Goal: Information Seeking & Learning: Learn about a topic

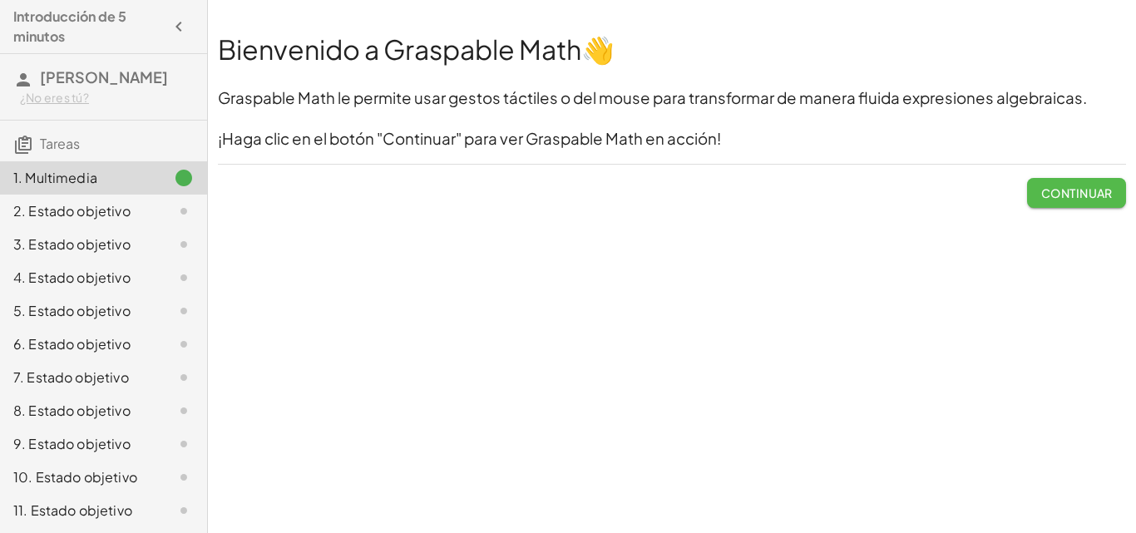
click at [1095, 185] on button "Continuar" at bounding box center [1076, 193] width 99 height 30
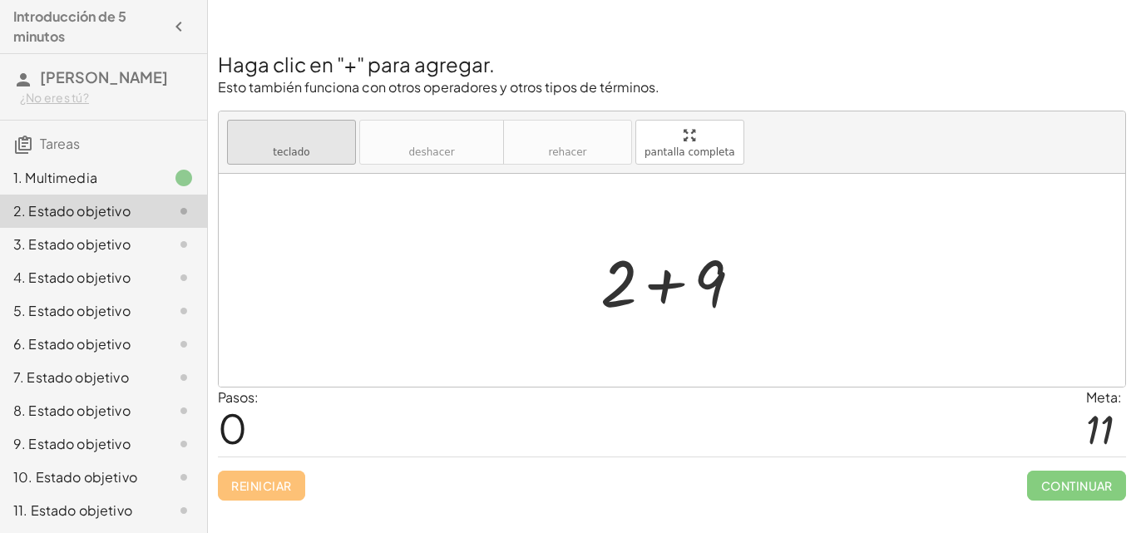
click at [326, 141] on font "teclado" at bounding box center [291, 135] width 111 height 16
click at [307, 156] on font "teclado" at bounding box center [291, 152] width 37 height 12
click at [303, 151] on font "teclado" at bounding box center [291, 152] width 37 height 12
drag, startPoint x: 303, startPoint y: 151, endPoint x: 276, endPoint y: 159, distance: 27.6
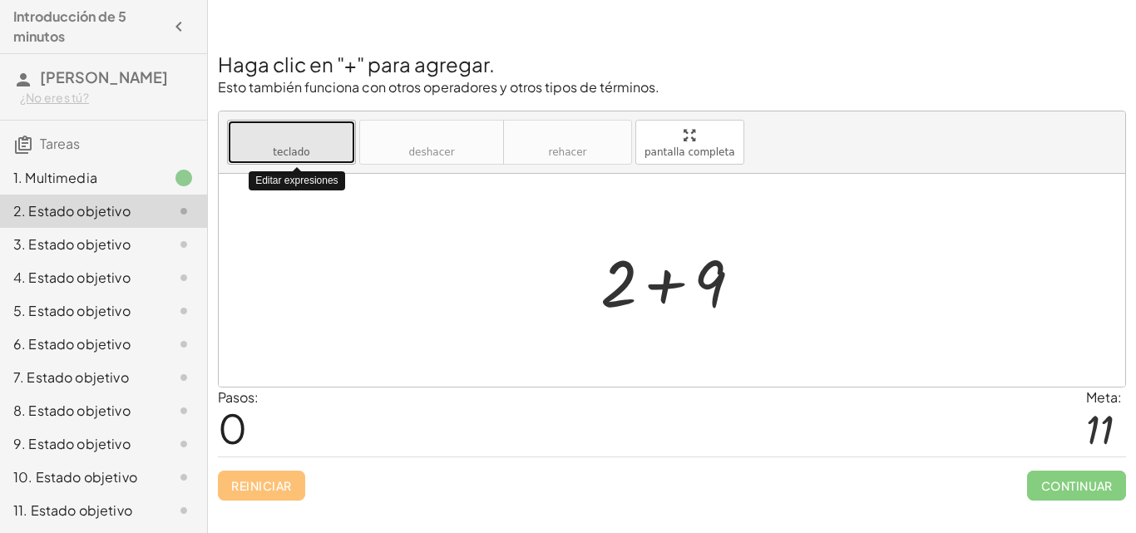
click at [276, 159] on button "teclado teclado" at bounding box center [291, 142] width 129 height 45
click at [271, 142] on font "teclado" at bounding box center [291, 135] width 111 height 16
drag, startPoint x: 691, startPoint y: 150, endPoint x: 691, endPoint y: 222, distance: 72.4
click at [0, 0] on div "Haga clic en "+" para agregar. Esto también funciona con otros operadores y otr…" at bounding box center [0, 0] width 0 height 0
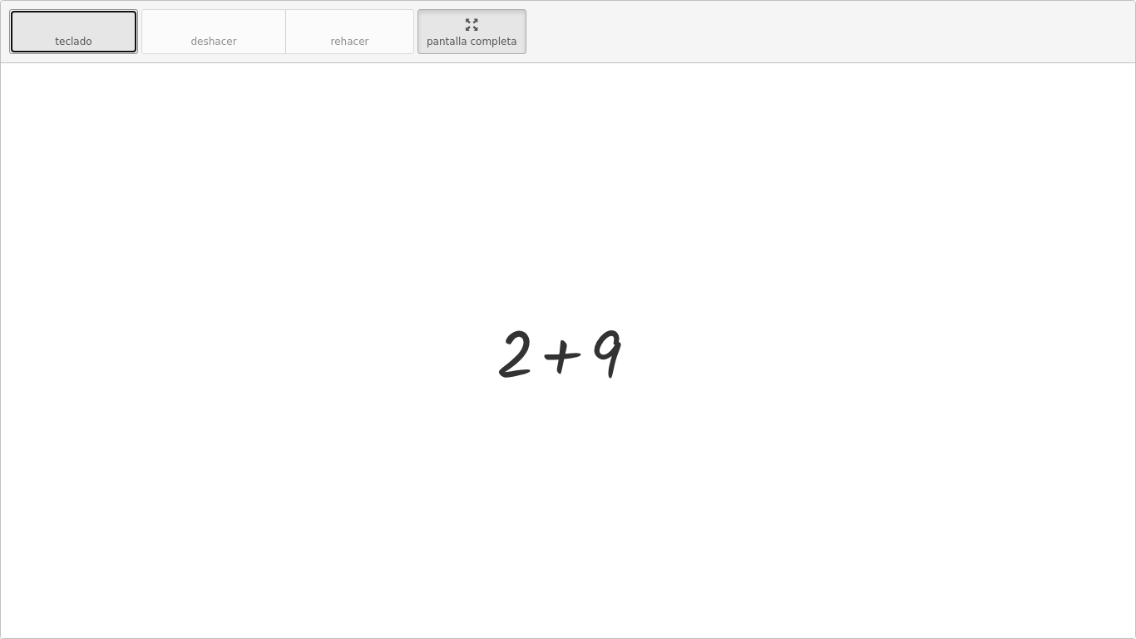
drag, startPoint x: 445, startPoint y: 21, endPoint x: 445, endPoint y: -52, distance: 72.4
click at [445, 0] on html "Introducción de 5 minutos RAILY ISABEL SOLIZ VELÁSQUEZ ¿No eres tú? Tareas 1. M…" at bounding box center [568, 319] width 1136 height 639
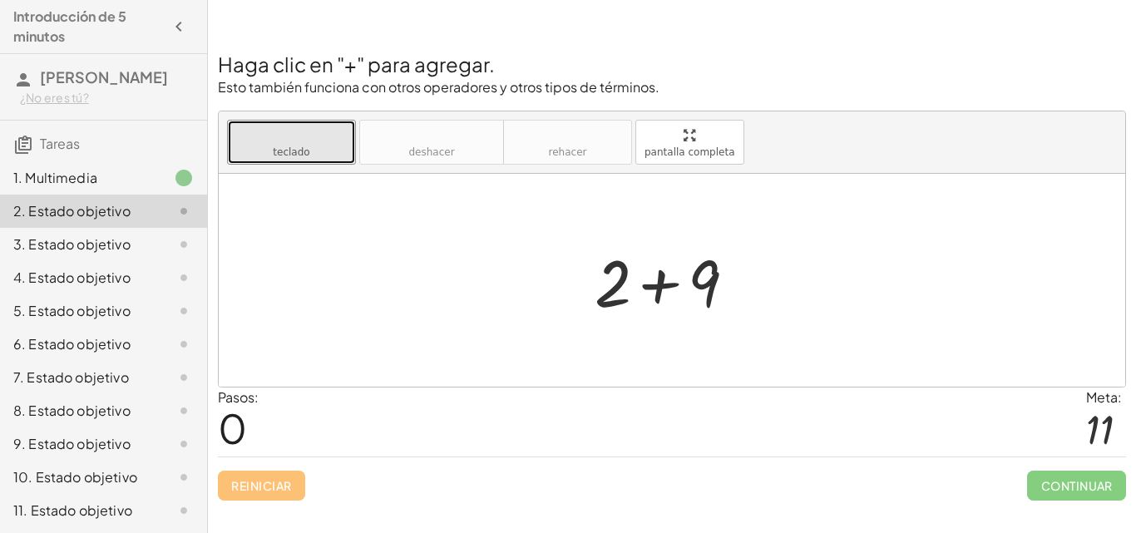
click at [658, 286] on div at bounding box center [672, 281] width 172 height 86
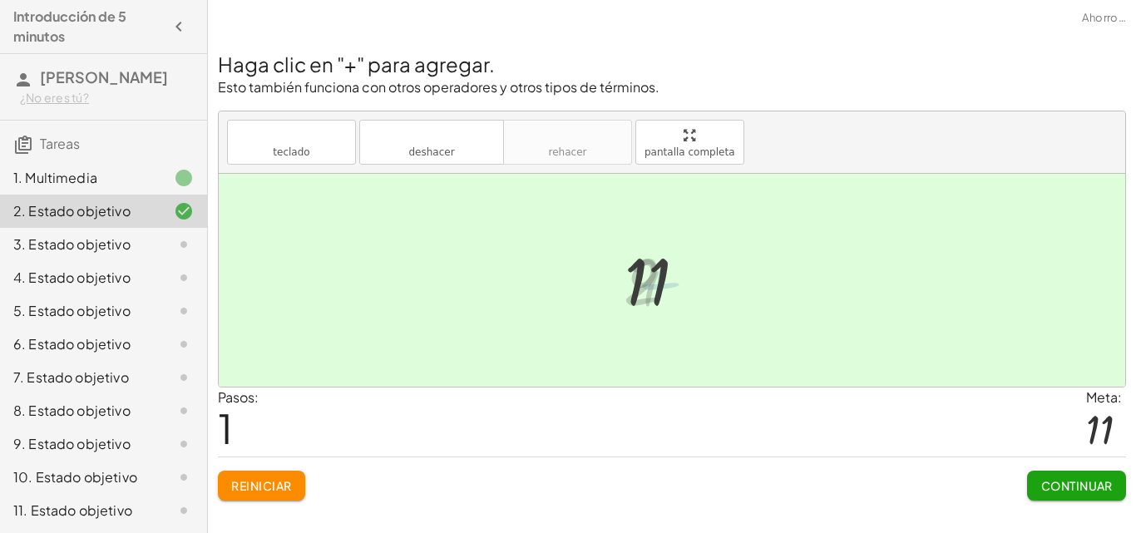
click at [615, 289] on div "+ 2 + 9 11 + 2 + 9" at bounding box center [666, 280] width 133 height 91
click at [1041, 485] on font "Continuar" at bounding box center [1077, 485] width 72 height 15
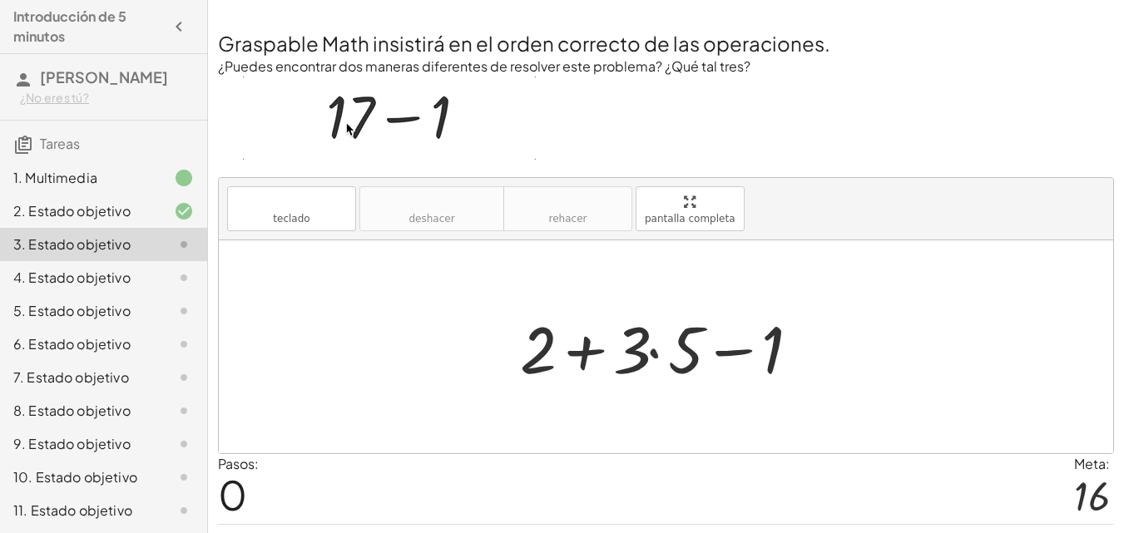
click at [651, 355] on div at bounding box center [671, 347] width 320 height 86
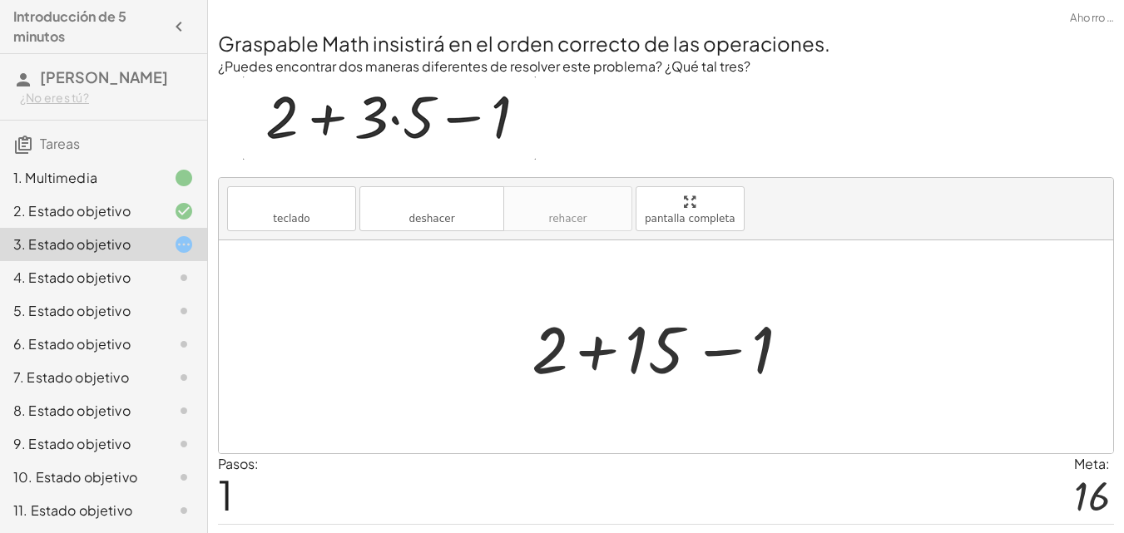
click at [596, 353] on div at bounding box center [672, 347] width 299 height 86
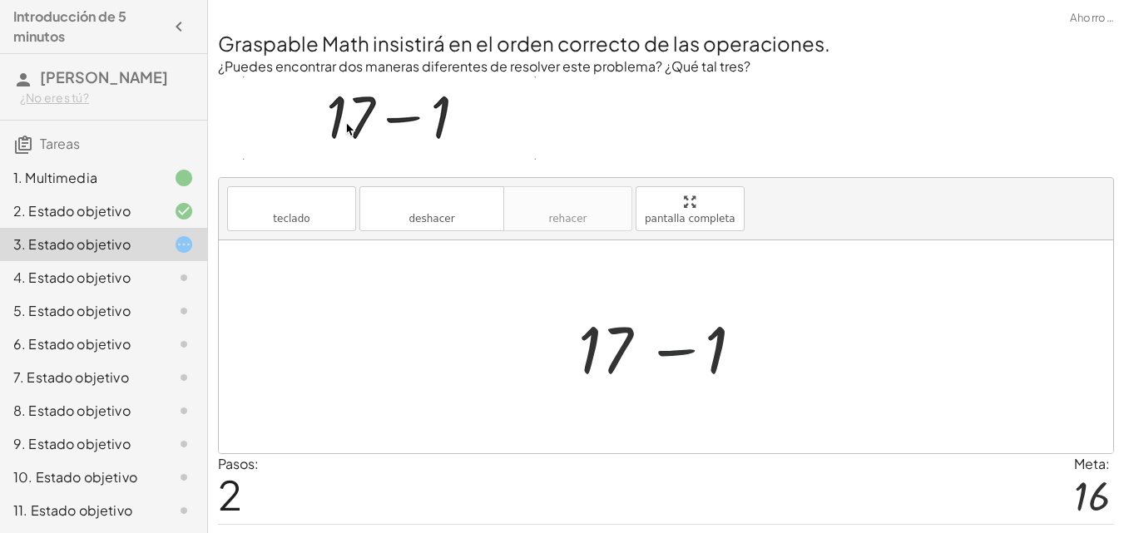
click at [679, 353] on div at bounding box center [672, 347] width 205 height 86
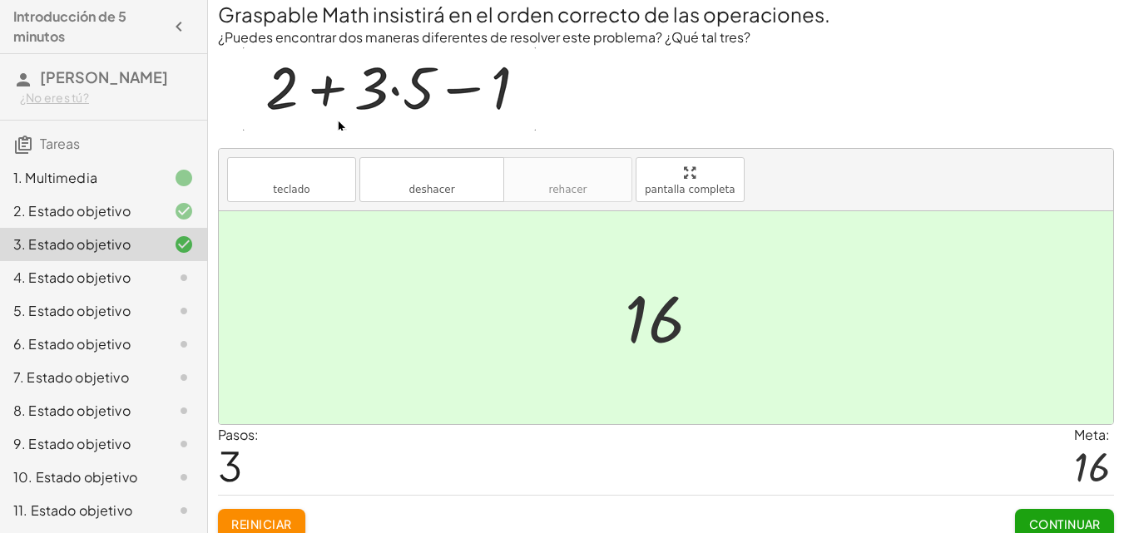
scroll to position [45, 0]
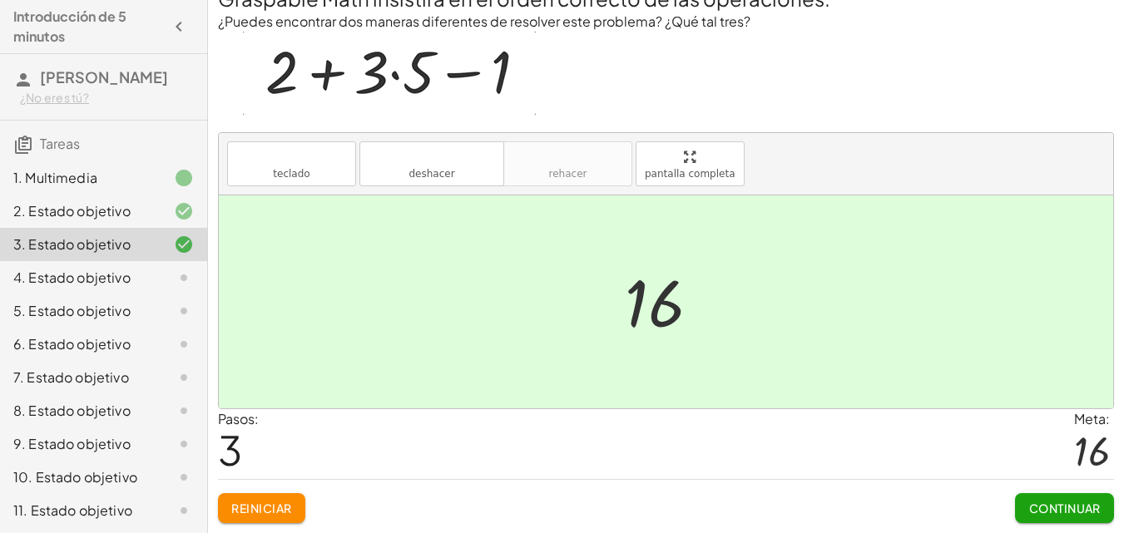
click at [1060, 509] on font "Continuar" at bounding box center [1065, 508] width 72 height 15
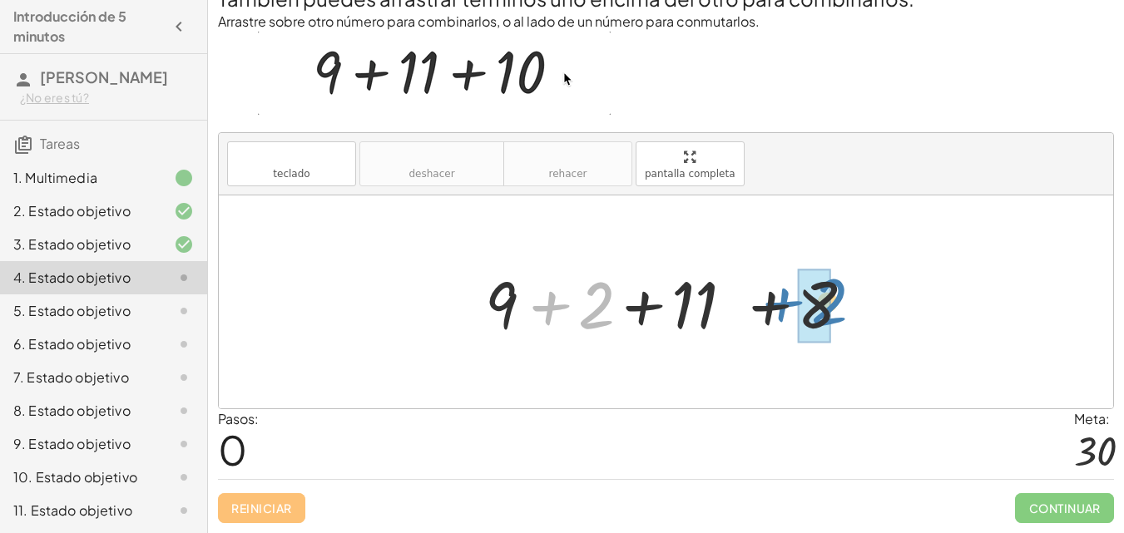
drag, startPoint x: 557, startPoint y: 300, endPoint x: 790, endPoint y: 297, distance: 232.9
click at [790, 297] on div at bounding box center [672, 302] width 391 height 86
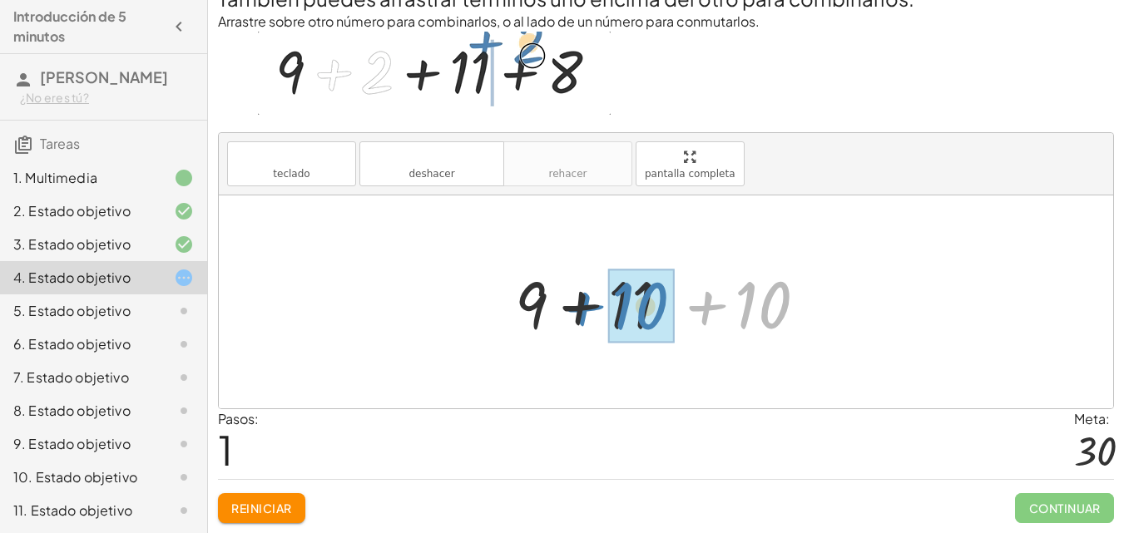
drag, startPoint x: 704, startPoint y: 306, endPoint x: 581, endPoint y: 307, distance: 123.1
click at [581, 307] on div at bounding box center [672, 302] width 332 height 86
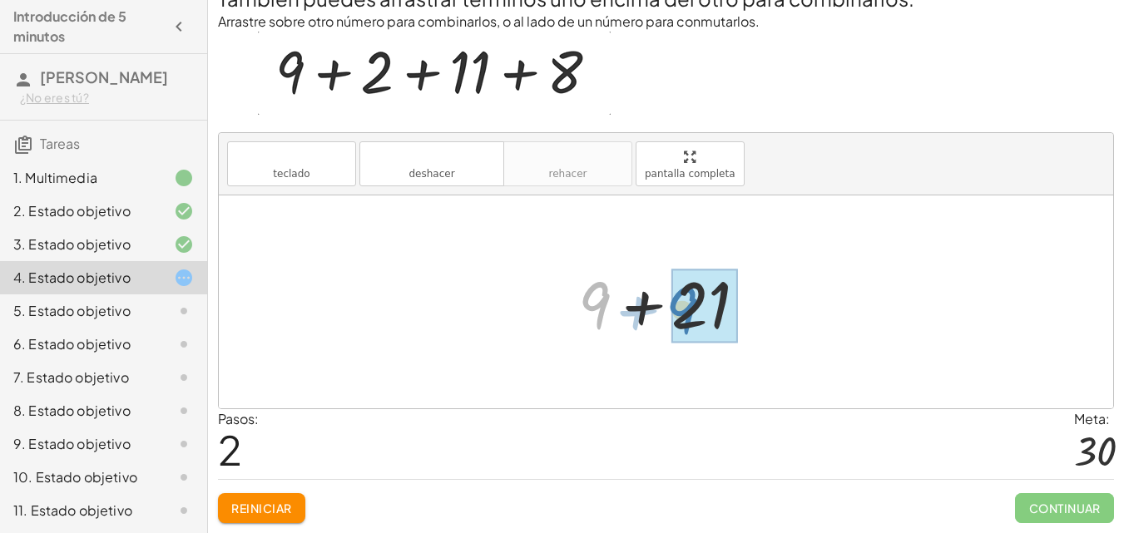
drag, startPoint x: 598, startPoint y: 303, endPoint x: 685, endPoint y: 308, distance: 87.5
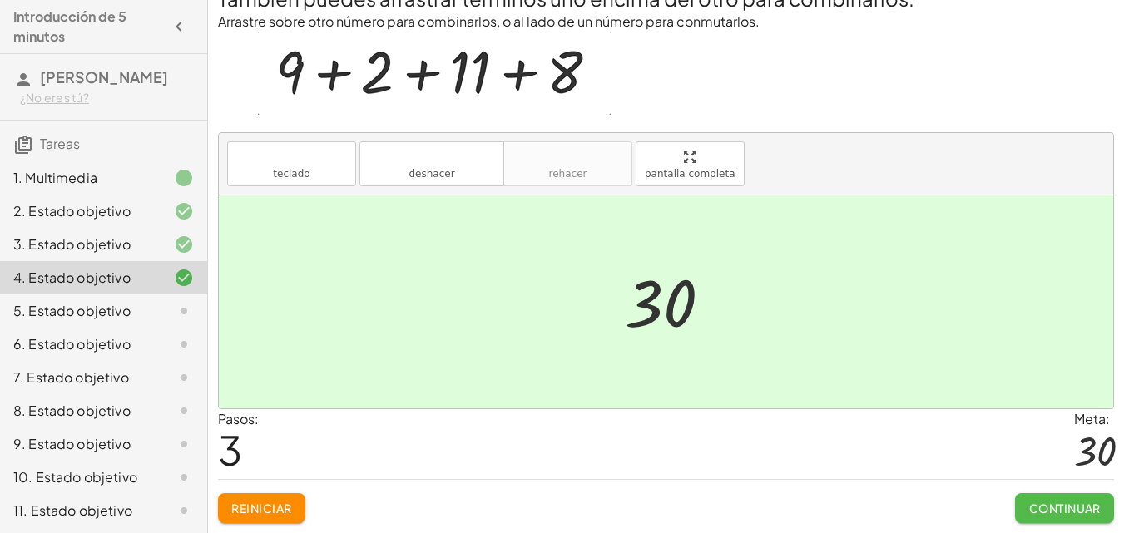
click at [1045, 507] on font "Continuar" at bounding box center [1065, 508] width 72 height 15
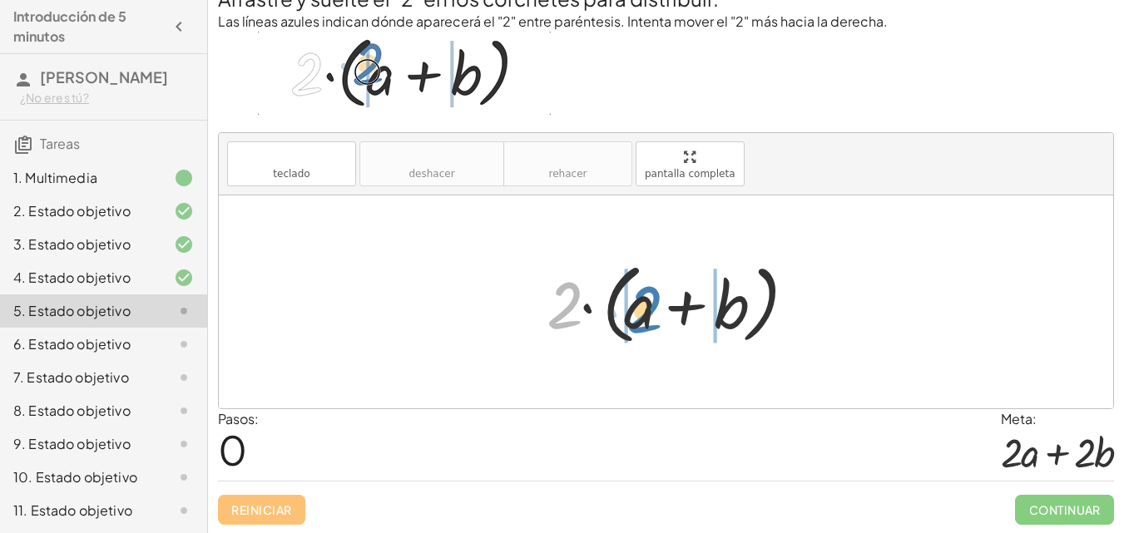
drag, startPoint x: 561, startPoint y: 310, endPoint x: 645, endPoint y: 314, distance: 84.1
click at [645, 314] on div at bounding box center [672, 302] width 268 height 96
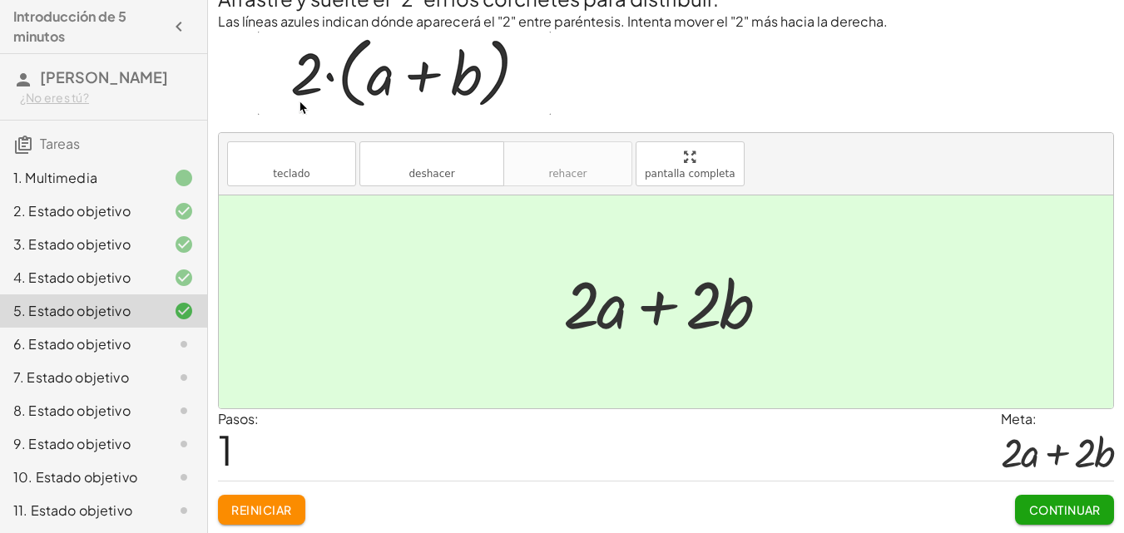
click at [1070, 506] on font "Continuar" at bounding box center [1065, 509] width 72 height 15
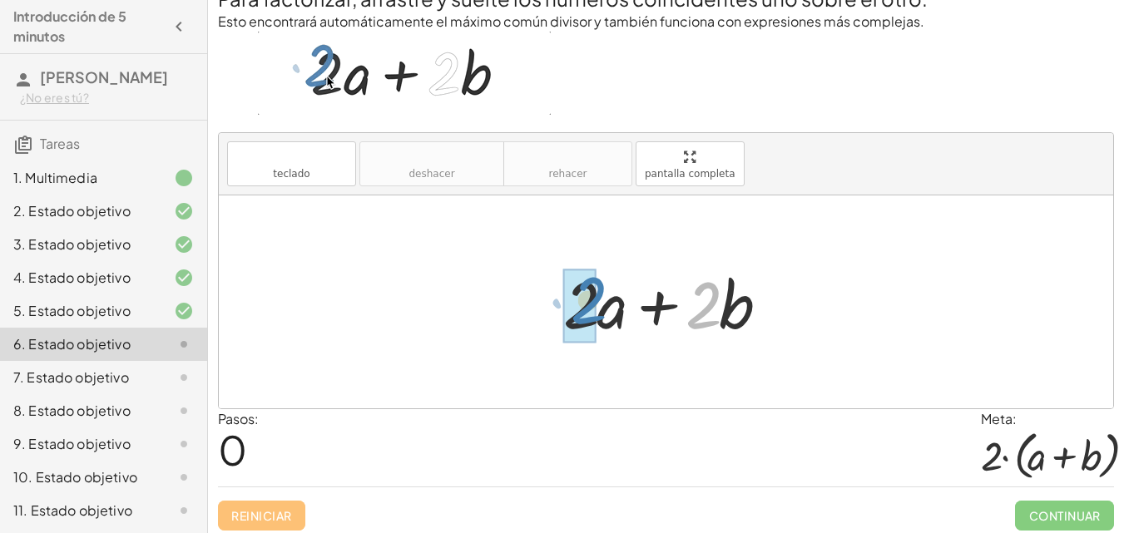
drag, startPoint x: 701, startPoint y: 314, endPoint x: 584, endPoint y: 310, distance: 117.3
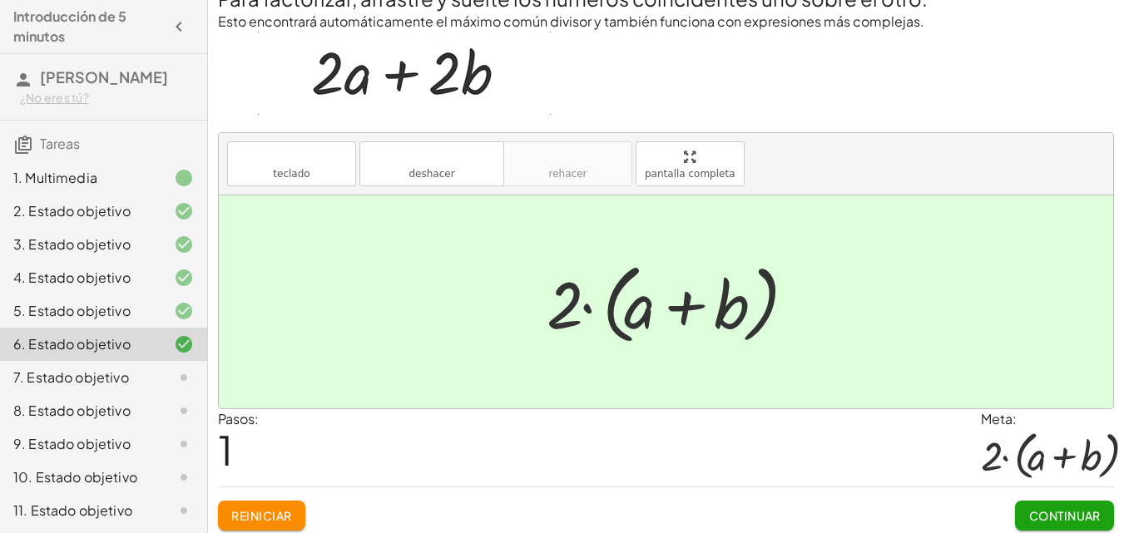
click at [1059, 511] on font "Continuar" at bounding box center [1065, 515] width 72 height 15
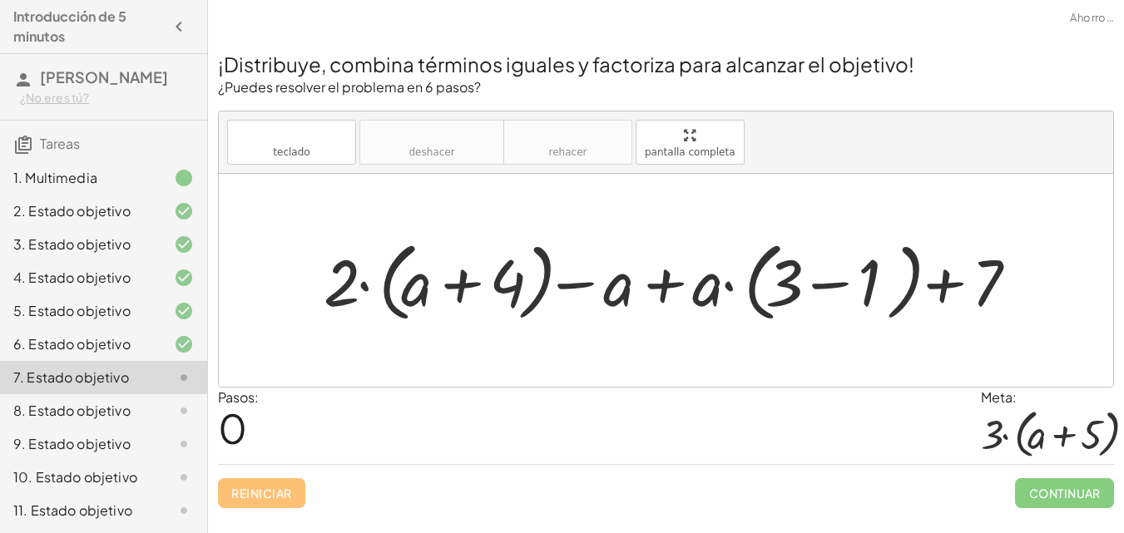
scroll to position [0, 0]
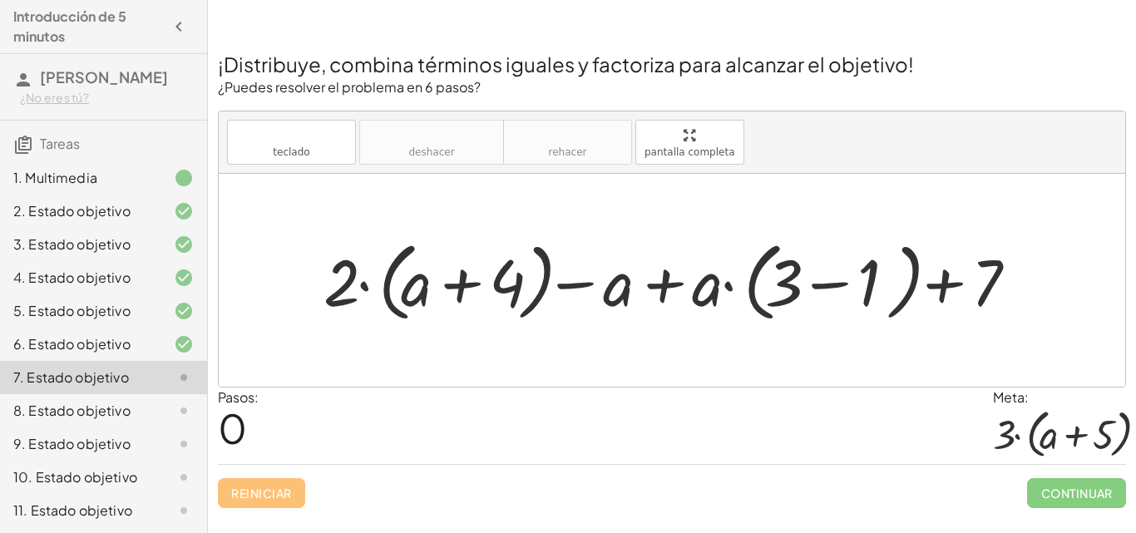
click at [615, 290] on div at bounding box center [678, 280] width 727 height 95
drag, startPoint x: 704, startPoint y: 294, endPoint x: 716, endPoint y: 294, distance: 11.6
click at [716, 294] on div at bounding box center [678, 280] width 727 height 95
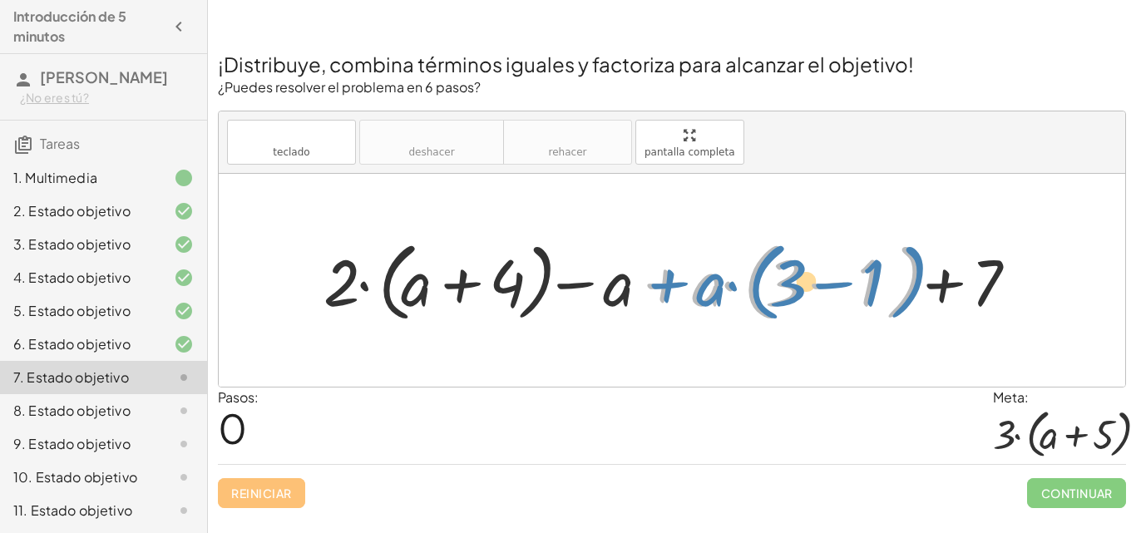
click at [665, 285] on div at bounding box center [678, 280] width 727 height 95
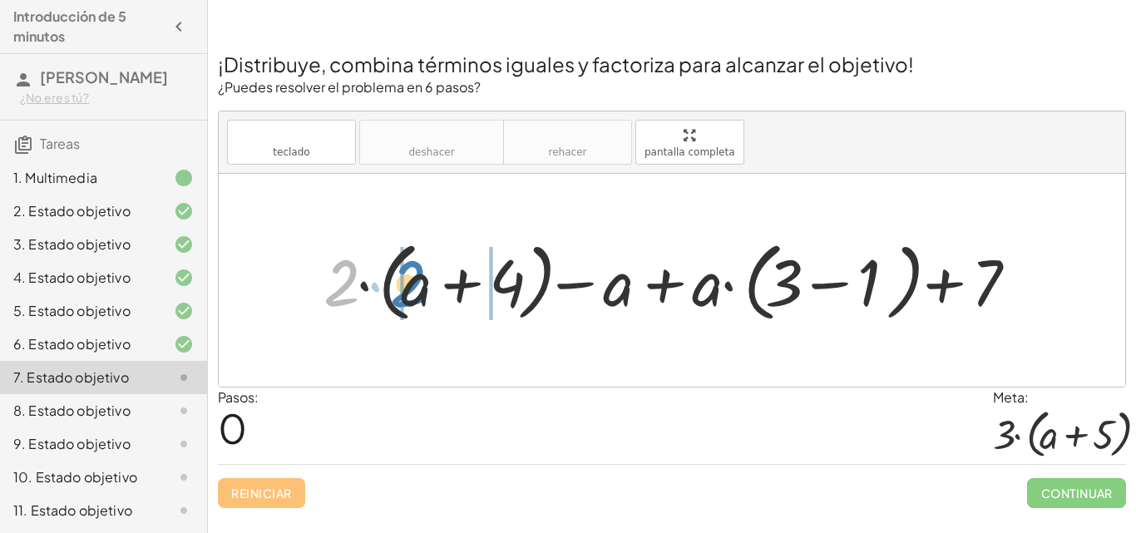
drag, startPoint x: 338, startPoint y: 289, endPoint x: 404, endPoint y: 290, distance: 66.5
click at [404, 290] on div at bounding box center [678, 280] width 727 height 95
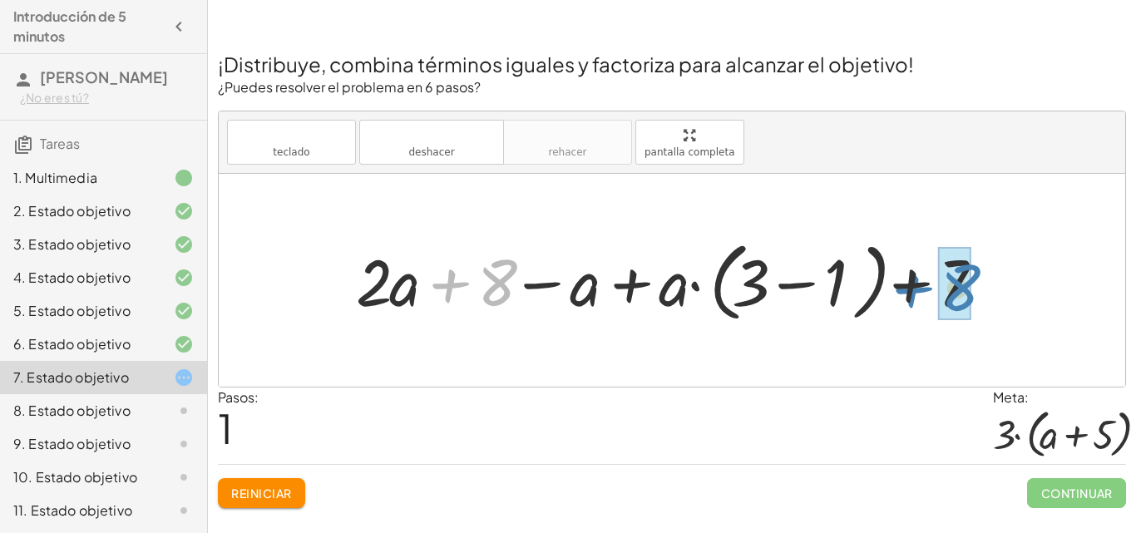
drag, startPoint x: 446, startPoint y: 284, endPoint x: 909, endPoint y: 289, distance: 463.3
click at [909, 289] on div at bounding box center [678, 280] width 661 height 95
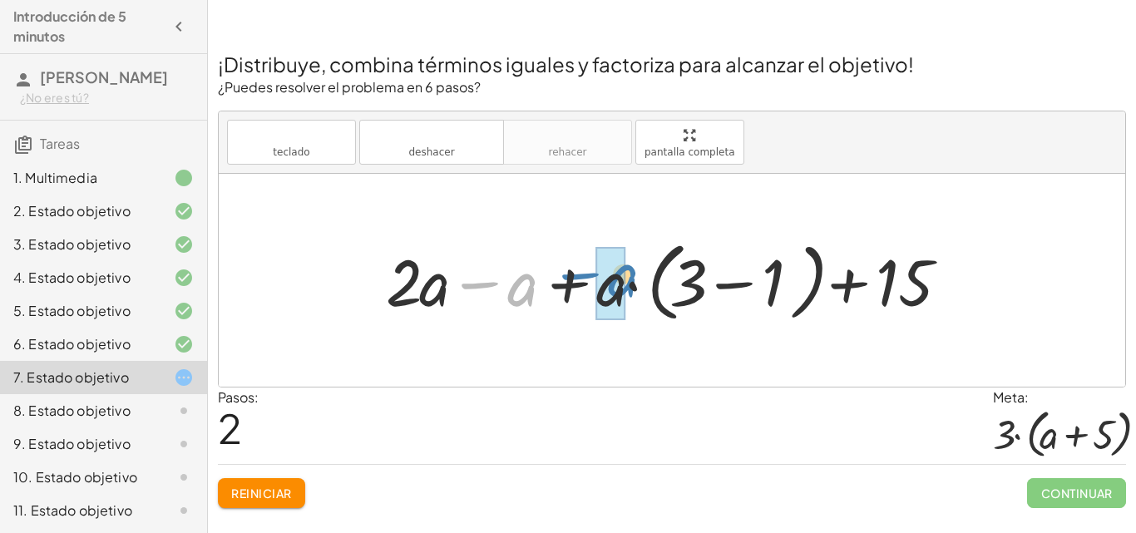
drag, startPoint x: 508, startPoint y: 295, endPoint x: 605, endPoint y: 286, distance: 97.7
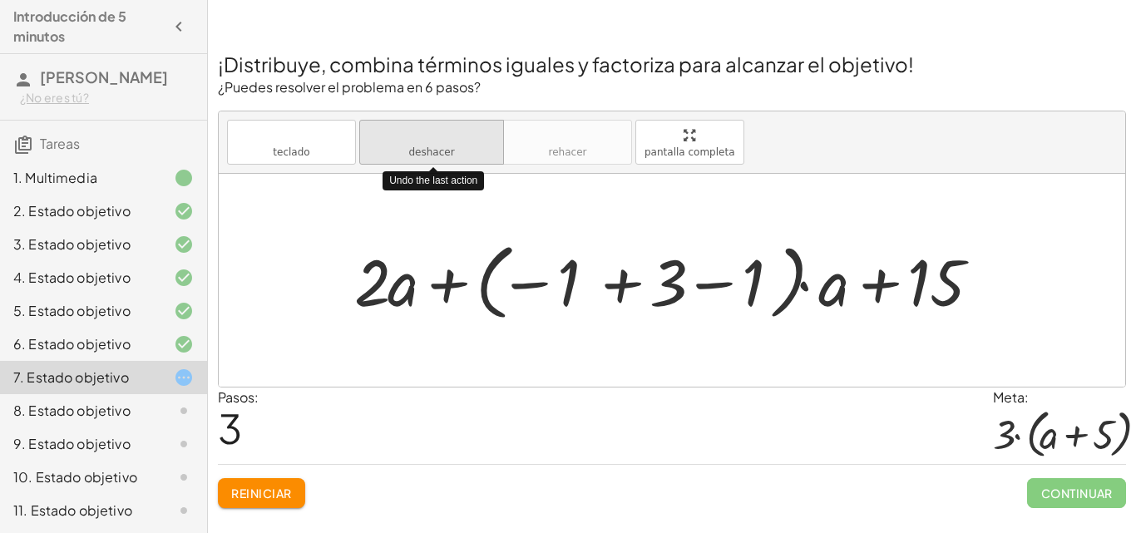
click at [442, 159] on button "deshacer deshacer" at bounding box center [431, 142] width 145 height 45
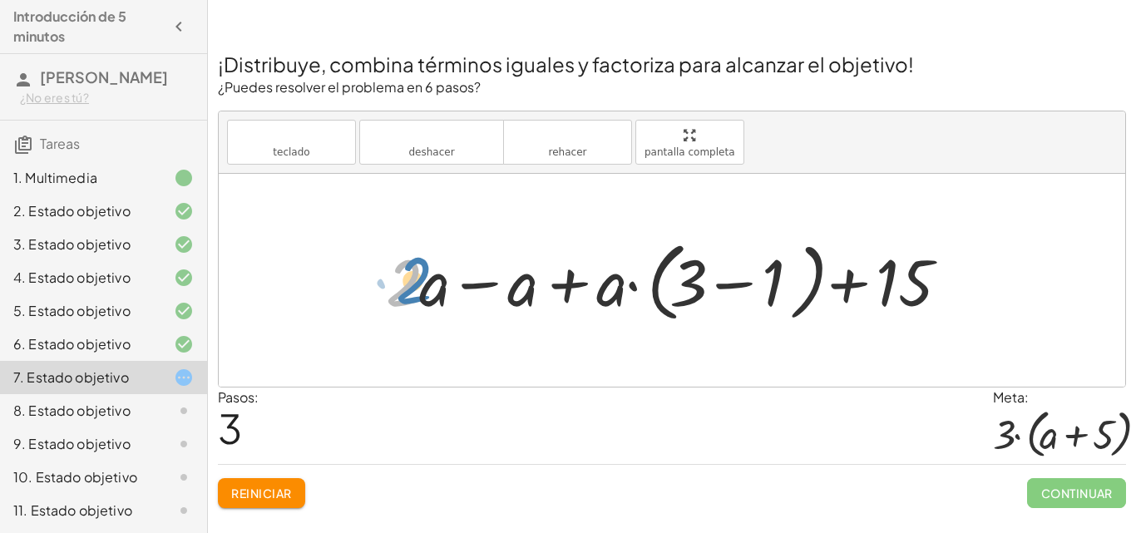
click at [400, 289] on div at bounding box center [678, 280] width 601 height 95
click at [399, 289] on div at bounding box center [678, 280] width 601 height 95
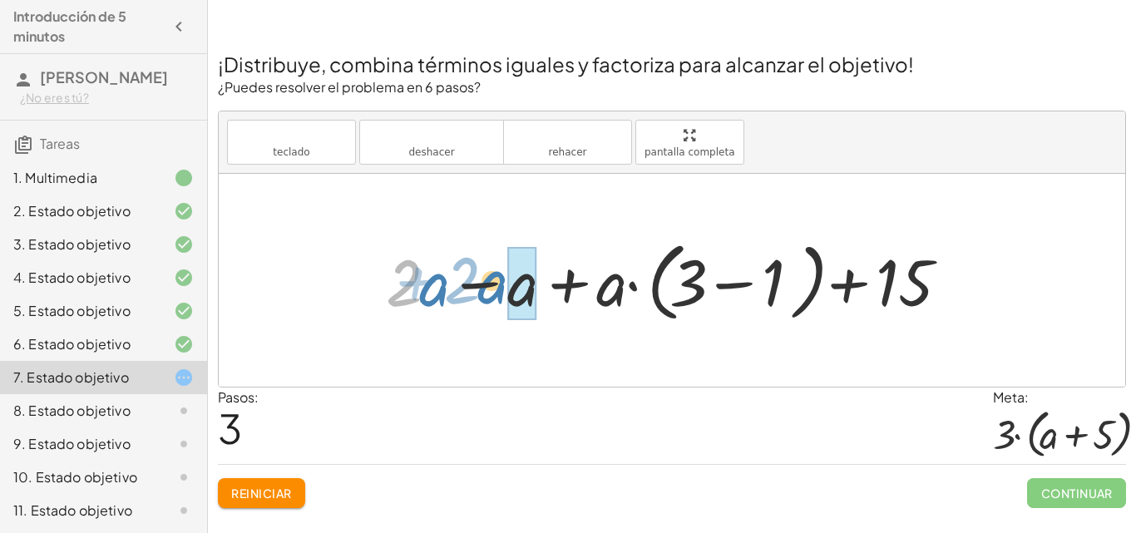
drag, startPoint x: 432, startPoint y: 293, endPoint x: 491, endPoint y: 290, distance: 58.3
click at [491, 290] on div at bounding box center [678, 280] width 601 height 95
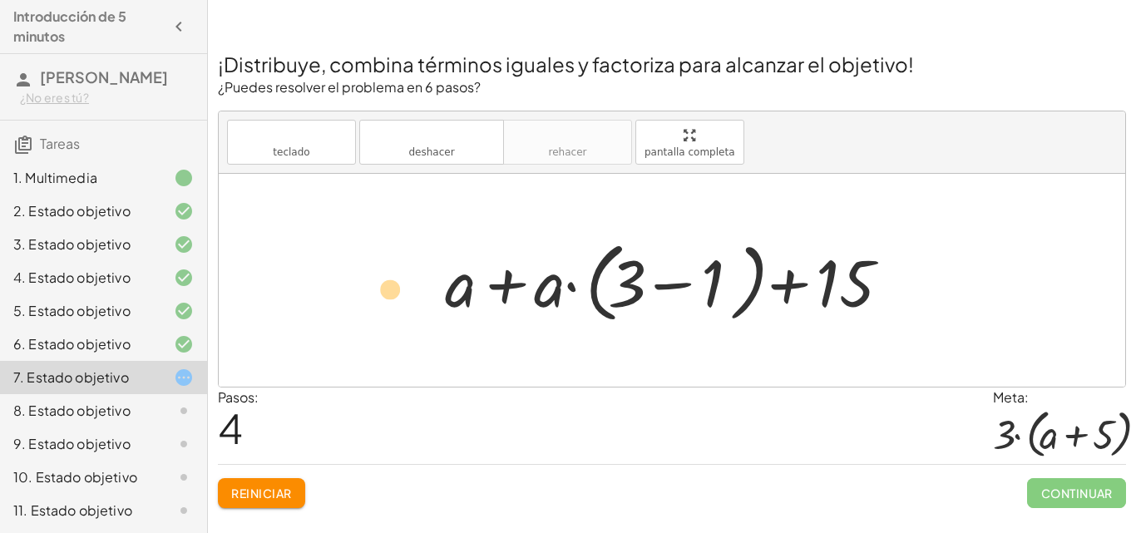
drag, startPoint x: 459, startPoint y: 297, endPoint x: 399, endPoint y: 303, distance: 60.2
click at [398, 303] on div "+ · 2 · ( + a + 4 ) − a + · a · ( + 3 − 1 ) + 7 + · 2 · a + · 2 · 4 − a + · a ·…" at bounding box center [672, 280] width 907 height 213
drag, startPoint x: 546, startPoint y: 289, endPoint x: 642, endPoint y: 284, distance: 95.8
click at [642, 284] on div at bounding box center [678, 281] width 483 height 96
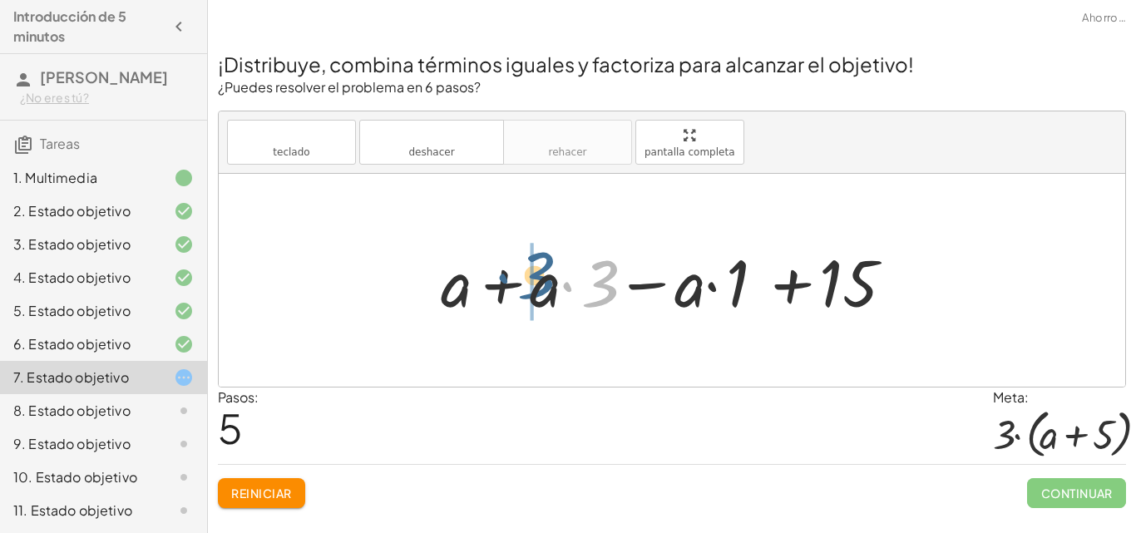
drag, startPoint x: 600, startPoint y: 296, endPoint x: 533, endPoint y: 288, distance: 67.1
click at [534, 288] on div at bounding box center [677, 281] width 491 height 86
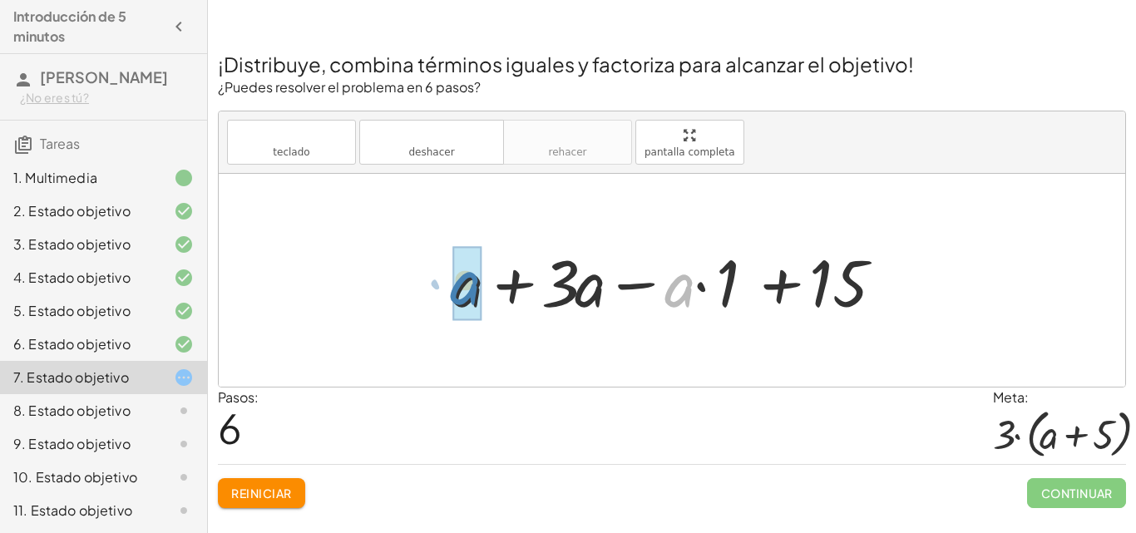
drag, startPoint x: 679, startPoint y: 295, endPoint x: 463, endPoint y: 293, distance: 216.2
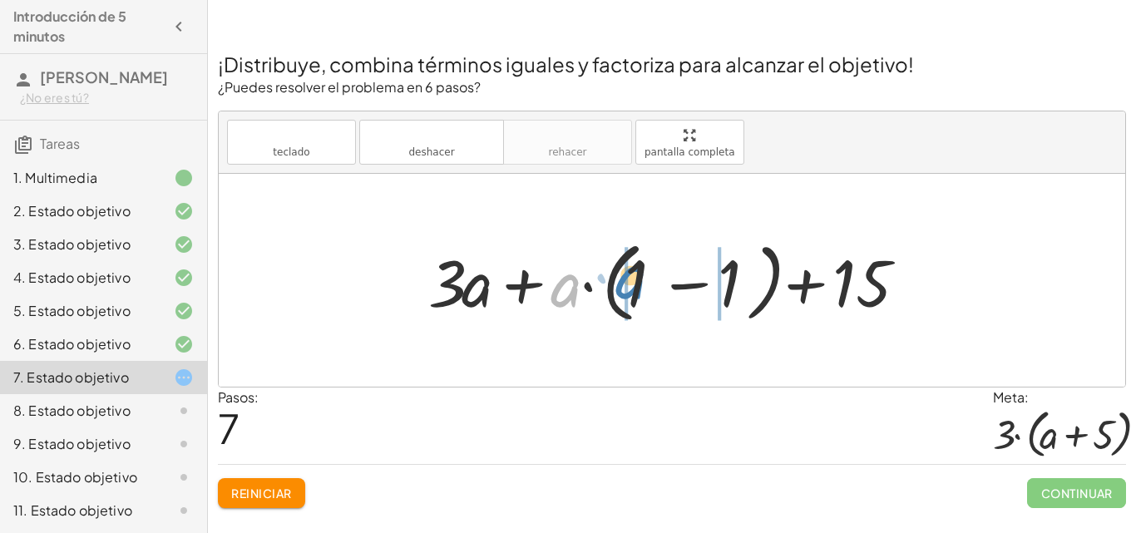
drag, startPoint x: 570, startPoint y: 291, endPoint x: 635, endPoint y: 283, distance: 66.2
click at [635, 283] on div at bounding box center [678, 281] width 516 height 96
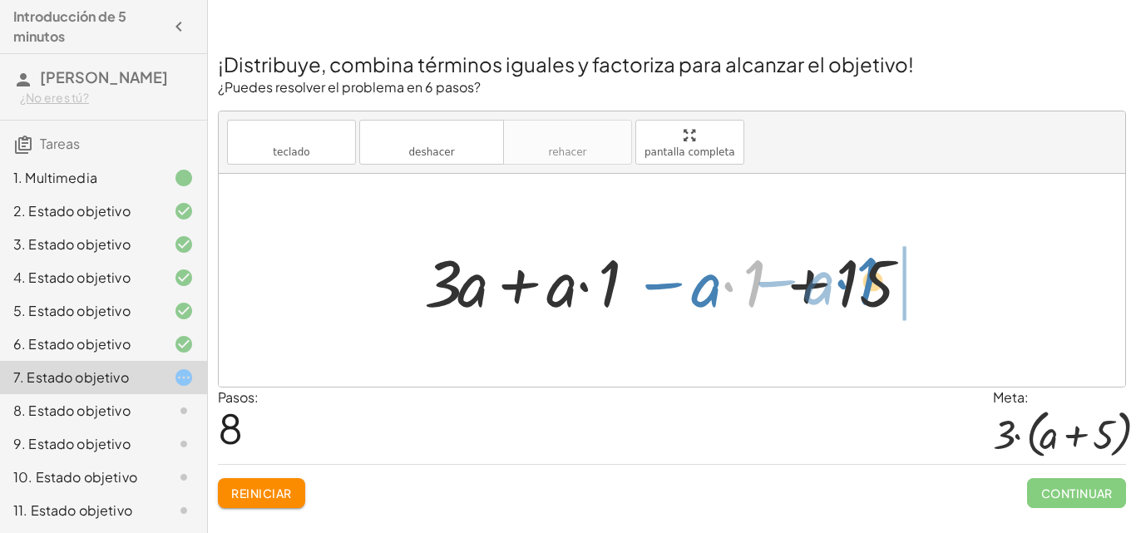
drag, startPoint x: 755, startPoint y: 292, endPoint x: 868, endPoint y: 289, distance: 113.1
click at [868, 289] on div at bounding box center [678, 281] width 524 height 86
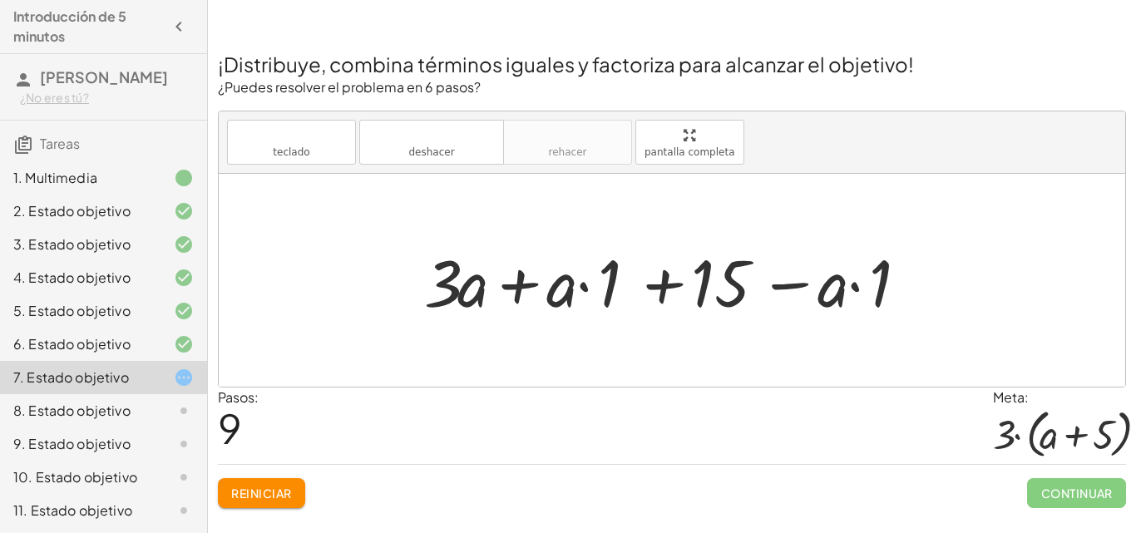
click at [237, 497] on font "Reiniciar" at bounding box center [261, 493] width 60 height 15
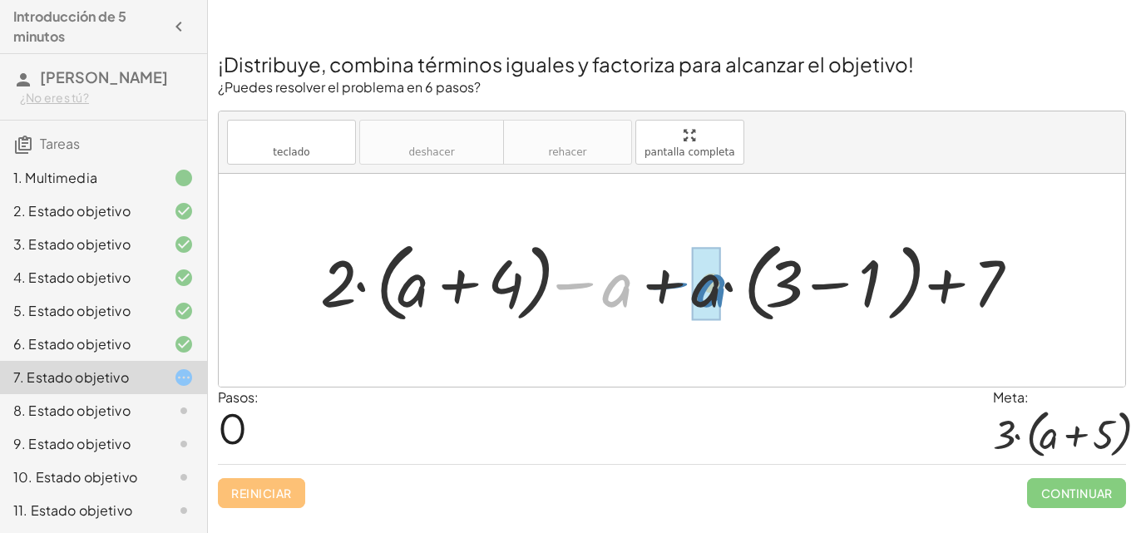
drag, startPoint x: 620, startPoint y: 289, endPoint x: 714, endPoint y: 288, distance: 94.8
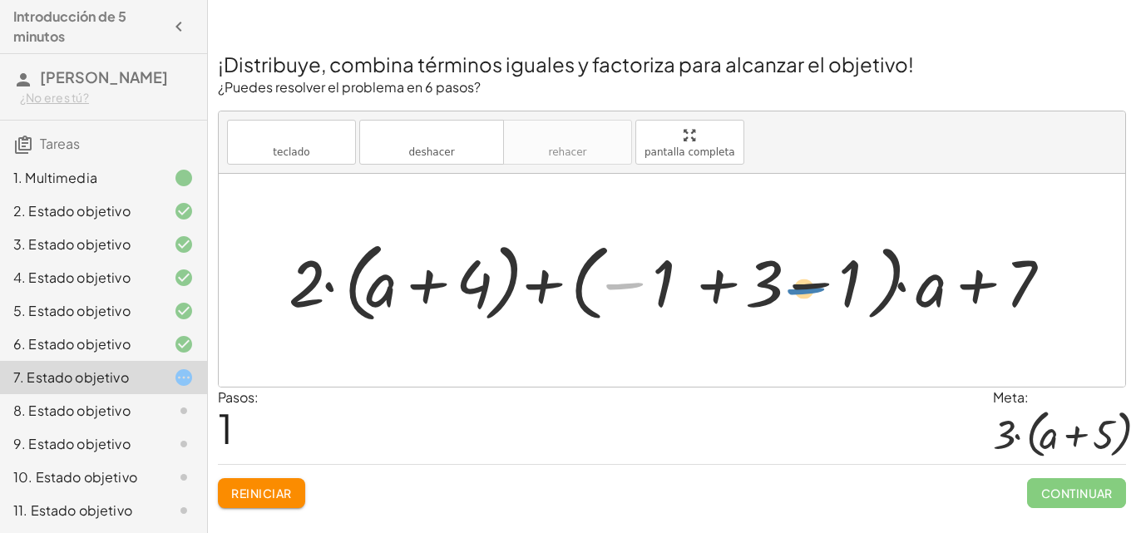
drag, startPoint x: 624, startPoint y: 281, endPoint x: 803, endPoint y: 287, distance: 178.9
click at [803, 287] on div at bounding box center [678, 281] width 796 height 96
drag, startPoint x: 660, startPoint y: 296, endPoint x: 853, endPoint y: 292, distance: 193.8
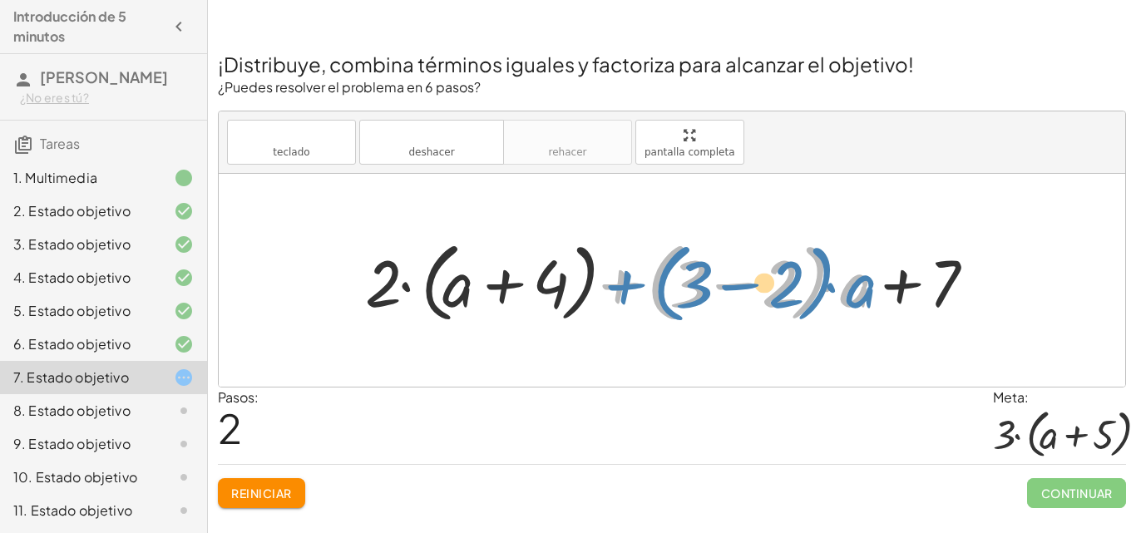
click at [616, 283] on div at bounding box center [678, 281] width 643 height 96
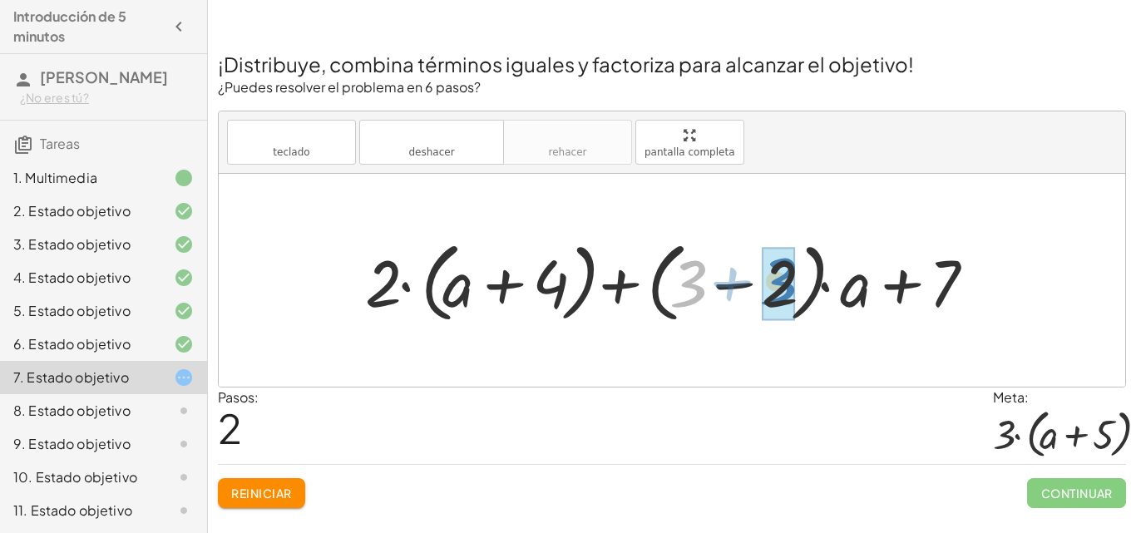
drag, startPoint x: 683, startPoint y: 275, endPoint x: 773, endPoint y: 273, distance: 89.9
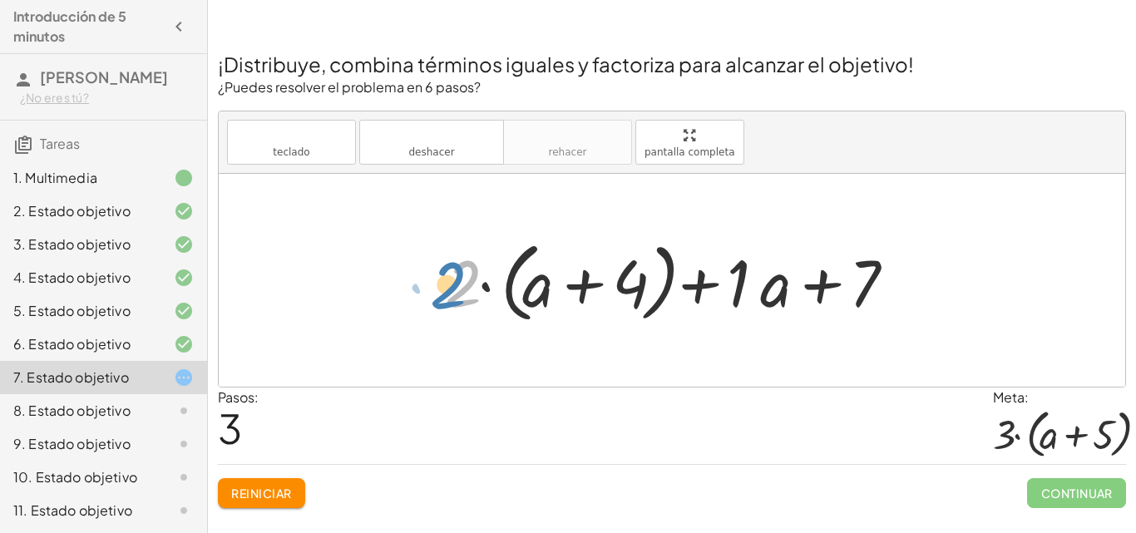
drag, startPoint x: 458, startPoint y: 289, endPoint x: 440, endPoint y: 290, distance: 18.4
click at [440, 290] on div at bounding box center [678, 281] width 483 height 96
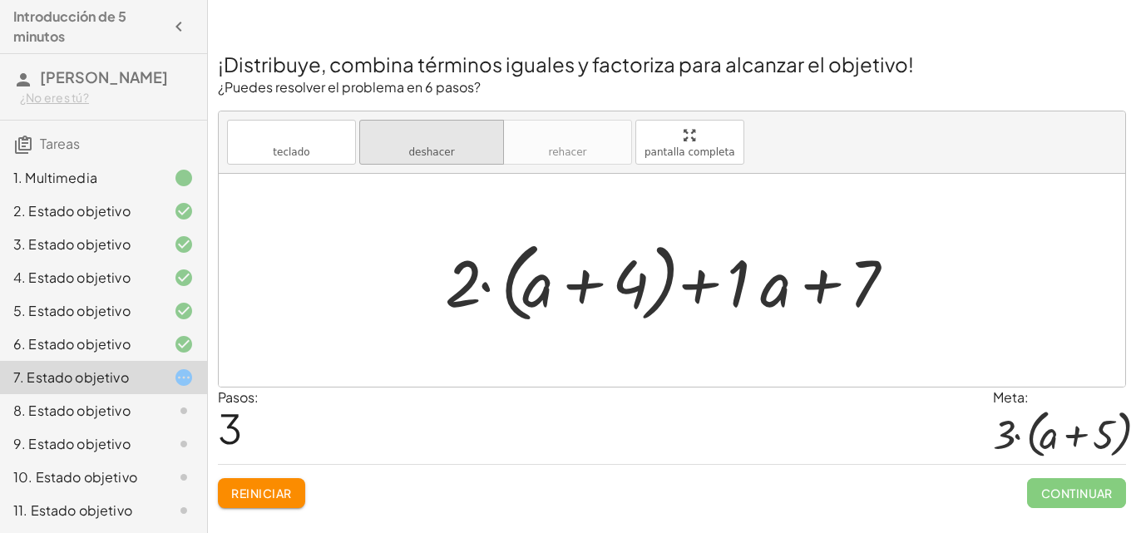
click at [471, 128] on font "deshacer" at bounding box center [431, 135] width 126 height 16
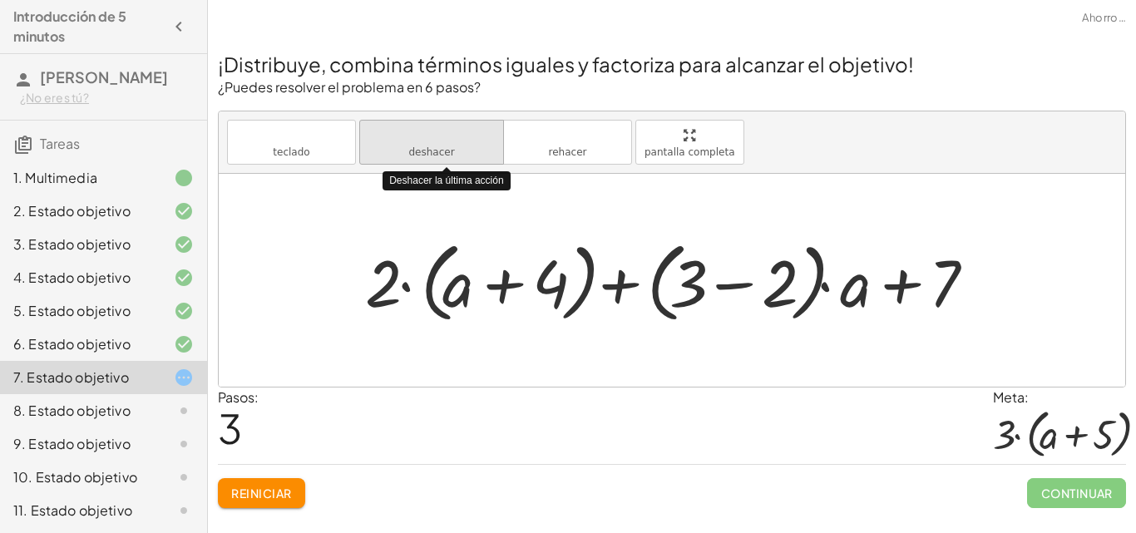
click at [471, 128] on font "deshacer" at bounding box center [431, 135] width 126 height 16
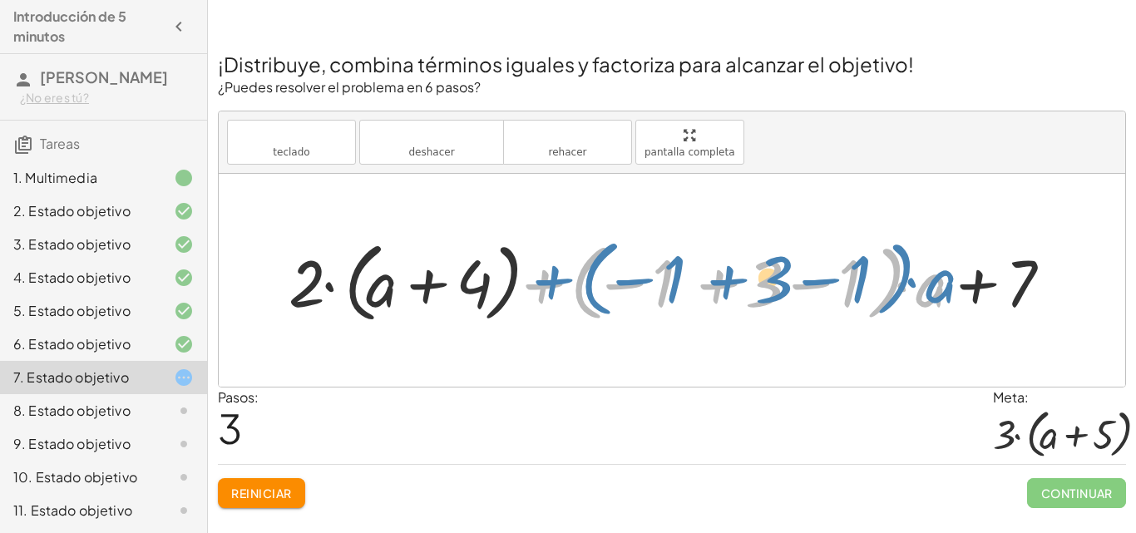
drag, startPoint x: 539, startPoint y: 284, endPoint x: 547, endPoint y: 275, distance: 11.8
click at [548, 276] on div at bounding box center [678, 281] width 796 height 96
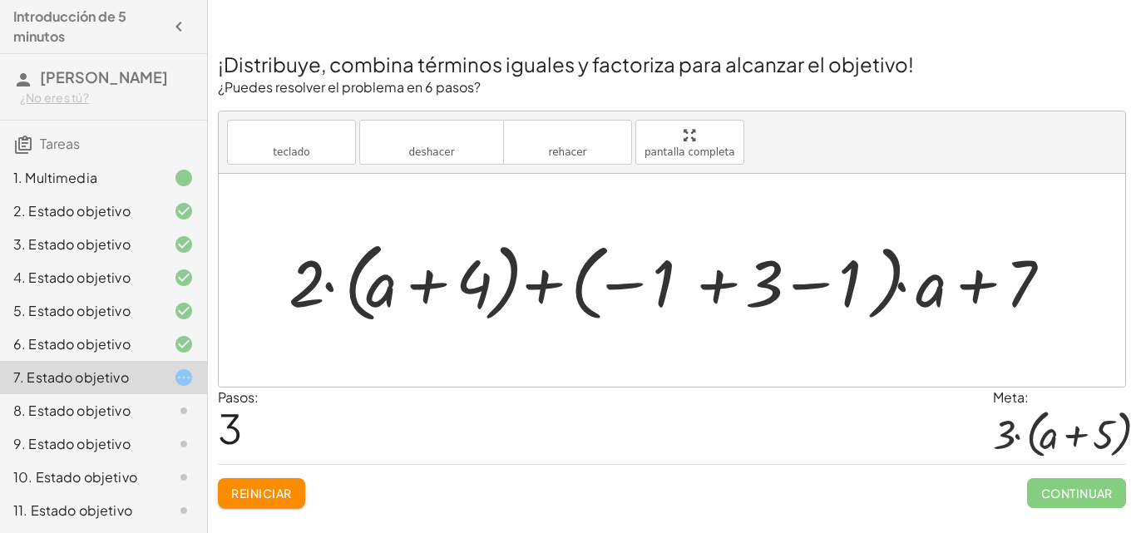
click at [546, 274] on div at bounding box center [678, 281] width 796 height 96
click at [622, 287] on div at bounding box center [678, 281] width 796 height 96
click at [925, 288] on div at bounding box center [678, 281] width 796 height 96
click at [967, 294] on div at bounding box center [678, 281] width 796 height 96
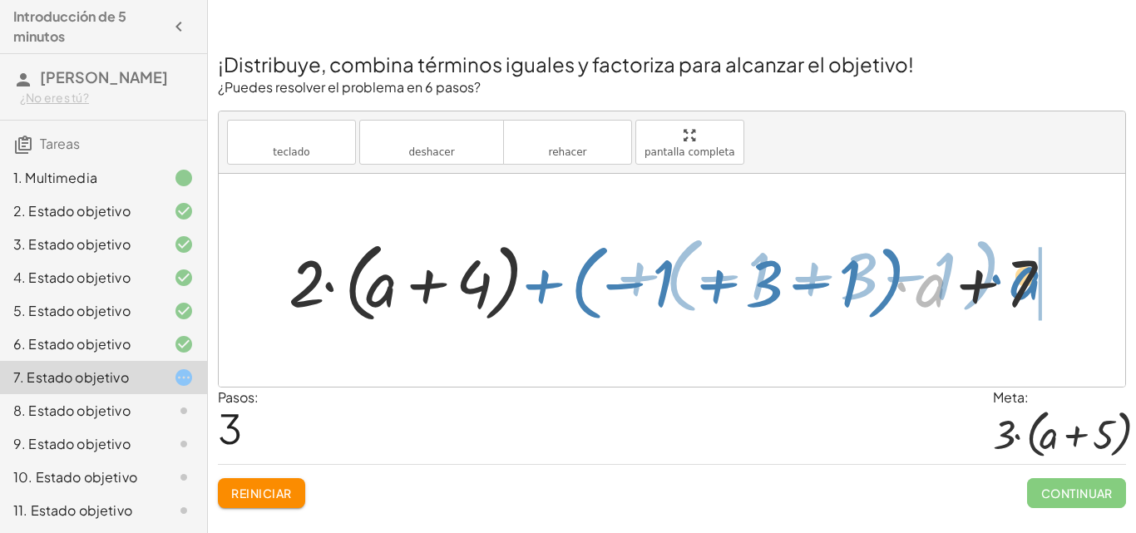
drag, startPoint x: 926, startPoint y: 294, endPoint x: 1021, endPoint y: 287, distance: 95.1
click at [1021, 287] on div at bounding box center [678, 281] width 796 height 96
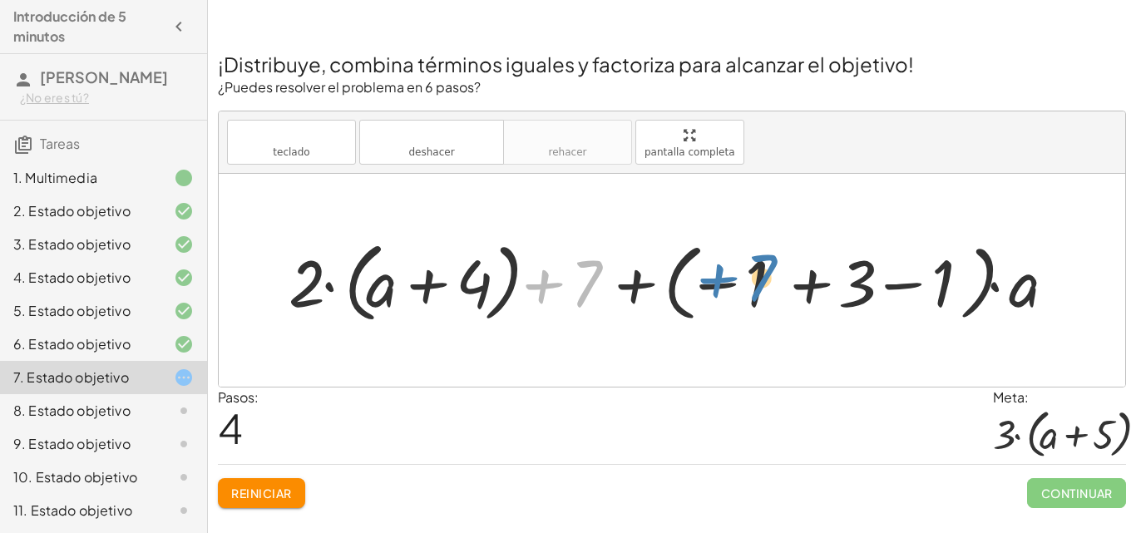
drag, startPoint x: 651, startPoint y: 289, endPoint x: 756, endPoint y: 282, distance: 105.0
click at [756, 282] on div at bounding box center [678, 281] width 796 height 96
click at [260, 492] on font "Reiniciar" at bounding box center [261, 493] width 60 height 15
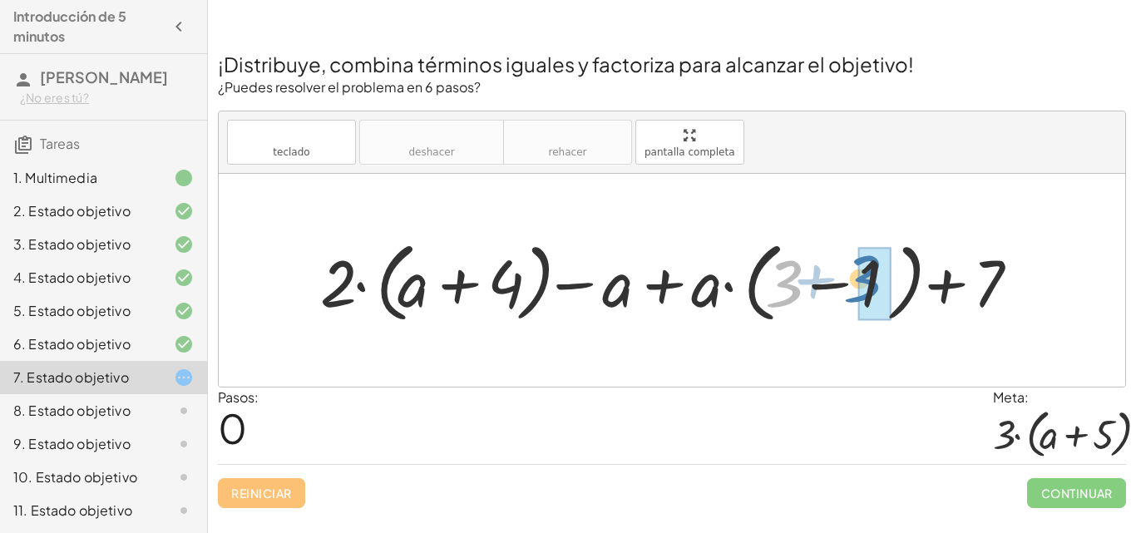
drag, startPoint x: 794, startPoint y: 283, endPoint x: 870, endPoint y: 278, distance: 75.8
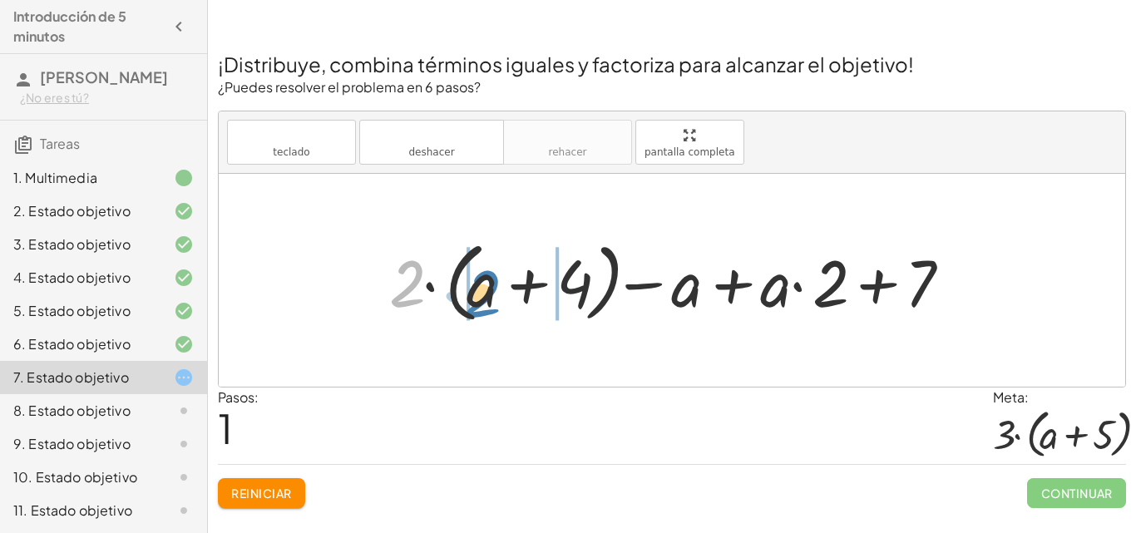
drag, startPoint x: 406, startPoint y: 279, endPoint x: 481, endPoint y: 289, distance: 75.5
click at [481, 289] on div at bounding box center [678, 281] width 595 height 96
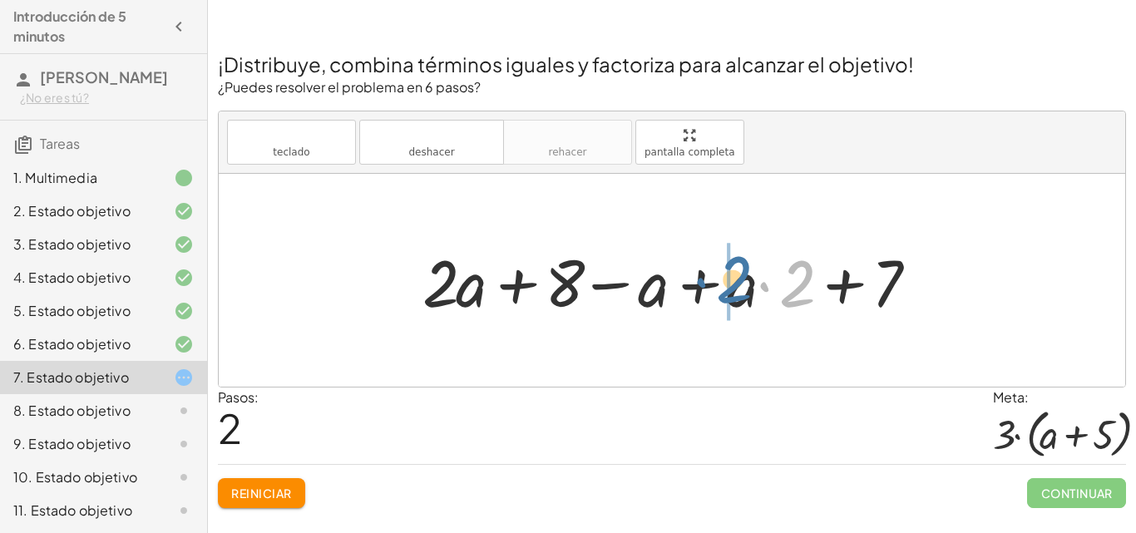
drag, startPoint x: 803, startPoint y: 289, endPoint x: 739, endPoint y: 284, distance: 64.2
click at [739, 284] on div at bounding box center [678, 281] width 528 height 86
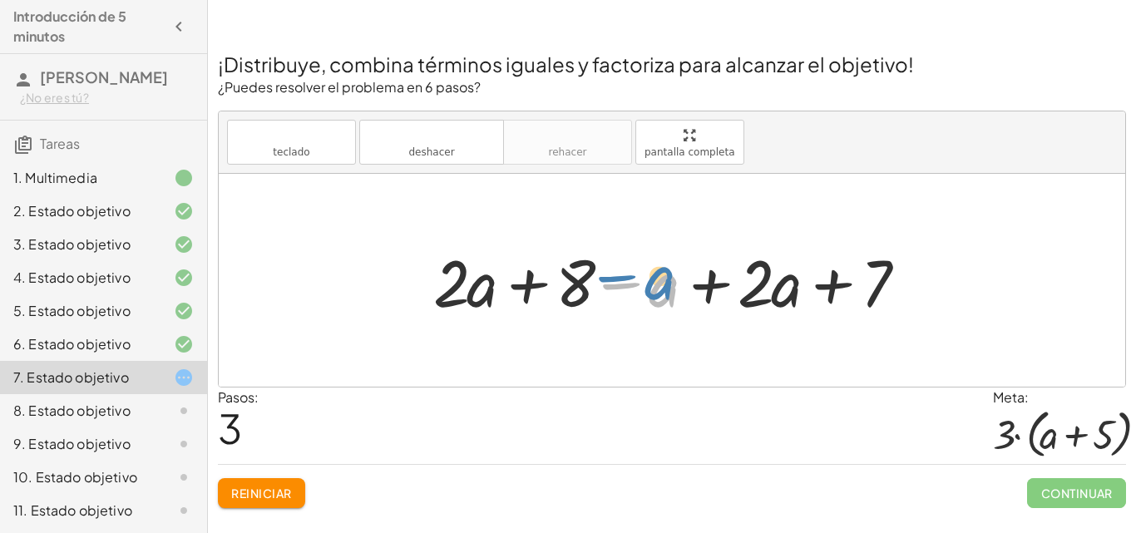
drag, startPoint x: 587, startPoint y: 289, endPoint x: 624, endPoint y: 274, distance: 39.2
click at [624, 274] on div at bounding box center [678, 281] width 506 height 86
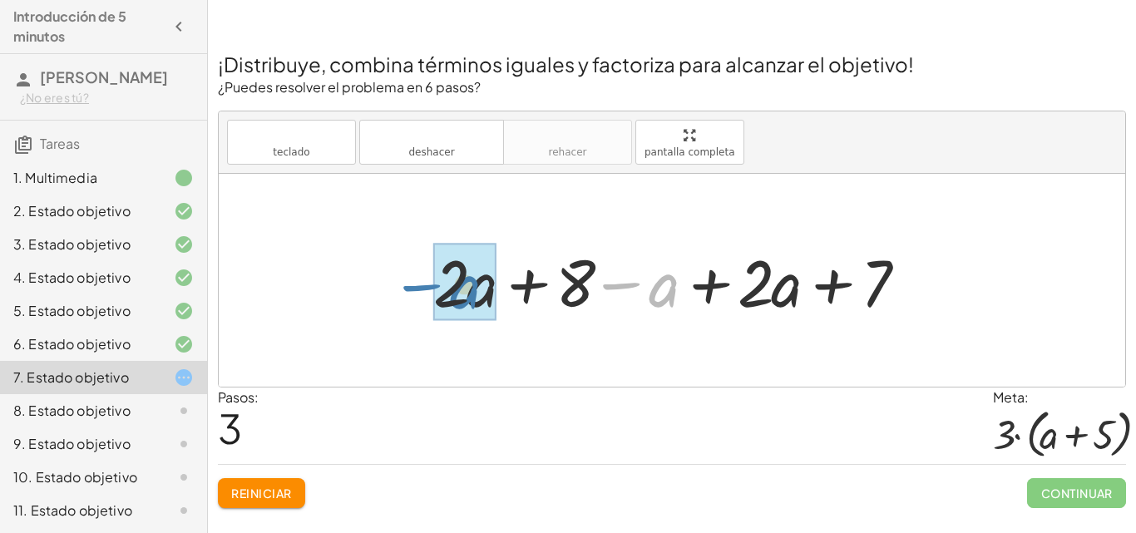
drag, startPoint x: 623, startPoint y: 282, endPoint x: 416, endPoint y: 286, distance: 207.1
click at [416, 286] on div "+ · 2 · ( + a + 4 ) − a + · a · ( + 3 − 1 ) + 7 + · 2 · ( + a + 4 ) − a + · a ·…" at bounding box center [671, 281] width 527 height 94
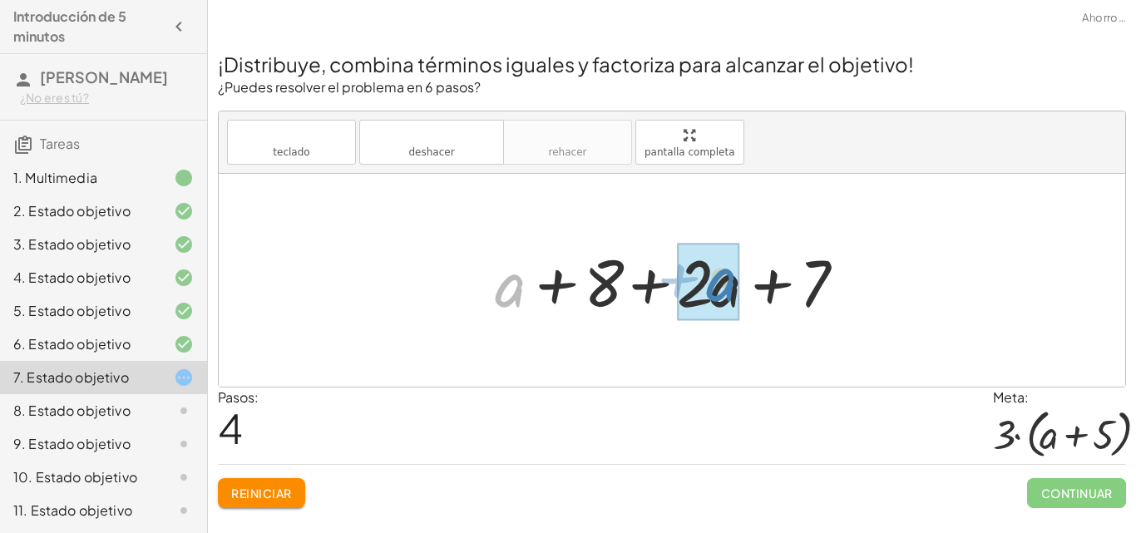
drag, startPoint x: 511, startPoint y: 297, endPoint x: 724, endPoint y: 294, distance: 212.1
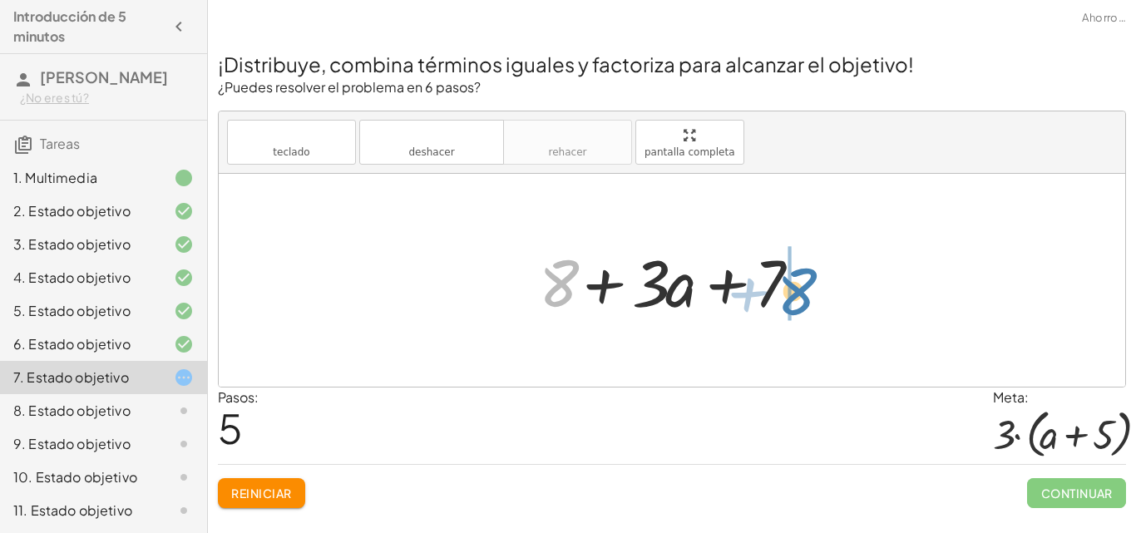
drag, startPoint x: 638, startPoint y: 279, endPoint x: 792, endPoint y: 292, distance: 154.4
click at [792, 292] on div at bounding box center [678, 281] width 294 height 86
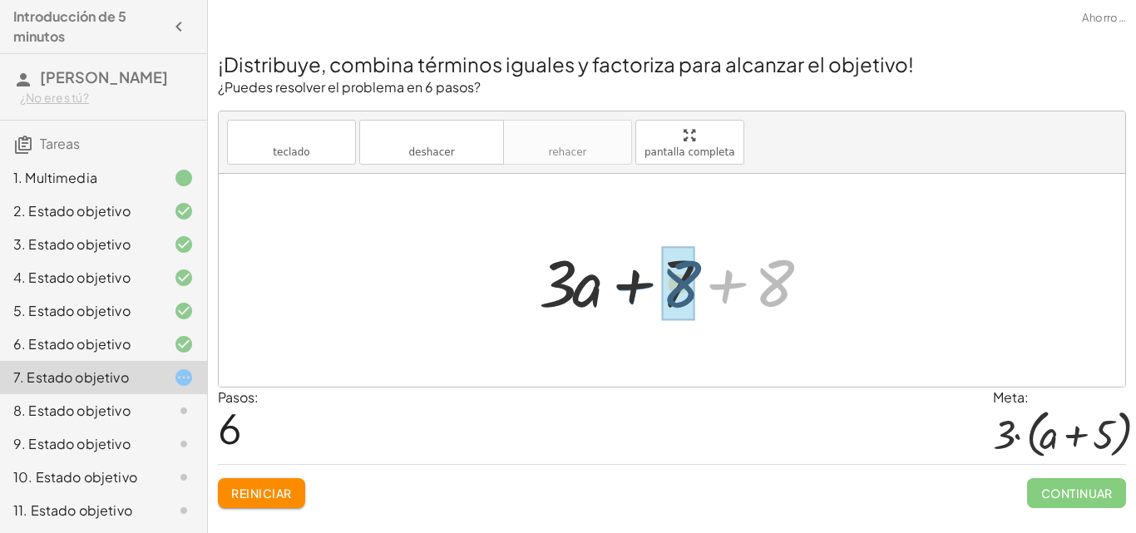
drag, startPoint x: 776, startPoint y: 279, endPoint x: 676, endPoint y: 279, distance: 99.8
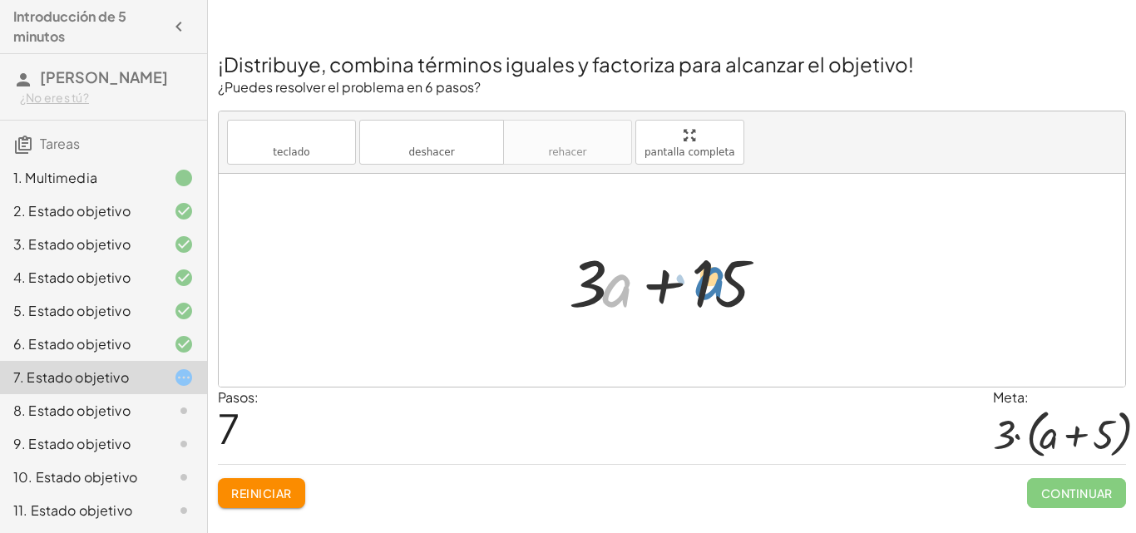
drag, startPoint x: 620, startPoint y: 284, endPoint x: 713, endPoint y: 276, distance: 93.4
click at [713, 276] on div at bounding box center [678, 281] width 235 height 86
drag, startPoint x: 619, startPoint y: 292, endPoint x: 737, endPoint y: 256, distance: 123.4
click at [792, 262] on div at bounding box center [678, 281] width 235 height 86
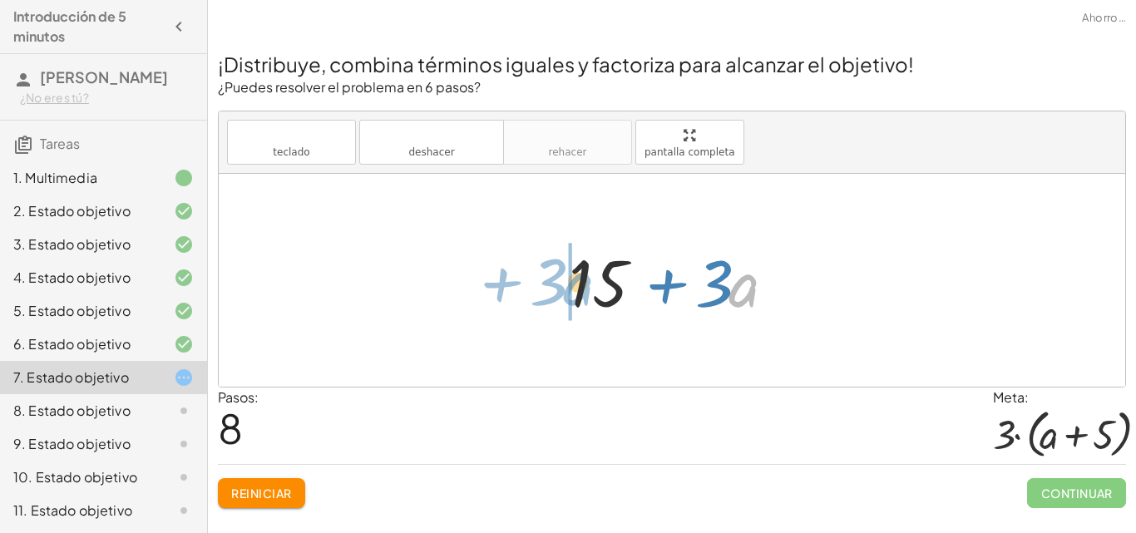
drag, startPoint x: 739, startPoint y: 289, endPoint x: 576, endPoint y: 285, distance: 163.9
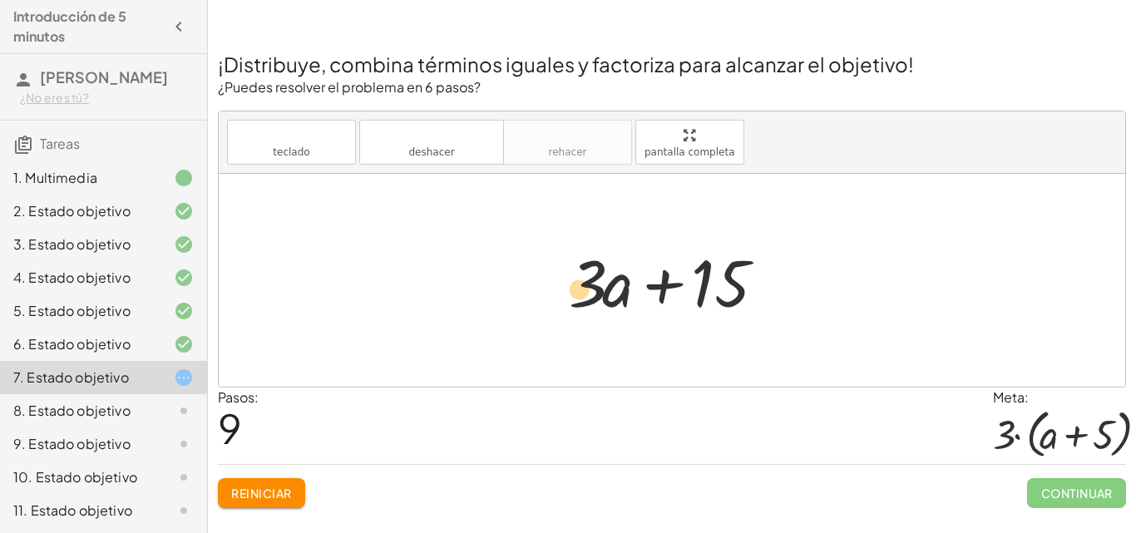
drag, startPoint x: 590, startPoint y: 290, endPoint x: 582, endPoint y: 295, distance: 9.7
click at [582, 295] on div at bounding box center [678, 281] width 235 height 86
drag, startPoint x: 615, startPoint y: 293, endPoint x: 669, endPoint y: 289, distance: 54.2
click at [669, 289] on div at bounding box center [678, 281] width 235 height 86
drag, startPoint x: 615, startPoint y: 294, endPoint x: 701, endPoint y: 290, distance: 86.6
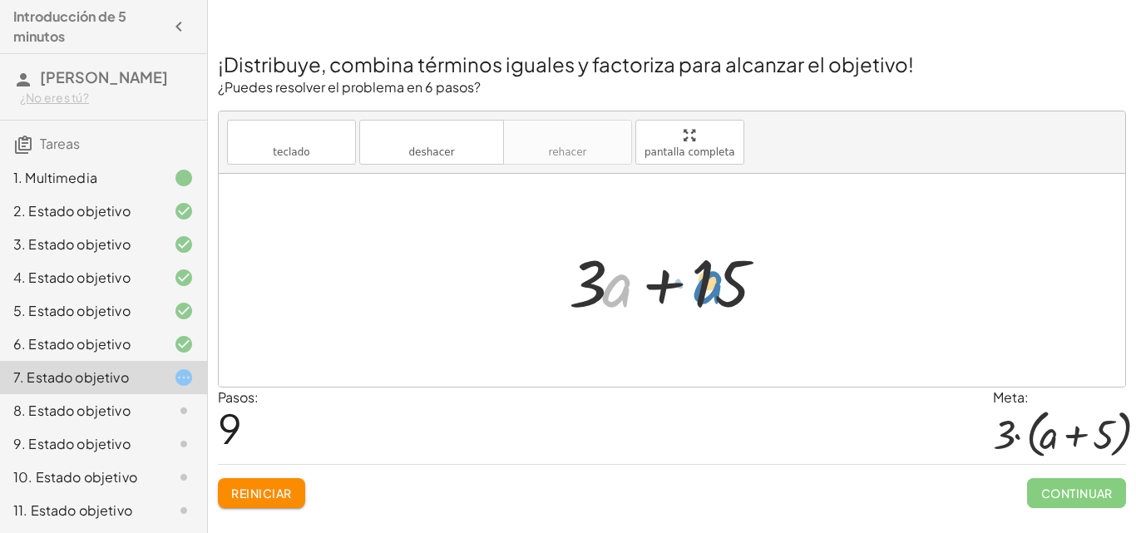
click at [701, 290] on div at bounding box center [678, 281] width 235 height 86
click at [655, 286] on div at bounding box center [678, 281] width 235 height 86
click at [709, 295] on div at bounding box center [678, 281] width 235 height 86
click at [586, 271] on div at bounding box center [678, 281] width 235 height 86
drag, startPoint x: 622, startPoint y: 290, endPoint x: 736, endPoint y: 290, distance: 113.9
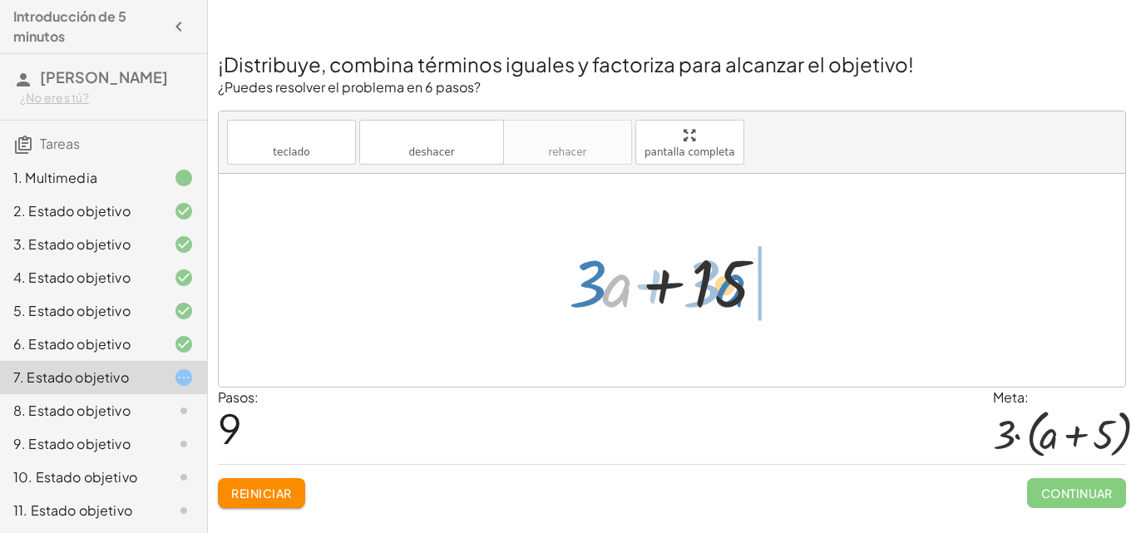
click at [736, 290] on div at bounding box center [678, 281] width 235 height 86
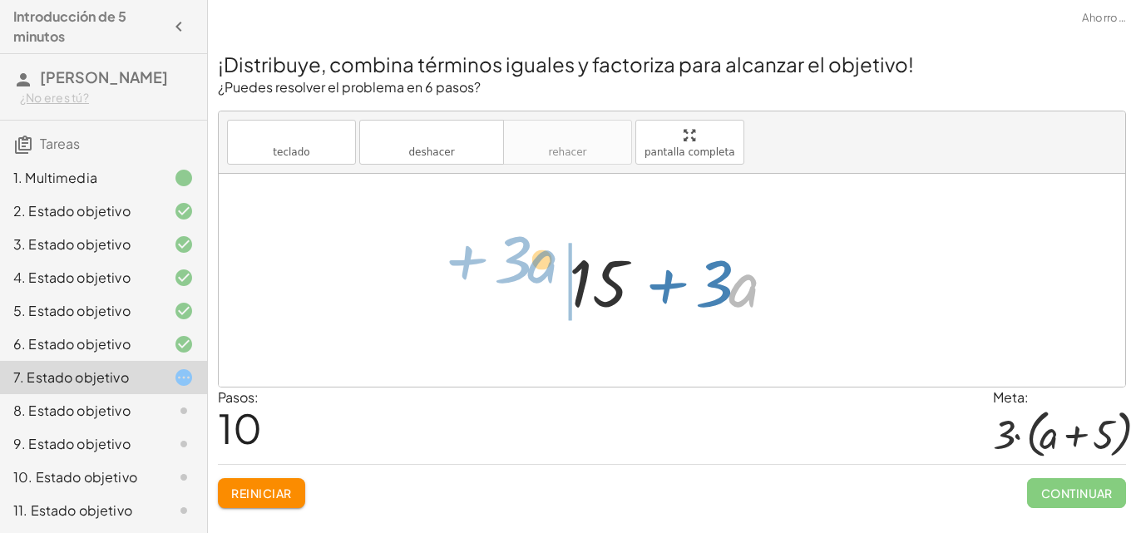
drag, startPoint x: 738, startPoint y: 285, endPoint x: 536, endPoint y: 261, distance: 202.7
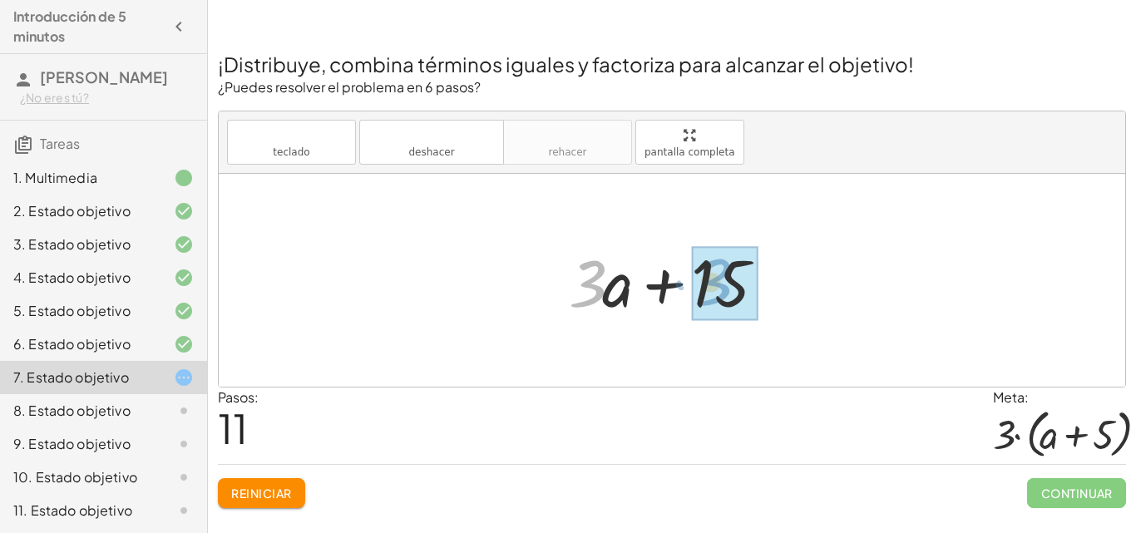
drag, startPoint x: 590, startPoint y: 274, endPoint x: 717, endPoint y: 273, distance: 126.4
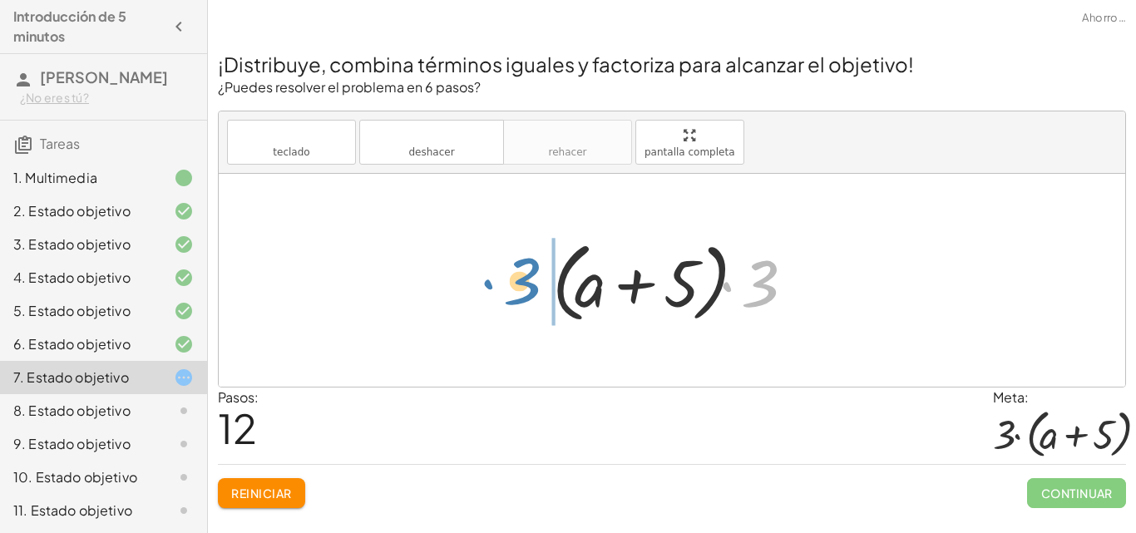
drag, startPoint x: 765, startPoint y: 284, endPoint x: 526, endPoint y: 282, distance: 239.5
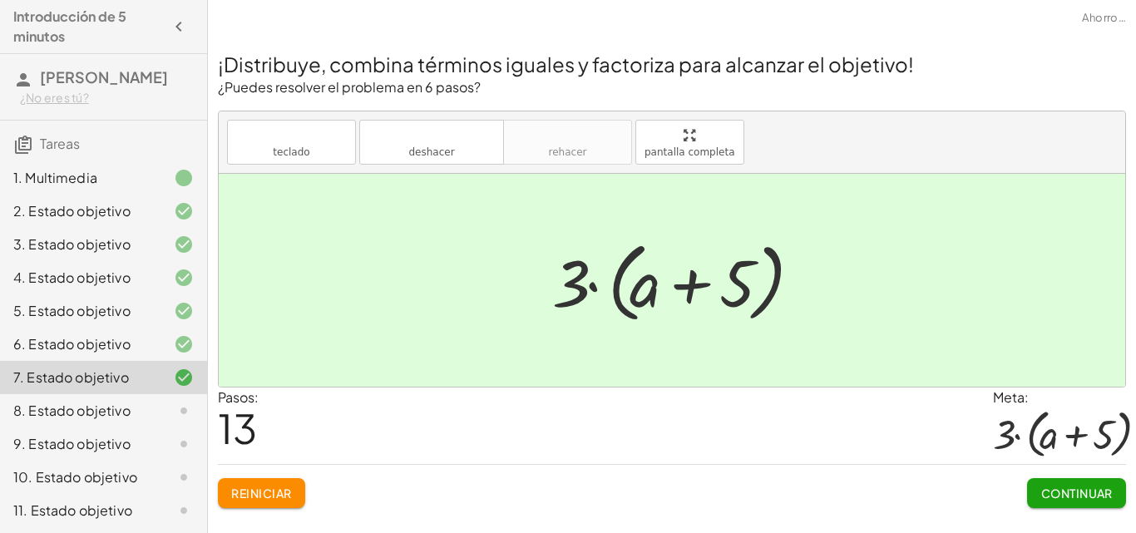
click at [1098, 500] on font "Continuar" at bounding box center [1077, 493] width 72 height 15
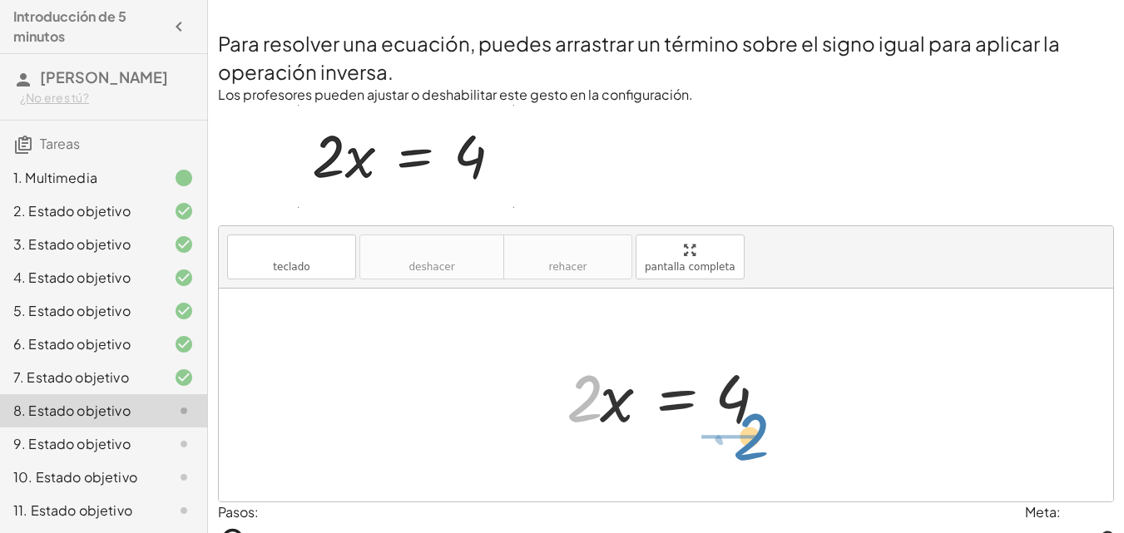
drag, startPoint x: 581, startPoint y: 407, endPoint x: 748, endPoint y: 445, distance: 171.5
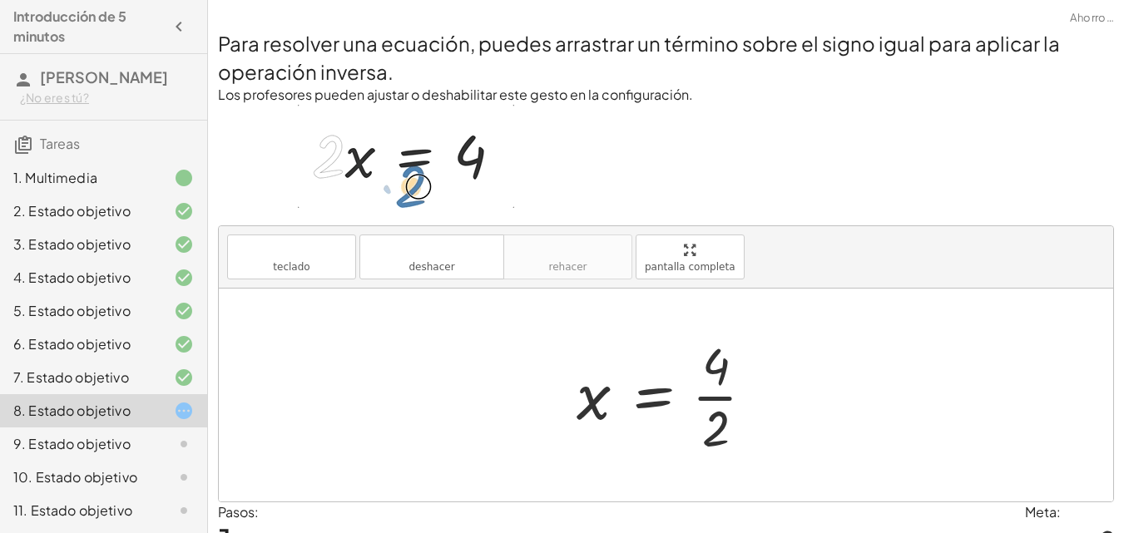
click at [708, 428] on div at bounding box center [671, 395] width 207 height 128
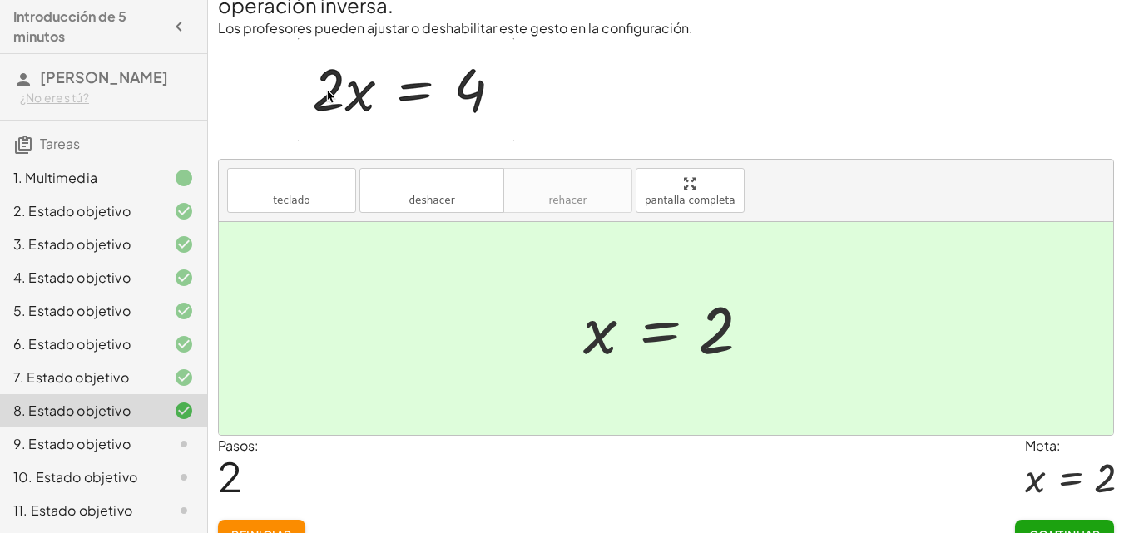
scroll to position [93, 0]
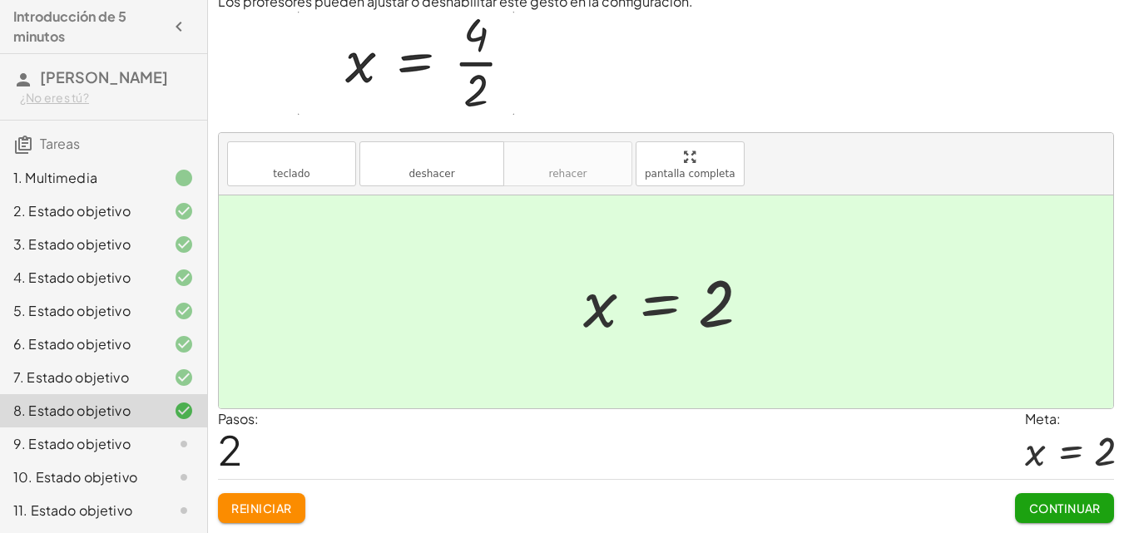
click at [1108, 507] on button "Continuar" at bounding box center [1064, 508] width 99 height 30
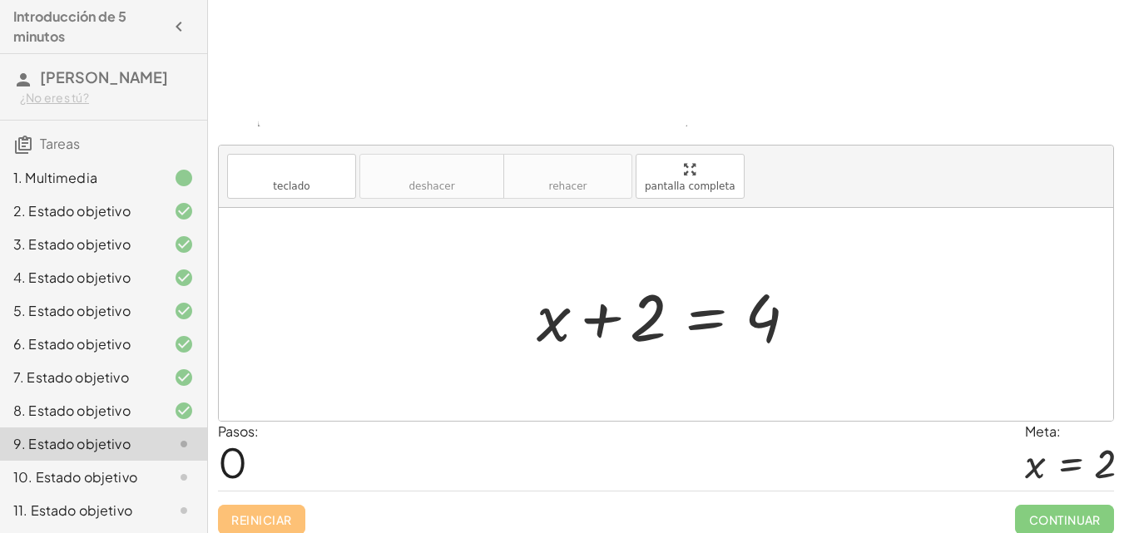
scroll to position [185, 0]
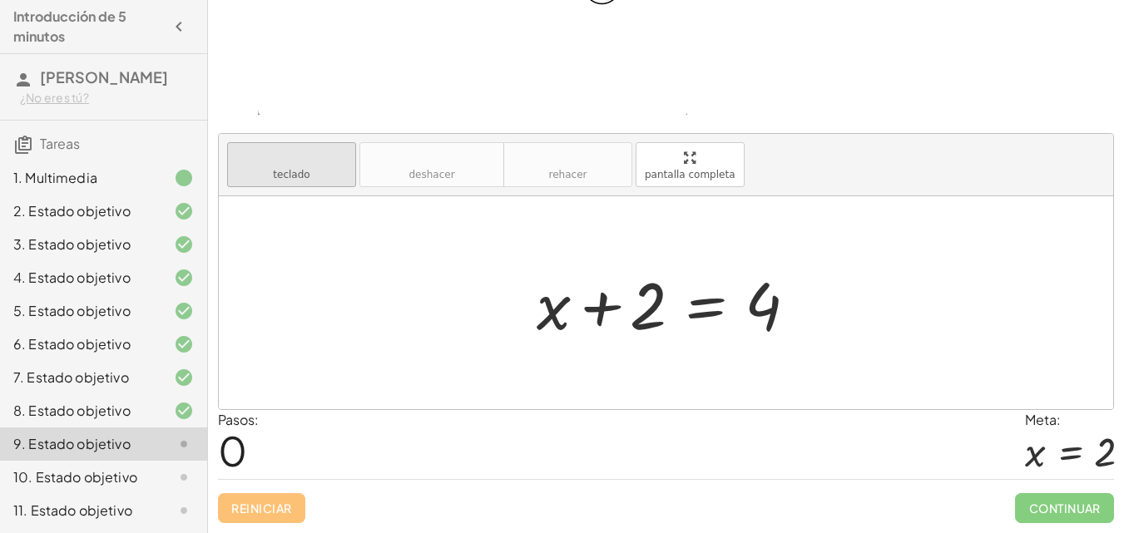
click at [316, 166] on icon "teclado" at bounding box center [291, 158] width 111 height 20
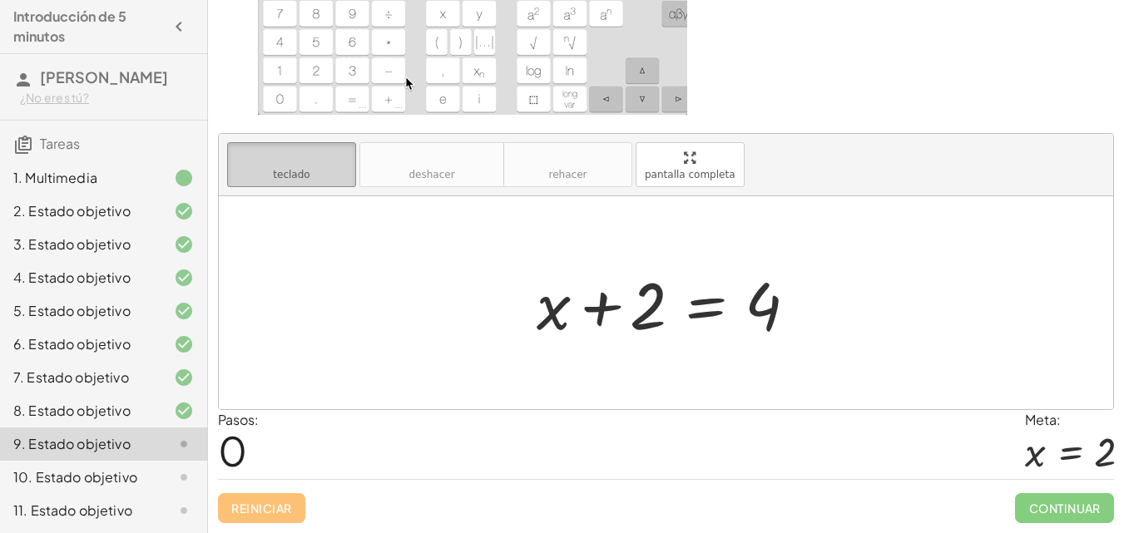
click at [271, 153] on font "teclado" at bounding box center [291, 158] width 111 height 16
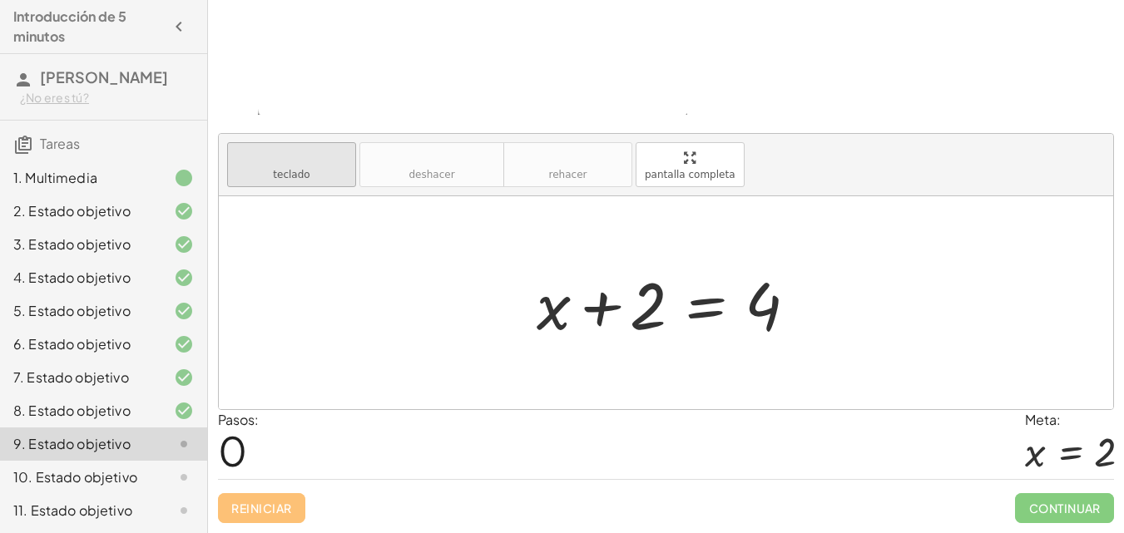
click at [271, 153] on font "teclado" at bounding box center [291, 158] width 111 height 16
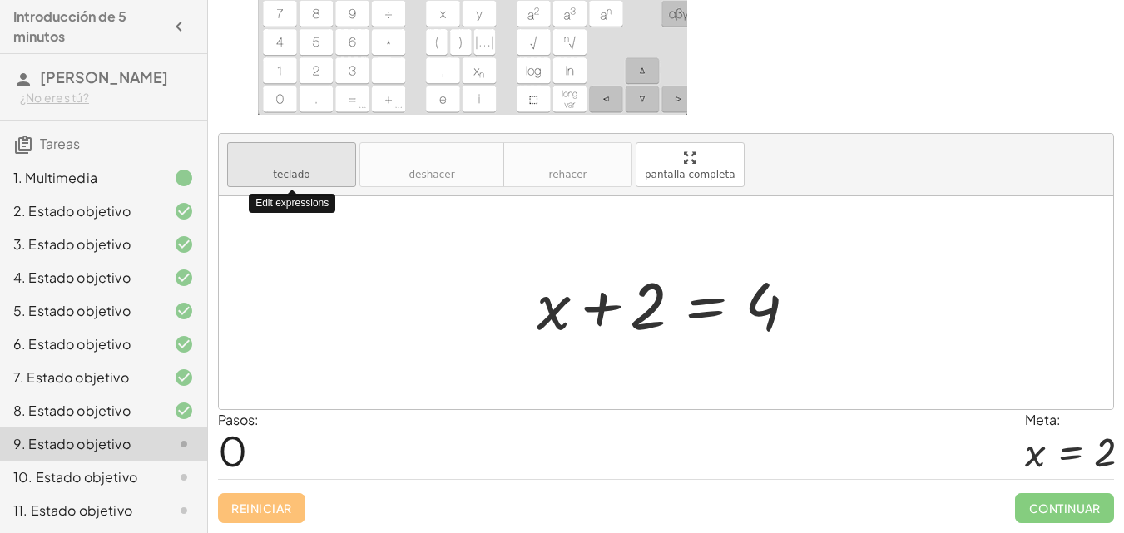
click at [271, 153] on font "teclado" at bounding box center [291, 158] width 111 height 16
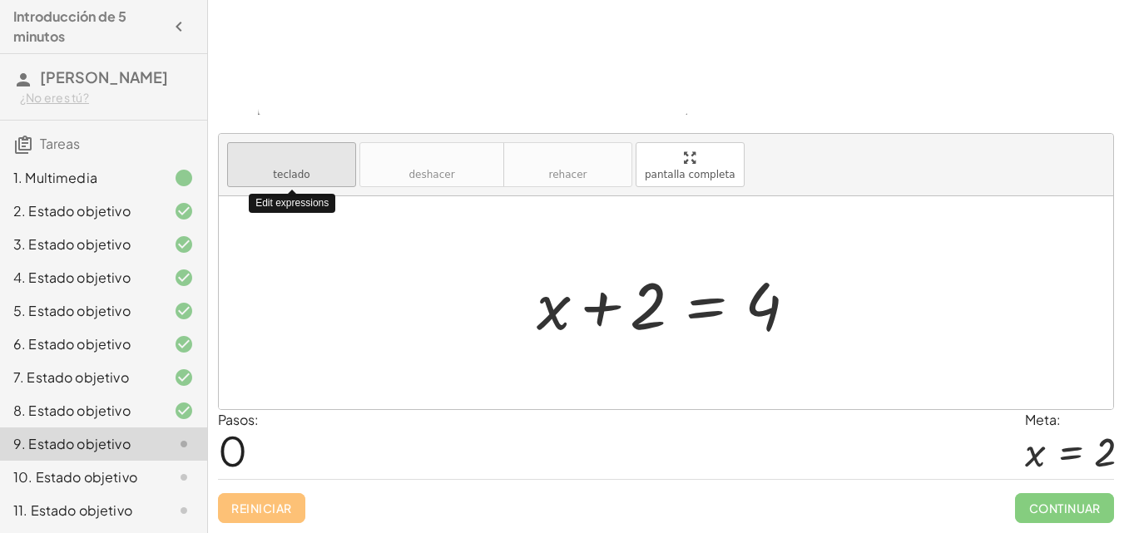
click at [271, 153] on font "teclado" at bounding box center [291, 158] width 111 height 16
drag, startPoint x: 271, startPoint y: 153, endPoint x: 257, endPoint y: 157, distance: 14.7
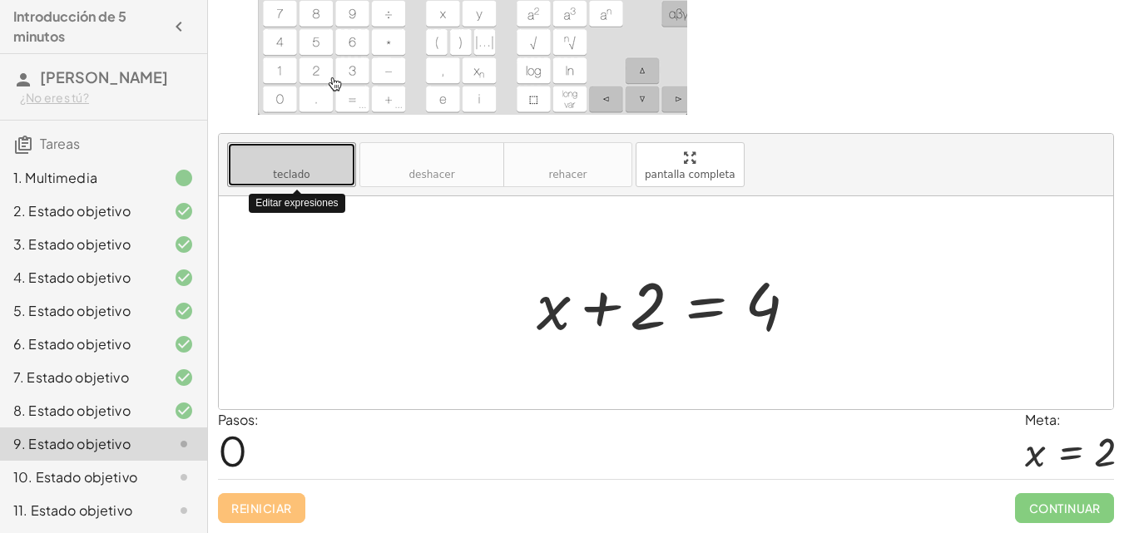
click at [257, 157] on font "teclado" at bounding box center [291, 158] width 111 height 16
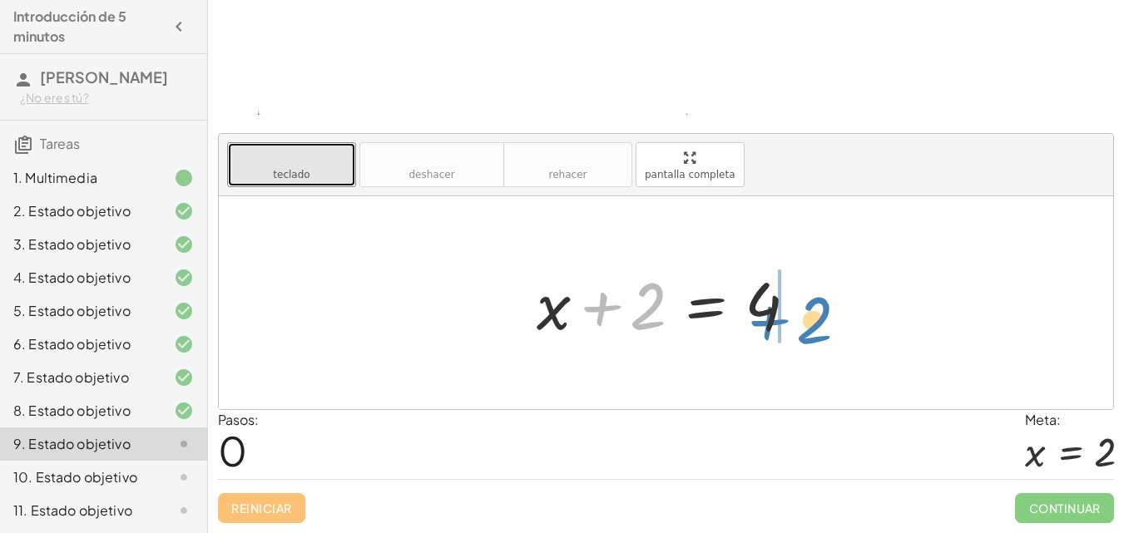
drag, startPoint x: 650, startPoint y: 309, endPoint x: 817, endPoint y: 323, distance: 167.8
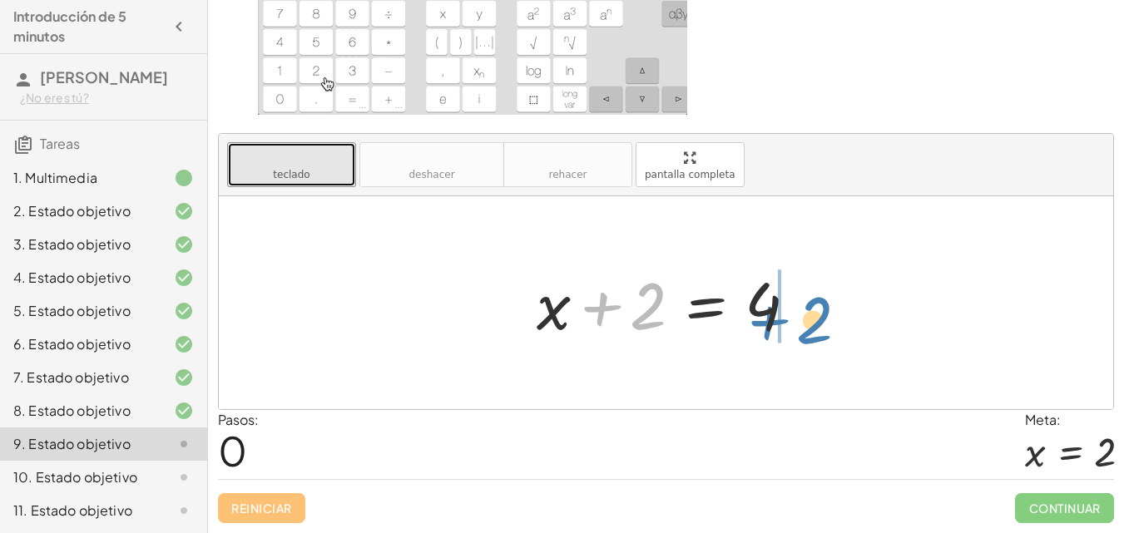
click at [815, 323] on div at bounding box center [671, 303] width 287 height 86
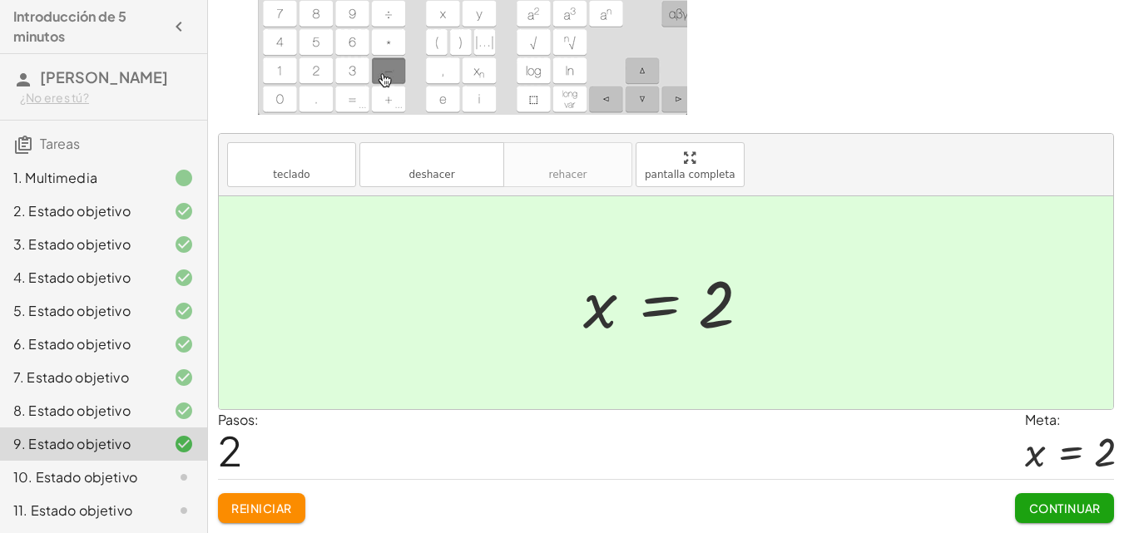
click at [1022, 507] on button "Continuar" at bounding box center [1064, 508] width 99 height 30
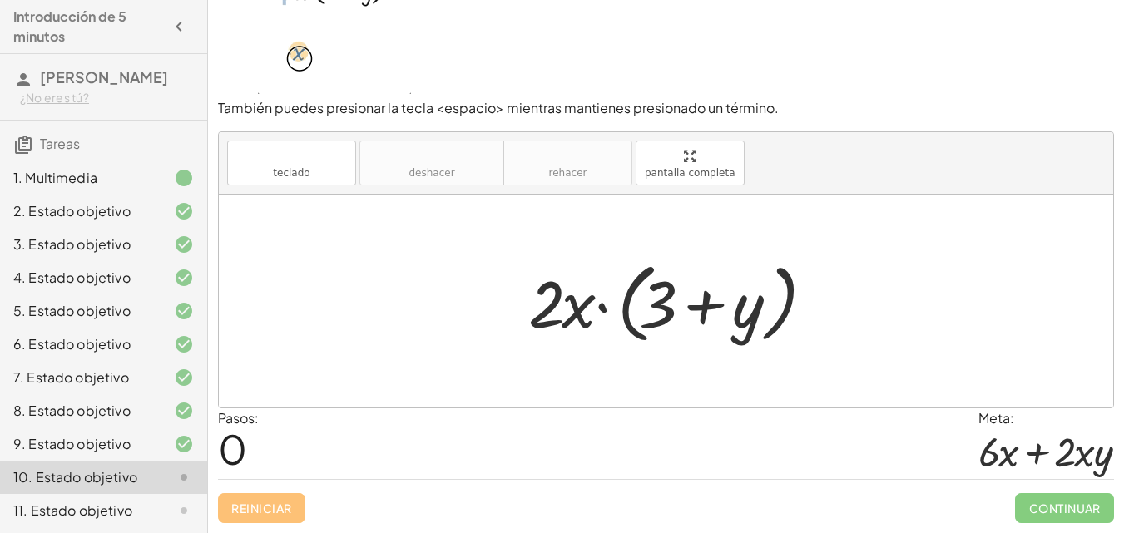
scroll to position [69, 0]
drag, startPoint x: 655, startPoint y: 319, endPoint x: 578, endPoint y: 321, distance: 76.6
click at [578, 321] on div at bounding box center [672, 302] width 305 height 96
drag, startPoint x: 541, startPoint y: 320, endPoint x: 644, endPoint y: 323, distance: 103.2
click at [644, 323] on div at bounding box center [672, 302] width 305 height 96
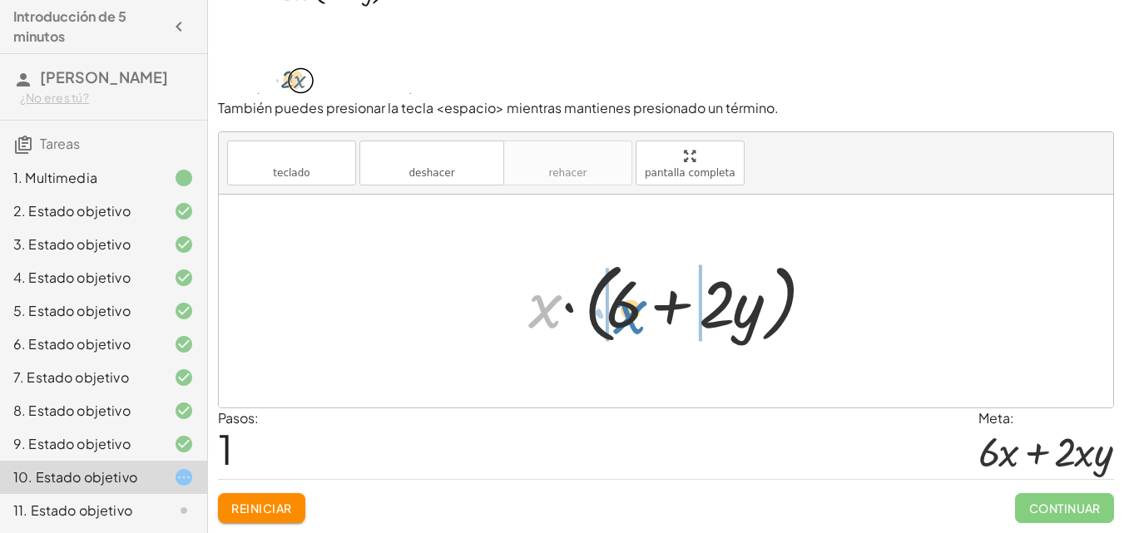
drag, startPoint x: 551, startPoint y: 306, endPoint x: 640, endPoint y: 309, distance: 88.2
click at [640, 309] on div at bounding box center [672, 302] width 305 height 96
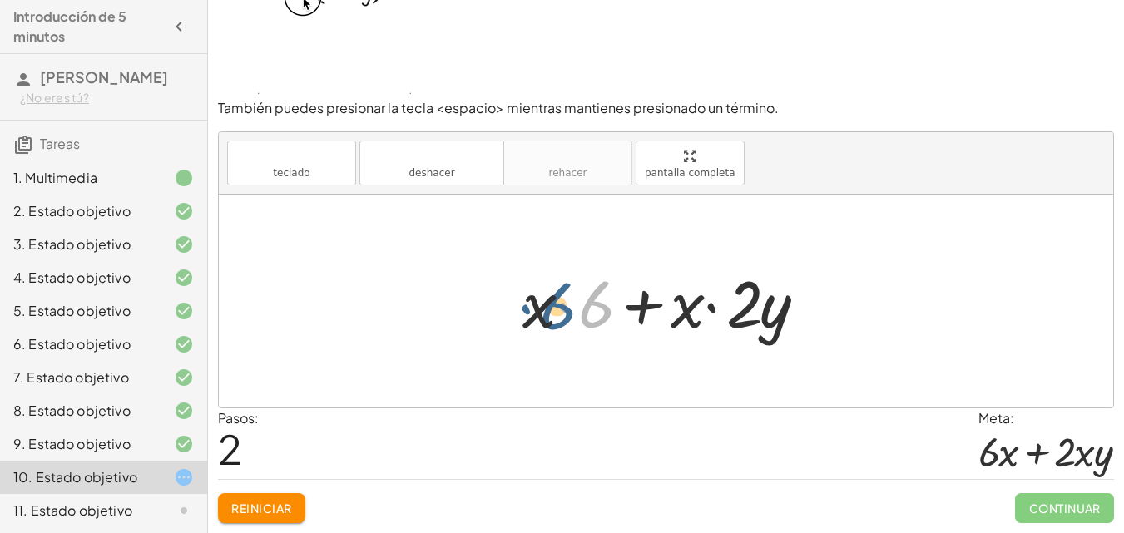
drag, startPoint x: 584, startPoint y: 314, endPoint x: 536, endPoint y: 315, distance: 47.4
click at [538, 316] on div at bounding box center [672, 302] width 316 height 86
drag, startPoint x: 590, startPoint y: 319, endPoint x: 511, endPoint y: 324, distance: 79.1
click at [511, 324] on div "· 2 · x · ( + 3 + y ) · x · ( + · 2 · 3 + · 2 · y ) · x · ( + 6 + · 2 · y ) · 6…" at bounding box center [665, 301] width 337 height 94
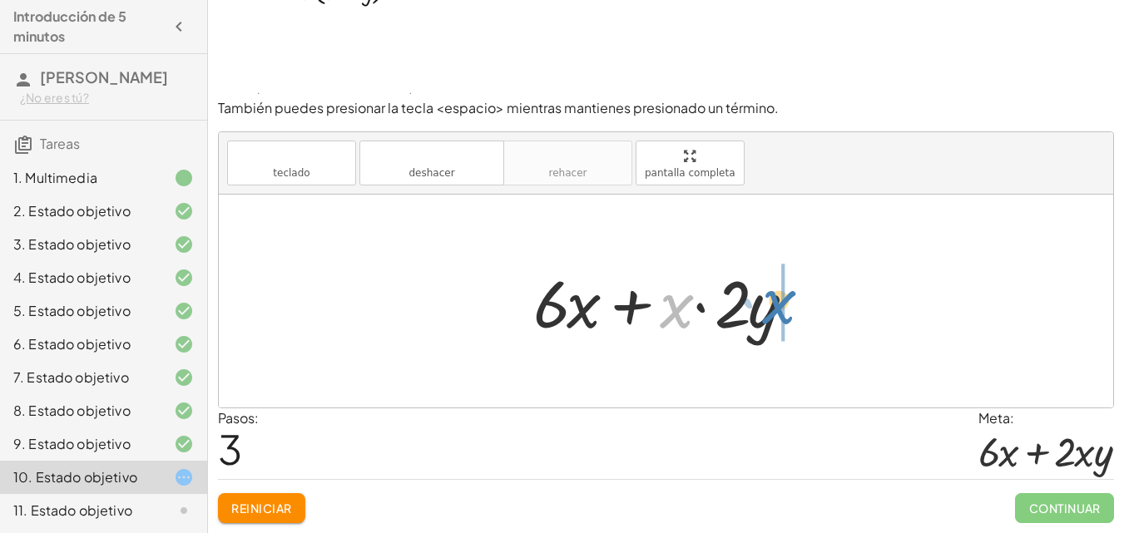
drag, startPoint x: 669, startPoint y: 319, endPoint x: 772, endPoint y: 315, distance: 103.2
click at [772, 315] on div at bounding box center [672, 302] width 294 height 86
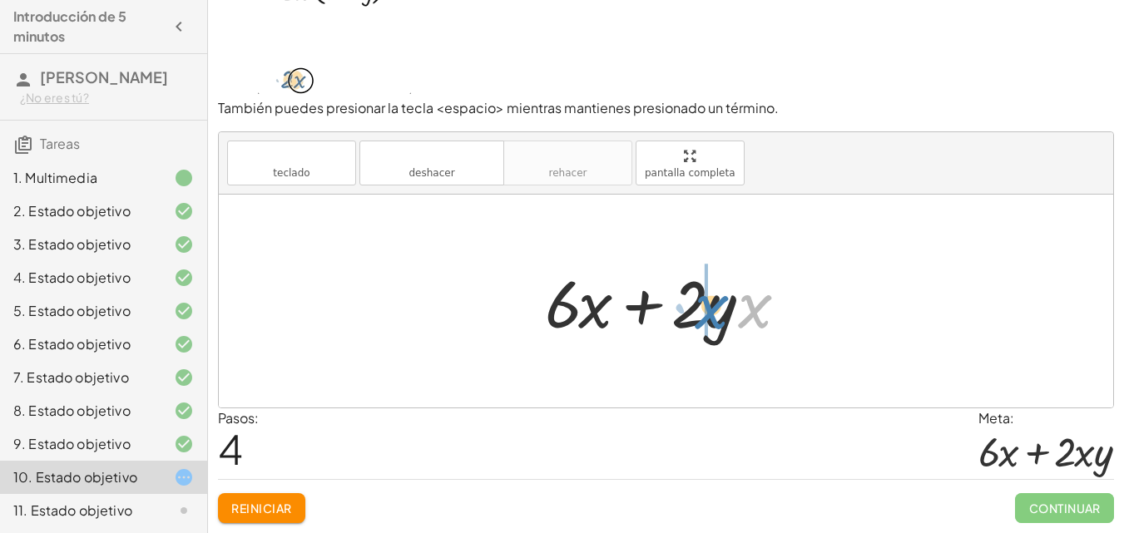
drag, startPoint x: 755, startPoint y: 303, endPoint x: 709, endPoint y: 302, distance: 46.6
click at [709, 304] on div at bounding box center [672, 302] width 272 height 86
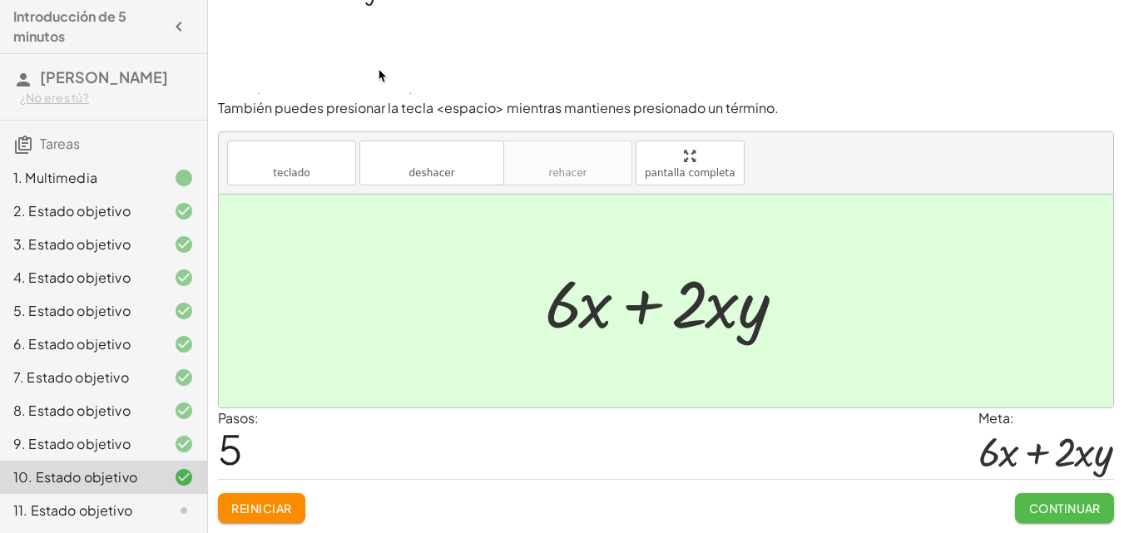
click at [1034, 497] on button "Continuar" at bounding box center [1064, 508] width 99 height 30
click at [1034, 497] on div "Bienvenido a Graspable Math 👋 Graspable Math le permite usar gestos táctiles o …" at bounding box center [666, 232] width 916 height 602
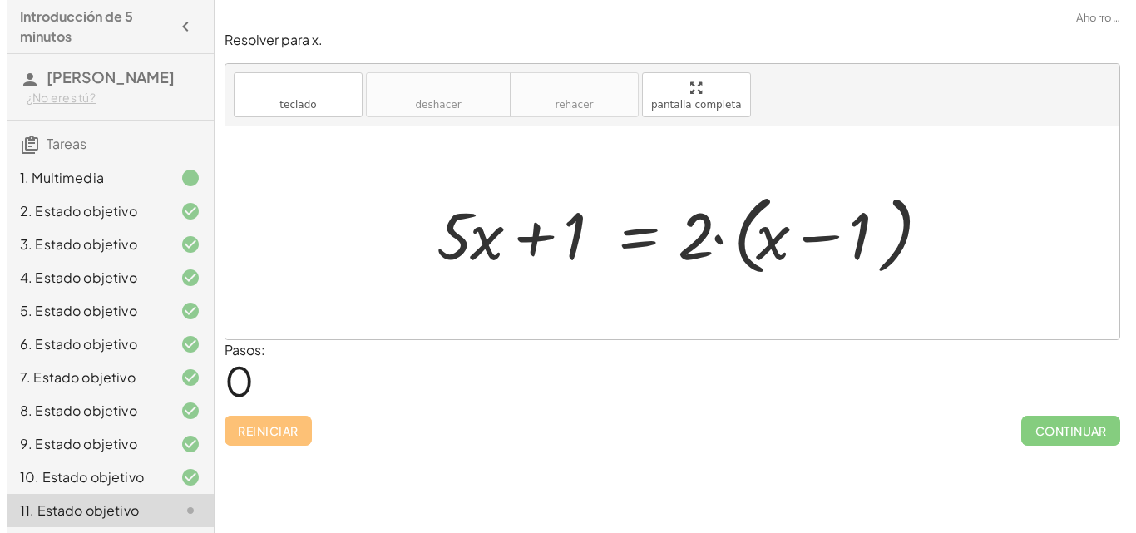
scroll to position [0, 0]
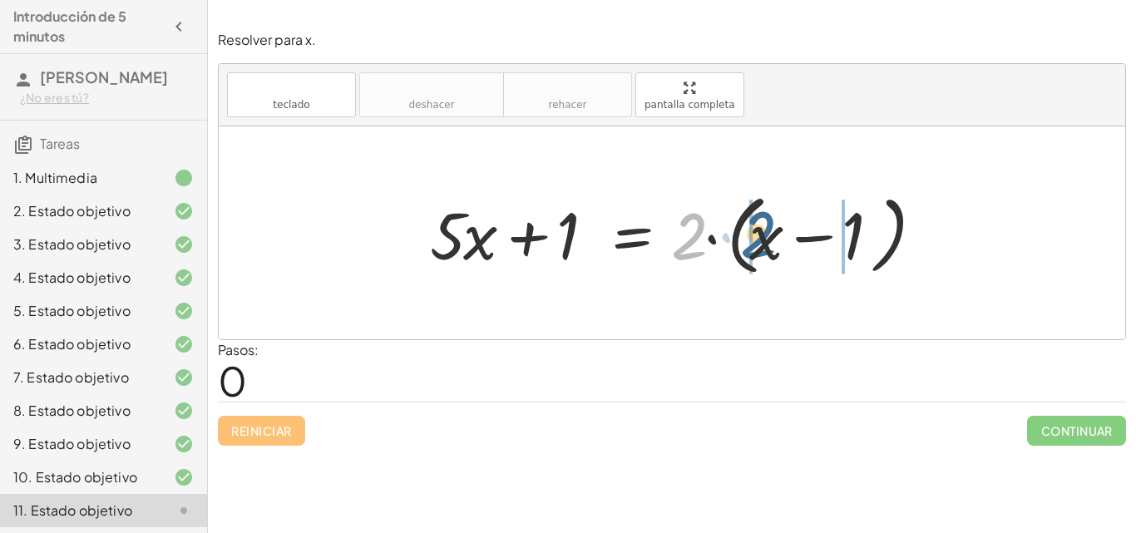
drag, startPoint x: 690, startPoint y: 250, endPoint x: 763, endPoint y: 248, distance: 72.4
click at [763, 248] on div at bounding box center [678, 233] width 513 height 96
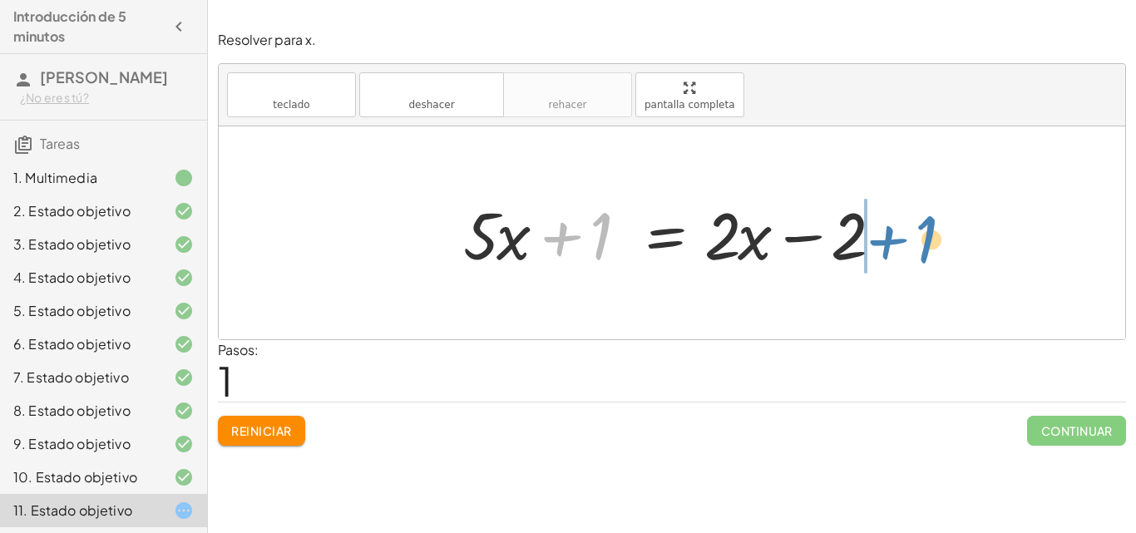
drag, startPoint x: 566, startPoint y: 238, endPoint x: 892, endPoint y: 241, distance: 326.0
click at [892, 241] on div at bounding box center [678, 233] width 447 height 86
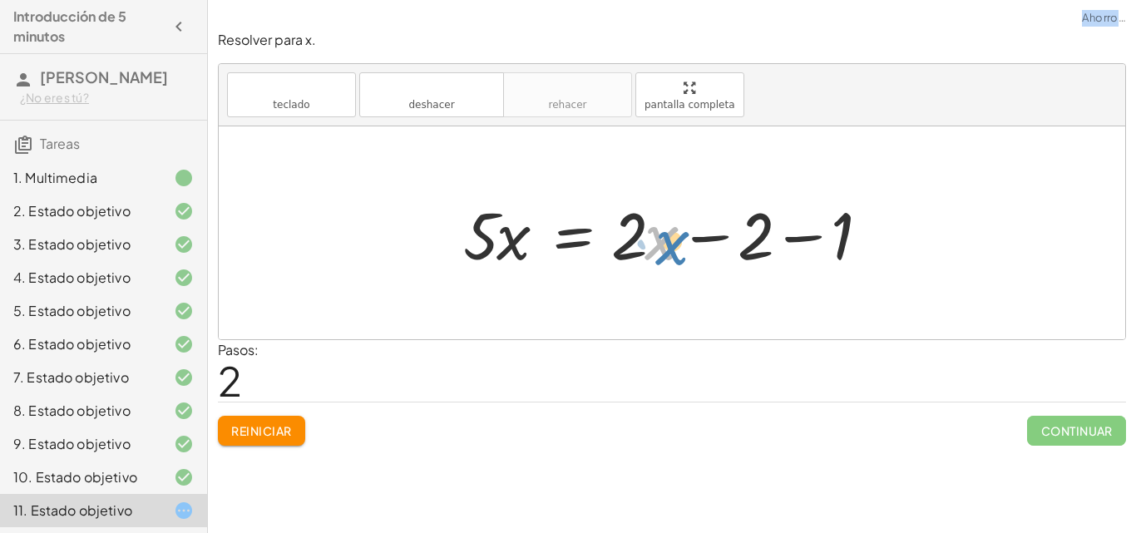
drag, startPoint x: 656, startPoint y: 236, endPoint x: 665, endPoint y: 240, distance: 9.3
click at [665, 240] on div at bounding box center [678, 233] width 447 height 86
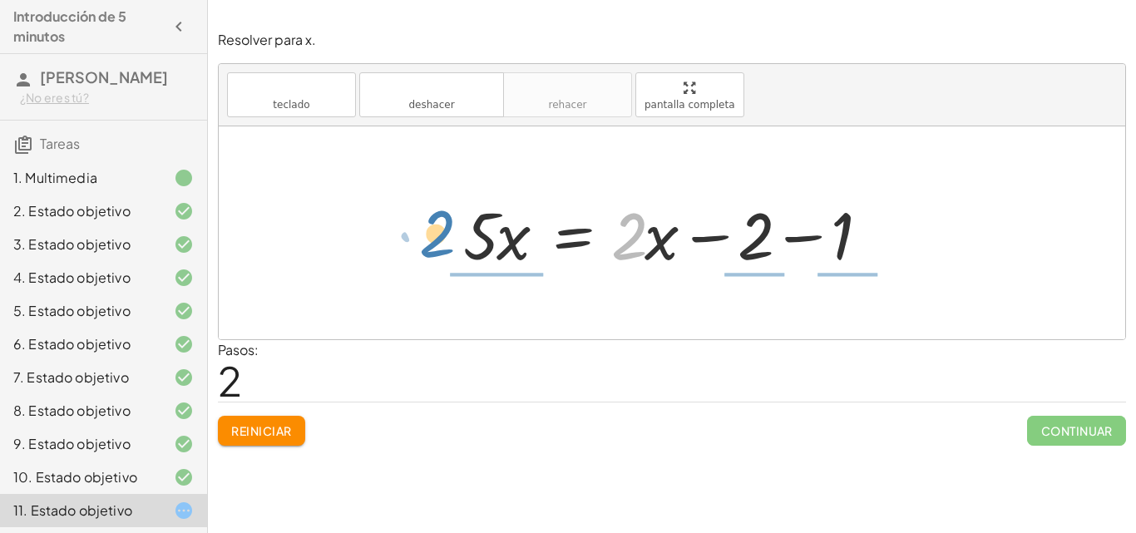
drag, startPoint x: 637, startPoint y: 235, endPoint x: 444, endPoint y: 232, distance: 193.0
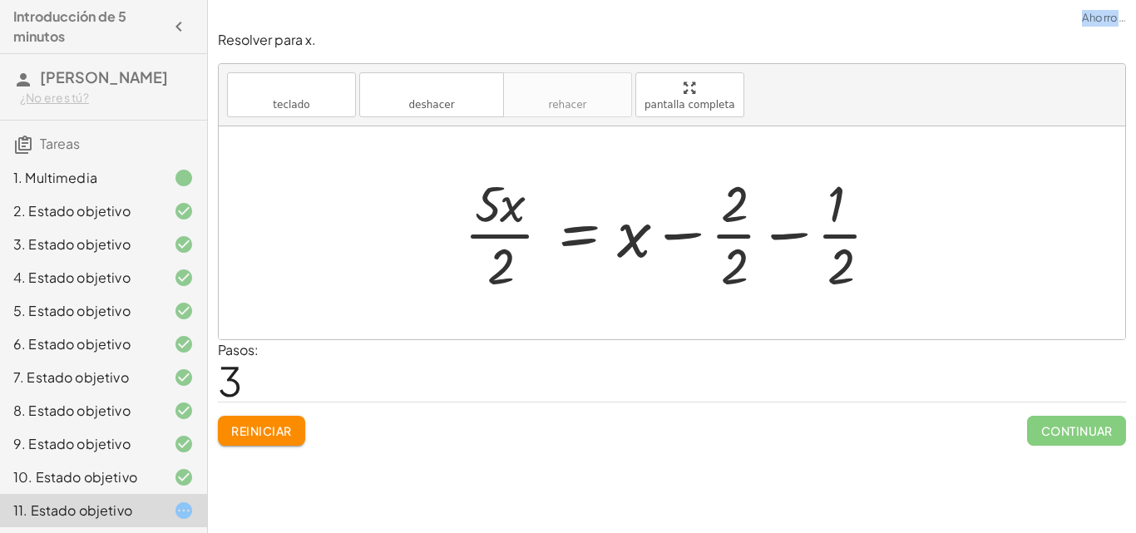
click at [729, 256] on div at bounding box center [678, 233] width 445 height 128
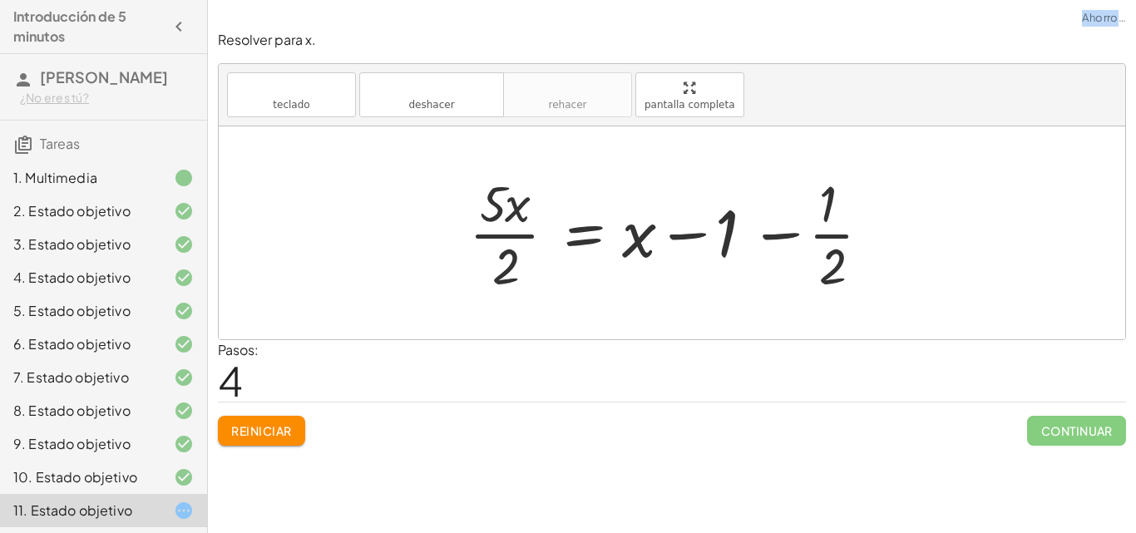
click at [830, 274] on div at bounding box center [677, 233] width 432 height 128
click at [831, 269] on div at bounding box center [678, 233] width 432 height 128
click at [832, 269] on div at bounding box center [678, 233] width 432 height 128
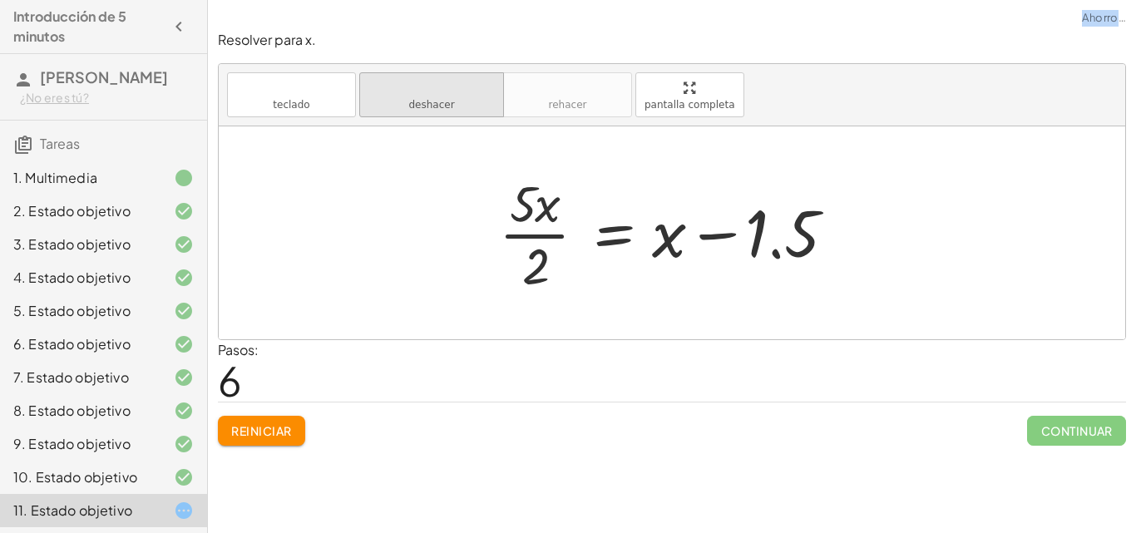
click at [479, 81] on font "deshacer" at bounding box center [431, 88] width 126 height 16
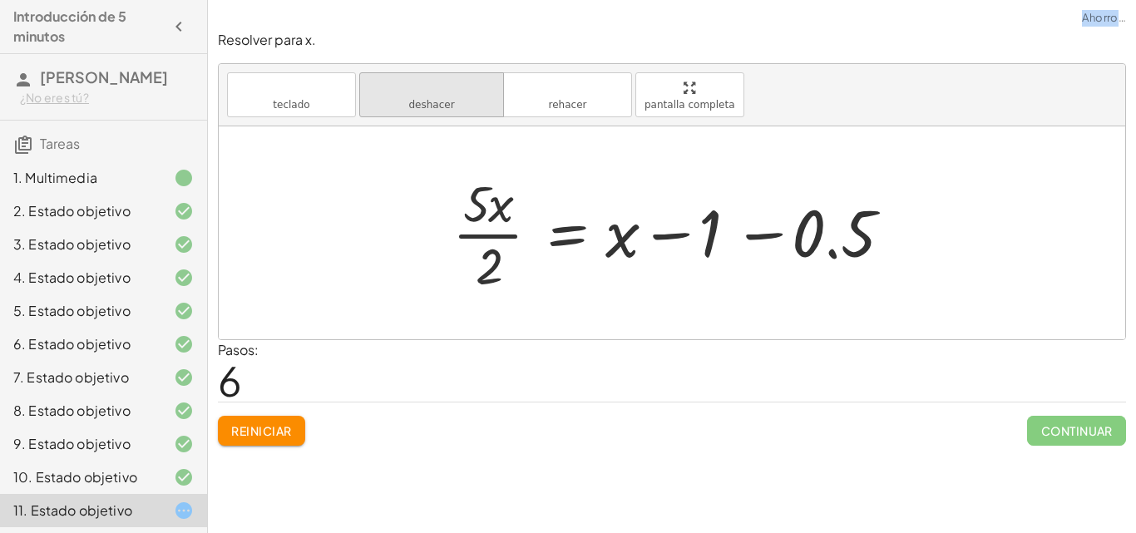
click at [409, 80] on font "deshacer" at bounding box center [431, 88] width 126 height 16
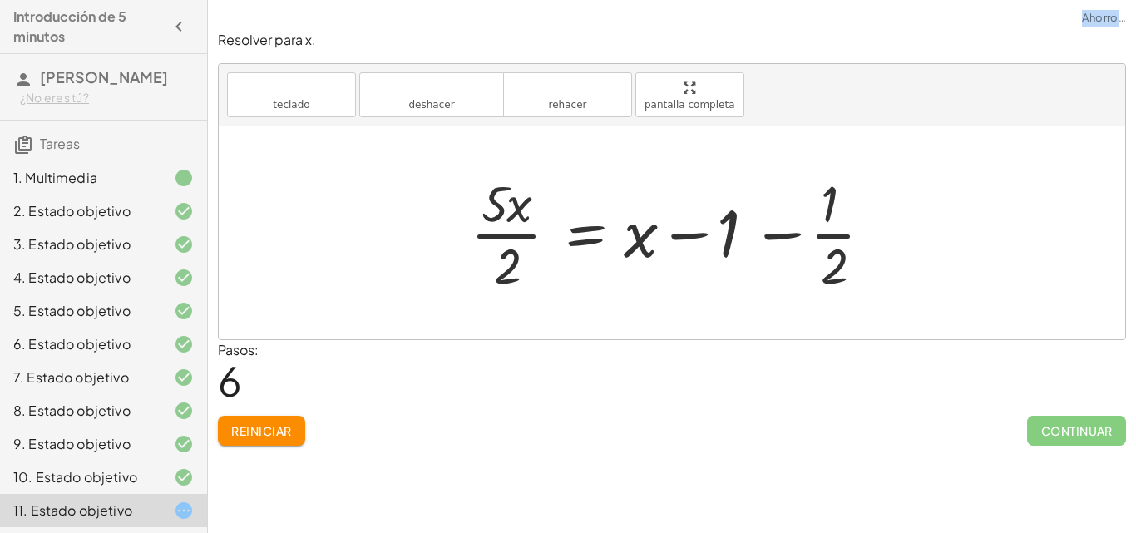
click at [227, 434] on button "Reiniciar" at bounding box center [261, 431] width 87 height 30
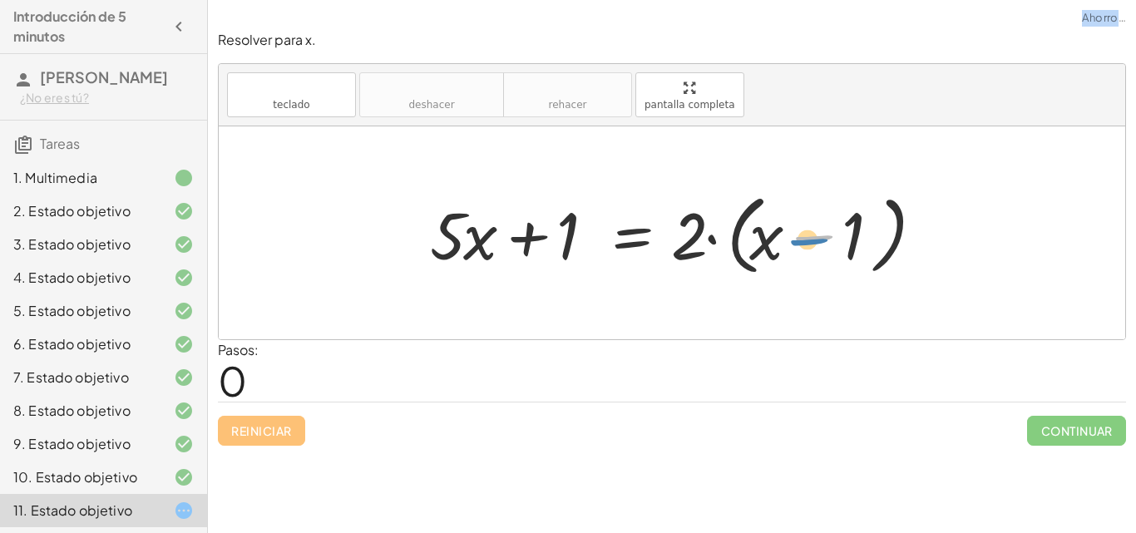
click at [810, 242] on div at bounding box center [678, 233] width 513 height 96
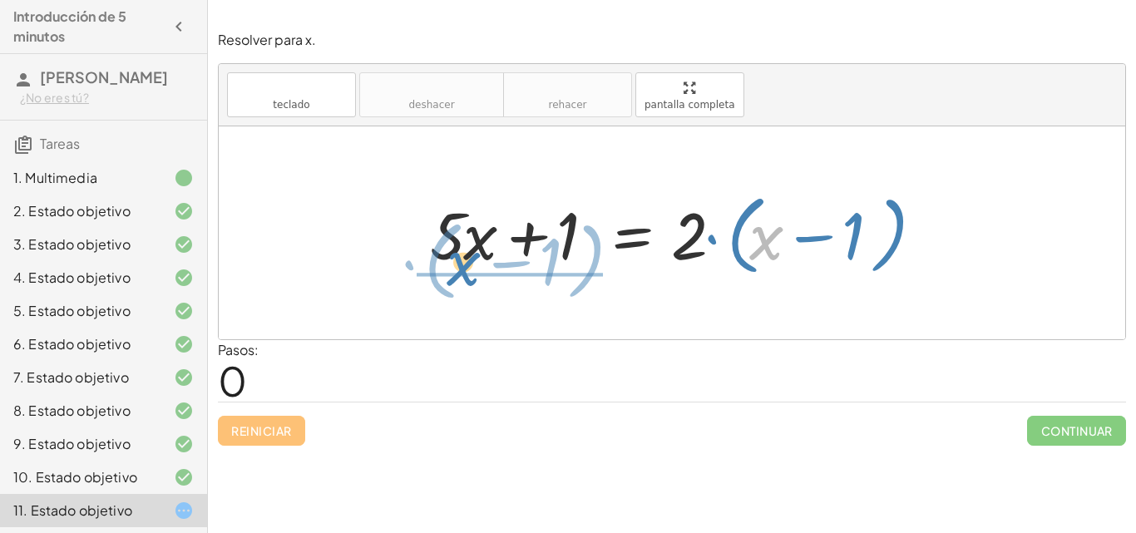
drag, startPoint x: 760, startPoint y: 247, endPoint x: 457, endPoint y: 273, distance: 303.8
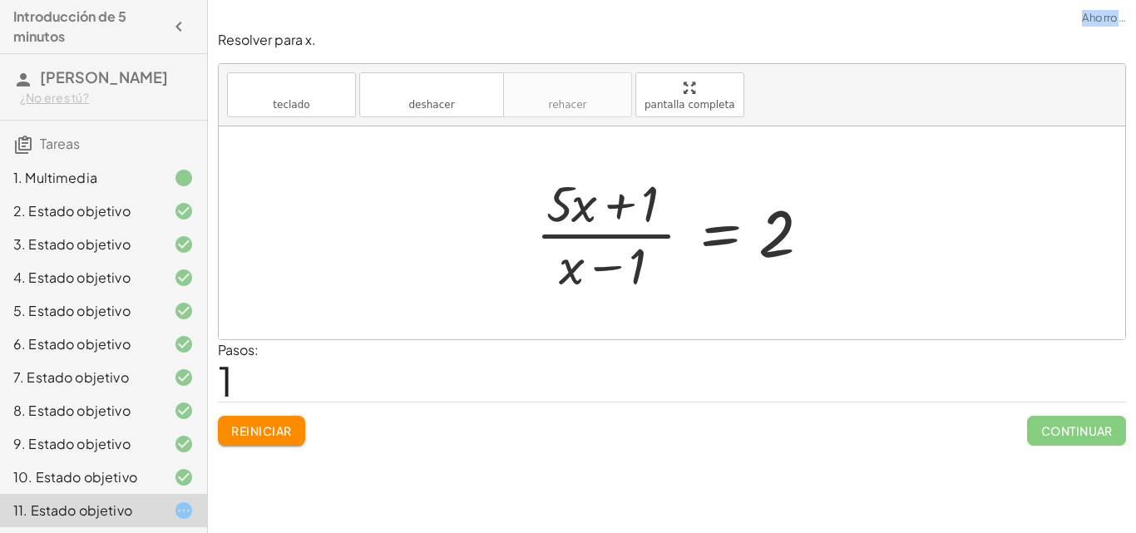
click at [609, 269] on div at bounding box center [678, 233] width 302 height 128
click at [642, 269] on div at bounding box center [678, 233] width 302 height 128
click at [621, 209] on div at bounding box center [678, 233] width 302 height 128
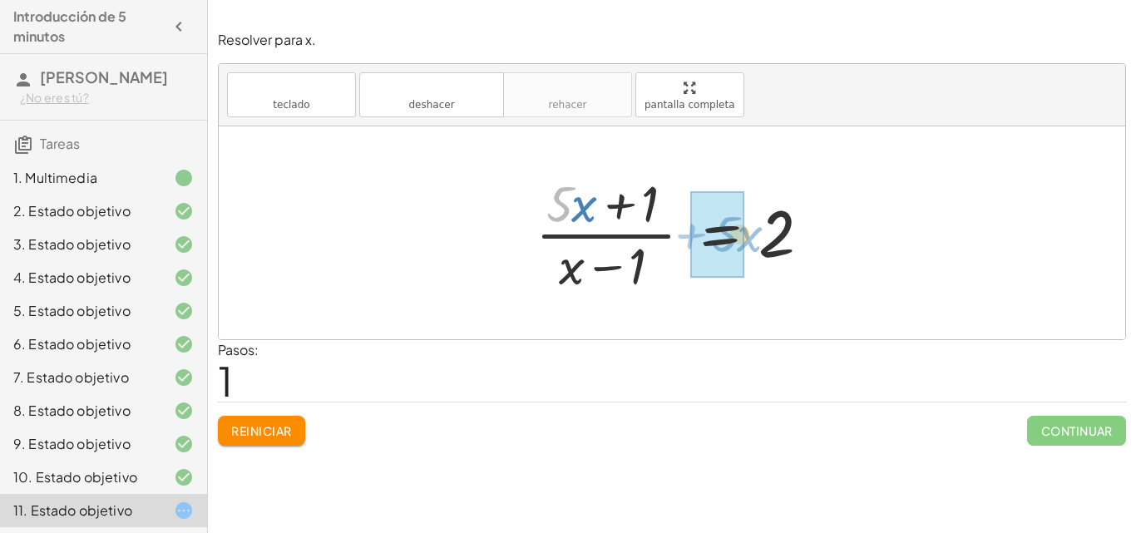
drag, startPoint x: 562, startPoint y: 209, endPoint x: 607, endPoint y: 215, distance: 45.4
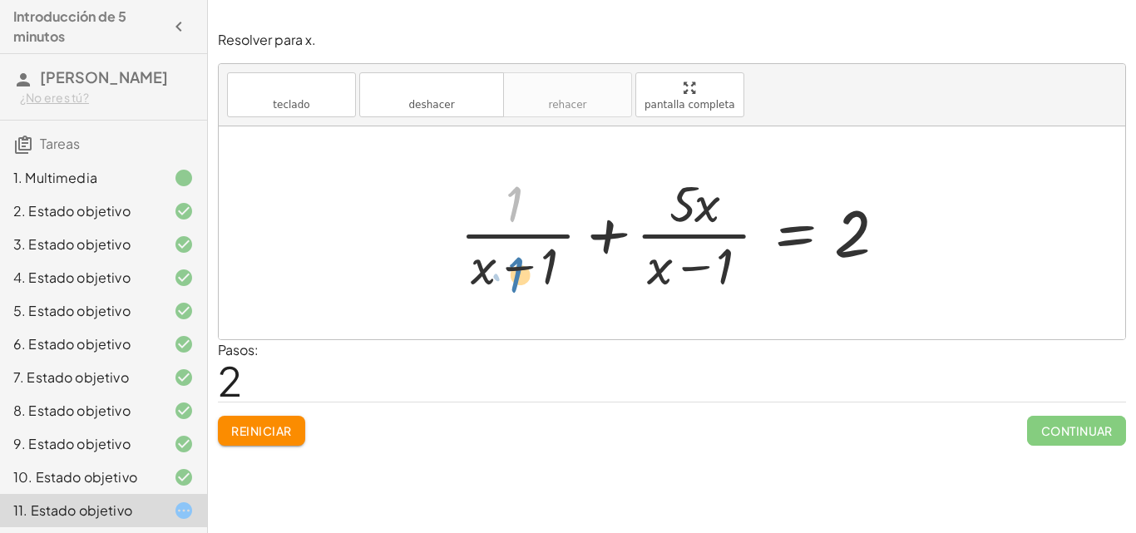
drag, startPoint x: 516, startPoint y: 210, endPoint x: 519, endPoint y: 280, distance: 69.9
click at [519, 280] on div at bounding box center [678, 233] width 453 height 128
click at [521, 239] on div at bounding box center [678, 233] width 453 height 128
click at [674, 235] on div at bounding box center [678, 233] width 453 height 128
drag, startPoint x: 677, startPoint y: 208, endPoint x: 896, endPoint y: 240, distance: 221.0
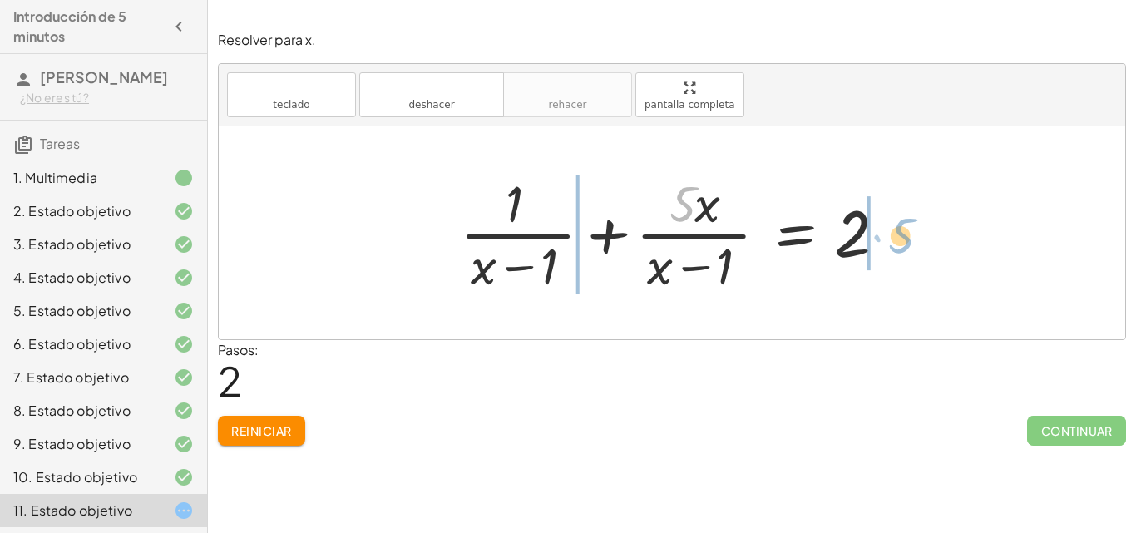
click at [896, 240] on div at bounding box center [678, 233] width 453 height 128
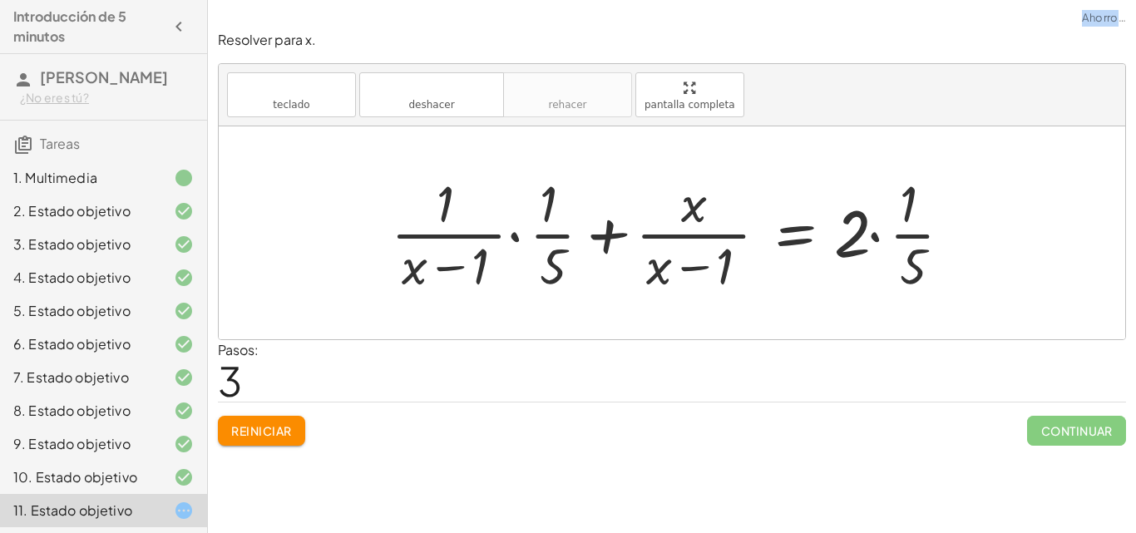
click at [237, 426] on font "Reiniciar" at bounding box center [261, 430] width 60 height 15
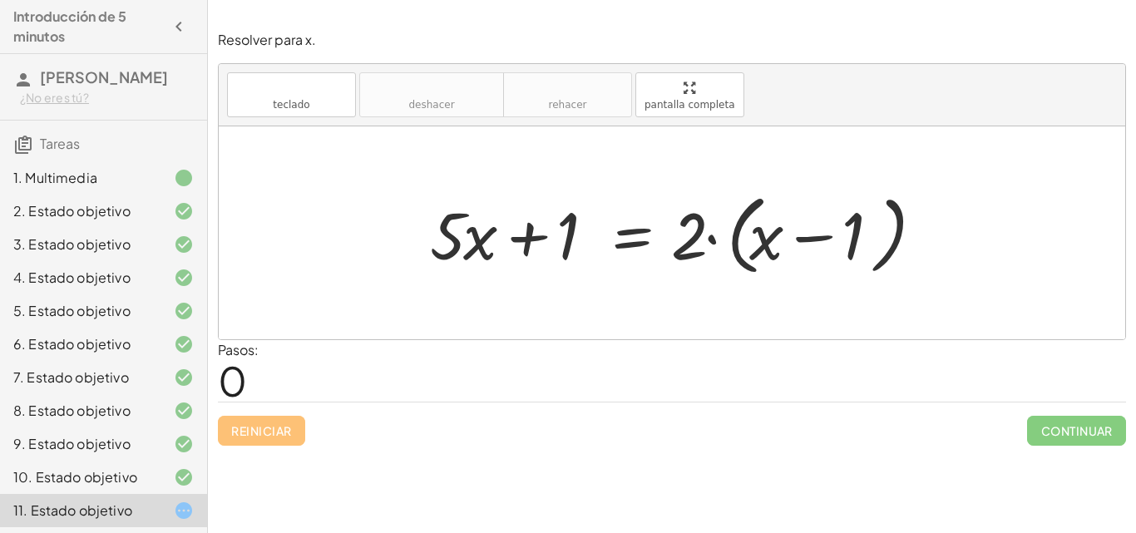
drag, startPoint x: 429, startPoint y: 225, endPoint x: 921, endPoint y: 205, distance: 491.9
drag, startPoint x: 921, startPoint y: 205, endPoint x: 1015, endPoint y: 240, distance: 101.0
click at [1015, 240] on div at bounding box center [672, 232] width 907 height 213
drag, startPoint x: 684, startPoint y: 230, endPoint x: 754, endPoint y: 229, distance: 69.9
click at [754, 229] on div at bounding box center [678, 233] width 513 height 96
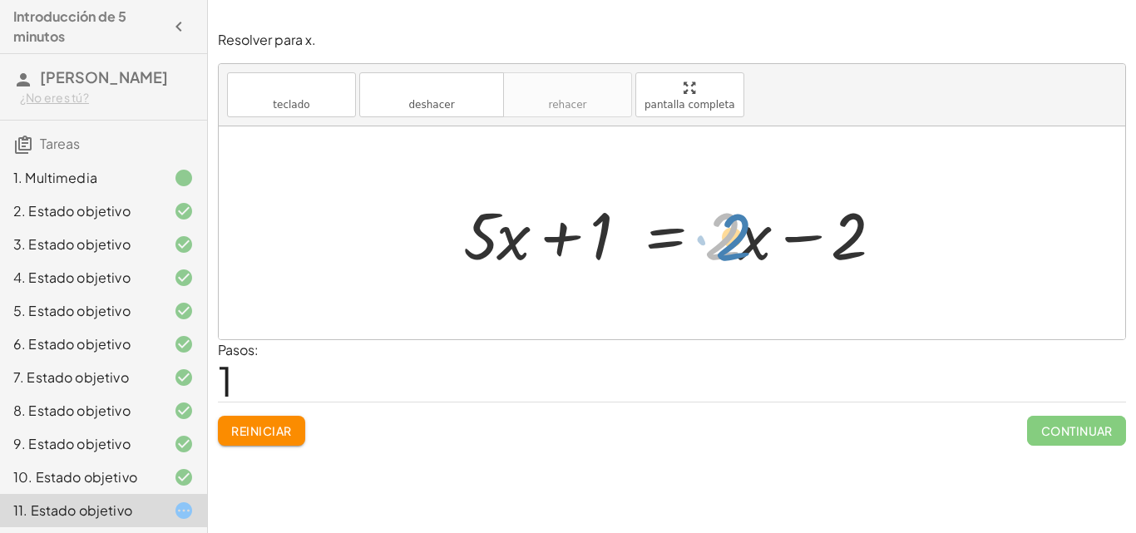
drag, startPoint x: 724, startPoint y: 249, endPoint x: 774, endPoint y: 245, distance: 50.0
click at [735, 248] on div at bounding box center [678, 233] width 447 height 86
drag, startPoint x: 723, startPoint y: 246, endPoint x: 362, endPoint y: 244, distance: 361.0
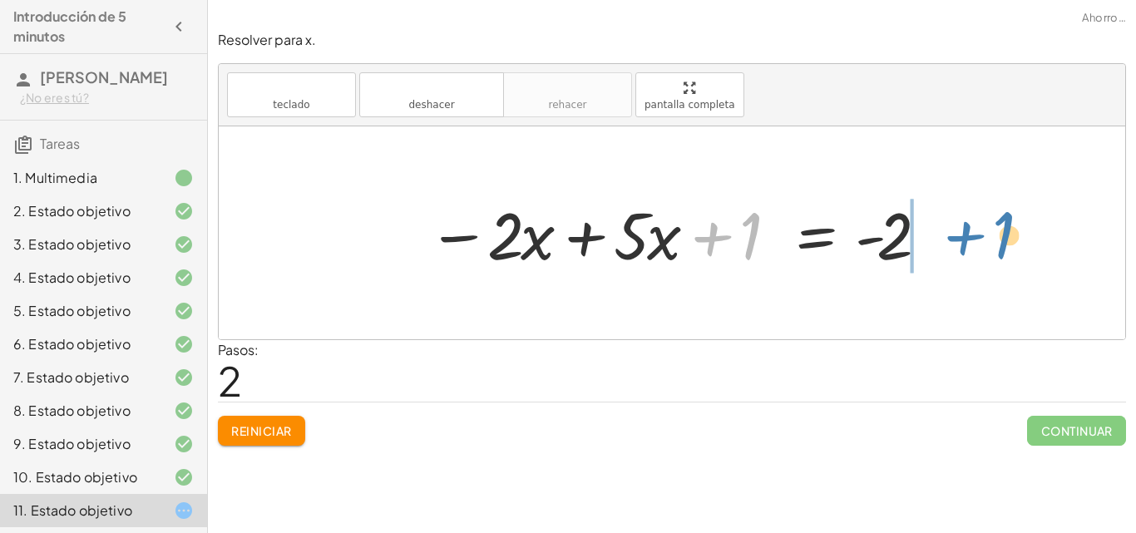
drag, startPoint x: 708, startPoint y: 241, endPoint x: 960, endPoint y: 240, distance: 252.0
click at [960, 240] on div "+ · 5 · x + 1 = · 2 · ( + x − 1 ) + · 5 · x + 1 = + · 2 · x − · 2 · 1 + · 5 · x…" at bounding box center [672, 232] width 907 height 213
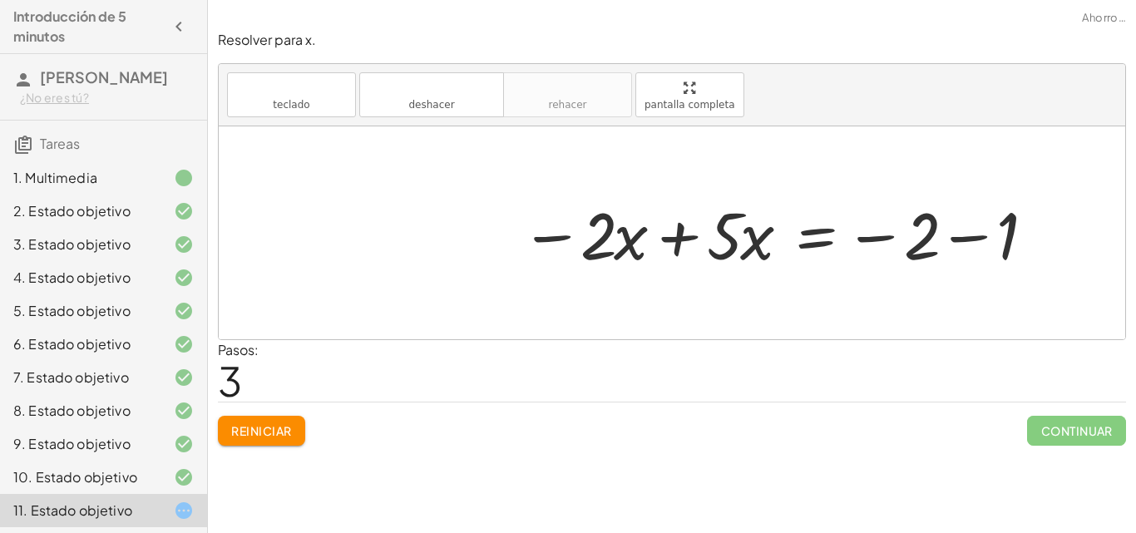
click at [678, 245] on div at bounding box center [784, 233] width 544 height 86
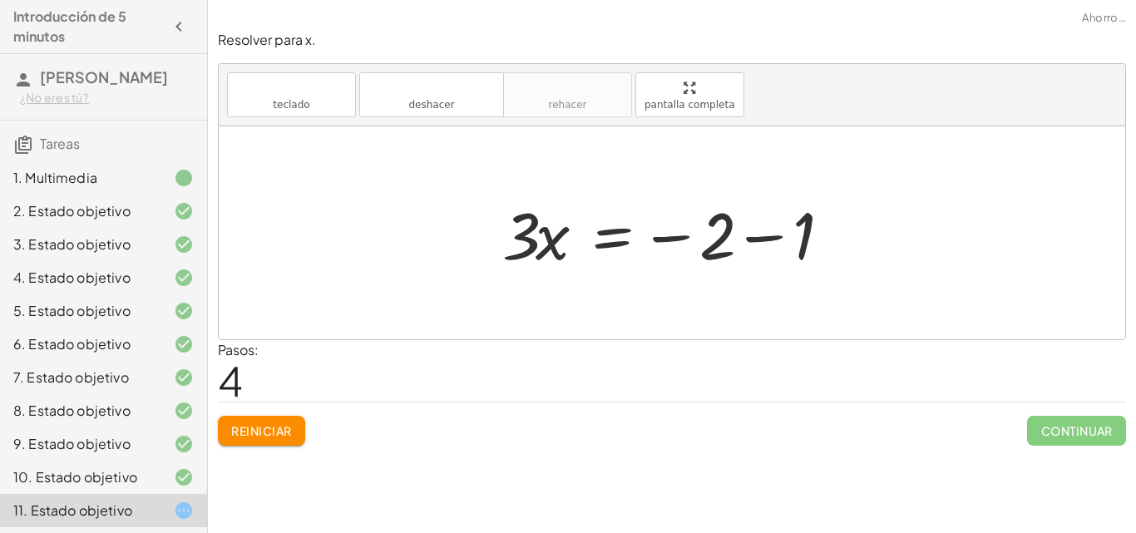
click at [740, 234] on div at bounding box center [678, 233] width 369 height 86
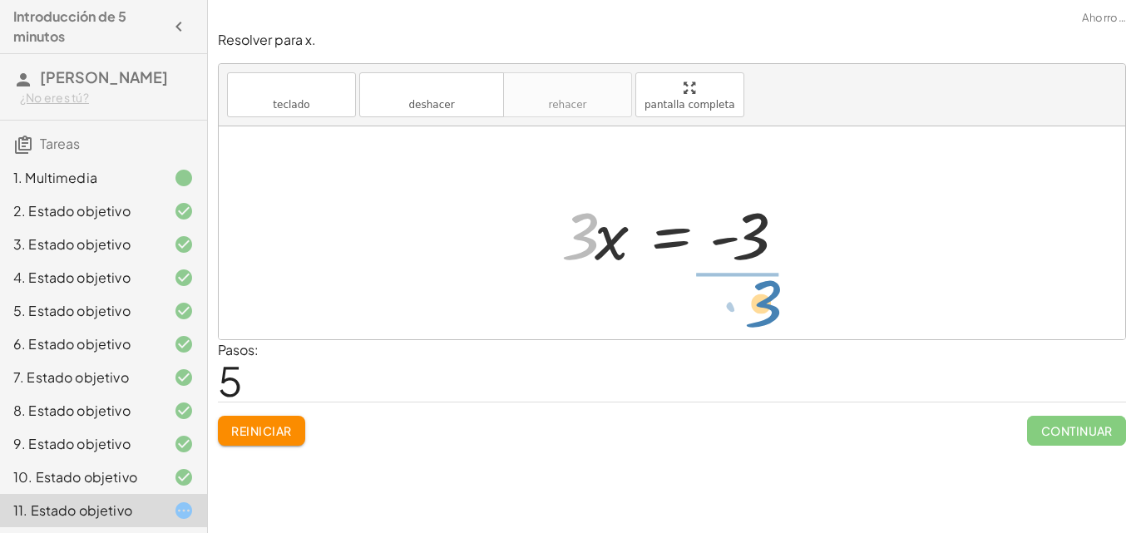
drag, startPoint x: 581, startPoint y: 230, endPoint x: 763, endPoint y: 299, distance: 195.3
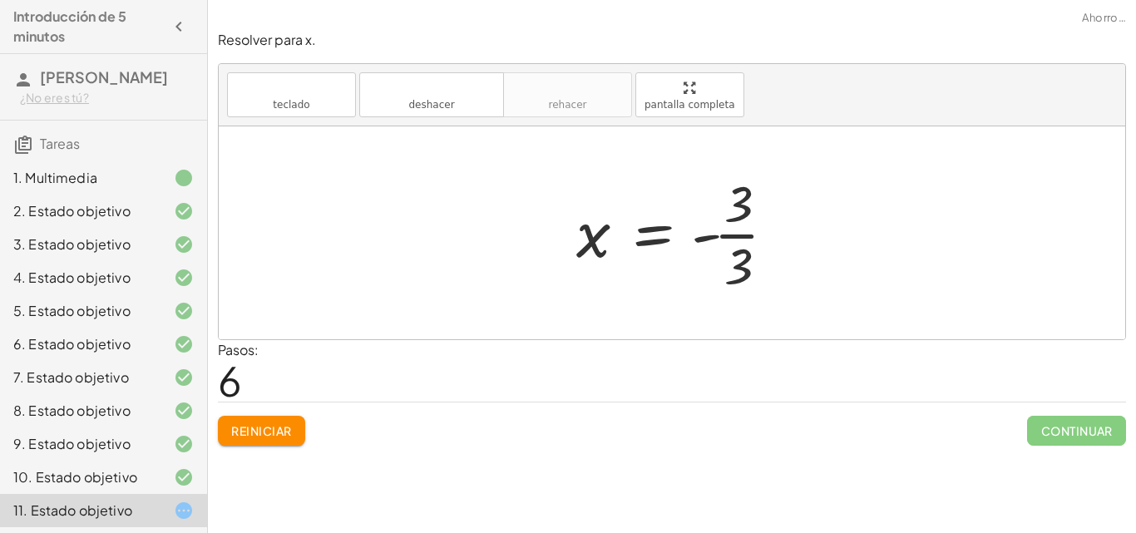
click at [753, 235] on div at bounding box center [683, 233] width 230 height 128
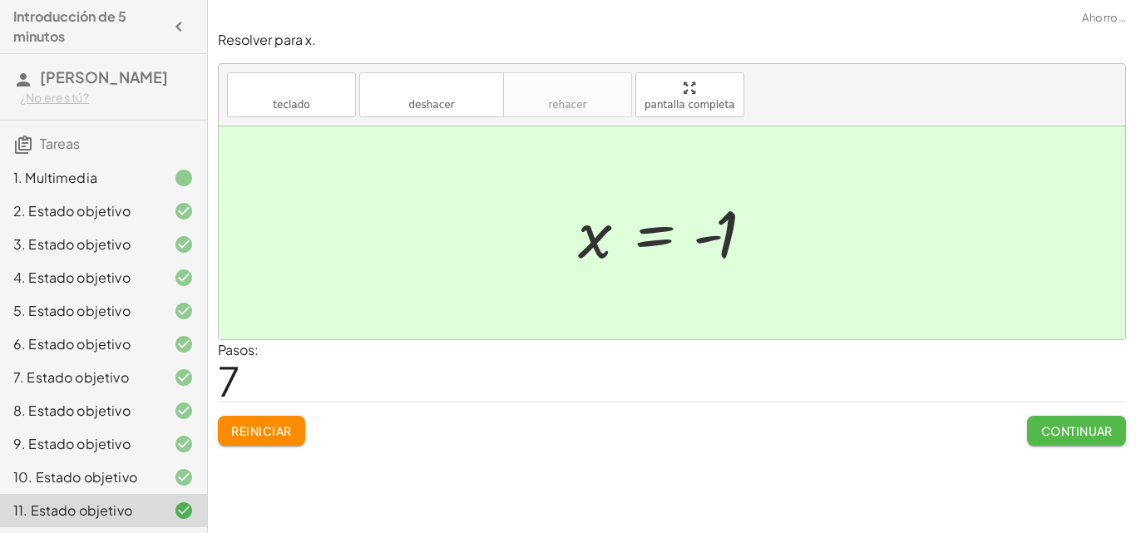
click at [1089, 432] on font "Continuar" at bounding box center [1077, 430] width 72 height 15
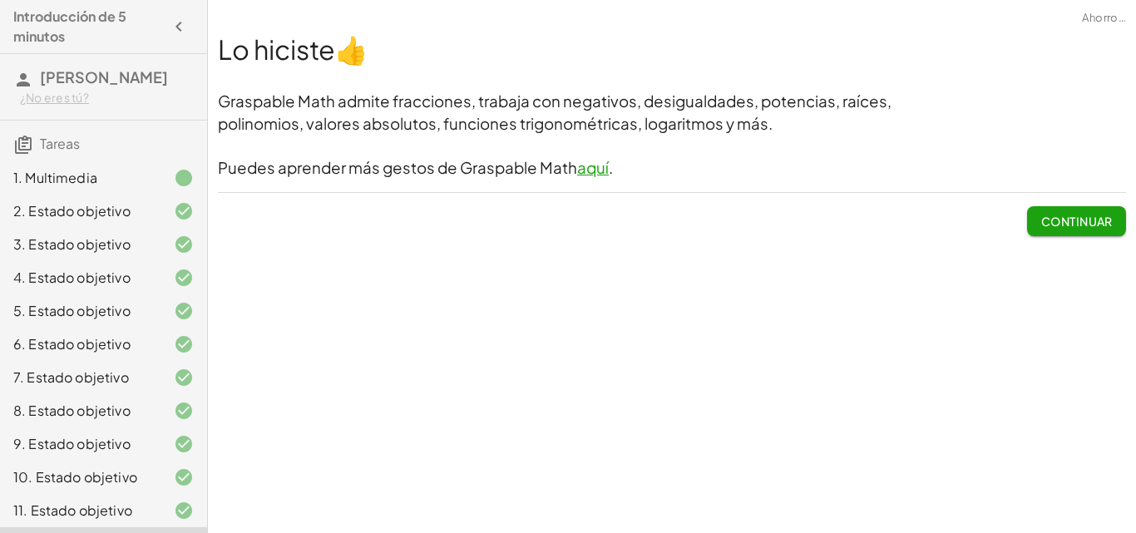
click at [1071, 225] on font "Continuar" at bounding box center [1077, 221] width 72 height 15
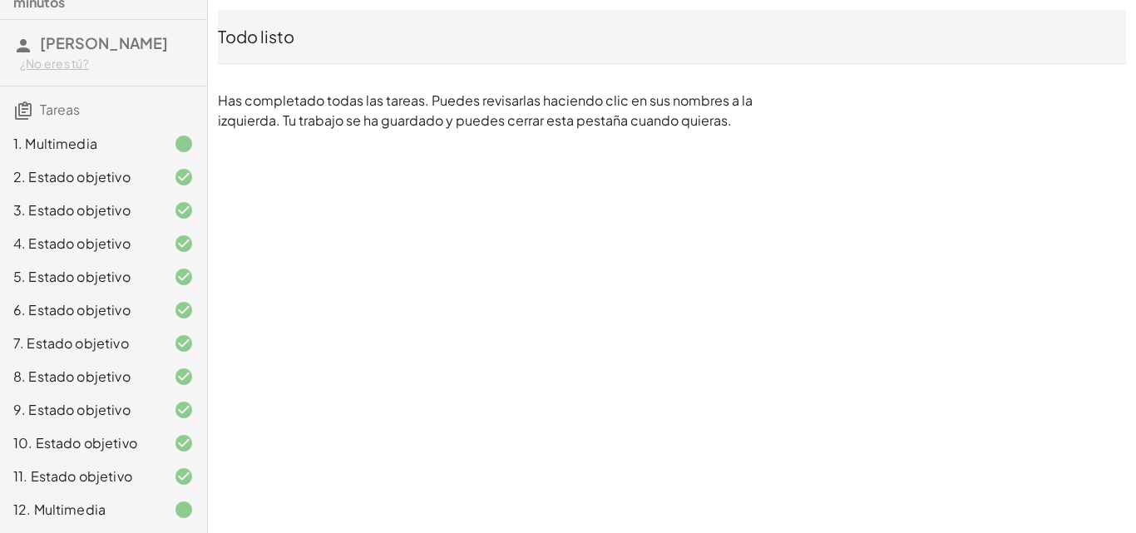
scroll to position [68, 0]
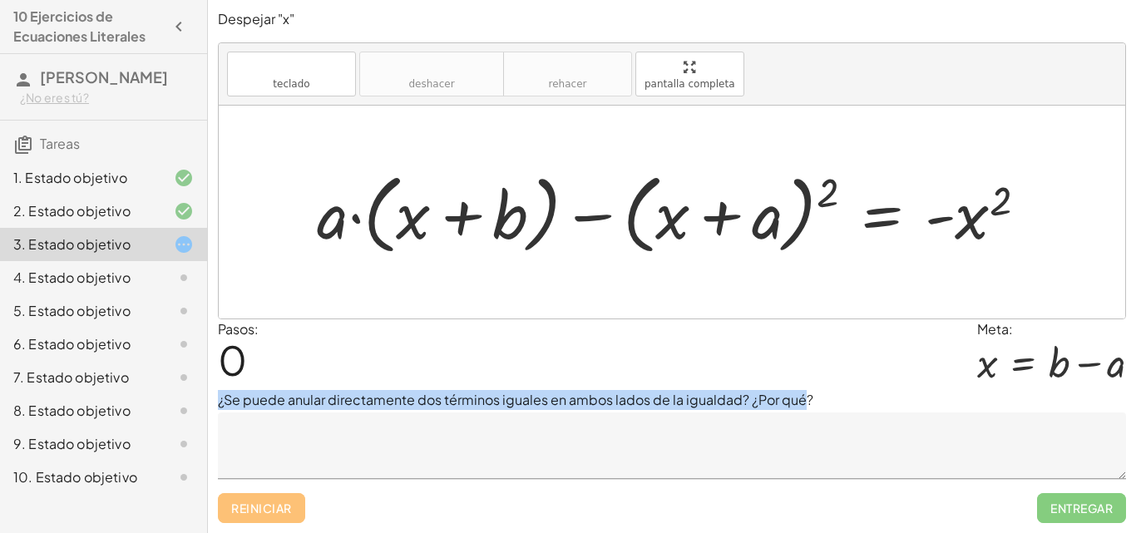
drag, startPoint x: 804, startPoint y: 397, endPoint x: 214, endPoint y: 397, distance: 590.5
click at [0, 0] on div "Despejar "x" teclado teclado deshacer deshacer rehacer rehacer pantalla complet…" at bounding box center [0, 0] width 0 height 0
copy font "¿Se puede anular directamente dos términos iguales en ambos lados de la igualda…"
click at [483, 440] on textarea at bounding box center [672, 446] width 908 height 67
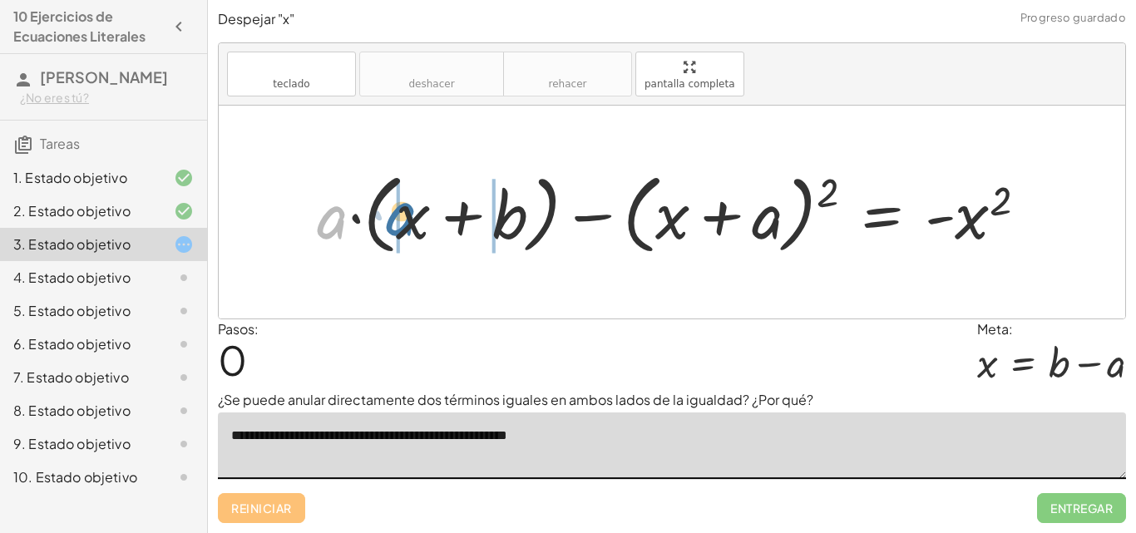
drag, startPoint x: 328, startPoint y: 225, endPoint x: 397, endPoint y: 221, distance: 69.2
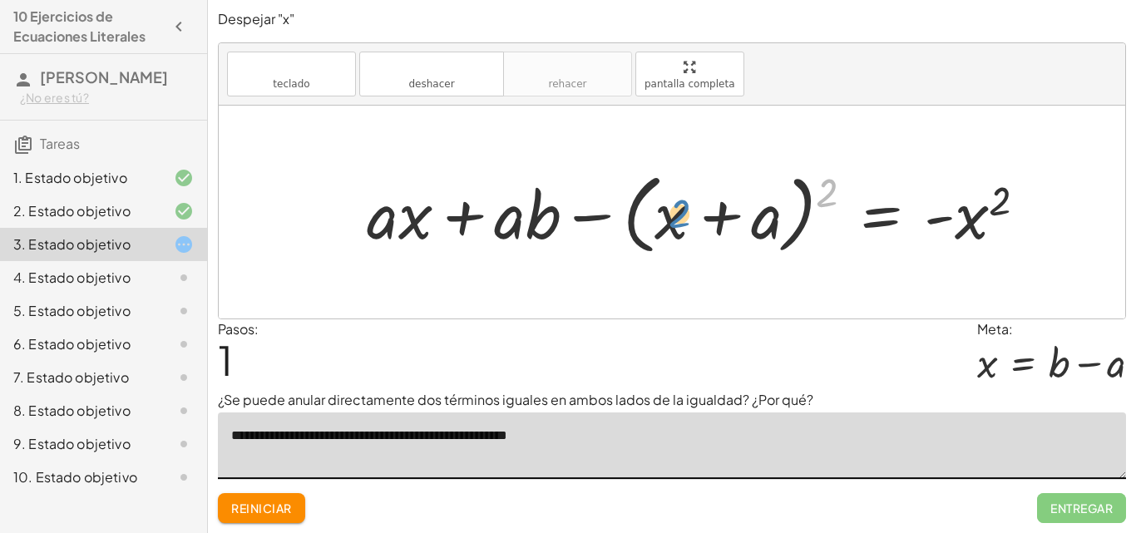
drag, startPoint x: 825, startPoint y: 199, endPoint x: 673, endPoint y: 222, distance: 154.0
click at [675, 222] on div at bounding box center [702, 213] width 689 height 96
click at [670, 220] on div at bounding box center [702, 213] width 689 height 96
click at [722, 220] on div at bounding box center [702, 213] width 689 height 96
drag, startPoint x: 822, startPoint y: 200, endPoint x: 328, endPoint y: 231, distance: 495.0
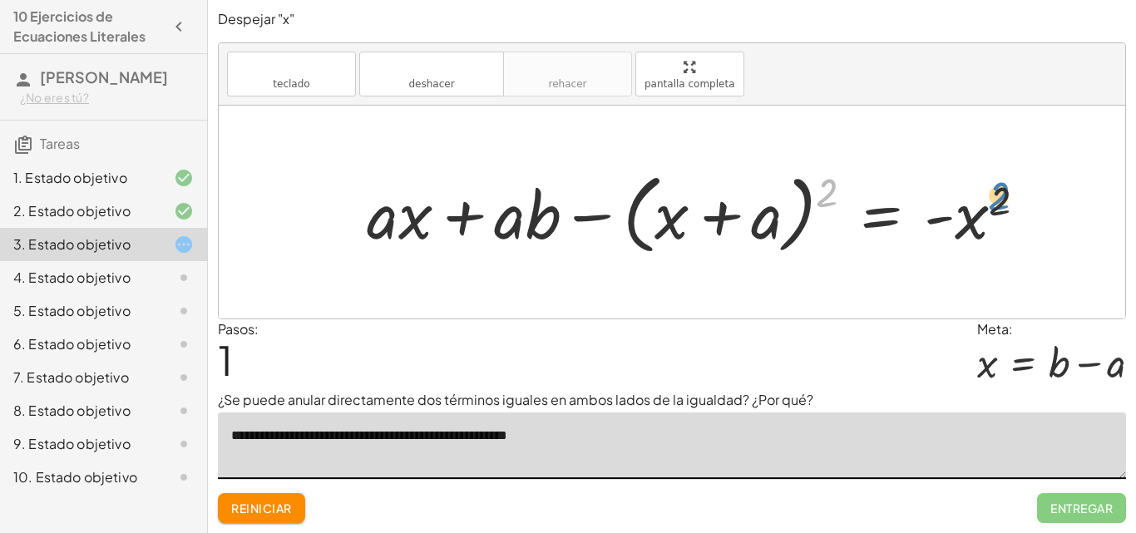
drag, startPoint x: 823, startPoint y: 190, endPoint x: 996, endPoint y: 194, distance: 172.2
click at [996, 194] on div at bounding box center [702, 213] width 689 height 96
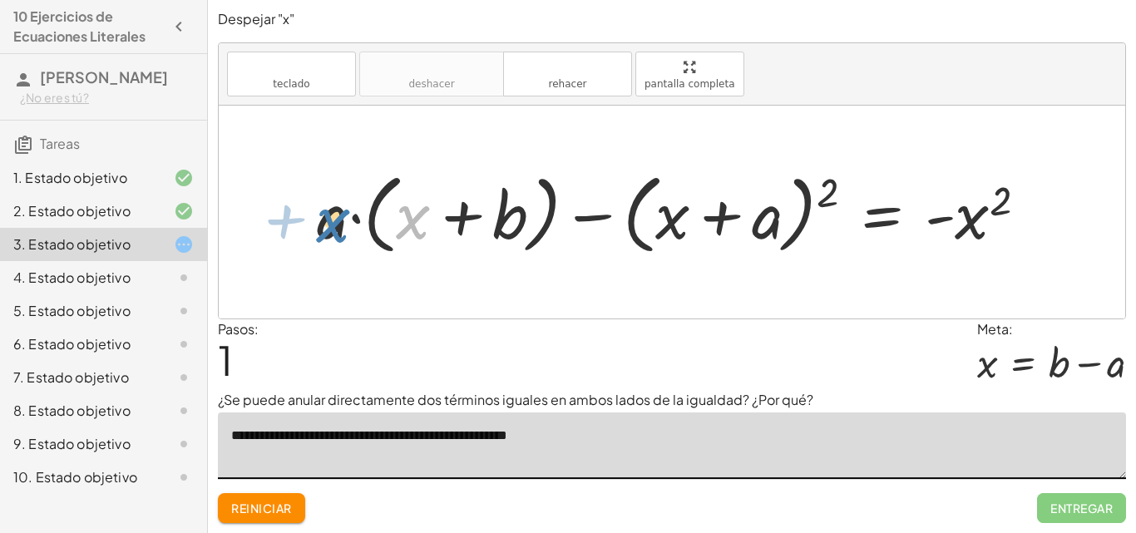
drag, startPoint x: 412, startPoint y: 214, endPoint x: 331, endPoint y: 217, distance: 80.7
click at [331, 217] on div at bounding box center [679, 213] width 740 height 96
drag, startPoint x: 380, startPoint y: 226, endPoint x: 344, endPoint y: 224, distance: 35.8
click at [344, 224] on div at bounding box center [679, 213] width 740 height 96
type textarea "**********"
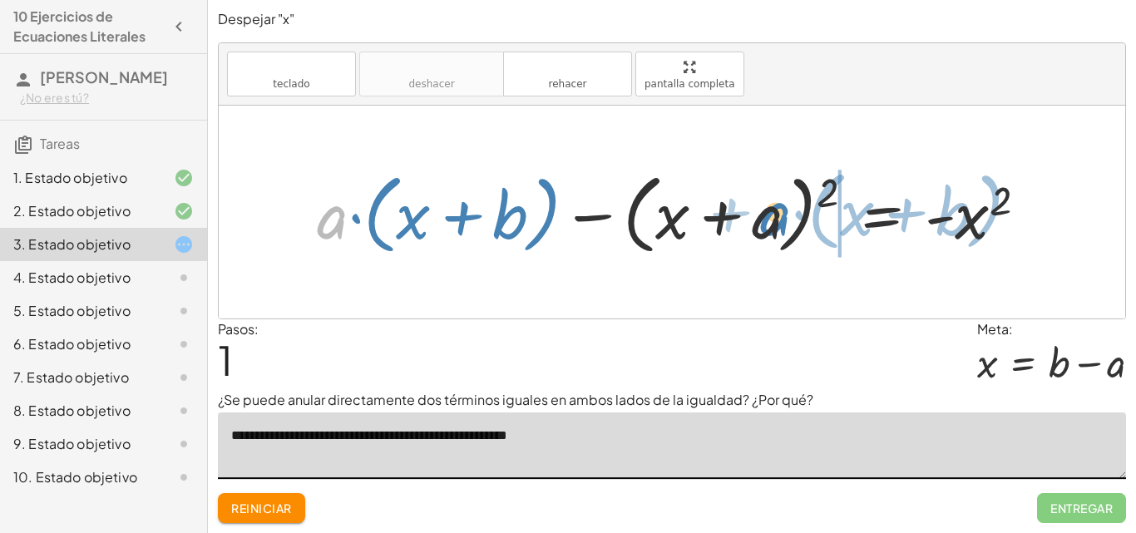
drag, startPoint x: 338, startPoint y: 215, endPoint x: 781, endPoint y: 211, distance: 443.3
click at [781, 211] on div at bounding box center [679, 213] width 740 height 96
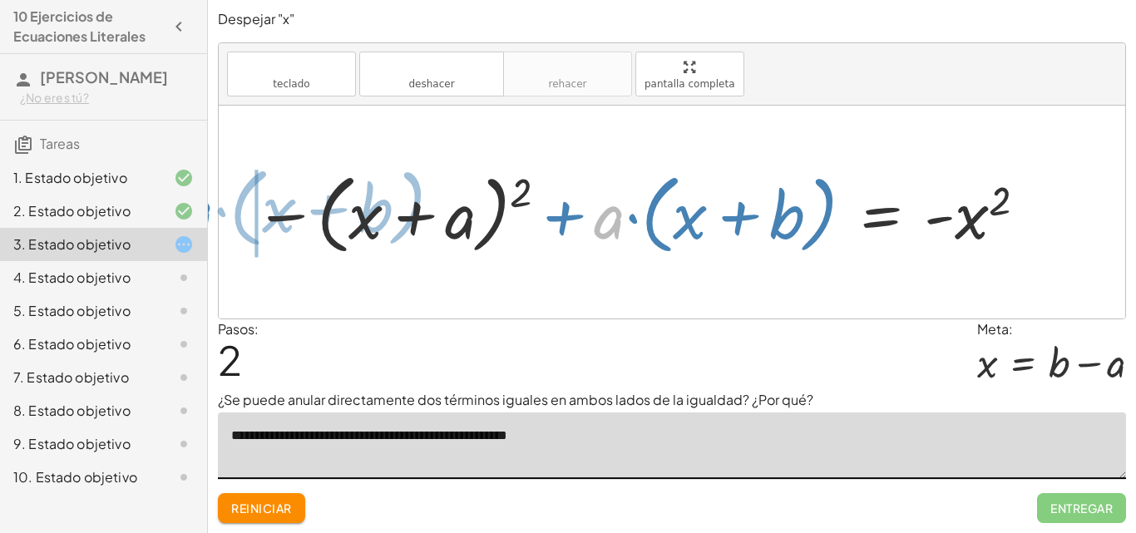
drag, startPoint x: 619, startPoint y: 222, endPoint x: 207, endPoint y: 215, distance: 411.7
click at [207, 215] on main "**********" at bounding box center [568, 266] width 1136 height 533
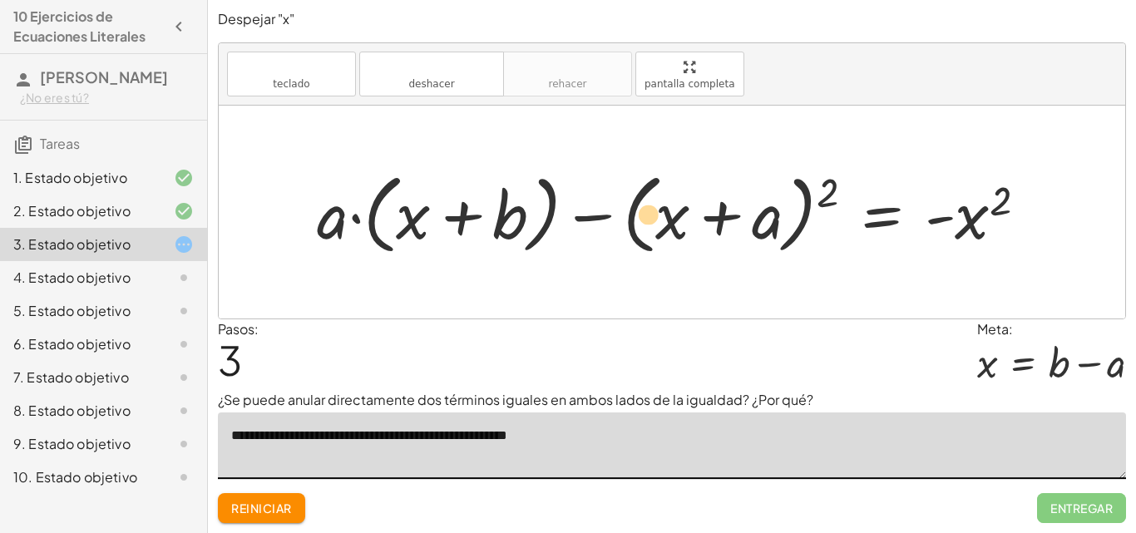
drag, startPoint x: 669, startPoint y: 220, endPoint x: 646, endPoint y: 220, distance: 23.3
click at [646, 220] on div at bounding box center [679, 213] width 740 height 96
drag, startPoint x: 399, startPoint y: 225, endPoint x: 660, endPoint y: 225, distance: 260.3
click at [660, 225] on div at bounding box center [679, 213] width 740 height 96
drag, startPoint x: 724, startPoint y: 209, endPoint x: 407, endPoint y: 200, distance: 317.8
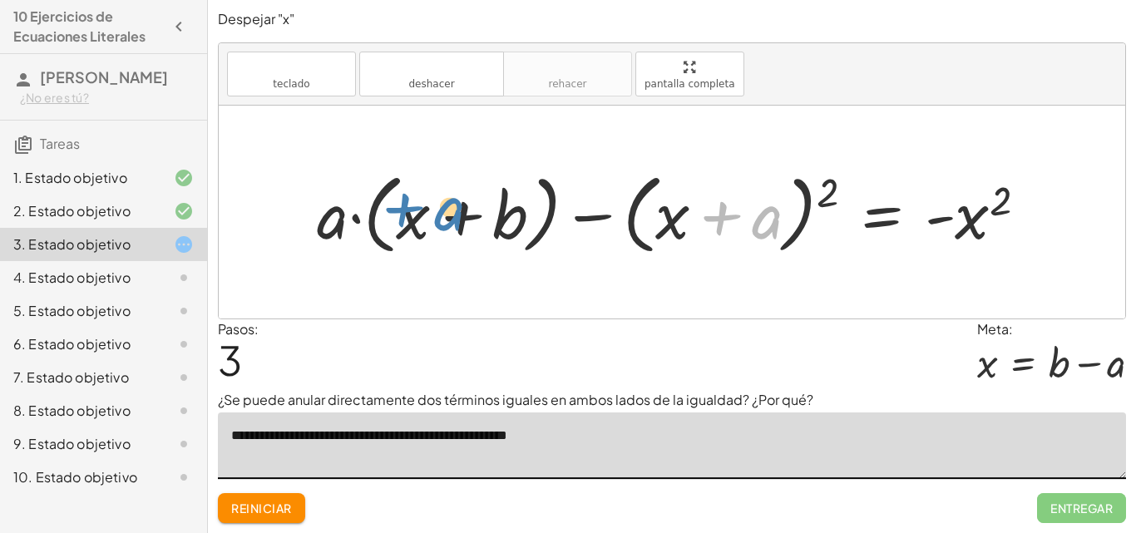
click at [407, 200] on div at bounding box center [679, 213] width 740 height 96
drag, startPoint x: 762, startPoint y: 219, endPoint x: 315, endPoint y: 226, distance: 446.7
click at [315, 226] on div at bounding box center [679, 213] width 740 height 96
click at [314, 226] on div at bounding box center [679, 213] width 740 height 96
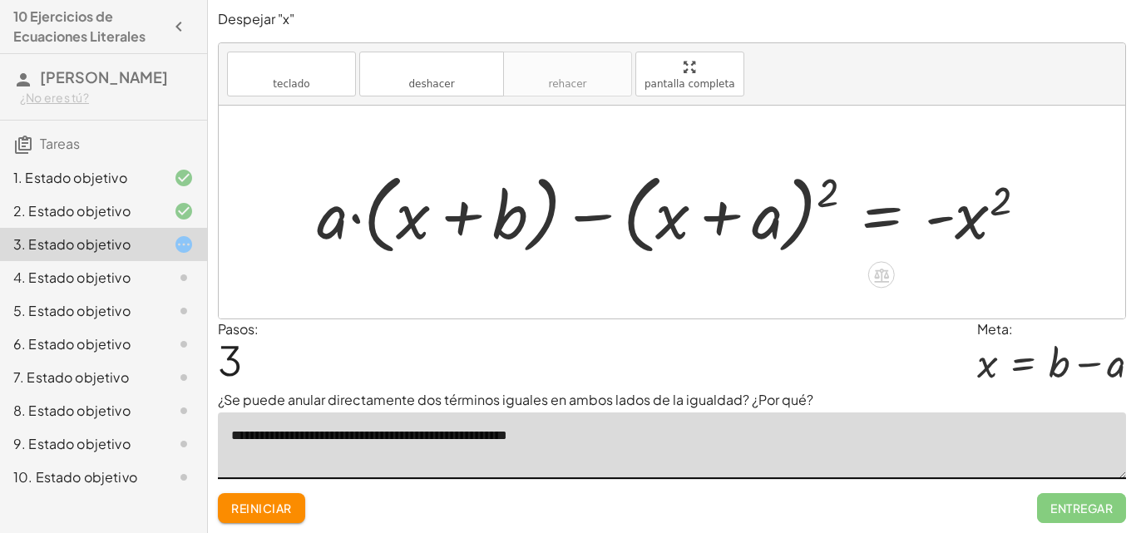
click at [654, 225] on div at bounding box center [679, 213] width 740 height 96
click at [596, 220] on div at bounding box center [679, 213] width 740 height 96
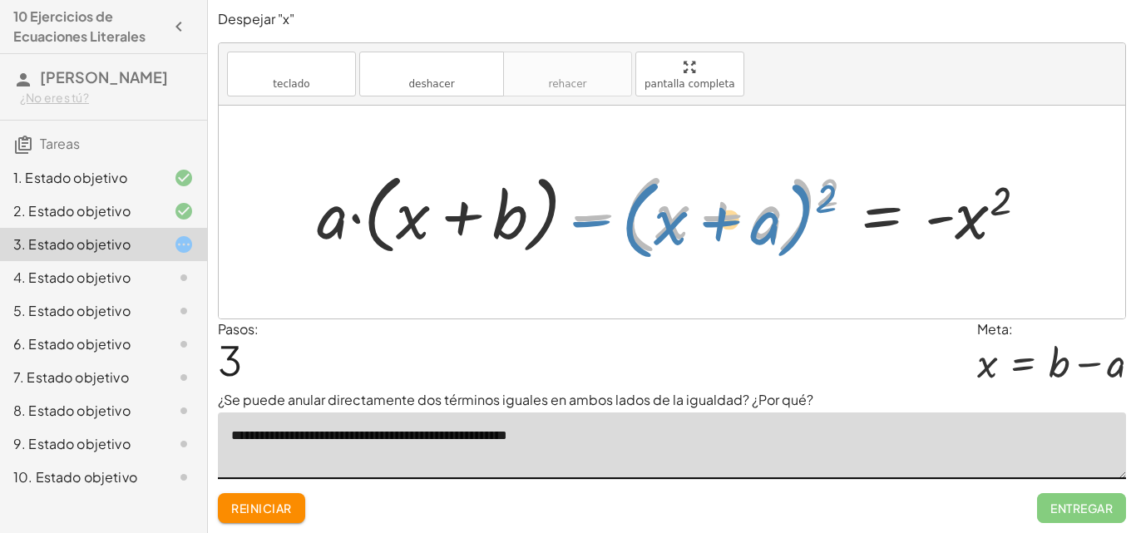
click at [601, 223] on div at bounding box center [679, 213] width 740 height 96
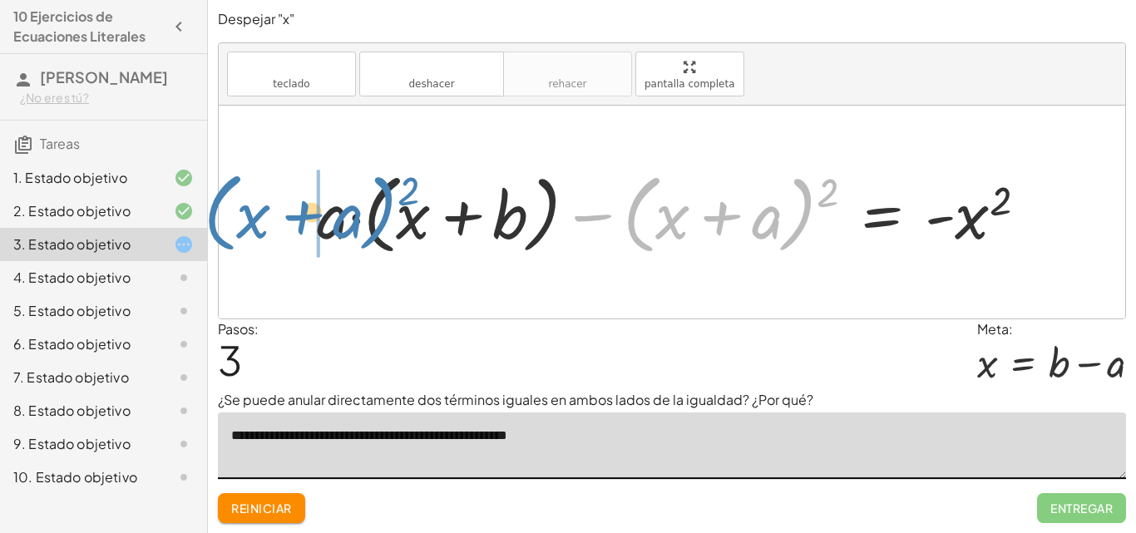
drag, startPoint x: 585, startPoint y: 215, endPoint x: 166, endPoint y: 214, distance: 420.0
click at [166, 214] on main "**********" at bounding box center [568, 266] width 1136 height 533
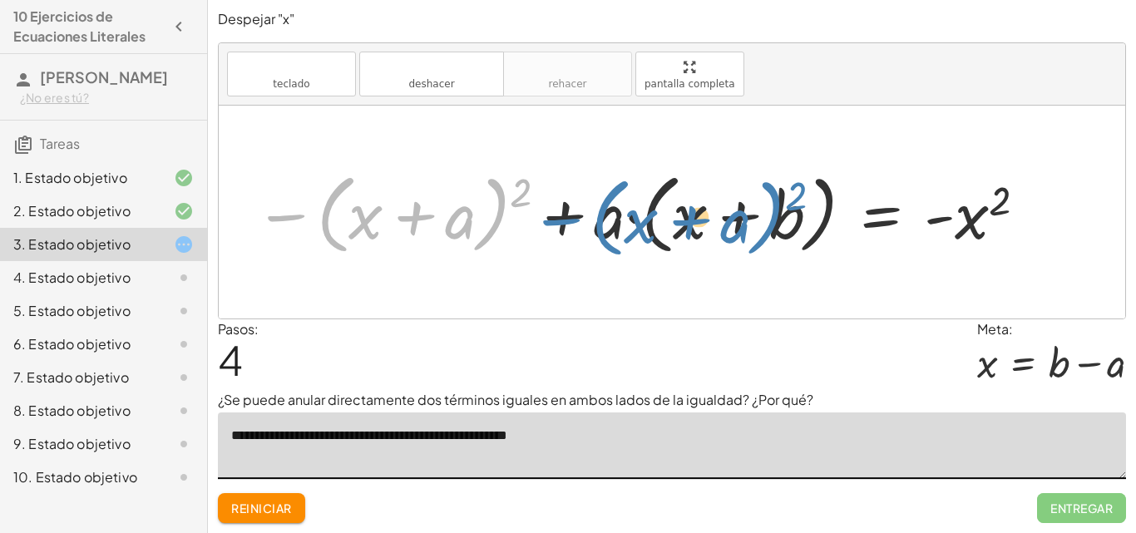
drag, startPoint x: 286, startPoint y: 220, endPoint x: 561, endPoint y: 223, distance: 275.3
click at [561, 223] on div at bounding box center [641, 213] width 791 height 96
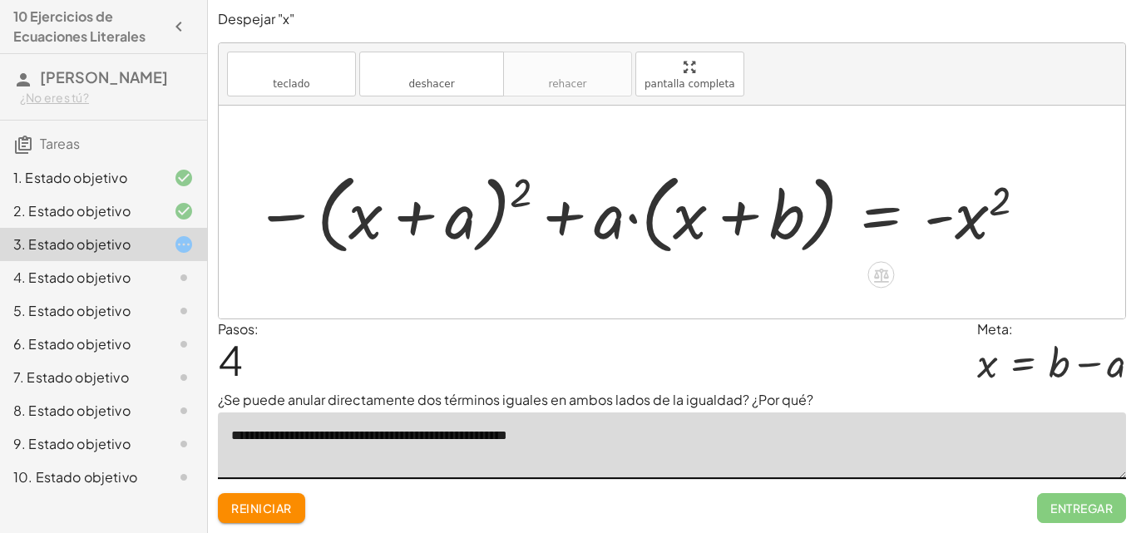
click at [603, 216] on div at bounding box center [641, 213] width 791 height 96
drag, startPoint x: 601, startPoint y: 225, endPoint x: 684, endPoint y: 216, distance: 83.6
click at [684, 216] on div at bounding box center [641, 213] width 791 height 96
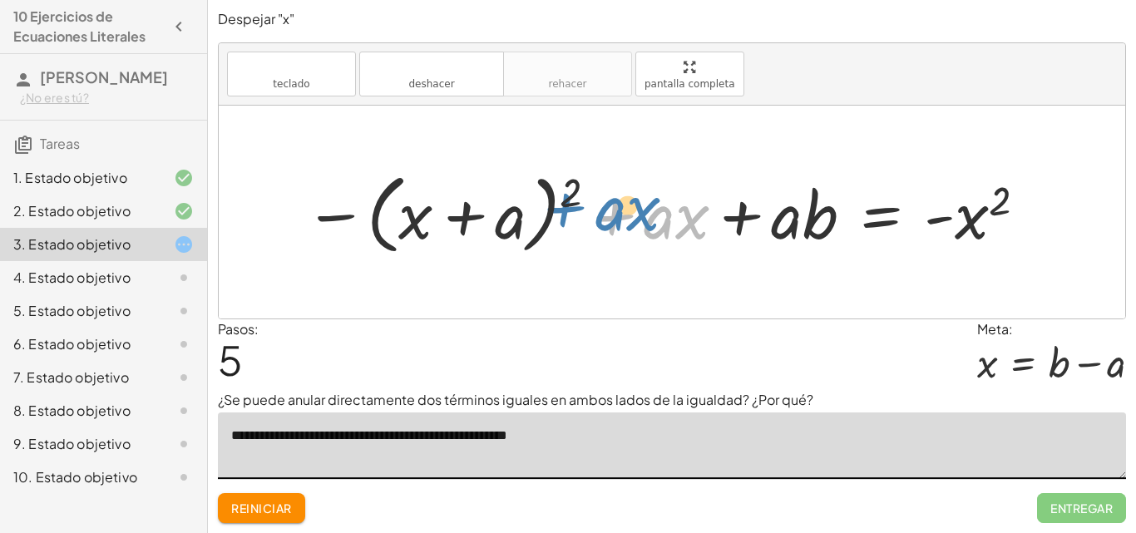
drag, startPoint x: 601, startPoint y: 210, endPoint x: 554, endPoint y: 201, distance: 48.1
click at [554, 201] on div at bounding box center [666, 213] width 741 height 96
click at [263, 517] on button "Reiniciar" at bounding box center [261, 508] width 87 height 30
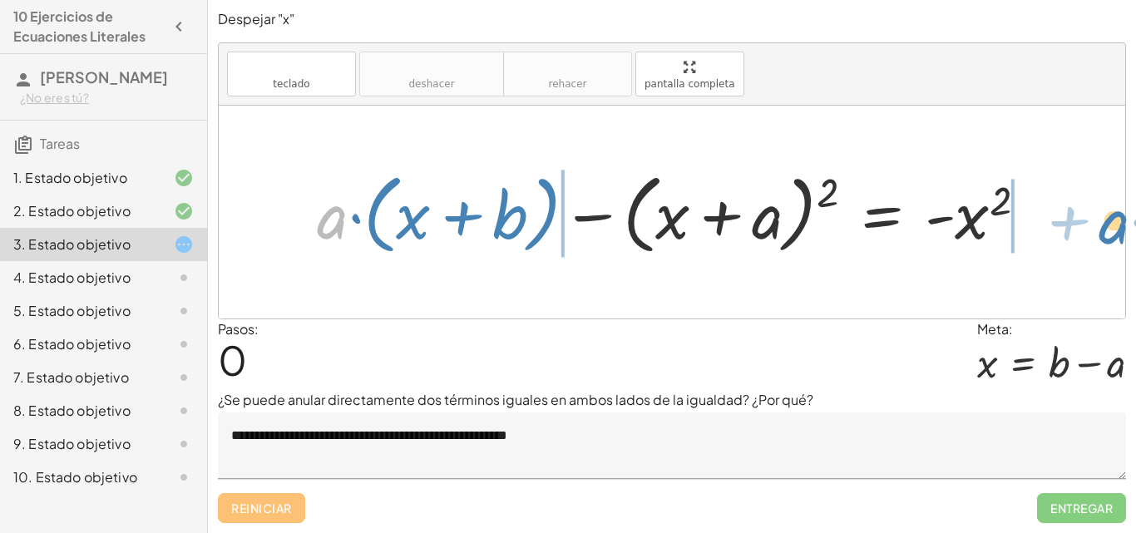
drag, startPoint x: 329, startPoint y: 218, endPoint x: 1111, endPoint y: 223, distance: 781.8
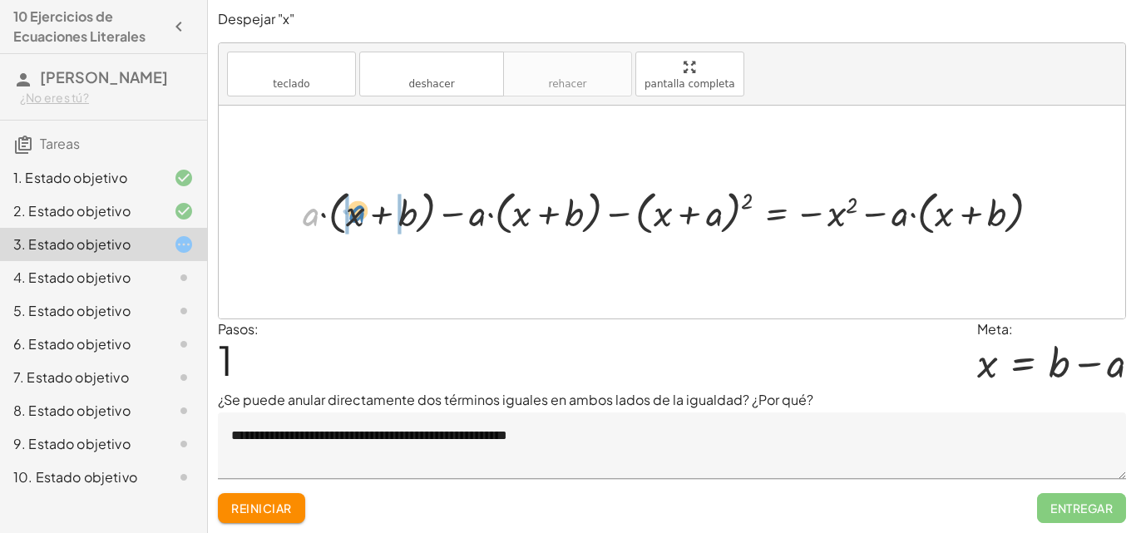
drag, startPoint x: 303, startPoint y: 220, endPoint x: 349, endPoint y: 216, distance: 46.7
click at [349, 216] on div at bounding box center [678, 212] width 768 height 56
drag, startPoint x: 892, startPoint y: 211, endPoint x: 941, endPoint y: 205, distance: 48.6
click at [941, 205] on div at bounding box center [692, 212] width 740 height 56
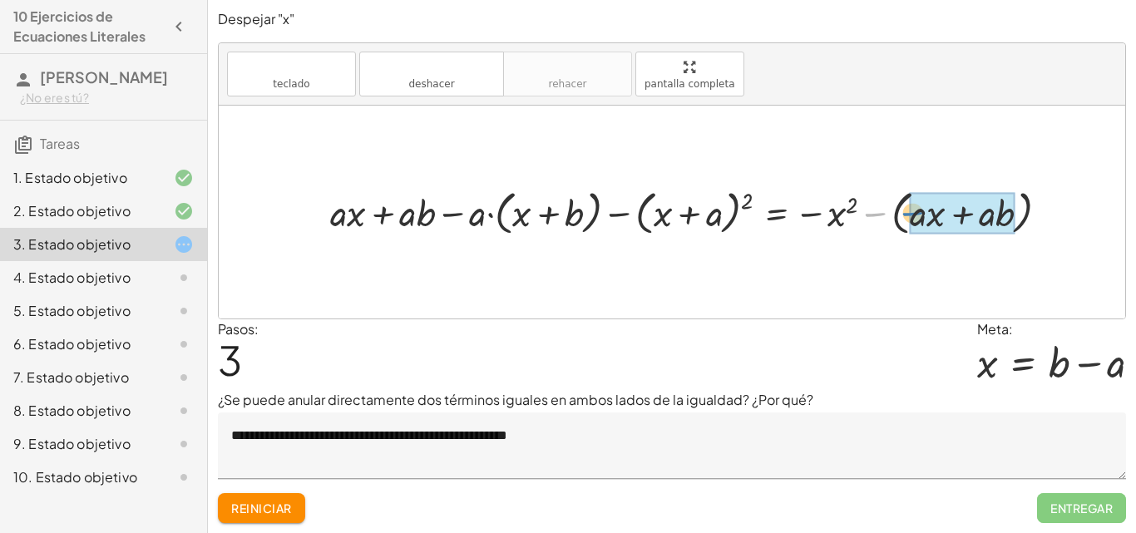
drag, startPoint x: 867, startPoint y: 213, endPoint x: 904, endPoint y: 212, distance: 37.4
click at [904, 212] on div at bounding box center [696, 212] width 749 height 56
drag, startPoint x: 343, startPoint y: 213, endPoint x: 325, endPoint y: 207, distance: 18.4
click at [325, 207] on div at bounding box center [678, 212] width 713 height 56
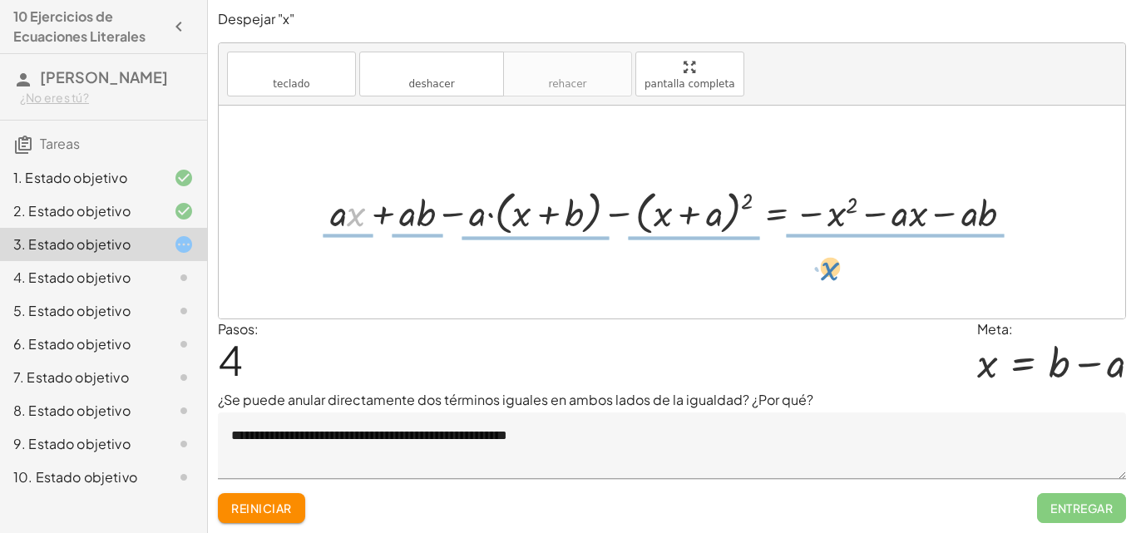
drag, startPoint x: 356, startPoint y: 215, endPoint x: 830, endPoint y: 268, distance: 477.0
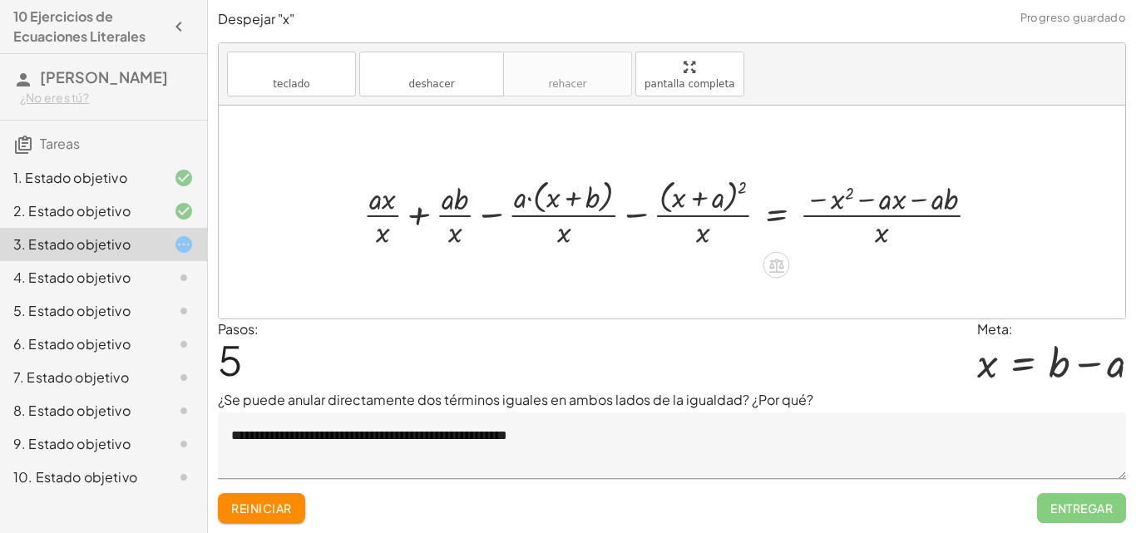
click at [882, 236] on div at bounding box center [678, 211] width 646 height 77
click at [877, 235] on div at bounding box center [678, 211] width 646 height 77
drag, startPoint x: 893, startPoint y: 203, endPoint x: 873, endPoint y: 236, distance: 38.8
click at [873, 236] on div at bounding box center [678, 211] width 646 height 77
drag, startPoint x: 882, startPoint y: 205, endPoint x: 908, endPoint y: 200, distance: 27.1
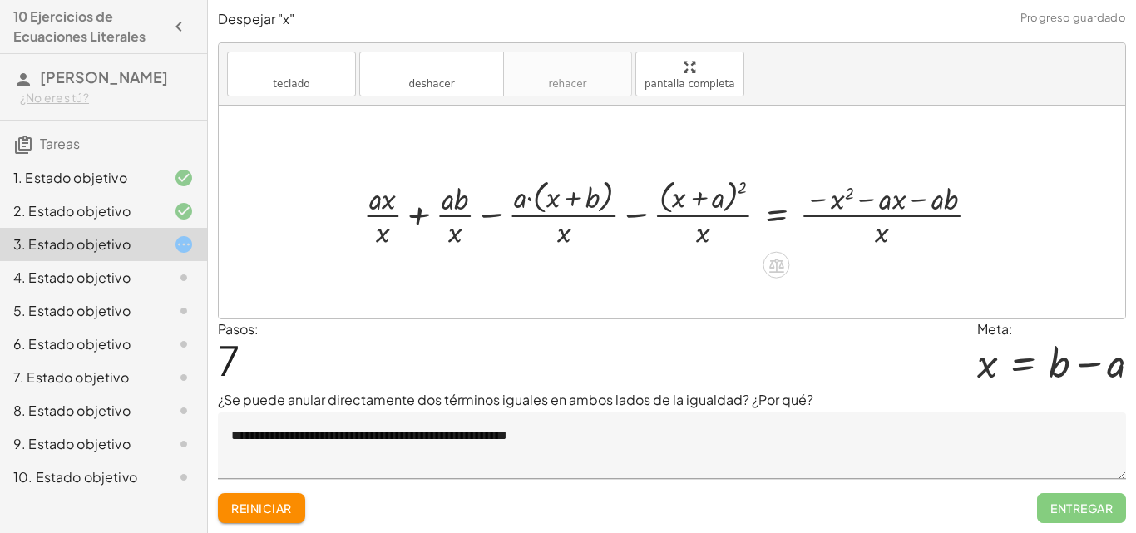
click at [265, 514] on font "Reiniciar" at bounding box center [261, 508] width 60 height 15
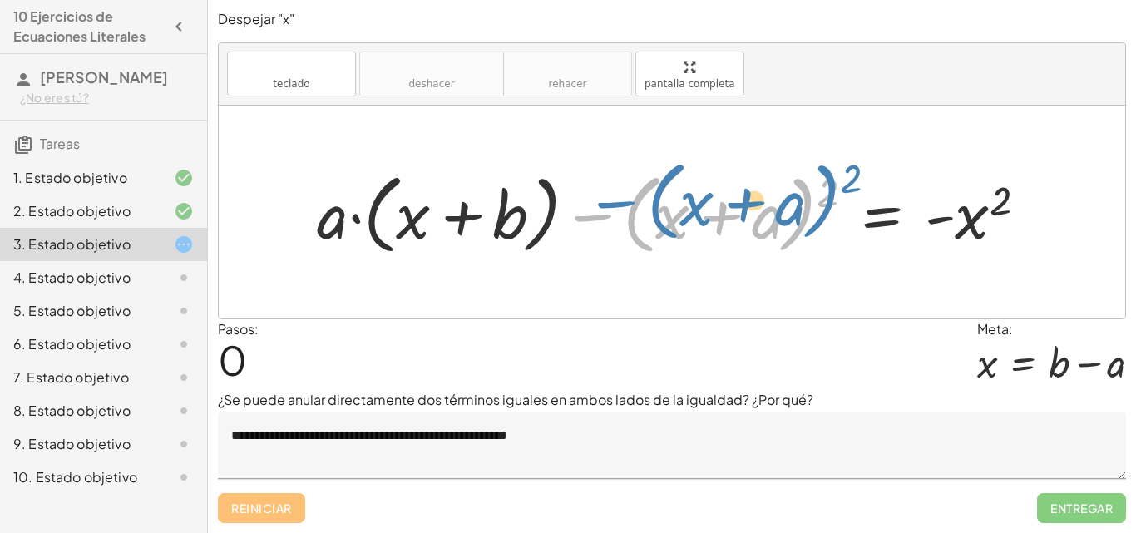
drag, startPoint x: 590, startPoint y: 221, endPoint x: 614, endPoint y: 208, distance: 26.8
click at [614, 208] on div at bounding box center [679, 213] width 740 height 96
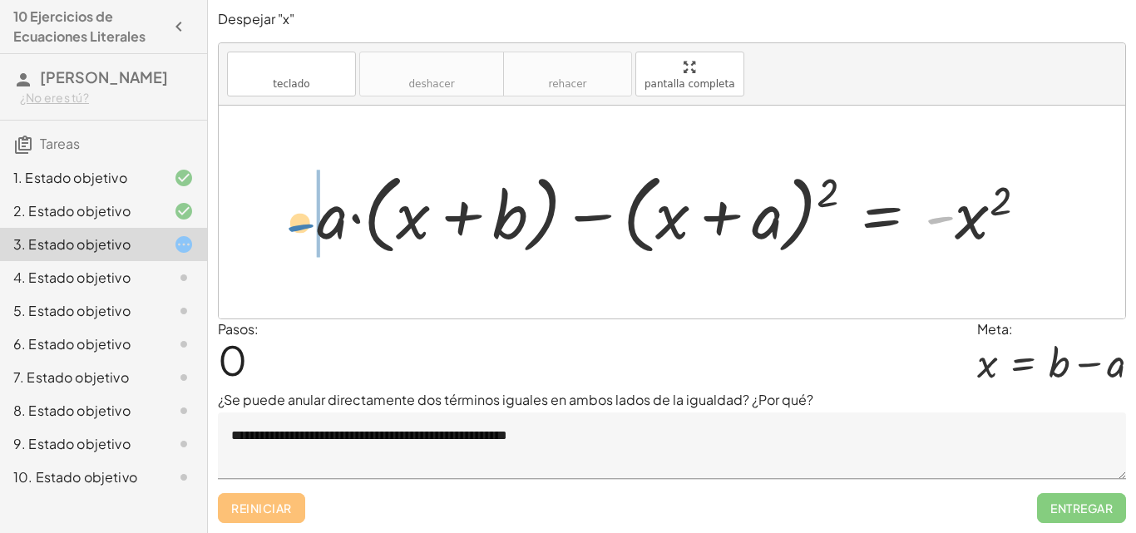
drag, startPoint x: 941, startPoint y: 214, endPoint x: 303, endPoint y: 220, distance: 637.9
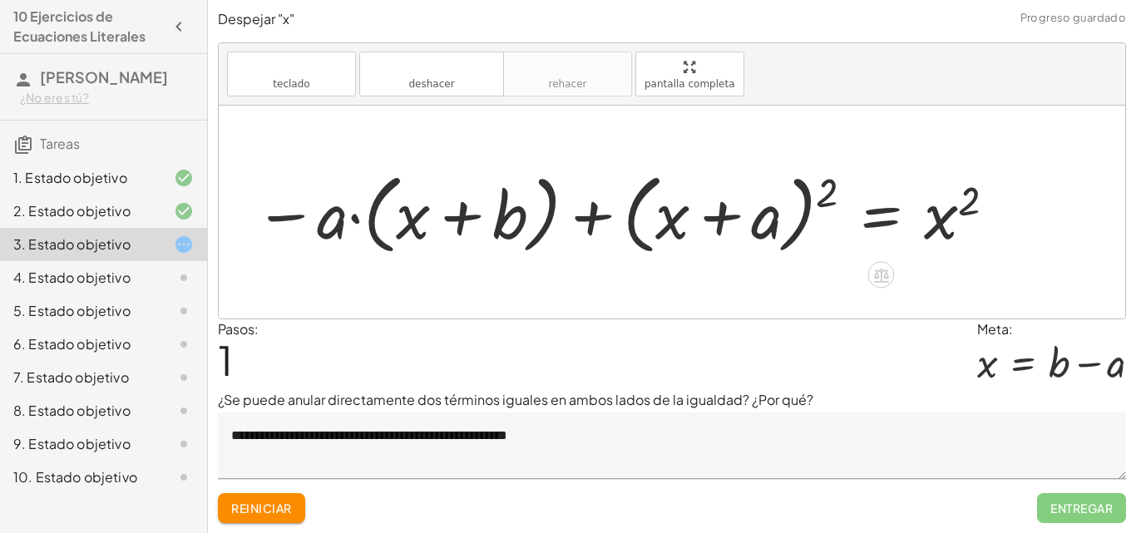
click at [287, 214] on div at bounding box center [626, 213] width 761 height 96
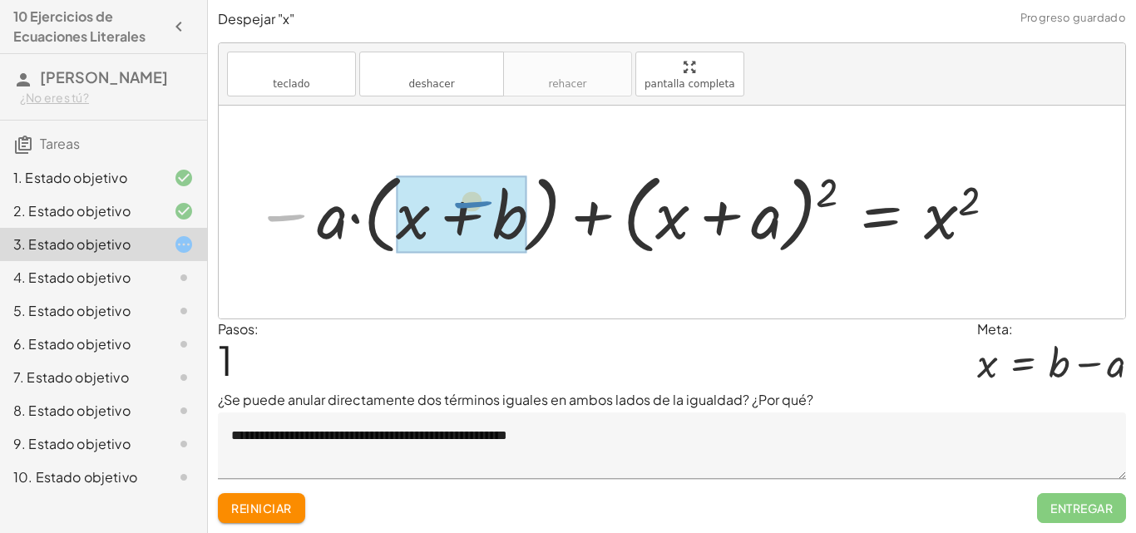
drag, startPoint x: 287, startPoint y: 214, endPoint x: 475, endPoint y: 200, distance: 188.5
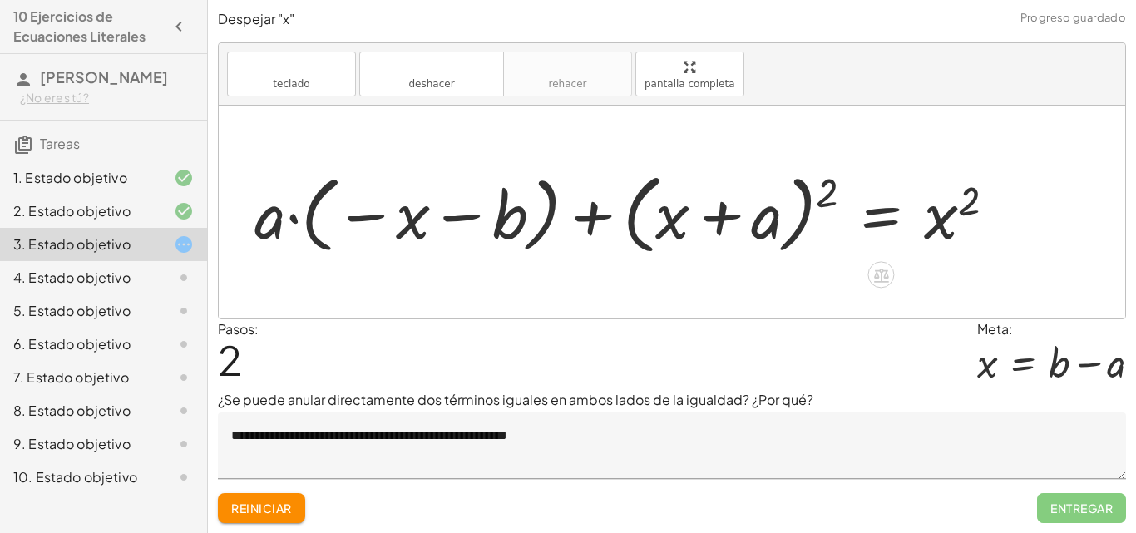
click at [368, 215] on div at bounding box center [632, 213] width 772 height 96
drag, startPoint x: 368, startPoint y: 215, endPoint x: 470, endPoint y: 216, distance: 101.5
click at [470, 216] on div at bounding box center [632, 213] width 772 height 96
drag, startPoint x: 359, startPoint y: 211, endPoint x: 348, endPoint y: 200, distance: 15.3
click at [348, 200] on div at bounding box center [632, 213] width 772 height 96
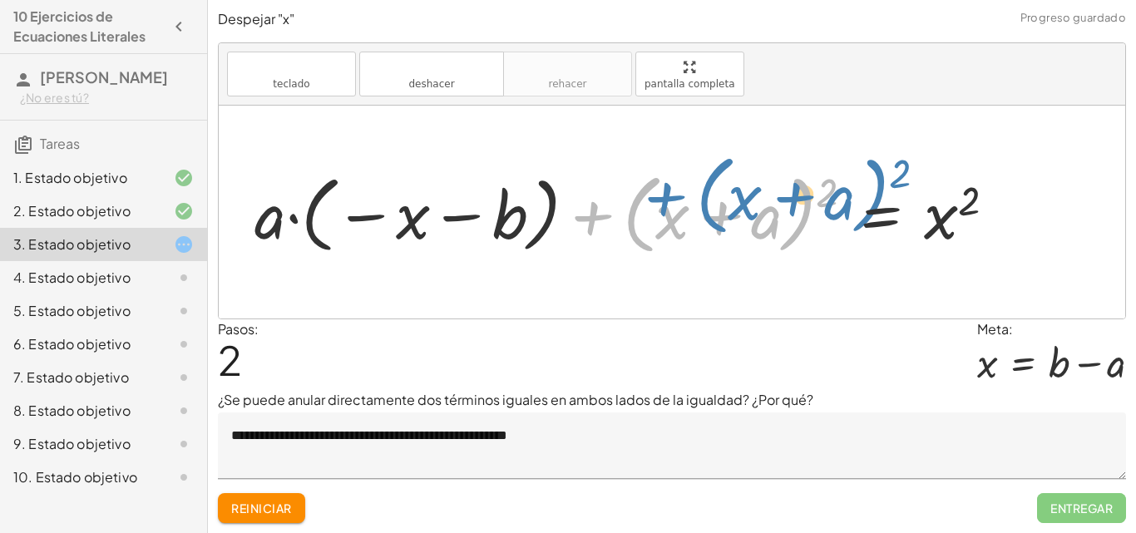
drag, startPoint x: 600, startPoint y: 219, endPoint x: 671, endPoint y: 200, distance: 73.8
click at [671, 200] on div at bounding box center [632, 213] width 772 height 96
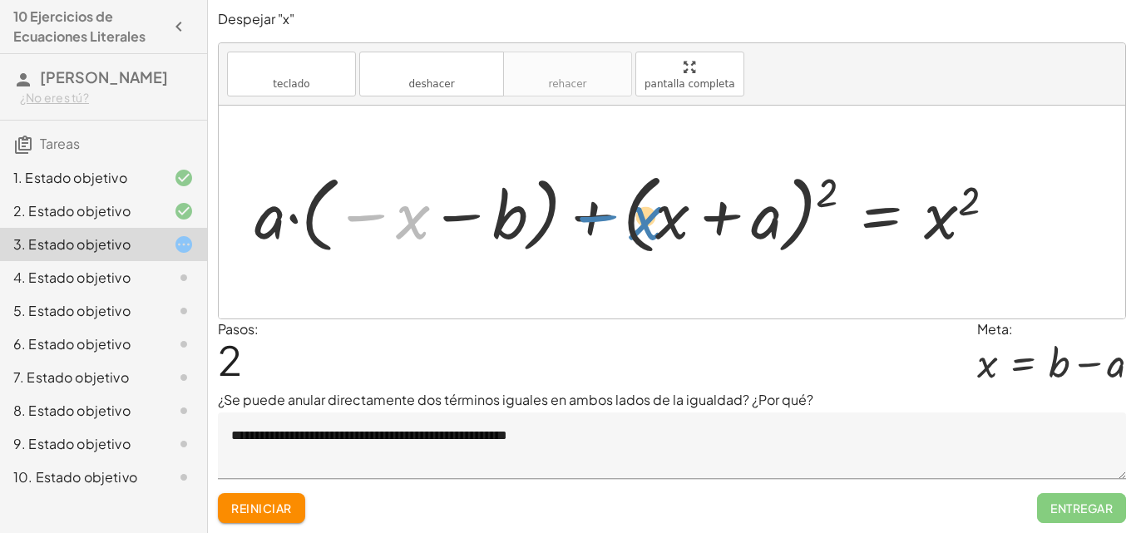
drag, startPoint x: 361, startPoint y: 223, endPoint x: 591, endPoint y: 224, distance: 230.4
click at [591, 224] on div at bounding box center [632, 213] width 772 height 96
click at [262, 510] on font "Reiniciar" at bounding box center [261, 508] width 60 height 15
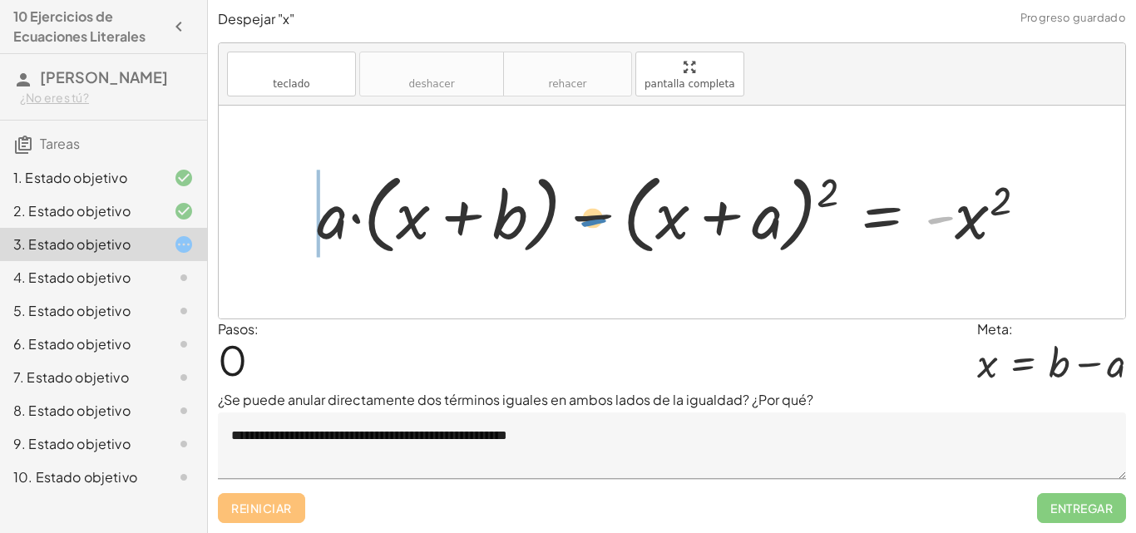
drag, startPoint x: 936, startPoint y: 222, endPoint x: 590, endPoint y: 225, distance: 346.8
click at [590, 225] on div at bounding box center [679, 213] width 740 height 96
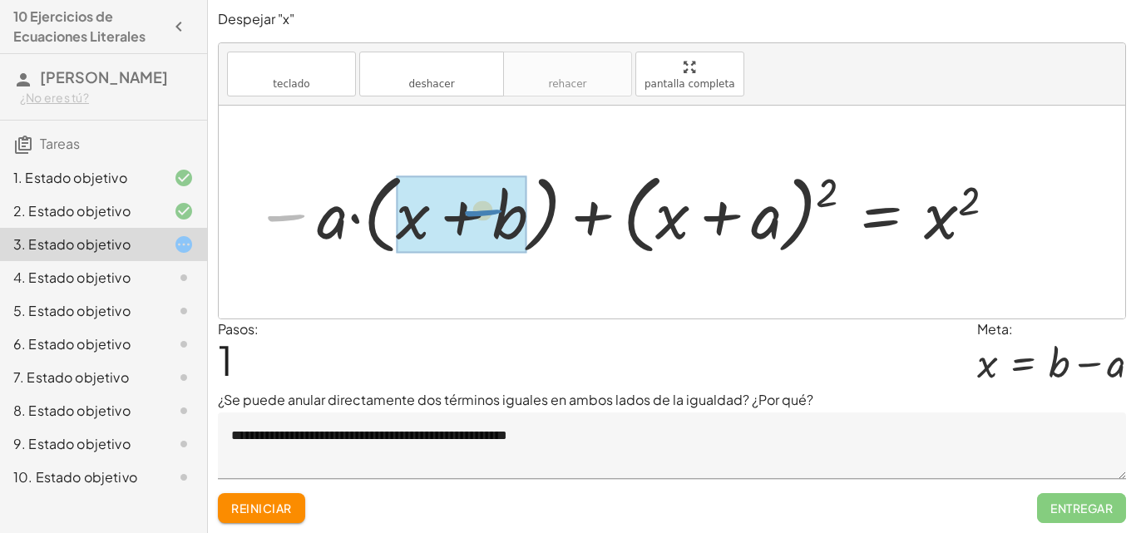
drag, startPoint x: 283, startPoint y: 215, endPoint x: 480, endPoint y: 210, distance: 197.2
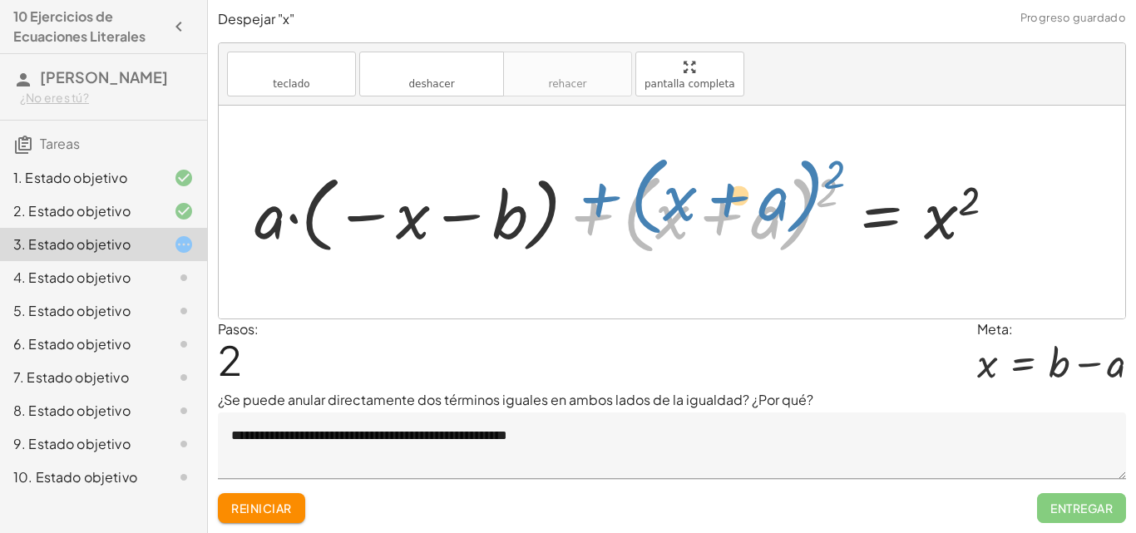
drag, startPoint x: 589, startPoint y: 211, endPoint x: 638, endPoint y: 190, distance: 53.6
click at [638, 190] on div at bounding box center [632, 213] width 772 height 96
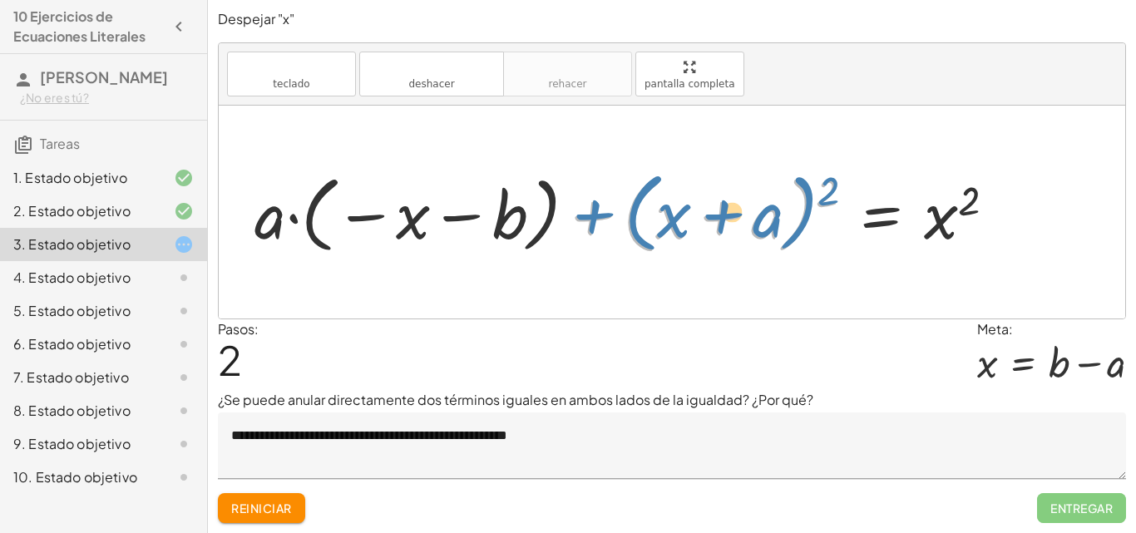
drag, startPoint x: 598, startPoint y: 215, endPoint x: 566, endPoint y: 209, distance: 32.1
click at [575, 211] on div at bounding box center [632, 213] width 772 height 96
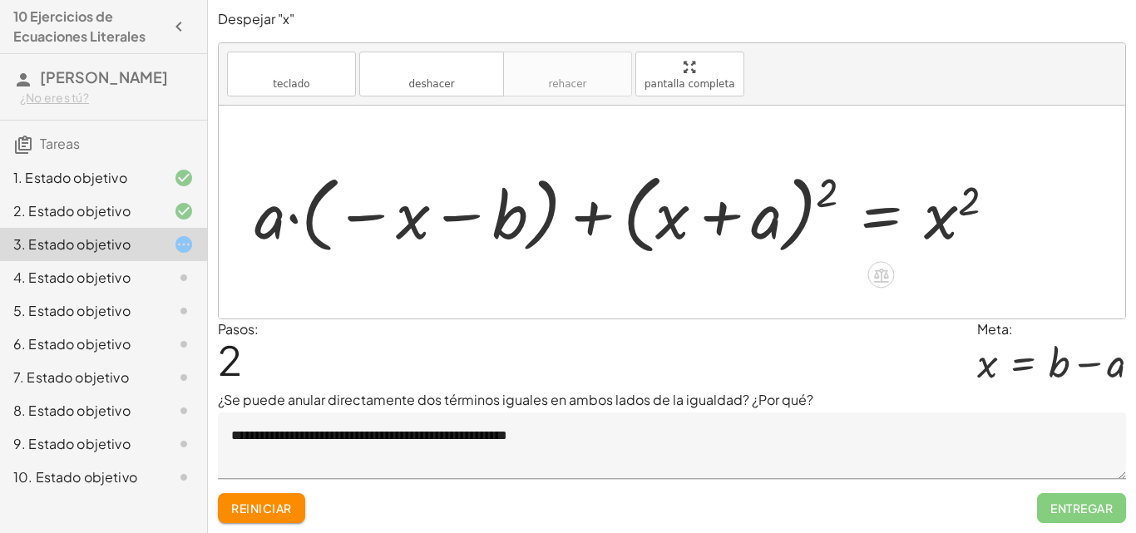
click at [584, 216] on div at bounding box center [632, 213] width 772 height 96
click at [585, 216] on div at bounding box center [632, 213] width 772 height 96
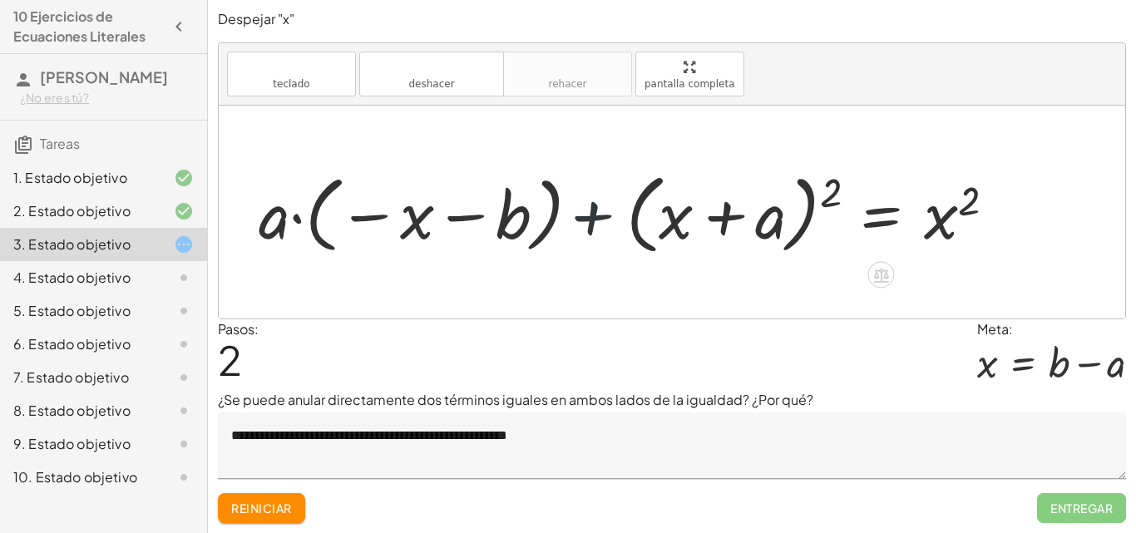
click at [585, 216] on div at bounding box center [632, 213] width 772 height 96
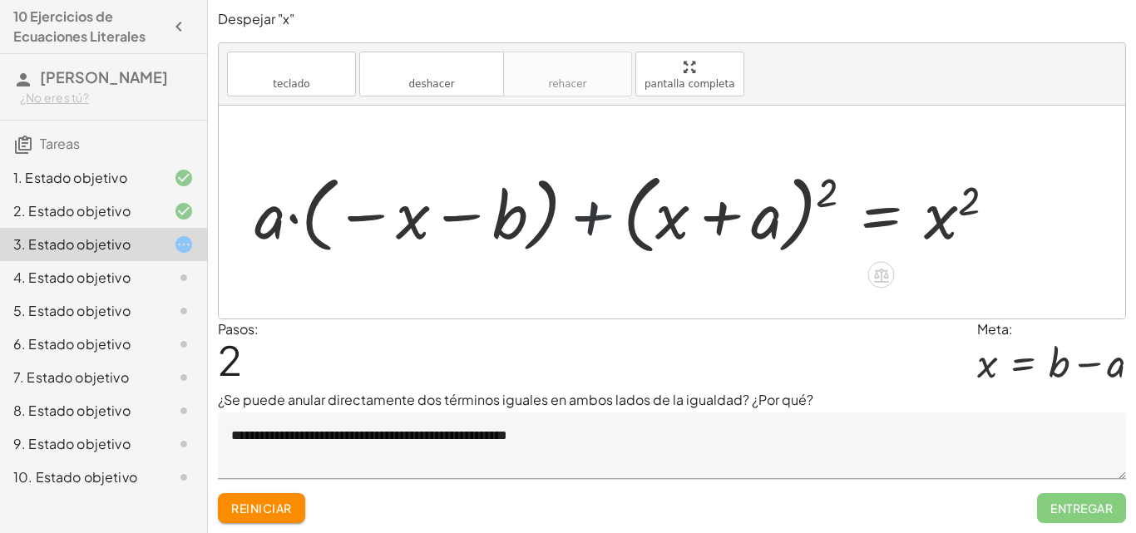
click at [585, 216] on div at bounding box center [632, 213] width 772 height 96
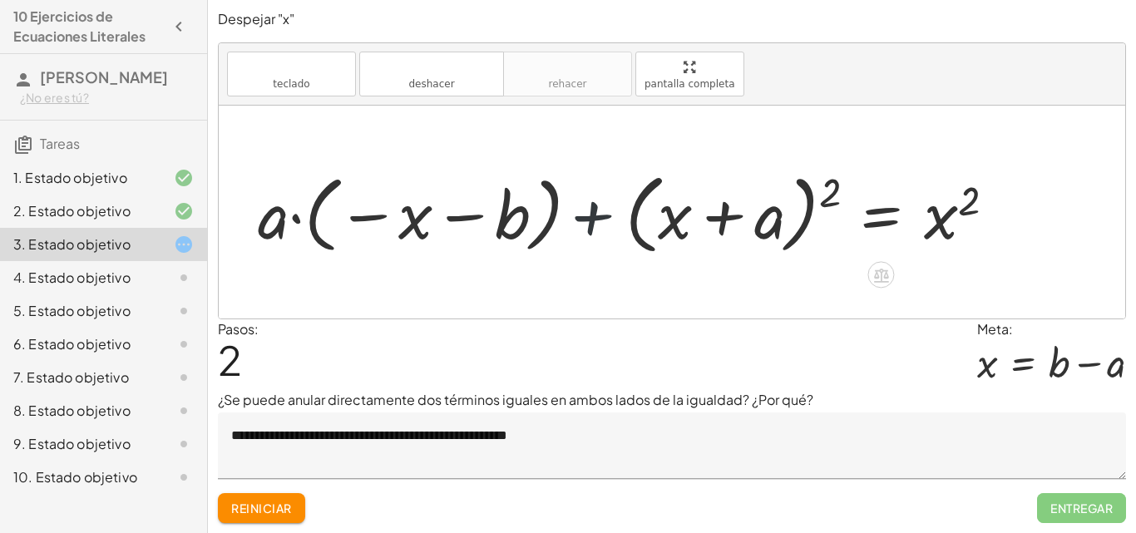
click at [584, 218] on div at bounding box center [632, 213] width 772 height 96
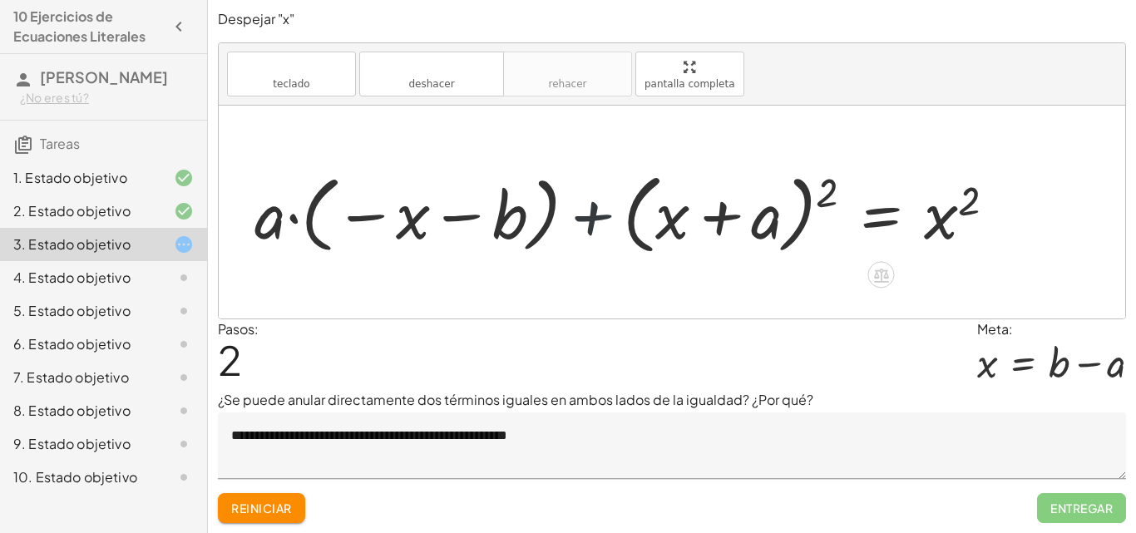
click at [584, 218] on div at bounding box center [632, 213] width 772 height 96
drag, startPoint x: 584, startPoint y: 218, endPoint x: 573, endPoint y: 232, distance: 17.8
click at [582, 219] on div at bounding box center [632, 213] width 772 height 96
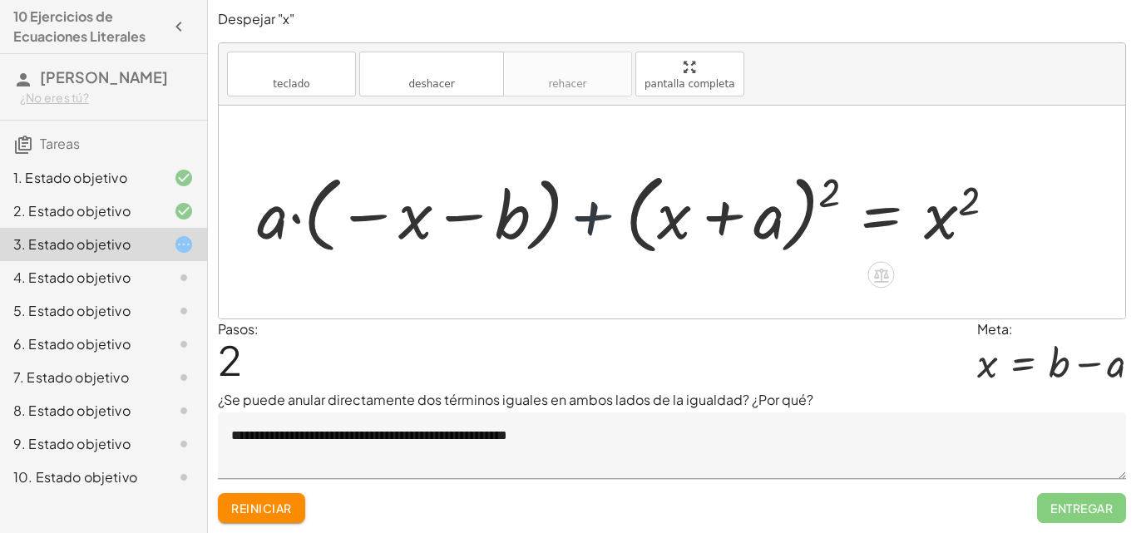
drag, startPoint x: 573, startPoint y: 232, endPoint x: 526, endPoint y: 259, distance: 54.8
click at [567, 242] on div at bounding box center [632, 213] width 772 height 96
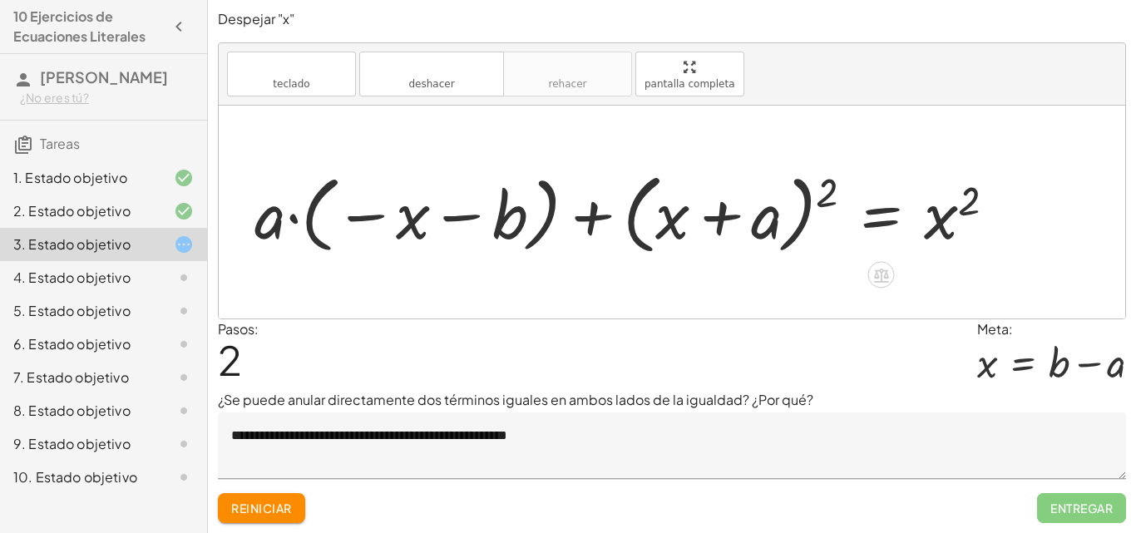
click at [366, 221] on div at bounding box center [632, 213] width 772 height 96
click at [443, 219] on div at bounding box center [632, 213] width 772 height 96
click at [286, 503] on font "Reiniciar" at bounding box center [261, 508] width 60 height 15
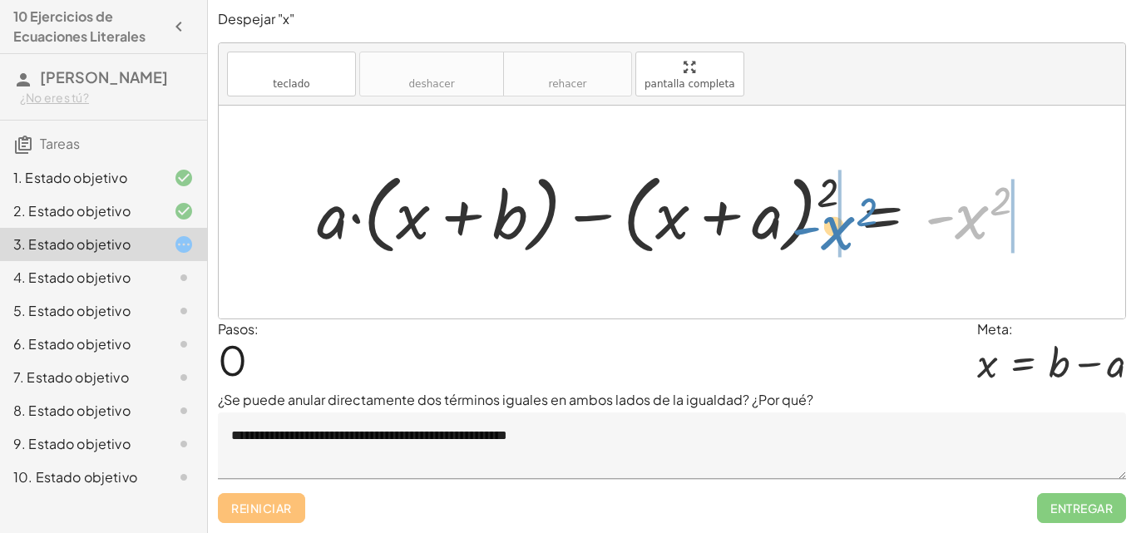
drag, startPoint x: 967, startPoint y: 222, endPoint x: 833, endPoint y: 233, distance: 134.3
click at [833, 233] on div at bounding box center [679, 213] width 740 height 96
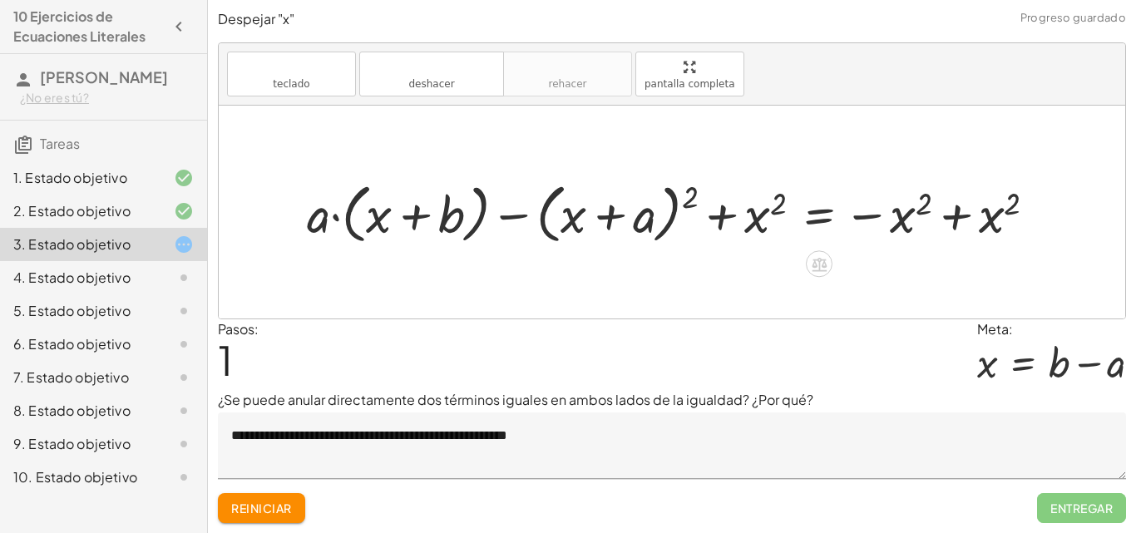
click at [954, 219] on div at bounding box center [678, 212] width 759 height 74
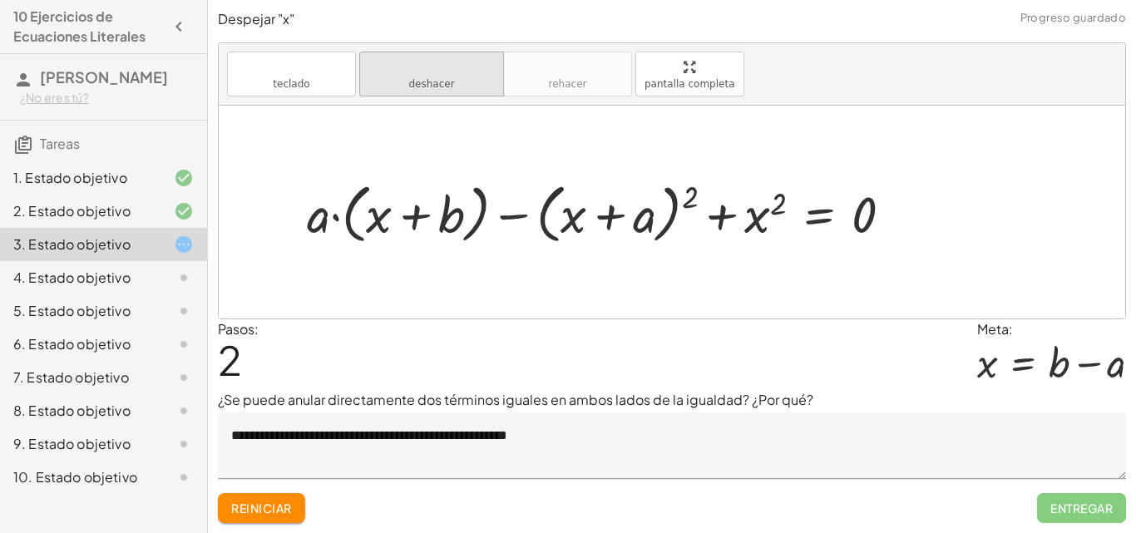
click at [443, 67] on font "deshacer" at bounding box center [431, 67] width 126 height 16
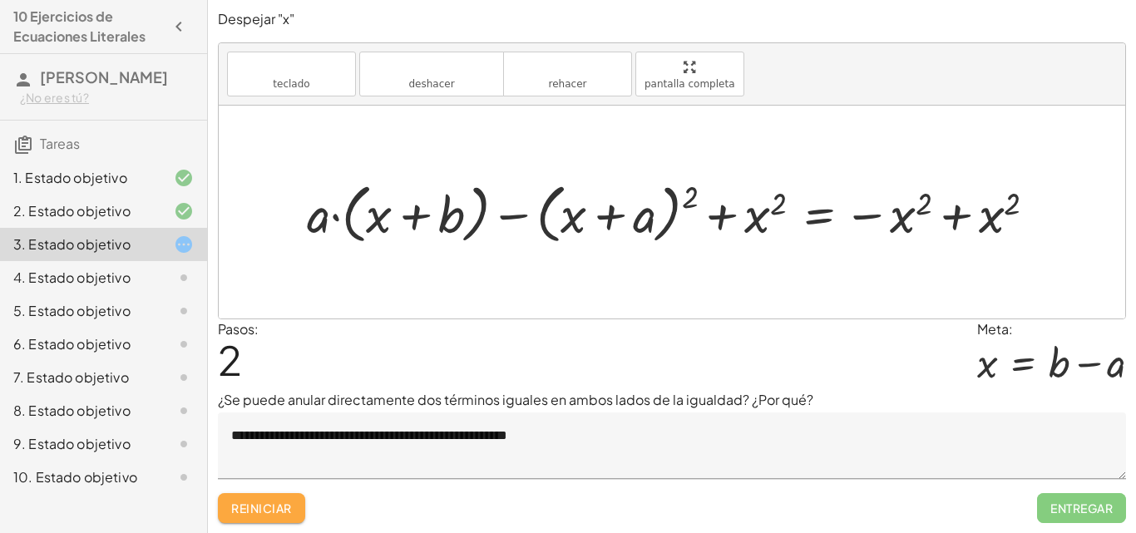
click at [285, 516] on button "Reiniciar" at bounding box center [261, 508] width 87 height 30
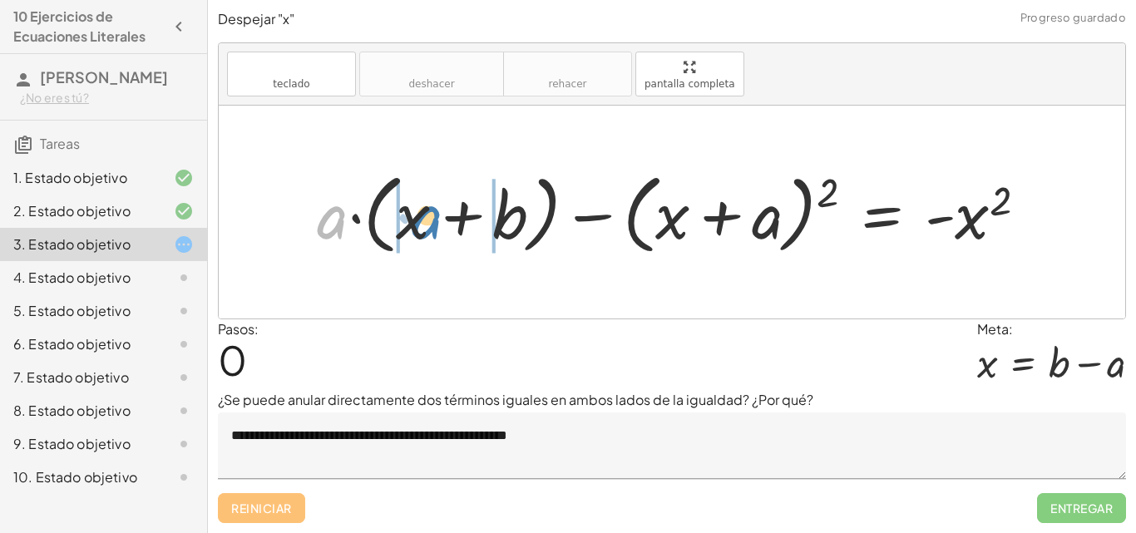
drag, startPoint x: 337, startPoint y: 225, endPoint x: 432, endPoint y: 225, distance: 94.8
click at [432, 225] on div at bounding box center [679, 213] width 740 height 96
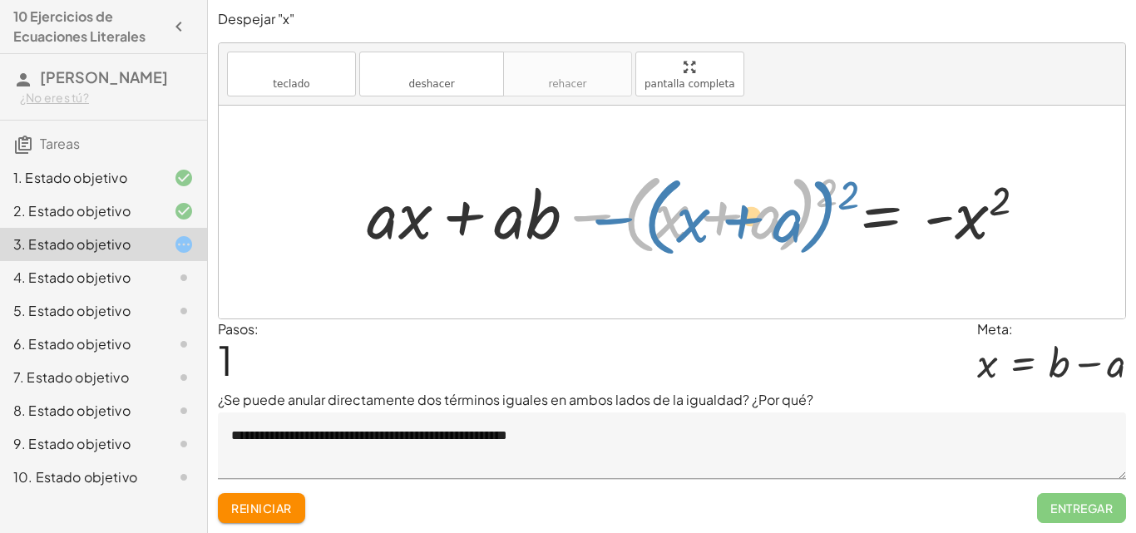
drag, startPoint x: 588, startPoint y: 217, endPoint x: 619, endPoint y: 219, distance: 30.8
click at [619, 219] on div at bounding box center [702, 213] width 689 height 96
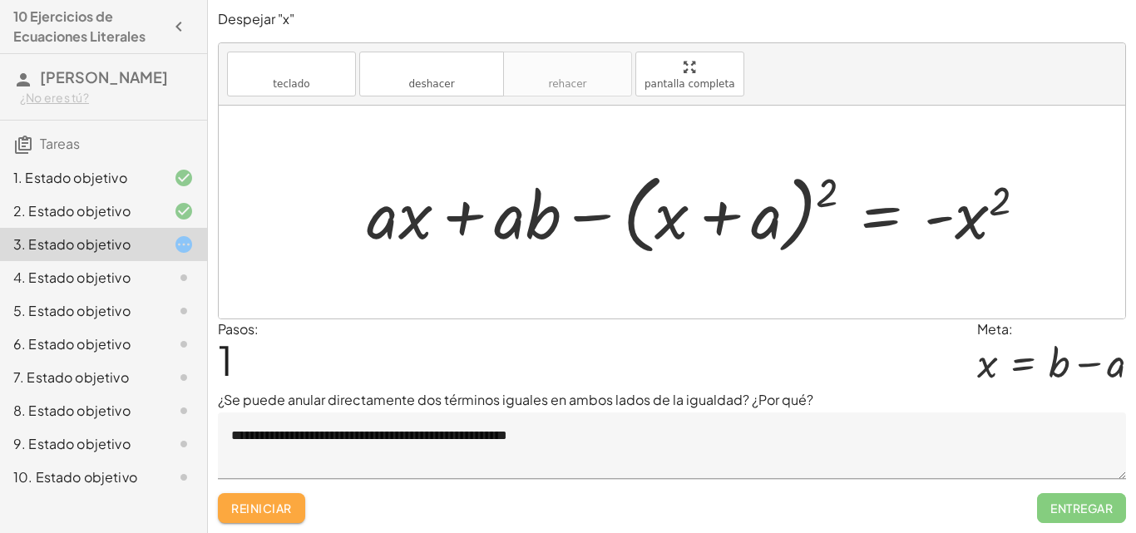
click at [266, 519] on button "Reiniciar" at bounding box center [261, 508] width 87 height 30
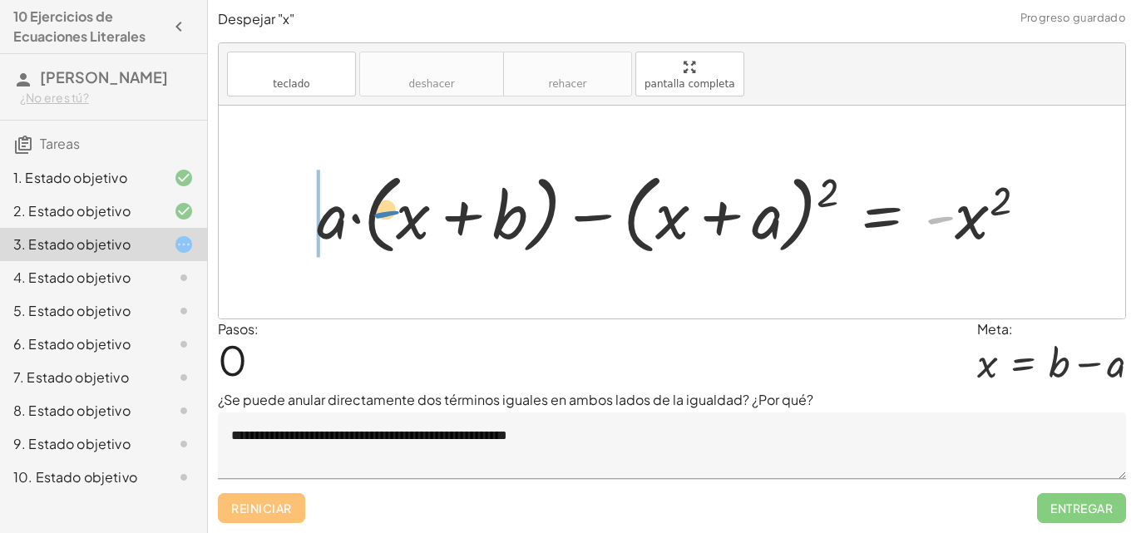
drag, startPoint x: 947, startPoint y: 215, endPoint x: 317, endPoint y: 208, distance: 630.4
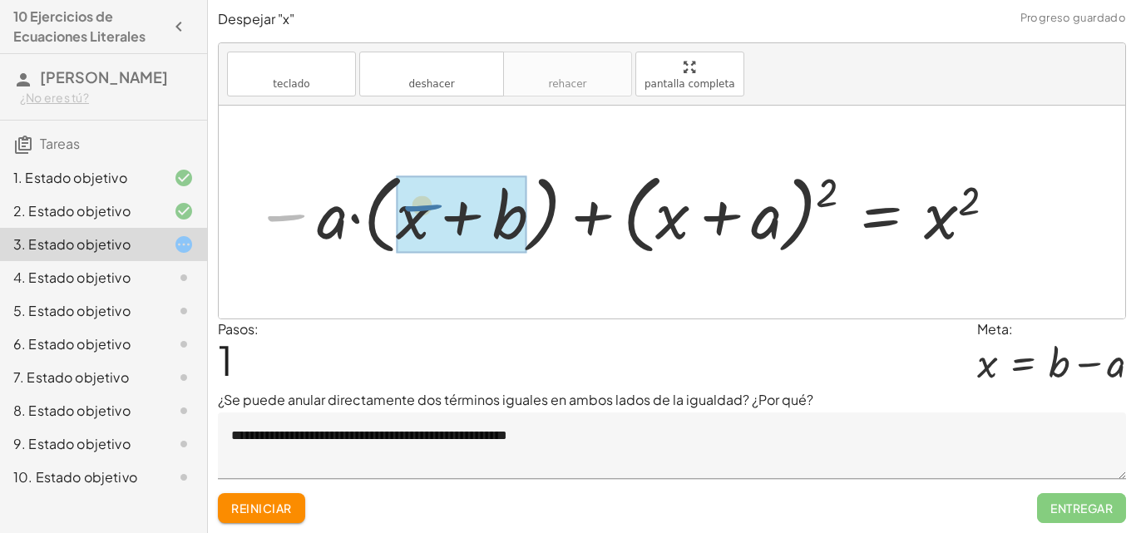
drag, startPoint x: 294, startPoint y: 215, endPoint x: 437, endPoint y: 203, distance: 143.5
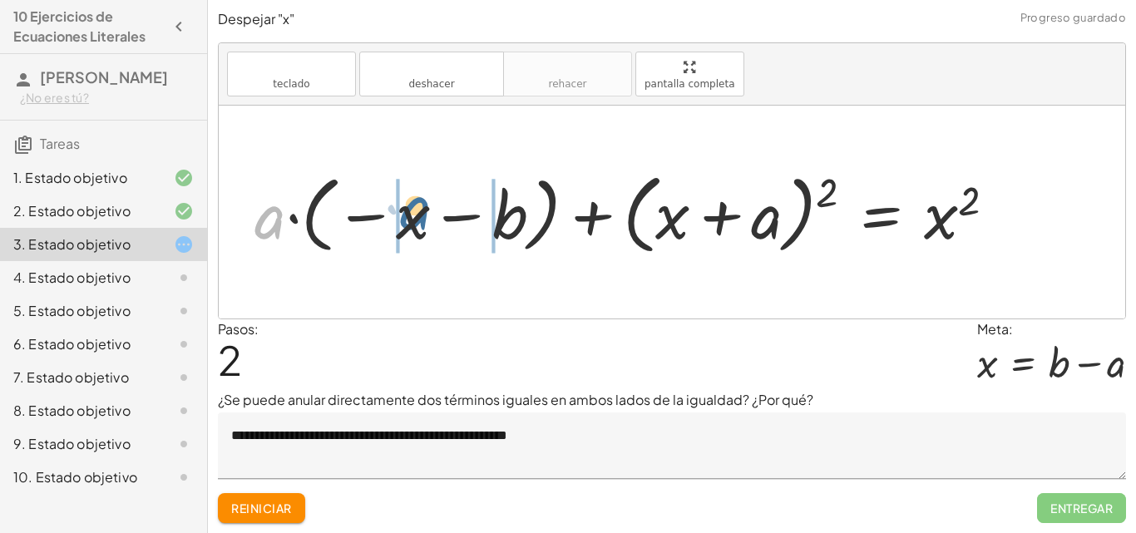
drag, startPoint x: 264, startPoint y: 220, endPoint x: 411, endPoint y: 210, distance: 147.5
click at [411, 210] on div at bounding box center [632, 213] width 772 height 96
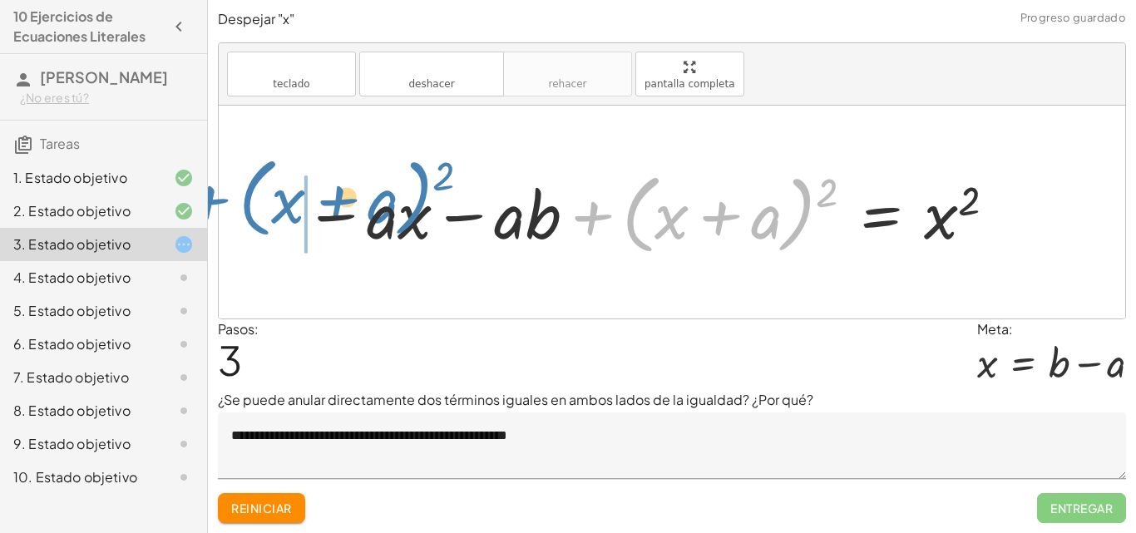
drag, startPoint x: 595, startPoint y: 212, endPoint x: 210, endPoint y: 195, distance: 386.3
click at [0, 0] on div "**********" at bounding box center [0, 0] width 0 height 0
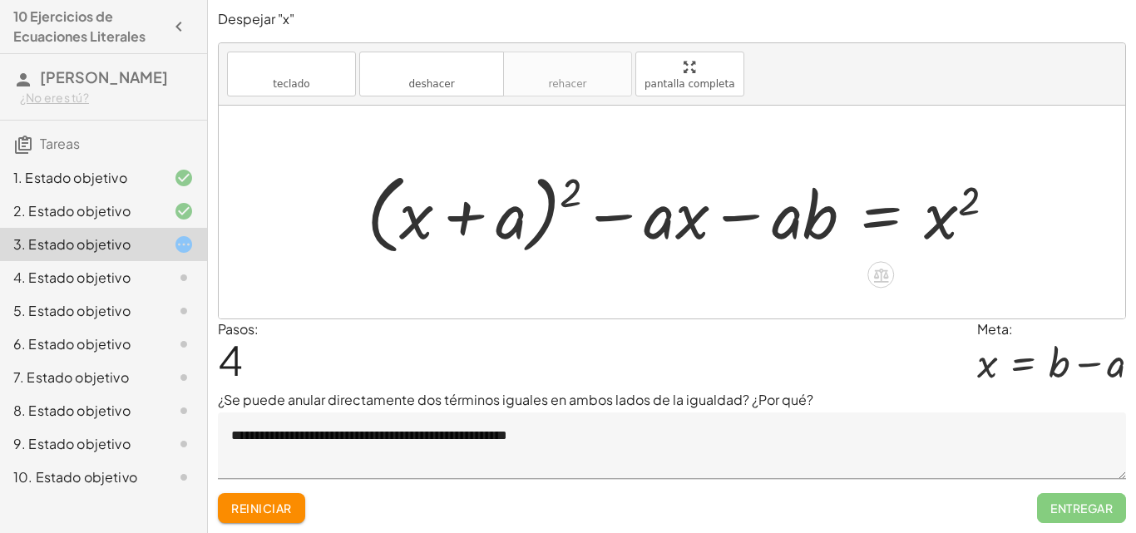
click at [614, 213] on div at bounding box center [688, 213] width 660 height 96
drag, startPoint x: 571, startPoint y: 201, endPoint x: 472, endPoint y: 217, distance: 99.4
click at [472, 217] on div at bounding box center [688, 213] width 660 height 96
click at [569, 195] on div at bounding box center [688, 213] width 660 height 96
click at [469, 228] on div at bounding box center [688, 213] width 660 height 96
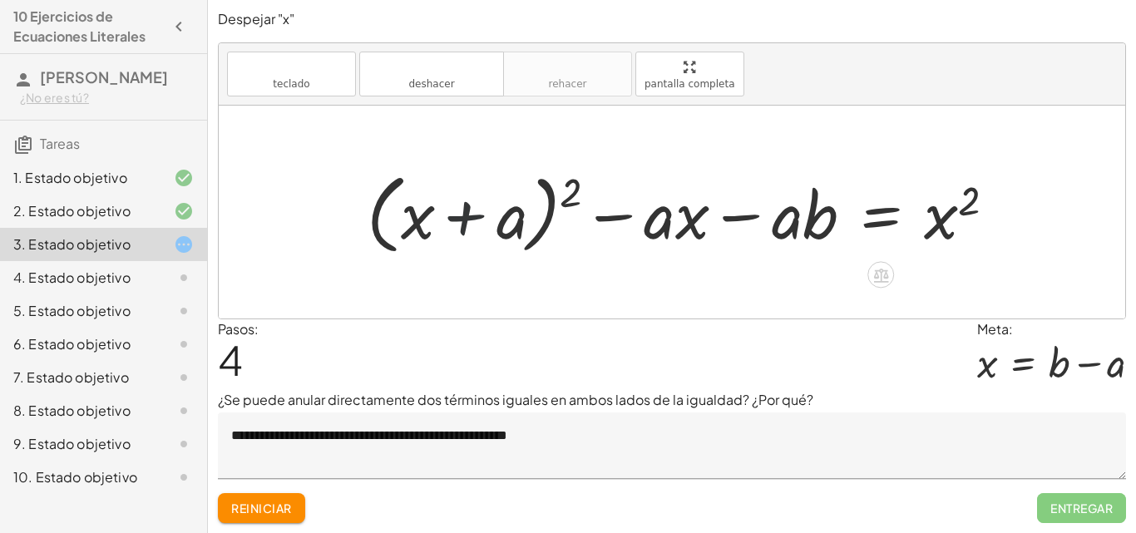
click at [462, 219] on div at bounding box center [688, 213] width 660 height 96
click at [936, 213] on div at bounding box center [688, 213] width 660 height 96
click at [472, 91] on button "deshacer deshacer" at bounding box center [431, 74] width 145 height 45
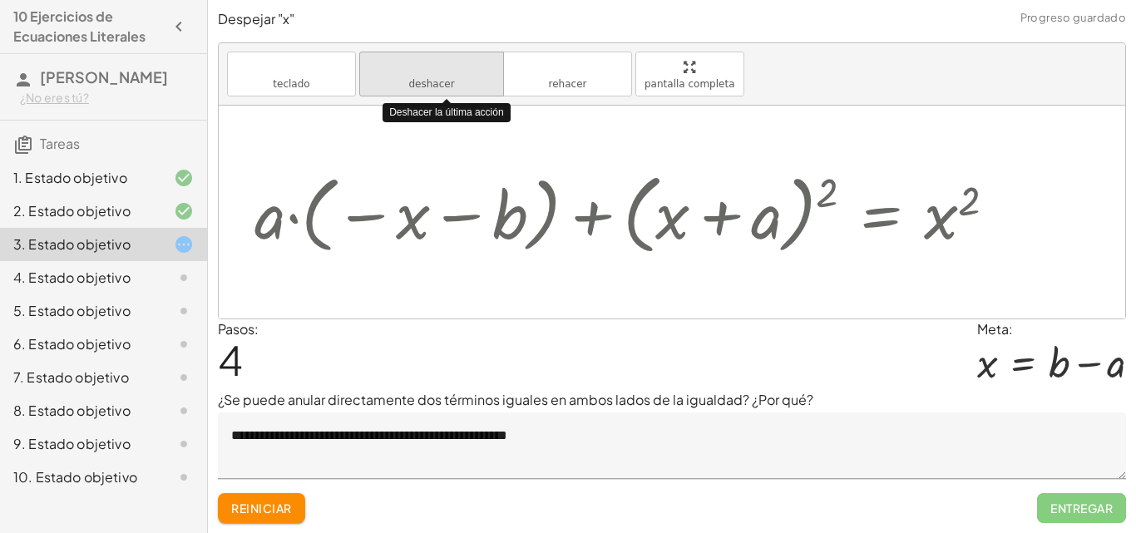
click at [472, 91] on button "deshacer deshacer" at bounding box center [431, 74] width 145 height 45
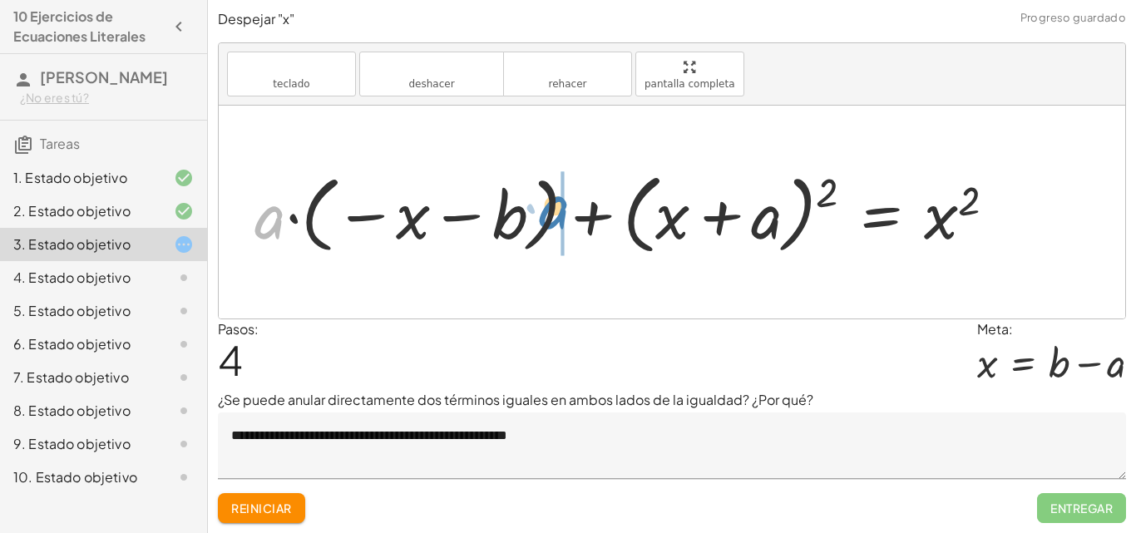
drag, startPoint x: 263, startPoint y: 219, endPoint x: 547, endPoint y: 209, distance: 284.6
click at [547, 209] on div at bounding box center [632, 213] width 772 height 96
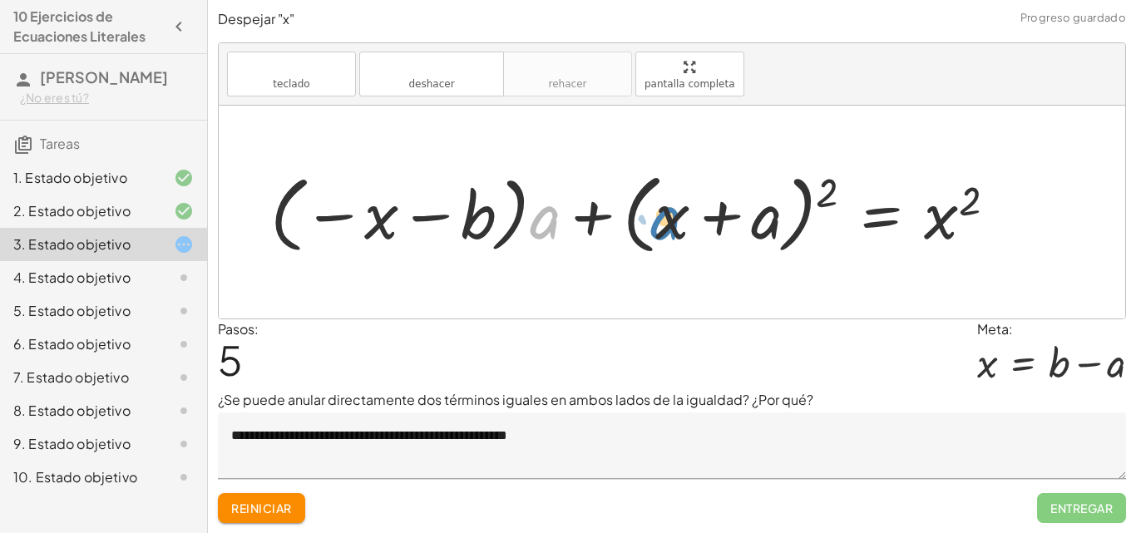
drag, startPoint x: 540, startPoint y: 220, endPoint x: 660, endPoint y: 221, distance: 120.6
click at [660, 221] on div at bounding box center [640, 213] width 756 height 96
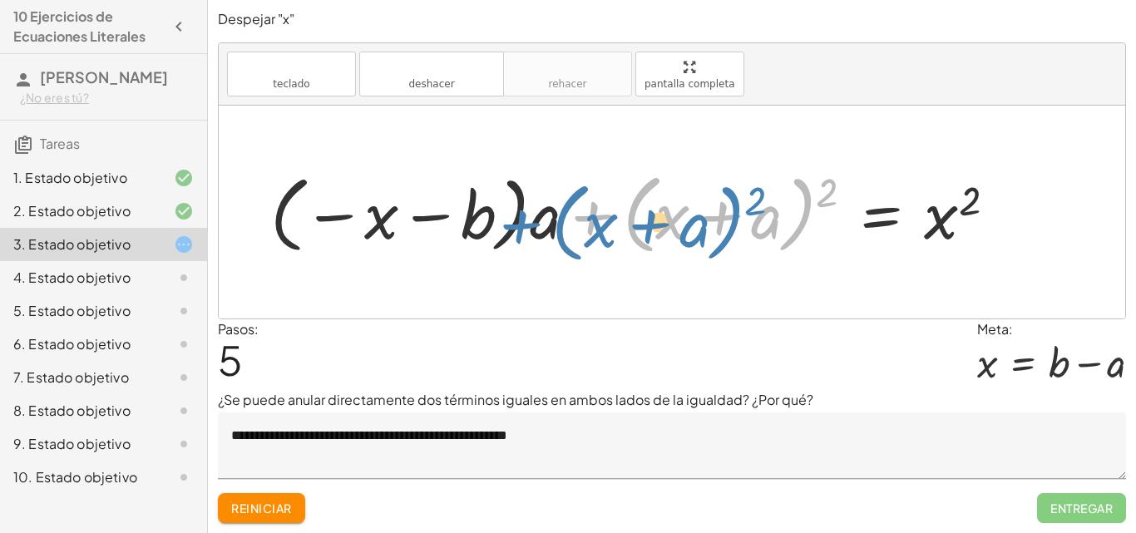
drag, startPoint x: 587, startPoint y: 210, endPoint x: 516, endPoint y: 218, distance: 72.0
click at [516, 218] on div at bounding box center [640, 213] width 756 height 96
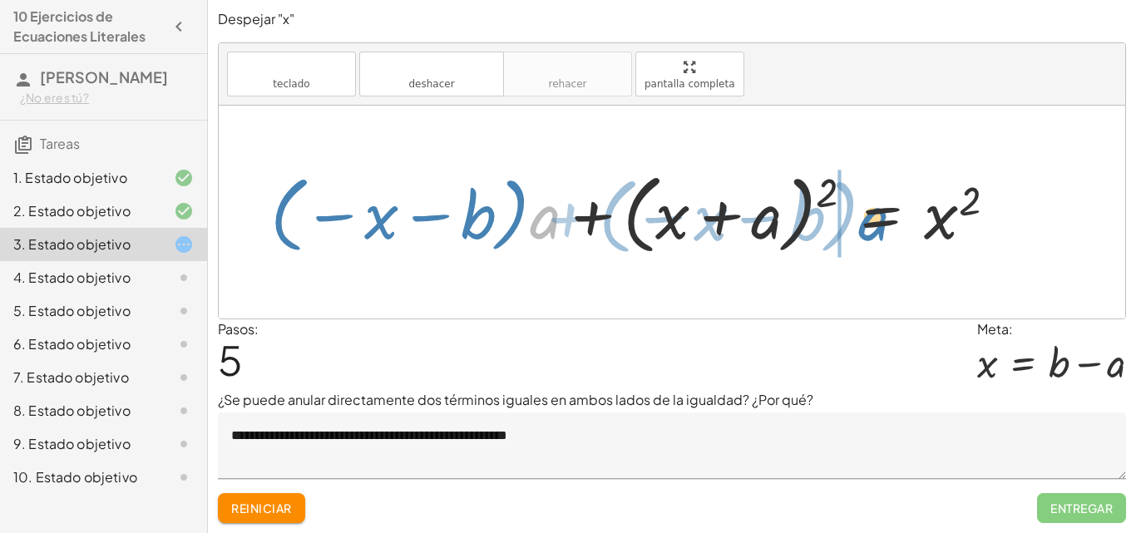
drag, startPoint x: 549, startPoint y: 217, endPoint x: 877, endPoint y: 219, distance: 328.5
click at [877, 219] on div at bounding box center [640, 213] width 756 height 96
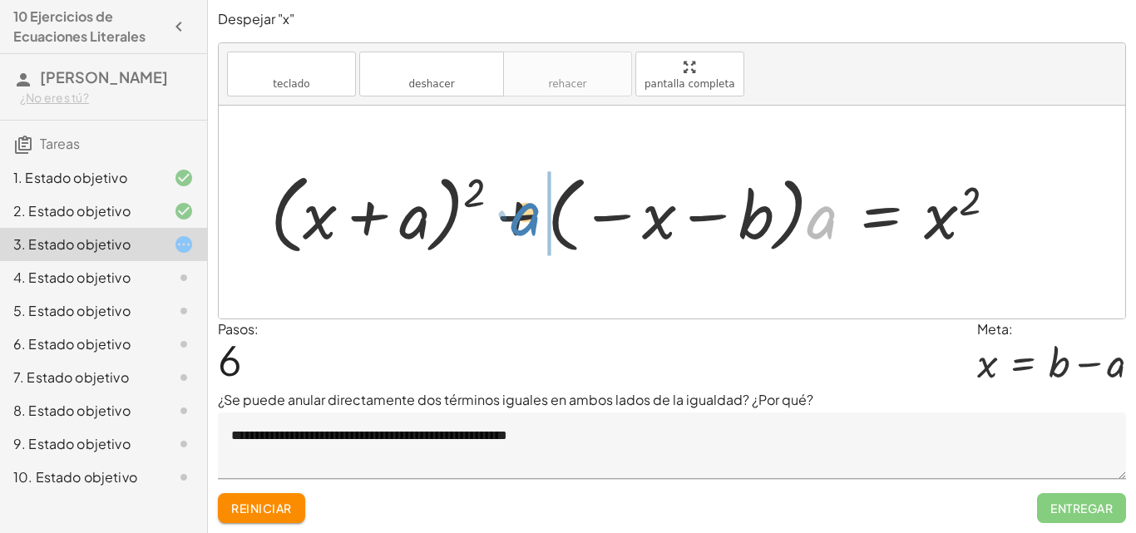
drag, startPoint x: 729, startPoint y: 228, endPoint x: 516, endPoint y: 220, distance: 213.0
click at [517, 222] on div at bounding box center [640, 213] width 756 height 96
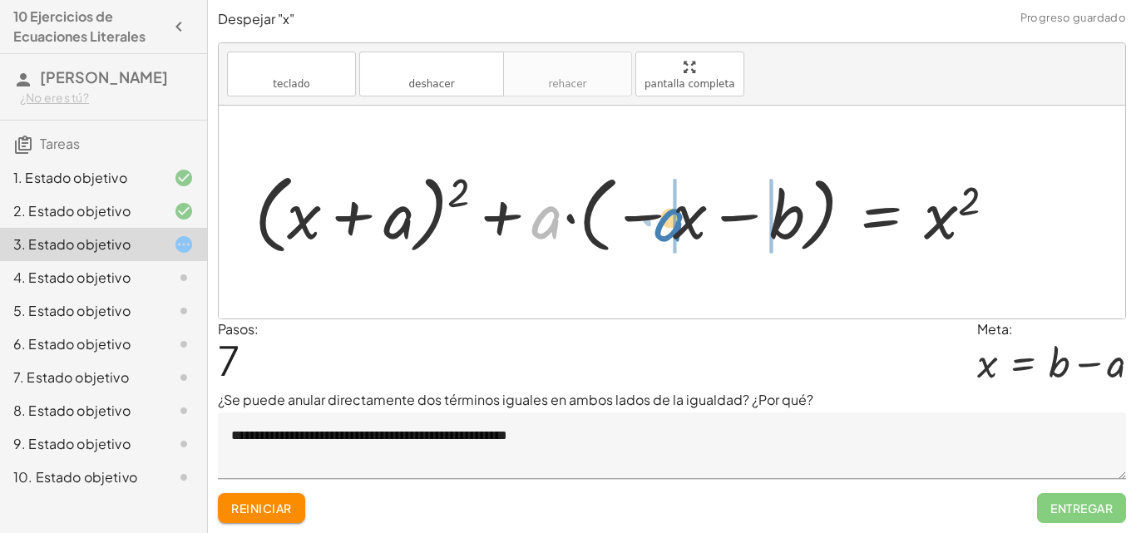
drag, startPoint x: 560, startPoint y: 221, endPoint x: 653, endPoint y: 221, distance: 93.1
click at [658, 224] on div at bounding box center [632, 213] width 772 height 96
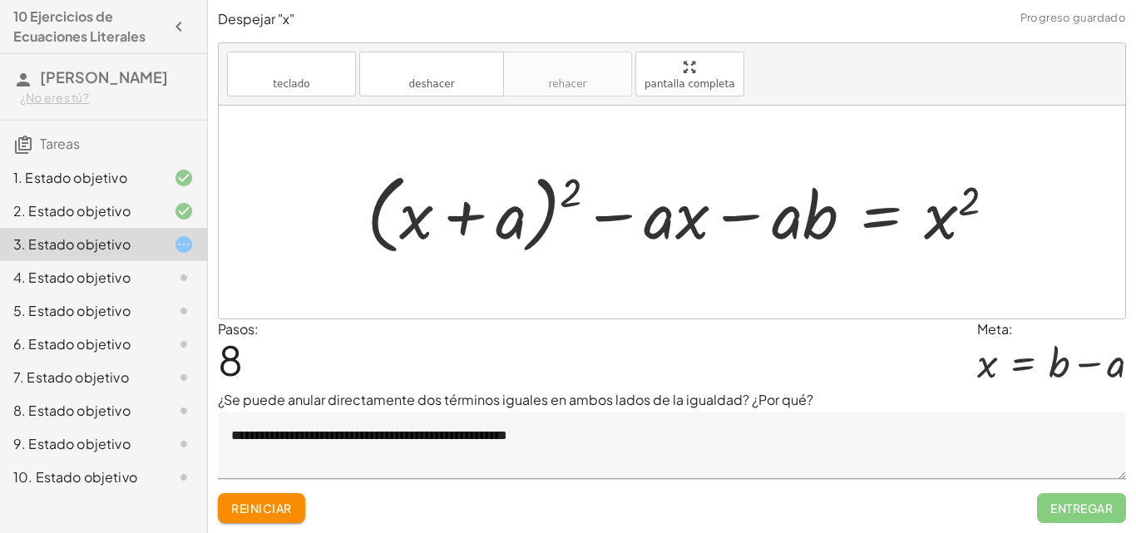
click at [247, 511] on font "Reiniciar" at bounding box center [261, 508] width 60 height 15
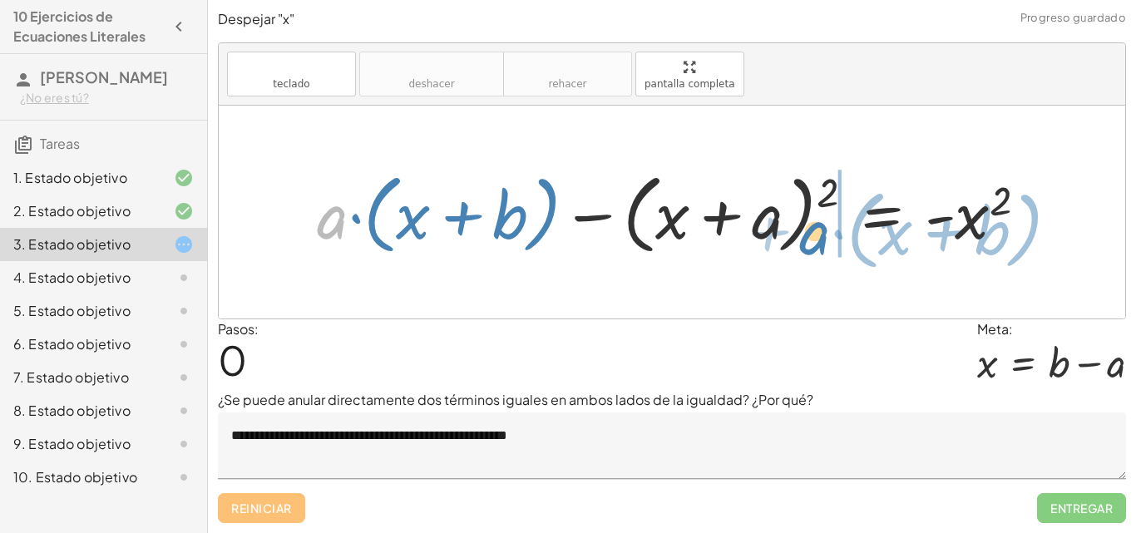
drag, startPoint x: 324, startPoint y: 230, endPoint x: 807, endPoint y: 246, distance: 482.6
click at [807, 246] on div at bounding box center [679, 213] width 740 height 96
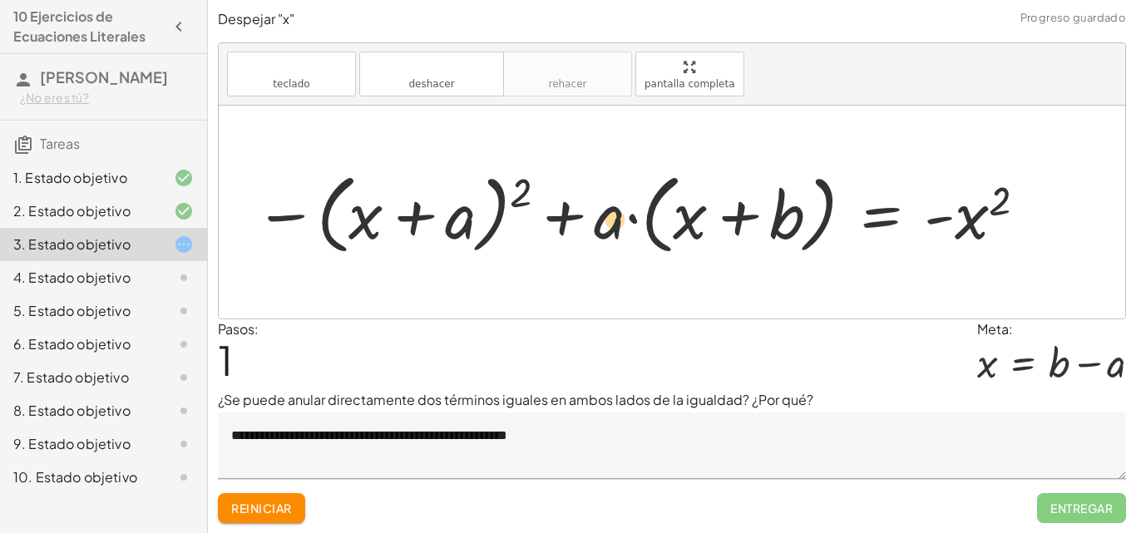
click at [605, 225] on div at bounding box center [641, 213] width 791 height 96
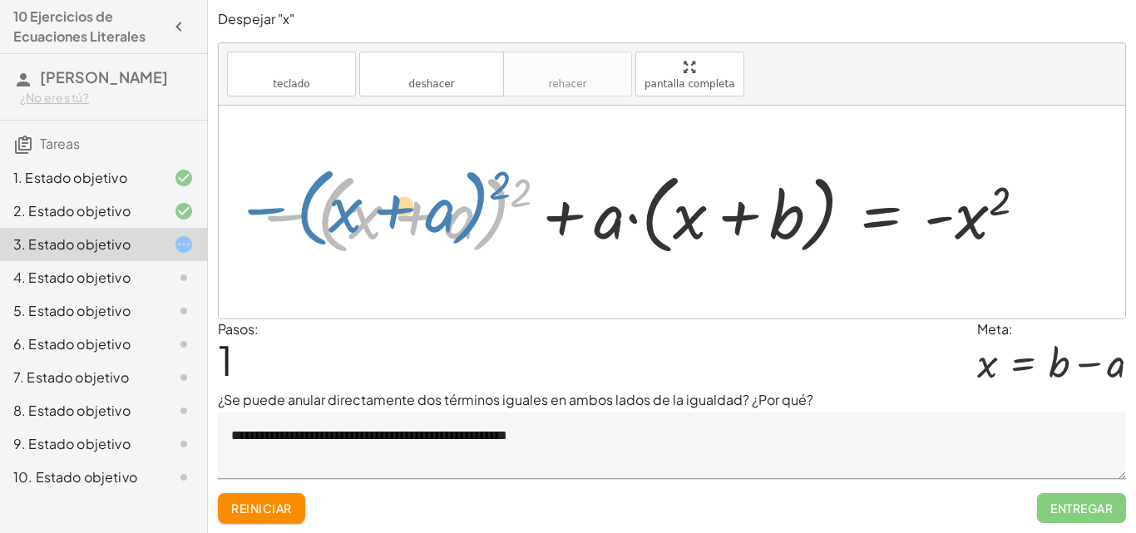
drag, startPoint x: 288, startPoint y: 213, endPoint x: 269, endPoint y: 203, distance: 21.6
click at [269, 203] on div at bounding box center [641, 213] width 791 height 96
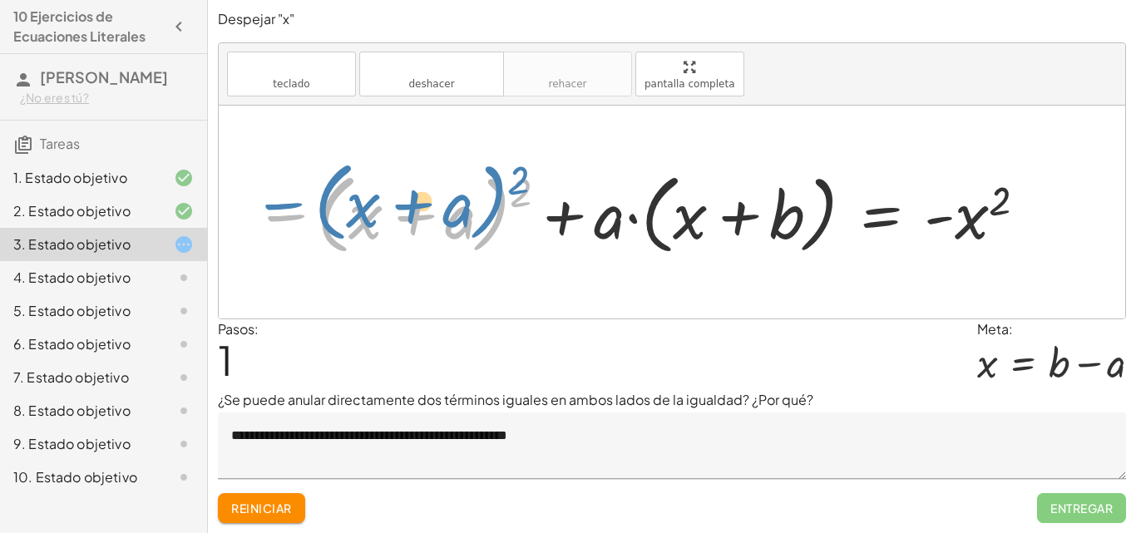
click at [273, 205] on div at bounding box center [641, 213] width 791 height 96
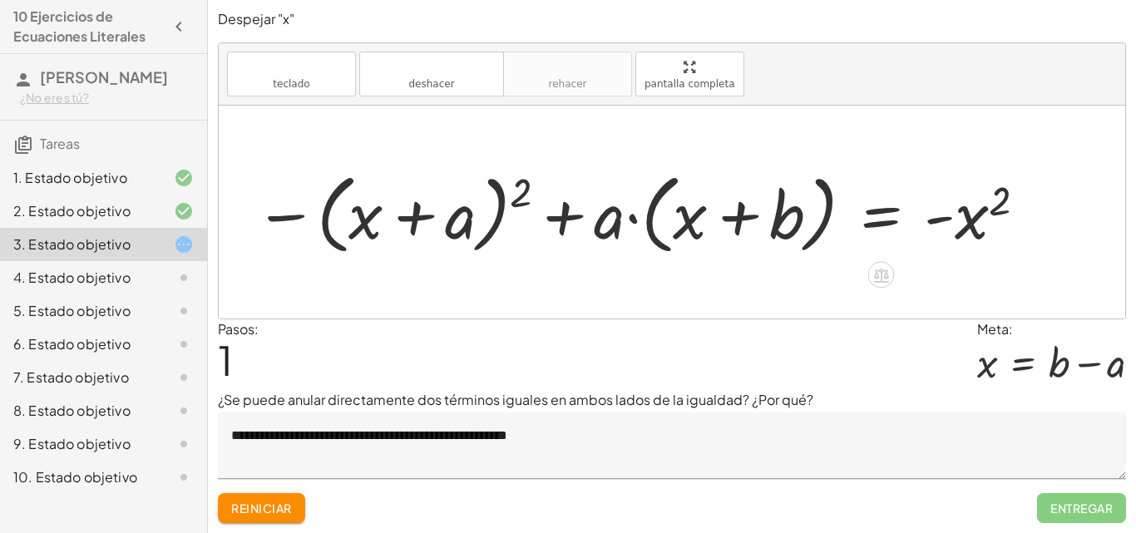
click at [280, 215] on div at bounding box center [641, 213] width 791 height 96
click at [611, 219] on div at bounding box center [641, 213] width 791 height 96
click at [646, 224] on div at bounding box center [641, 213] width 791 height 96
click at [631, 224] on div at bounding box center [641, 213] width 791 height 96
click at [665, 227] on div at bounding box center [641, 213] width 791 height 96
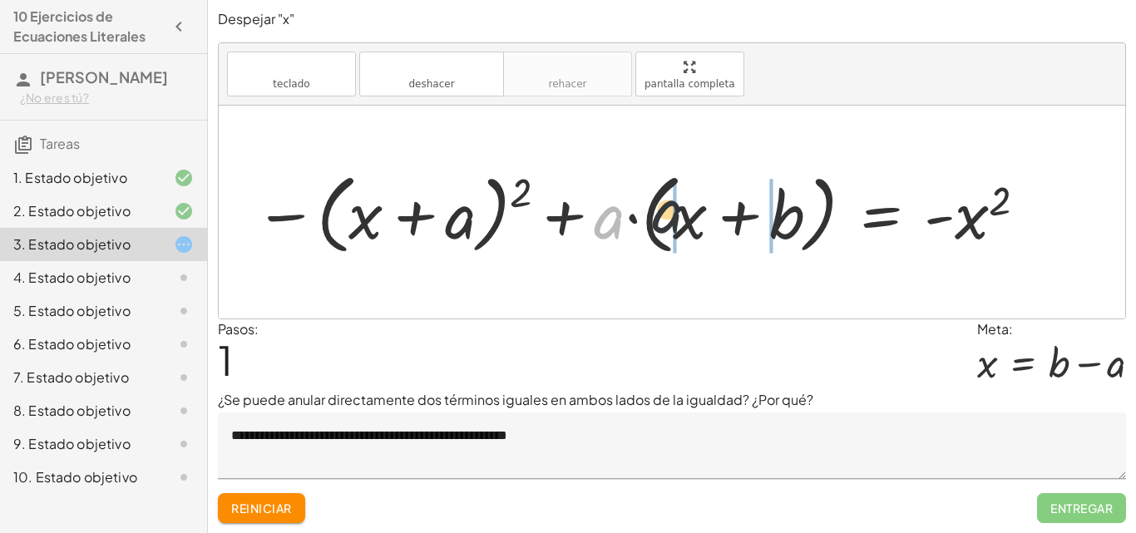
drag, startPoint x: 610, startPoint y: 229, endPoint x: 680, endPoint y: 221, distance: 71.1
click at [680, 221] on div at bounding box center [641, 213] width 791 height 96
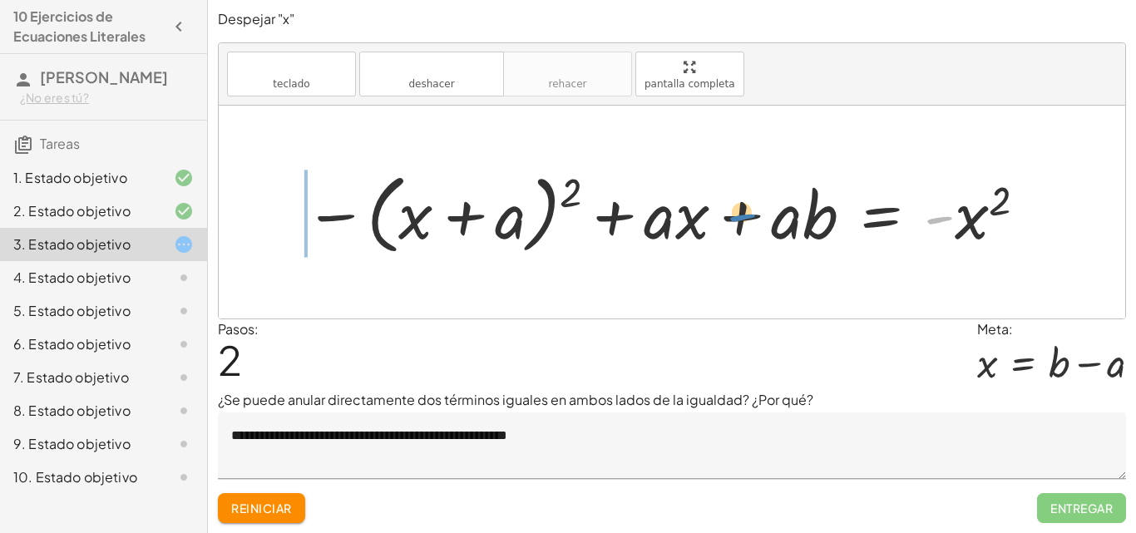
drag, startPoint x: 936, startPoint y: 220, endPoint x: 739, endPoint y: 217, distance: 196.3
click at [739, 217] on div at bounding box center [666, 213] width 741 height 96
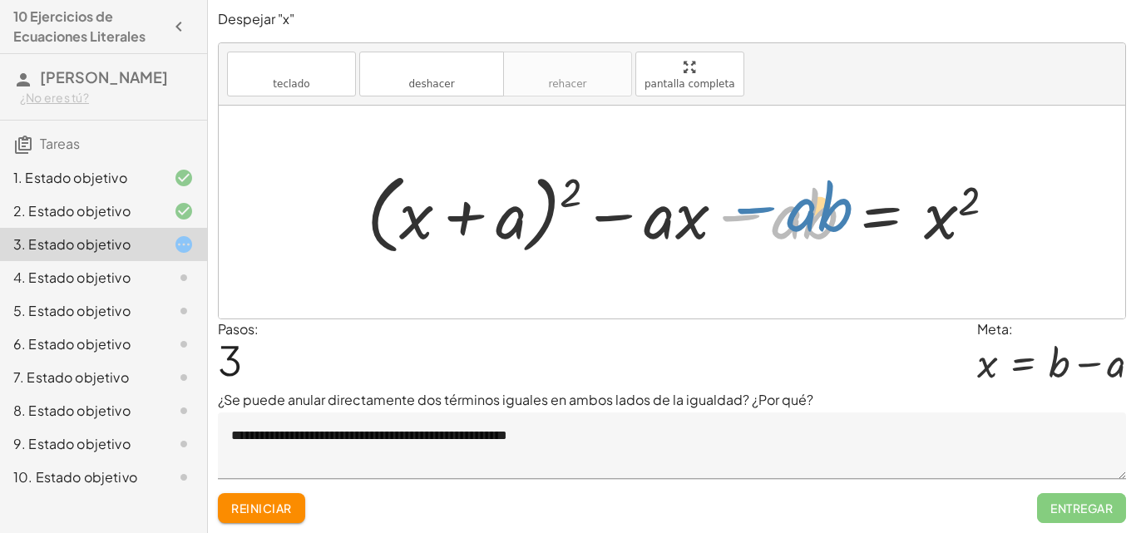
drag, startPoint x: 739, startPoint y: 217, endPoint x: 754, endPoint y: 210, distance: 16.7
click at [754, 210] on div at bounding box center [688, 213] width 660 height 96
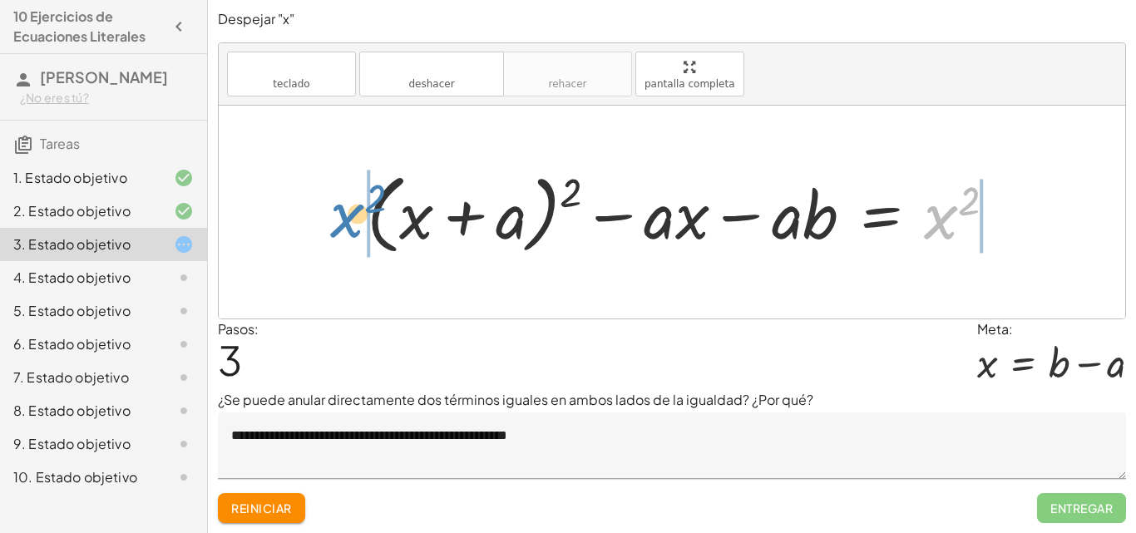
drag, startPoint x: 942, startPoint y: 210, endPoint x: 346, endPoint y: 208, distance: 596.3
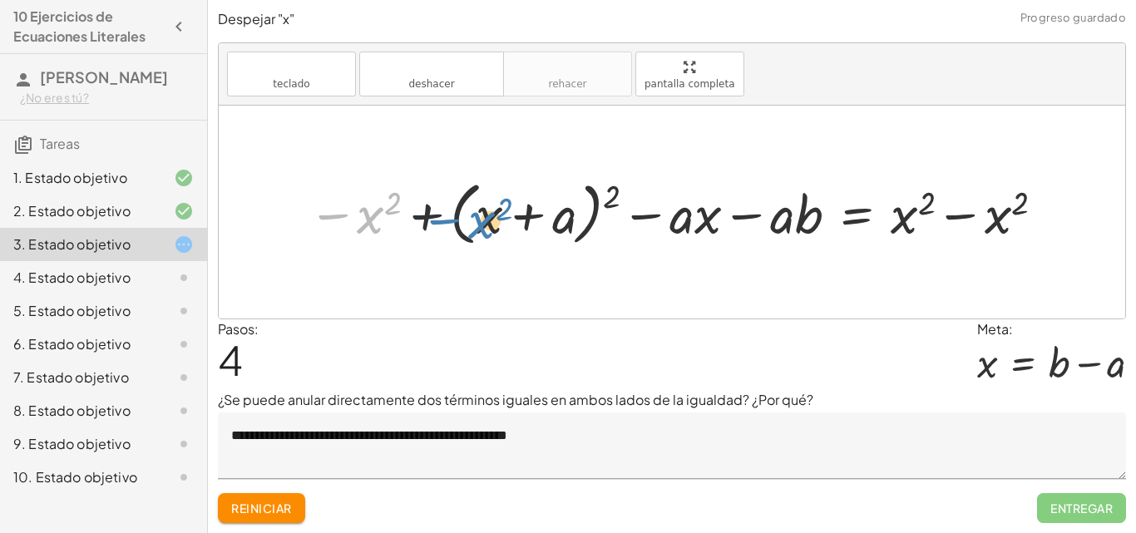
drag, startPoint x: 368, startPoint y: 216, endPoint x: 480, endPoint y: 221, distance: 112.4
click at [480, 221] on div at bounding box center [678, 212] width 758 height 77
drag, startPoint x: 364, startPoint y: 217, endPoint x: 397, endPoint y: 225, distance: 33.5
click at [413, 225] on div at bounding box center [678, 212] width 758 height 77
drag, startPoint x: 333, startPoint y: 212, endPoint x: 429, endPoint y: 213, distance: 95.6
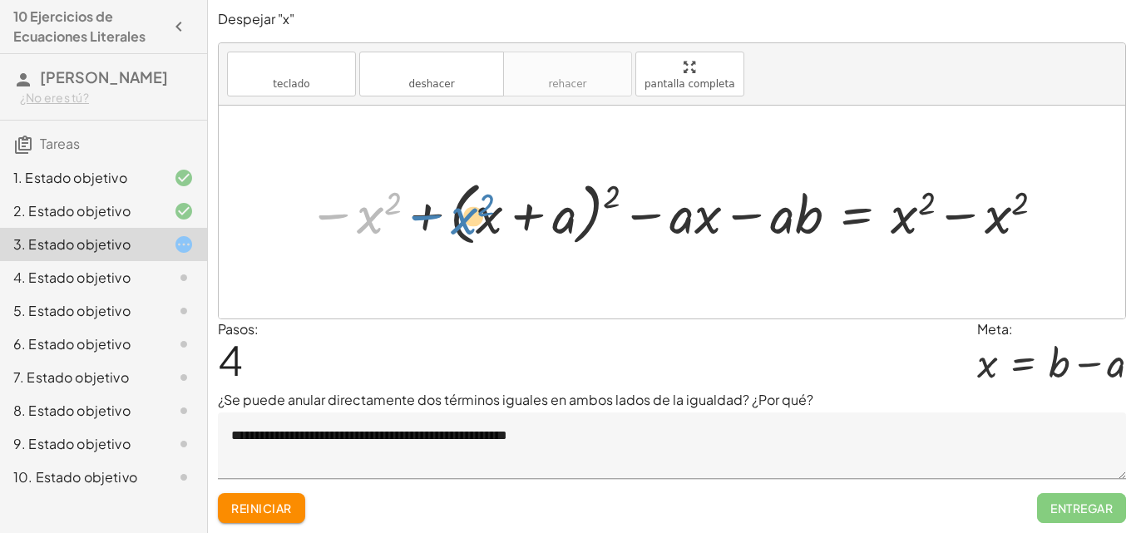
click at [429, 213] on div at bounding box center [678, 212] width 758 height 77
drag, startPoint x: 954, startPoint y: 215, endPoint x: 885, endPoint y: 217, distance: 69.0
click at [891, 217] on div at bounding box center [678, 212] width 758 height 77
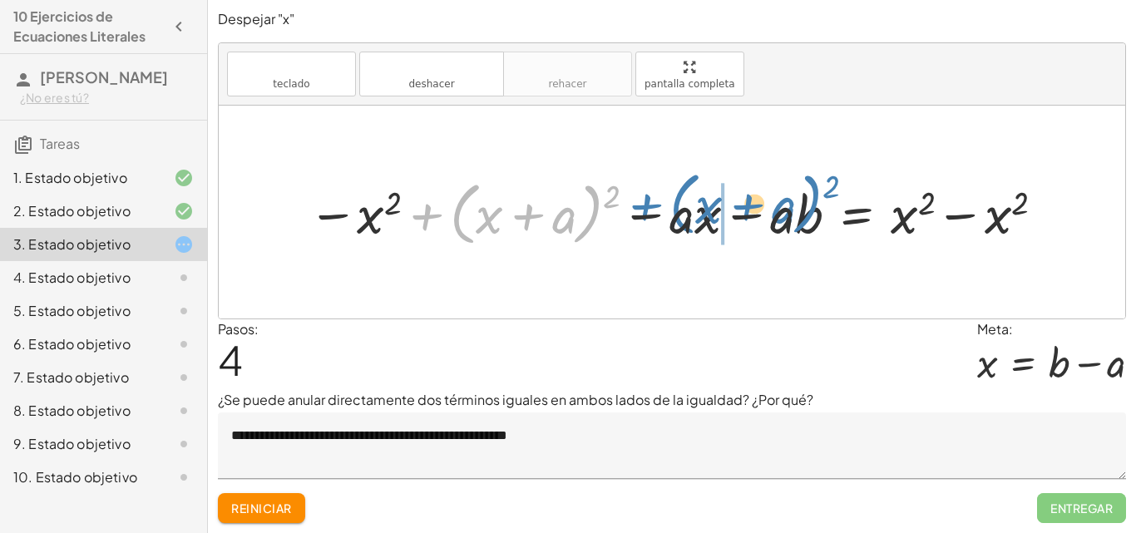
drag, startPoint x: 420, startPoint y: 219, endPoint x: 640, endPoint y: 209, distance: 219.8
click at [640, 209] on div at bounding box center [678, 212] width 758 height 77
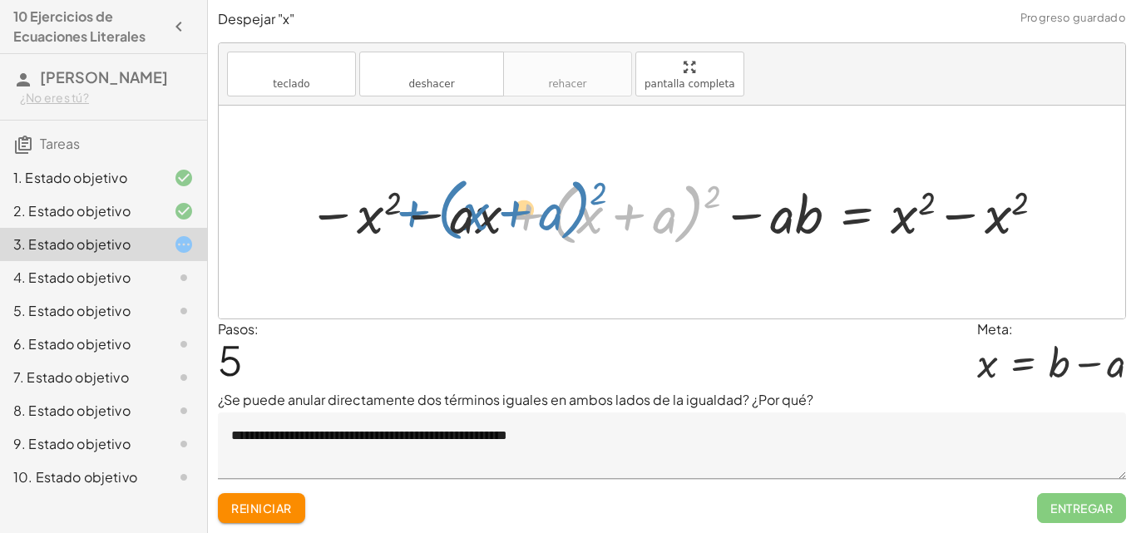
drag, startPoint x: 535, startPoint y: 216, endPoint x: 573, endPoint y: 206, distance: 39.5
click at [573, 206] on div at bounding box center [678, 212] width 758 height 77
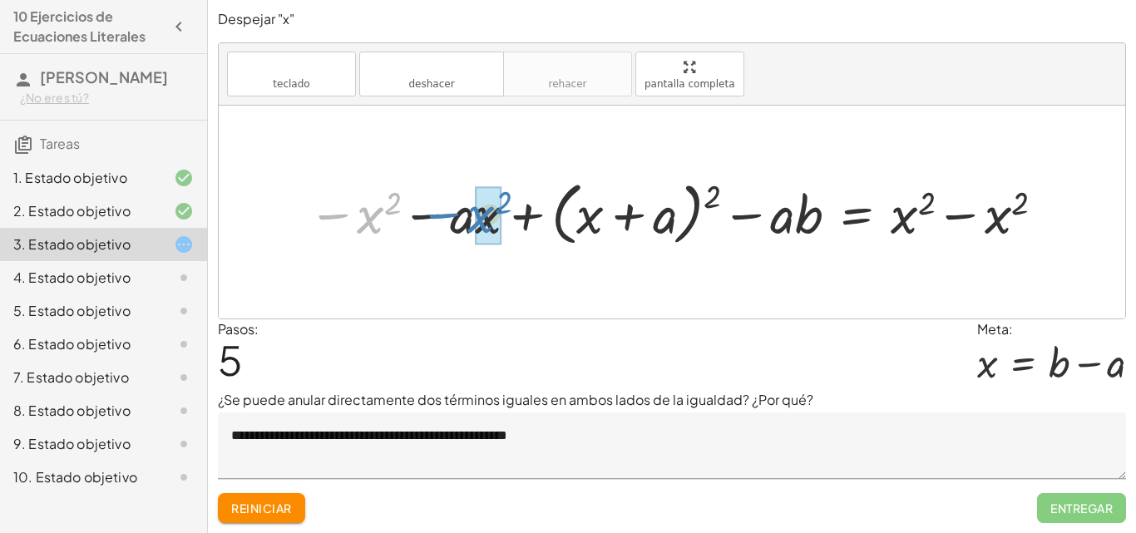
drag, startPoint x: 347, startPoint y: 213, endPoint x: 462, endPoint y: 213, distance: 114.8
click at [462, 213] on div at bounding box center [678, 212] width 758 height 77
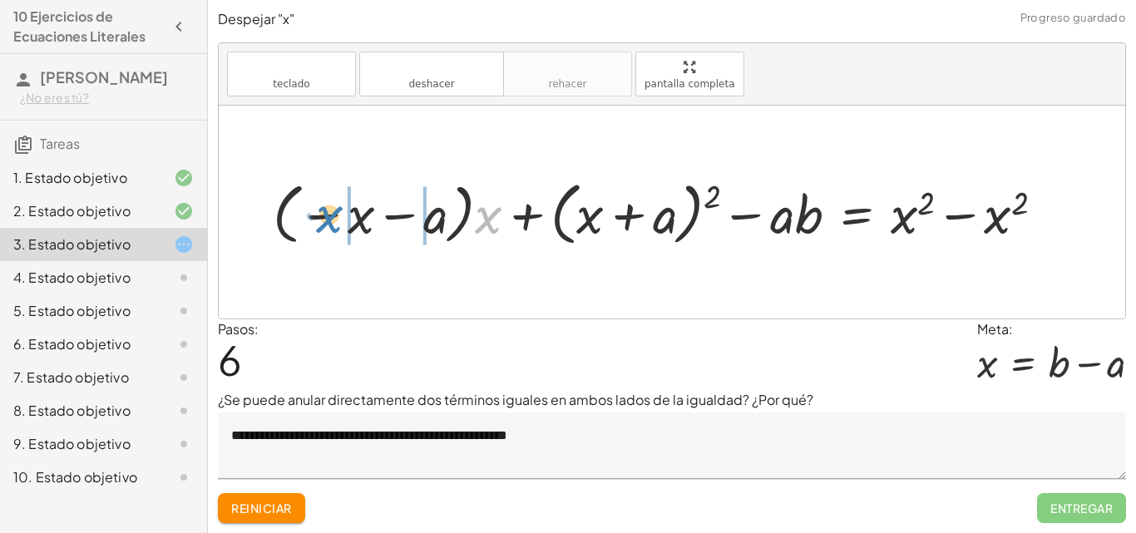
drag, startPoint x: 484, startPoint y: 219, endPoint x: 322, endPoint y: 217, distance: 162.2
click at [322, 217] on div at bounding box center [665, 212] width 802 height 77
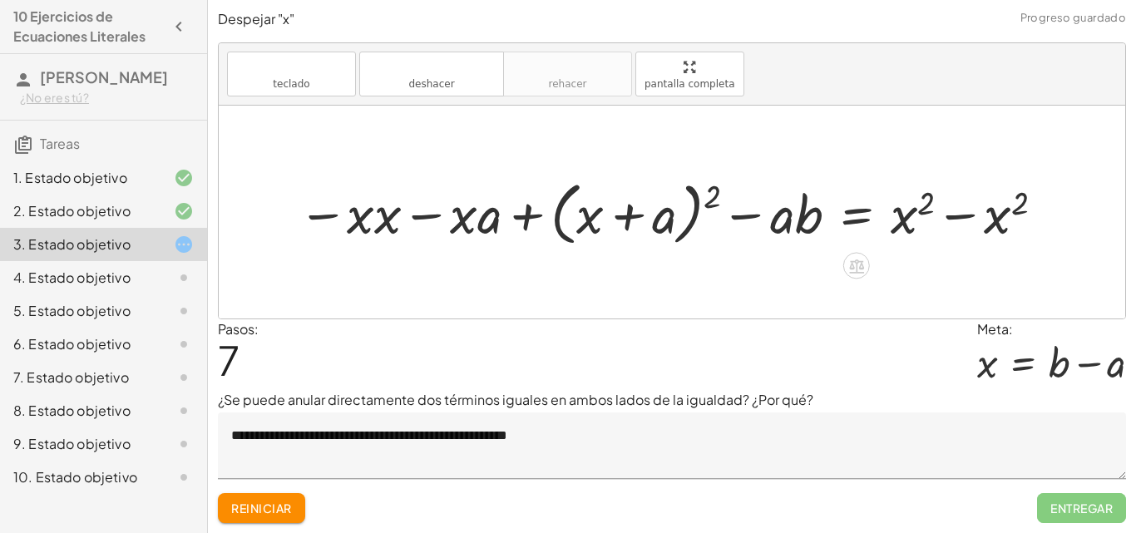
click at [363, 217] on div at bounding box center [673, 212] width 768 height 77
drag, startPoint x: 480, startPoint y: 224, endPoint x: 434, endPoint y: 220, distance: 45.9
click at [436, 221] on div at bounding box center [678, 212] width 758 height 77
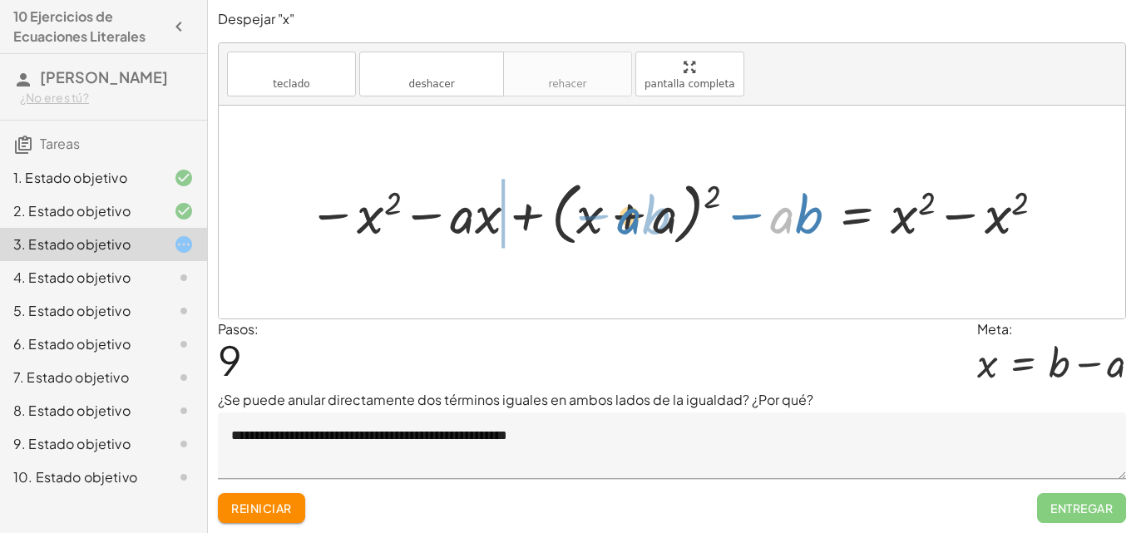
drag, startPoint x: 779, startPoint y: 218, endPoint x: 626, endPoint y: 219, distance: 153.0
click at [626, 219] on div at bounding box center [678, 212] width 758 height 77
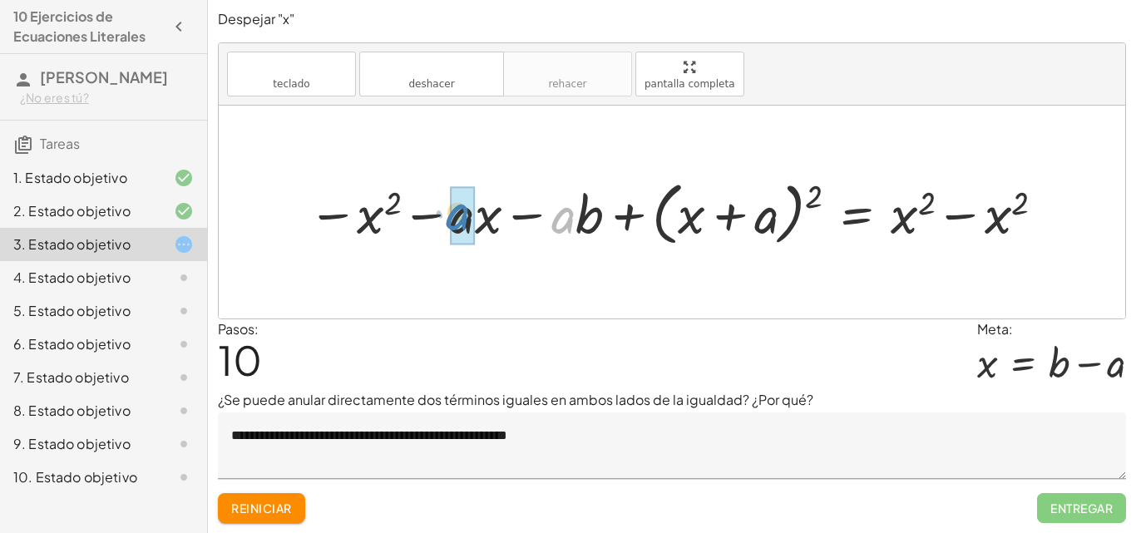
drag, startPoint x: 567, startPoint y: 215, endPoint x: 462, endPoint y: 212, distance: 105.7
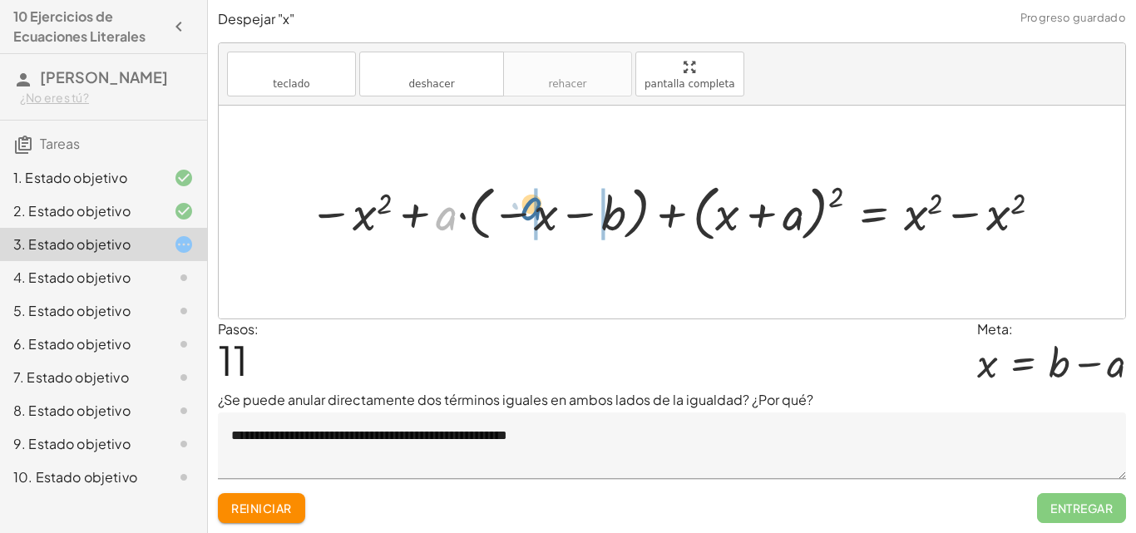
drag, startPoint x: 454, startPoint y: 216, endPoint x: 539, endPoint y: 206, distance: 85.4
click at [539, 206] on div at bounding box center [678, 211] width 754 height 69
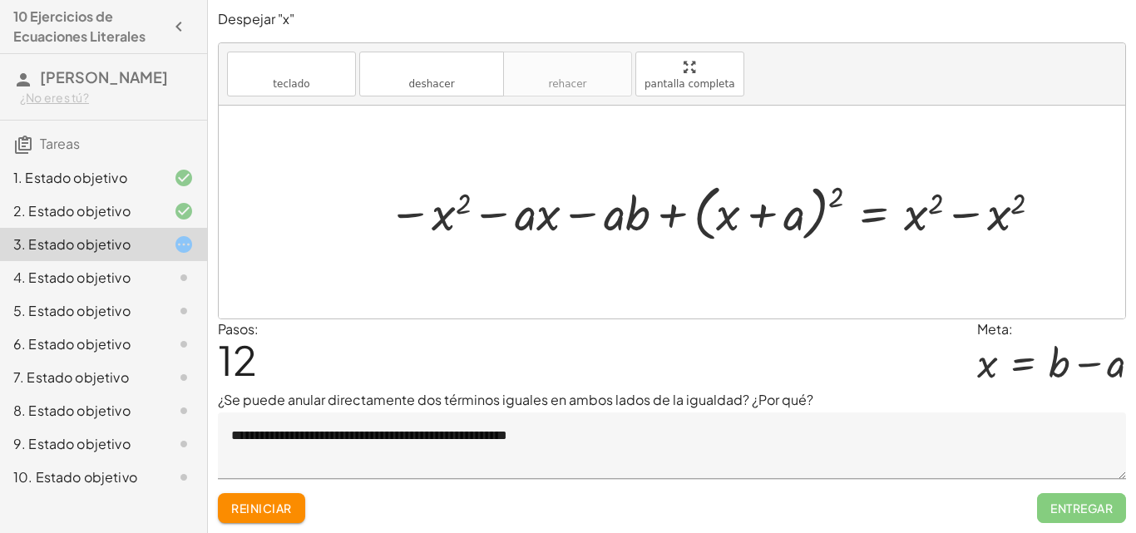
click at [273, 513] on font "Reiniciar" at bounding box center [261, 508] width 60 height 15
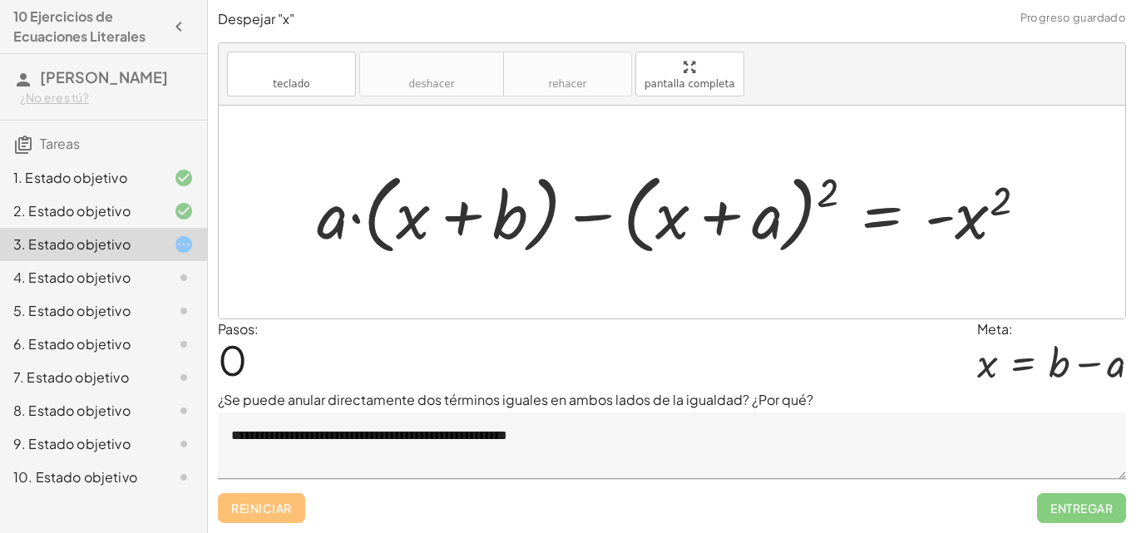
drag, startPoint x: 696, startPoint y: 82, endPoint x: 696, endPoint y: 154, distance: 72.4
click at [0, 0] on div "**********" at bounding box center [0, 0] width 0 height 0
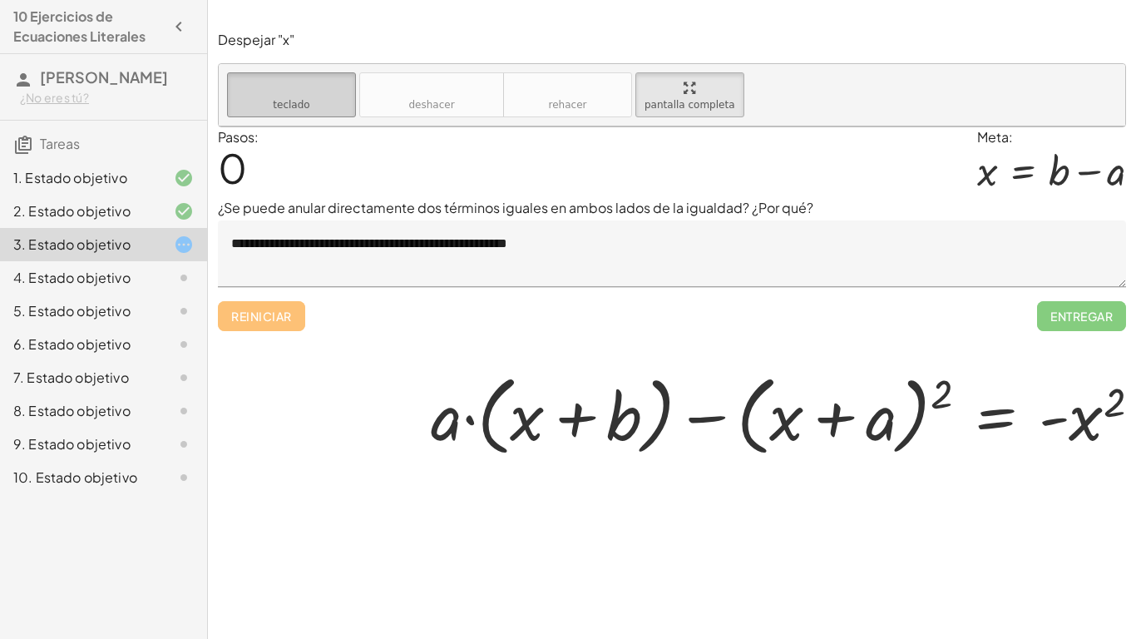
click at [227, 72] on button "teclado teclado" at bounding box center [291, 94] width 129 height 45
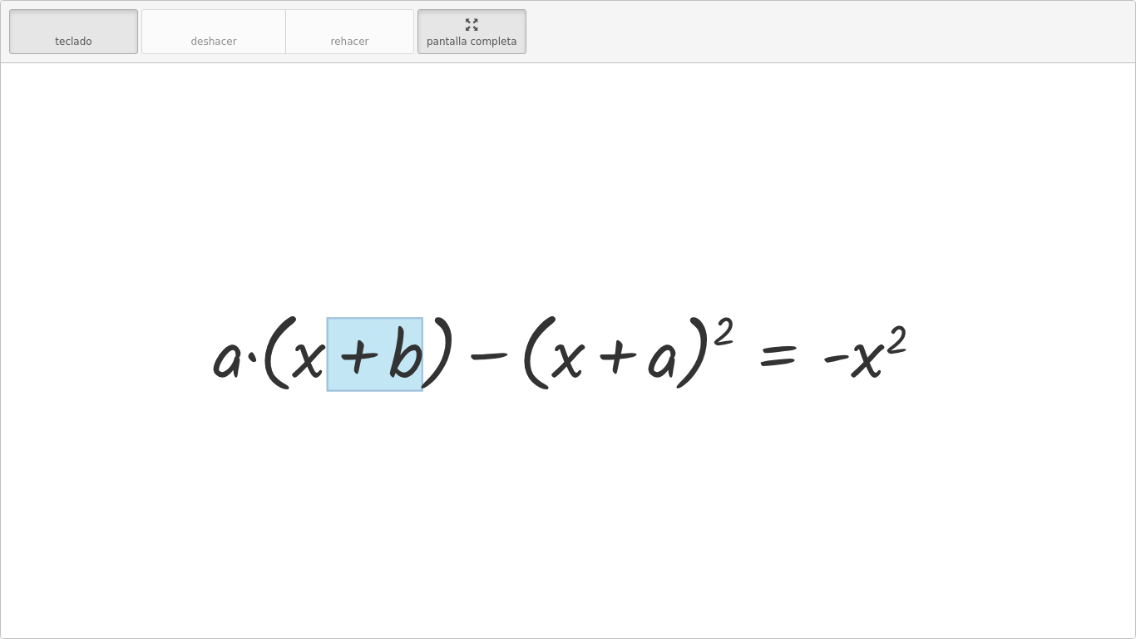
click at [376, 372] on div at bounding box center [374, 354] width 97 height 74
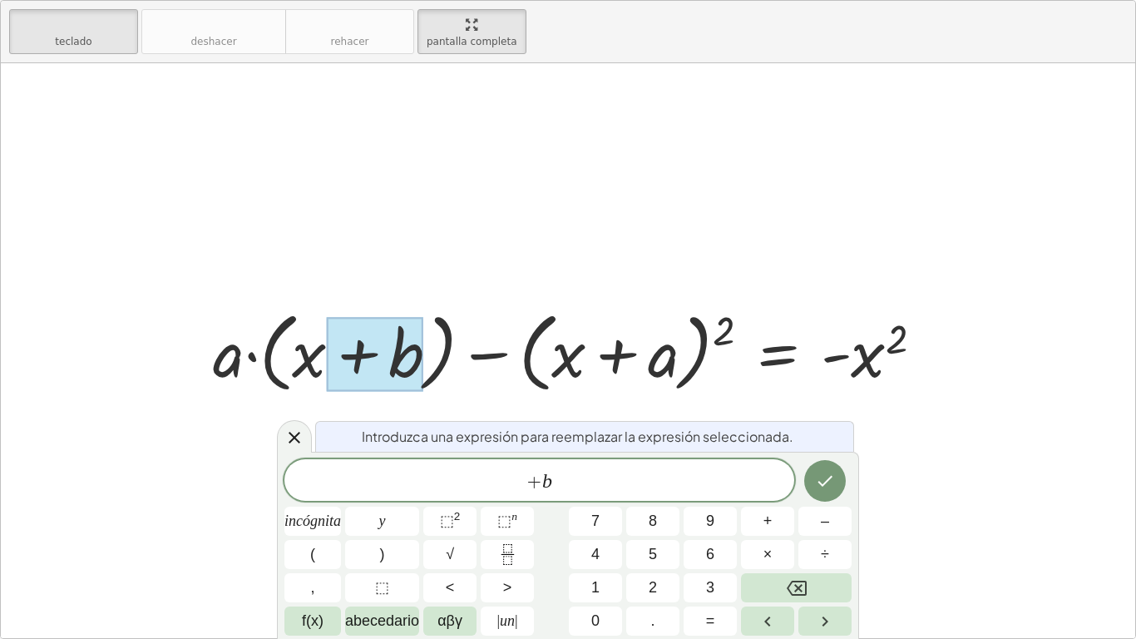
click at [376, 372] on div at bounding box center [374, 354] width 97 height 74
click at [53, 454] on div at bounding box center [568, 350] width 1134 height 575
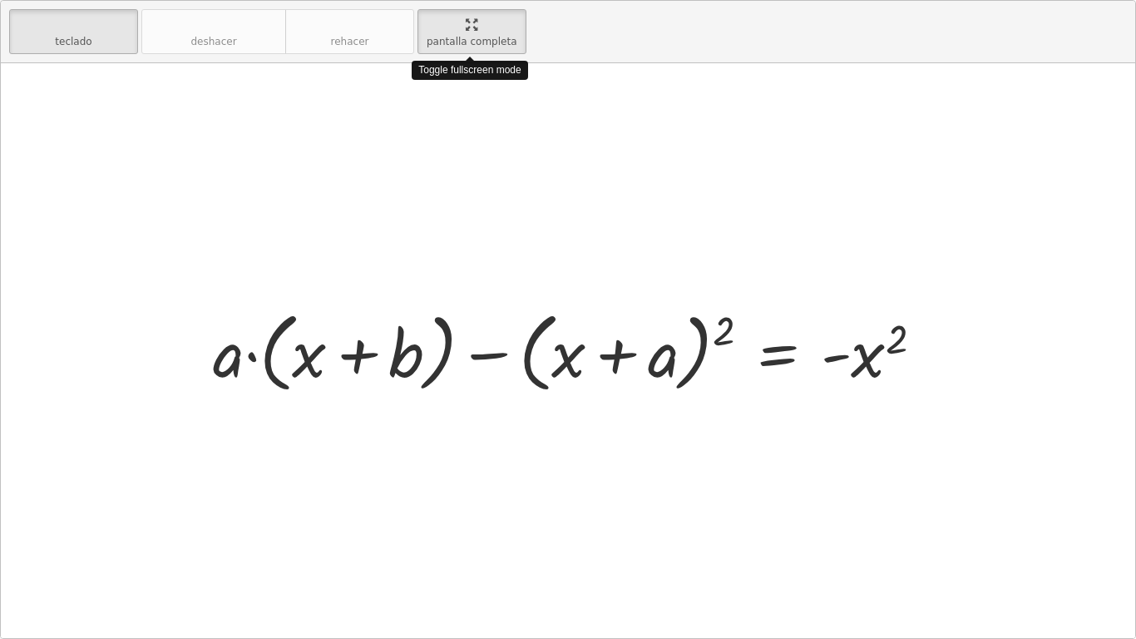
drag, startPoint x: 443, startPoint y: 21, endPoint x: 443, endPoint y: -52, distance: 72.4
click at [443, 0] on html "10 Ejercicios de Ecuaciones Literales RAILY ISABEL SOLIZ VELÁSQUEZ ¿No eres tú?…" at bounding box center [568, 319] width 1136 height 639
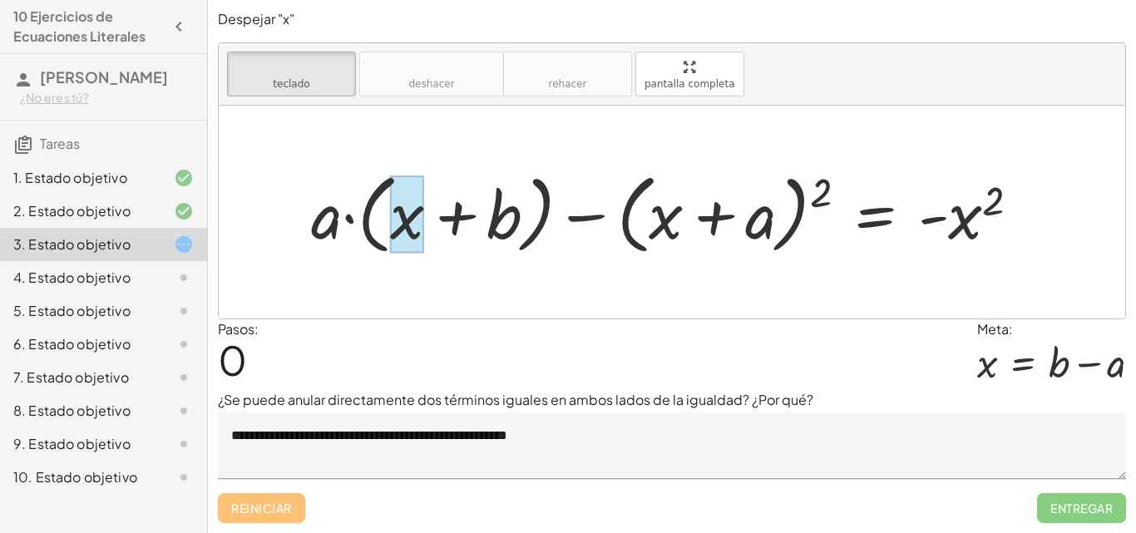
drag, startPoint x: 961, startPoint y: 225, endPoint x: 396, endPoint y: 205, distance: 565.1
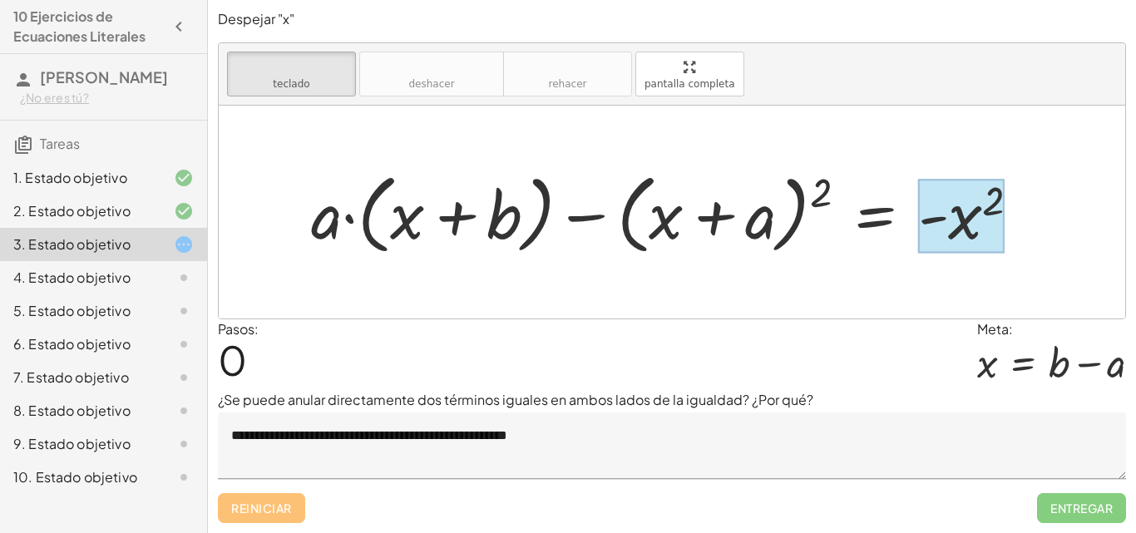
click at [963, 229] on div at bounding box center [961, 216] width 86 height 74
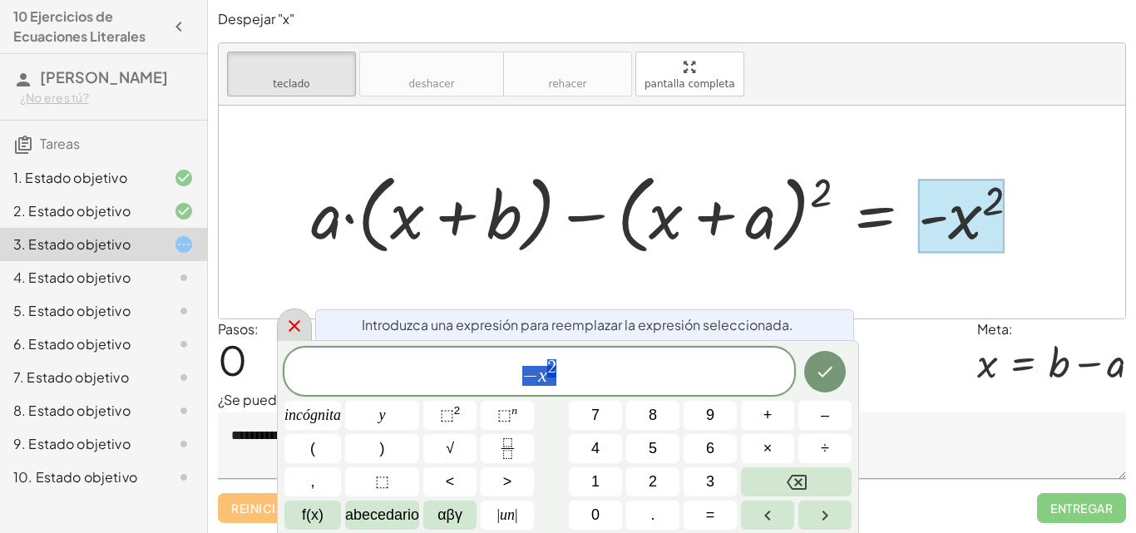
click at [295, 333] on icon at bounding box center [294, 326] width 20 height 20
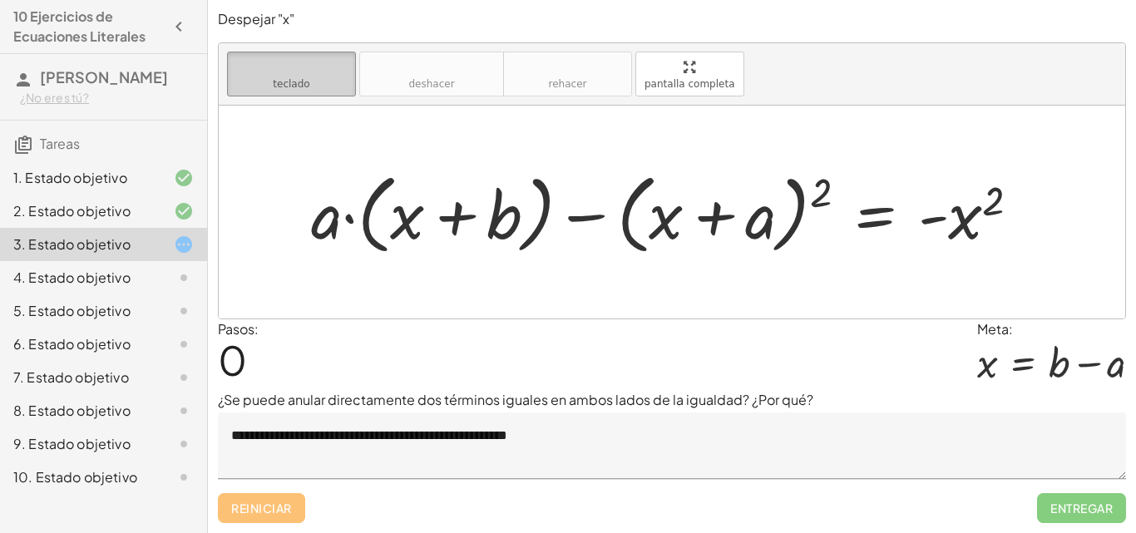
click at [316, 67] on font "teclado" at bounding box center [291, 67] width 111 height 16
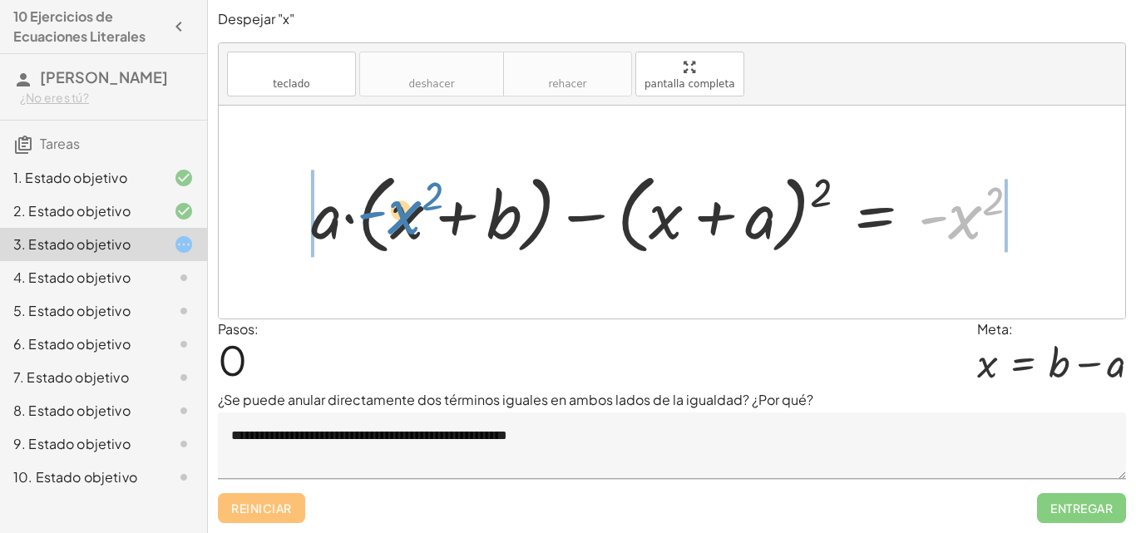
drag, startPoint x: 964, startPoint y: 224, endPoint x: 403, endPoint y: 219, distance: 560.6
click at [403, 219] on div at bounding box center [672, 213] width 739 height 96
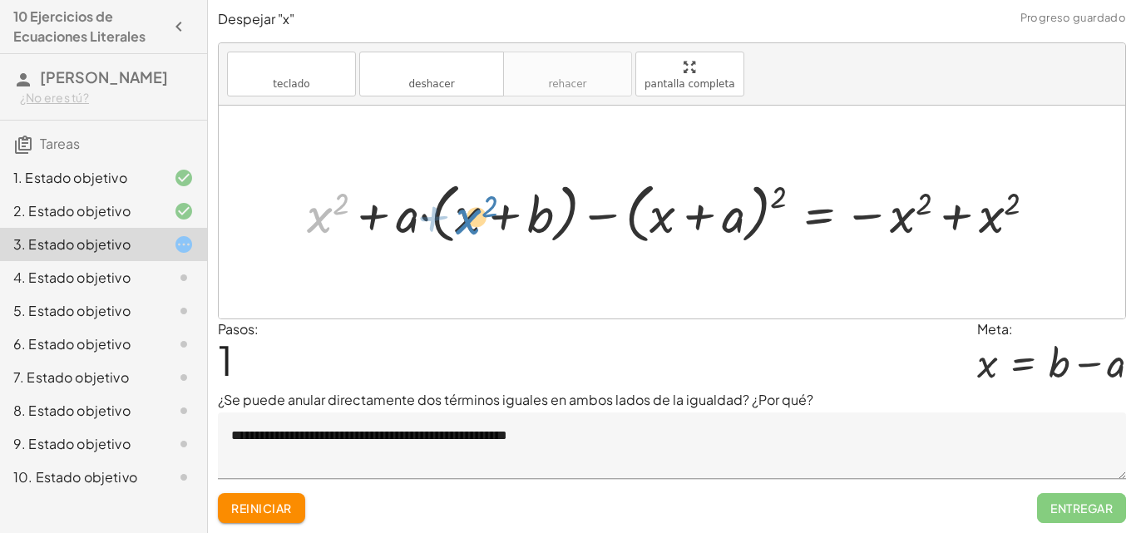
drag, startPoint x: 323, startPoint y: 215, endPoint x: 471, endPoint y: 216, distance: 148.0
click at [471, 216] on div at bounding box center [678, 212] width 759 height 74
drag, startPoint x: 467, startPoint y: 218, endPoint x: 323, endPoint y: 218, distance: 144.7
click at [323, 218] on div at bounding box center [678, 212] width 759 height 74
click at [230, 505] on button "Reiniciar" at bounding box center [261, 508] width 87 height 30
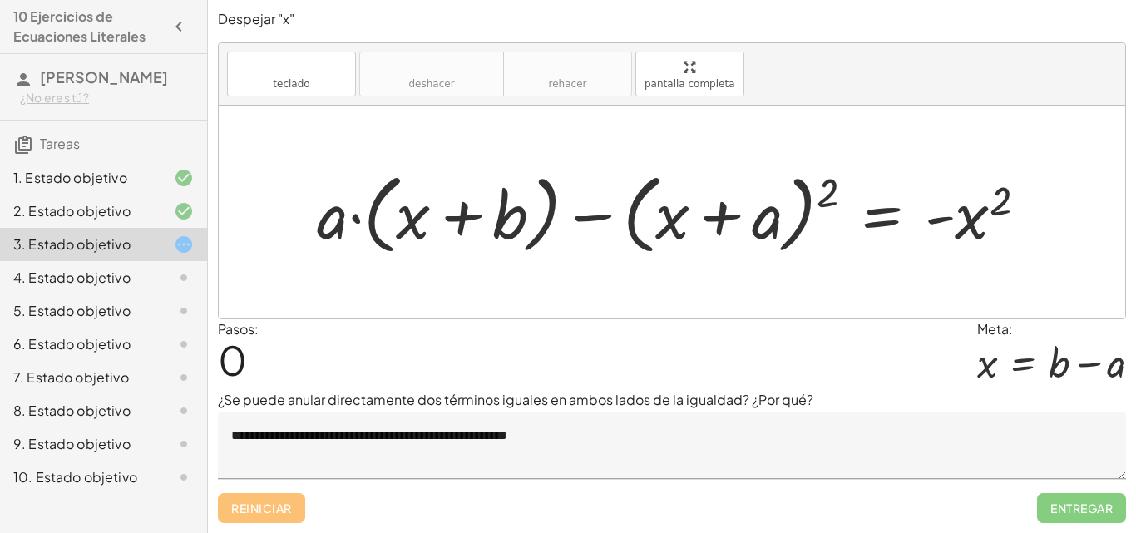
click at [114, 286] on font "4. Estado objetivo" at bounding box center [71, 277] width 117 height 17
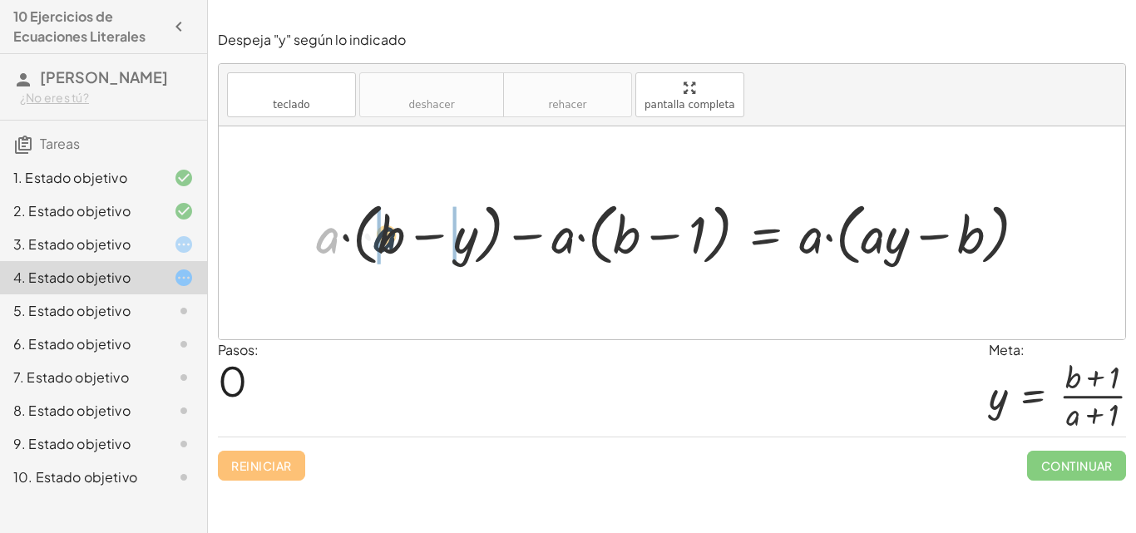
drag, startPoint x: 324, startPoint y: 233, endPoint x: 387, endPoint y: 230, distance: 63.3
click at [387, 230] on div at bounding box center [678, 233] width 740 height 76
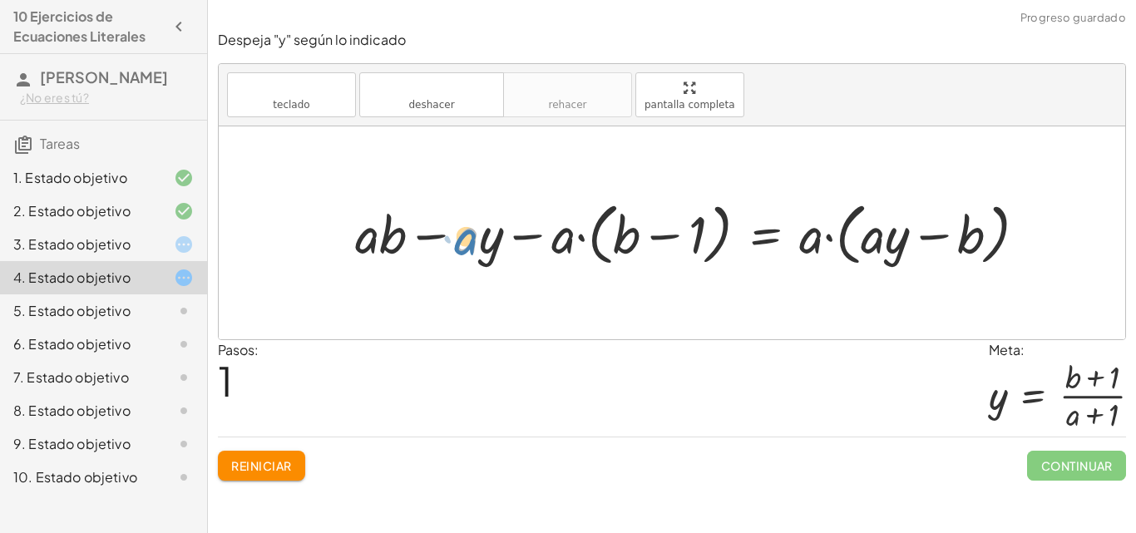
click at [462, 240] on div at bounding box center [697, 233] width 701 height 76
drag, startPoint x: 564, startPoint y: 235, endPoint x: 600, endPoint y: 233, distance: 35.8
click at [600, 233] on div at bounding box center [697, 233] width 701 height 76
drag, startPoint x: 572, startPoint y: 241, endPoint x: 620, endPoint y: 244, distance: 48.3
click at [620, 244] on div at bounding box center [697, 233] width 701 height 76
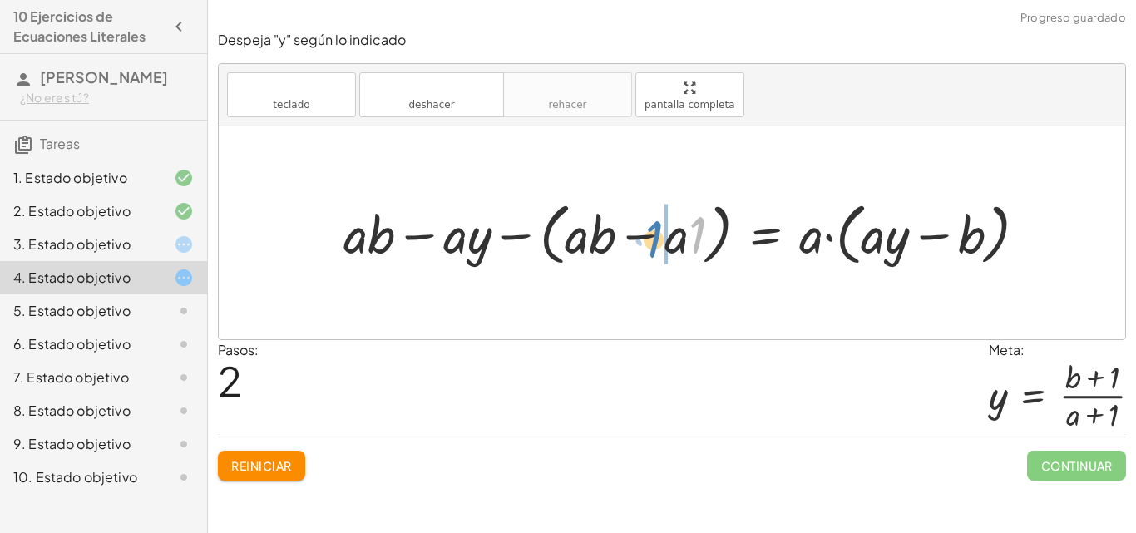
drag, startPoint x: 694, startPoint y: 232, endPoint x: 651, endPoint y: 235, distance: 42.5
click at [651, 235] on div at bounding box center [692, 233] width 714 height 76
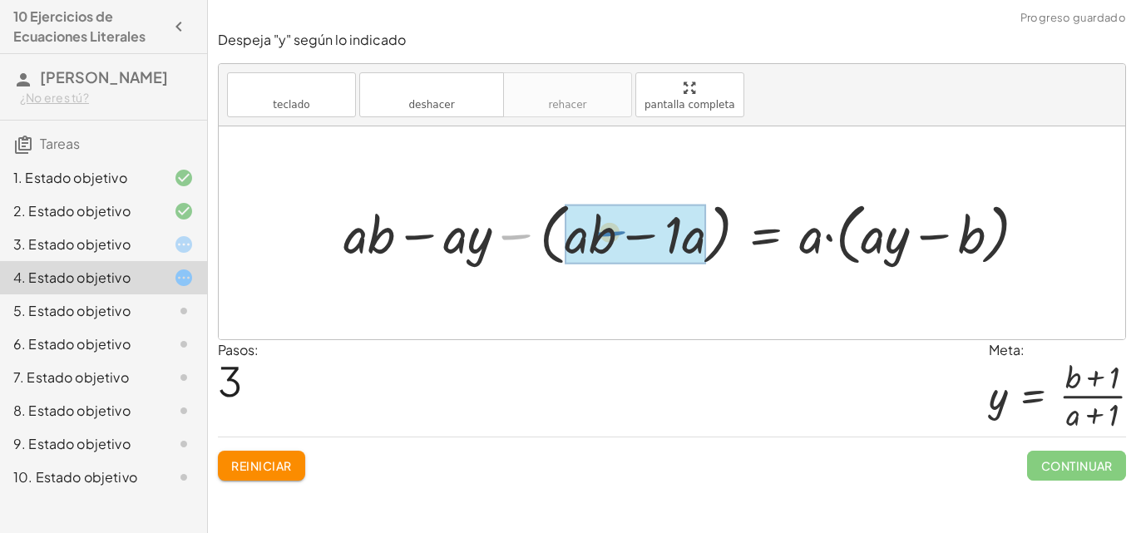
drag, startPoint x: 508, startPoint y: 230, endPoint x: 610, endPoint y: 226, distance: 102.4
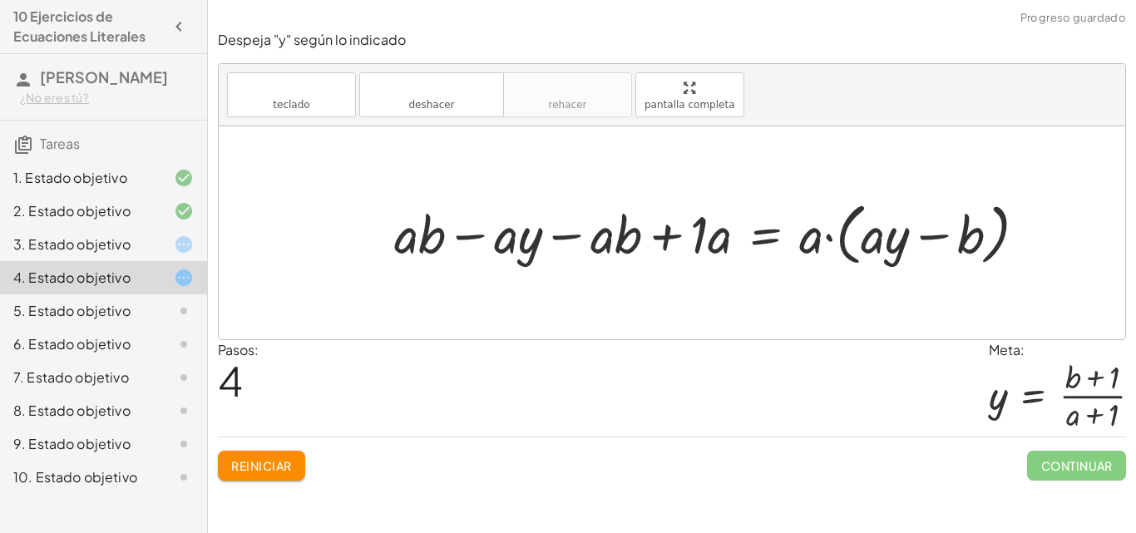
click at [819, 241] on div at bounding box center [717, 233] width 662 height 76
click at [832, 233] on div at bounding box center [717, 233] width 662 height 76
drag, startPoint x: 814, startPoint y: 237, endPoint x: 889, endPoint y: 229, distance: 75.3
click at [889, 229] on div at bounding box center [717, 233] width 662 height 76
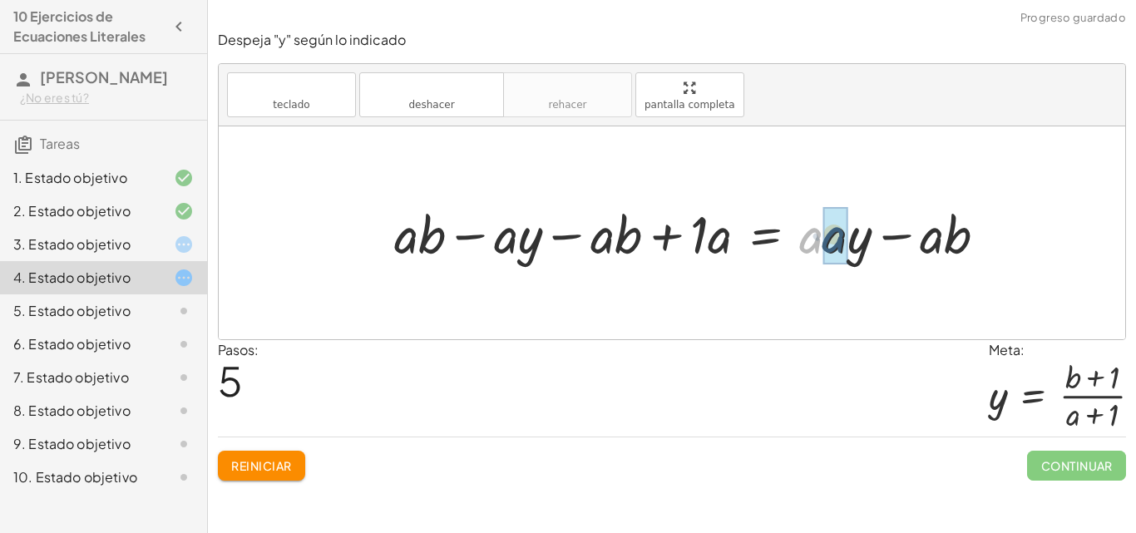
drag, startPoint x: 808, startPoint y: 232, endPoint x: 819, endPoint y: 232, distance: 10.8
drag, startPoint x: 833, startPoint y: 225, endPoint x: 931, endPoint y: 247, distance: 99.9
click at [931, 247] on div at bounding box center [693, 233] width 615 height 68
click at [405, 237] on div at bounding box center [693, 233] width 615 height 68
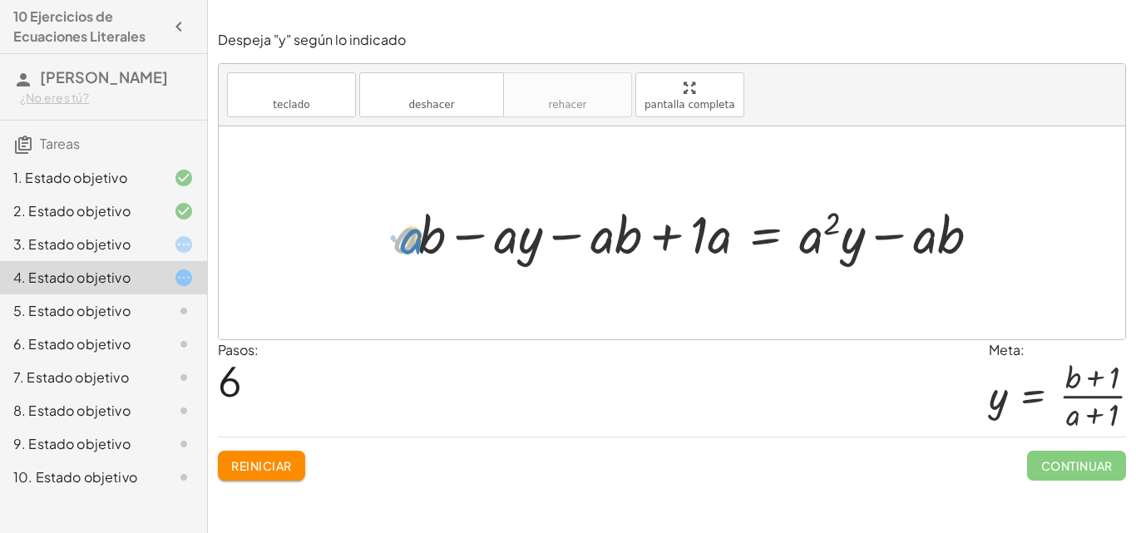
click at [411, 238] on div at bounding box center [693, 233] width 615 height 68
drag, startPoint x: 854, startPoint y: 261, endPoint x: 343, endPoint y: 252, distance: 511.6
click at [343, 252] on div "+ · a · ( + b − y ) − · a · ( + b − 1 ) = · a · ( + · a · y − b ) + · a · b − ·…" at bounding box center [672, 232] width 907 height 213
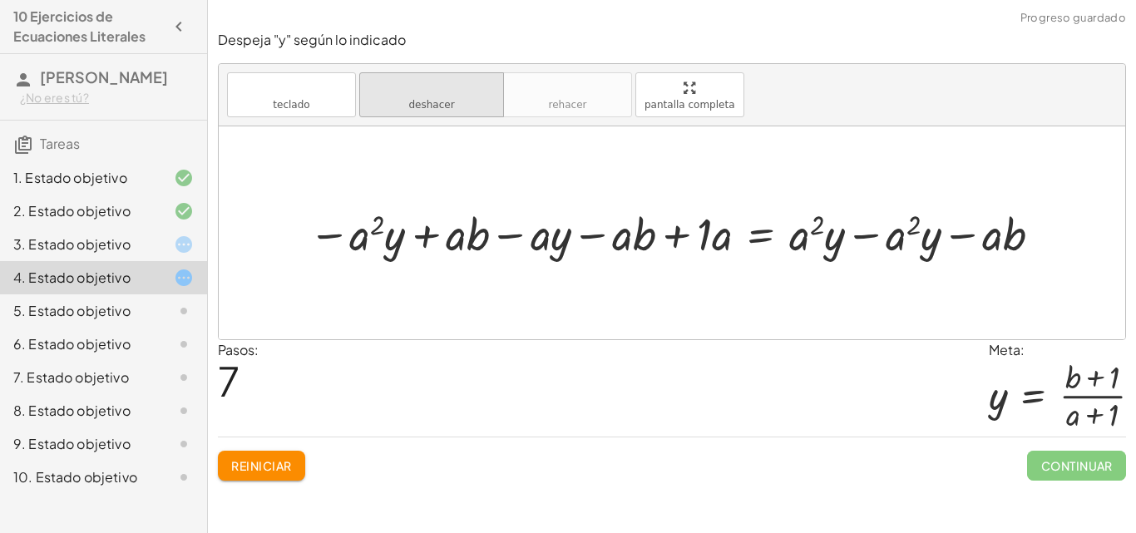
click at [454, 80] on font "deshacer" at bounding box center [431, 88] width 126 height 16
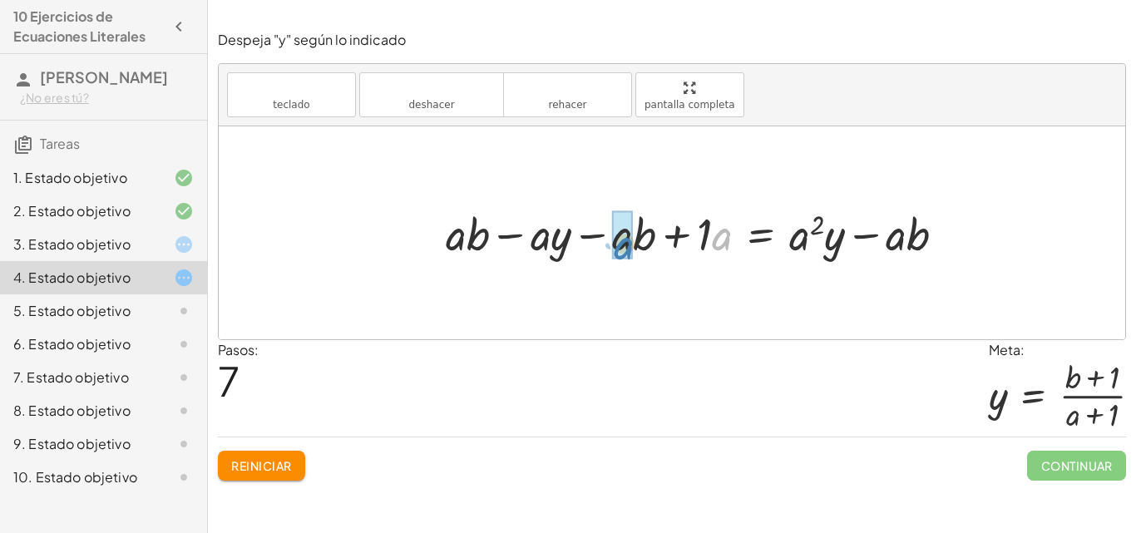
drag, startPoint x: 714, startPoint y: 238, endPoint x: 615, endPoint y: 247, distance: 98.6
click at [615, 247] on div at bounding box center [701, 232] width 529 height 59
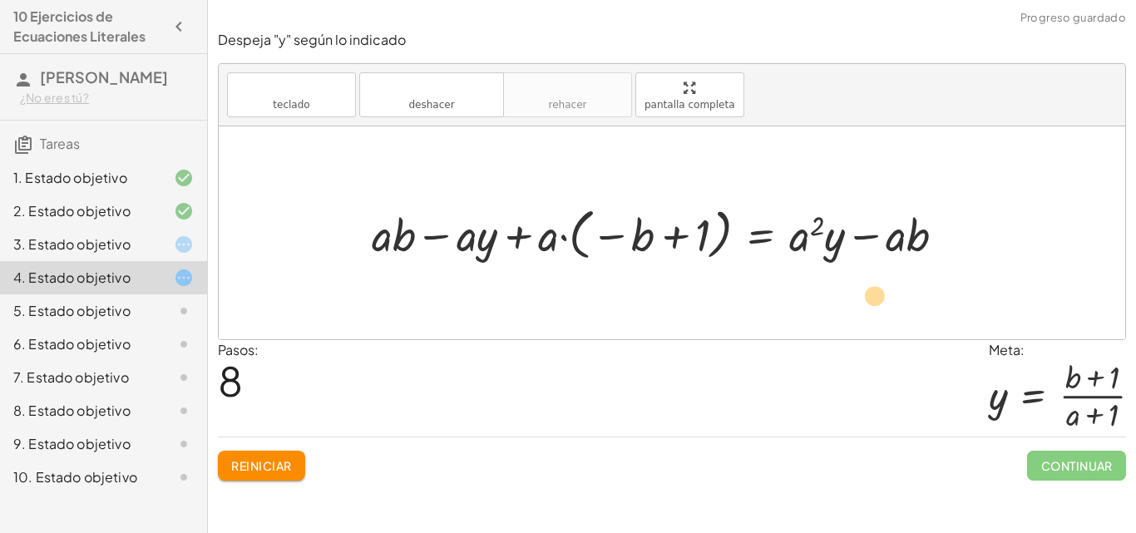
drag, startPoint x: 794, startPoint y: 238, endPoint x: 869, endPoint y: 237, distance: 74.9
click at [828, 267] on div "+ · a · ( + b − y ) − · a · ( + b − 1 ) = · a · ( + · a · y − b ) + · a · b − ·…" at bounding box center [659, 233] width 624 height 72
drag, startPoint x: 891, startPoint y: 239, endPoint x: 861, endPoint y: 274, distance: 46.6
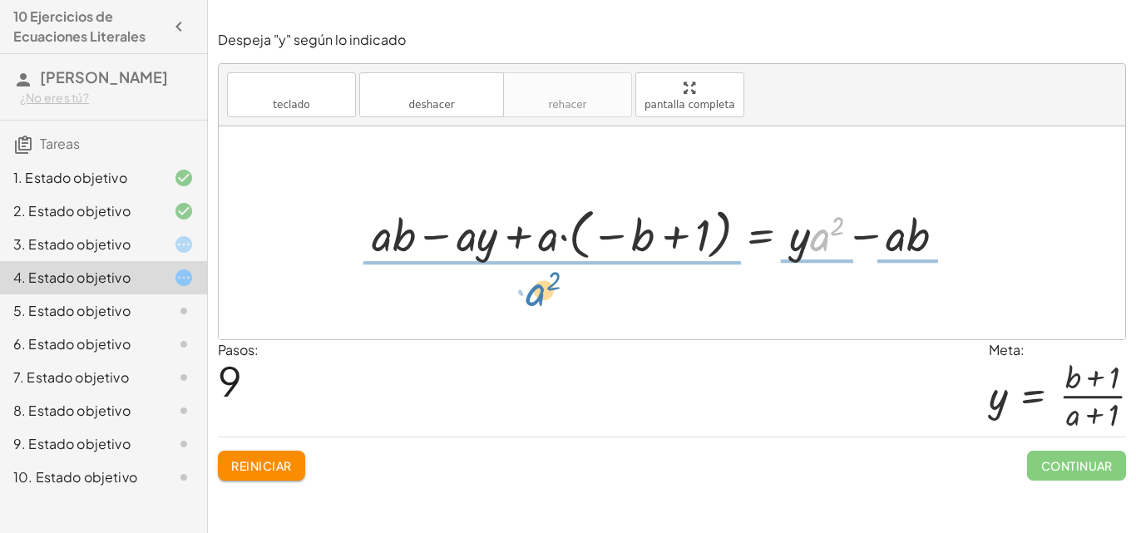
drag, startPoint x: 819, startPoint y: 241, endPoint x: 542, endPoint y: 296, distance: 282.3
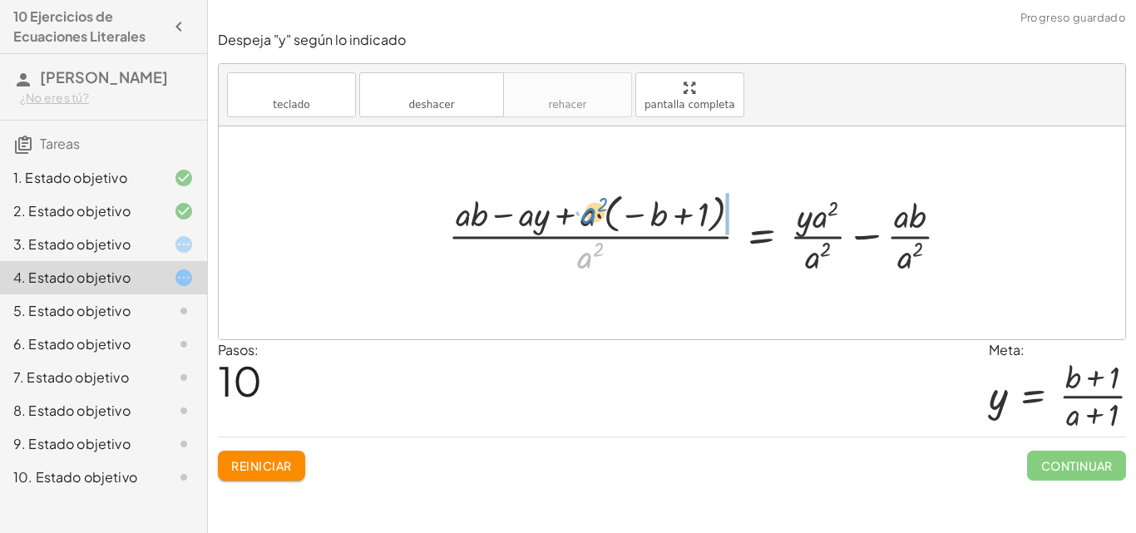
drag, startPoint x: 582, startPoint y: 261, endPoint x: 587, endPoint y: 216, distance: 45.2
click at [587, 216] on div at bounding box center [705, 233] width 531 height 91
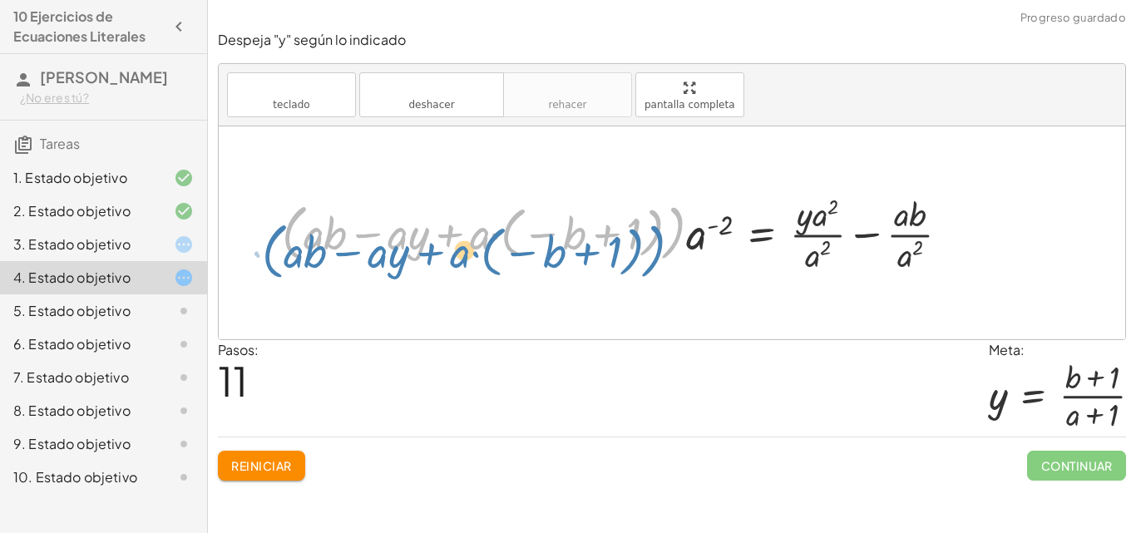
drag, startPoint x: 674, startPoint y: 267, endPoint x: 665, endPoint y: 240, distance: 28.9
click at [665, 240] on div at bounding box center [623, 233] width 698 height 87
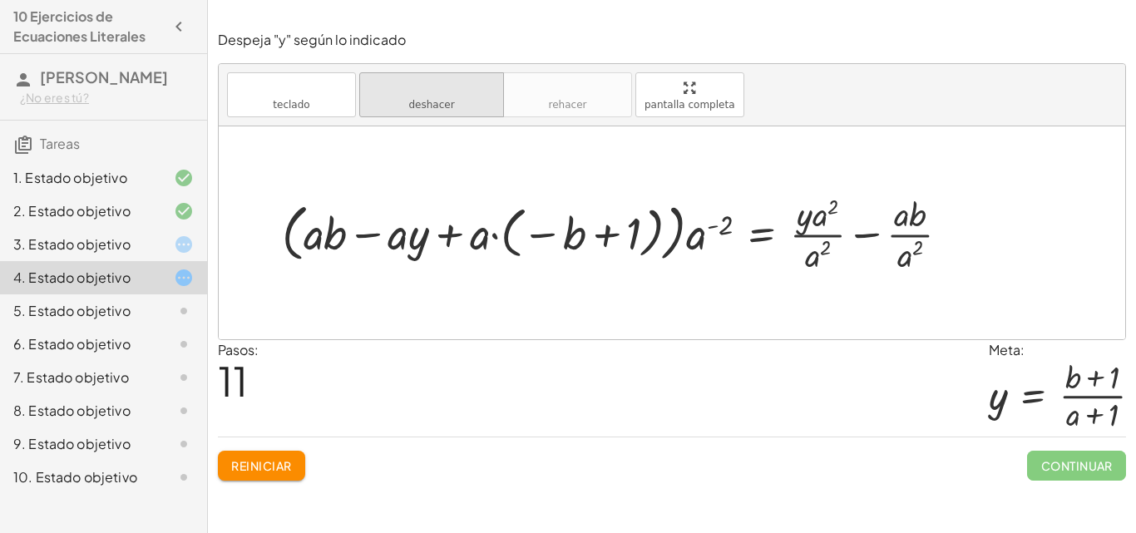
click at [455, 102] on button "deshacer deshacer" at bounding box center [431, 94] width 145 height 45
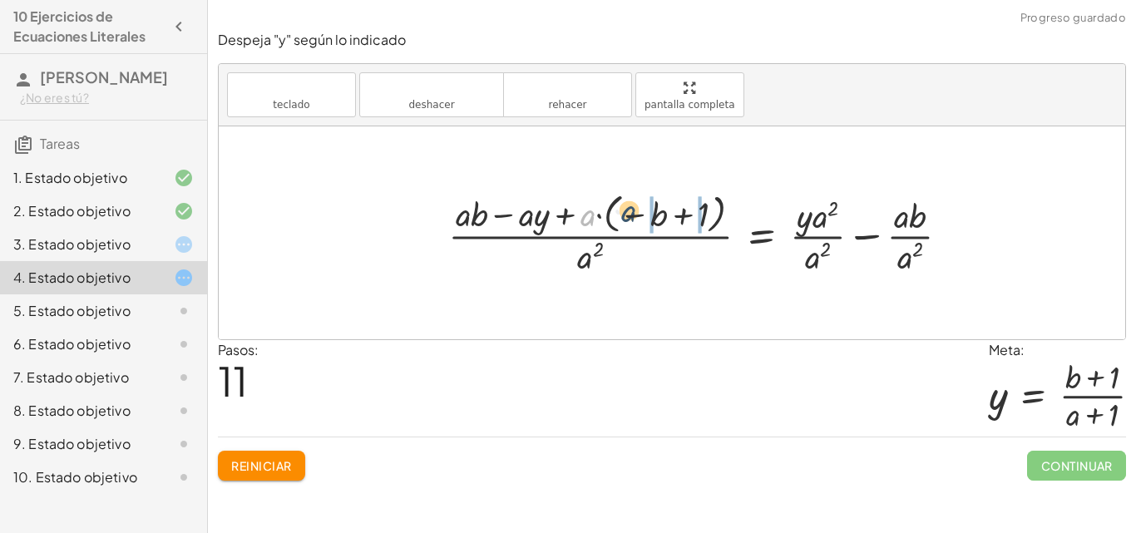
drag, startPoint x: 592, startPoint y: 217, endPoint x: 635, endPoint y: 213, distance: 43.4
click at [635, 213] on div at bounding box center [705, 233] width 531 height 91
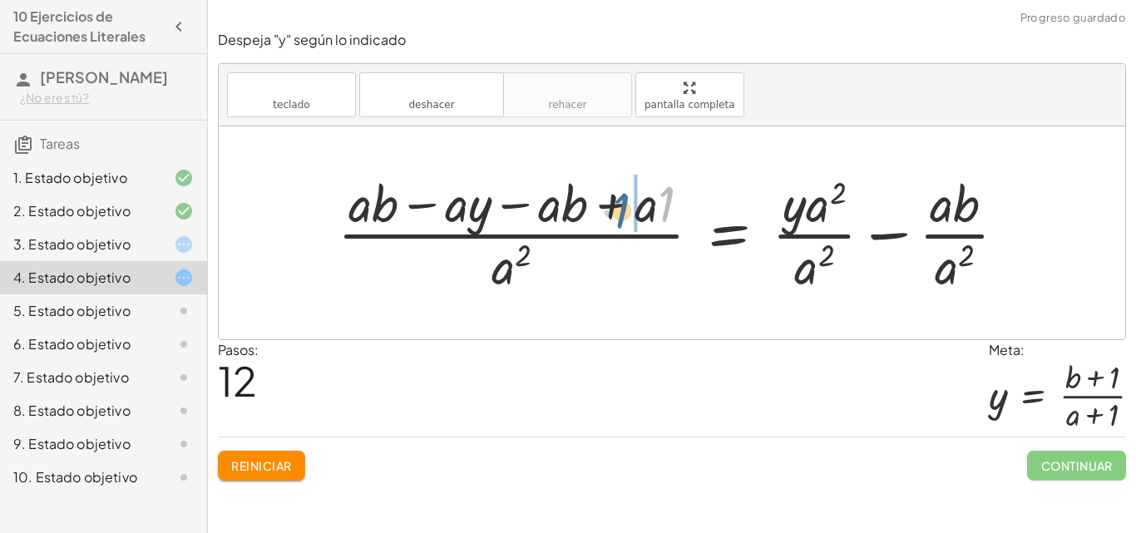
drag, startPoint x: 669, startPoint y: 213, endPoint x: 624, endPoint y: 220, distance: 45.4
click at [624, 220] on div at bounding box center [678, 233] width 699 height 128
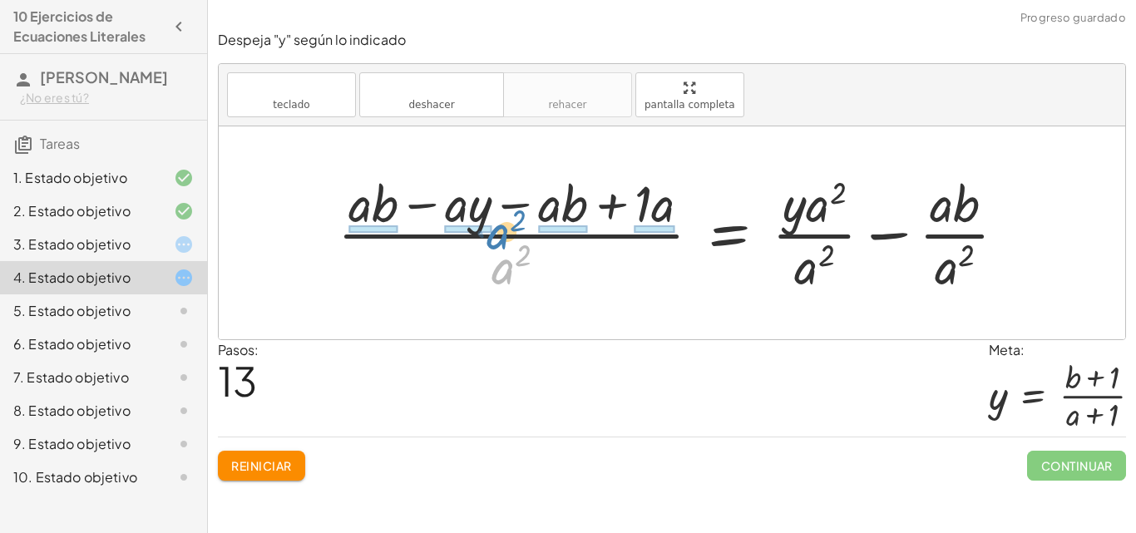
drag, startPoint x: 508, startPoint y: 260, endPoint x: 504, endPoint y: 225, distance: 36.0
click at [504, 225] on div at bounding box center [678, 233] width 699 height 128
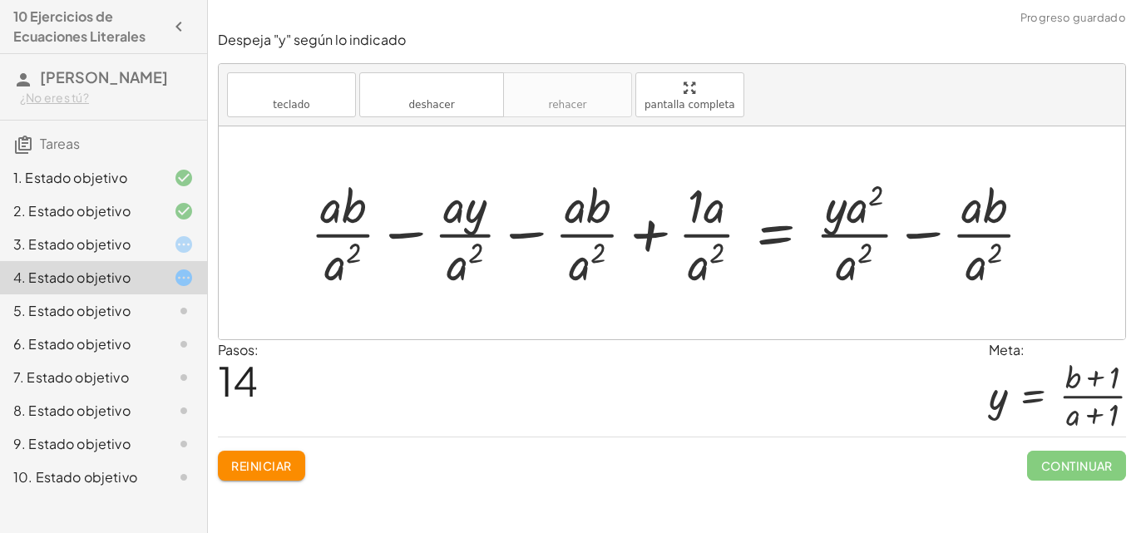
click at [692, 266] on div at bounding box center [678, 232] width 753 height 119
drag, startPoint x: 704, startPoint y: 231, endPoint x: 716, endPoint y: 207, distance: 26.8
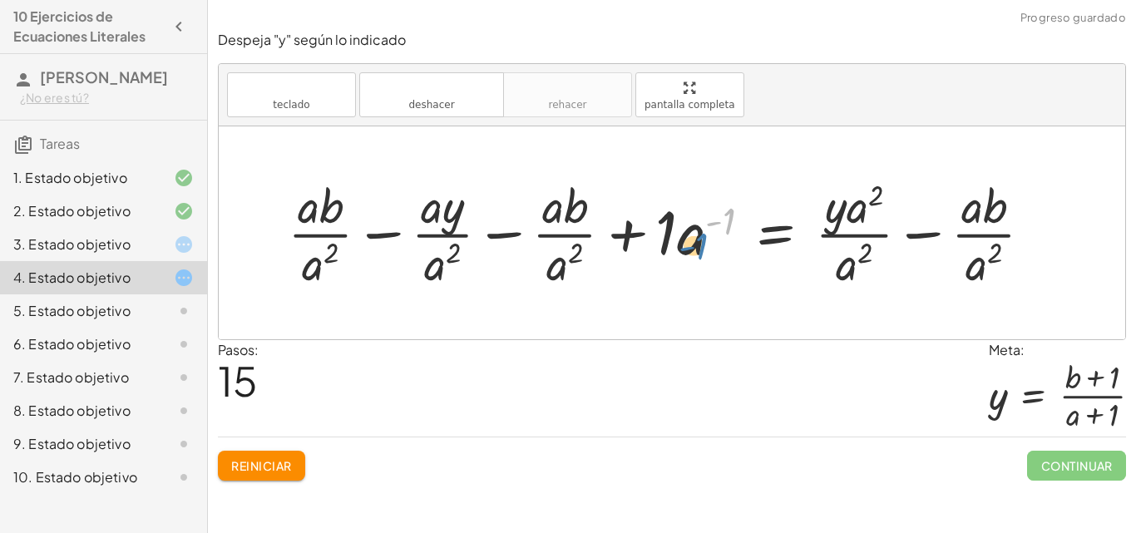
drag, startPoint x: 720, startPoint y: 220, endPoint x: 708, endPoint y: 225, distance: 13.4
click at [708, 225] on div at bounding box center [666, 232] width 775 height 119
drag, startPoint x: 556, startPoint y: 274, endPoint x: 544, endPoint y: 219, distance: 57.1
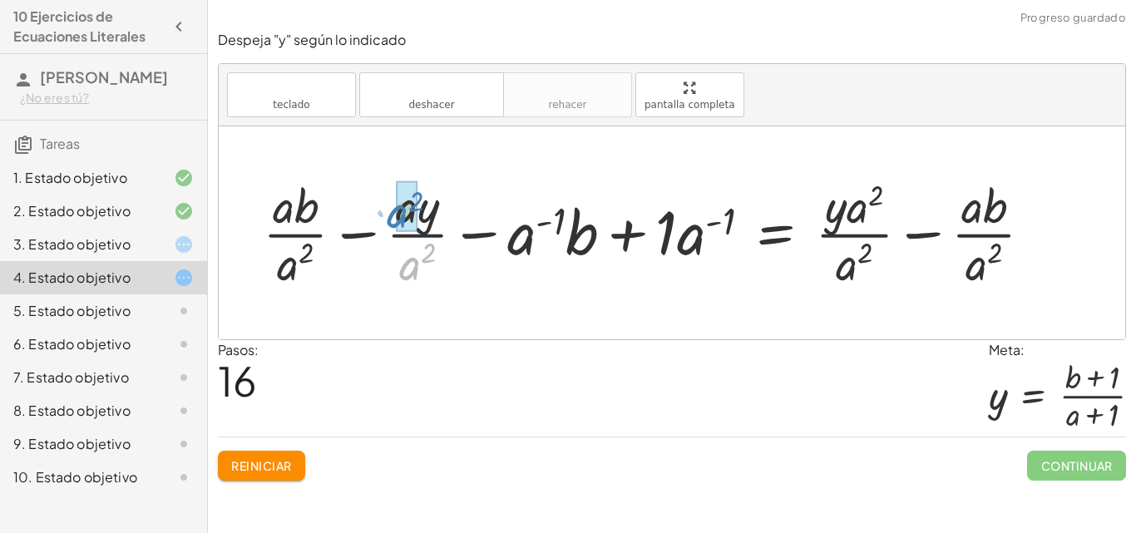
drag, startPoint x: 416, startPoint y: 234, endPoint x: 388, endPoint y: 217, distance: 32.1
click at [388, 217] on div at bounding box center [654, 232] width 800 height 119
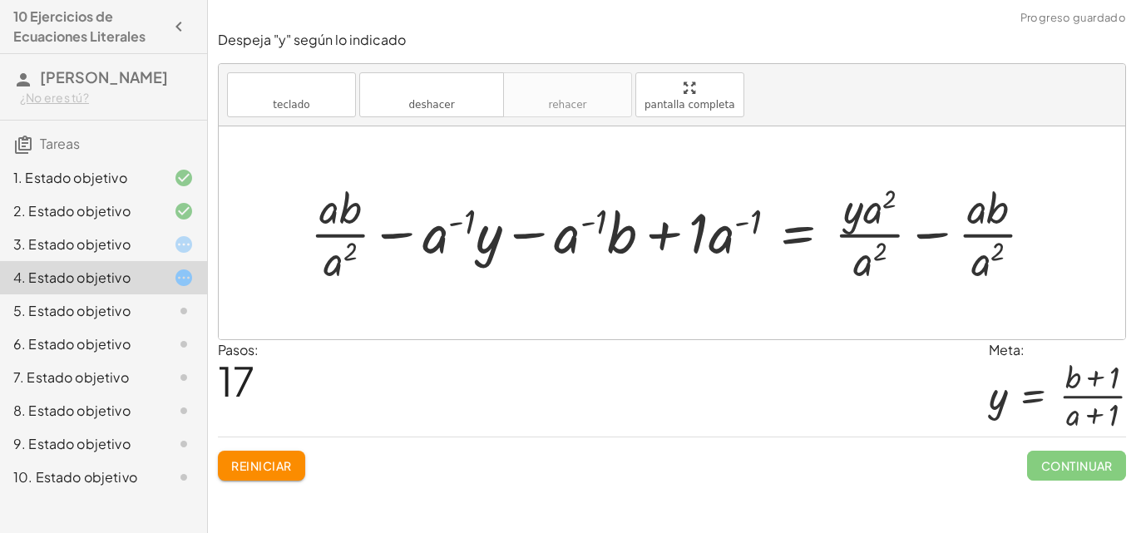
drag, startPoint x: 269, startPoint y: 266, endPoint x: 305, endPoint y: 237, distance: 46.8
click at [284, 217] on div "+ · a · ( + b − y ) − · a · ( + b − 1 ) = · a · ( + · a · y − b ) + · a · b − ·…" at bounding box center [672, 232] width 907 height 213
drag, startPoint x: 338, startPoint y: 265, endPoint x: 333, endPoint y: 218, distance: 47.6
click at [335, 250] on div at bounding box center [667, 232] width 776 height 109
click at [315, 111] on button "teclado teclado" at bounding box center [291, 94] width 129 height 45
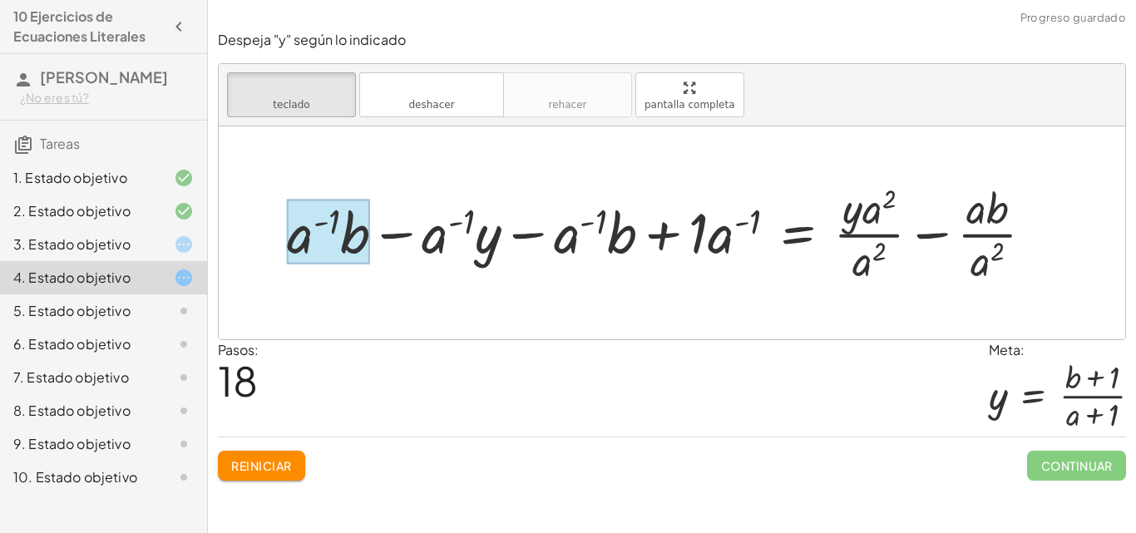
click at [322, 235] on div at bounding box center [328, 232] width 82 height 65
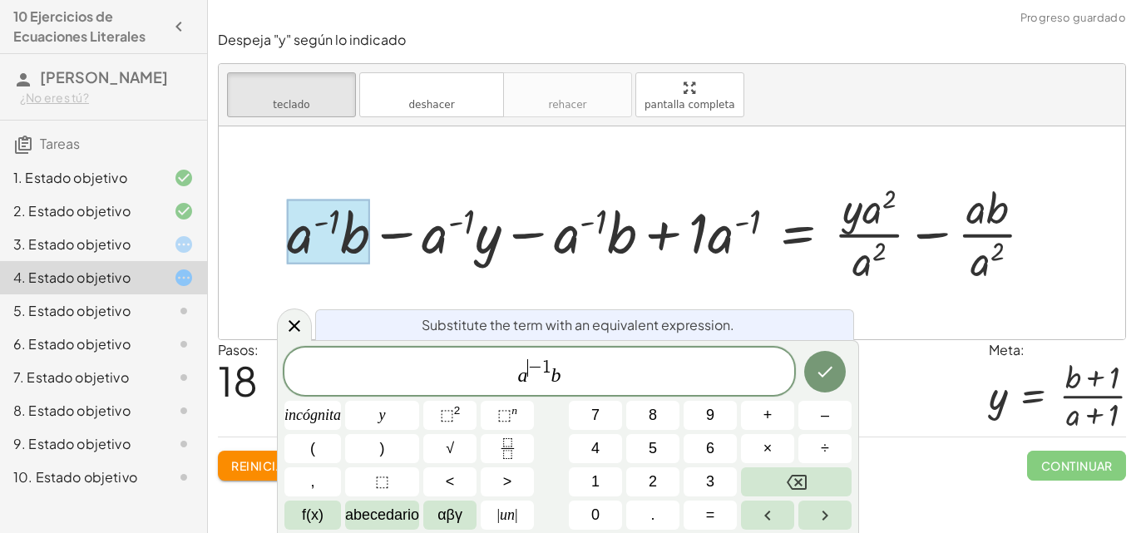
click at [538, 367] on span "−" at bounding box center [535, 367] width 14 height 18
click at [543, 367] on span "1" at bounding box center [546, 367] width 9 height 18
click at [545, 367] on span "1" at bounding box center [546, 367] width 9 height 18
click at [547, 366] on span "1" at bounding box center [546, 367] width 9 height 18
click at [775, 481] on button "Retroceso" at bounding box center [796, 481] width 111 height 29
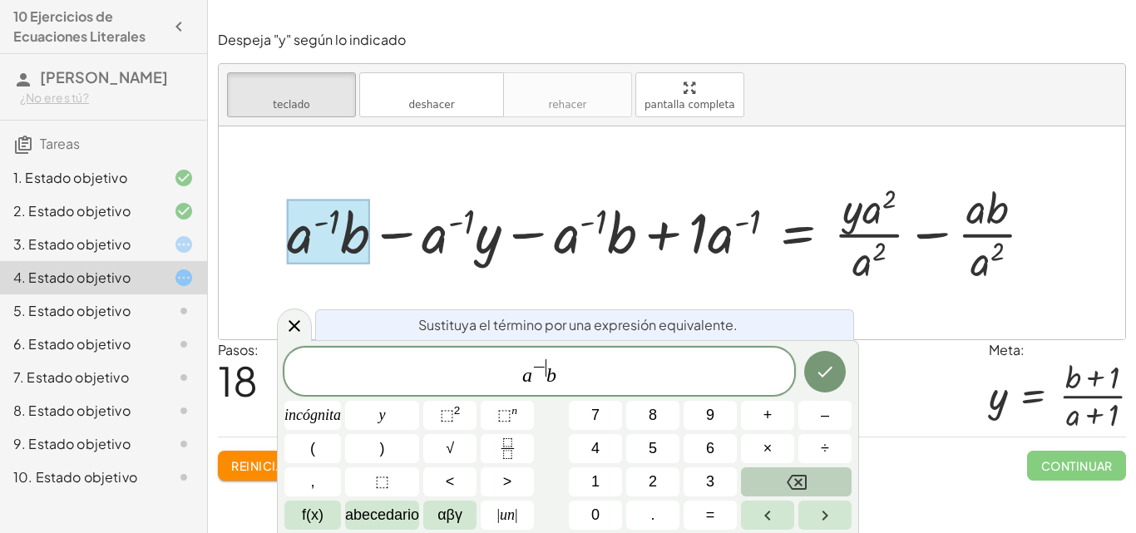
click at [775, 481] on button "Retroceso" at bounding box center [796, 481] width 111 height 29
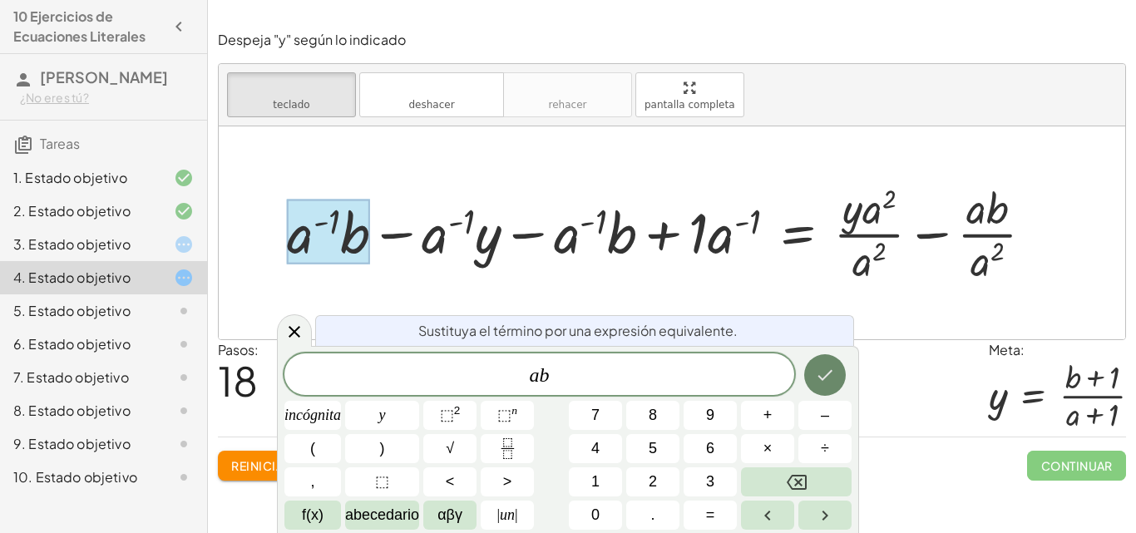
click at [826, 378] on icon "Hecho" at bounding box center [825, 375] width 20 height 20
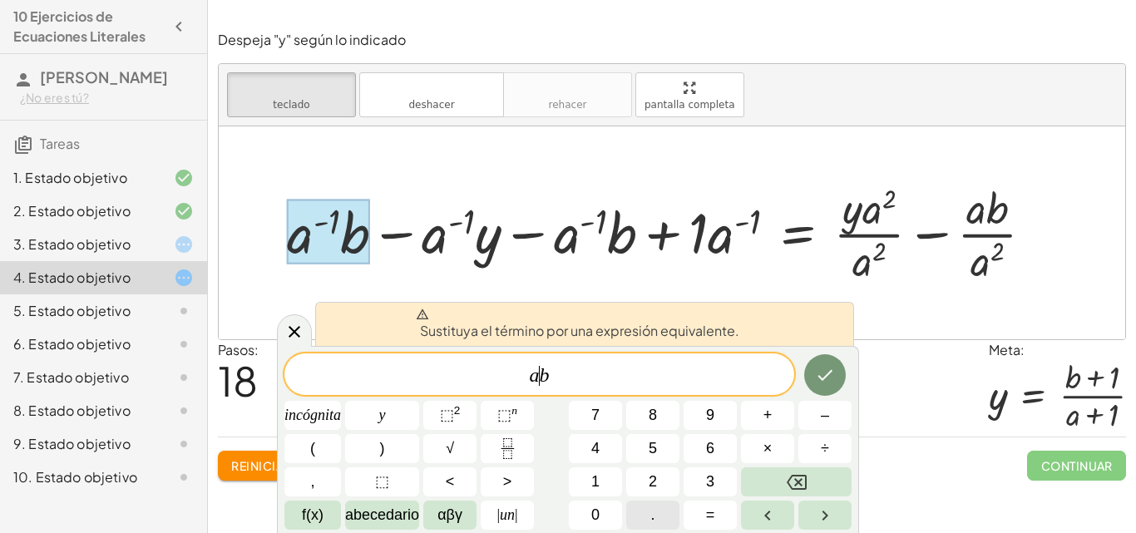
click at [635, 516] on button "." at bounding box center [652, 515] width 53 height 29
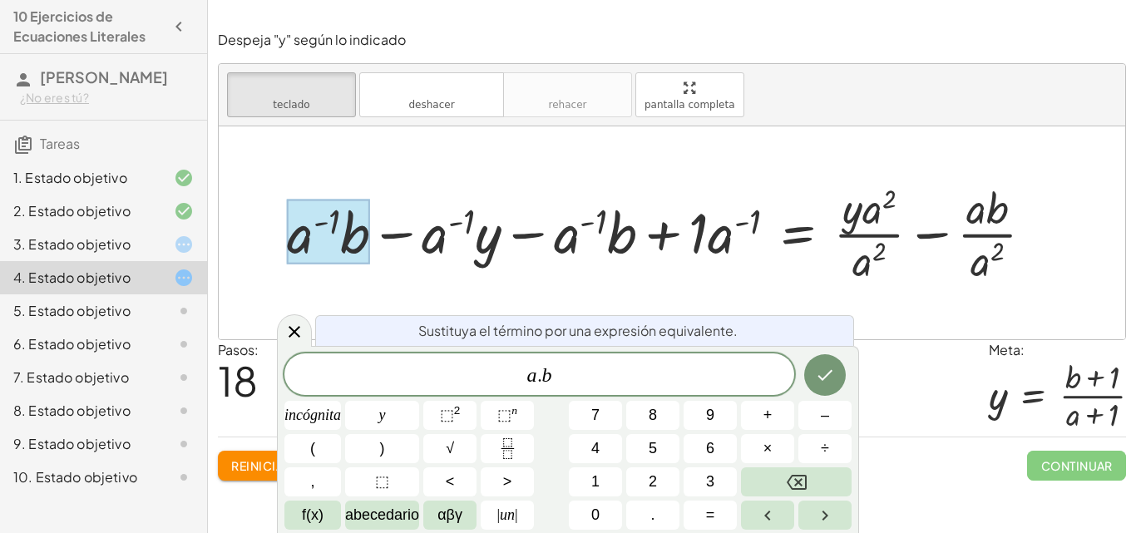
click at [341, 401] on div at bounding box center [312, 415] width 57 height 29
click at [833, 373] on icon "Hecho" at bounding box center [825, 375] width 20 height 20
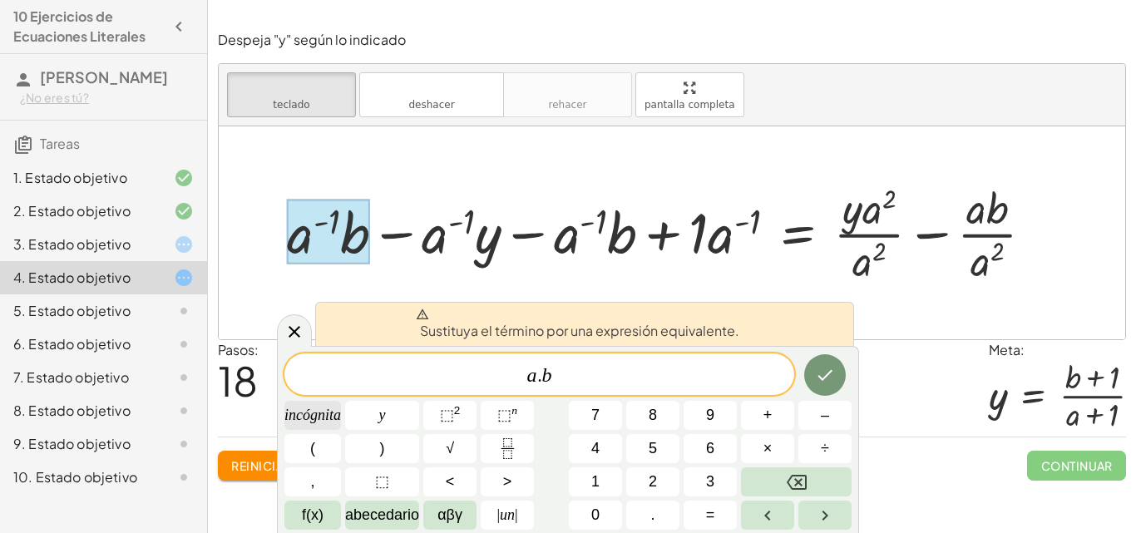
click at [312, 412] on font "incógnita" at bounding box center [312, 415] width 57 height 17
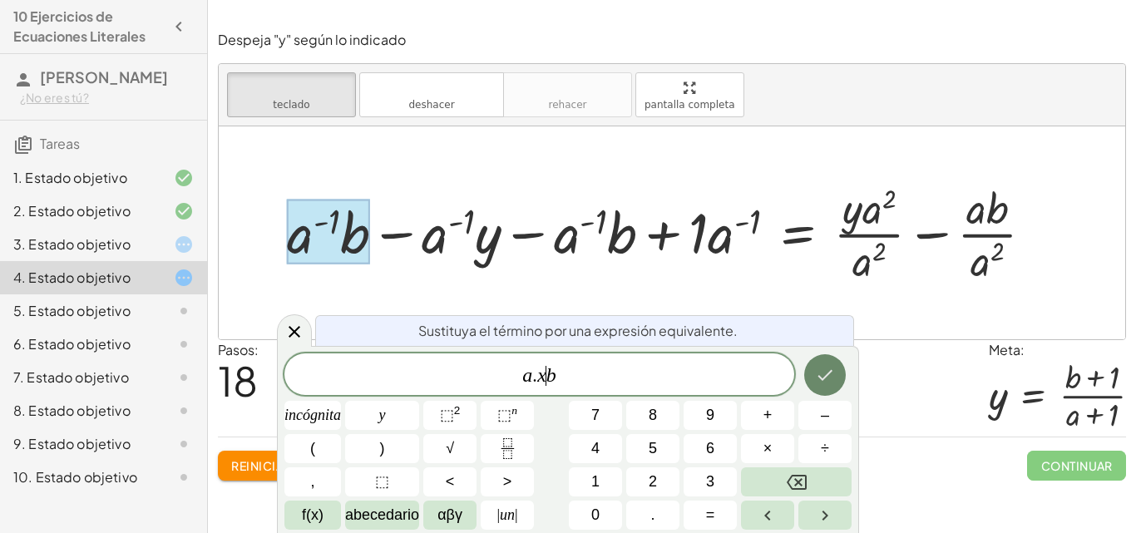
click at [815, 373] on icon "Hecho" at bounding box center [825, 375] width 20 height 20
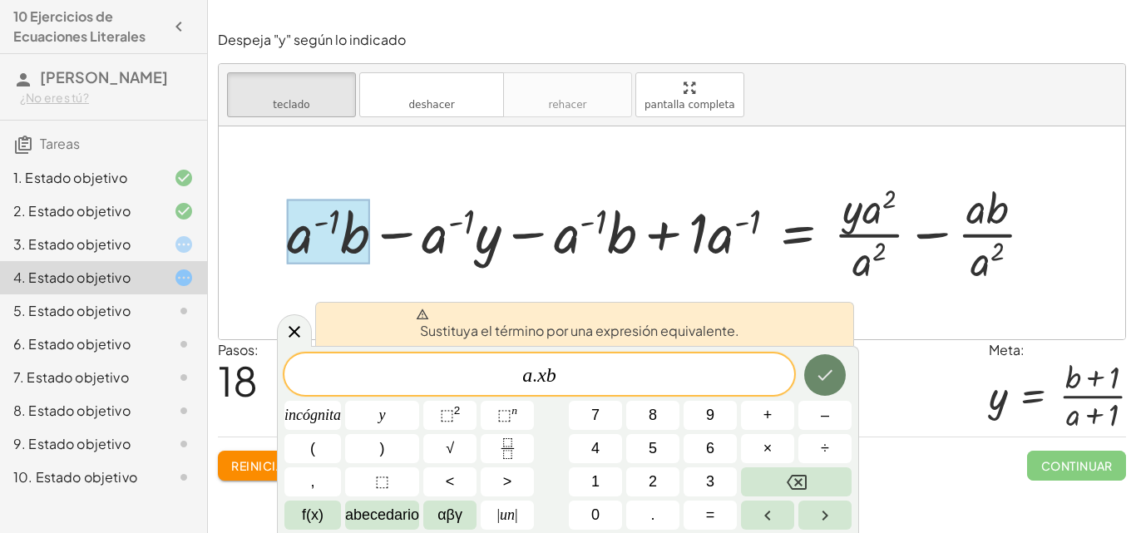
click at [815, 373] on icon "Hecho" at bounding box center [825, 375] width 20 height 20
click at [813, 490] on button "Retroceso" at bounding box center [796, 481] width 111 height 29
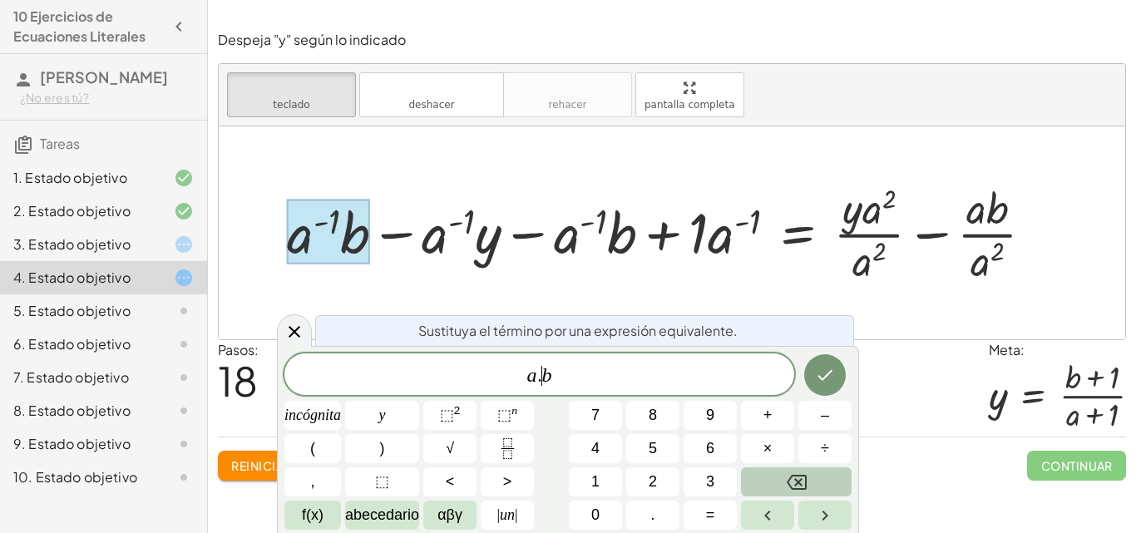
click at [813, 489] on button "Retroceso" at bounding box center [796, 481] width 111 height 29
click at [290, 331] on icon at bounding box center [294, 332] width 20 height 20
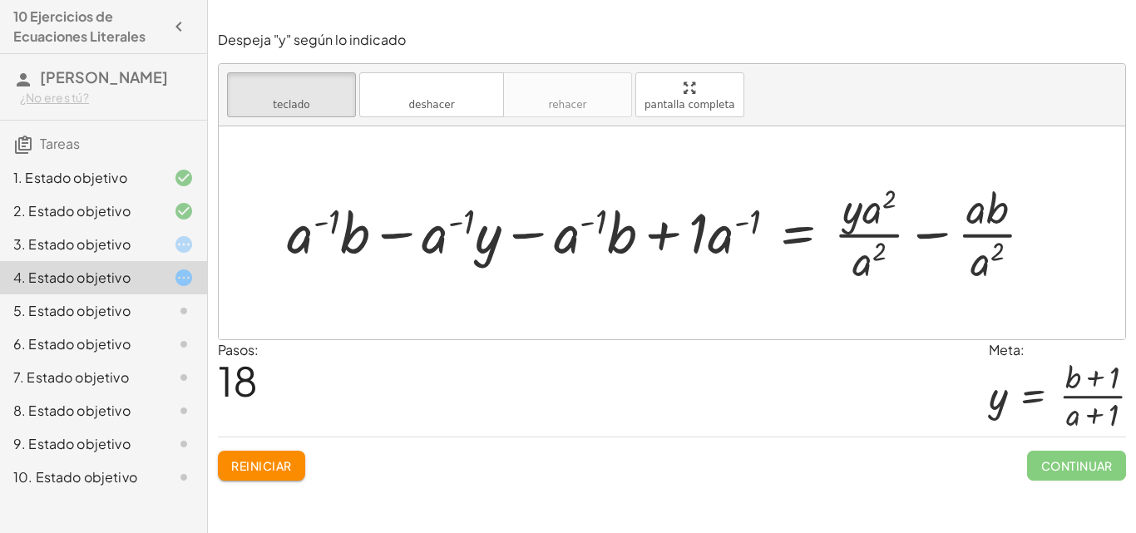
drag, startPoint x: 699, startPoint y: 236, endPoint x: 674, endPoint y: 245, distance: 27.4
click at [669, 249] on div at bounding box center [667, 232] width 776 height 109
click at [671, 247] on div at bounding box center [667, 232] width 776 height 109
drag, startPoint x: 696, startPoint y: 238, endPoint x: 655, endPoint y: 240, distance: 40.8
click at [655, 240] on div at bounding box center [667, 232] width 776 height 109
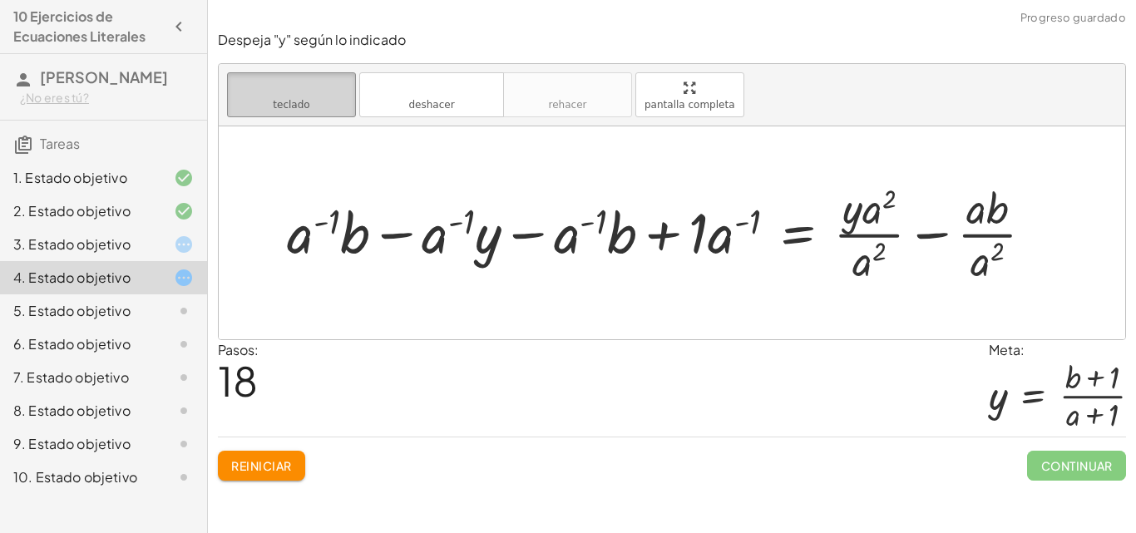
click at [309, 94] on font "teclado" at bounding box center [291, 88] width 111 height 16
drag, startPoint x: 700, startPoint y: 221, endPoint x: 605, endPoint y: 232, distance: 95.4
click at [605, 232] on div at bounding box center [667, 232] width 776 height 109
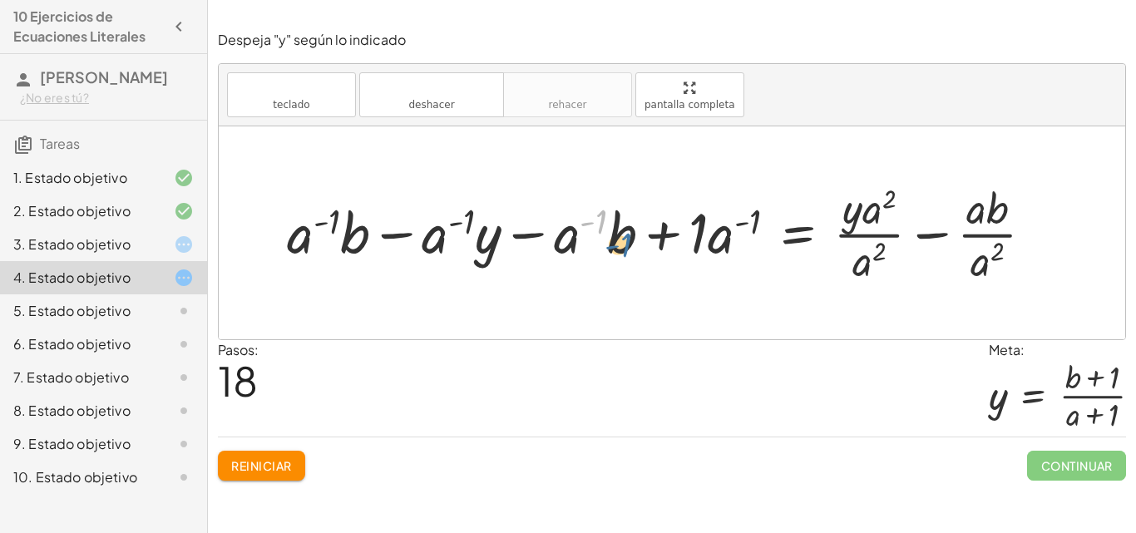
drag, startPoint x: 599, startPoint y: 220, endPoint x: 625, endPoint y: 243, distance: 35.4
click at [625, 243] on div at bounding box center [667, 232] width 776 height 109
drag, startPoint x: 571, startPoint y: 235, endPoint x: 735, endPoint y: 229, distance: 163.9
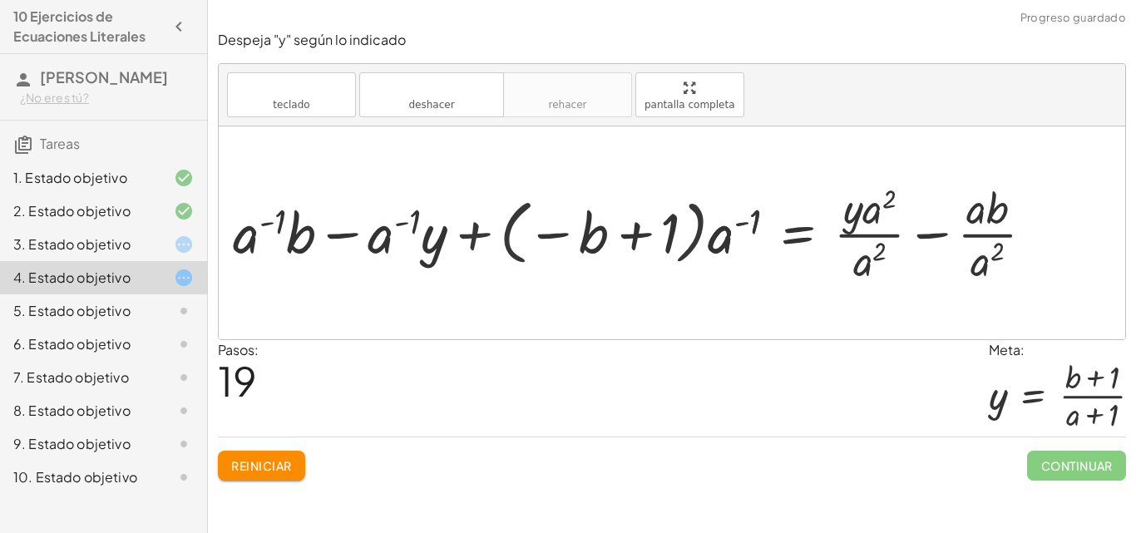
click at [599, 225] on div at bounding box center [640, 232] width 830 height 109
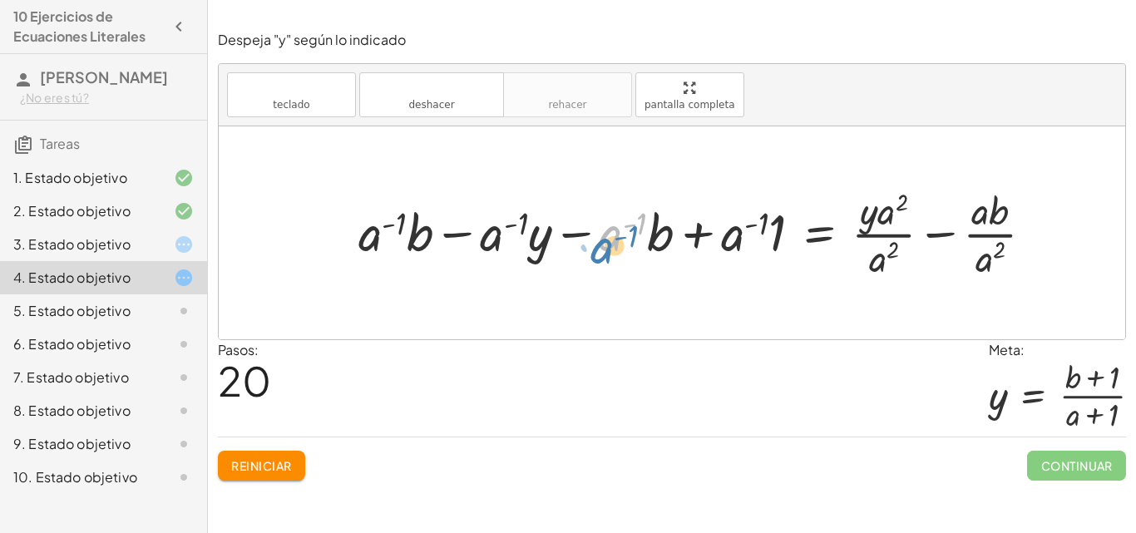
click at [601, 246] on div at bounding box center [702, 232] width 704 height 99
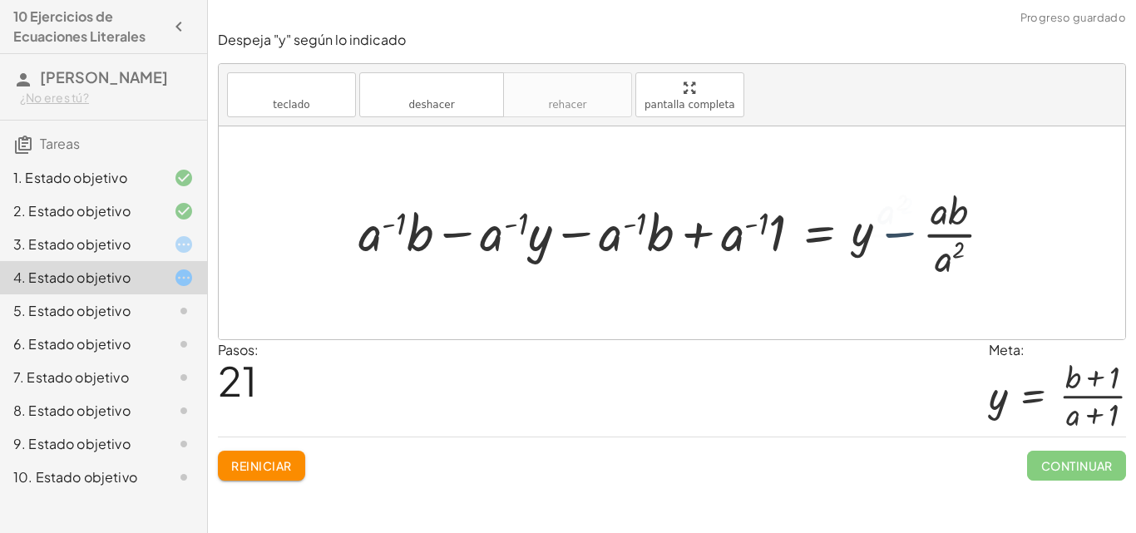
click at [879, 259] on div at bounding box center [682, 232] width 664 height 99
drag, startPoint x: 943, startPoint y: 261, endPoint x: 936, endPoint y: 222, distance: 39.8
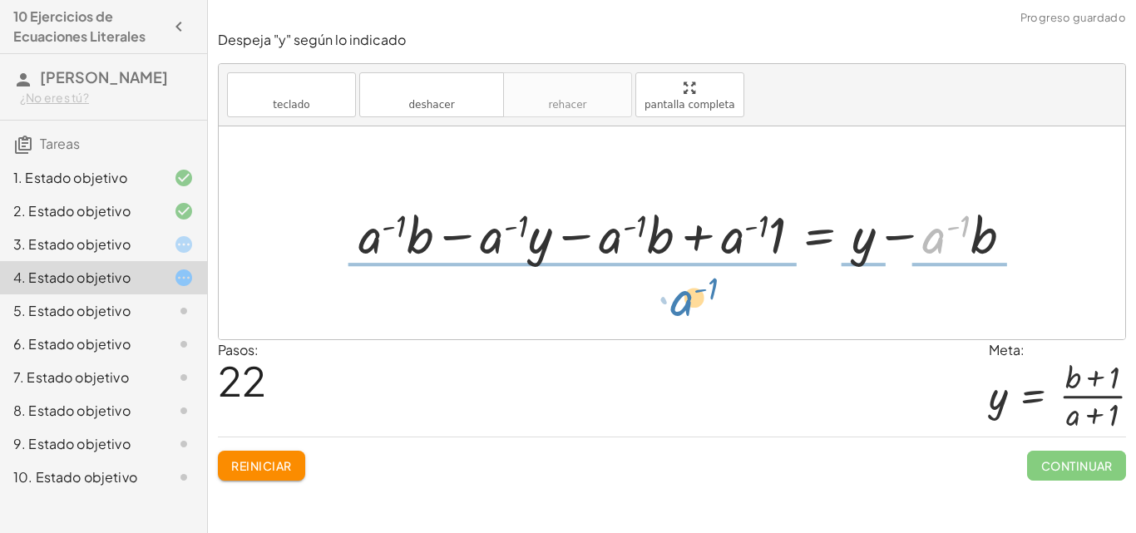
drag, startPoint x: 933, startPoint y: 246, endPoint x: 685, endPoint y: 311, distance: 256.2
click at [684, 311] on div "+ · a · ( + b − y ) − · a · ( + b − 1 ) = · a · ( + · a · y − b ) + · a · b − ·…" at bounding box center [672, 232] width 907 height 213
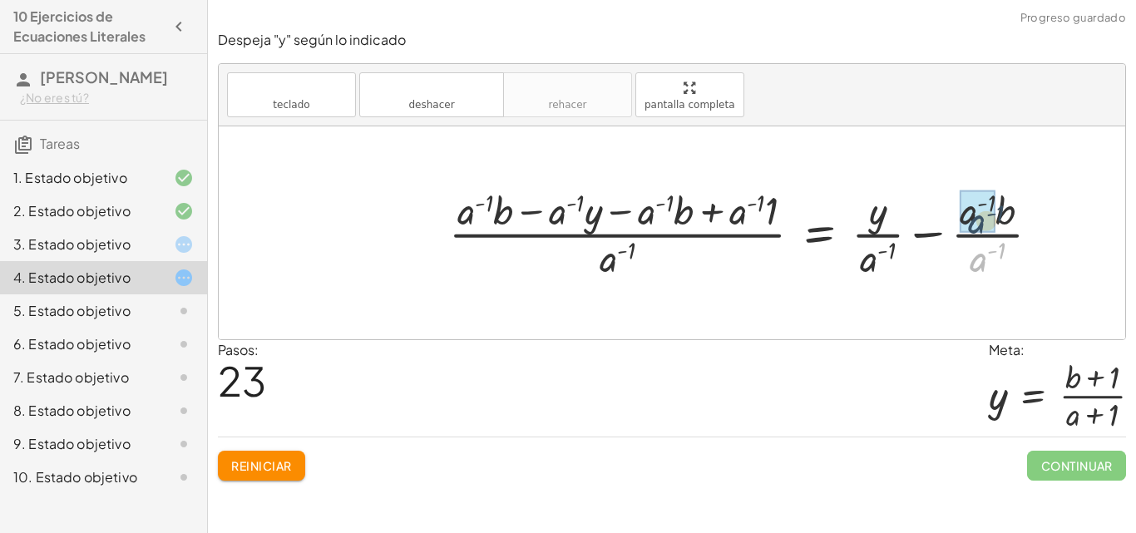
drag, startPoint x: 981, startPoint y: 259, endPoint x: 716, endPoint y: 268, distance: 265.5
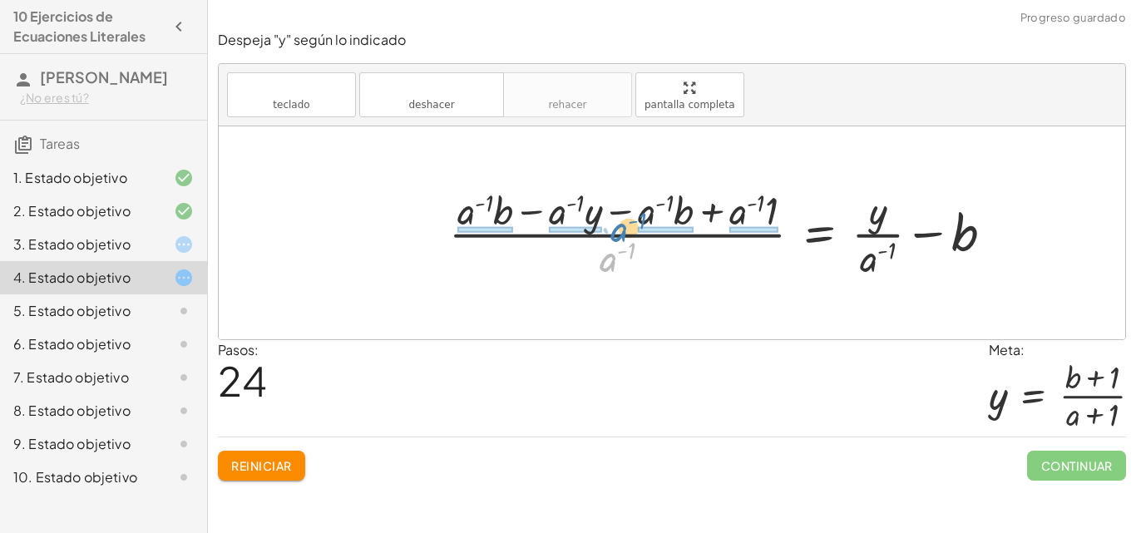
drag, startPoint x: 606, startPoint y: 257, endPoint x: 617, endPoint y: 227, distance: 31.8
click at [617, 227] on div at bounding box center [728, 232] width 575 height 99
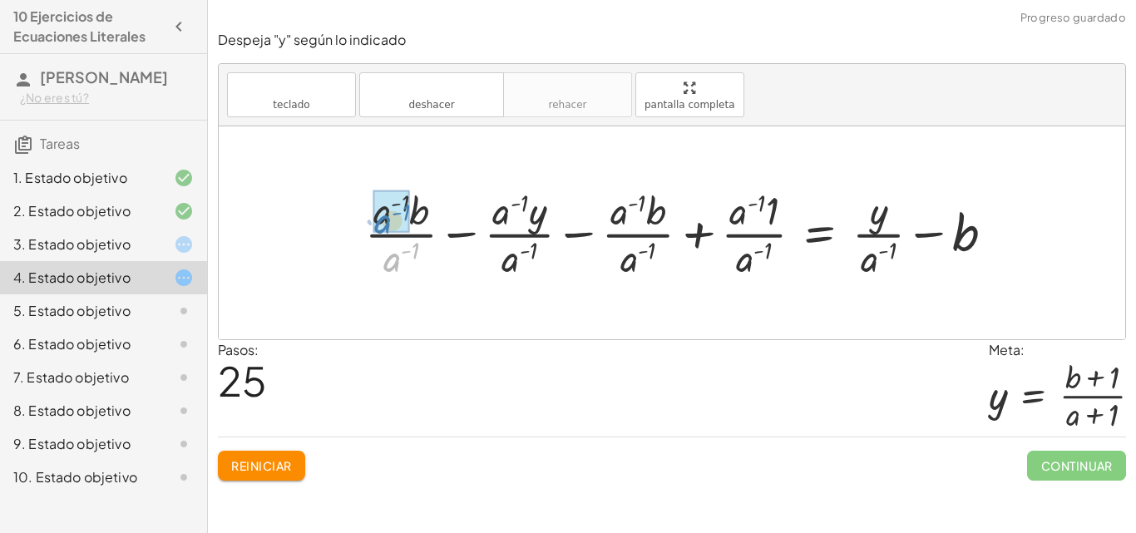
drag, startPoint x: 392, startPoint y: 264, endPoint x: 384, endPoint y: 225, distance: 39.8
drag, startPoint x: 510, startPoint y: 262, endPoint x: 582, endPoint y: 263, distance: 72.4
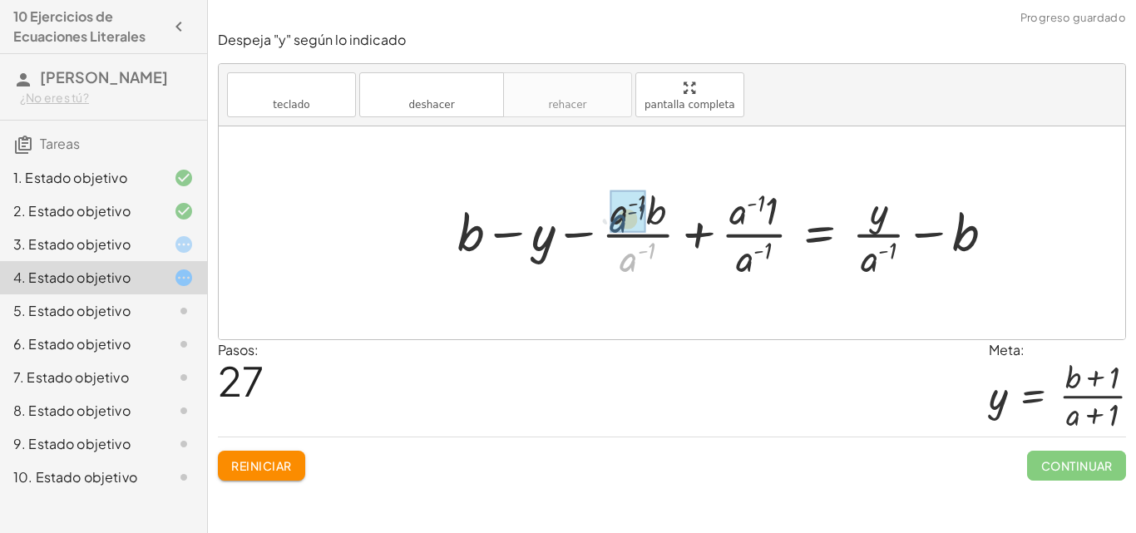
drag, startPoint x: 635, startPoint y: 259, endPoint x: 625, endPoint y: 218, distance: 43.0
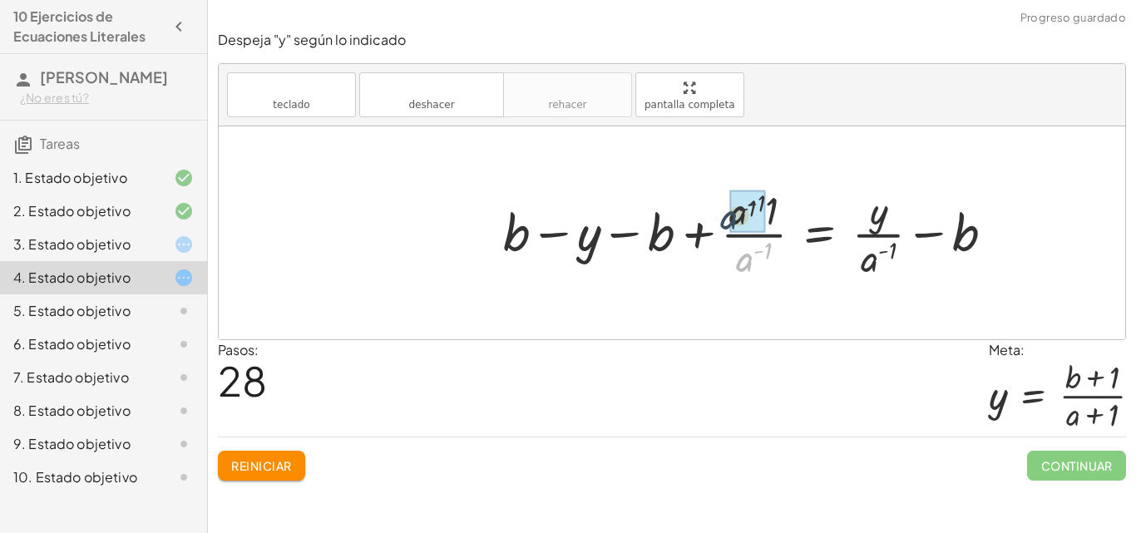
drag, startPoint x: 745, startPoint y: 262, endPoint x: 728, endPoint y: 215, distance: 49.7
click at [728, 215] on div at bounding box center [755, 232] width 521 height 99
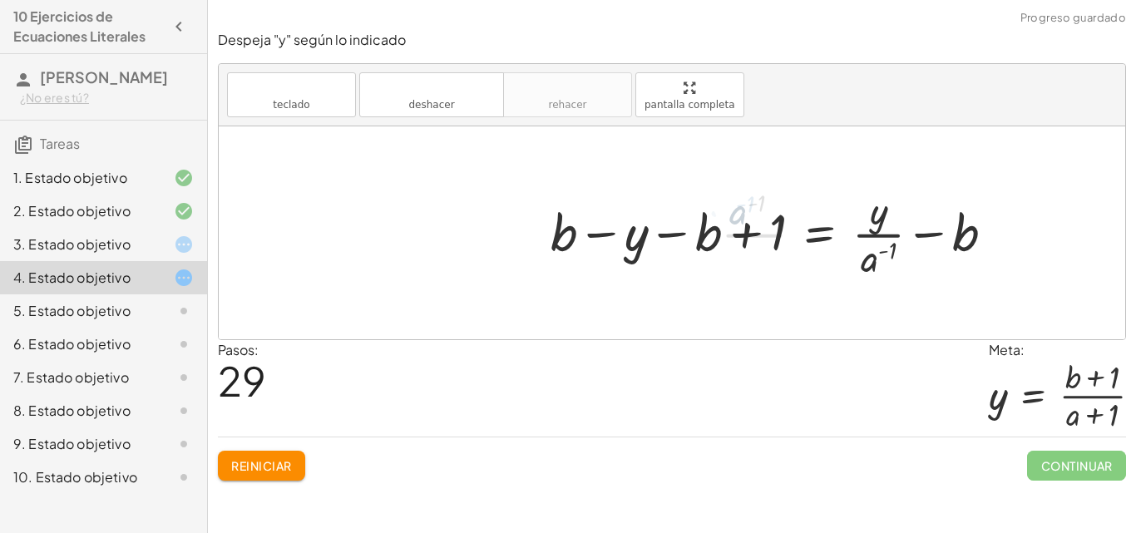
click at [715, 235] on div at bounding box center [779, 232] width 473 height 99
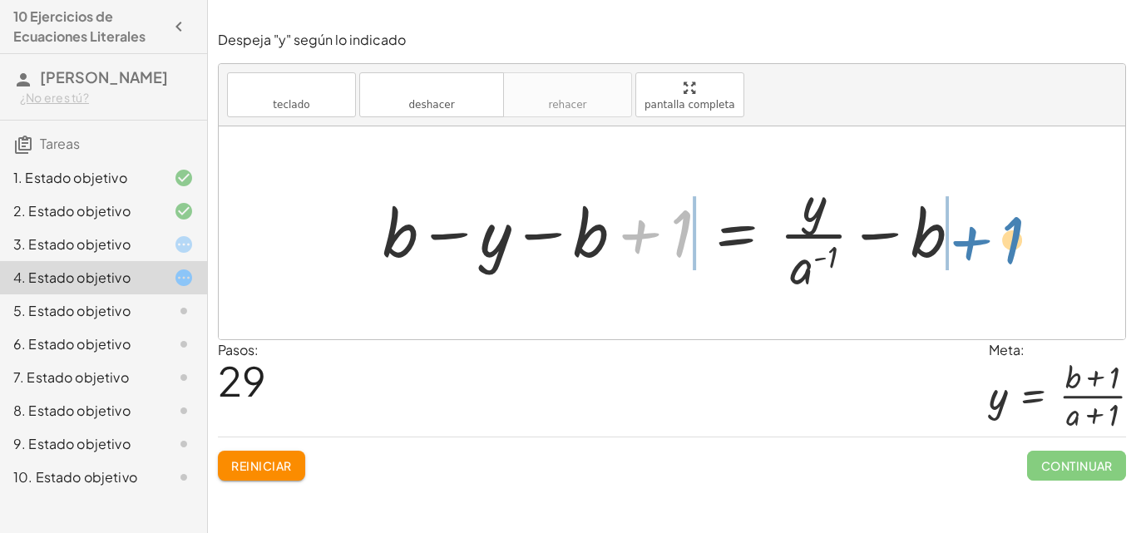
drag, startPoint x: 684, startPoint y: 231, endPoint x: 1015, endPoint y: 238, distance: 330.2
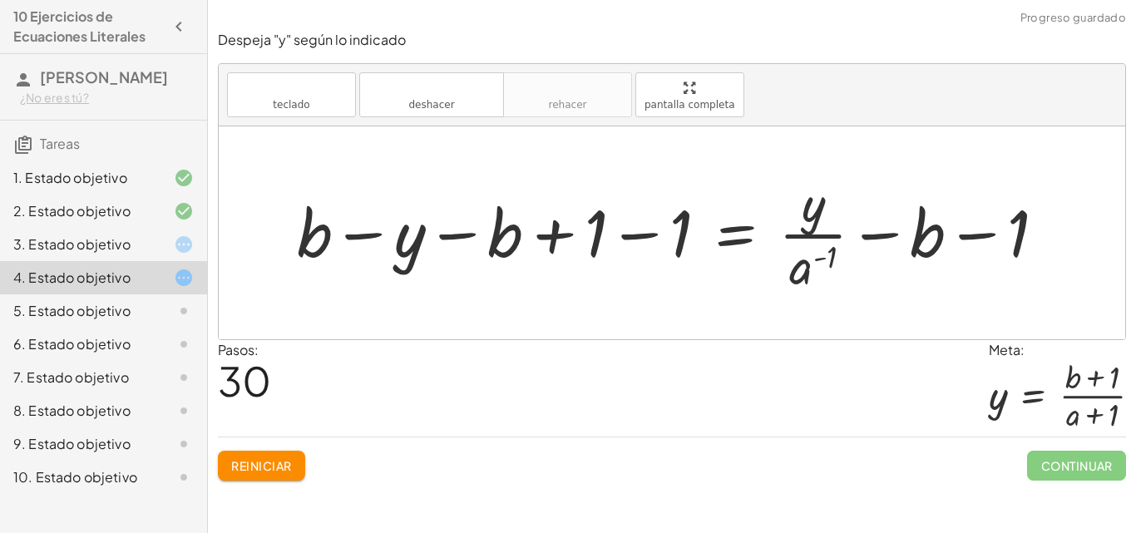
click at [610, 231] on div at bounding box center [678, 233] width 779 height 128
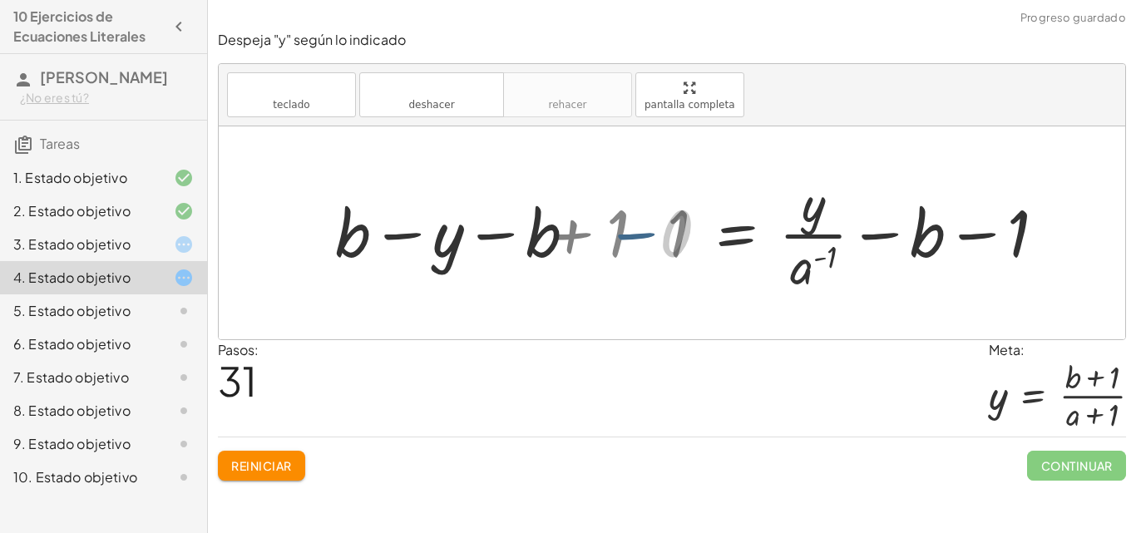
click at [628, 234] on div at bounding box center [763, 233] width 609 height 128
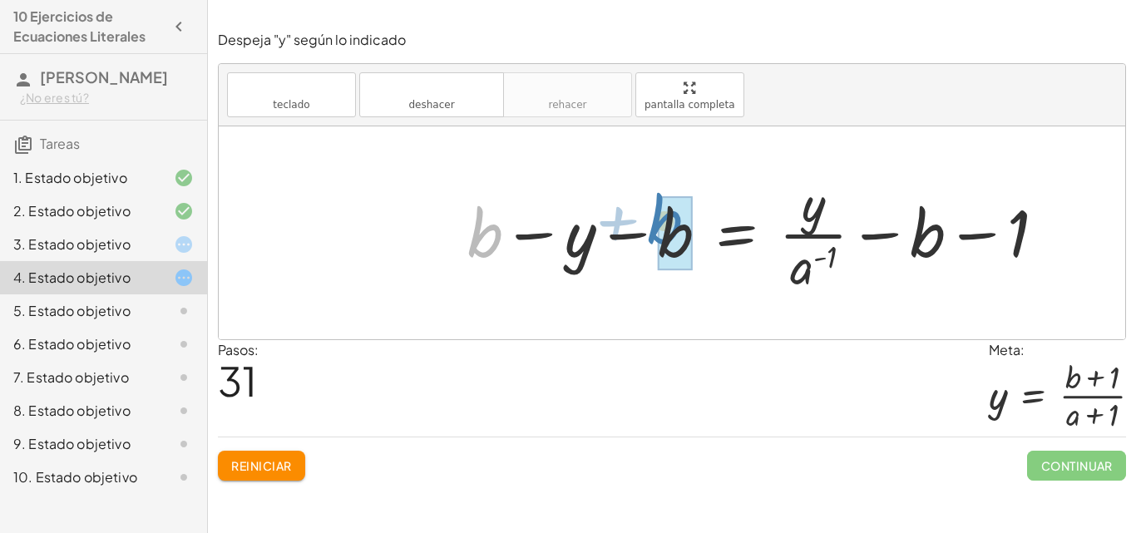
drag, startPoint x: 482, startPoint y: 236, endPoint x: 661, endPoint y: 224, distance: 180.1
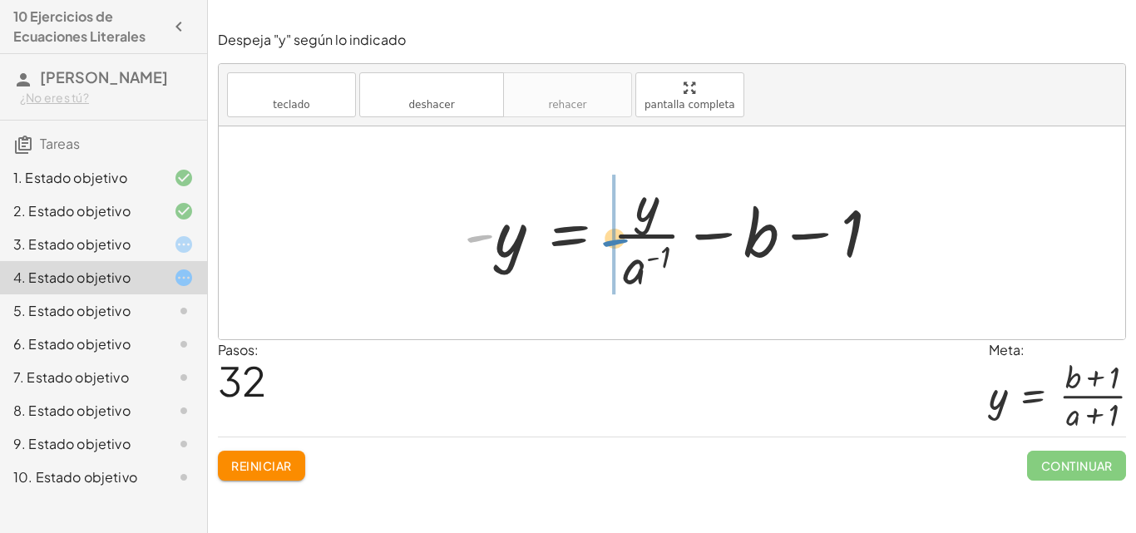
drag, startPoint x: 699, startPoint y: 245, endPoint x: 780, endPoint y: 244, distance: 81.5
click at [780, 244] on div at bounding box center [678, 233] width 445 height 128
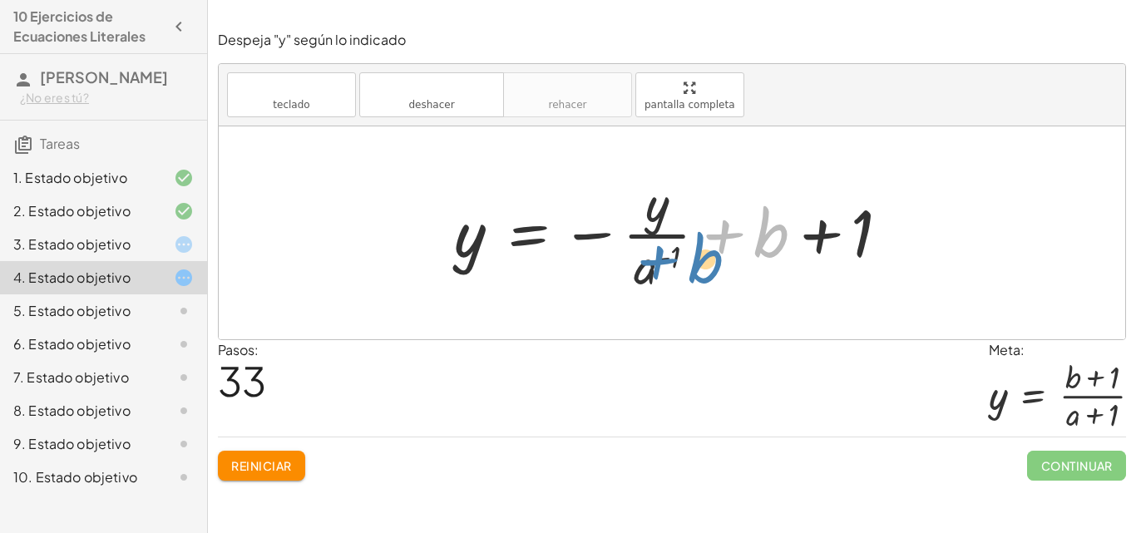
drag, startPoint x: 777, startPoint y: 238, endPoint x: 709, endPoint y: 264, distance: 72.1
click at [709, 264] on div at bounding box center [679, 233] width 466 height 128
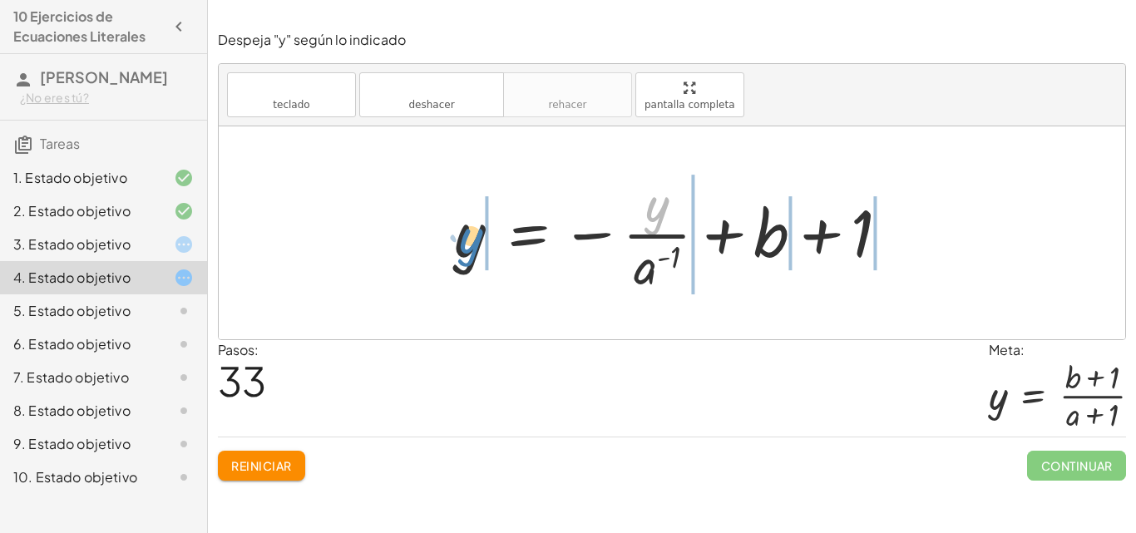
drag, startPoint x: 645, startPoint y: 216, endPoint x: 467, endPoint y: 240, distance: 179.5
click at [467, 240] on div at bounding box center [679, 233] width 466 height 128
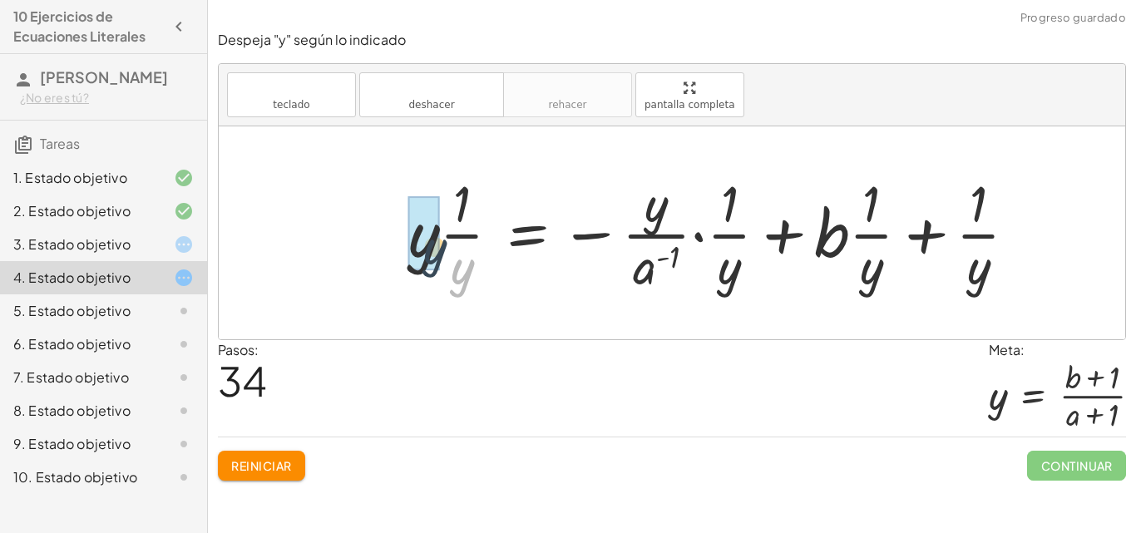
drag, startPoint x: 462, startPoint y: 269, endPoint x: 423, endPoint y: 245, distance: 45.9
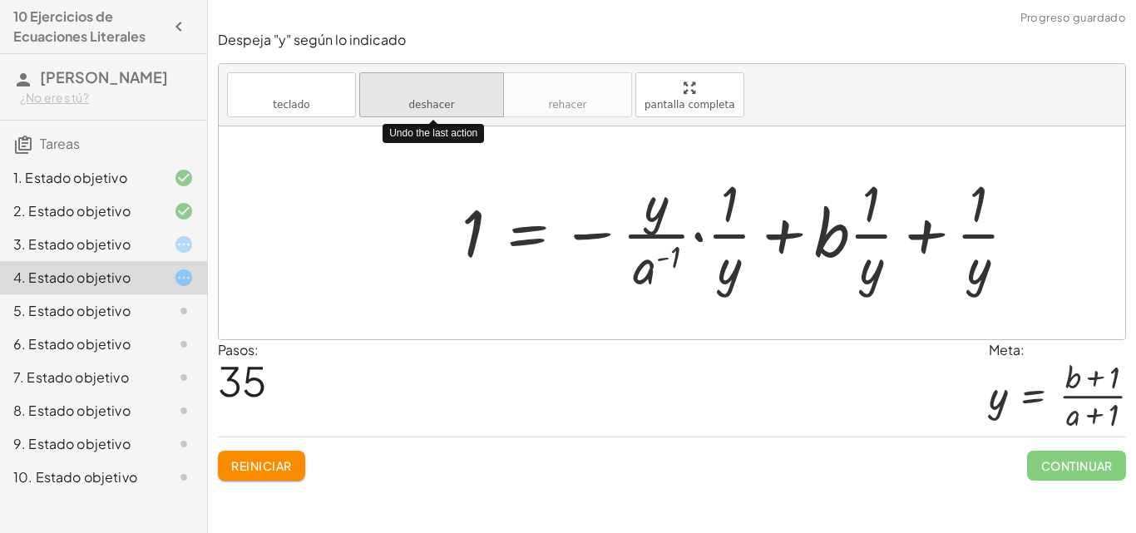
click at [446, 106] on font "deshacer" at bounding box center [431, 105] width 46 height 12
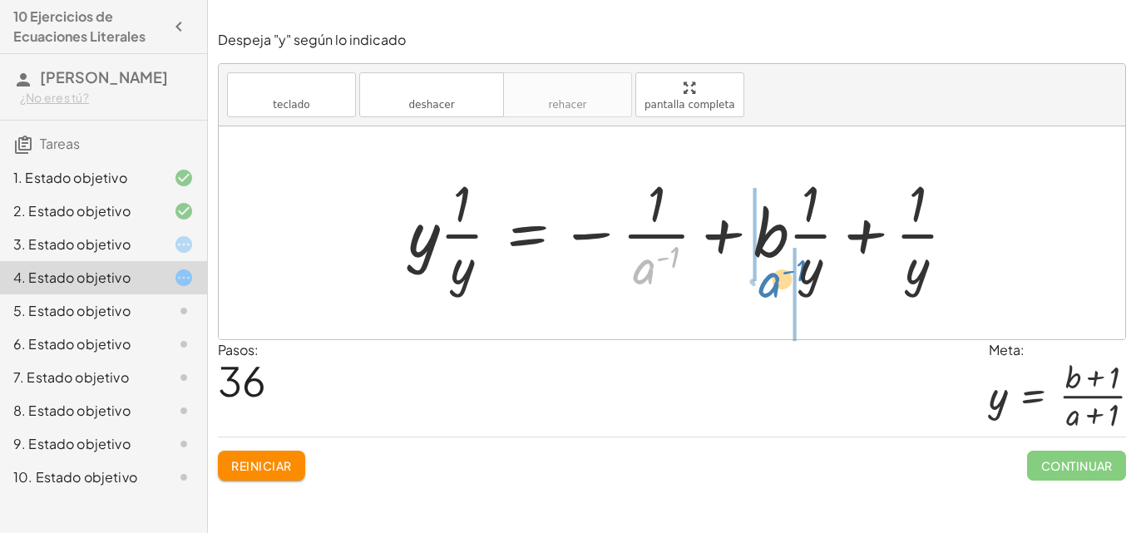
drag, startPoint x: 638, startPoint y: 270, endPoint x: 763, endPoint y: 283, distance: 126.2
click at [763, 283] on div at bounding box center [689, 233] width 578 height 128
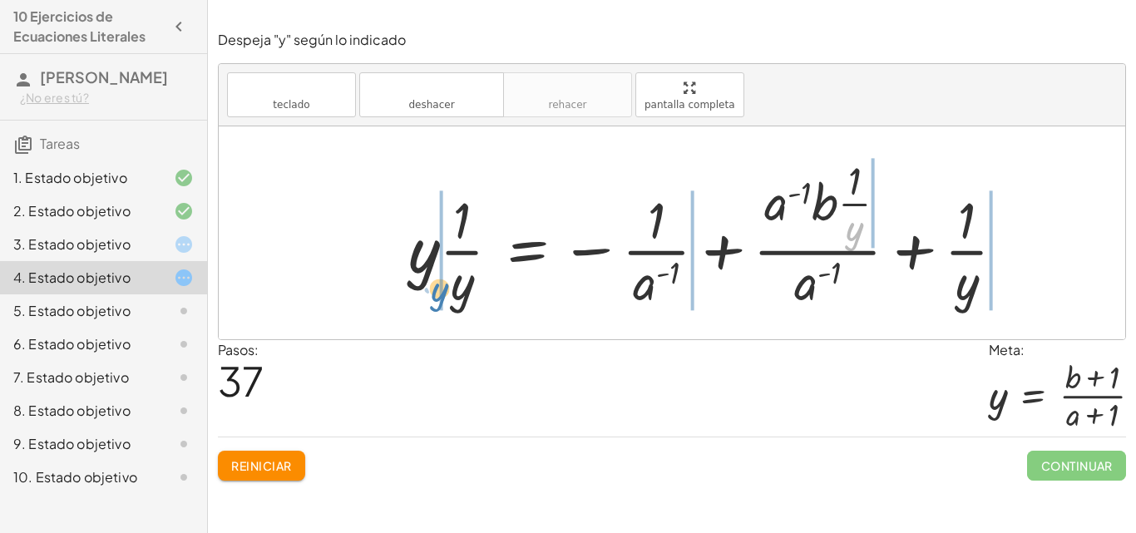
drag, startPoint x: 852, startPoint y: 235, endPoint x: 437, endPoint y: 294, distance: 419.2
click at [437, 294] on div at bounding box center [713, 233] width 627 height 161
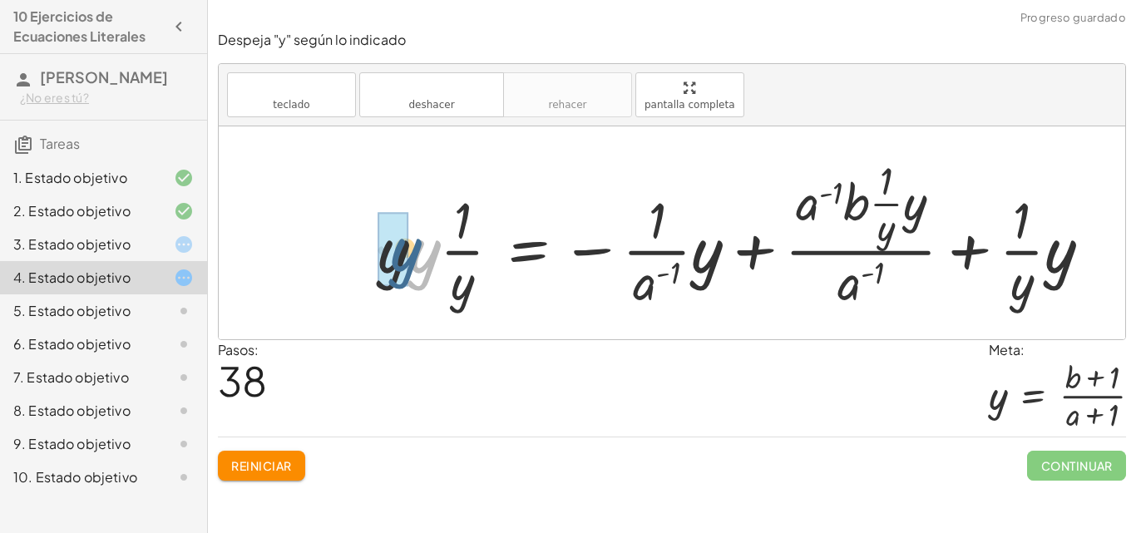
drag, startPoint x: 420, startPoint y: 274, endPoint x: 399, endPoint y: 272, distance: 20.9
drag, startPoint x: 459, startPoint y: 285, endPoint x: 403, endPoint y: 262, distance: 60.4
click at [403, 262] on div at bounding box center [672, 232] width 907 height 213
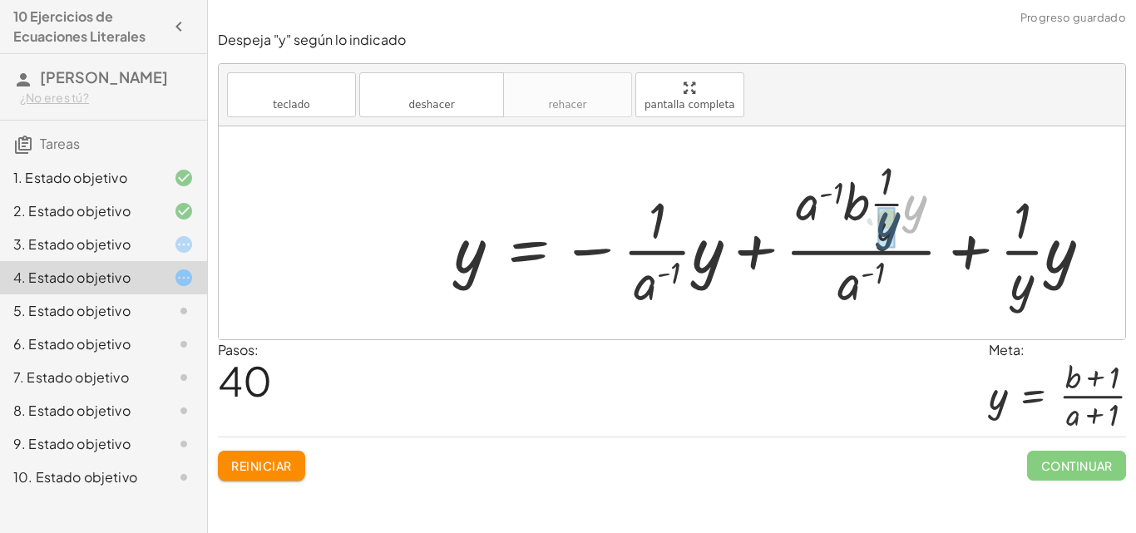
drag, startPoint x: 894, startPoint y: 228, endPoint x: 887, endPoint y: 235, distance: 10.0
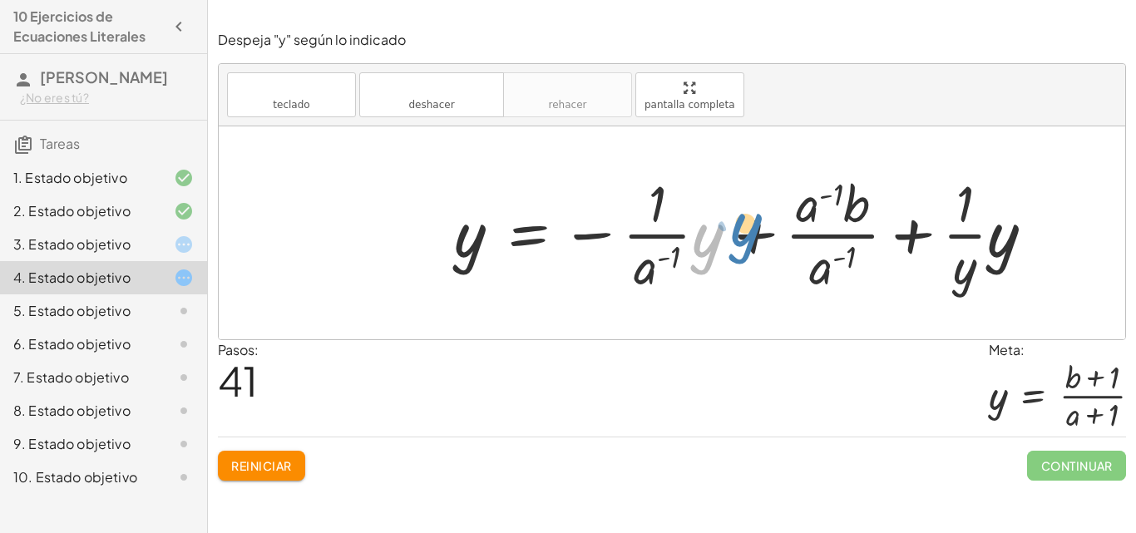
drag, startPoint x: 702, startPoint y: 250, endPoint x: 728, endPoint y: 240, distance: 28.0
click at [728, 240] on div at bounding box center [751, 233] width 610 height 128
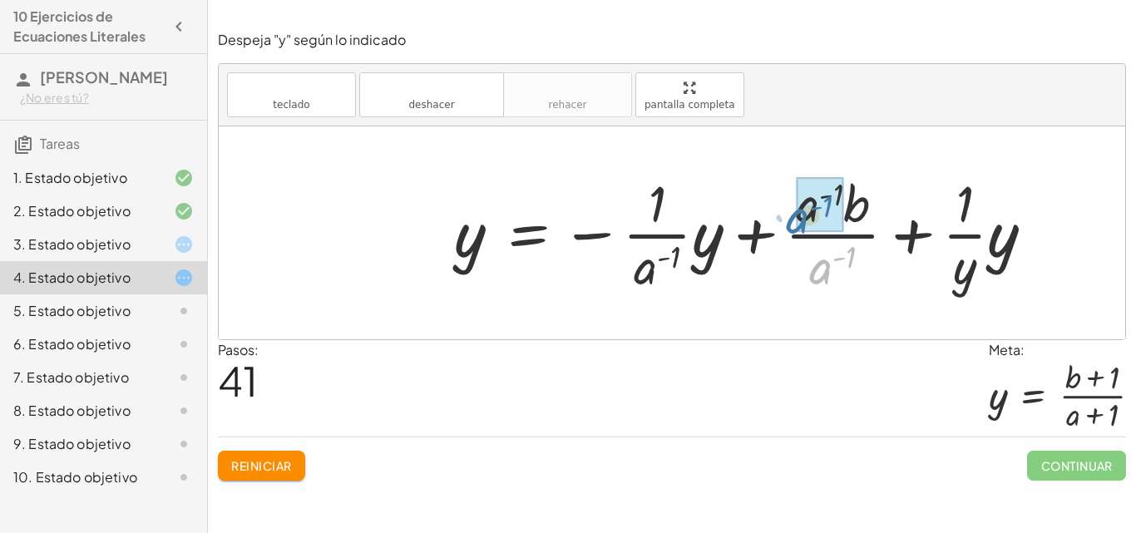
drag, startPoint x: 822, startPoint y: 265, endPoint x: 800, endPoint y: 212, distance: 57.5
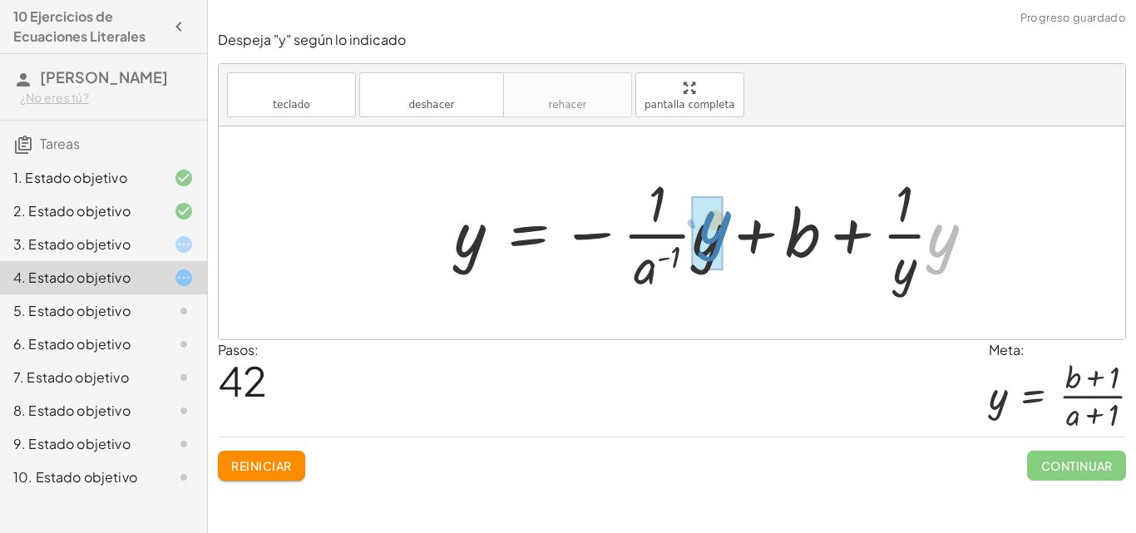
drag, startPoint x: 949, startPoint y: 238, endPoint x: 721, endPoint y: 225, distance: 228.3
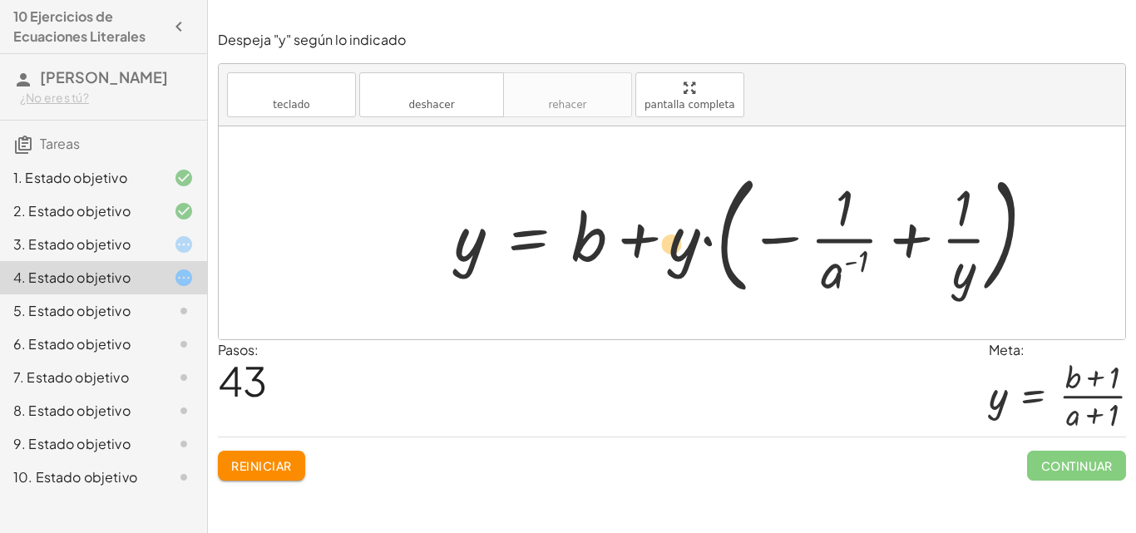
drag, startPoint x: 954, startPoint y: 274, endPoint x: 667, endPoint y: 246, distance: 288.3
click at [667, 246] on div at bounding box center [751, 233] width 611 height 138
drag, startPoint x: 682, startPoint y: 253, endPoint x: 965, endPoint y: 275, distance: 283.7
click at [965, 275] on div at bounding box center [751, 233] width 611 height 138
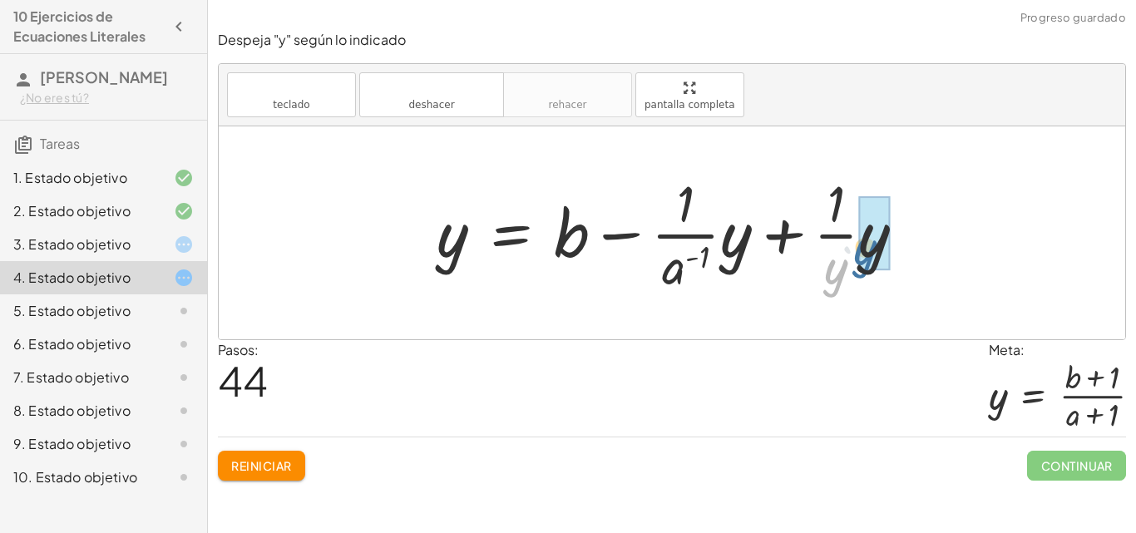
drag, startPoint x: 858, startPoint y: 268, endPoint x: 888, endPoint y: 249, distance: 35.5
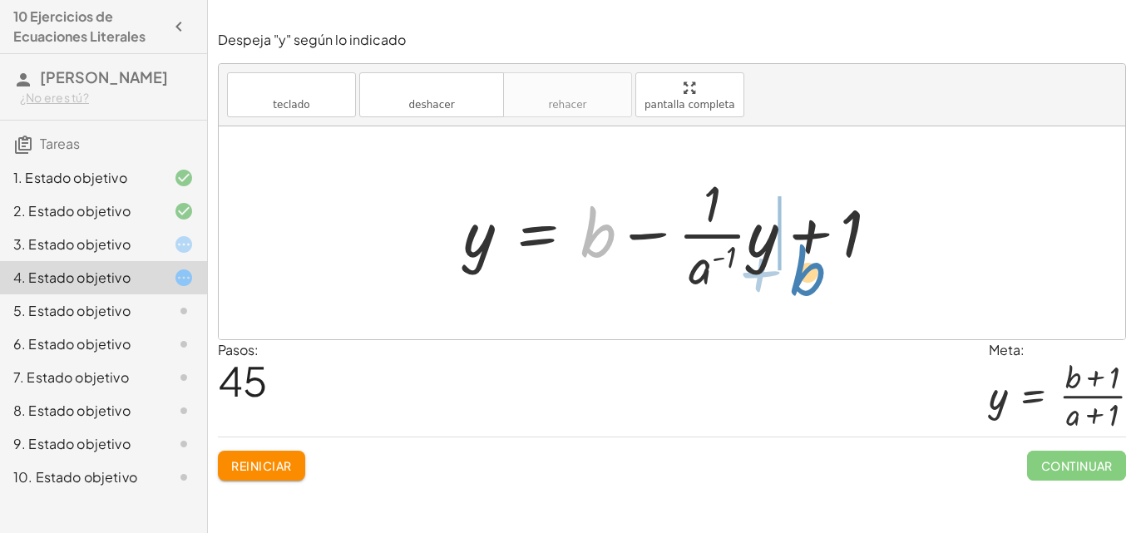
drag, startPoint x: 605, startPoint y: 241, endPoint x: 815, endPoint y: 280, distance: 213.2
click at [815, 280] on div at bounding box center [678, 233] width 446 height 128
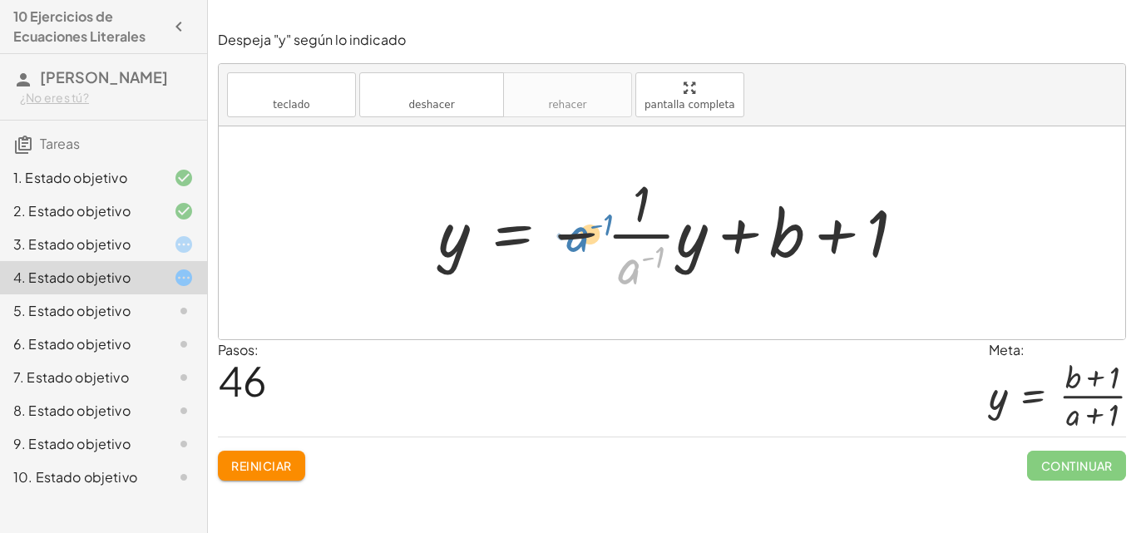
drag, startPoint x: 621, startPoint y: 279, endPoint x: 569, endPoint y: 247, distance: 61.6
click at [569, 247] on div at bounding box center [678, 233] width 497 height 128
click at [831, 232] on div at bounding box center [678, 233] width 497 height 128
drag, startPoint x: 645, startPoint y: 200, endPoint x: 882, endPoint y: 235, distance: 240.3
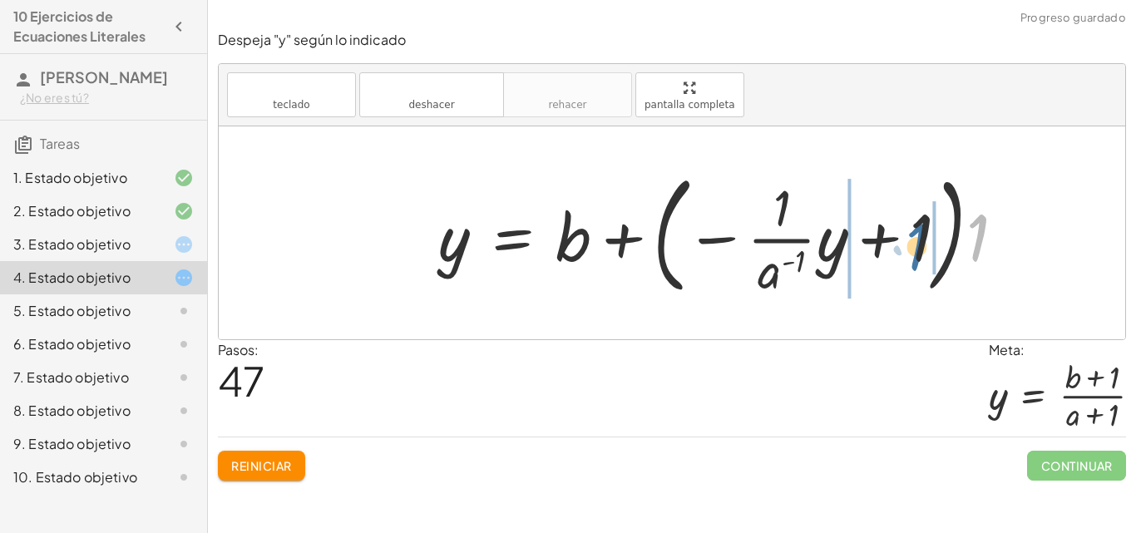
drag, startPoint x: 962, startPoint y: 241, endPoint x: 918, endPoint y: 245, distance: 44.2
click at [918, 245] on div at bounding box center [728, 233] width 597 height 138
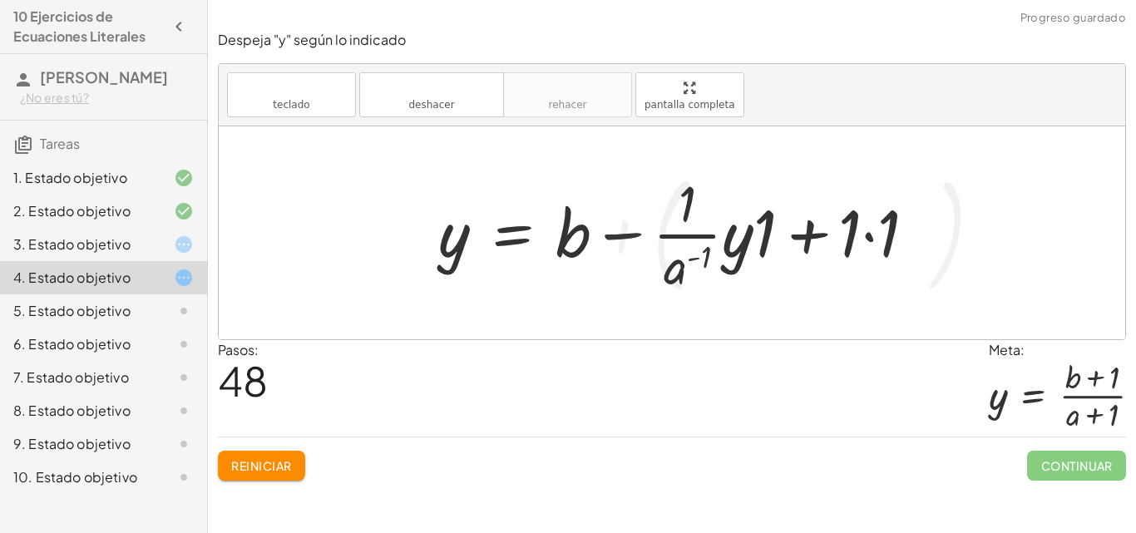
click at [863, 242] on div at bounding box center [683, 233] width 507 height 128
click at [866, 233] on div at bounding box center [683, 233] width 507 height 128
click at [866, 234] on div at bounding box center [683, 233] width 507 height 128
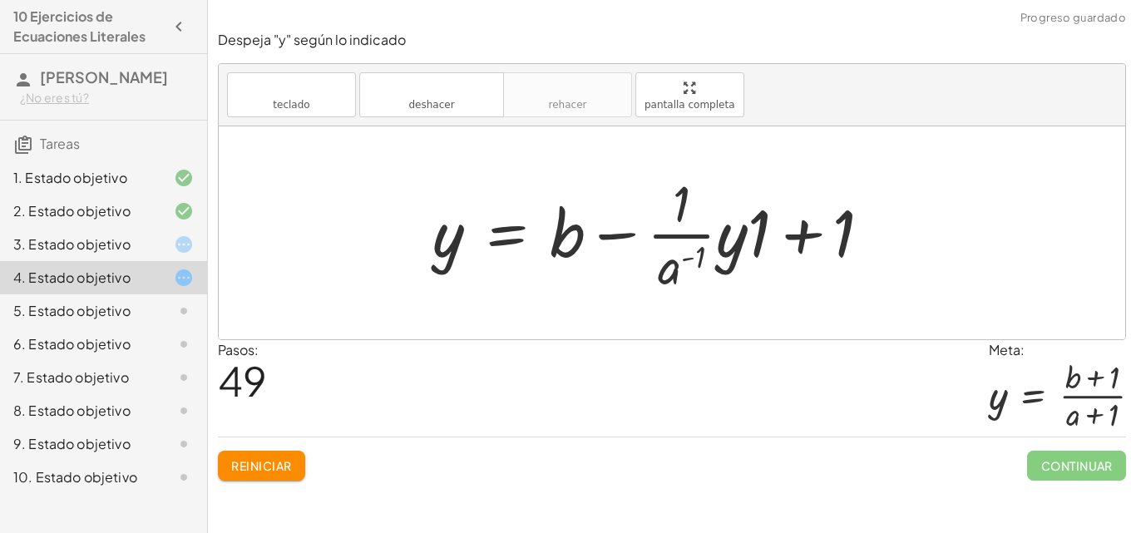
click at [756, 248] on div at bounding box center [658, 233] width 469 height 128
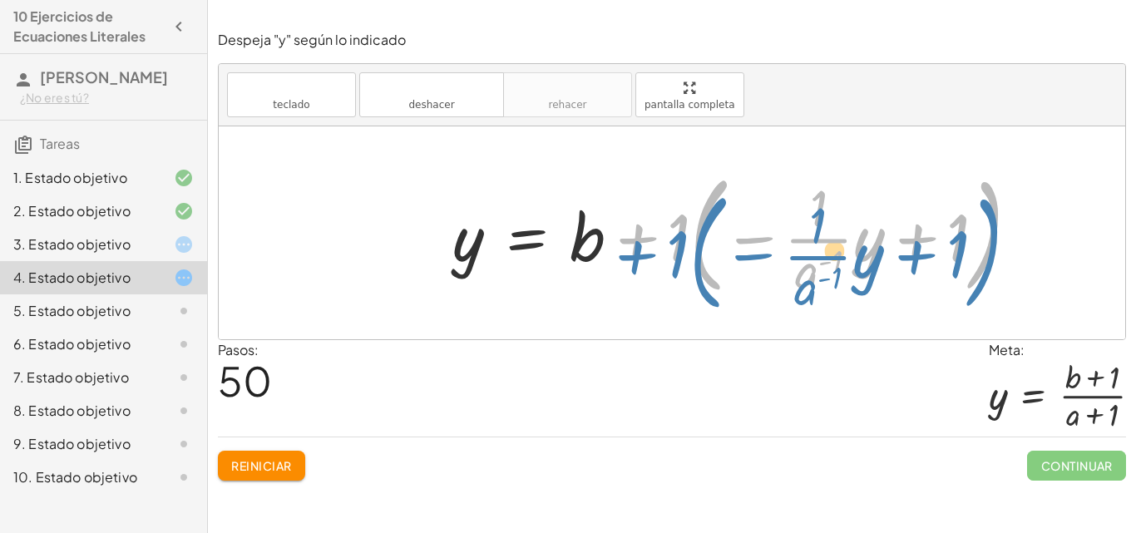
drag, startPoint x: 638, startPoint y: 235, endPoint x: 629, endPoint y: 233, distance: 9.3
click at [626, 238] on div at bounding box center [742, 233] width 597 height 138
click at [627, 236] on div at bounding box center [742, 233] width 597 height 138
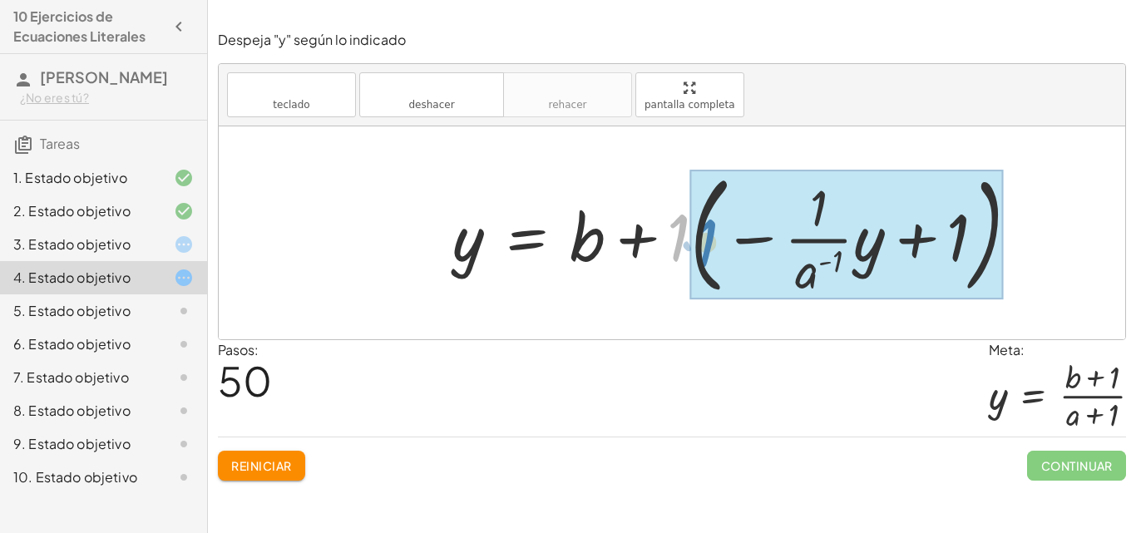
drag, startPoint x: 674, startPoint y: 245, endPoint x: 703, endPoint y: 250, distance: 29.5
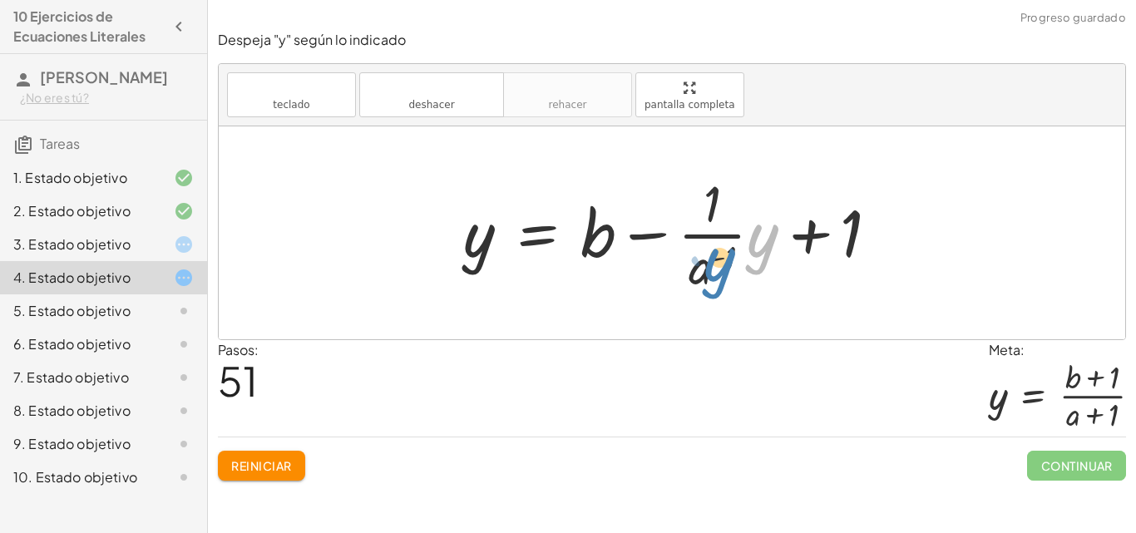
drag, startPoint x: 752, startPoint y: 246, endPoint x: 709, endPoint y: 272, distance: 50.3
click at [709, 272] on div at bounding box center [678, 233] width 446 height 128
click at [719, 279] on div at bounding box center [678, 233] width 446 height 128
drag, startPoint x: 707, startPoint y: 259, endPoint x: 750, endPoint y: 242, distance: 46.3
click at [719, 254] on div at bounding box center [678, 233] width 446 height 128
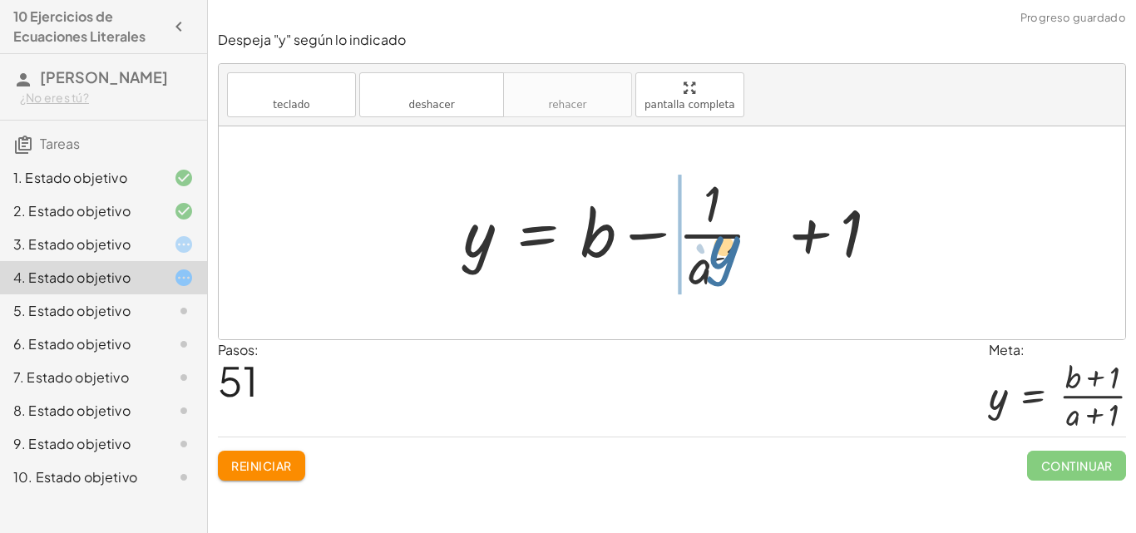
click at [721, 253] on div at bounding box center [678, 233] width 446 height 128
click at [572, 256] on div at bounding box center [678, 233] width 446 height 128
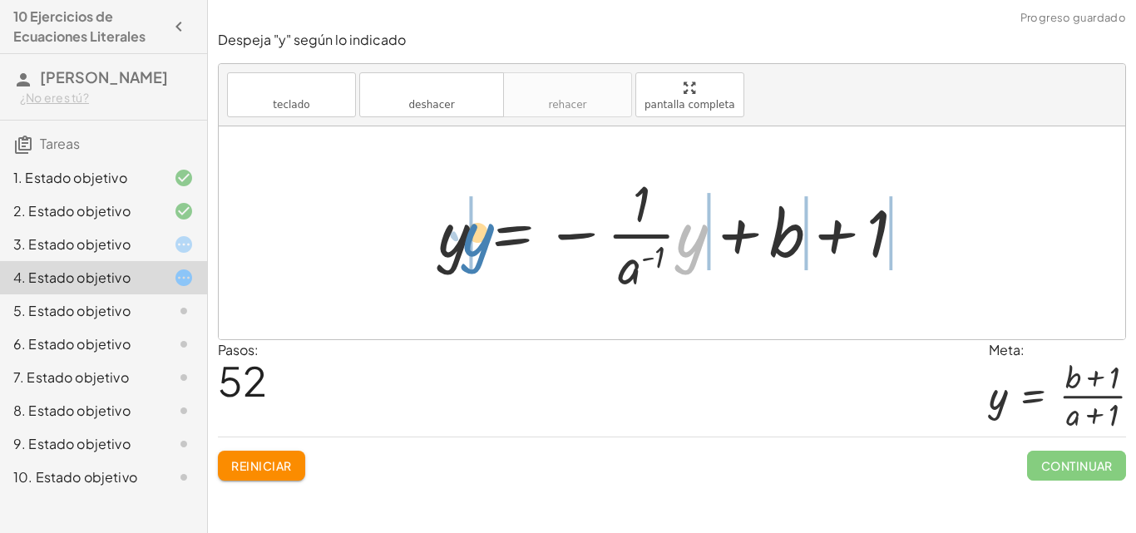
drag, startPoint x: 624, startPoint y: 247, endPoint x: 497, endPoint y: 230, distance: 127.5
click at [502, 235] on div at bounding box center [678, 233] width 497 height 128
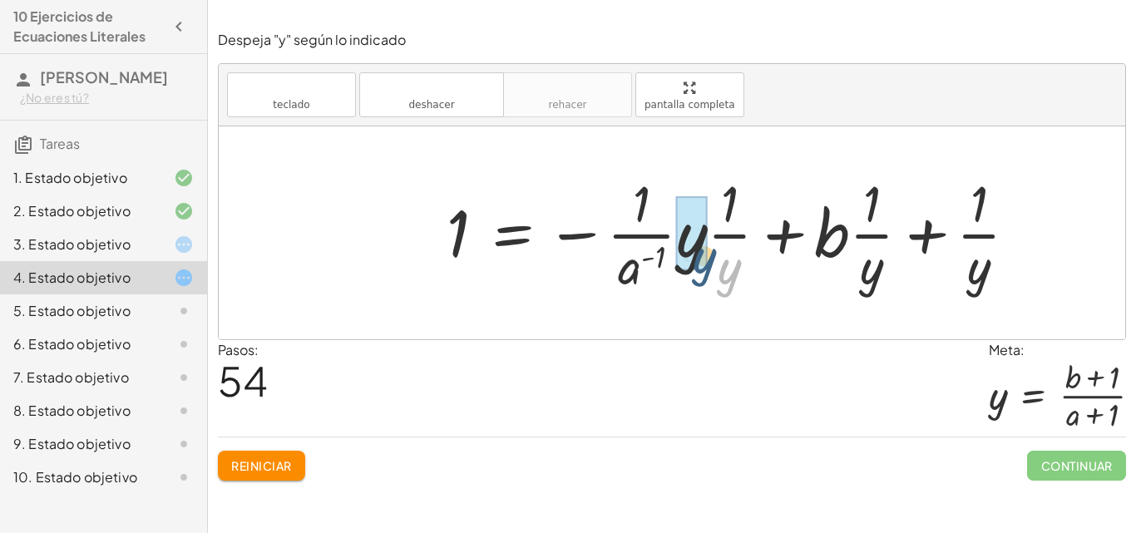
drag, startPoint x: 722, startPoint y: 269, endPoint x: 694, endPoint y: 256, distance: 30.1
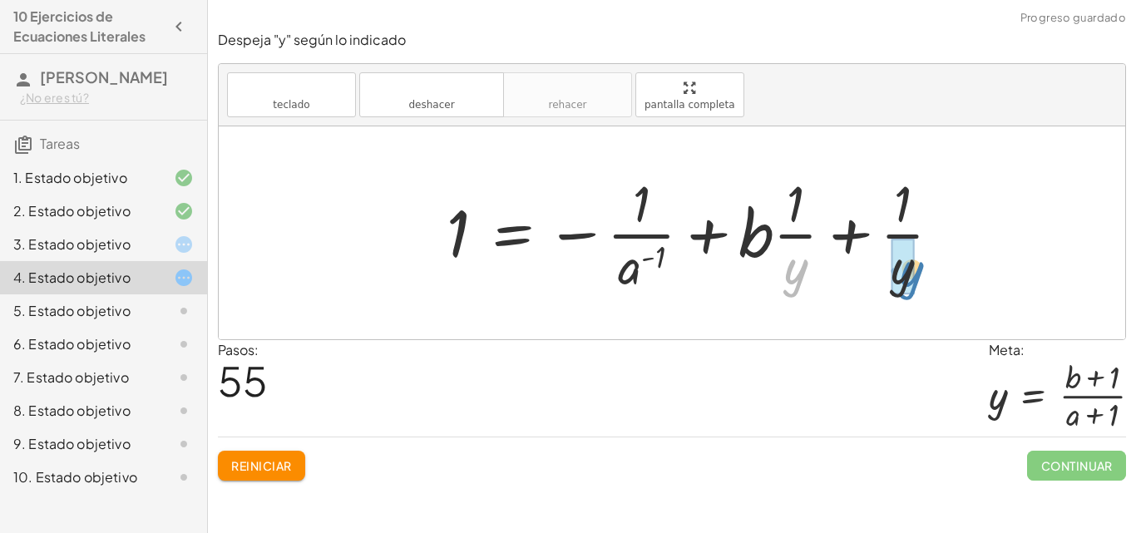
drag, startPoint x: 800, startPoint y: 267, endPoint x: 916, endPoint y: 269, distance: 116.5
click at [916, 269] on div at bounding box center [700, 233] width 525 height 128
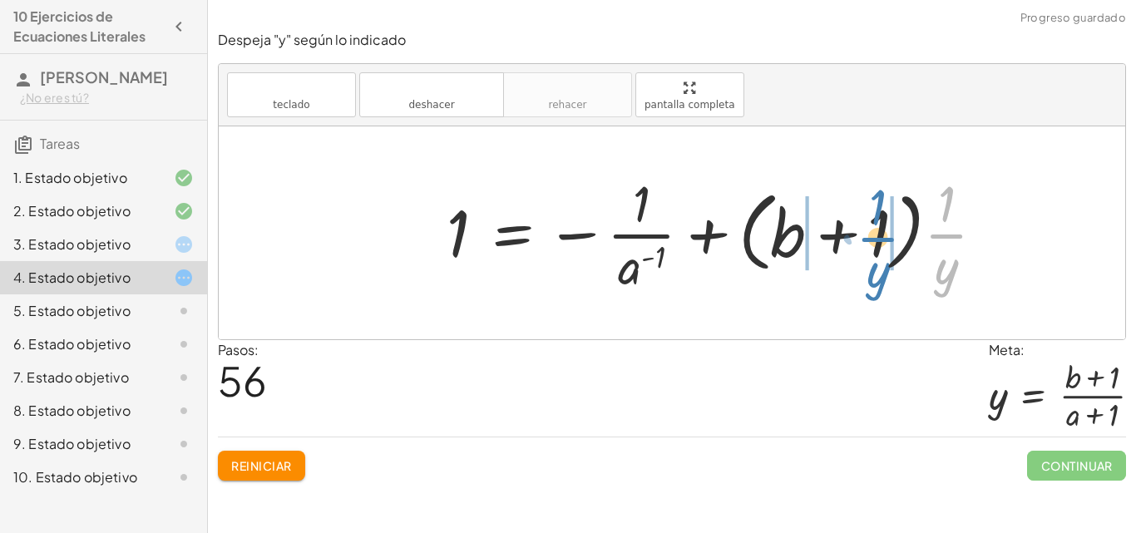
drag, startPoint x: 953, startPoint y: 231, endPoint x: 883, endPoint y: 234, distance: 69.9
click at [884, 235] on div at bounding box center [722, 233] width 568 height 128
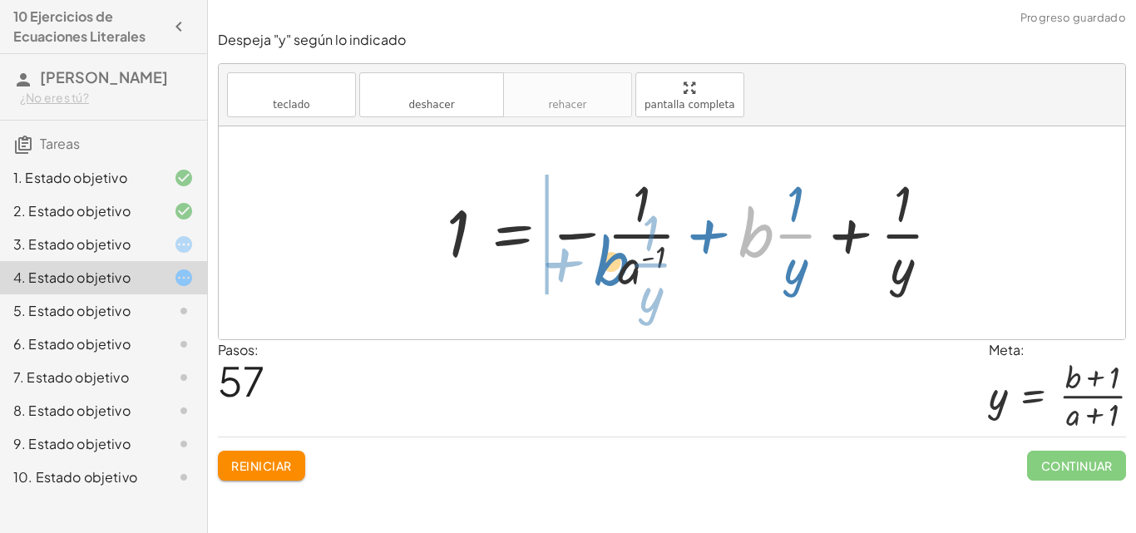
drag, startPoint x: 760, startPoint y: 235, endPoint x: 610, endPoint y: 264, distance: 152.5
click at [610, 264] on div at bounding box center [700, 233] width 525 height 128
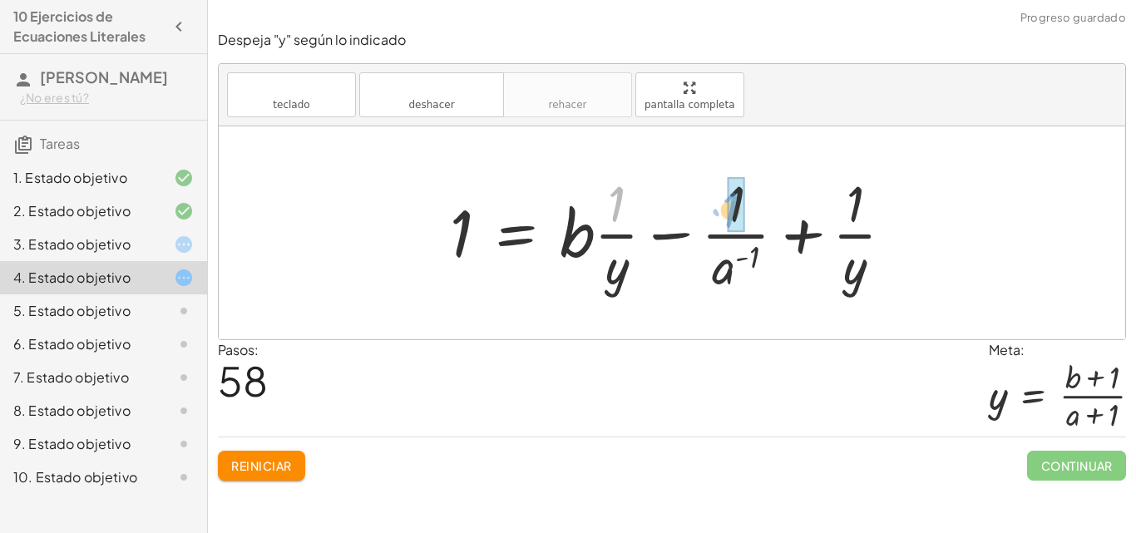
drag, startPoint x: 612, startPoint y: 207, endPoint x: 728, endPoint y: 212, distance: 115.7
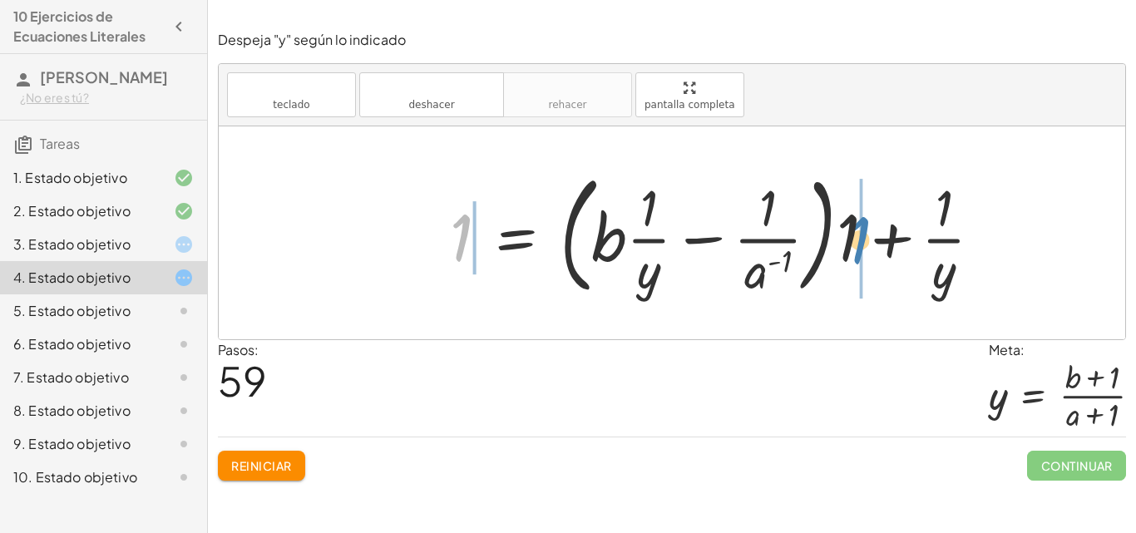
drag, startPoint x: 457, startPoint y: 220, endPoint x: 852, endPoint y: 220, distance: 395.9
click at [852, 220] on div at bounding box center [723, 233] width 562 height 138
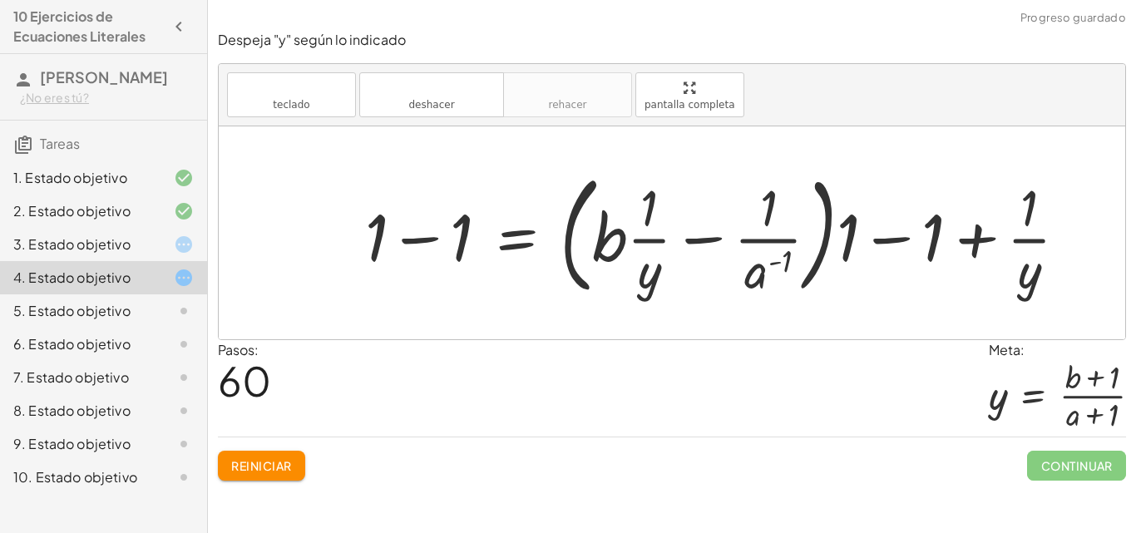
click at [410, 238] on div at bounding box center [723, 233] width 733 height 138
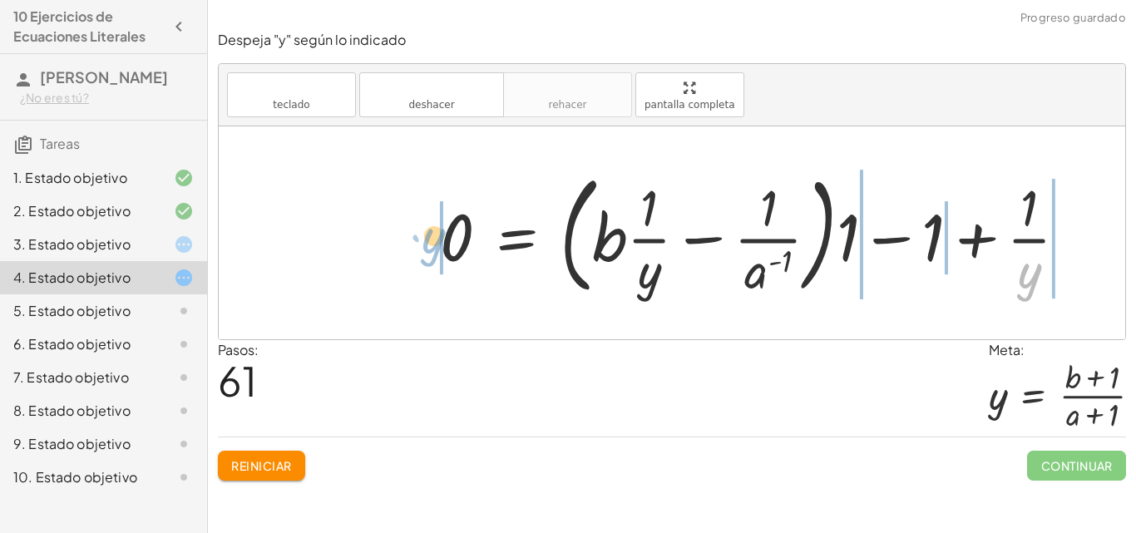
drag, startPoint x: 1029, startPoint y: 269, endPoint x: 434, endPoint y: 233, distance: 595.8
click at [434, 233] on div at bounding box center [761, 233] width 658 height 138
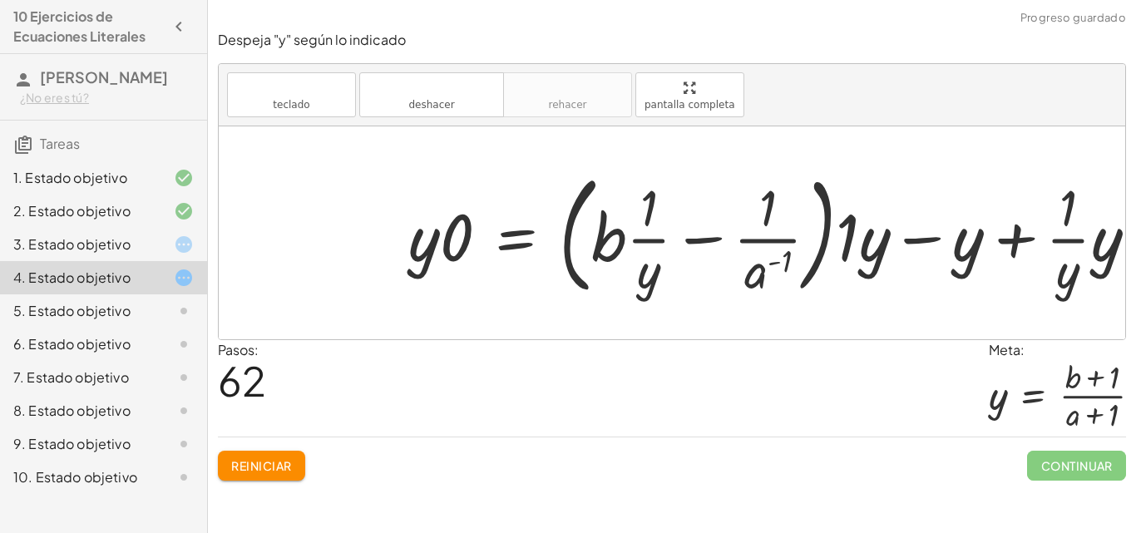
click at [464, 234] on div at bounding box center [779, 233] width 759 height 138
click at [457, 236] on div at bounding box center [779, 233] width 759 height 138
click at [454, 239] on div at bounding box center [779, 233] width 759 height 138
click at [485, 257] on div at bounding box center [779, 233] width 759 height 138
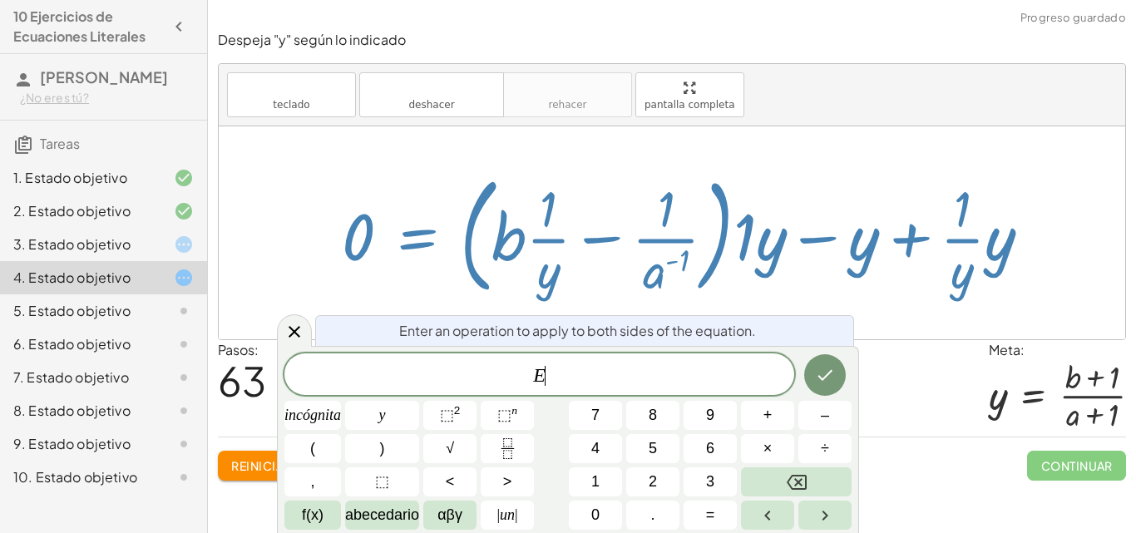
click at [574, 384] on span "E ​" at bounding box center [539, 375] width 510 height 23
click at [362, 420] on button "y" at bounding box center [382, 415] width 74 height 29
click at [342, 240] on div at bounding box center [692, 233] width 719 height 136
click at [347, 238] on div at bounding box center [692, 233] width 719 height 136
click at [522, 452] on button "Fracción" at bounding box center [507, 448] width 53 height 29
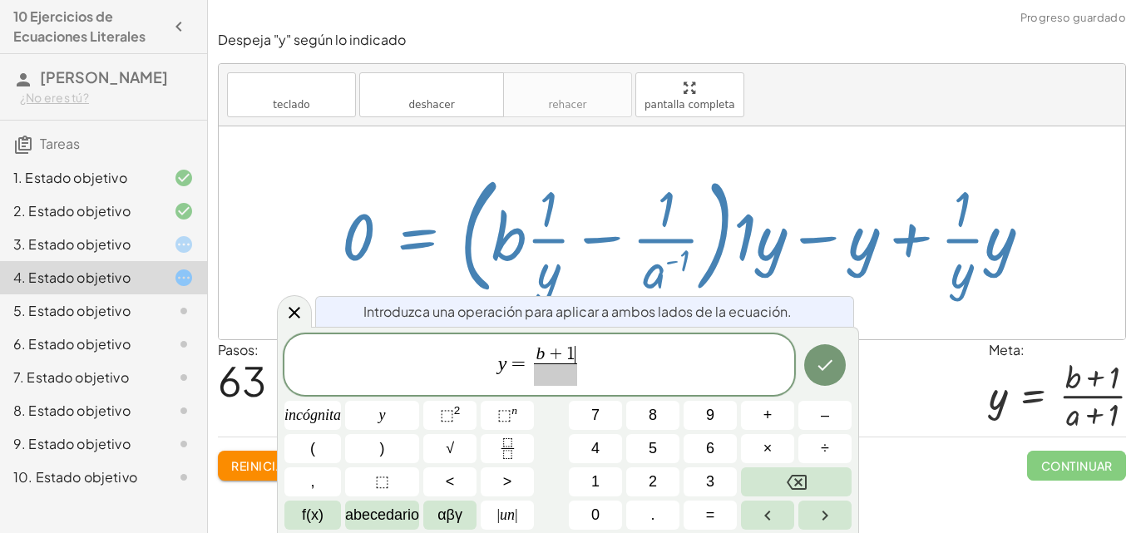
click at [561, 378] on span at bounding box center [555, 374] width 43 height 22
click at [809, 361] on button "Hecho" at bounding box center [825, 365] width 42 height 42
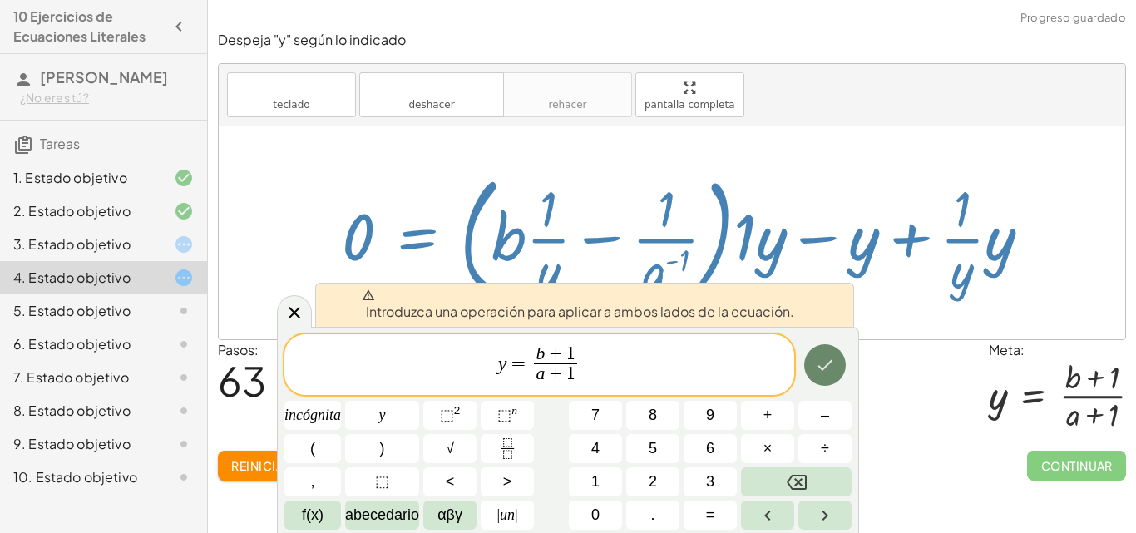
click at [809, 361] on button "Hecho" at bounding box center [825, 365] width 42 height 42
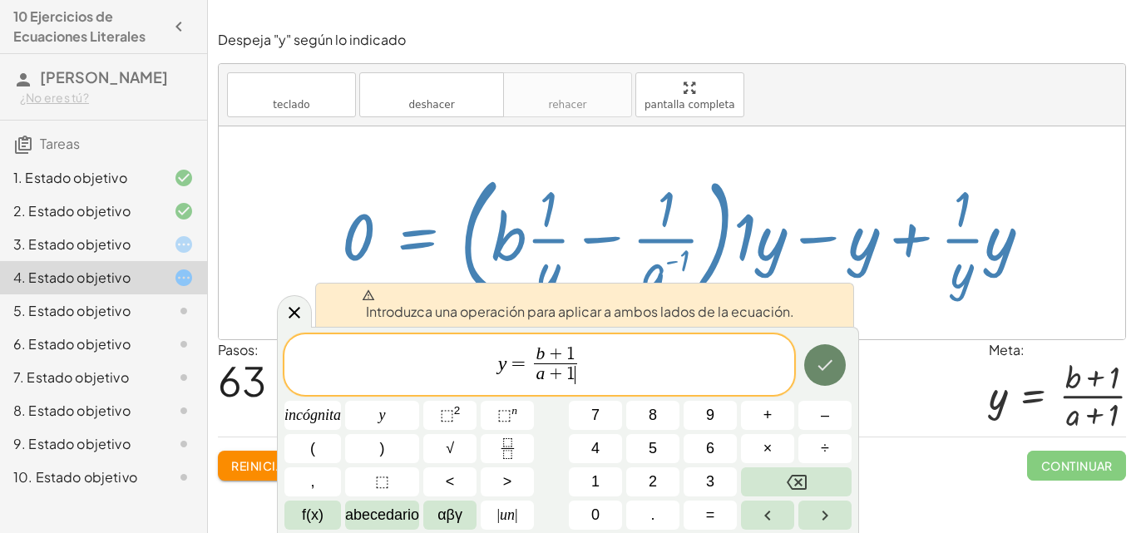
click at [809, 361] on button "Hecho" at bounding box center [825, 365] width 42 height 42
click at [284, 314] on icon at bounding box center [294, 313] width 20 height 20
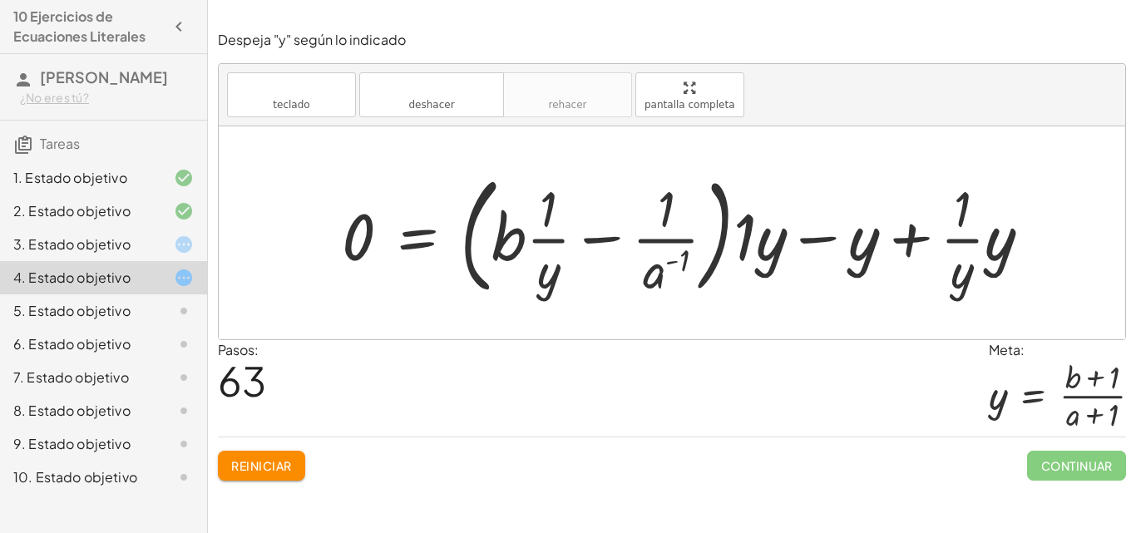
click at [358, 235] on div at bounding box center [692, 233] width 719 height 136
click at [312, 102] on button "teclado teclado" at bounding box center [291, 94] width 129 height 45
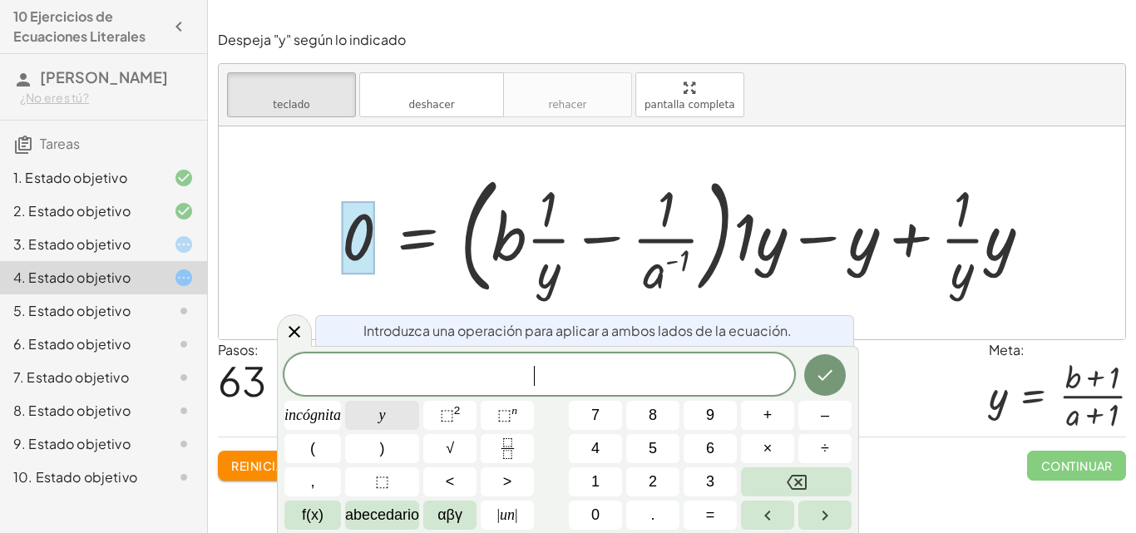
click at [366, 419] on button "y" at bounding box center [382, 415] width 74 height 29
click at [818, 371] on icon "Hecho" at bounding box center [825, 375] width 20 height 20
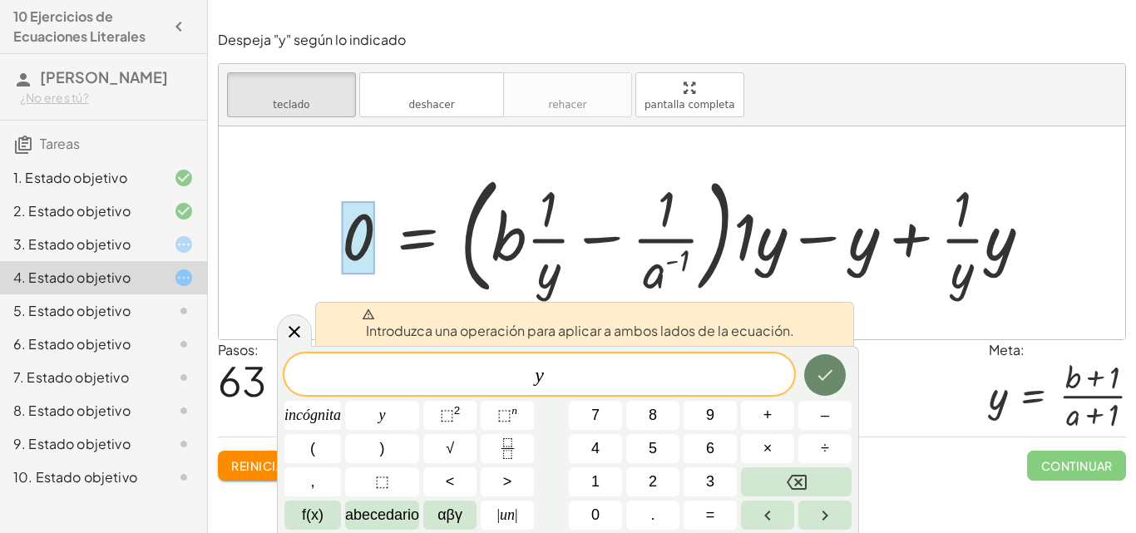
click at [818, 371] on icon "Hecho" at bounding box center [825, 375] width 20 height 20
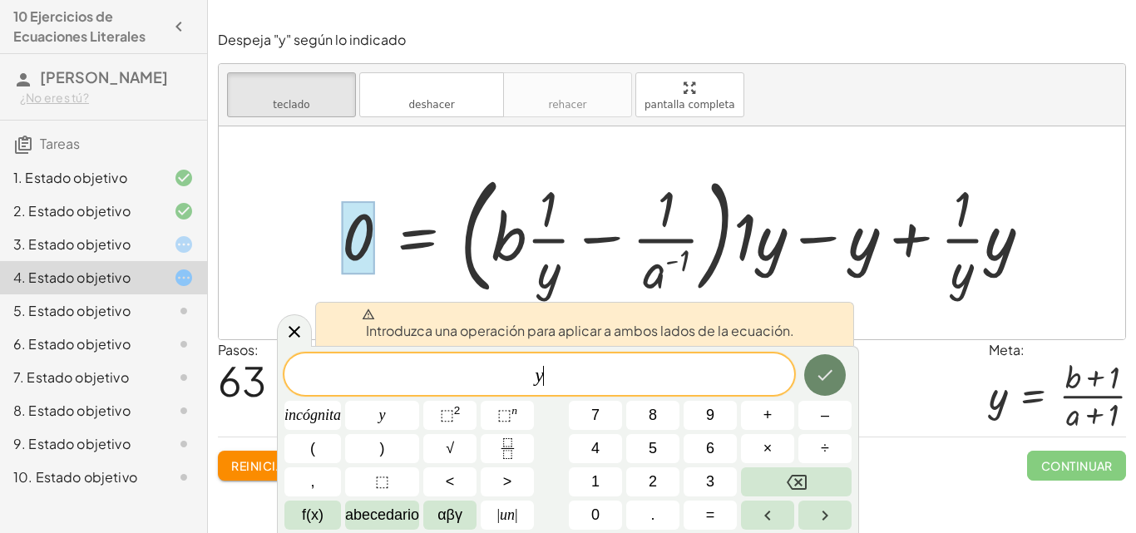
click at [818, 371] on icon "Hecho" at bounding box center [825, 375] width 20 height 20
click at [292, 329] on icon at bounding box center [295, 332] width 12 height 12
click at [292, 329] on div at bounding box center [672, 232] width 907 height 213
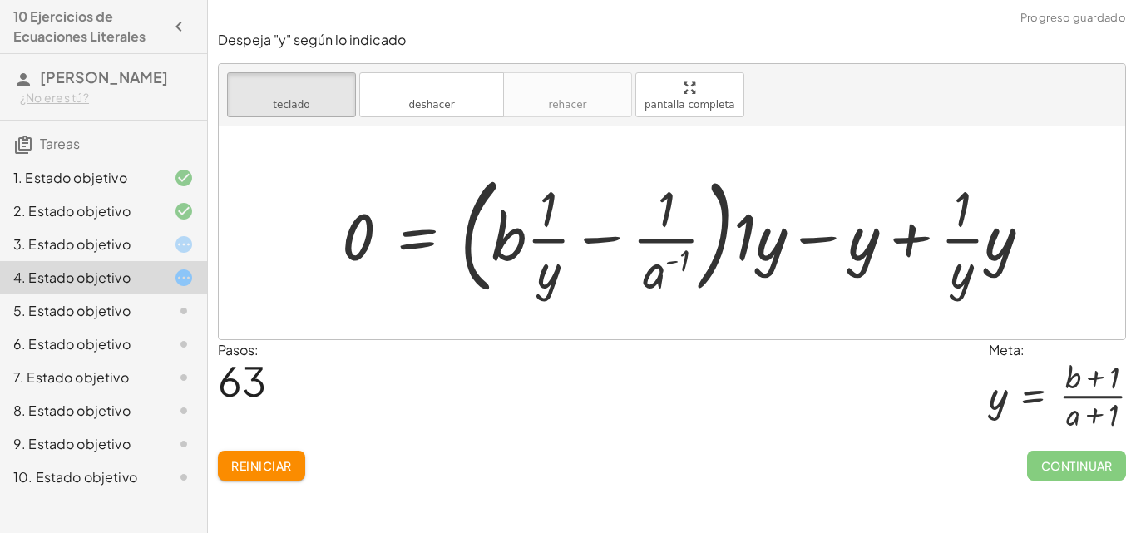
click at [292, 329] on div at bounding box center [672, 232] width 907 height 213
click at [166, 294] on div "3. Estado objetivo" at bounding box center [103, 310] width 207 height 33
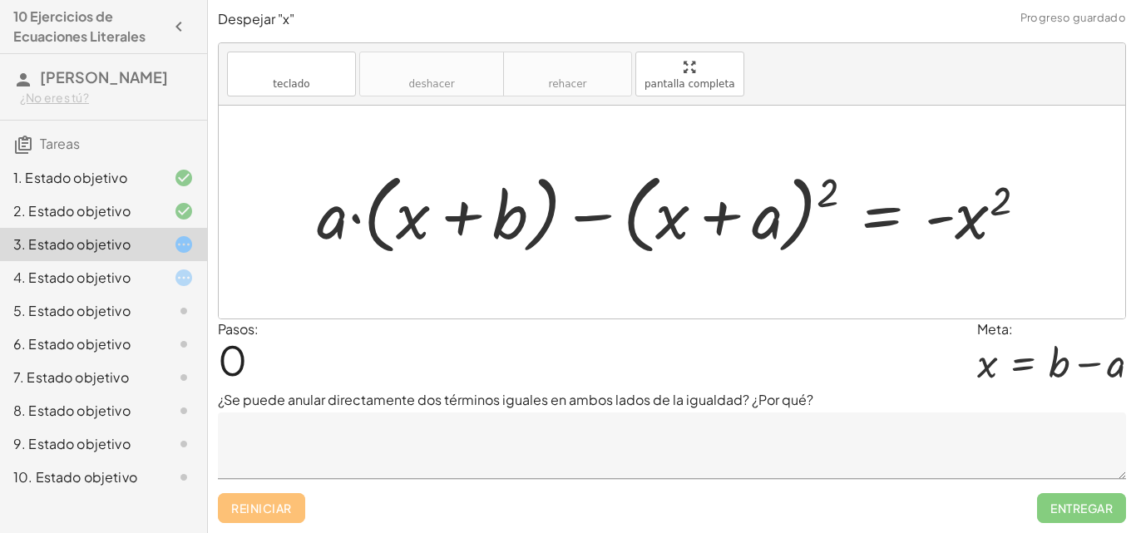
click at [187, 288] on icon at bounding box center [184, 278] width 20 height 20
click at [269, 511] on div "Resuelve o Despeja para "x". teclado teclado deshacer deshacer rehacer rehacer …" at bounding box center [672, 266] width 928 height 533
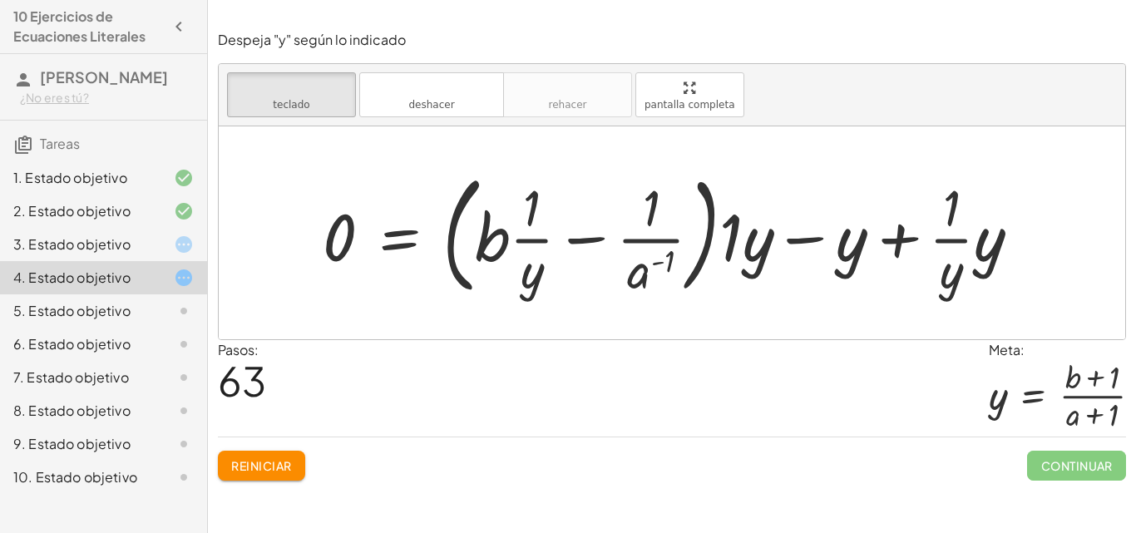
click at [91, 319] on font "5. Estado objetivo" at bounding box center [71, 310] width 117 height 17
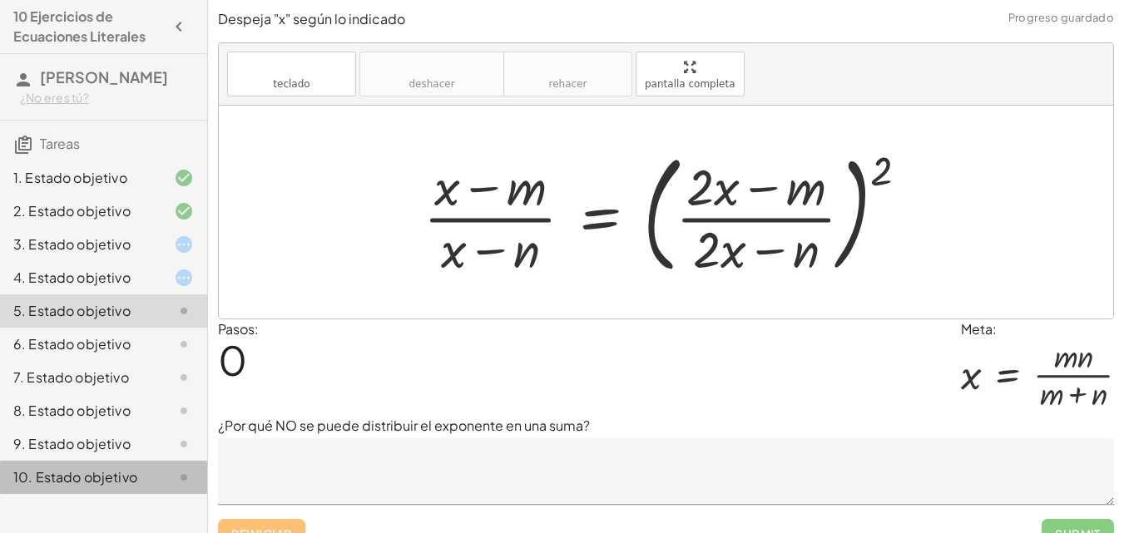
click at [107, 486] on font "10. Estado objetivo" at bounding box center [75, 476] width 124 height 17
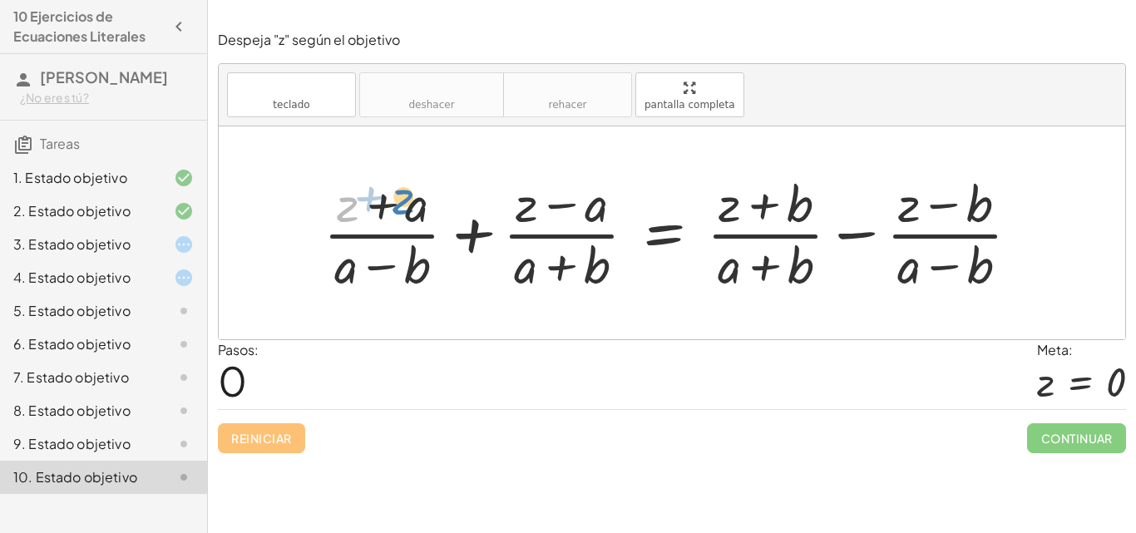
drag, startPoint x: 349, startPoint y: 206, endPoint x: 412, endPoint y: 200, distance: 62.7
click at [412, 200] on div at bounding box center [678, 233] width 726 height 128
click at [375, 199] on div at bounding box center [678, 233] width 726 height 128
click at [376, 267] on div at bounding box center [678, 233] width 726 height 128
click at [473, 233] on div at bounding box center [678, 233] width 726 height 128
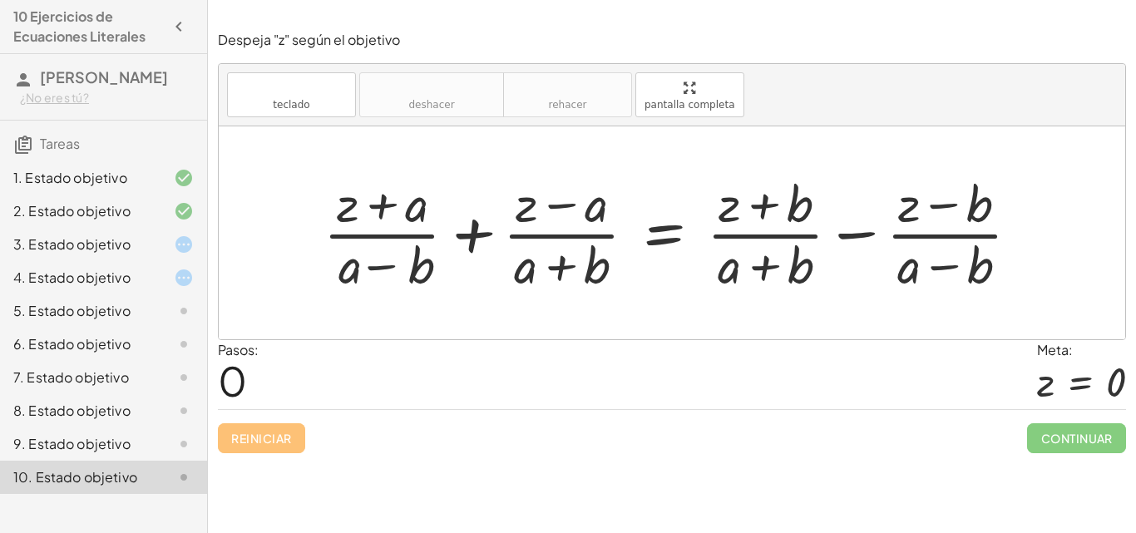
click at [473, 233] on div at bounding box center [678, 233] width 726 height 128
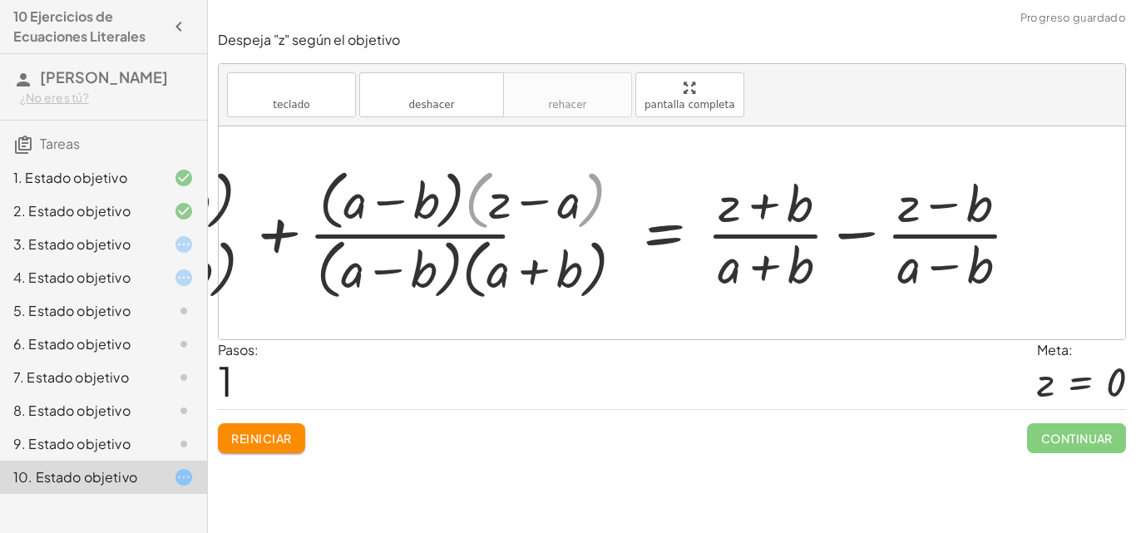
click at [528, 216] on div at bounding box center [483, 232] width 1115 height 143
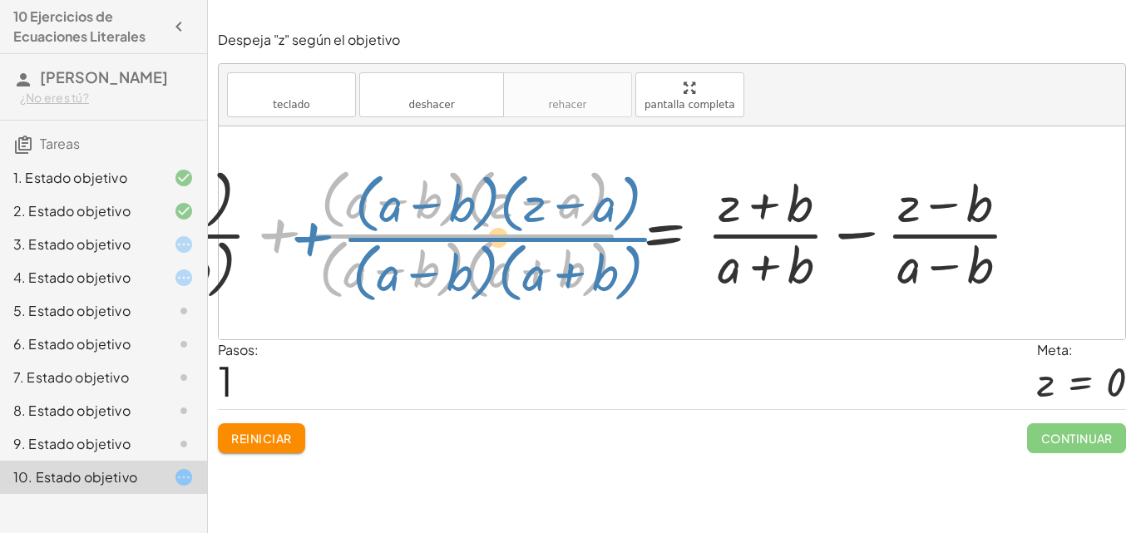
drag, startPoint x: 275, startPoint y: 283, endPoint x: 301, endPoint y: 284, distance: 25.8
click at [304, 285] on div at bounding box center [483, 232] width 1115 height 143
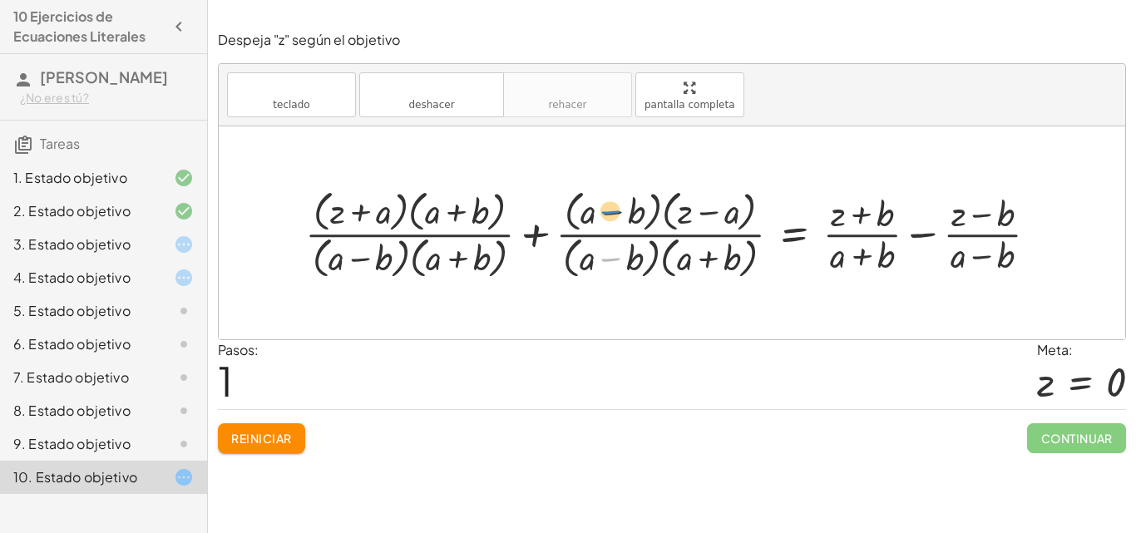
drag, startPoint x: 607, startPoint y: 254, endPoint x: 607, endPoint y: 205, distance: 48.2
click at [607, 205] on div at bounding box center [678, 233] width 763 height 99
drag, startPoint x: 556, startPoint y: 261, endPoint x: 571, endPoint y: 264, distance: 14.4
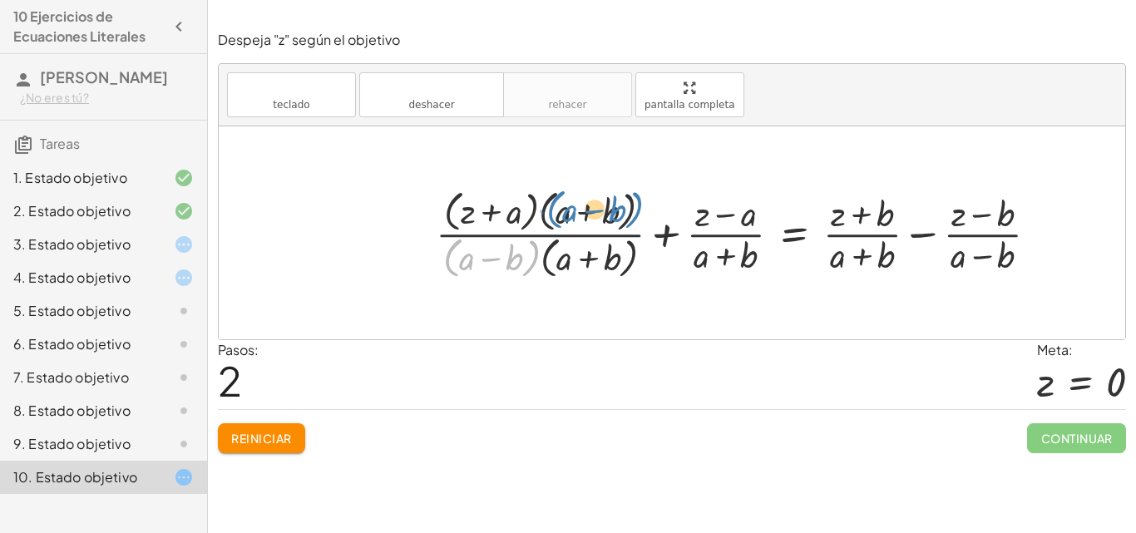
drag, startPoint x: 531, startPoint y: 252, endPoint x: 635, endPoint y: 204, distance: 113.9
click at [635, 204] on div at bounding box center [743, 233] width 632 height 99
drag, startPoint x: 631, startPoint y: 209, endPoint x: 537, endPoint y: 257, distance: 105.6
click at [537, 257] on div at bounding box center [743, 233] width 632 height 99
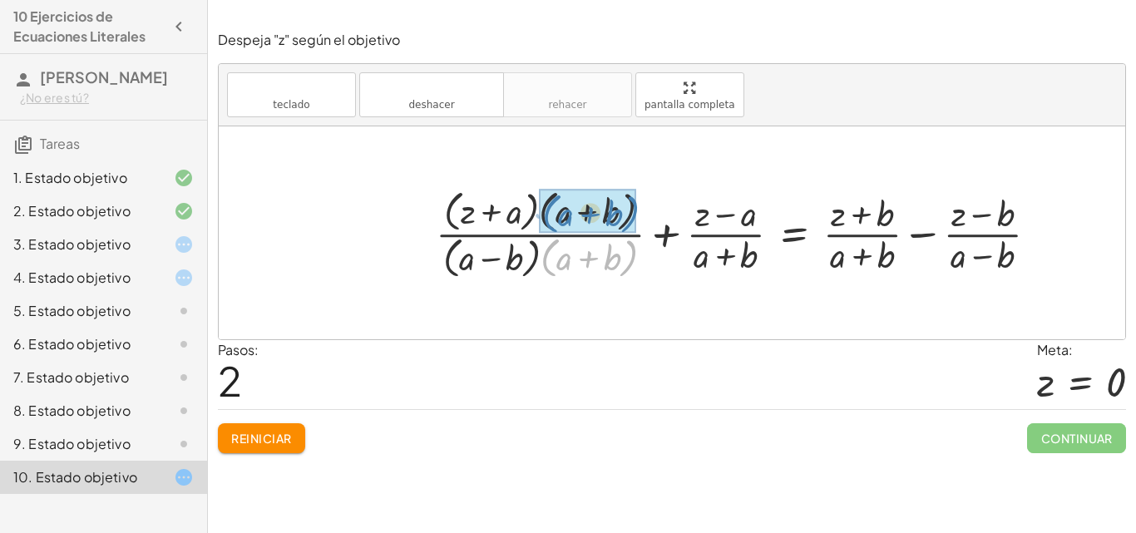
drag, startPoint x: 630, startPoint y: 259, endPoint x: 631, endPoint y: 211, distance: 47.4
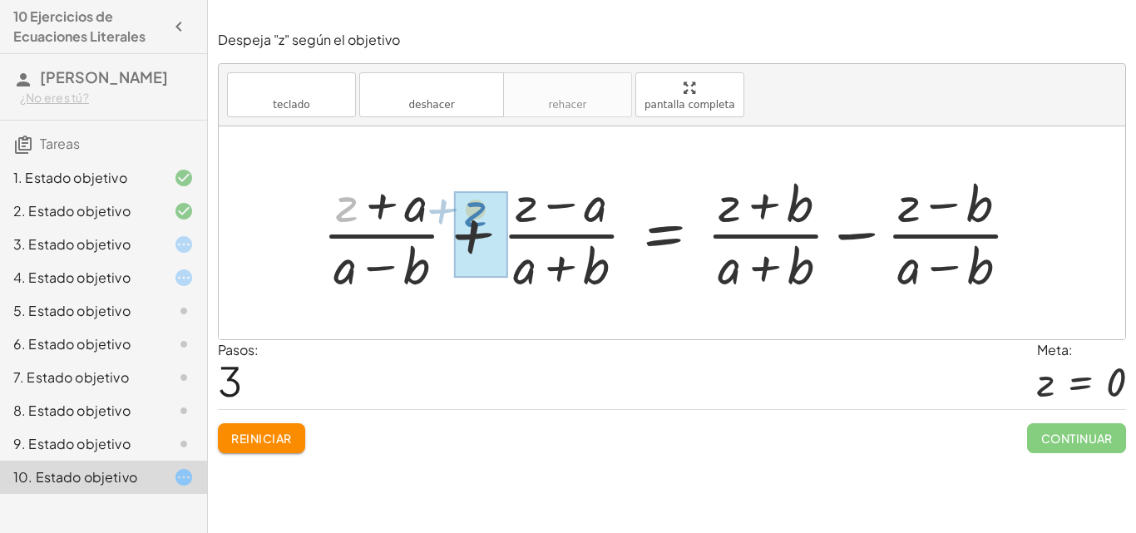
drag, startPoint x: 343, startPoint y: 221, endPoint x: 473, endPoint y: 226, distance: 129.8
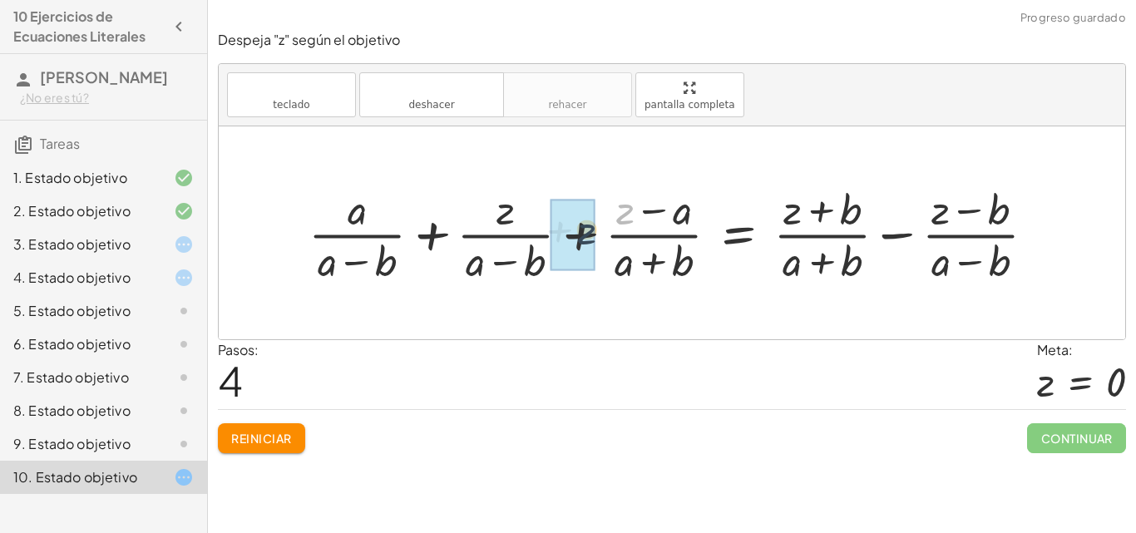
drag, startPoint x: 625, startPoint y: 213, endPoint x: 578, endPoint y: 237, distance: 52.4
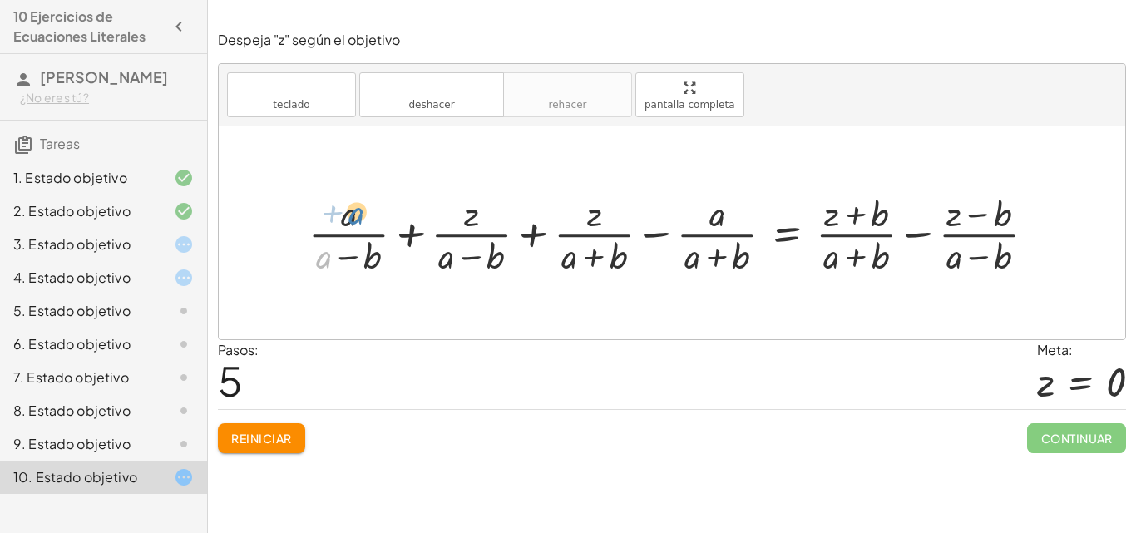
drag, startPoint x: 319, startPoint y: 257, endPoint x: 351, endPoint y: 213, distance: 54.7
click at [351, 213] on div at bounding box center [678, 233] width 757 height 90
drag, startPoint x: 351, startPoint y: 220, endPoint x: 325, endPoint y: 262, distance: 48.9
click at [325, 262] on div at bounding box center [678, 233] width 757 height 90
drag, startPoint x: 350, startPoint y: 258, endPoint x: 304, endPoint y: 255, distance: 45.8
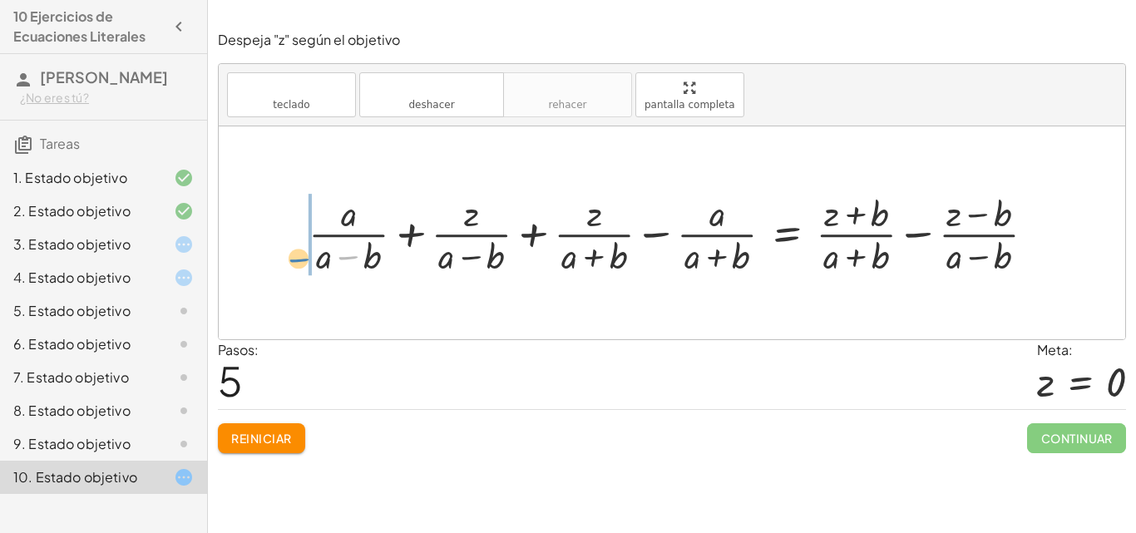
click at [304, 259] on div at bounding box center [678, 233] width 757 height 90
drag, startPoint x: 343, startPoint y: 254, endPoint x: 297, endPoint y: 256, distance: 46.6
click at [297, 256] on div at bounding box center [651, 233] width 809 height 90
drag, startPoint x: 371, startPoint y: 261, endPoint x: 344, endPoint y: 224, distance: 45.9
click at [344, 224] on div at bounding box center [668, 233] width 778 height 90
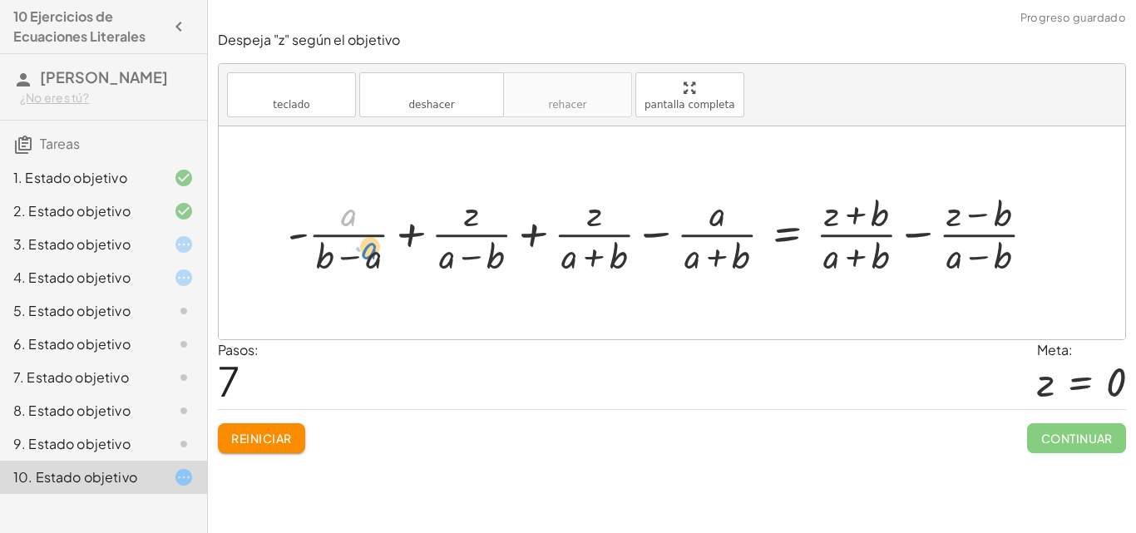
drag, startPoint x: 358, startPoint y: 249, endPoint x: 373, endPoint y: 259, distance: 18.0
click at [373, 259] on div at bounding box center [668, 233] width 778 height 90
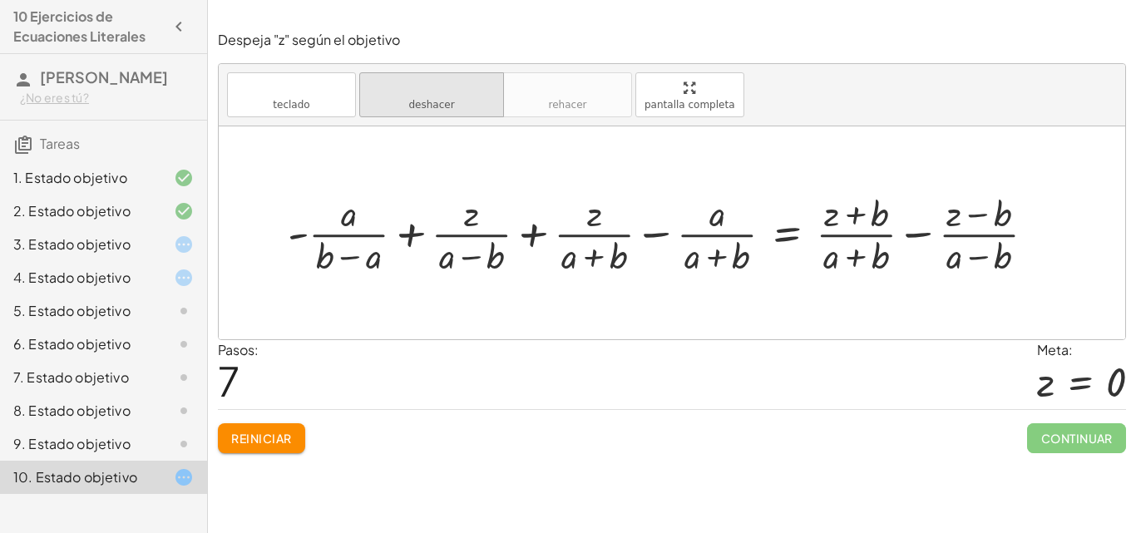
click at [426, 96] on icon "deshacer" at bounding box center [431, 88] width 126 height 20
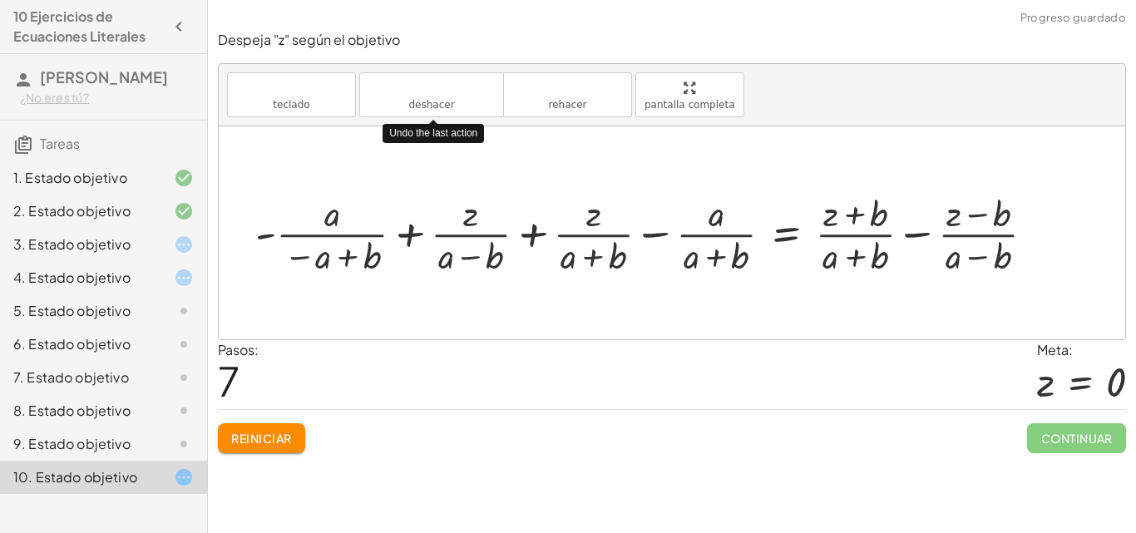
click at [330, 220] on div at bounding box center [651, 233] width 809 height 90
click at [343, 220] on div at bounding box center [651, 233] width 809 height 90
drag, startPoint x: 329, startPoint y: 215, endPoint x: 320, endPoint y: 262, distance: 48.1
click at [320, 262] on div at bounding box center [651, 233] width 809 height 90
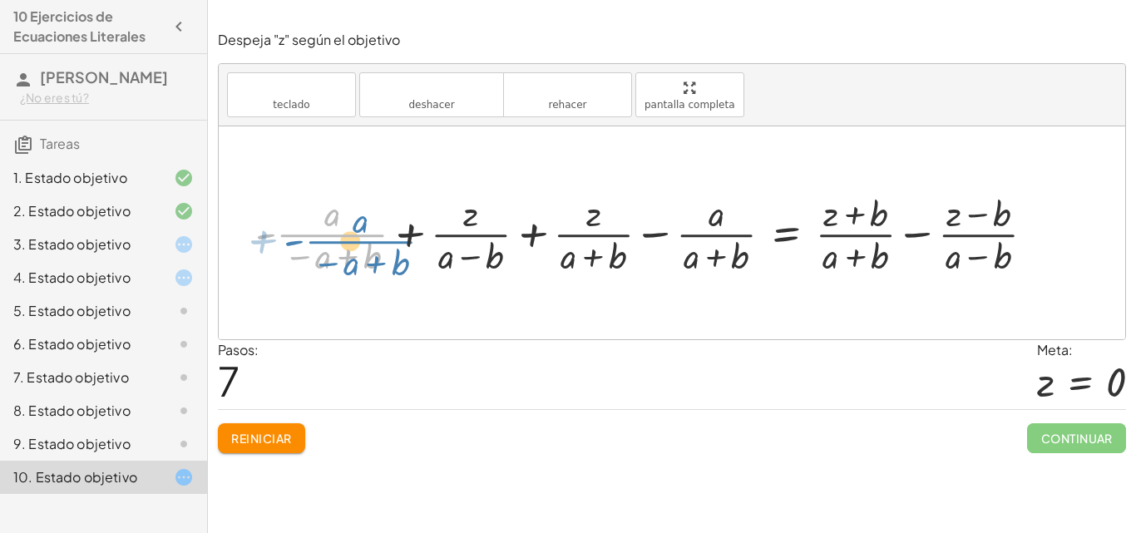
drag, startPoint x: 269, startPoint y: 236, endPoint x: 307, endPoint y: 220, distance: 41.7
click at [302, 235] on div at bounding box center [651, 233] width 809 height 90
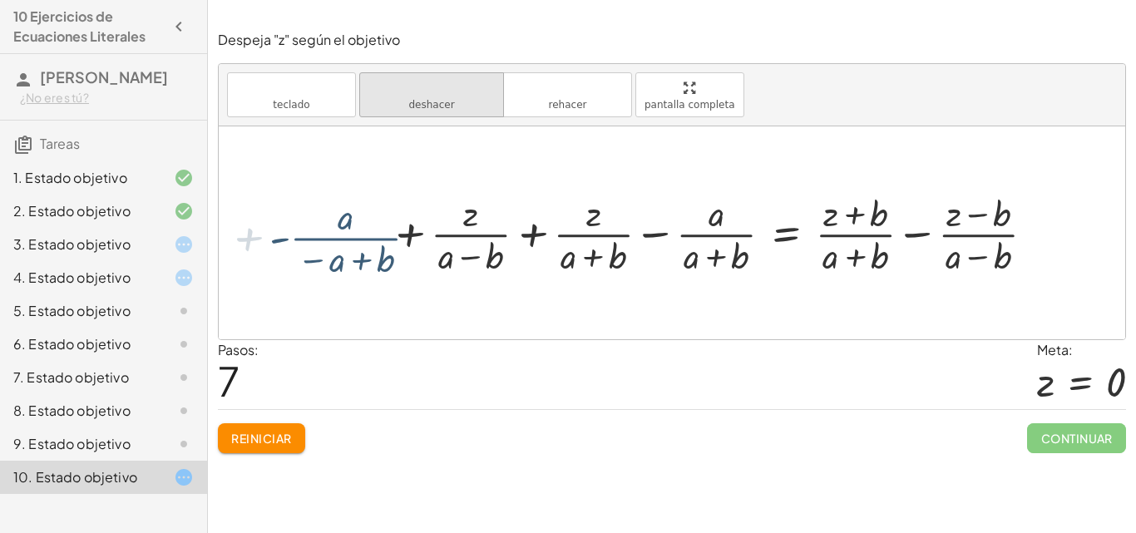
click at [424, 99] on font "deshacer" at bounding box center [431, 105] width 46 height 12
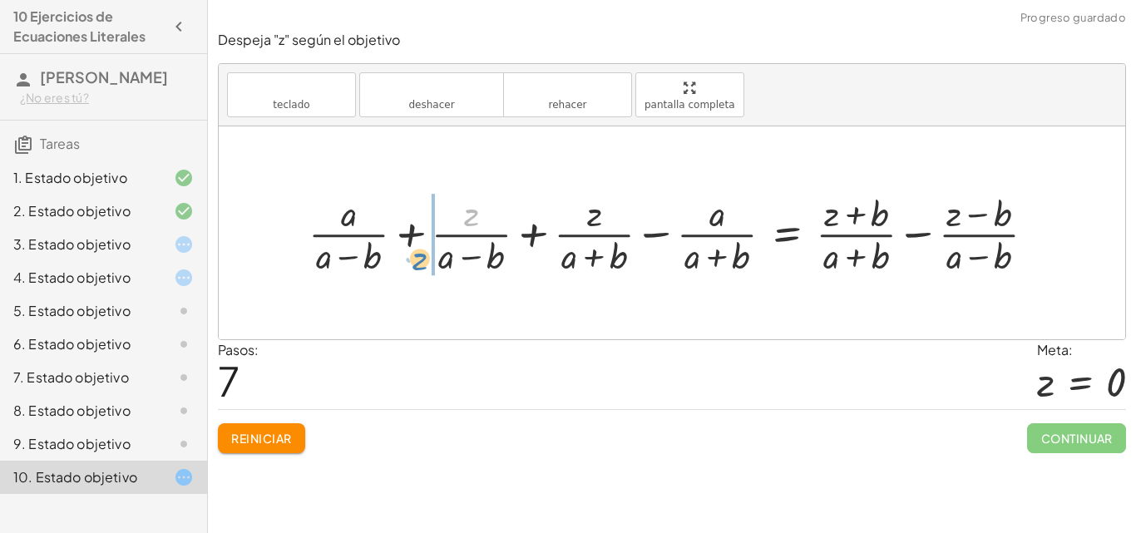
drag, startPoint x: 474, startPoint y: 220, endPoint x: 423, endPoint y: 263, distance: 66.1
click at [423, 263] on div at bounding box center [678, 233] width 757 height 90
drag, startPoint x: 329, startPoint y: 217, endPoint x: 430, endPoint y: 243, distance: 103.9
click at [430, 243] on div at bounding box center [668, 233] width 777 height 90
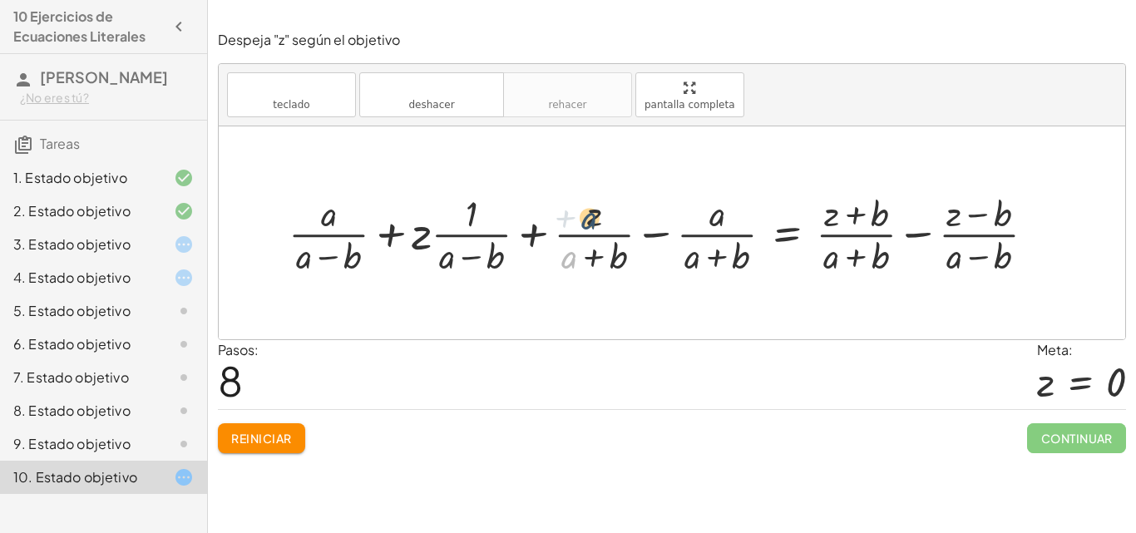
drag, startPoint x: 577, startPoint y: 227, endPoint x: 583, endPoint y: 215, distance: 13.0
click at [583, 215] on div at bounding box center [668, 233] width 777 height 90
click at [274, 437] on font "Reiniciar" at bounding box center [261, 438] width 60 height 15
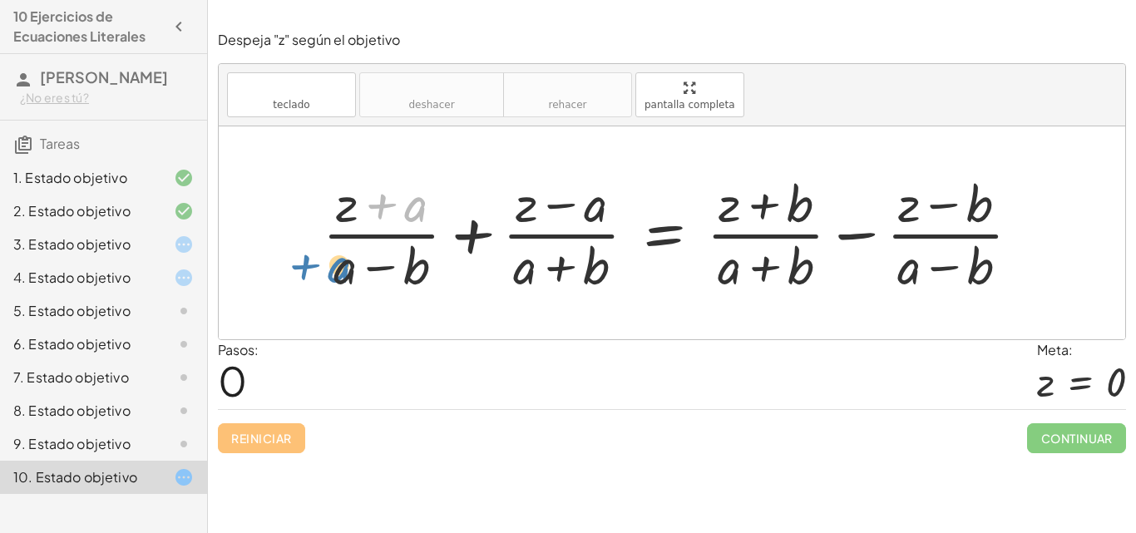
drag, startPoint x: 390, startPoint y: 229, endPoint x: 340, endPoint y: 271, distance: 65.5
click at [340, 271] on div at bounding box center [678, 233] width 728 height 128
drag, startPoint x: 342, startPoint y: 272, endPoint x: 418, endPoint y: 205, distance: 101.4
click at [418, 205] on div at bounding box center [678, 233] width 728 height 128
drag, startPoint x: 553, startPoint y: 240, endPoint x: 596, endPoint y: 201, distance: 57.7
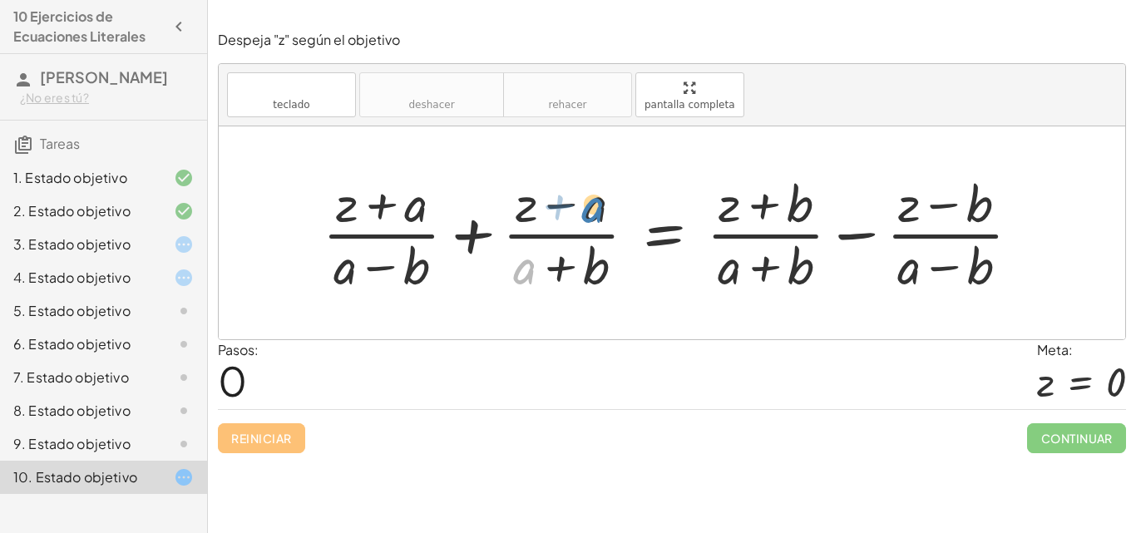
click at [596, 201] on div at bounding box center [678, 233] width 728 height 128
drag, startPoint x: 596, startPoint y: 201, endPoint x: 524, endPoint y: 267, distance: 97.7
click at [524, 267] on div at bounding box center [678, 233] width 728 height 128
click at [521, 267] on div at bounding box center [678, 233] width 728 height 128
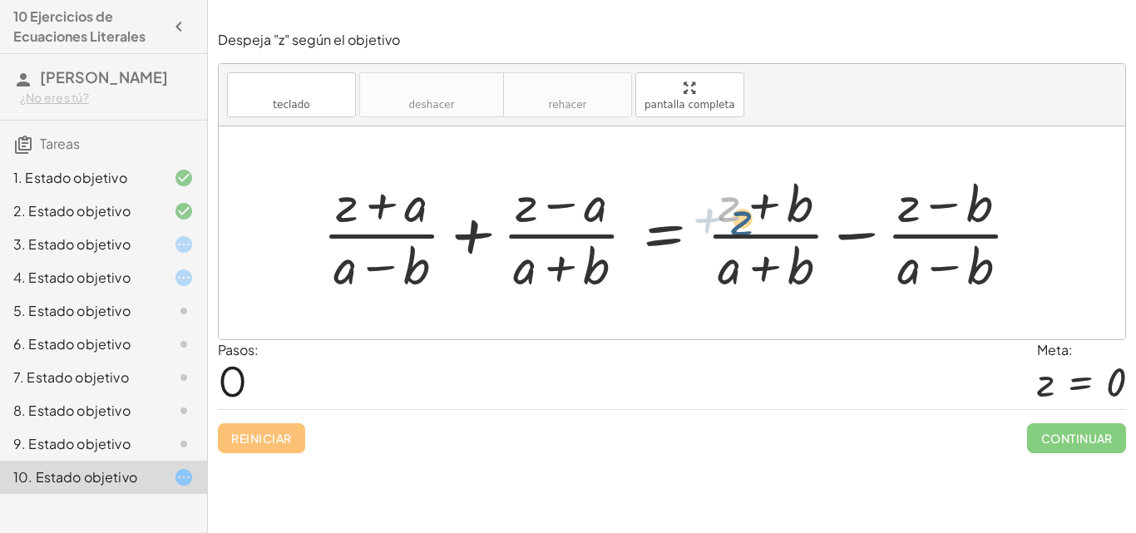
drag, startPoint x: 724, startPoint y: 200, endPoint x: 735, endPoint y: 209, distance: 14.2
click at [735, 209] on div at bounding box center [678, 233] width 728 height 128
drag, startPoint x: 798, startPoint y: 265, endPoint x: 804, endPoint y: 201, distance: 64.4
click at [804, 201] on div at bounding box center [678, 233] width 728 height 128
drag, startPoint x: 908, startPoint y: 267, endPoint x: 897, endPoint y: 201, distance: 66.7
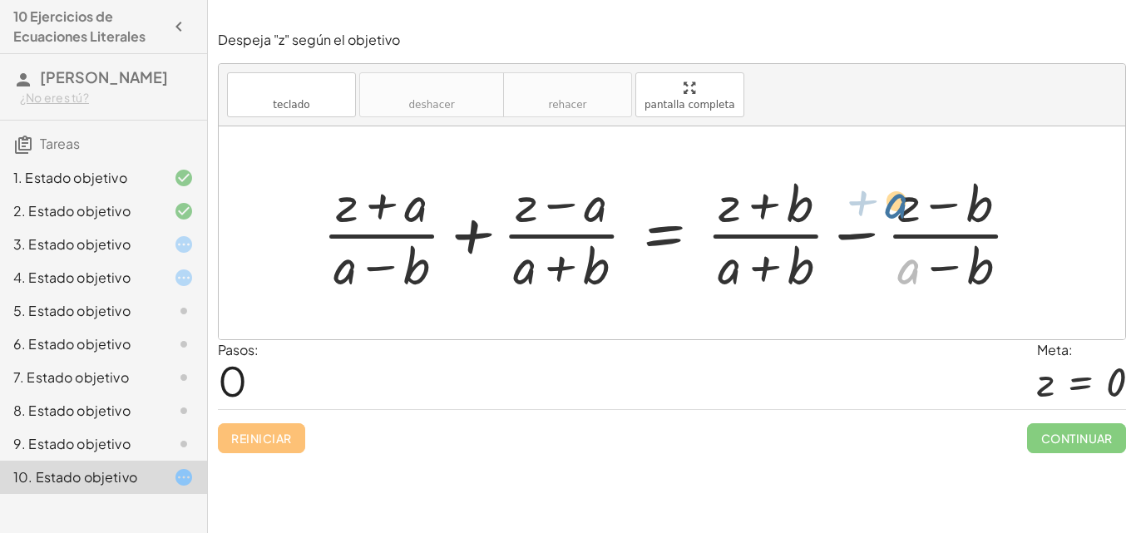
click at [897, 201] on div at bounding box center [678, 233] width 728 height 128
click at [118, 253] on font "3. Estado objetivo" at bounding box center [71, 243] width 117 height 17
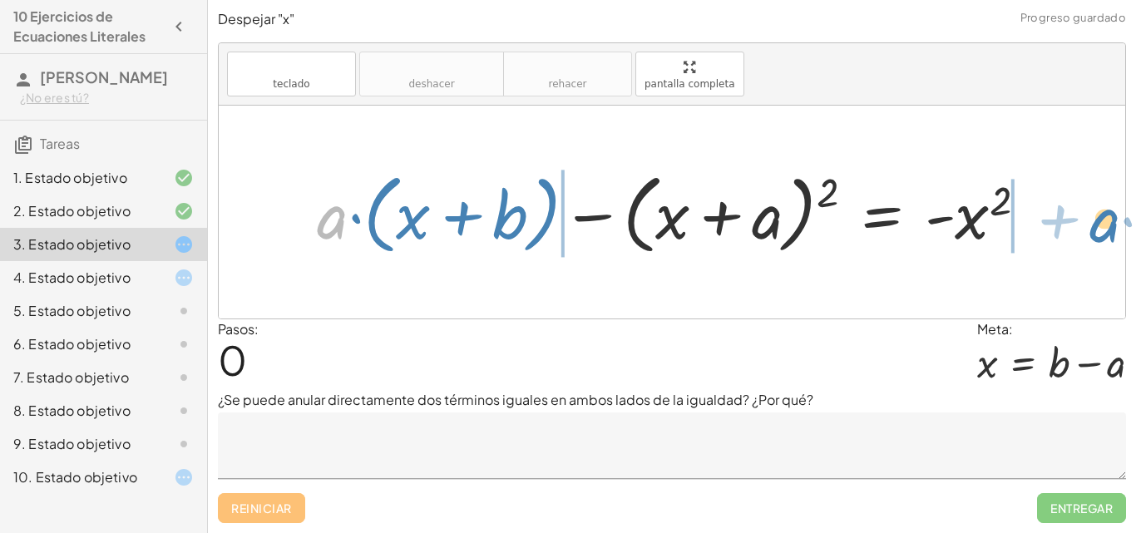
drag, startPoint x: 336, startPoint y: 213, endPoint x: 1107, endPoint y: 216, distance: 771.0
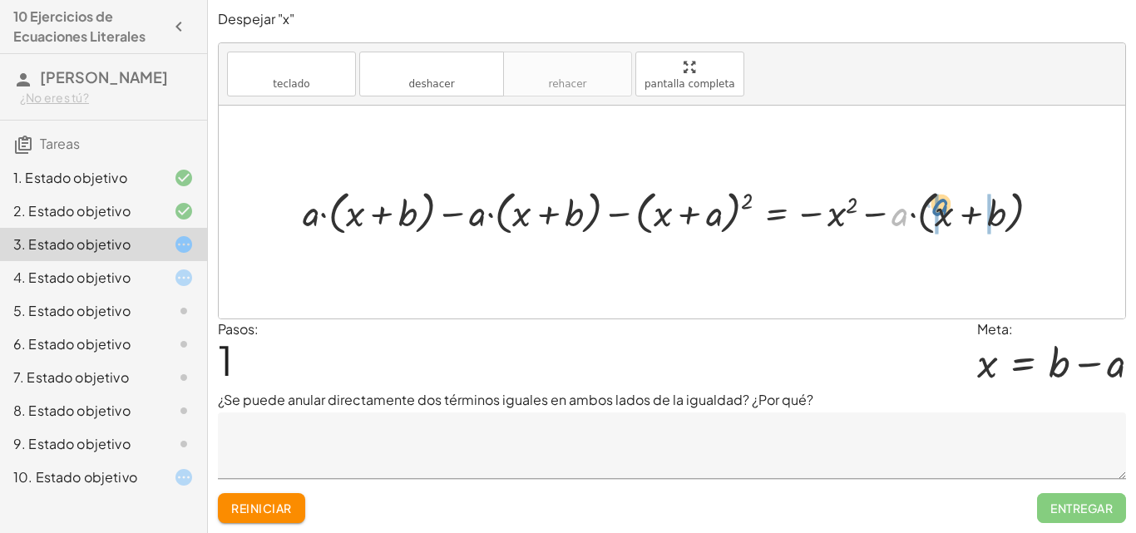
drag, startPoint x: 894, startPoint y: 217, endPoint x: 933, endPoint y: 208, distance: 40.1
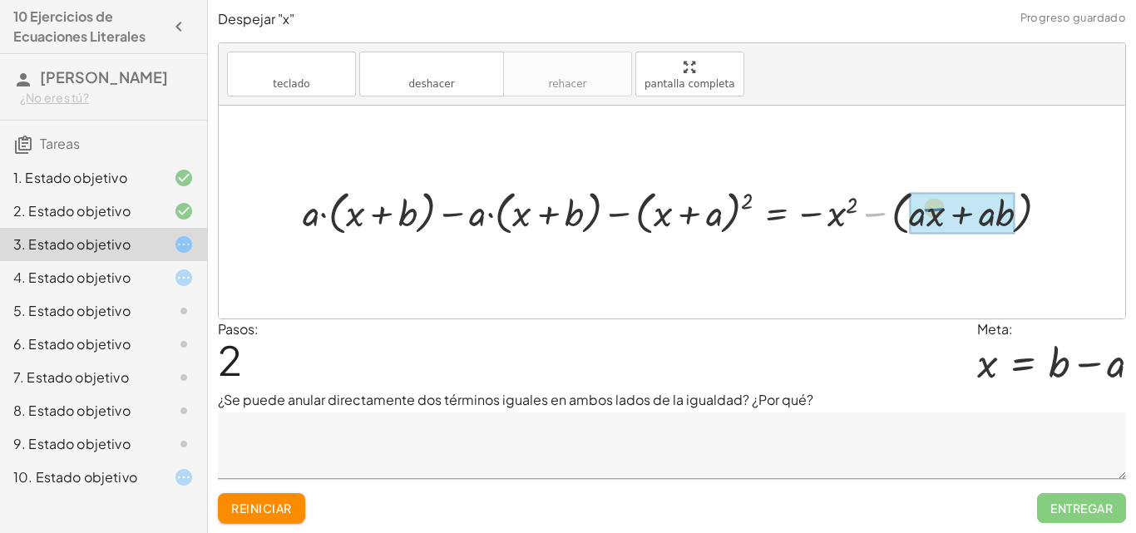
drag, startPoint x: 879, startPoint y: 213, endPoint x: 942, endPoint y: 207, distance: 63.5
click at [309, 218] on div at bounding box center [664, 212] width 740 height 56
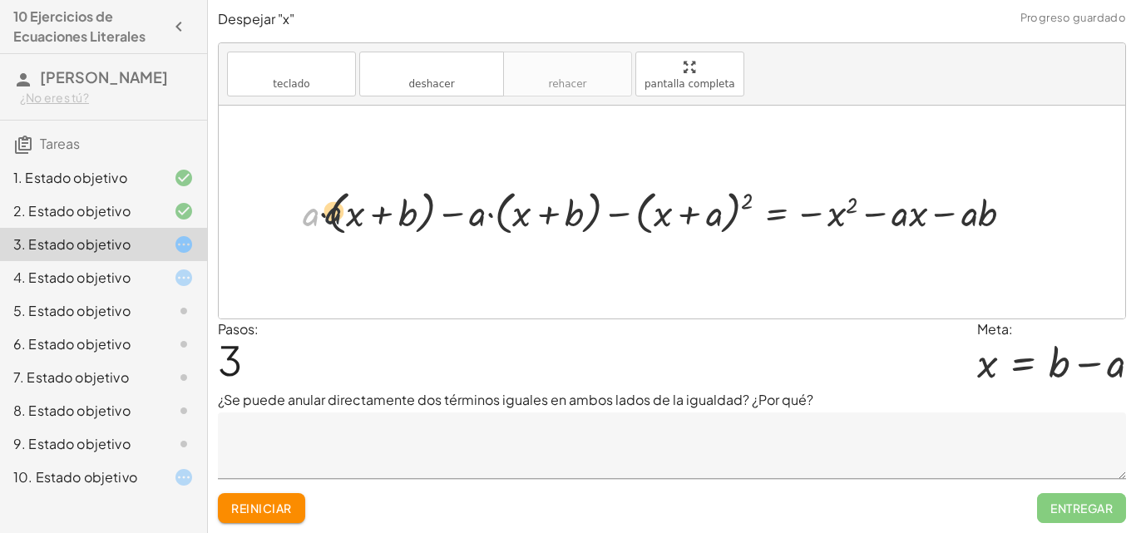
click at [343, 214] on div at bounding box center [664, 212] width 740 height 56
click at [378, 222] on div at bounding box center [678, 212] width 713 height 56
drag, startPoint x: 342, startPoint y: 217, endPoint x: 290, endPoint y: 201, distance: 53.9
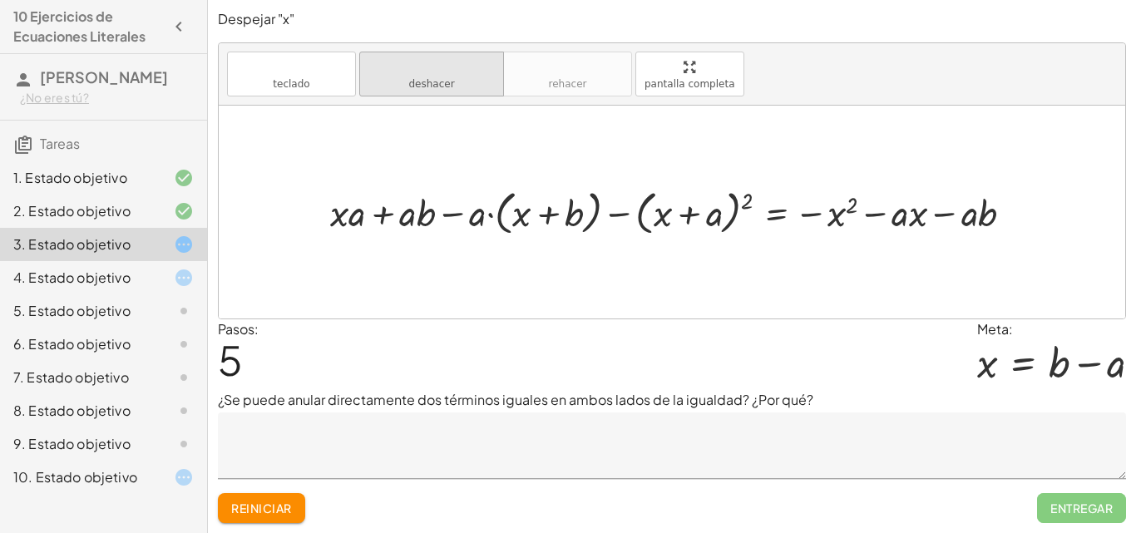
click at [439, 76] on button "deshacer deshacer" at bounding box center [431, 74] width 145 height 45
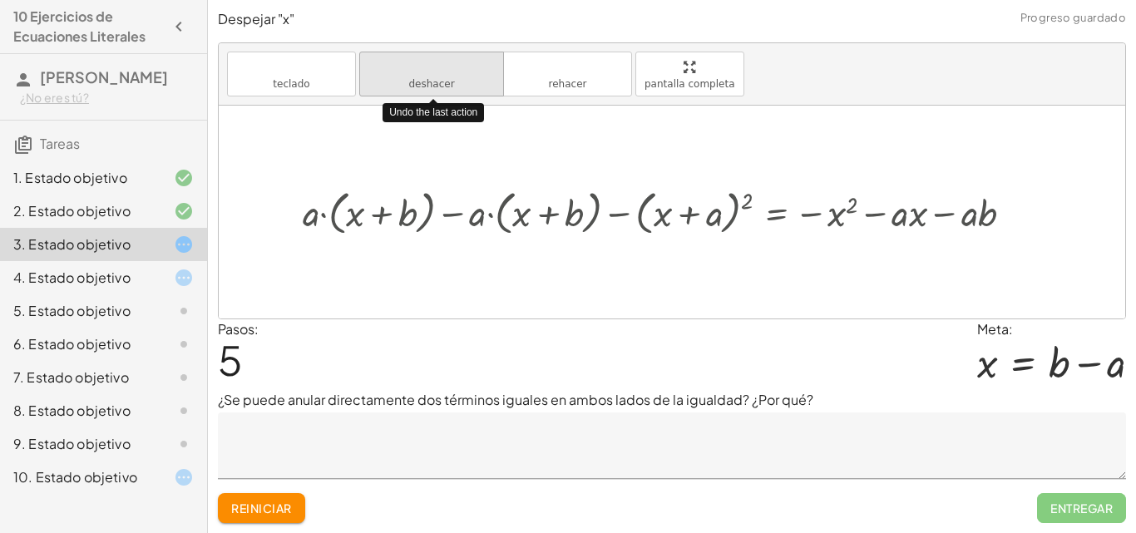
click at [439, 76] on button "deshacer deshacer" at bounding box center [431, 74] width 145 height 45
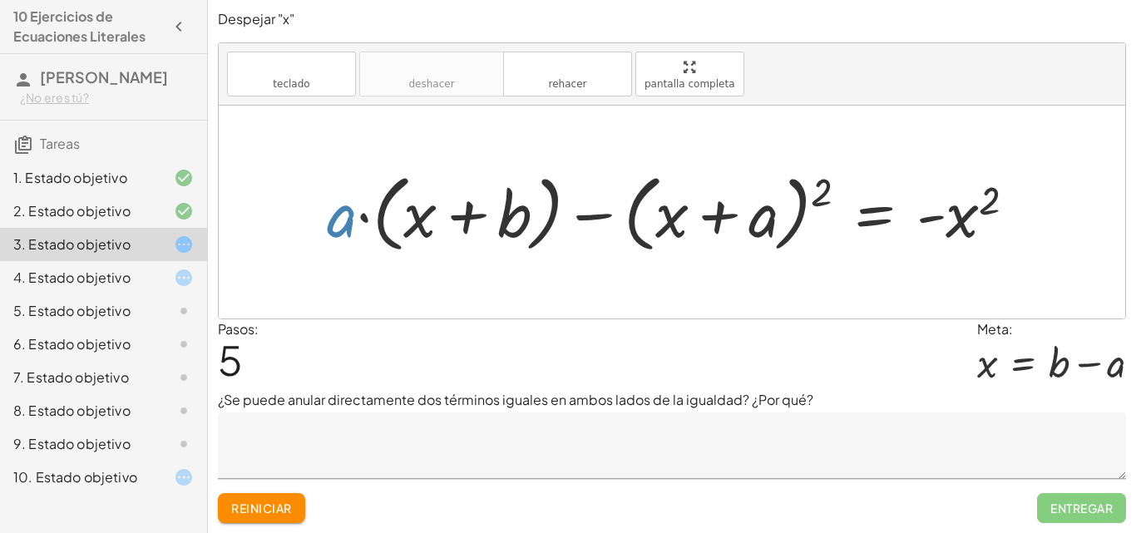
click at [105, 221] on div "2. Estado objetivo" at bounding box center [80, 211] width 134 height 20
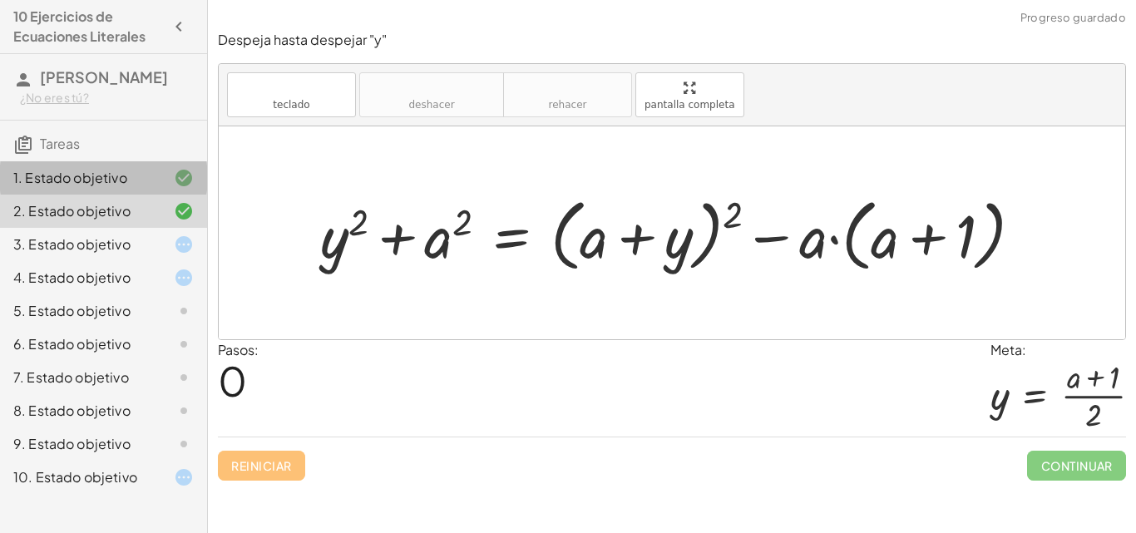
click at [111, 186] on font "1. Estado objetivo" at bounding box center [70, 177] width 114 height 17
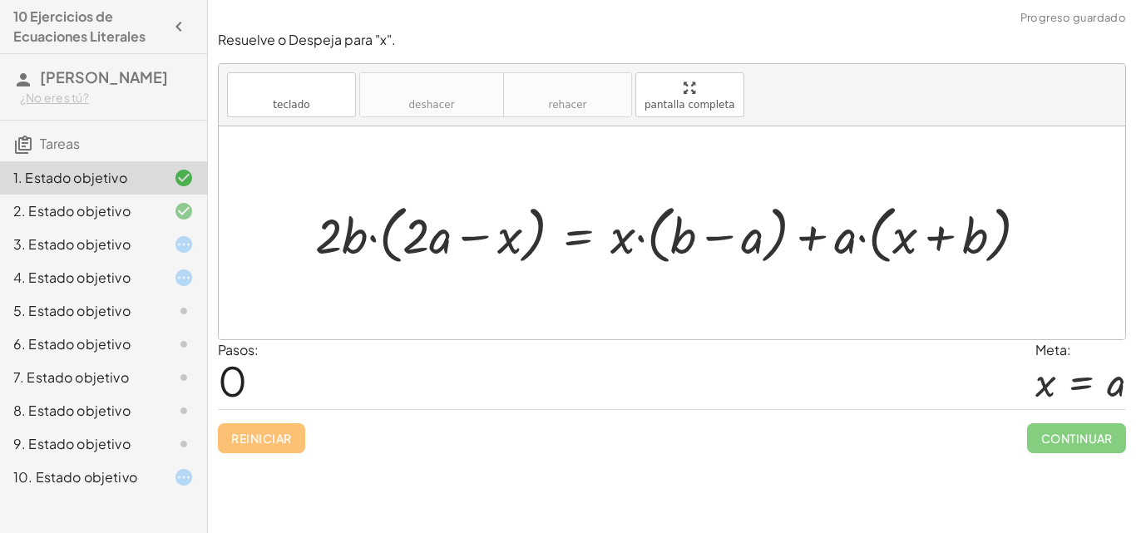
click at [151, 254] on div at bounding box center [170, 245] width 47 height 20
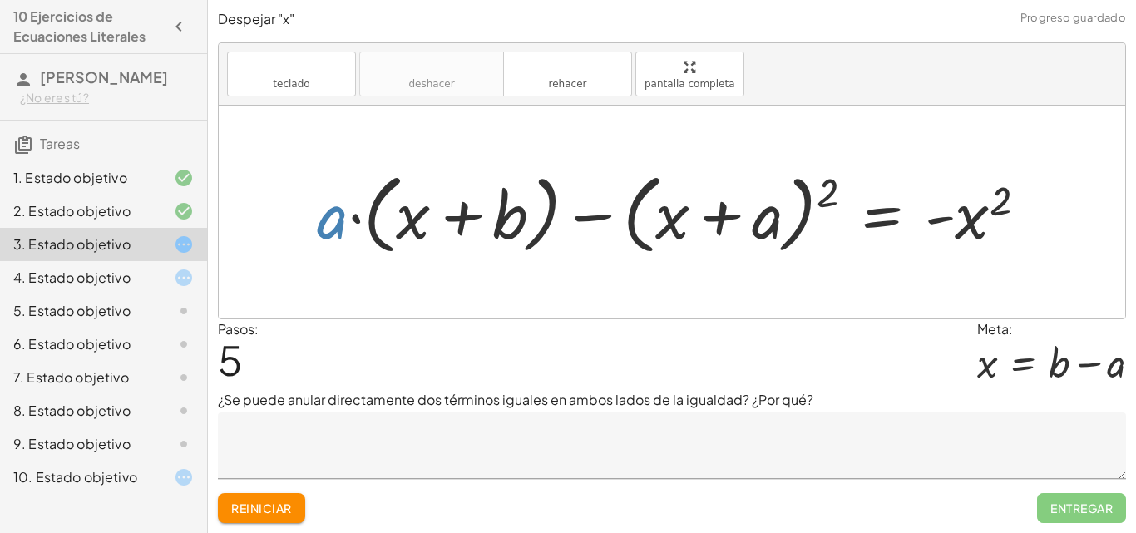
click at [272, 508] on font "Reiniciar" at bounding box center [261, 508] width 60 height 15
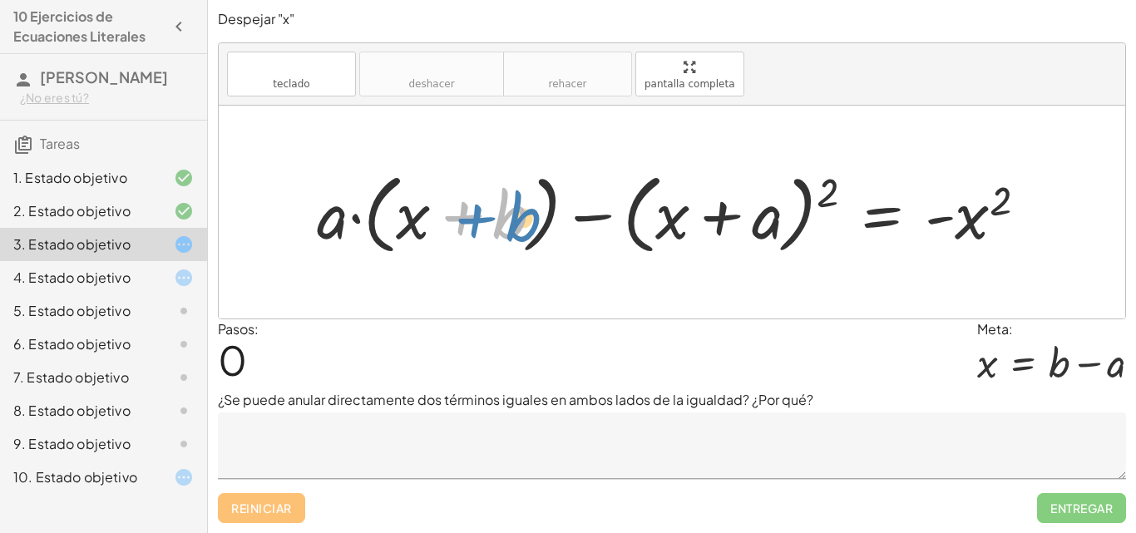
drag, startPoint x: 459, startPoint y: 220, endPoint x: 472, endPoint y: 223, distance: 12.7
click at [472, 223] on div at bounding box center [679, 213] width 740 height 96
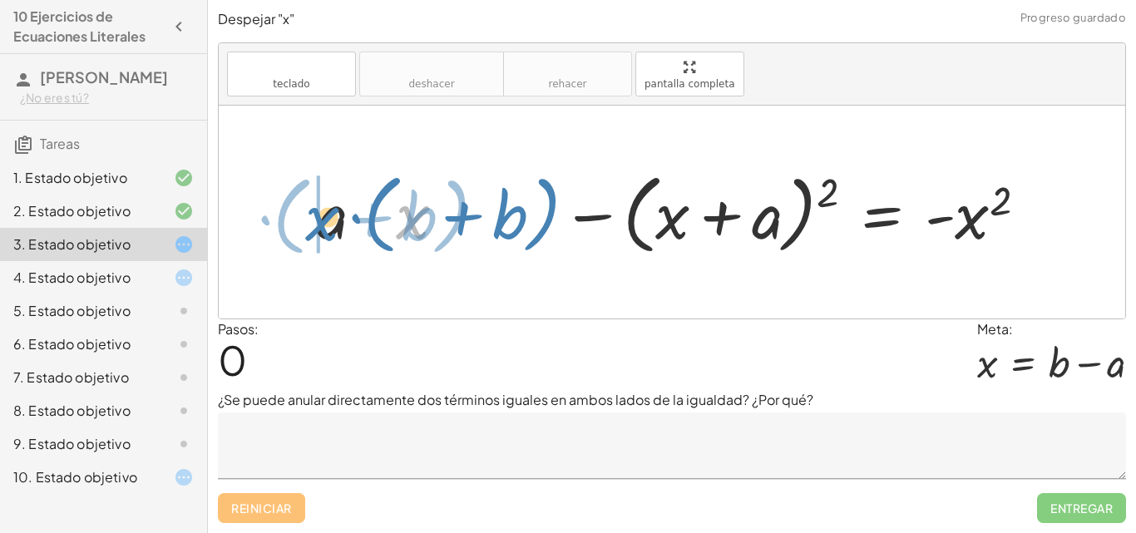
drag, startPoint x: 404, startPoint y: 230, endPoint x: 324, endPoint y: 230, distance: 79.8
click at [315, 231] on div at bounding box center [679, 213] width 740 height 96
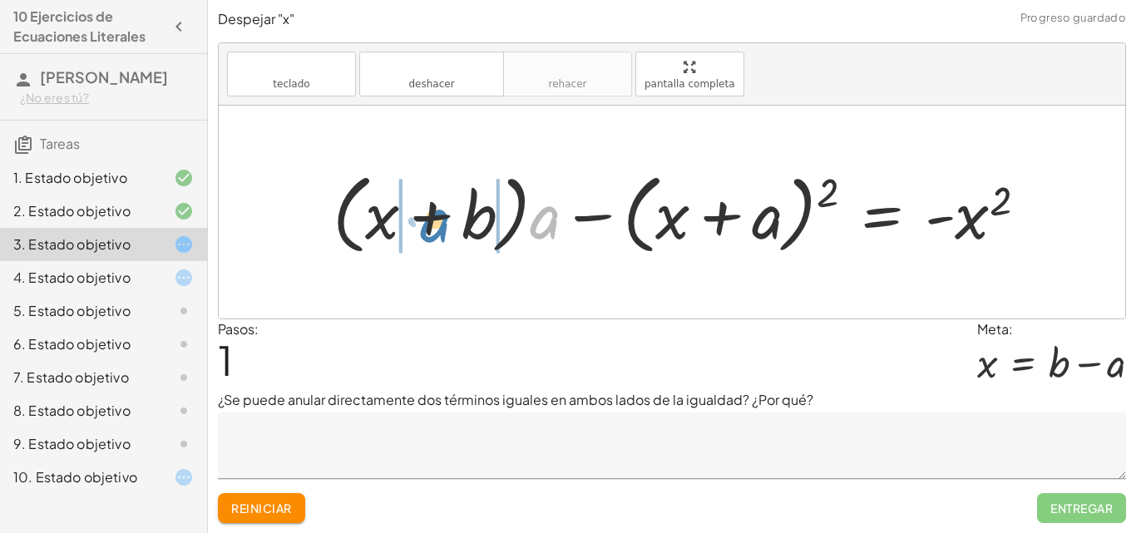
drag, startPoint x: 537, startPoint y: 215, endPoint x: 428, endPoint y: 218, distance: 109.0
click at [428, 218] on div at bounding box center [686, 213] width 724 height 96
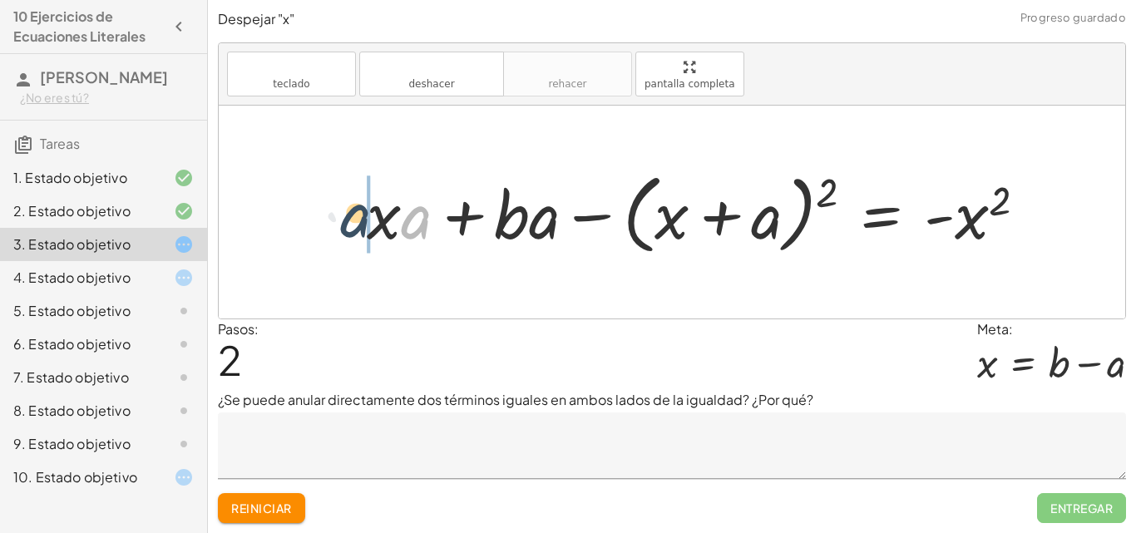
drag, startPoint x: 408, startPoint y: 219, endPoint x: 347, endPoint y: 216, distance: 61.6
drag, startPoint x: 544, startPoint y: 219, endPoint x: 371, endPoint y: 210, distance: 173.2
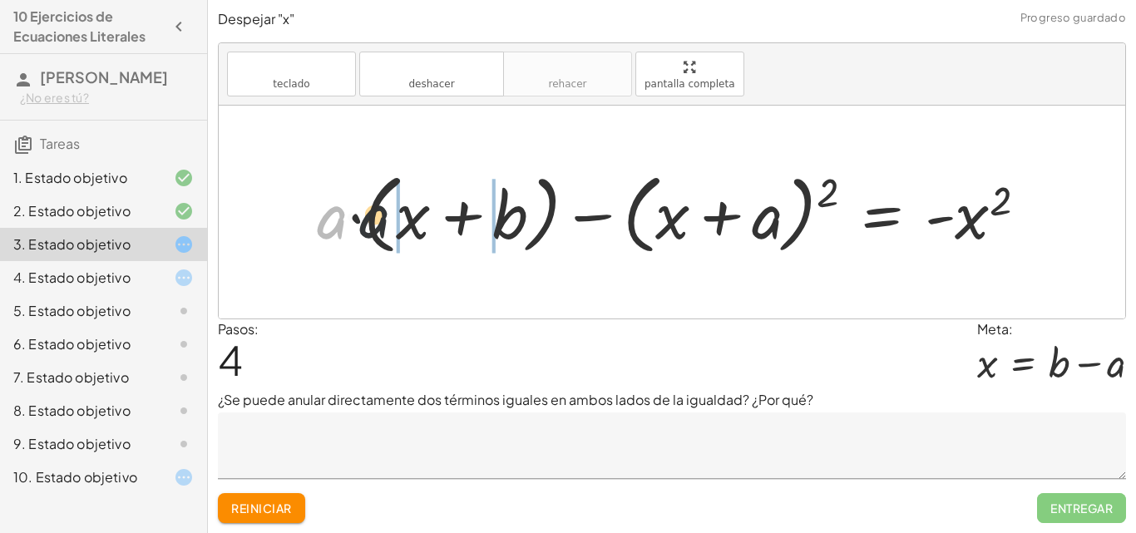
drag, startPoint x: 328, startPoint y: 220, endPoint x: 413, endPoint y: 216, distance: 84.9
click at [413, 216] on div at bounding box center [679, 213] width 740 height 96
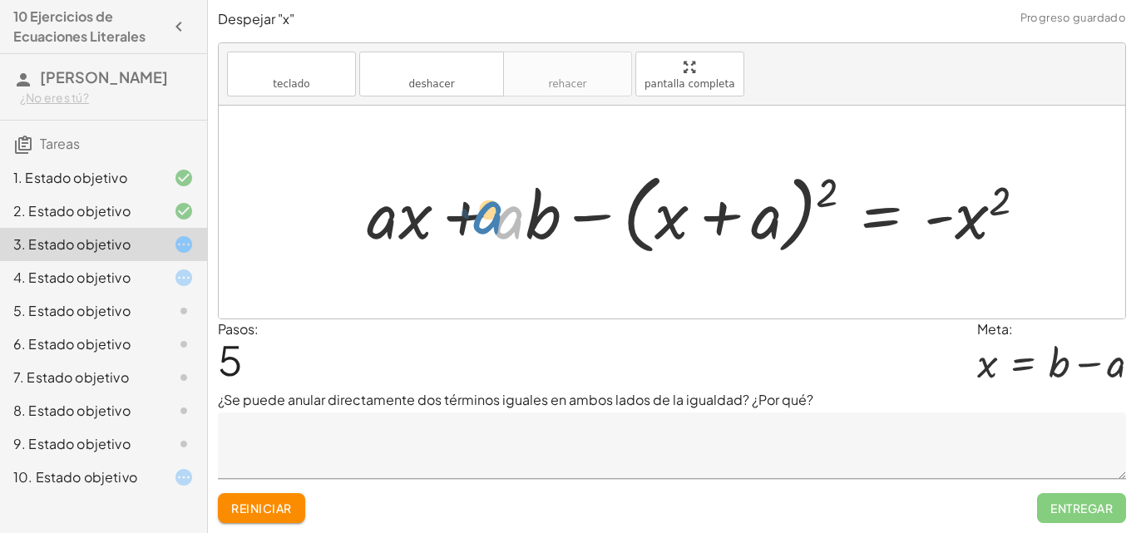
drag, startPoint x: 499, startPoint y: 228, endPoint x: 482, endPoint y: 221, distance: 17.9
click at [482, 221] on div at bounding box center [702, 213] width 689 height 96
drag, startPoint x: 404, startPoint y: 223, endPoint x: 506, endPoint y: 219, distance: 102.4
click at [506, 219] on div at bounding box center [702, 213] width 689 height 96
drag, startPoint x: 431, startPoint y: 224, endPoint x: 378, endPoint y: 218, distance: 52.7
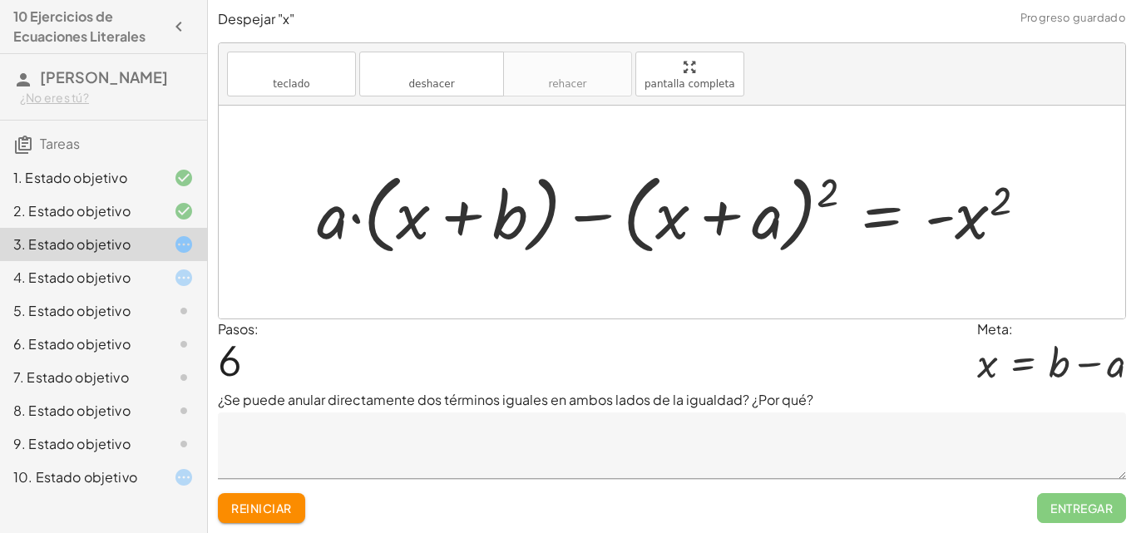
click at [333, 216] on div at bounding box center [679, 213] width 740 height 96
click at [319, 81] on button "teclado teclado" at bounding box center [291, 74] width 129 height 45
click at [326, 215] on div at bounding box center [679, 213] width 740 height 96
click at [324, 230] on div at bounding box center [679, 213] width 740 height 96
click at [323, 230] on div at bounding box center [679, 213] width 740 height 96
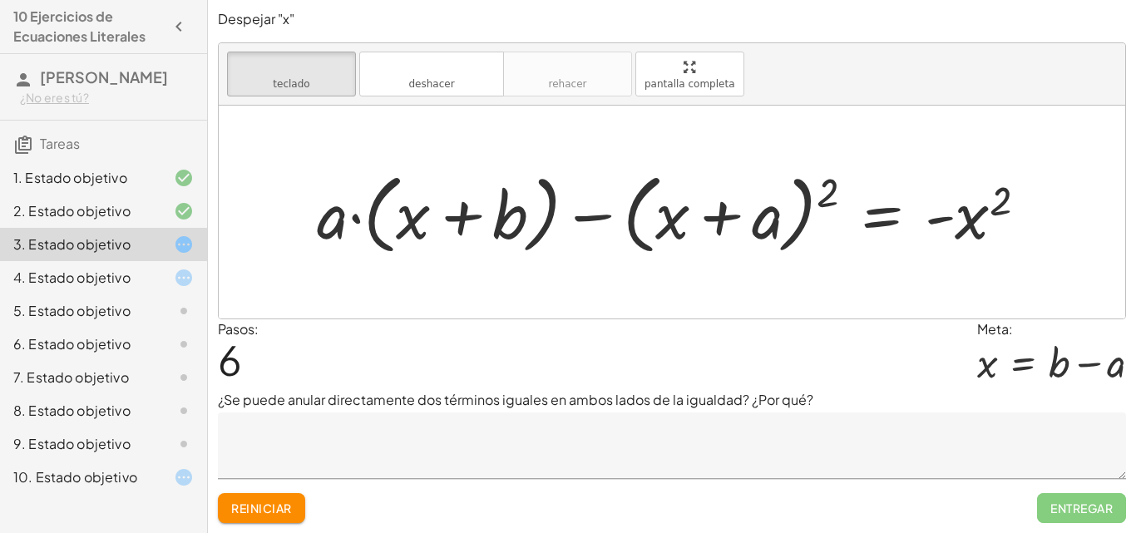
drag, startPoint x: 330, startPoint y: 227, endPoint x: 377, endPoint y: 189, distance: 60.3
click at [377, 189] on div at bounding box center [679, 213] width 740 height 96
click at [882, 214] on div "x + b − ( + x + a ) 2 = - x 2 + a · + · ( )" at bounding box center [882, 214] width 0 height 0
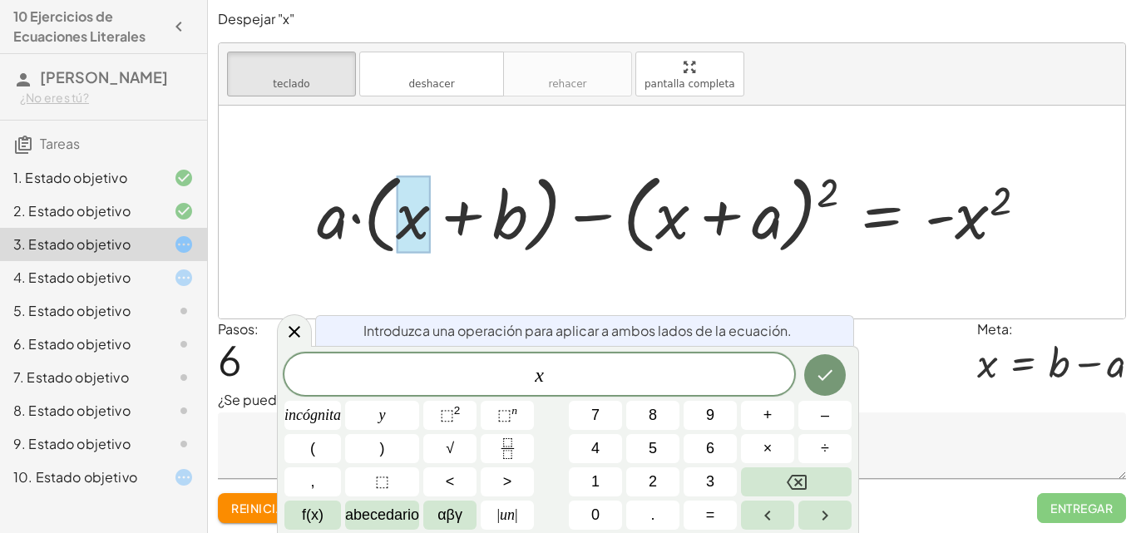
drag, startPoint x: 432, startPoint y: 208, endPoint x: 467, endPoint y: 217, distance: 36.1
click at [437, 208] on div at bounding box center [679, 213] width 740 height 96
drag, startPoint x: 467, startPoint y: 217, endPoint x: 498, endPoint y: 222, distance: 31.2
click at [470, 217] on div at bounding box center [679, 213] width 740 height 96
click at [332, 215] on div at bounding box center [679, 213] width 740 height 96
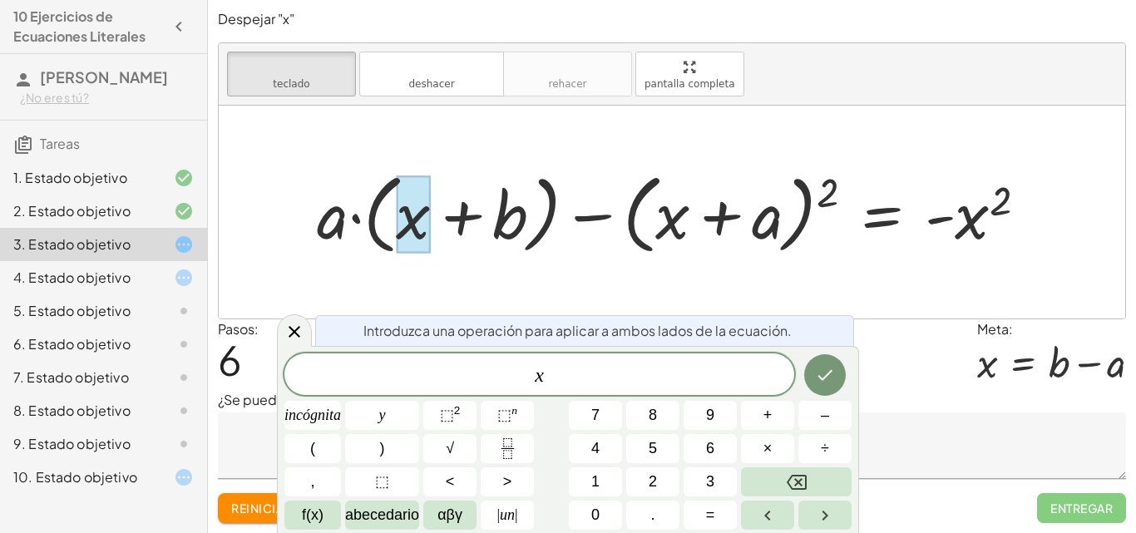
click at [333, 215] on div at bounding box center [679, 213] width 740 height 96
click at [414, 215] on div at bounding box center [413, 213] width 34 height 77
click at [571, 214] on div at bounding box center [679, 213] width 740 height 96
click at [580, 213] on div at bounding box center [679, 213] width 740 height 96
drag, startPoint x: 600, startPoint y: 215, endPoint x: 709, endPoint y: 227, distance: 110.4
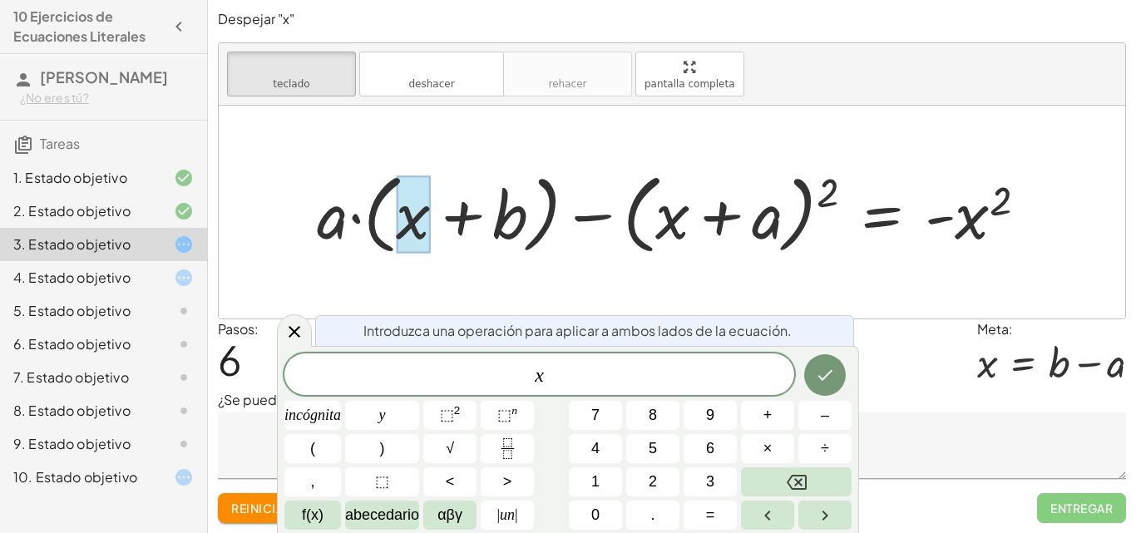
click at [612, 216] on div at bounding box center [679, 213] width 740 height 96
click at [784, 225] on div at bounding box center [679, 213] width 740 height 96
click at [800, 225] on div at bounding box center [679, 213] width 740 height 96
click at [818, 225] on div at bounding box center [679, 213] width 740 height 96
click at [304, 321] on div at bounding box center [294, 330] width 35 height 32
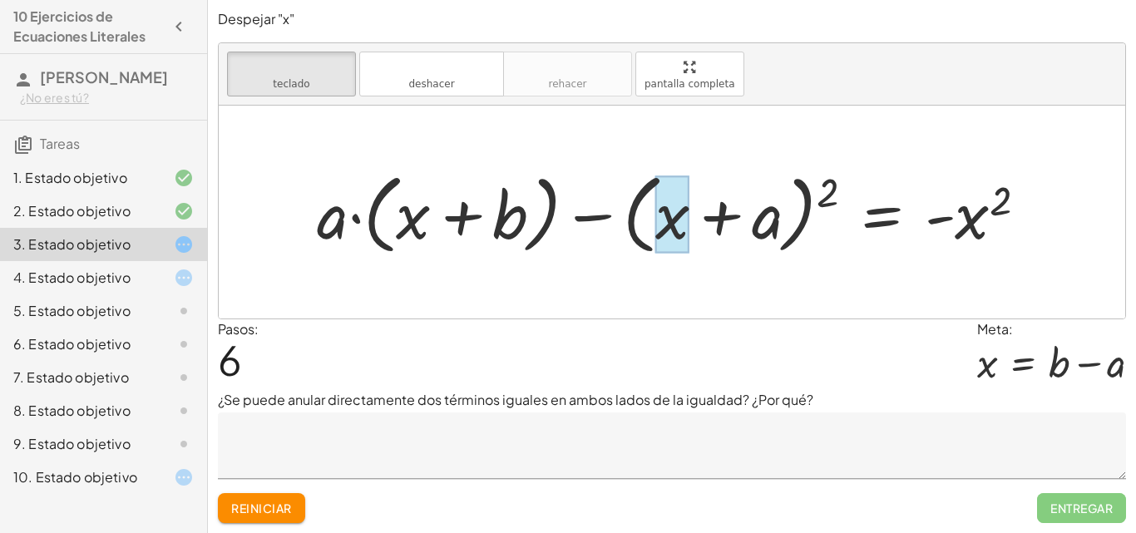
drag, startPoint x: 965, startPoint y: 219, endPoint x: 669, endPoint y: 220, distance: 295.2
click at [670, 220] on div at bounding box center [672, 213] width 34 height 77
click at [669, 220] on div at bounding box center [672, 213] width 34 height 77
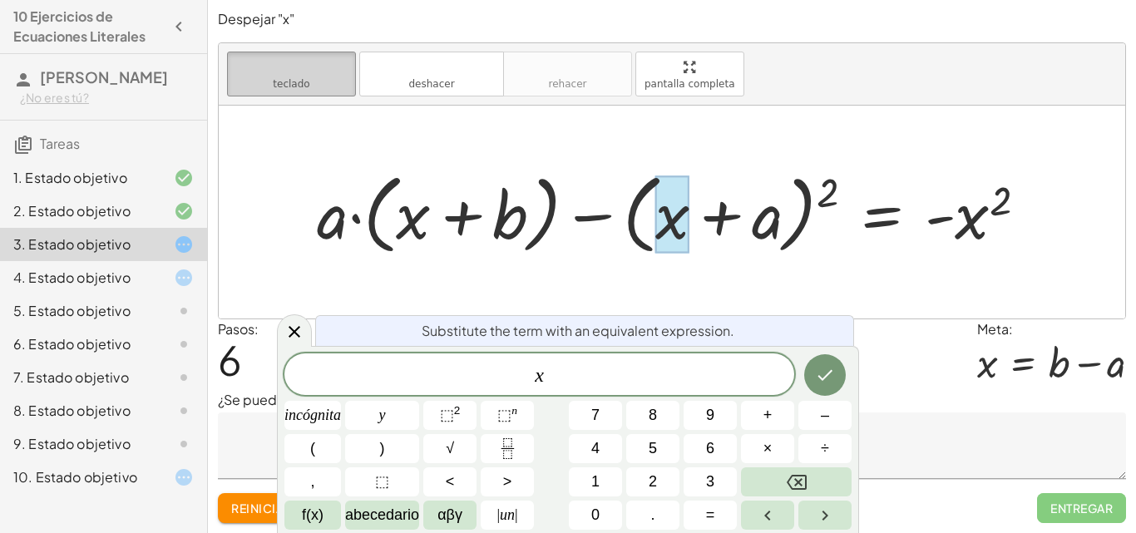
click at [269, 70] on font "teclado" at bounding box center [291, 67] width 111 height 16
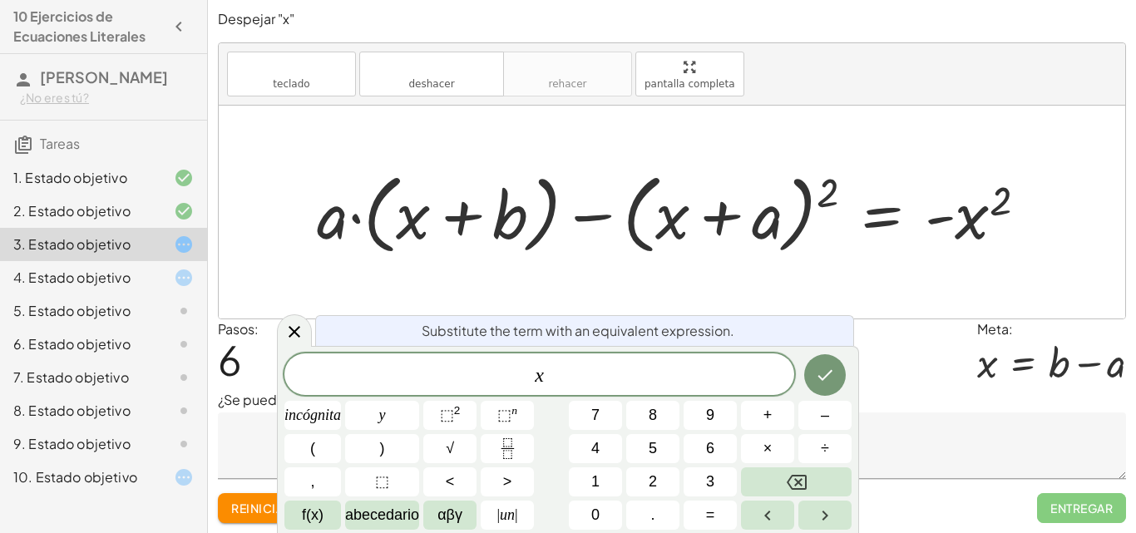
click at [649, 269] on div at bounding box center [672, 212] width 907 height 213
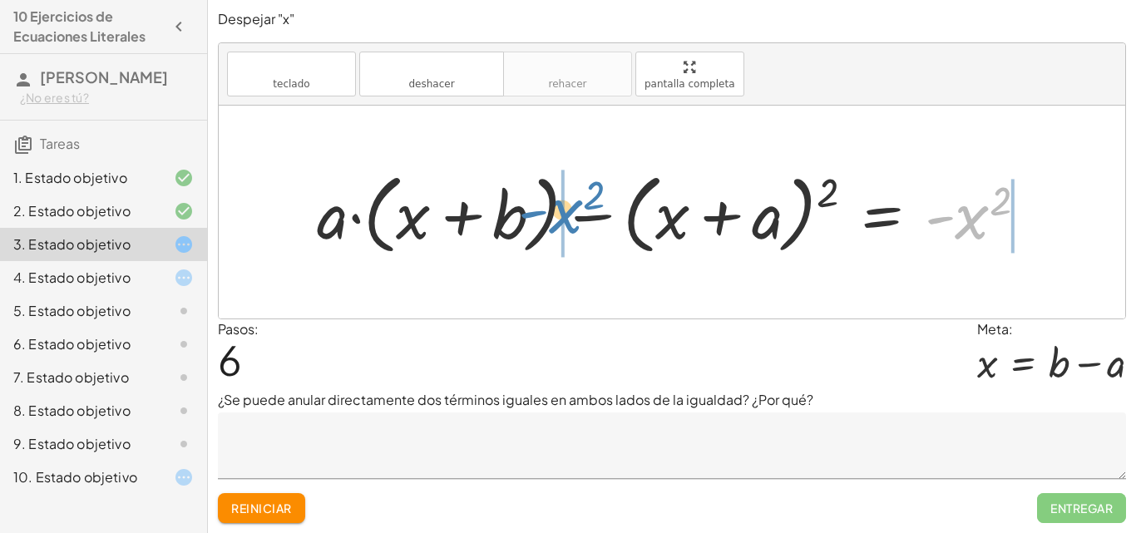
drag, startPoint x: 971, startPoint y: 221, endPoint x: 566, endPoint y: 215, distance: 405.9
click at [566, 215] on div at bounding box center [679, 213] width 740 height 96
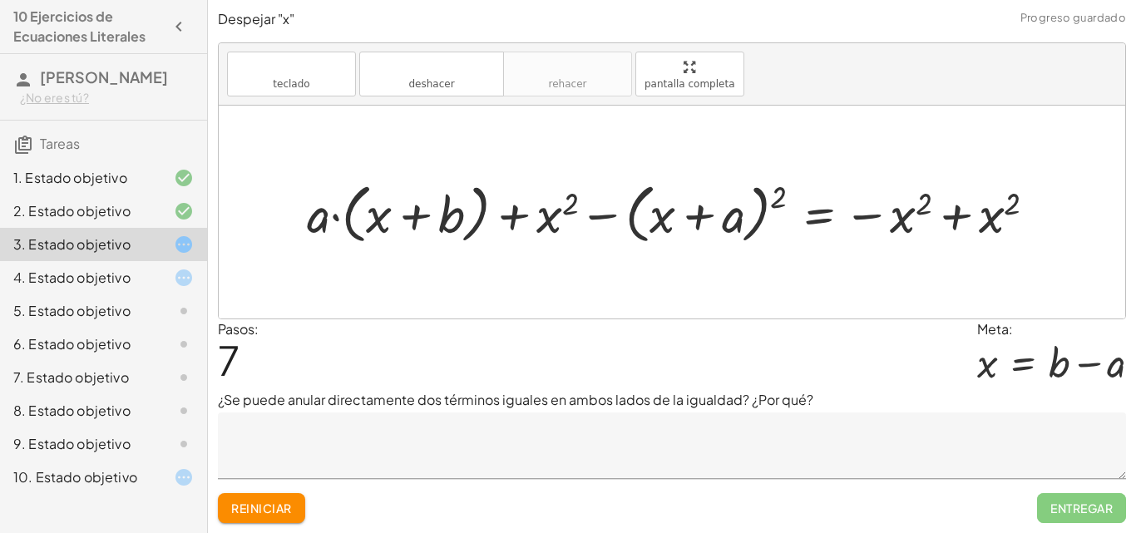
click at [954, 215] on div at bounding box center [678, 212] width 759 height 74
drag, startPoint x: 732, startPoint y: 221, endPoint x: 941, endPoint y: 208, distance: 209.2
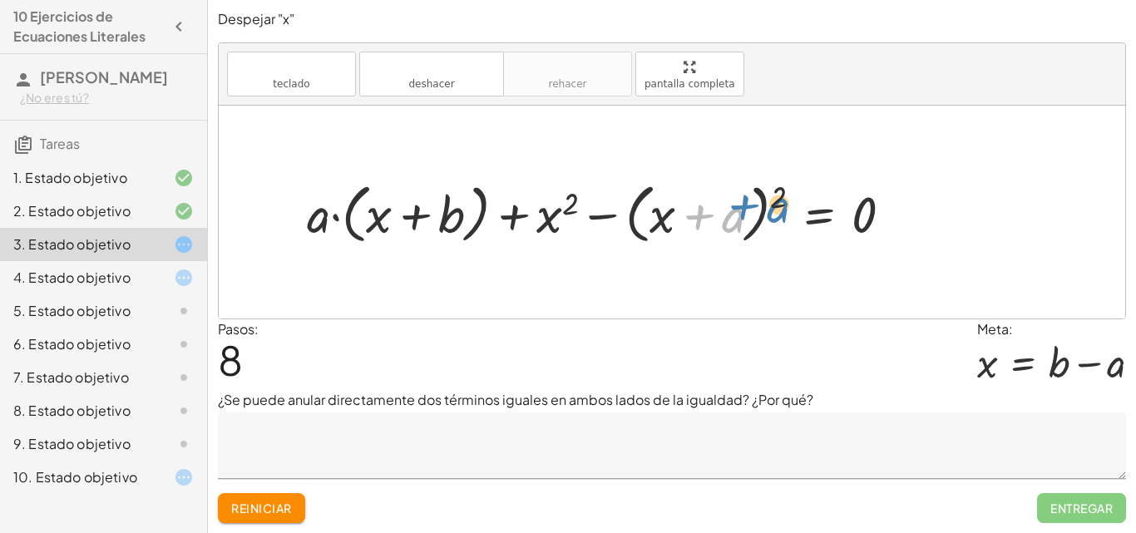
drag, startPoint x: 731, startPoint y: 224, endPoint x: 778, endPoint y: 213, distance: 47.8
click at [778, 213] on div at bounding box center [606, 212] width 615 height 74
drag, startPoint x: 408, startPoint y: 211, endPoint x: 430, endPoint y: 207, distance: 22.8
click at [430, 207] on div at bounding box center [606, 212] width 615 height 74
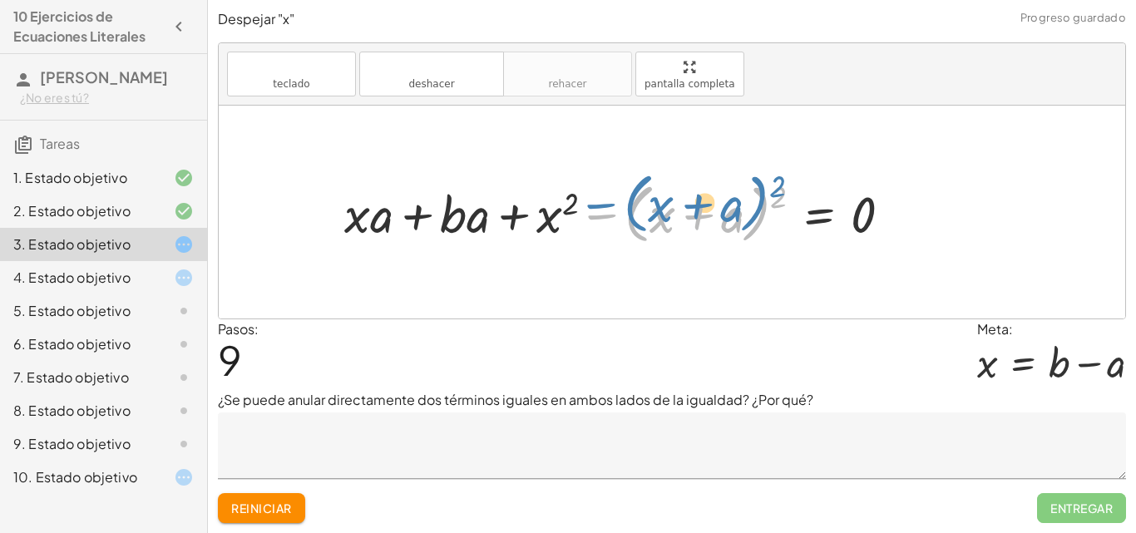
drag, startPoint x: 516, startPoint y: 227, endPoint x: 562, endPoint y: 210, distance: 48.7
click at [562, 210] on div at bounding box center [624, 212] width 577 height 74
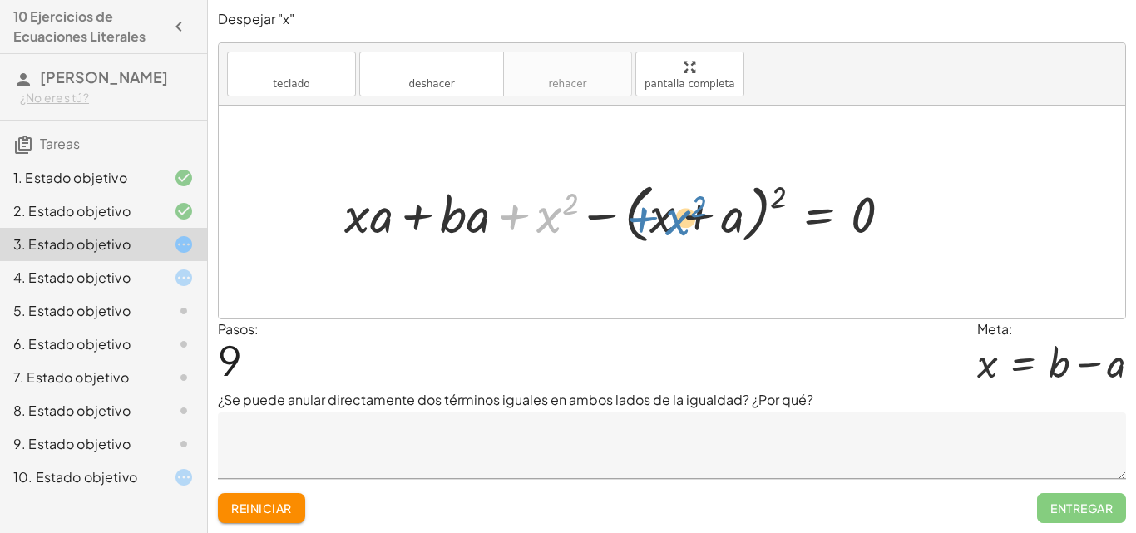
drag, startPoint x: 515, startPoint y: 219, endPoint x: 642, endPoint y: 221, distance: 127.3
click at [642, 221] on div at bounding box center [624, 212] width 577 height 74
drag, startPoint x: 774, startPoint y: 192, endPoint x: 893, endPoint y: 201, distance: 119.3
click at [893, 201] on div at bounding box center [624, 212] width 577 height 74
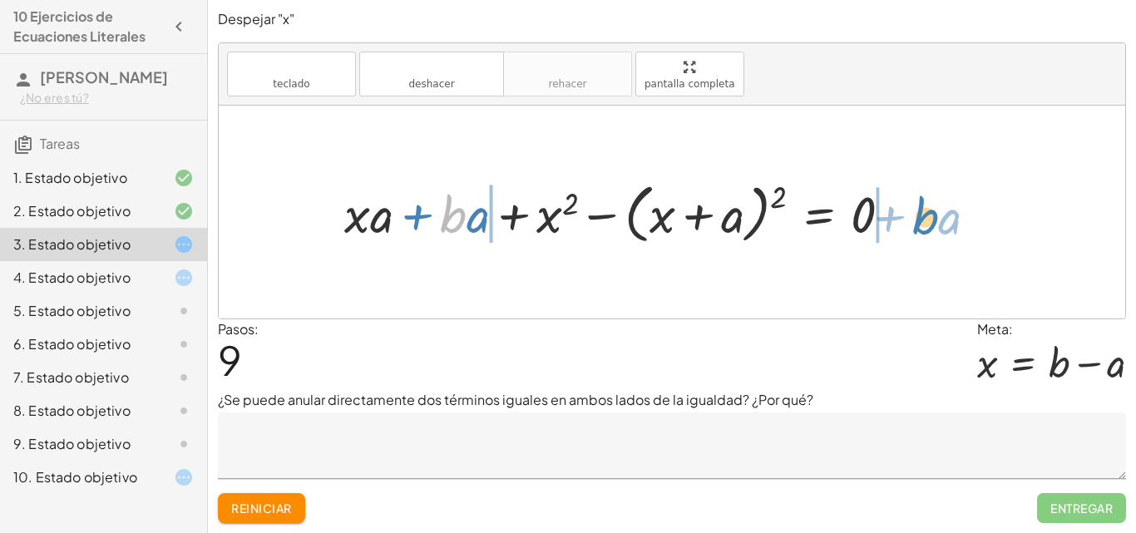
drag, startPoint x: 453, startPoint y: 225, endPoint x: 926, endPoint y: 226, distance: 472.4
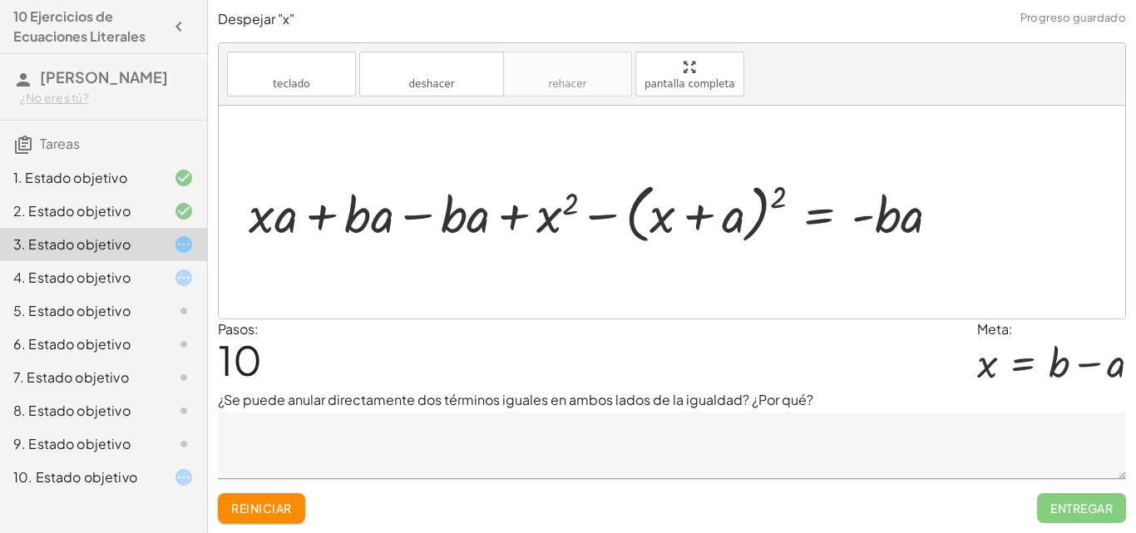
click at [592, 217] on div at bounding box center [600, 212] width 721 height 74
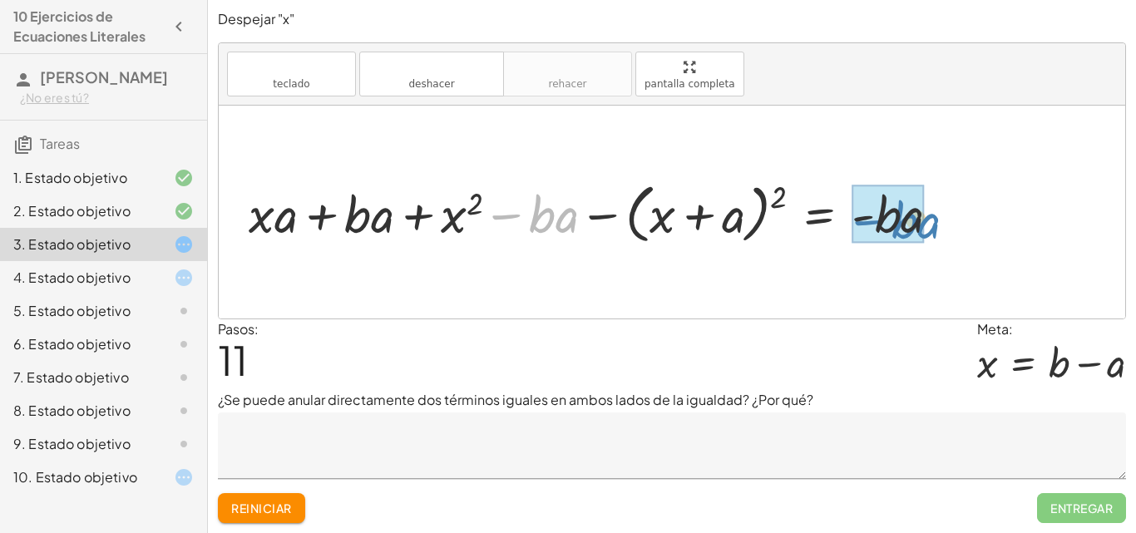
drag, startPoint x: 510, startPoint y: 221, endPoint x: 871, endPoint y: 226, distance: 361.0
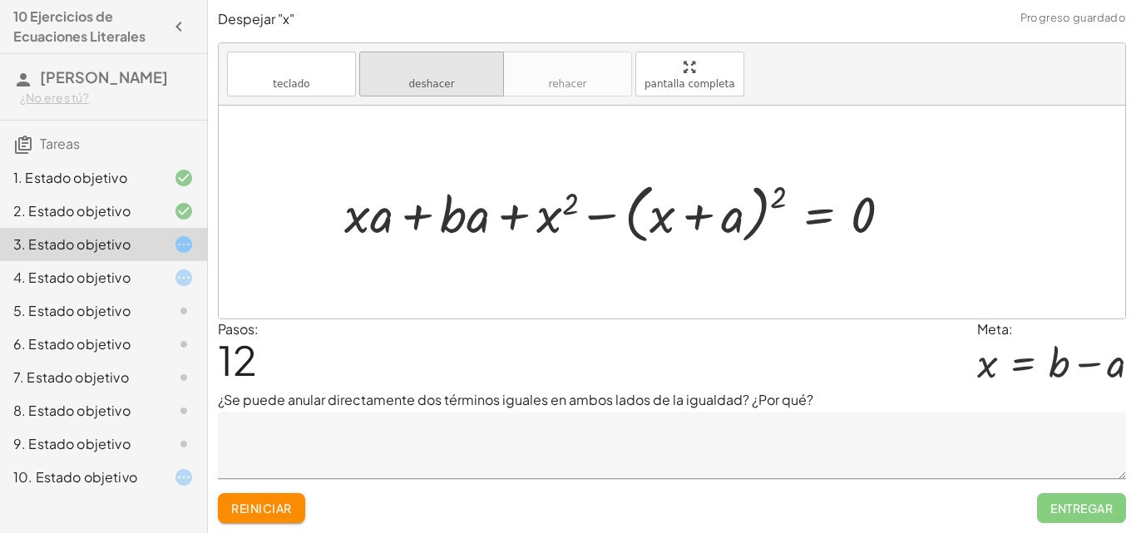
click at [419, 84] on font "deshacer" at bounding box center [431, 84] width 46 height 12
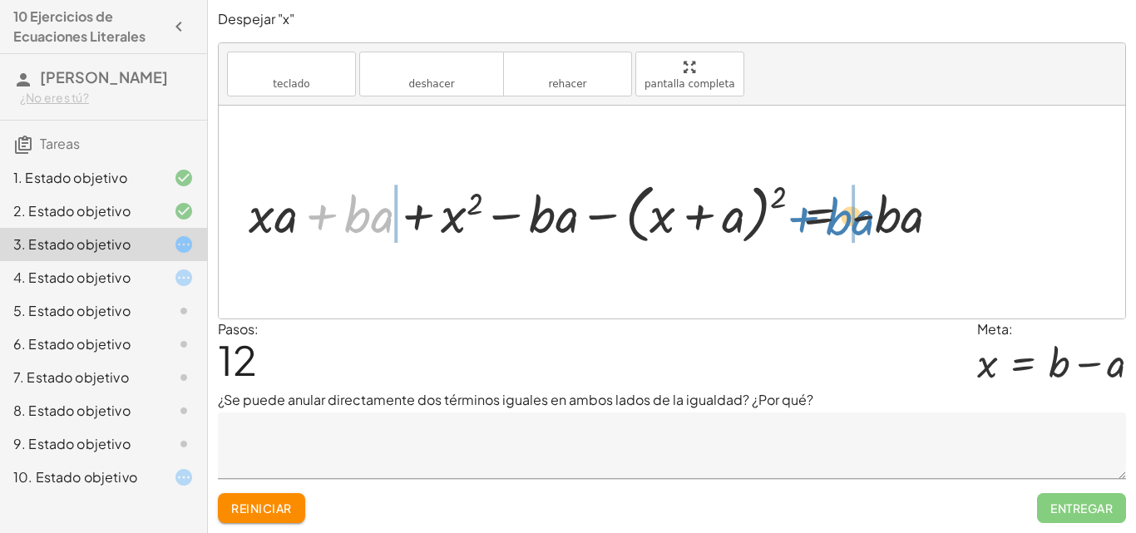
drag, startPoint x: 314, startPoint y: 217, endPoint x: 796, endPoint y: 220, distance: 481.5
click at [796, 220] on div at bounding box center [600, 212] width 721 height 74
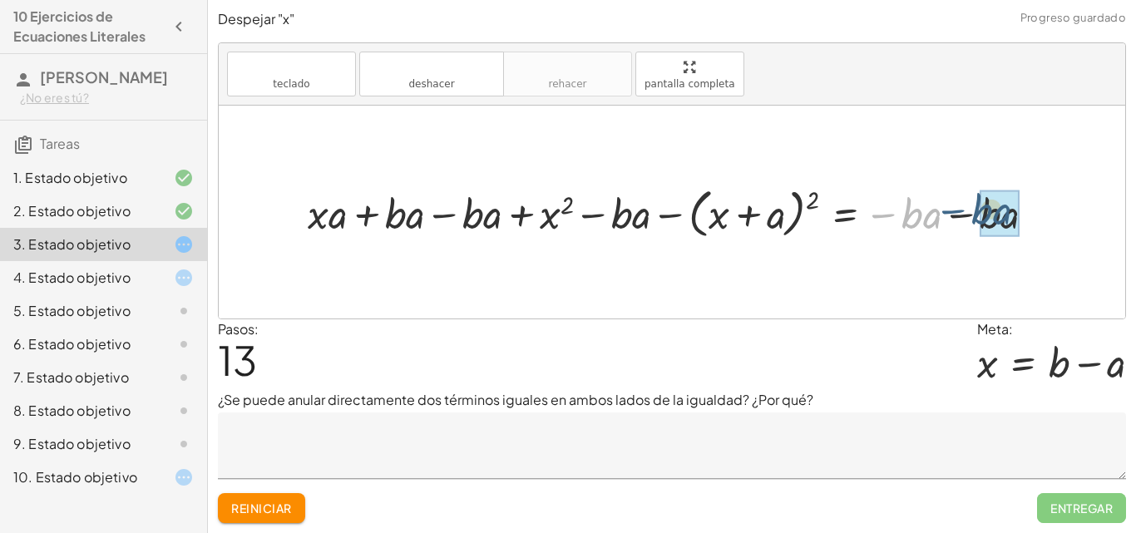
drag, startPoint x: 885, startPoint y: 215, endPoint x: 957, endPoint y: 211, distance: 72.5
click at [957, 211] on div at bounding box center [678, 211] width 758 height 61
drag, startPoint x: 936, startPoint y: 220, endPoint x: 916, endPoint y: 220, distance: 20.8
click at [937, 219] on div at bounding box center [643, 211] width 689 height 61
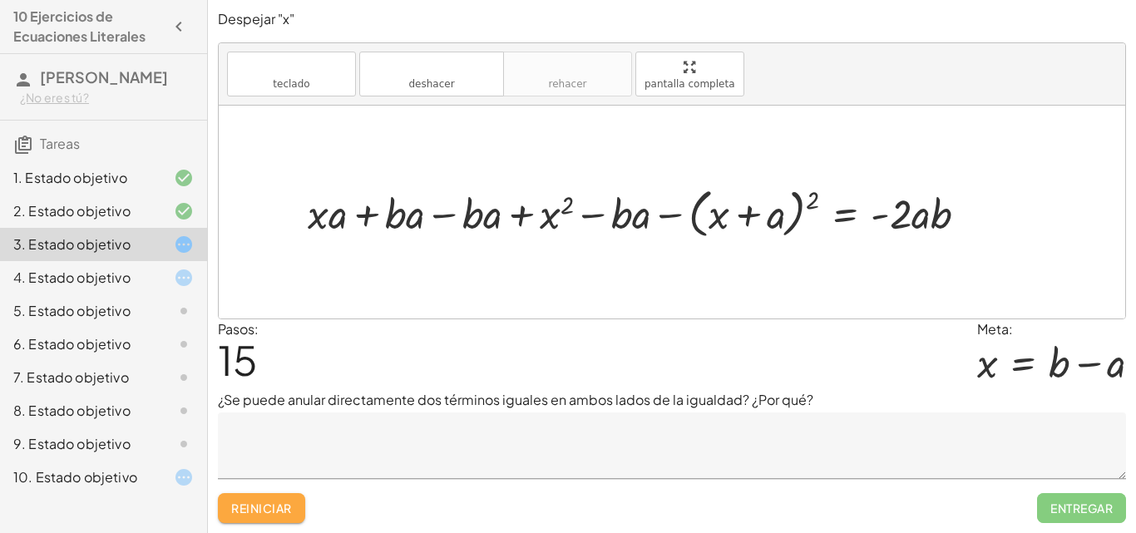
click at [263, 519] on button "Reiniciar" at bounding box center [261, 508] width 87 height 30
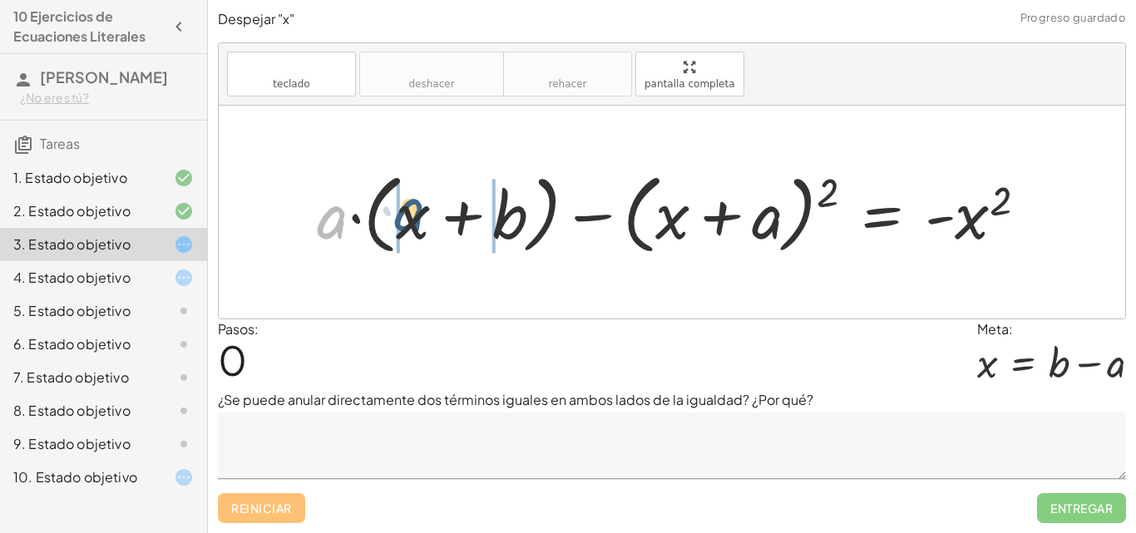
drag, startPoint x: 323, startPoint y: 215, endPoint x: 401, endPoint y: 207, distance: 78.5
click at [401, 207] on div at bounding box center [679, 213] width 740 height 96
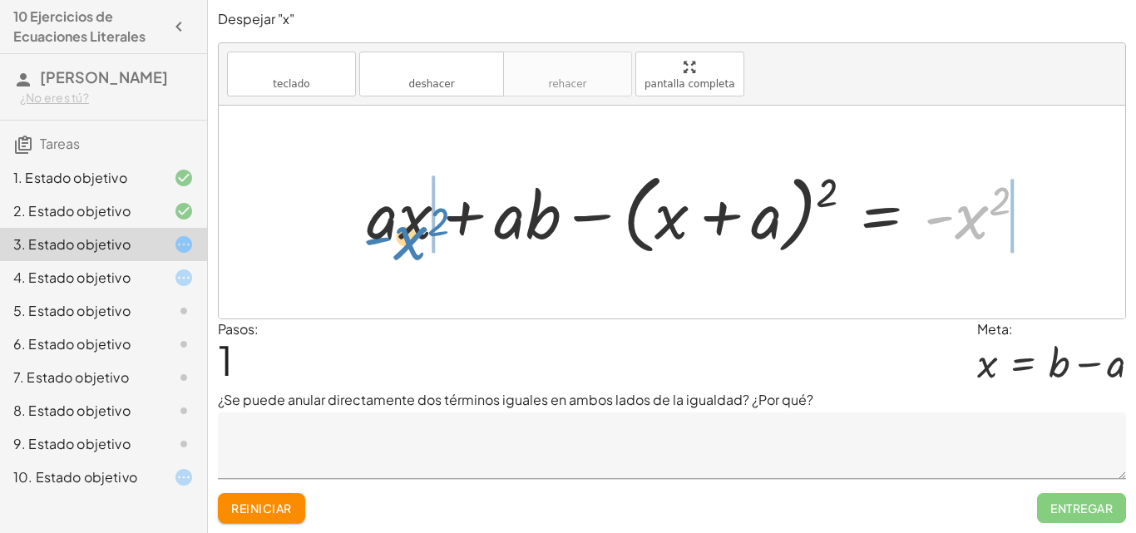
drag, startPoint x: 975, startPoint y: 219, endPoint x: 413, endPoint y: 239, distance: 562.6
click at [413, 239] on div at bounding box center [702, 213] width 689 height 96
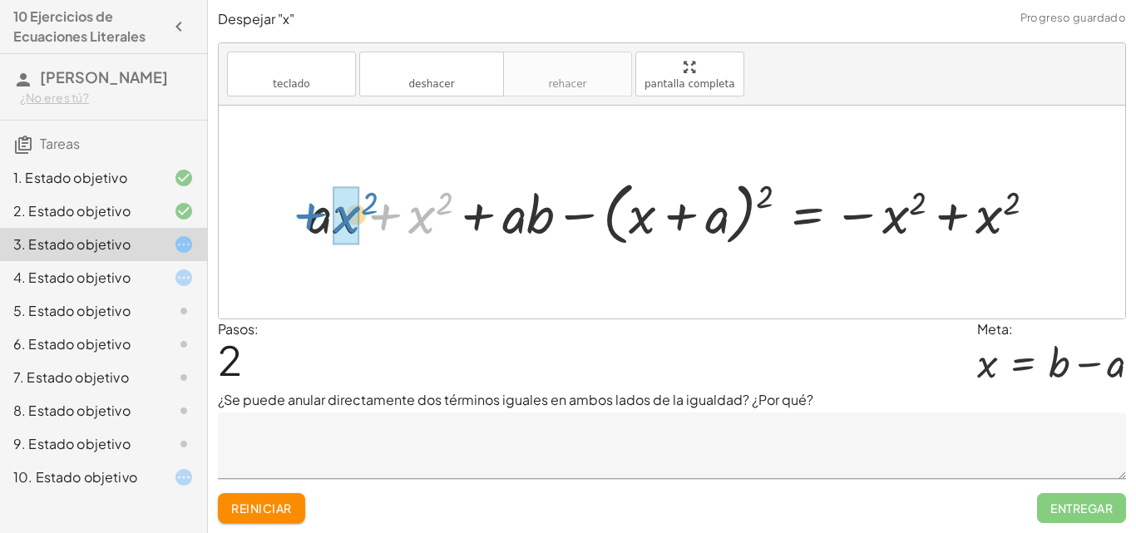
drag, startPoint x: 413, startPoint y: 220, endPoint x: 337, endPoint y: 220, distance: 75.7
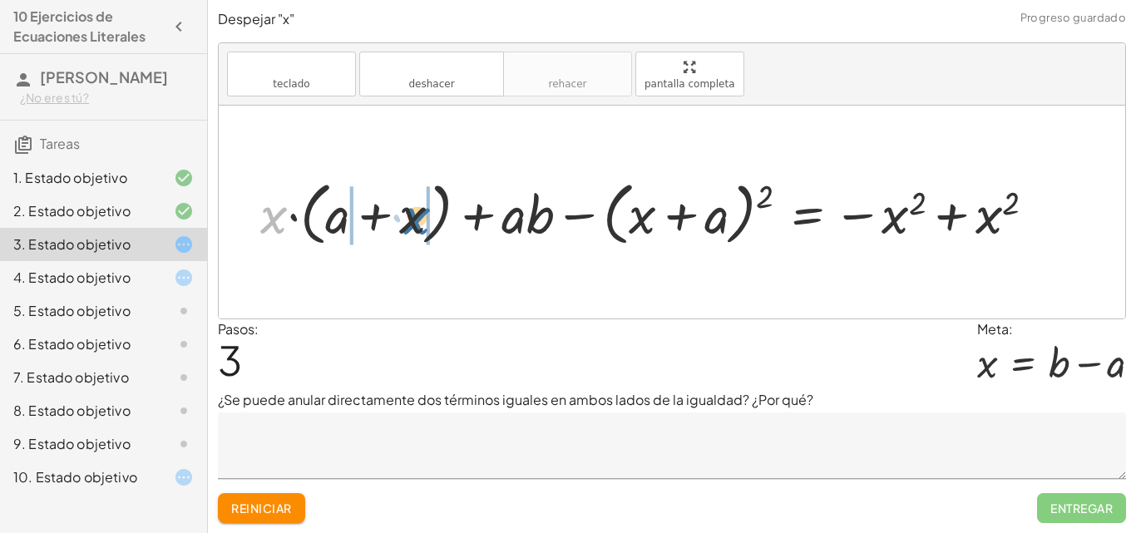
drag, startPoint x: 273, startPoint y: 212, endPoint x: 422, endPoint y: 213, distance: 148.9
click at [421, 213] on div at bounding box center [654, 212] width 805 height 77
click at [409, 215] on div at bounding box center [673, 212] width 768 height 77
click at [429, 216] on div at bounding box center [673, 212] width 768 height 77
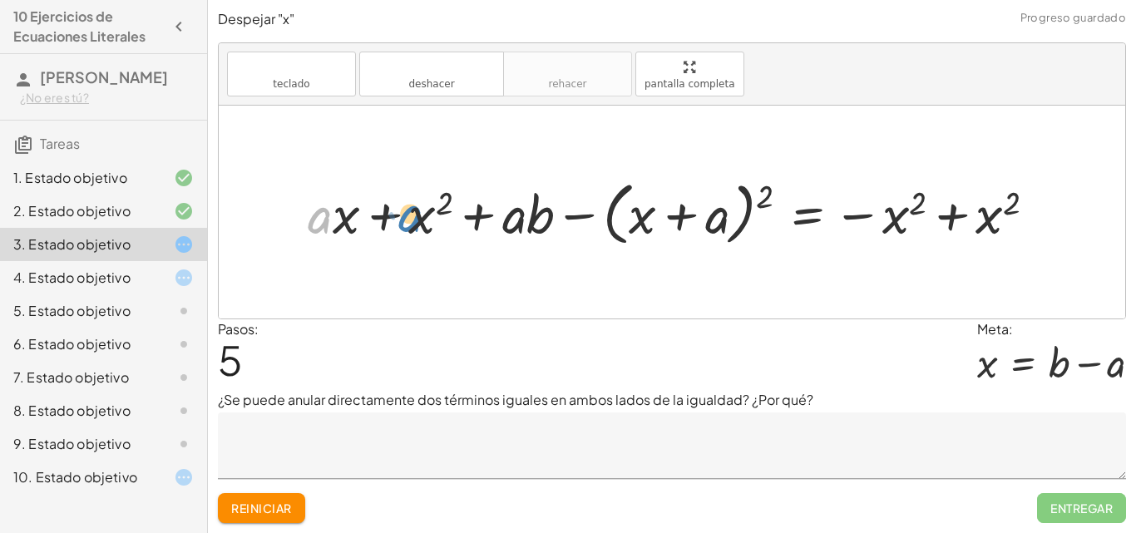
drag, startPoint x: 321, startPoint y: 219, endPoint x: 410, endPoint y: 217, distance: 89.0
click at [410, 217] on div at bounding box center [678, 212] width 758 height 77
click at [254, 510] on font "Reiniciar" at bounding box center [261, 508] width 60 height 15
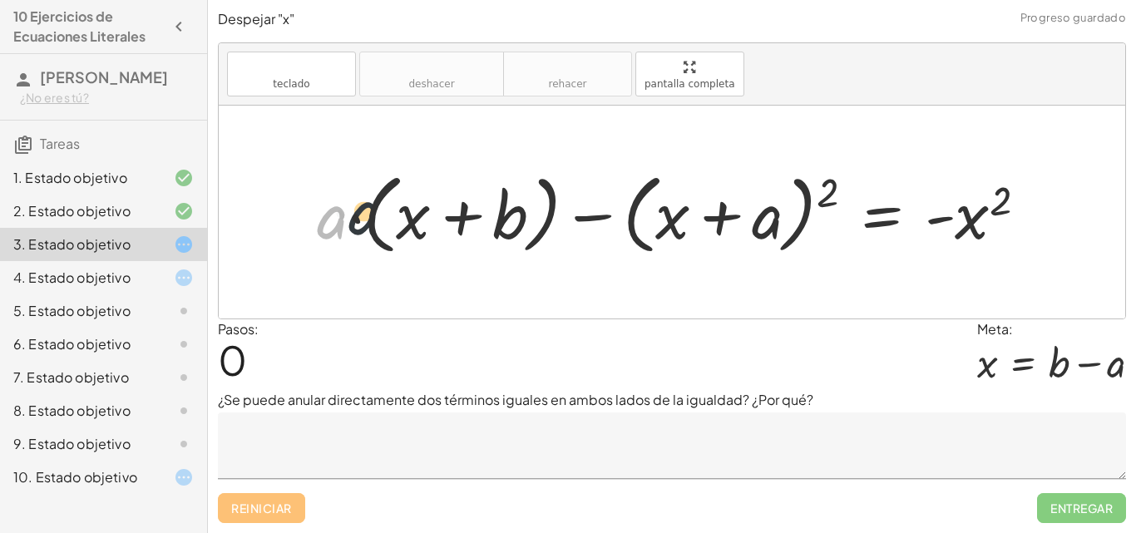
drag, startPoint x: 334, startPoint y: 228, endPoint x: 371, endPoint y: 223, distance: 36.9
click at [371, 223] on div at bounding box center [679, 213] width 740 height 96
drag, startPoint x: 324, startPoint y: 216, endPoint x: 415, endPoint y: 205, distance: 92.2
click at [415, 205] on div at bounding box center [679, 213] width 740 height 96
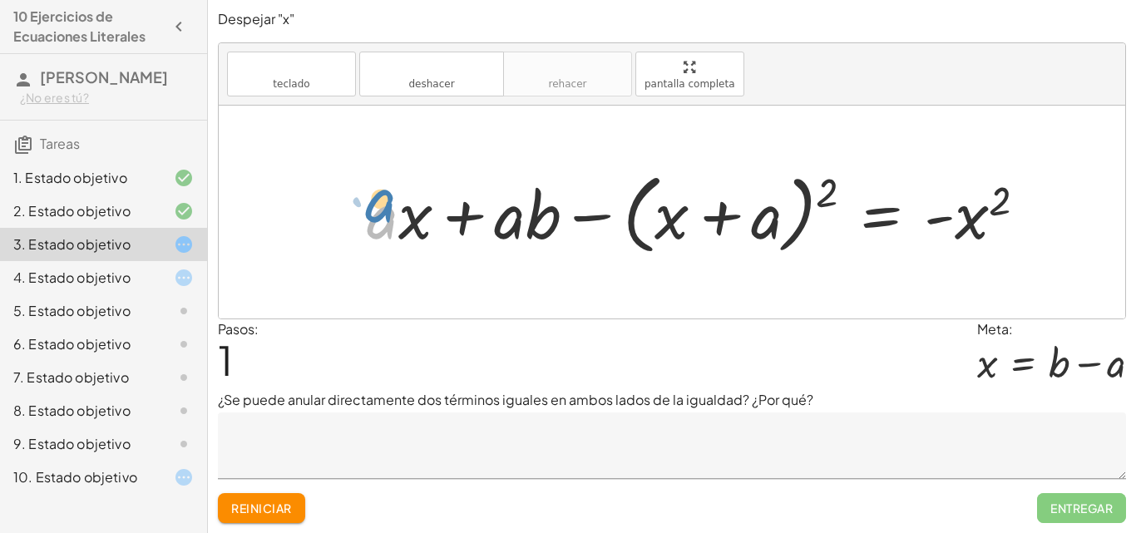
drag, startPoint x: 383, startPoint y: 225, endPoint x: 382, endPoint y: 209, distance: 16.7
click at [382, 209] on div at bounding box center [702, 213] width 689 height 96
drag, startPoint x: 411, startPoint y: 218, endPoint x: 423, endPoint y: 215, distance: 12.7
click at [423, 215] on div at bounding box center [702, 213] width 689 height 96
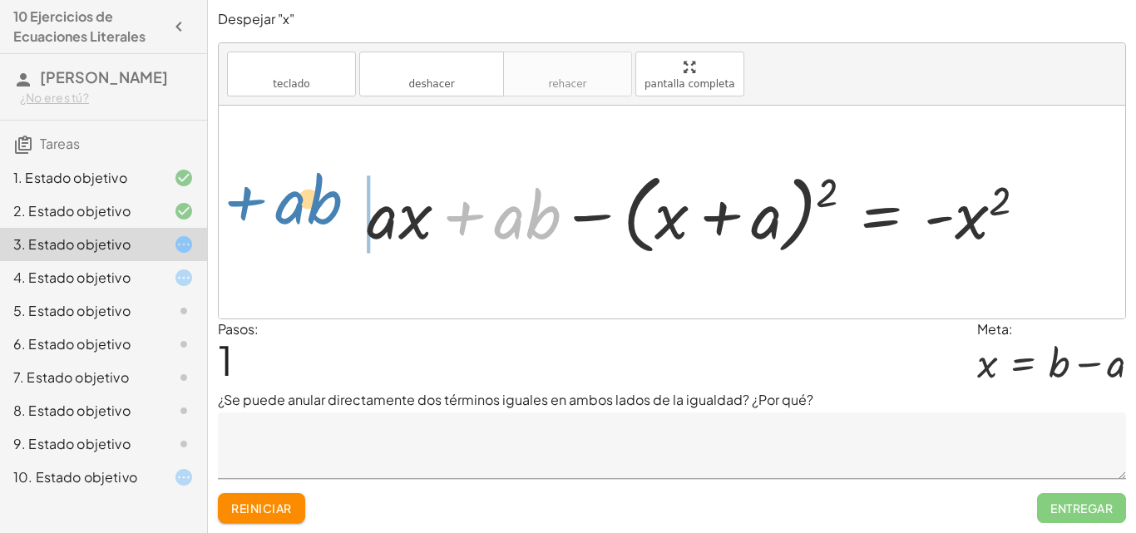
drag, startPoint x: 464, startPoint y: 210, endPoint x: 245, endPoint y: 195, distance: 219.2
click at [245, 195] on div "+ · a · ( + x + b ) − ( + x + a ) 2 = - x 2 + · a · b + x + b − ( + x + a ) 2 =…" at bounding box center [672, 212] width 907 height 213
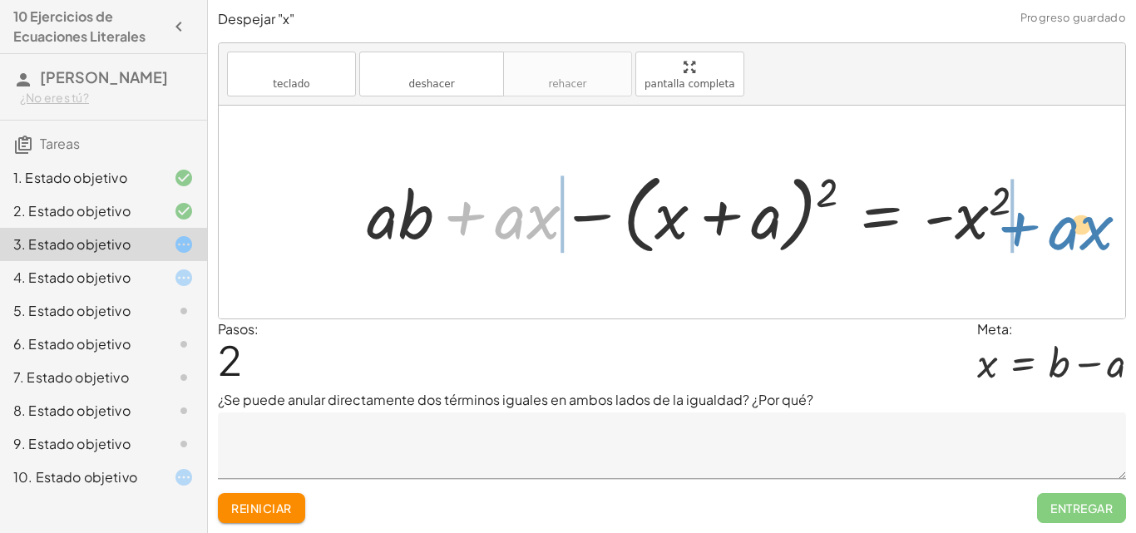
drag, startPoint x: 461, startPoint y: 212, endPoint x: 1015, endPoint y: 221, distance: 554.0
click at [1015, 221] on div at bounding box center [702, 213] width 689 height 96
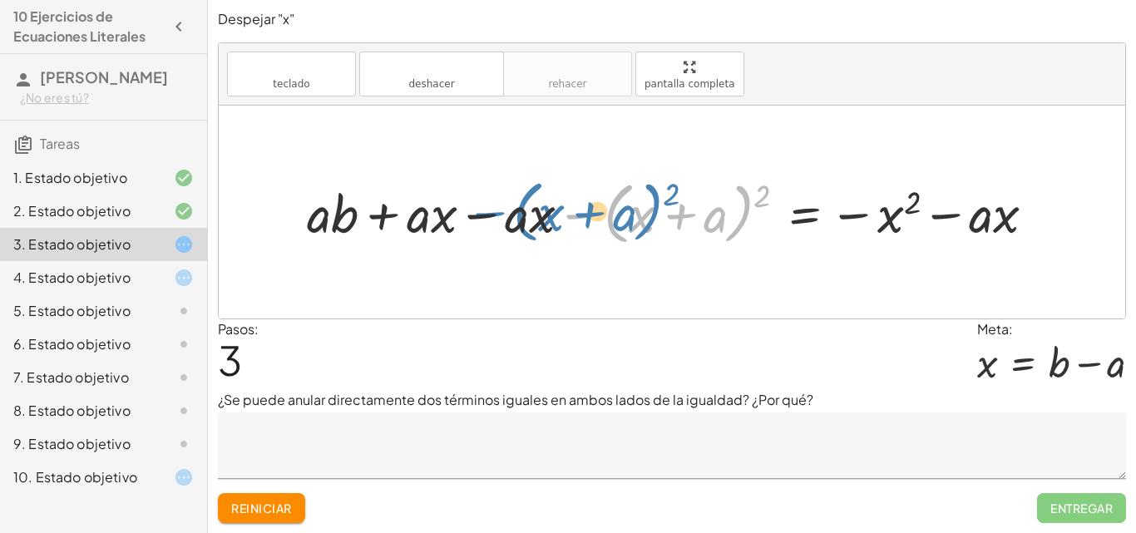
drag, startPoint x: 579, startPoint y: 222, endPoint x: 525, endPoint y: 220, distance: 54.1
click at [523, 220] on div at bounding box center [678, 212] width 758 height 76
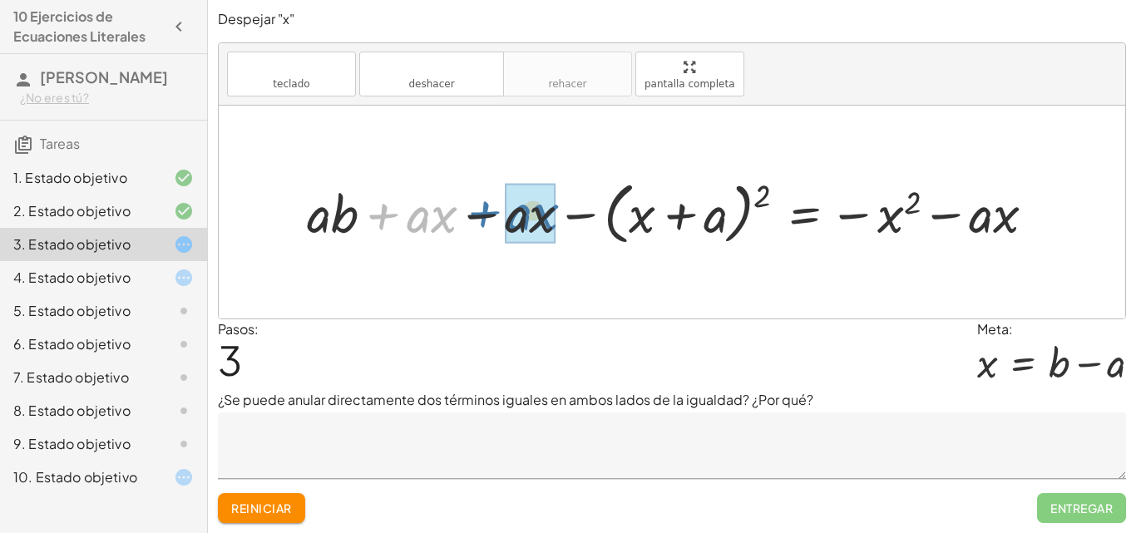
drag, startPoint x: 387, startPoint y: 217, endPoint x: 489, endPoint y: 215, distance: 102.3
click at [489, 215] on div at bounding box center [678, 212] width 758 height 76
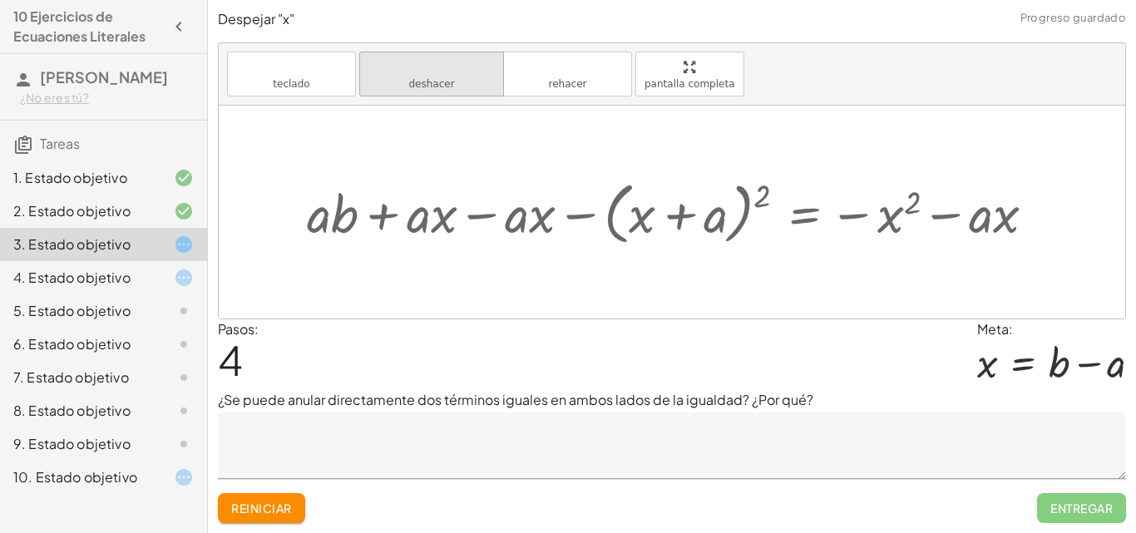
click at [436, 52] on button "deshacer deshacer" at bounding box center [431, 74] width 145 height 45
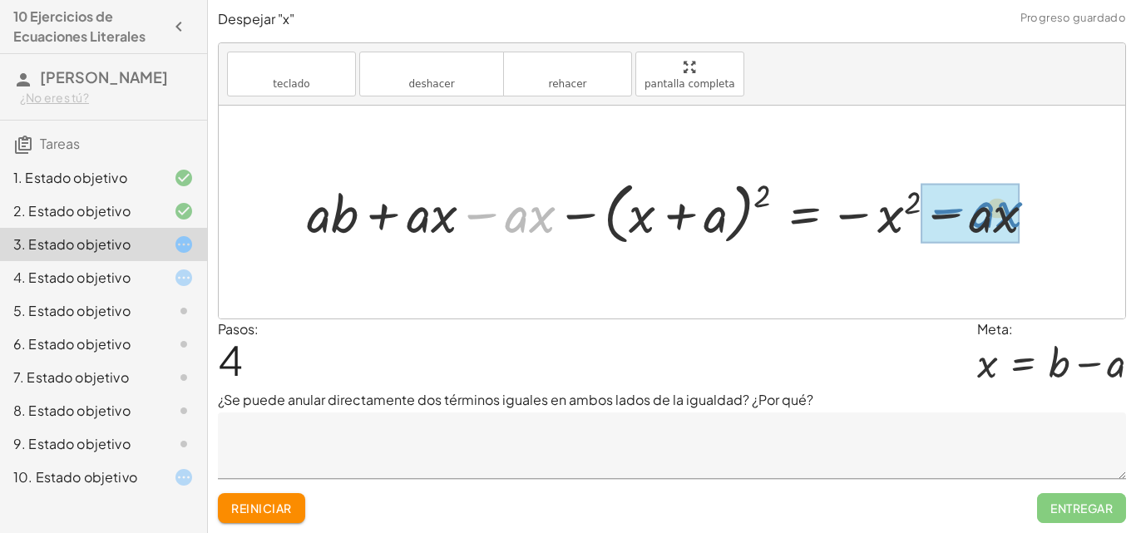
drag, startPoint x: 508, startPoint y: 219, endPoint x: 950, endPoint y: 214, distance: 441.6
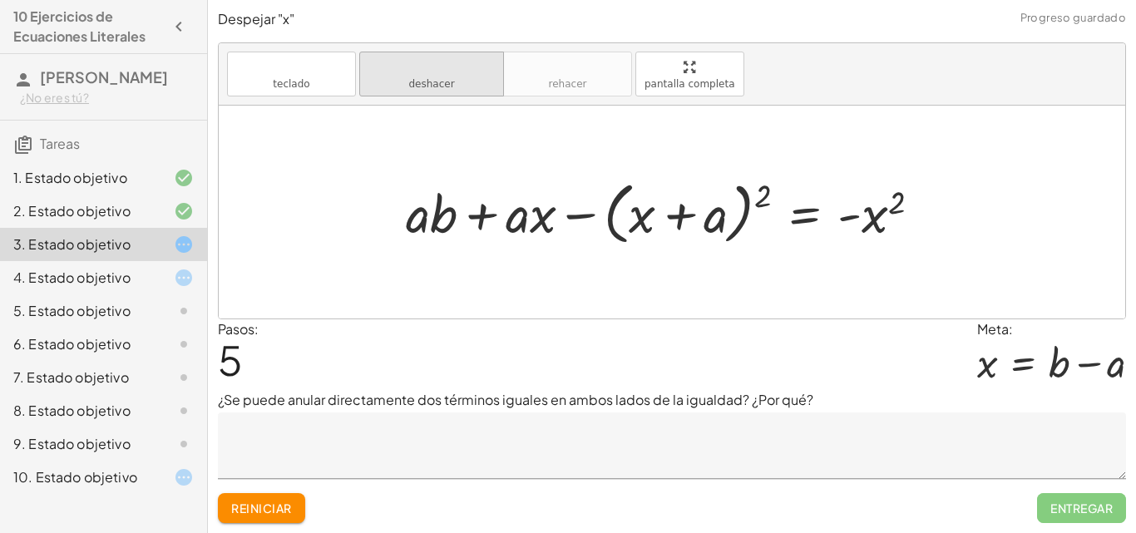
click at [419, 78] on font "deshacer" at bounding box center [431, 84] width 46 height 12
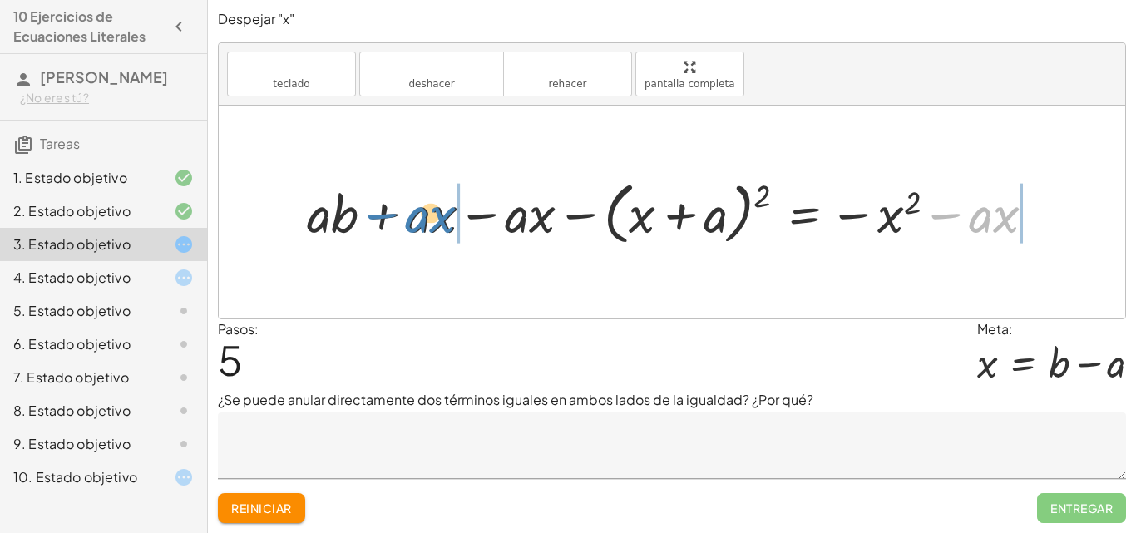
drag, startPoint x: 846, startPoint y: 235, endPoint x: 380, endPoint y: 217, distance: 466.1
click at [380, 217] on div at bounding box center [678, 212] width 758 height 76
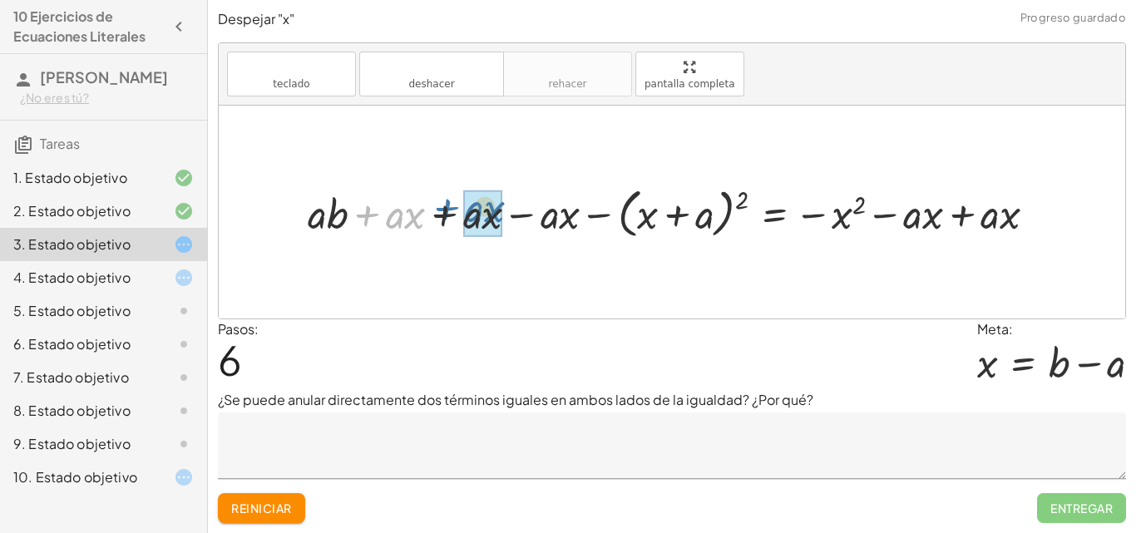
drag, startPoint x: 375, startPoint y: 216, endPoint x: 449, endPoint y: 211, distance: 74.2
click at [449, 211] on div at bounding box center [678, 212] width 758 height 62
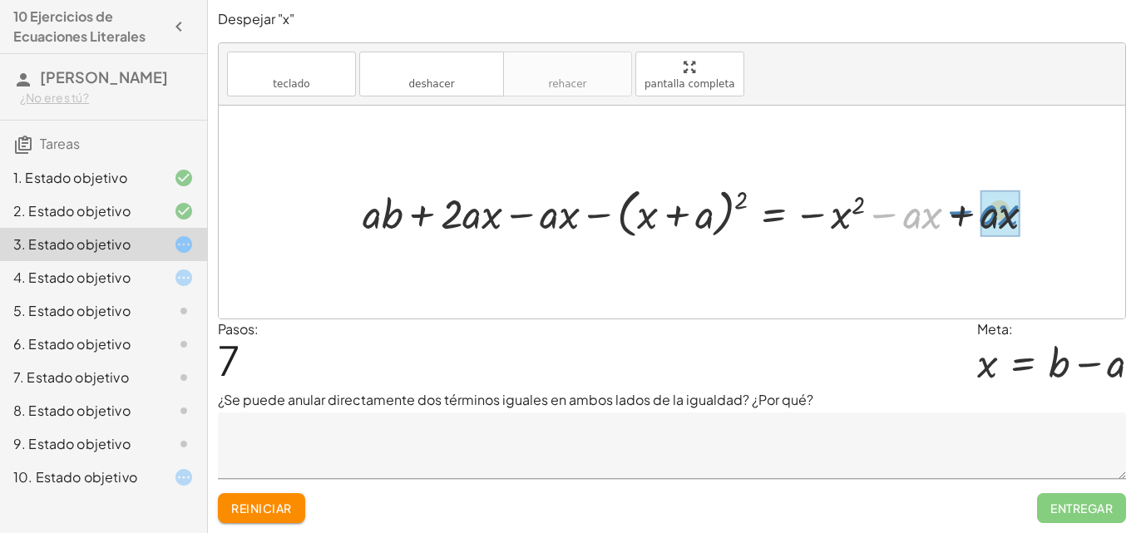
drag, startPoint x: 887, startPoint y: 215, endPoint x: 964, endPoint y: 212, distance: 76.6
click at [964, 212] on div at bounding box center [705, 212] width 703 height 62
click at [645, 224] on div at bounding box center [622, 212] width 536 height 62
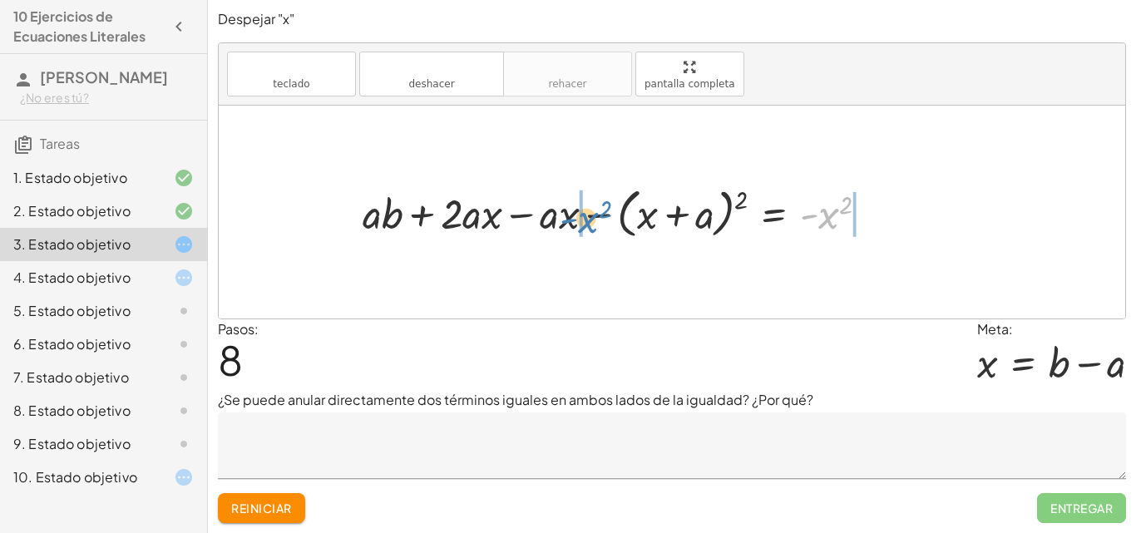
drag, startPoint x: 824, startPoint y: 214, endPoint x: 581, endPoint y: 215, distance: 242.8
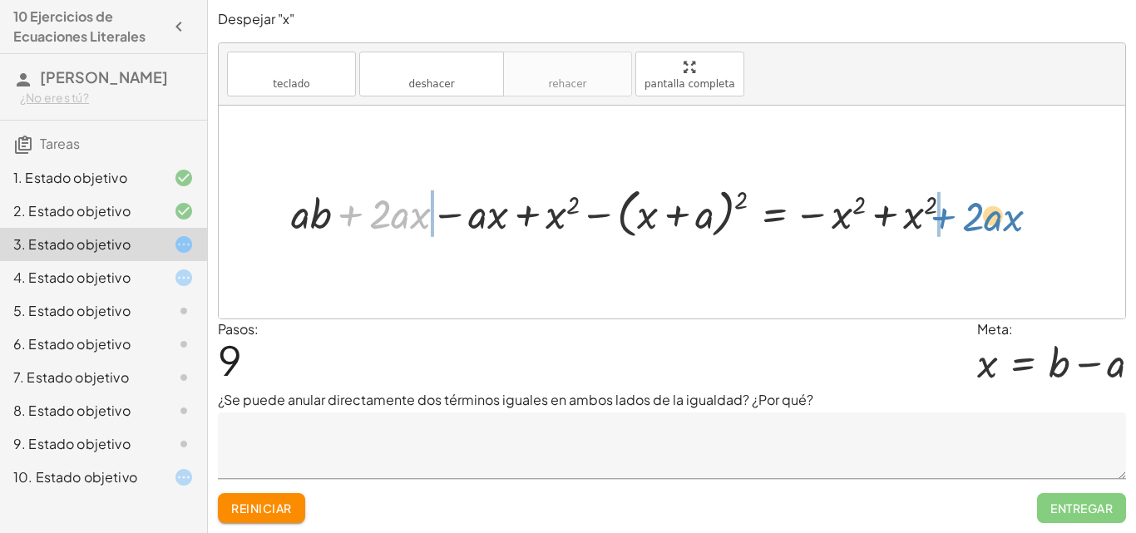
drag, startPoint x: 343, startPoint y: 213, endPoint x: 936, endPoint y: 215, distance: 593.0
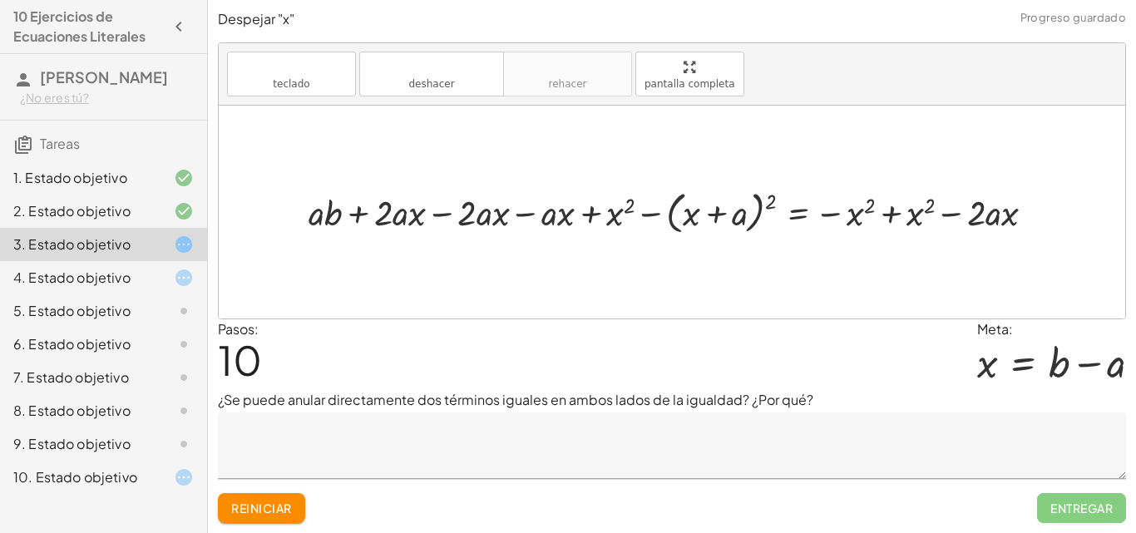
click at [891, 208] on div at bounding box center [678, 211] width 756 height 52
click at [893, 211] on div at bounding box center [612, 211] width 625 height 52
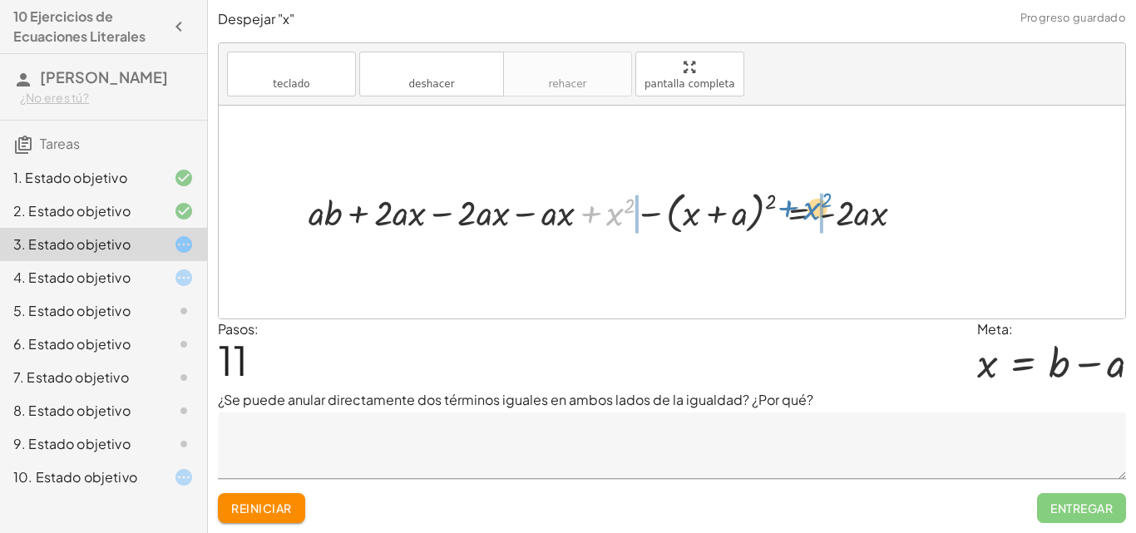
drag, startPoint x: 588, startPoint y: 213, endPoint x: 785, endPoint y: 207, distance: 197.2
click at [785, 207] on div at bounding box center [612, 211] width 625 height 52
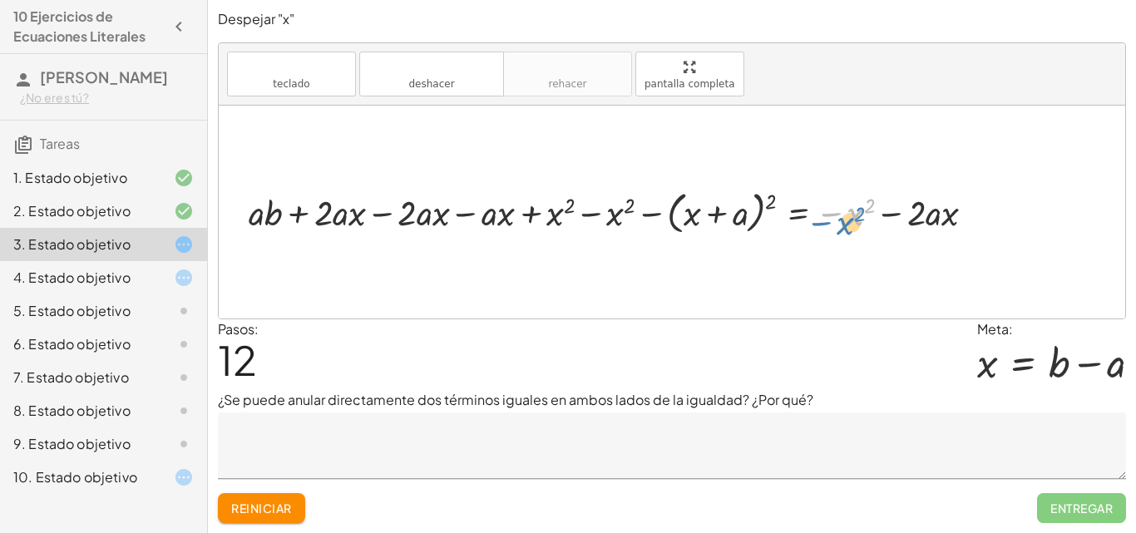
drag, startPoint x: 861, startPoint y: 210, endPoint x: 816, endPoint y: 219, distance: 45.7
click at [816, 219] on div at bounding box center [618, 211] width 756 height 52
click at [380, 214] on div at bounding box center [618, 211] width 756 height 52
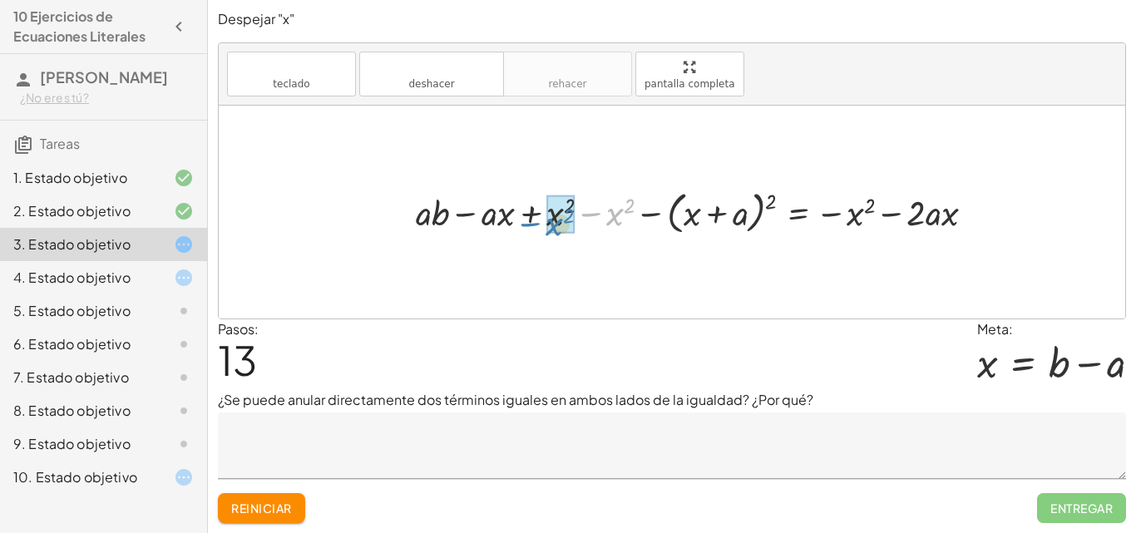
drag, startPoint x: 616, startPoint y: 218, endPoint x: 554, endPoint y: 220, distance: 62.4
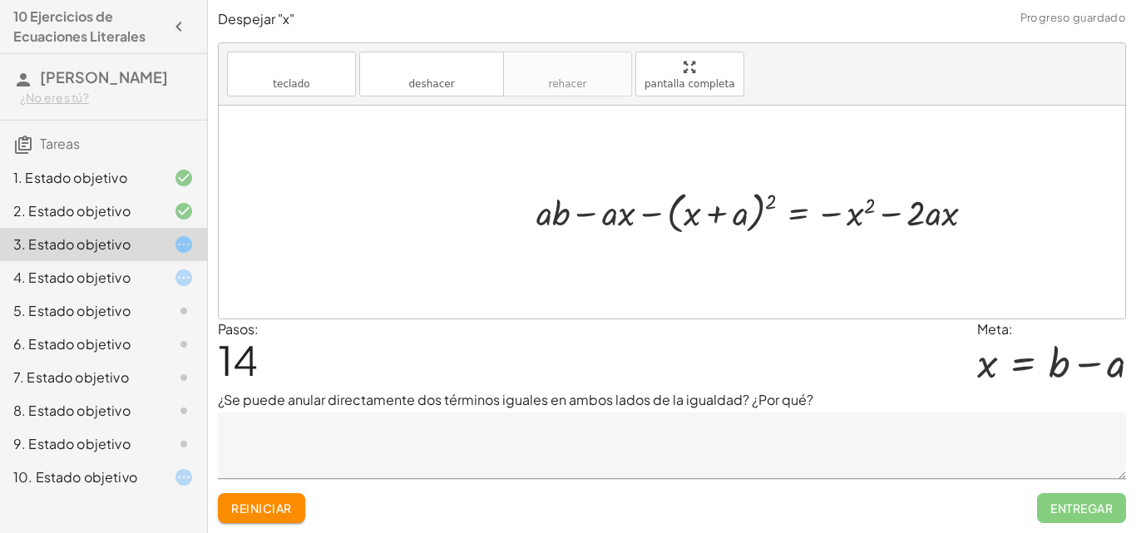
click at [571, 215] on div at bounding box center [762, 211] width 468 height 52
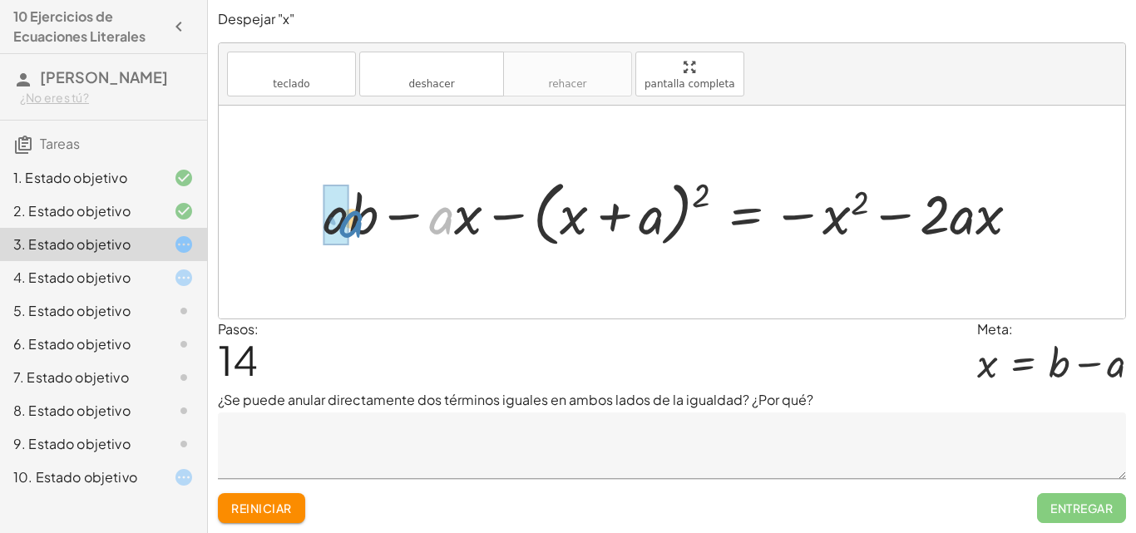
drag, startPoint x: 402, startPoint y: 226, endPoint x: 353, endPoint y: 227, distance: 49.1
click at [353, 227] on div at bounding box center [678, 212] width 726 height 80
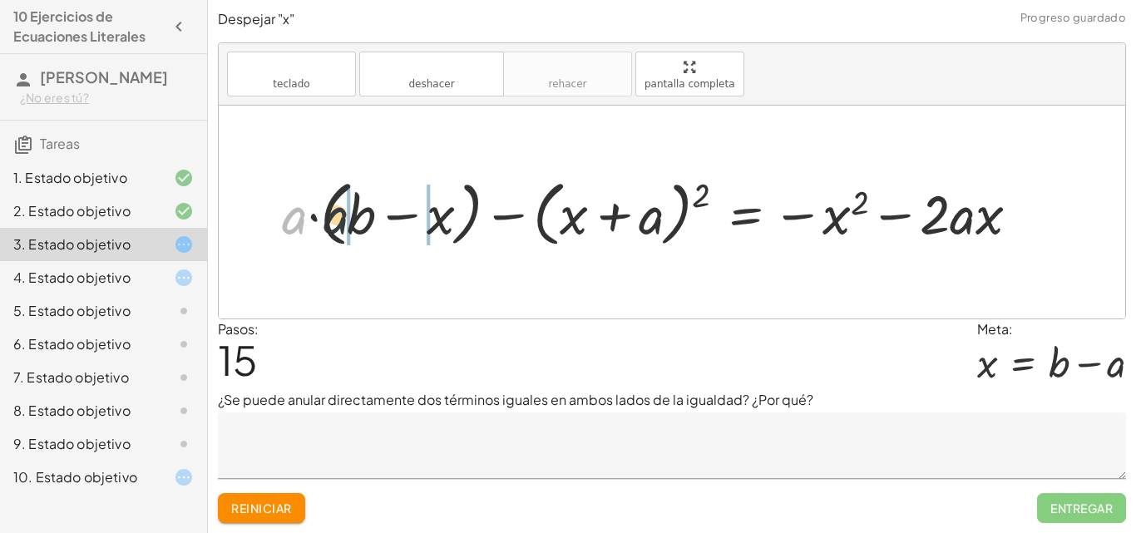
drag, startPoint x: 299, startPoint y: 220, endPoint x: 352, endPoint y: 220, distance: 52.4
click at [352, 220] on div at bounding box center [658, 212] width 768 height 80
drag, startPoint x: 501, startPoint y: 230, endPoint x: 337, endPoint y: 205, distance: 166.4
click at [333, 203] on div at bounding box center [678, 212] width 726 height 80
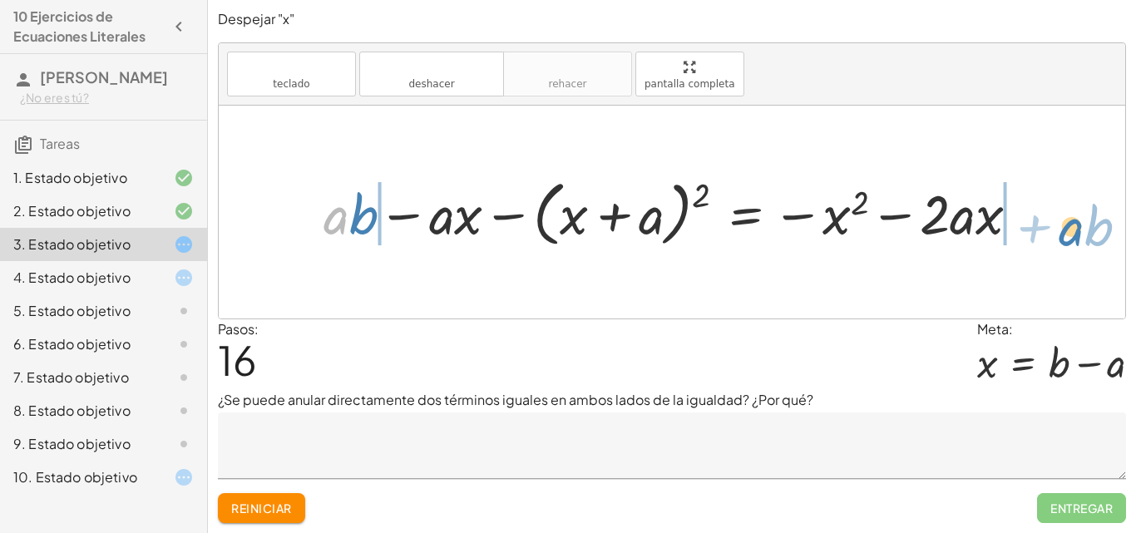
drag, startPoint x: 331, startPoint y: 221, endPoint x: 1066, endPoint y: 233, distance: 735.3
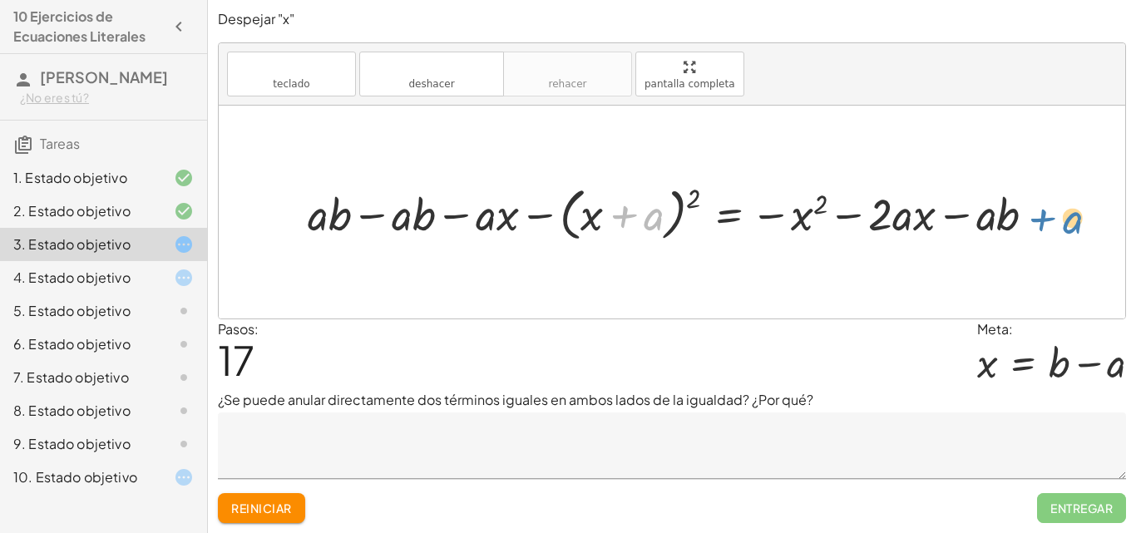
drag, startPoint x: 647, startPoint y: 222, endPoint x: 1063, endPoint y: 224, distance: 415.8
click at [491, 233] on div at bounding box center [678, 213] width 758 height 66
drag, startPoint x: 627, startPoint y: 214, endPoint x: 497, endPoint y: 207, distance: 130.7
click at [348, 204] on div at bounding box center [678, 213] width 758 height 66
drag, startPoint x: 623, startPoint y: 210, endPoint x: 258, endPoint y: 203, distance: 365.2
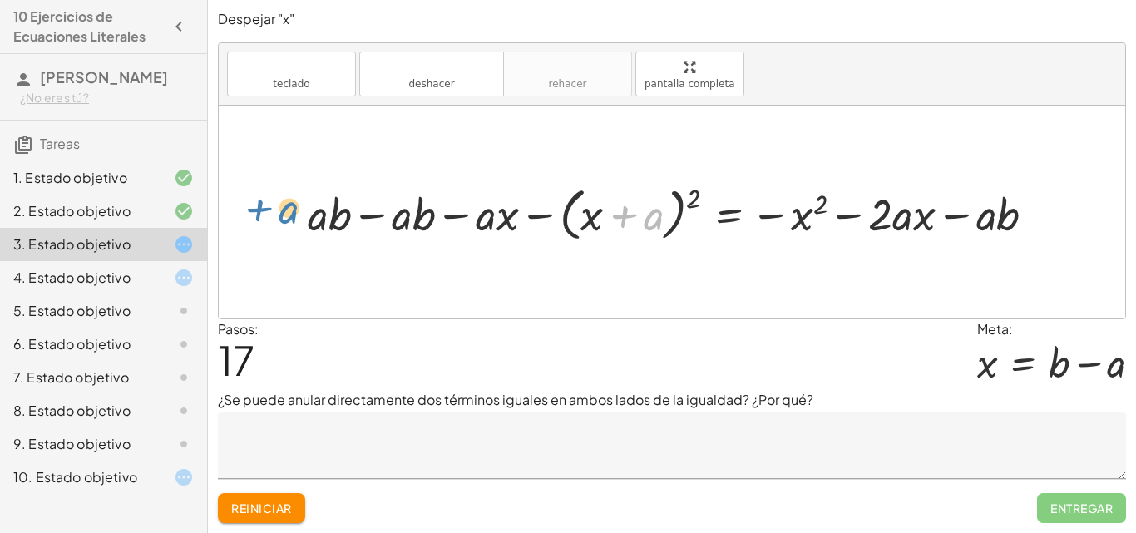
click at [258, 203] on div "+ · a · ( + x + b ) − ( + x + a ) 2 = - x 2 + · a · x + · a · b − ( + x + a ) 2…" at bounding box center [672, 212] width 907 height 213
drag, startPoint x: 322, startPoint y: 220, endPoint x: 1060, endPoint y: 228, distance: 737.7
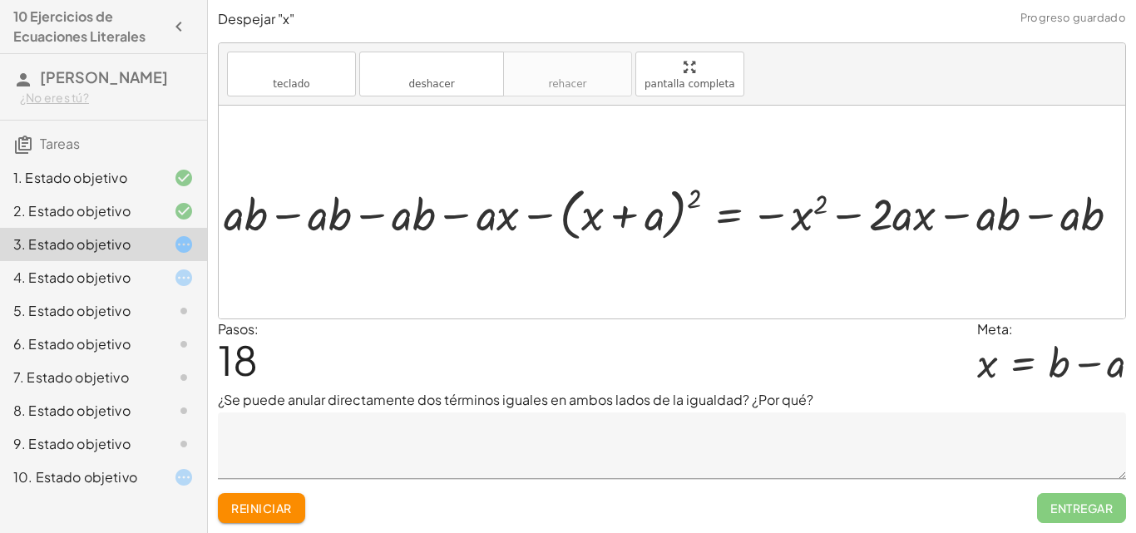
click at [999, 220] on div at bounding box center [678, 213] width 926 height 66
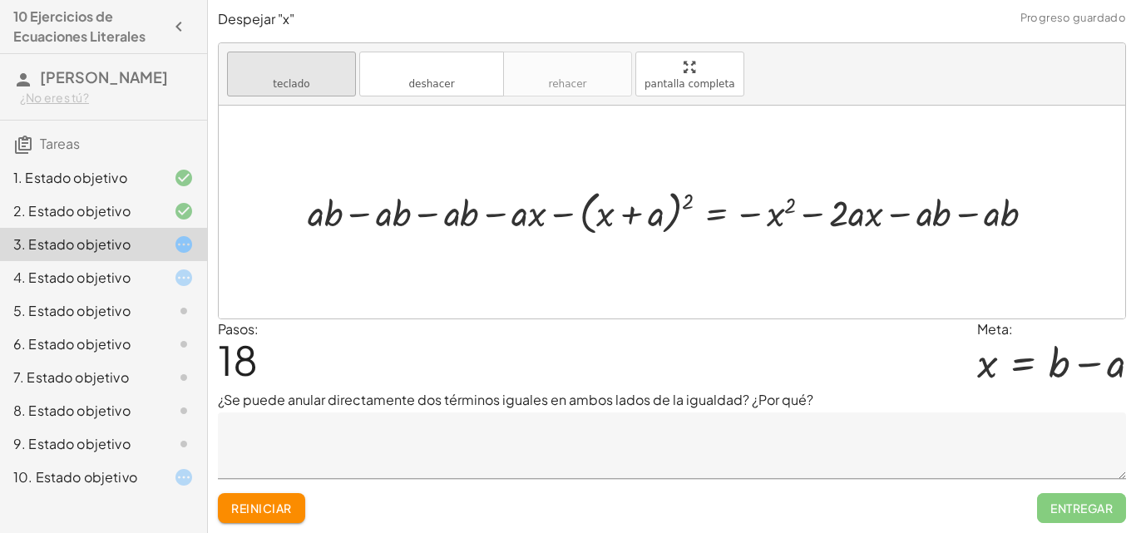
click at [315, 69] on font "teclado" at bounding box center [291, 67] width 111 height 16
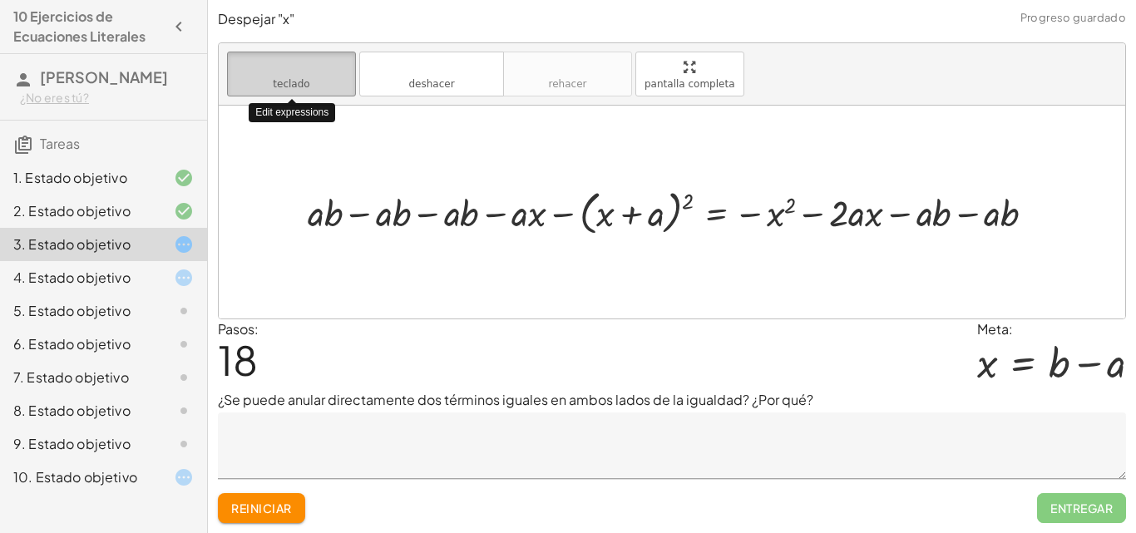
click at [331, 74] on font "teclado" at bounding box center [291, 67] width 111 height 16
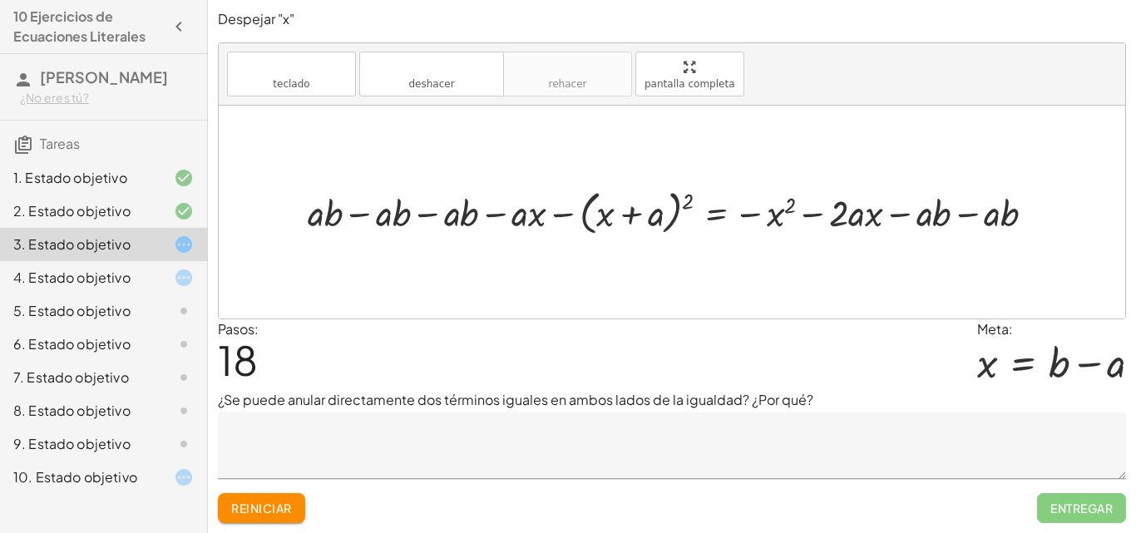
click at [324, 61] on font "teclado" at bounding box center [291, 67] width 111 height 16
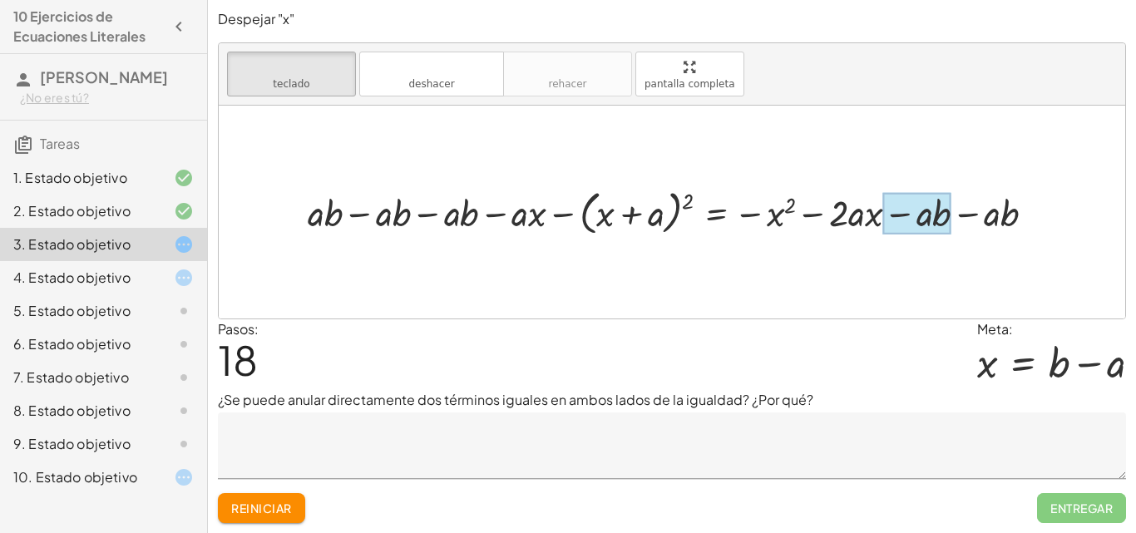
click at [944, 217] on div at bounding box center [917, 213] width 68 height 41
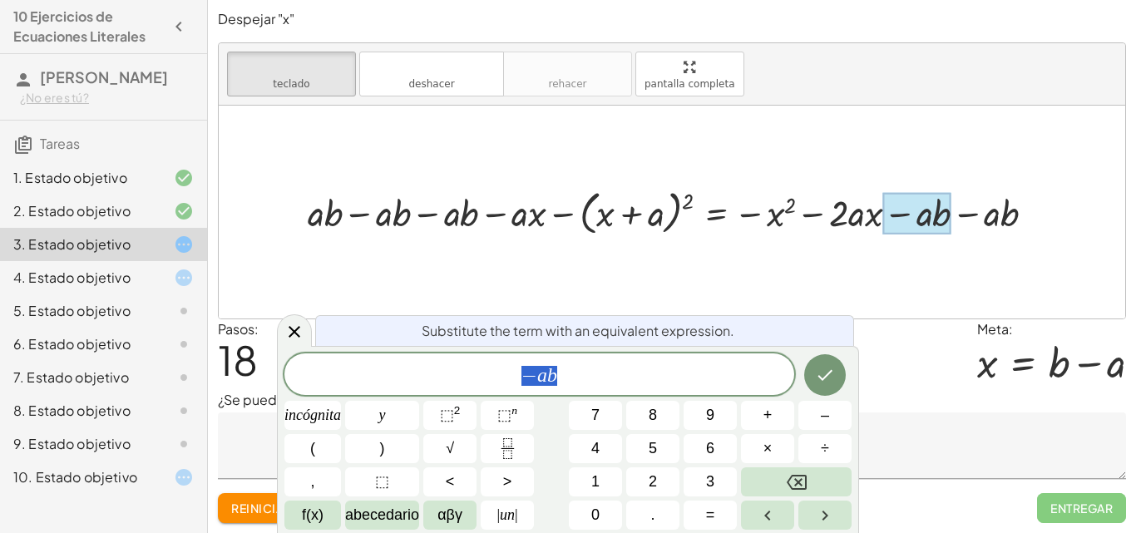
click at [586, 366] on span "− a b" at bounding box center [539, 375] width 510 height 23
click at [832, 375] on icon "Hecho" at bounding box center [825, 375] width 20 height 20
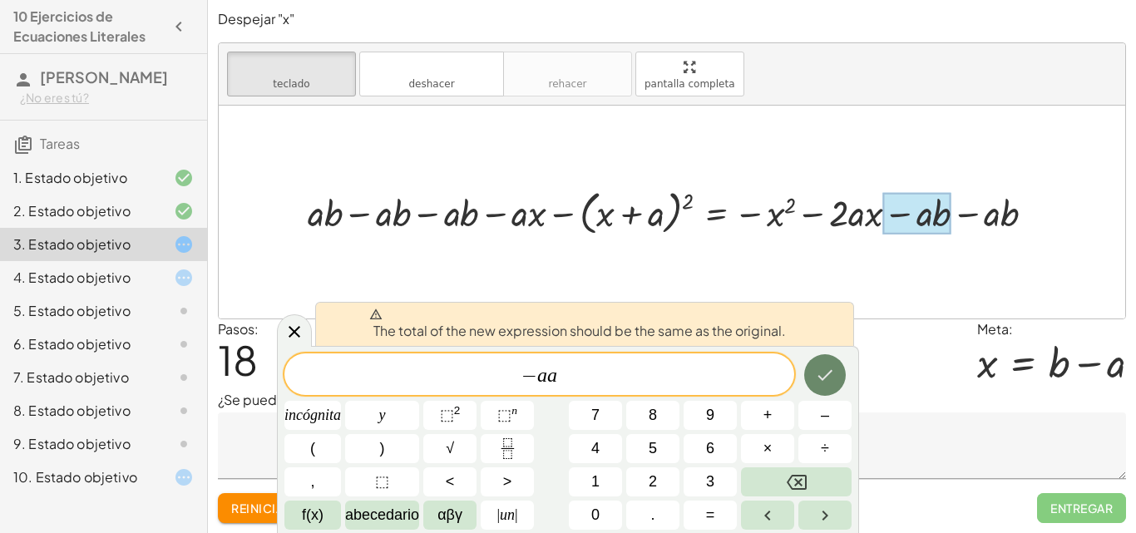
click at [832, 375] on icon "Hecho" at bounding box center [825, 375] width 20 height 20
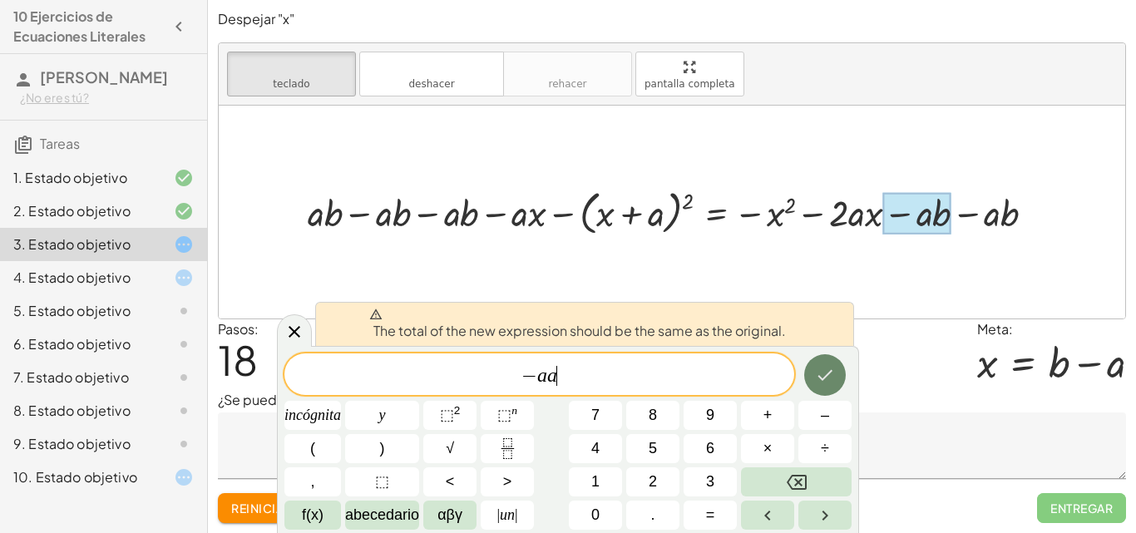
click at [832, 375] on icon "Hecho" at bounding box center [825, 375] width 20 height 20
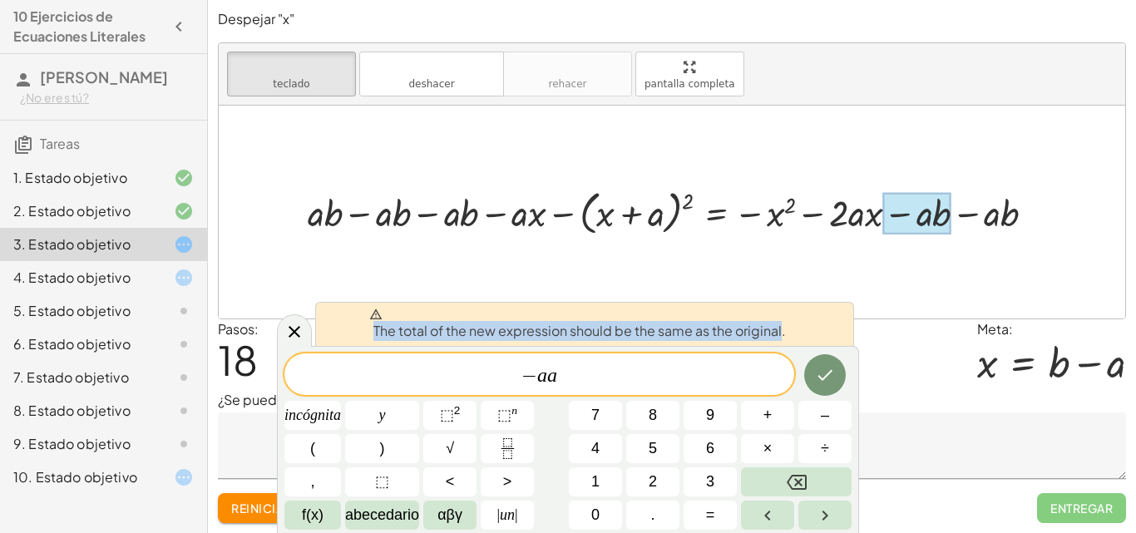
drag, startPoint x: 781, startPoint y: 331, endPoint x: 365, endPoint y: 330, distance: 415.8
click at [365, 330] on div "The total of the new expression should be the same as the original." at bounding box center [584, 324] width 539 height 44
copy span "The total of the new expression should be the same as the original"
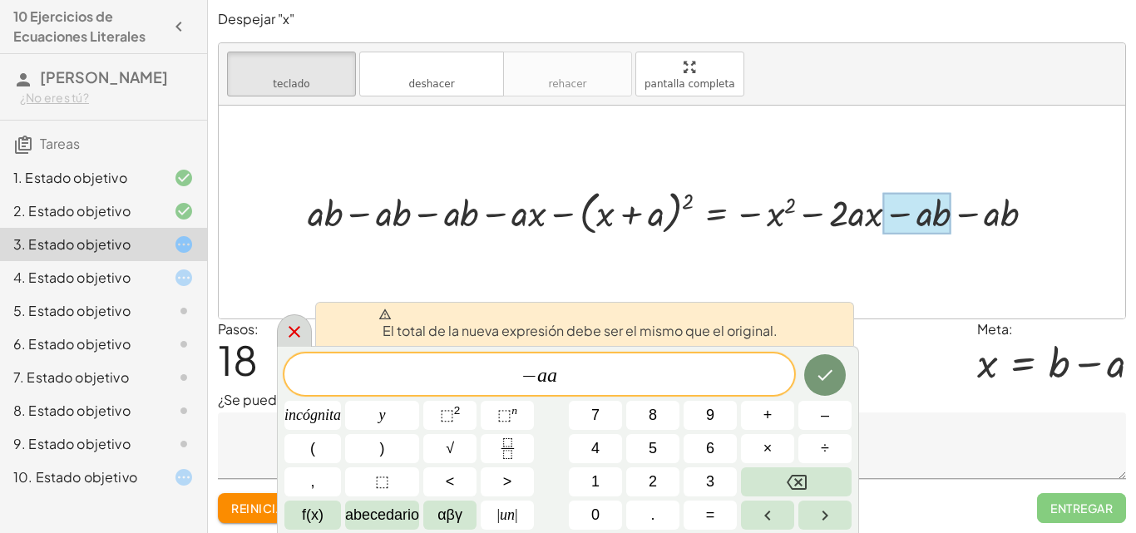
click at [289, 327] on icon at bounding box center [295, 332] width 12 height 12
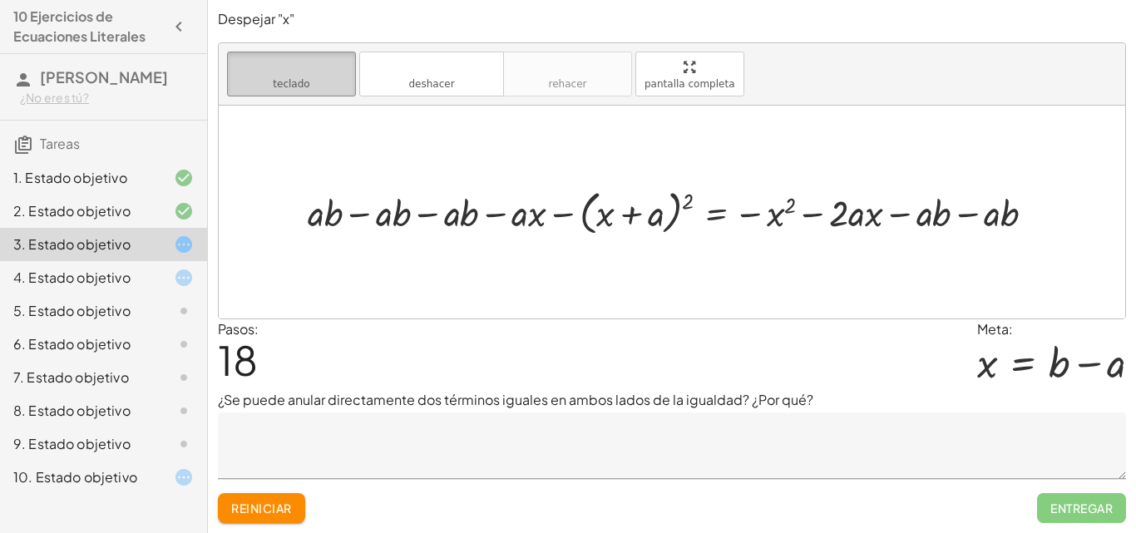
click at [296, 72] on font "teclado" at bounding box center [291, 67] width 111 height 16
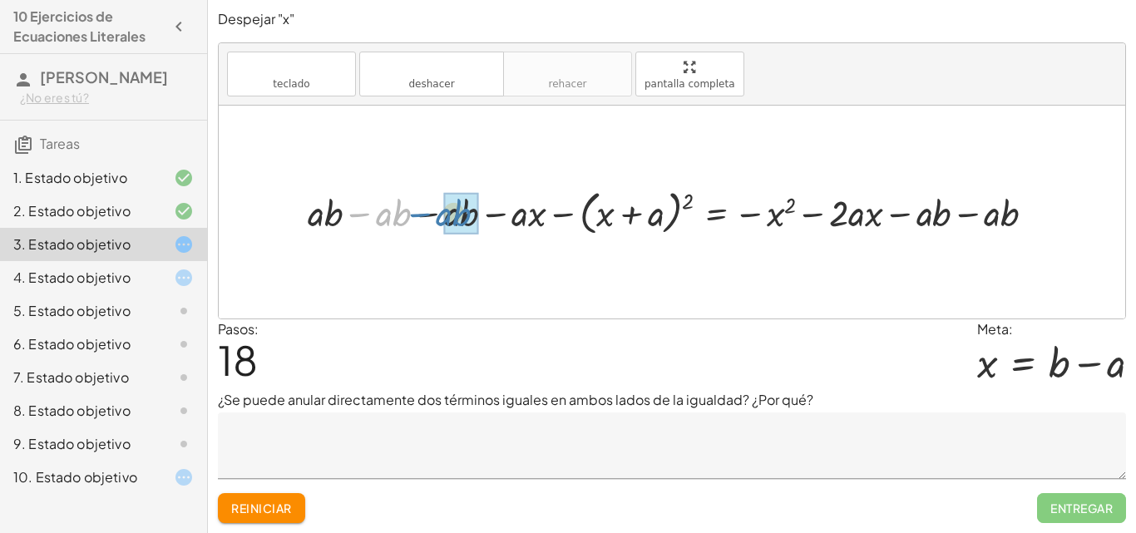
drag, startPoint x: 359, startPoint y: 210, endPoint x: 420, endPoint y: 209, distance: 60.7
click at [420, 209] on div at bounding box center [678, 212] width 758 height 55
drag, startPoint x: 364, startPoint y: 215, endPoint x: 445, endPoint y: 212, distance: 80.7
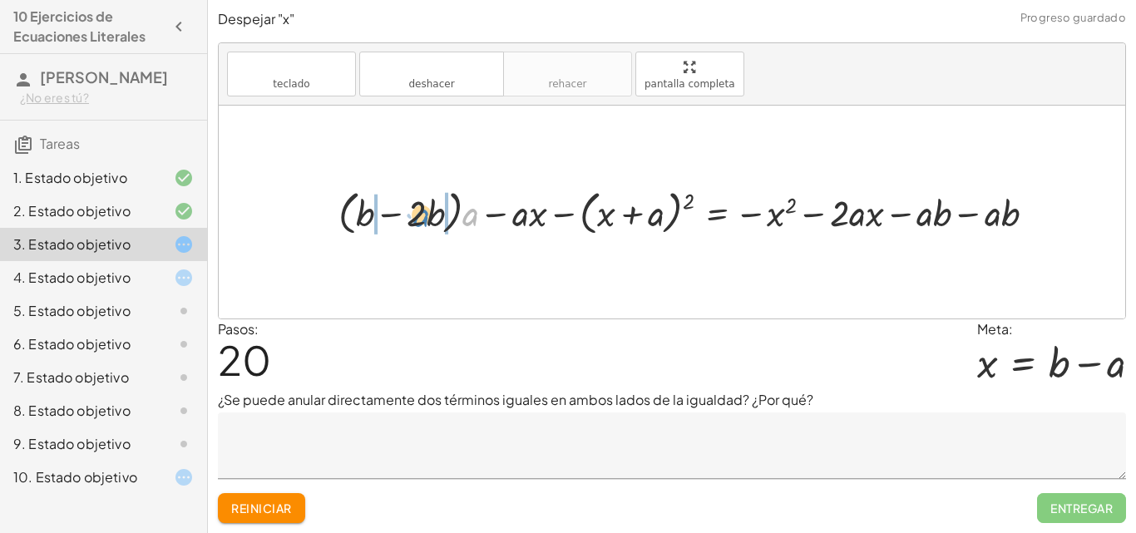
drag, startPoint x: 471, startPoint y: 218, endPoint x: 423, endPoint y: 218, distance: 47.4
click at [423, 218] on div at bounding box center [693, 212] width 727 height 55
drag, startPoint x: 355, startPoint y: 219, endPoint x: 409, endPoint y: 214, distance: 54.3
click at [350, 217] on div at bounding box center [702, 212] width 709 height 55
drag, startPoint x: 417, startPoint y: 212, endPoint x: 270, endPoint y: 211, distance: 146.4
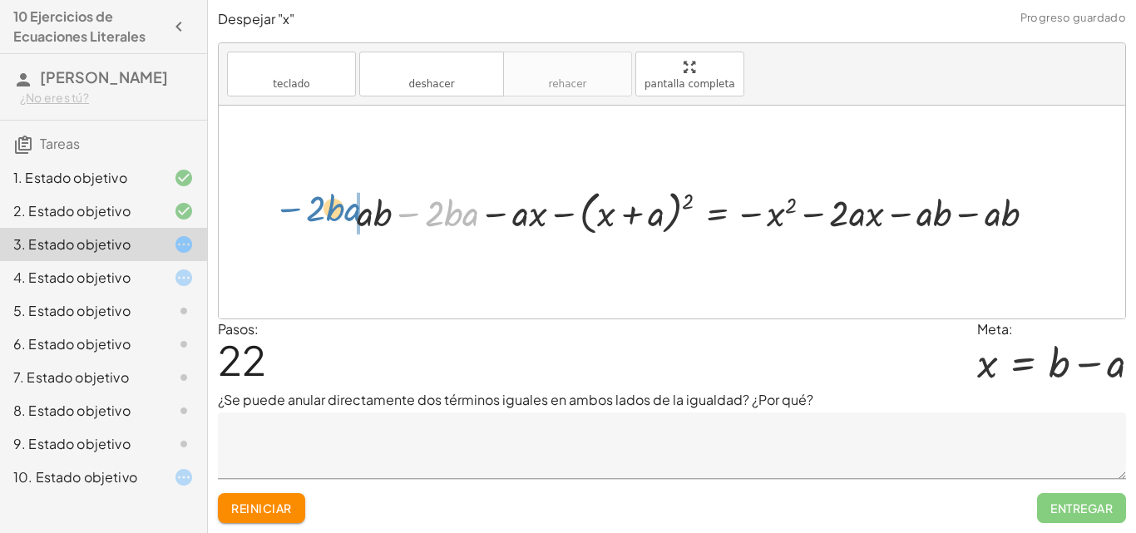
click at [270, 211] on div "+ · a · ( + x + b ) − ( + x + a ) 2 = - x 2 + · a · x + · a · b − ( + x + a ) 2…" at bounding box center [672, 212] width 907 height 213
drag, startPoint x: 424, startPoint y: 212, endPoint x: 341, endPoint y: 211, distance: 83.2
click at [341, 211] on div at bounding box center [683, 212] width 736 height 55
drag, startPoint x: 407, startPoint y: 214, endPoint x: 261, endPoint y: 220, distance: 145.7
click at [261, 220] on div "+ · a · ( + x + b ) − ( + x + a ) 2 = - x 2 + · a · x + · a · b − ( + x + a ) 2…" at bounding box center [672, 212] width 907 height 213
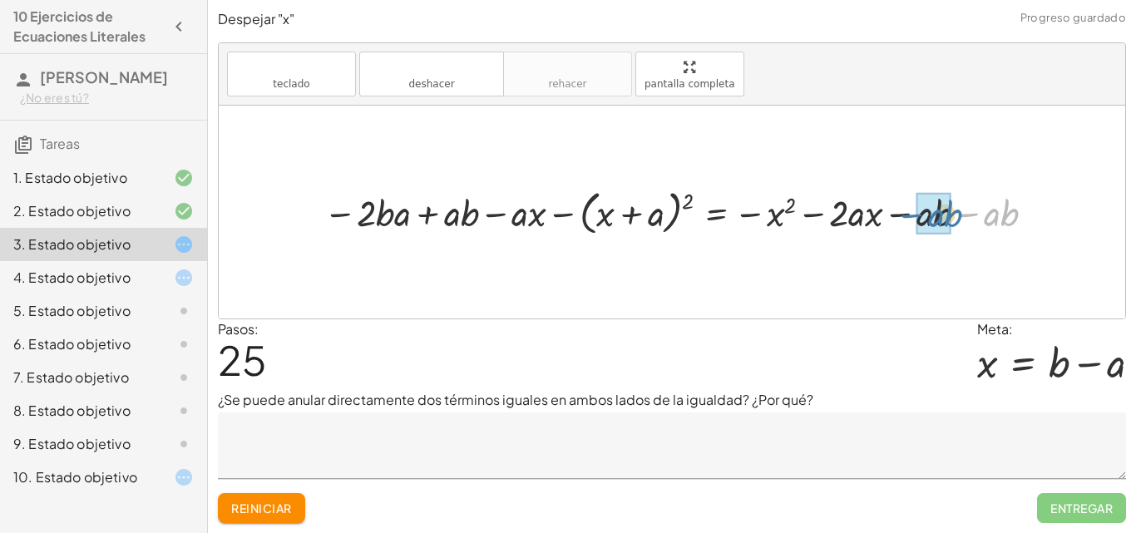
drag, startPoint x: 971, startPoint y: 214, endPoint x: 912, endPoint y: 215, distance: 58.2
click at [912, 215] on div at bounding box center [683, 212] width 736 height 55
drag, startPoint x: 897, startPoint y: 215, endPoint x: 334, endPoint y: 214, distance: 563.0
click at [334, 214] on div at bounding box center [658, 212] width 687 height 55
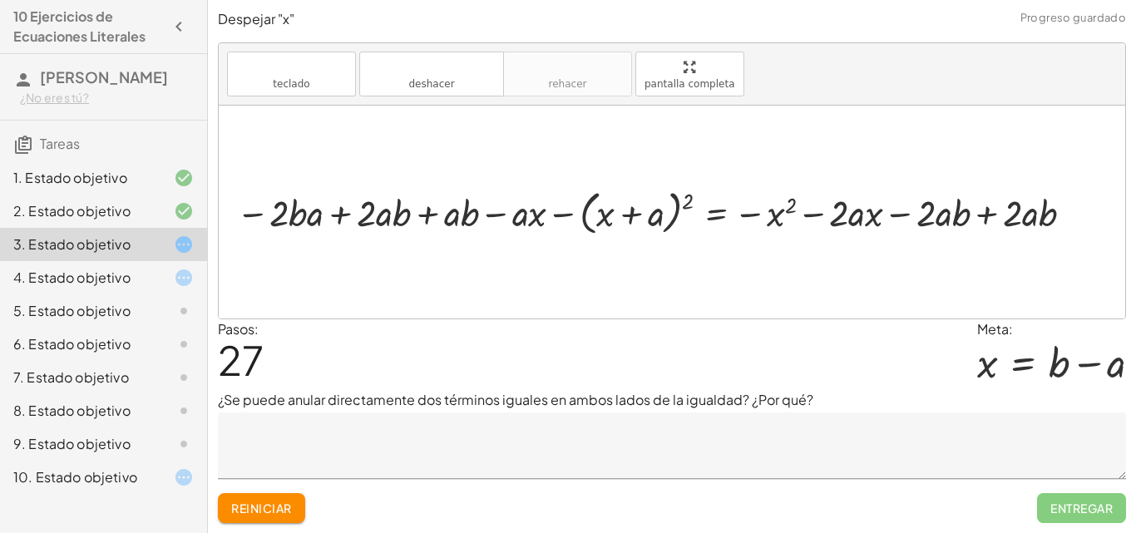
click at [314, 213] on div at bounding box center [659, 212] width 862 height 55
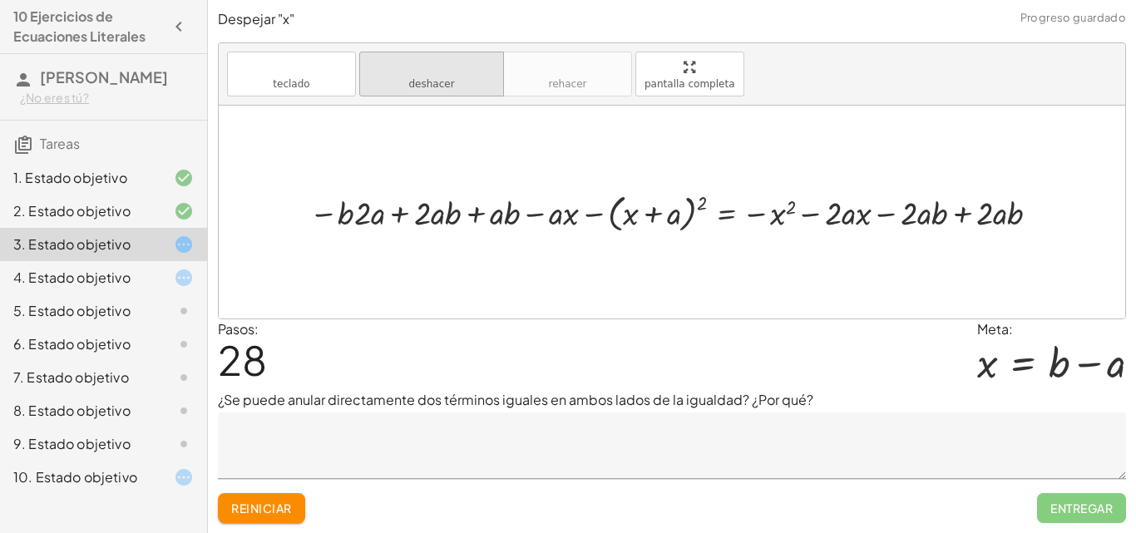
click at [432, 68] on font "deshacer" at bounding box center [431, 67] width 126 height 16
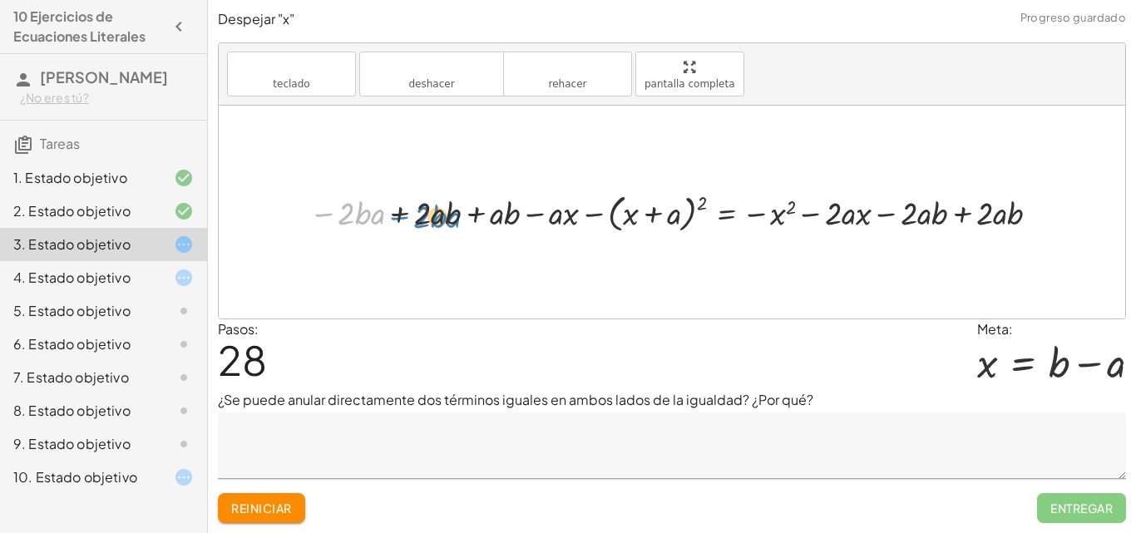
drag, startPoint x: 329, startPoint y: 213, endPoint x: 404, endPoint y: 216, distance: 75.8
click at [404, 216] on div at bounding box center [678, 212] width 755 height 48
drag, startPoint x: 358, startPoint y: 221, endPoint x: 322, endPoint y: 210, distance: 38.2
click at [322, 210] on div at bounding box center [678, 212] width 755 height 48
click at [398, 215] on div at bounding box center [694, 212] width 731 height 48
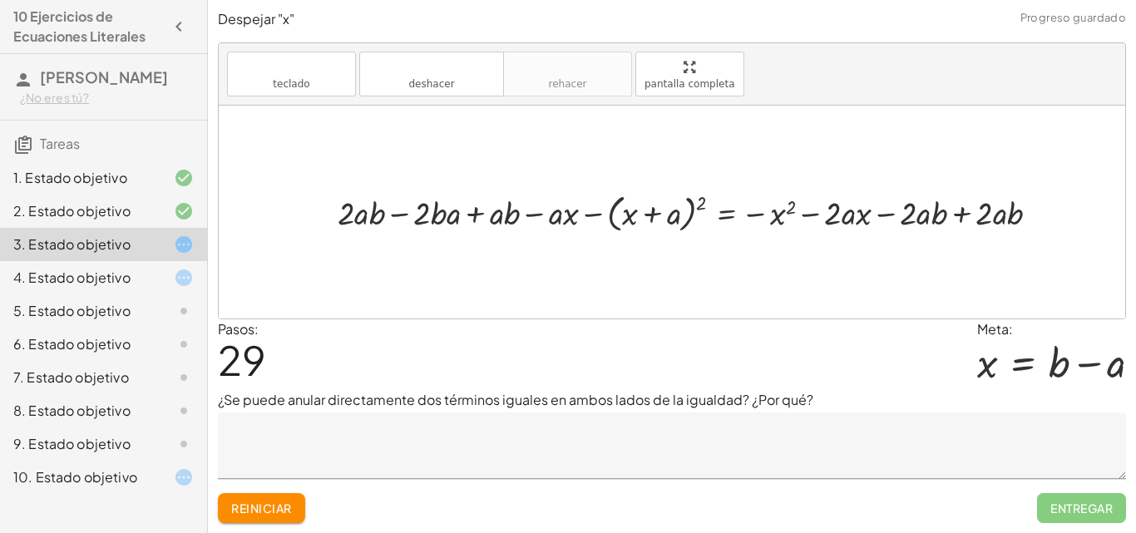
click at [398, 212] on div at bounding box center [694, 212] width 731 height 48
drag, startPoint x: 472, startPoint y: 214, endPoint x: 363, endPoint y: 216, distance: 108.1
click at [363, 216] on div at bounding box center [694, 212] width 731 height 48
drag, startPoint x: 399, startPoint y: 210, endPoint x: 341, endPoint y: 210, distance: 58.2
click at [460, 215] on div at bounding box center [724, 212] width 673 height 48
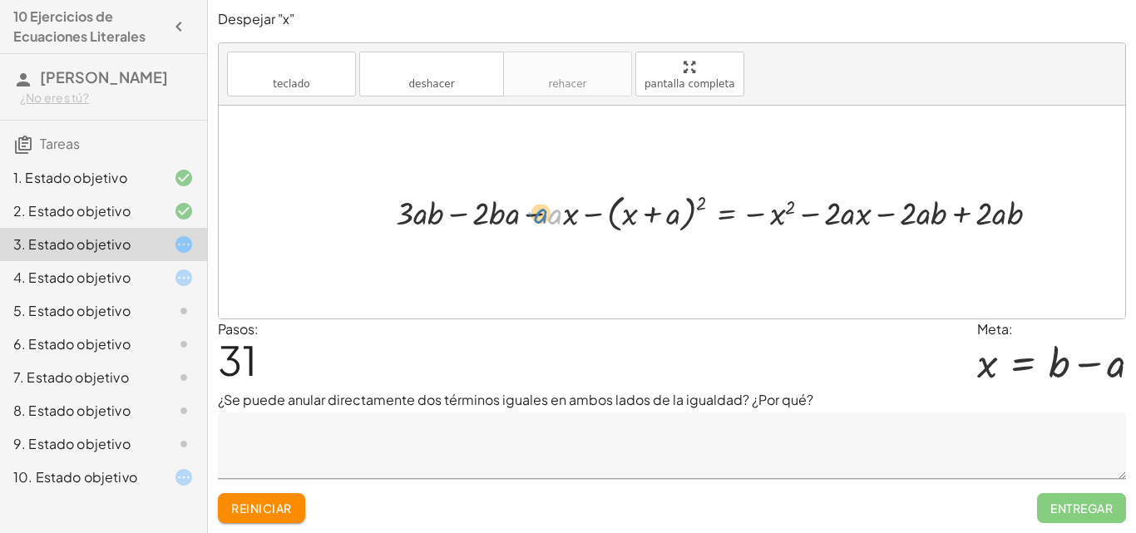
drag, startPoint x: 552, startPoint y: 215, endPoint x: 538, endPoint y: 215, distance: 14.2
click at [538, 215] on div at bounding box center [724, 212] width 673 height 48
drag, startPoint x: 881, startPoint y: 214, endPoint x: 951, endPoint y: 210, distance: 70.8
click at [951, 210] on div at bounding box center [724, 212] width 673 height 48
drag, startPoint x: 551, startPoint y: 217, endPoint x: 909, endPoint y: 215, distance: 357.6
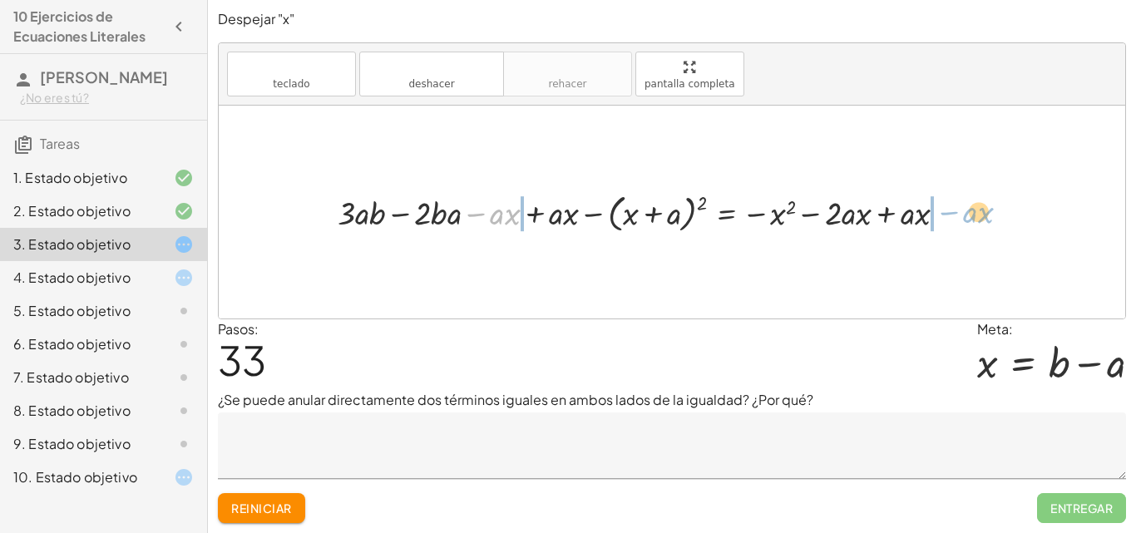
drag, startPoint x: 475, startPoint y: 210, endPoint x: 948, endPoint y: 209, distance: 473.2
click at [948, 209] on div at bounding box center [648, 212] width 639 height 48
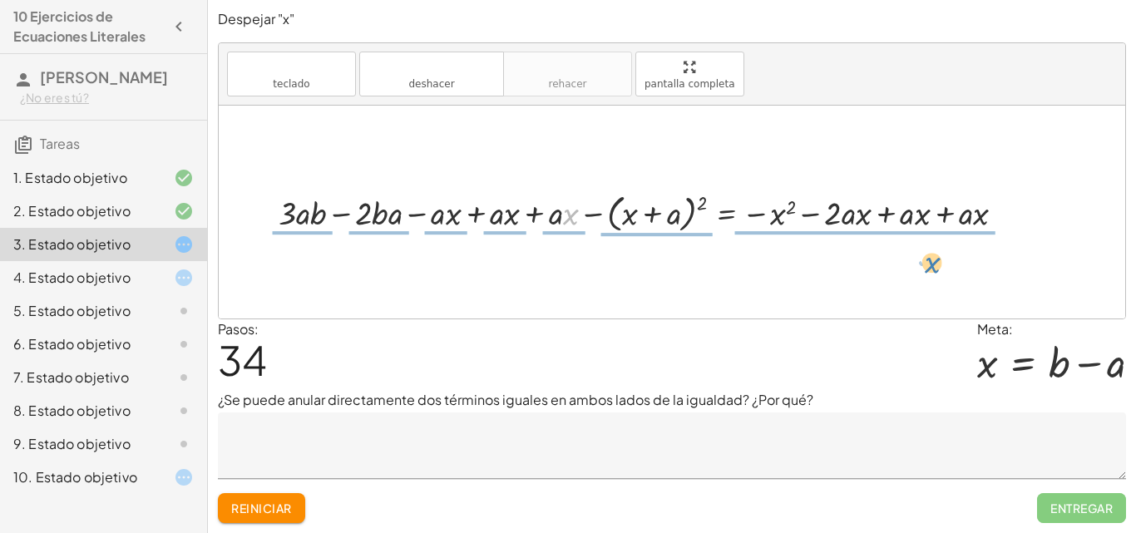
drag, startPoint x: 576, startPoint y: 210, endPoint x: 936, endPoint y: 259, distance: 363.4
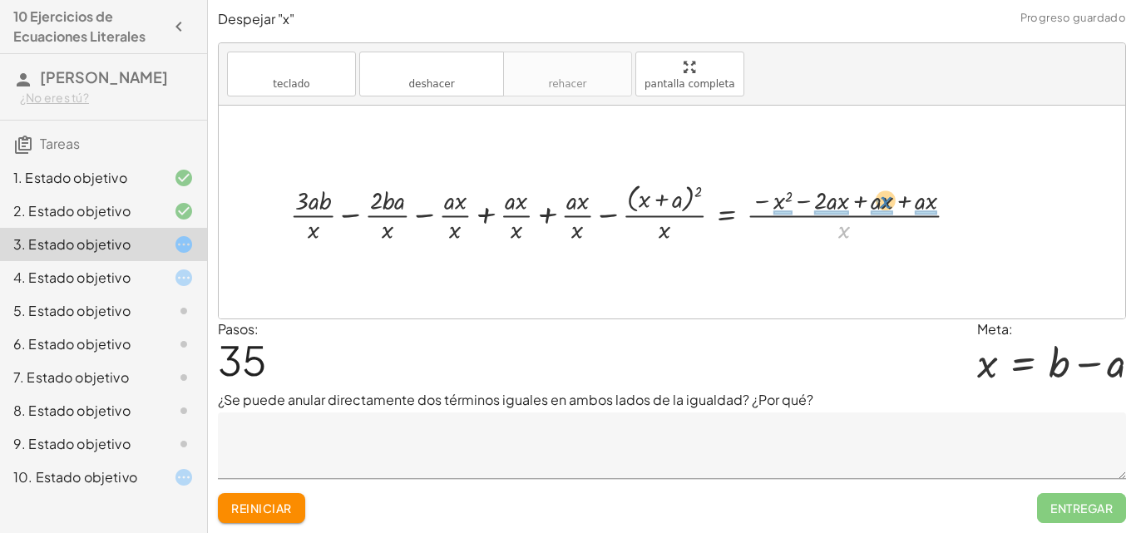
drag, startPoint x: 838, startPoint y: 230, endPoint x: 880, endPoint y: 200, distance: 51.2
click at [880, 200] on div at bounding box center [631, 212] width 698 height 67
drag, startPoint x: 918, startPoint y: 230, endPoint x: 927, endPoint y: 196, distance: 35.3
drag, startPoint x: 959, startPoint y: 235, endPoint x: 966, endPoint y: 207, distance: 28.2
drag, startPoint x: 848, startPoint y: 232, endPoint x: 1022, endPoint y: 239, distance: 173.9
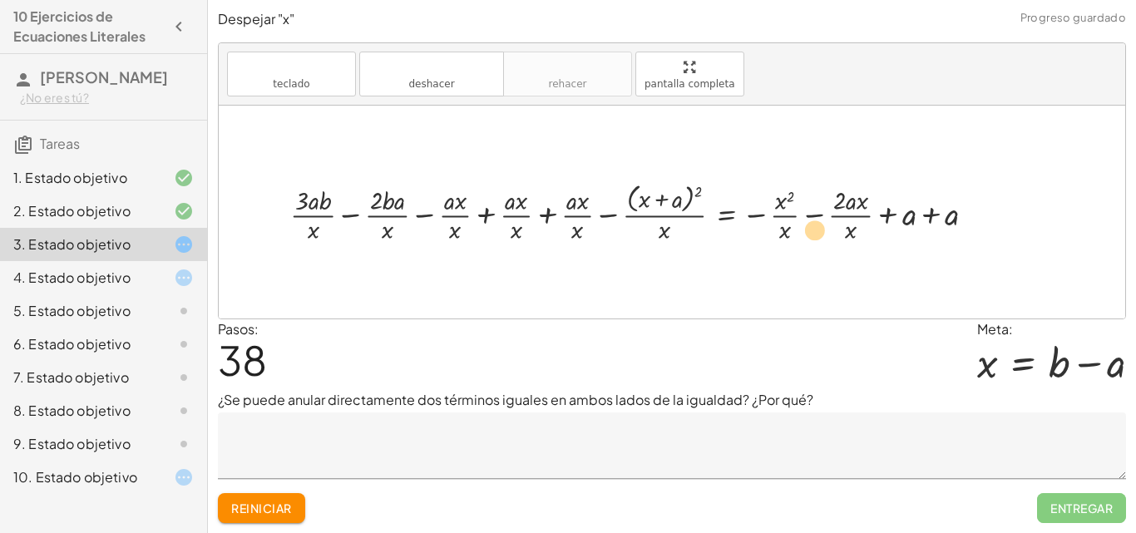
click at [758, 238] on div at bounding box center [639, 212] width 715 height 67
drag, startPoint x: 847, startPoint y: 227, endPoint x: 704, endPoint y: 209, distance: 145.0
click at [704, 209] on div at bounding box center [639, 212] width 715 height 67
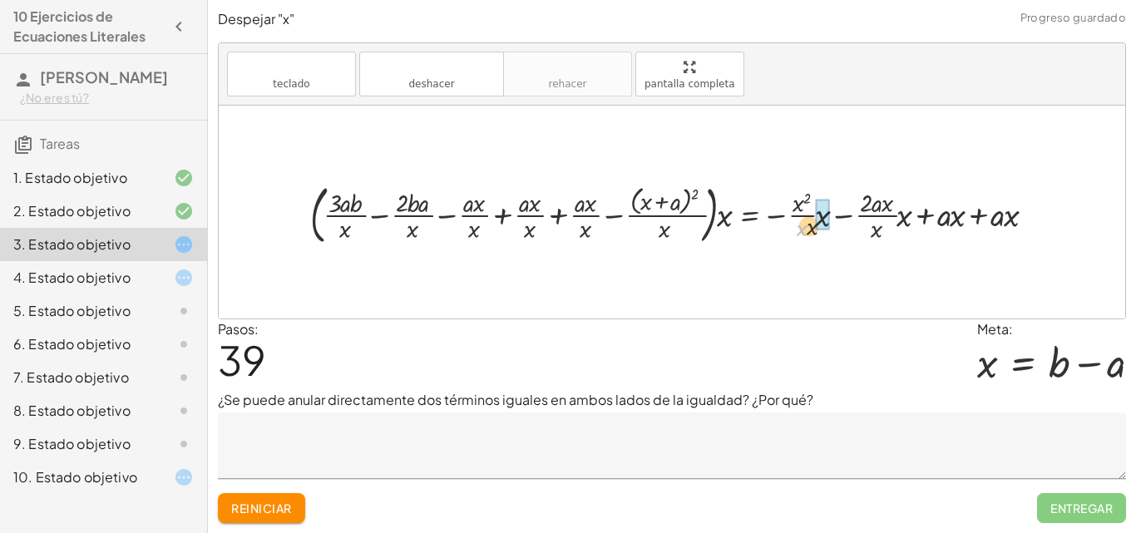
click at [804, 221] on div at bounding box center [678, 212] width 753 height 66
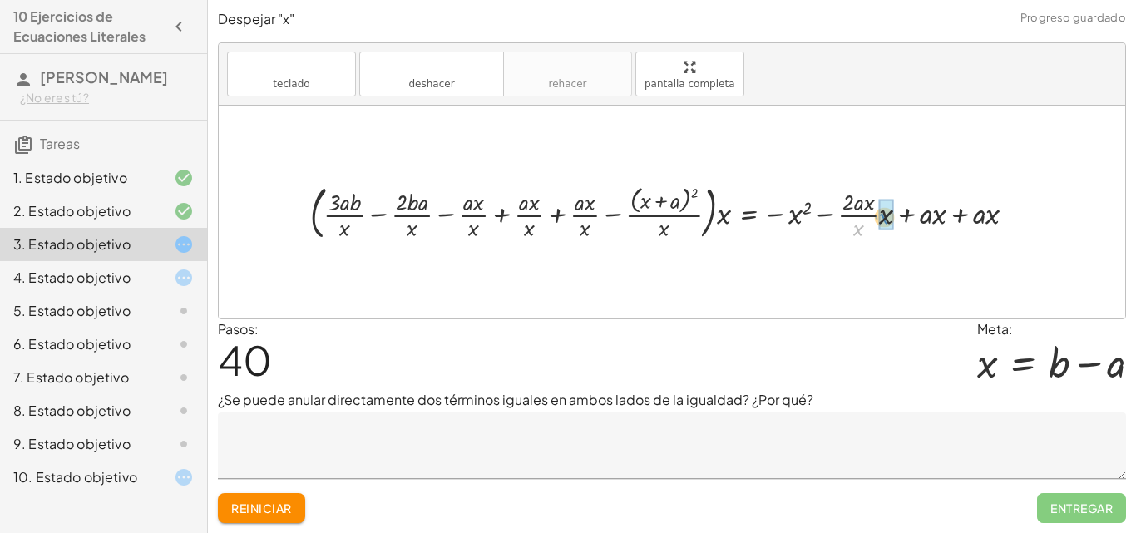
drag, startPoint x: 857, startPoint y: 234, endPoint x: 886, endPoint y: 220, distance: 31.6
drag, startPoint x: 927, startPoint y: 215, endPoint x: 980, endPoint y: 219, distance: 52.5
drag, startPoint x: 968, startPoint y: 215, endPoint x: 936, endPoint y: 216, distance: 31.6
click at [936, 216] on div at bounding box center [670, 212] width 736 height 66
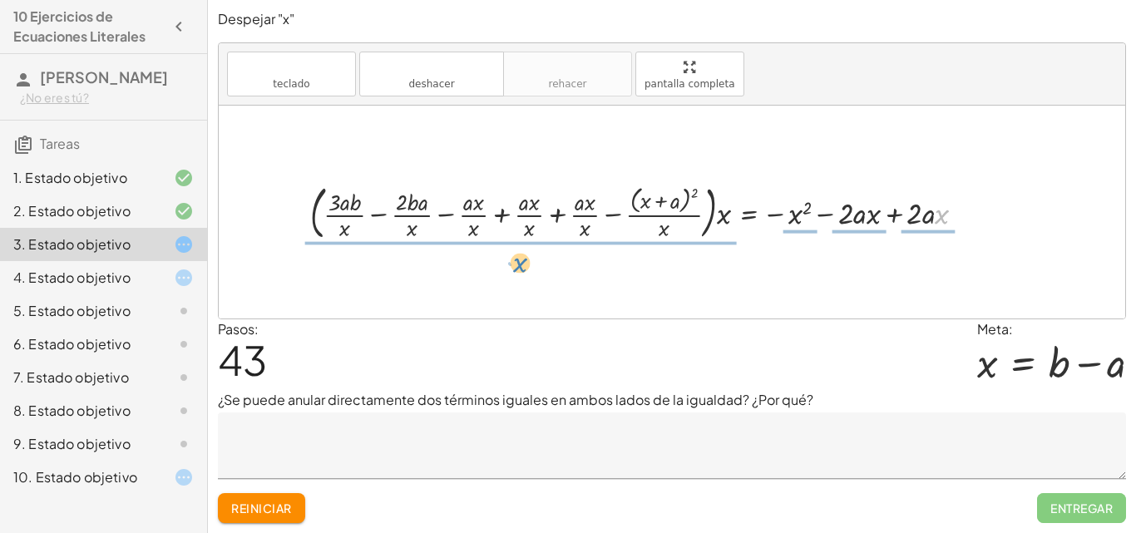
drag, startPoint x: 943, startPoint y: 216, endPoint x: 521, endPoint y: 264, distance: 424.4
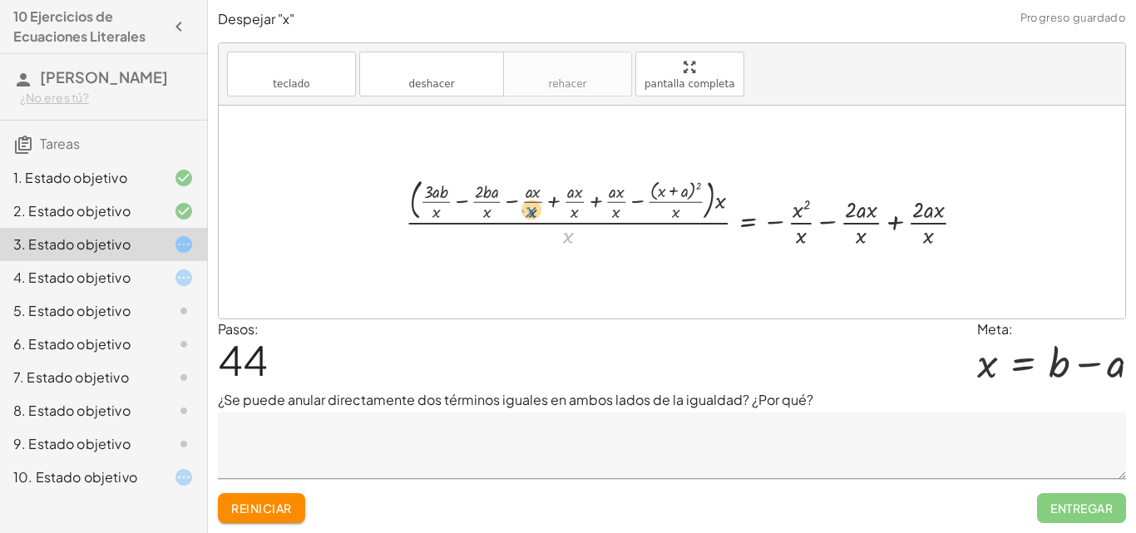
drag, startPoint x: 560, startPoint y: 238, endPoint x: 523, endPoint y: 212, distance: 44.8
click at [523, 212] on div at bounding box center [692, 211] width 589 height 77
drag, startPoint x: 925, startPoint y: 234, endPoint x: 969, endPoint y: 209, distance: 50.6
click at [969, 209] on div at bounding box center [692, 211] width 589 height 77
drag, startPoint x: 862, startPoint y: 236, endPoint x: 396, endPoint y: 211, distance: 467.2
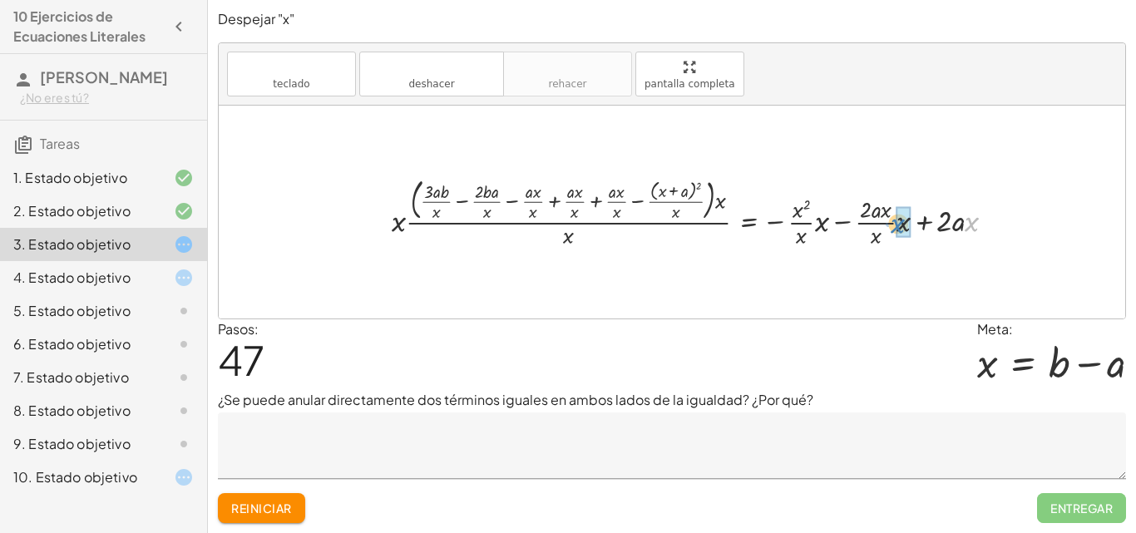
drag, startPoint x: 947, startPoint y: 228, endPoint x: 913, endPoint y: 226, distance: 34.1
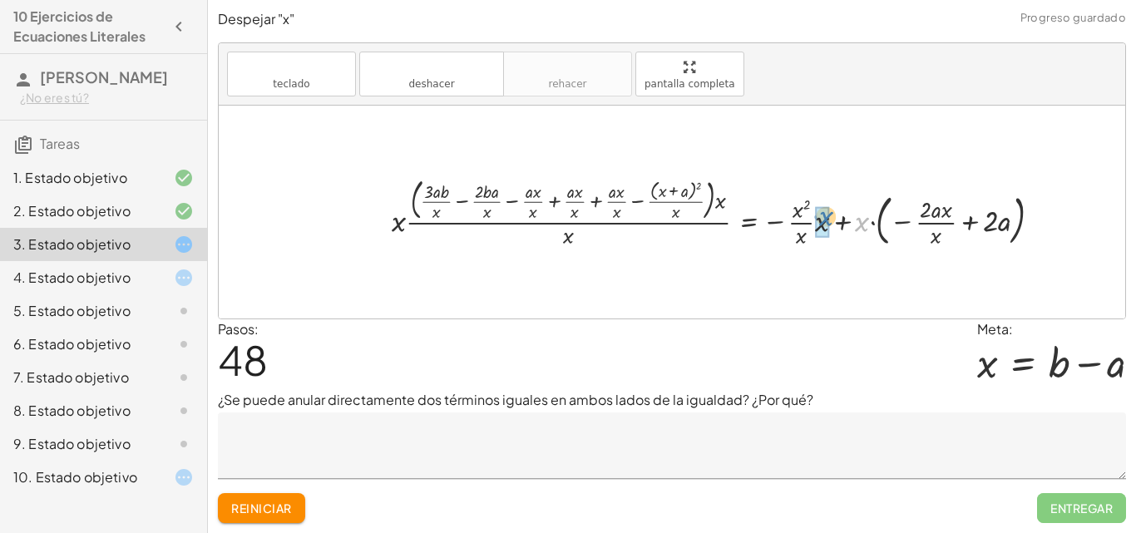
drag, startPoint x: 866, startPoint y: 225, endPoint x: 828, endPoint y: 220, distance: 38.6
drag, startPoint x: 772, startPoint y: 223, endPoint x: 828, endPoint y: 233, distance: 56.6
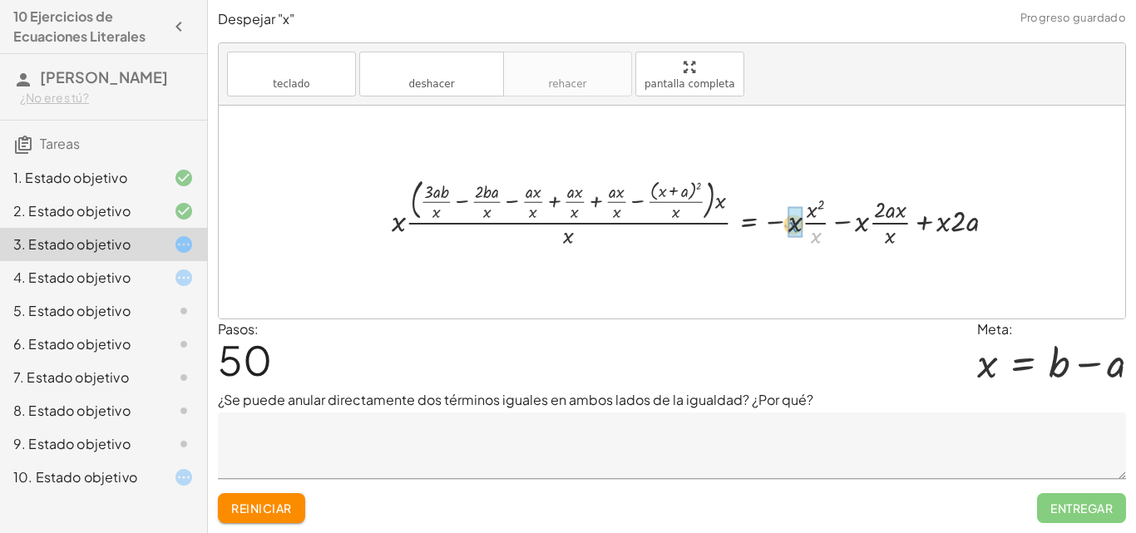
drag, startPoint x: 818, startPoint y: 236, endPoint x: 867, endPoint y: 250, distance: 51.1
drag, startPoint x: 872, startPoint y: 237, endPoint x: 847, endPoint y: 230, distance: 25.0
drag, startPoint x: 870, startPoint y: 223, endPoint x: 907, endPoint y: 222, distance: 37.4
drag, startPoint x: 974, startPoint y: 226, endPoint x: 913, endPoint y: 220, distance: 61.1
click at [913, 220] on div at bounding box center [704, 211] width 642 height 77
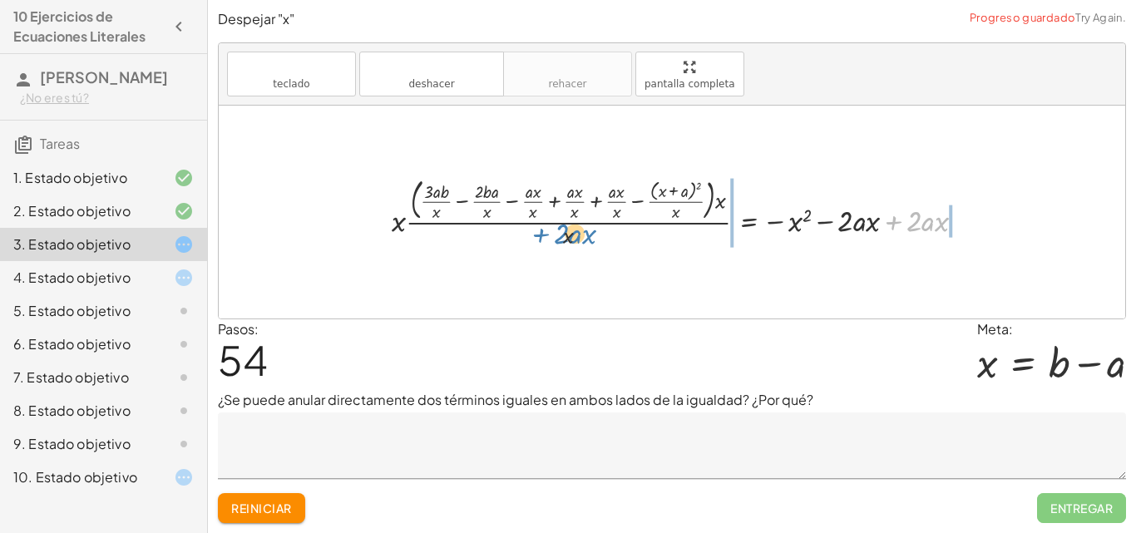
drag, startPoint x: 895, startPoint y: 217, endPoint x: 542, endPoint y: 230, distance: 352.8
click at [542, 230] on div at bounding box center [684, 211] width 603 height 77
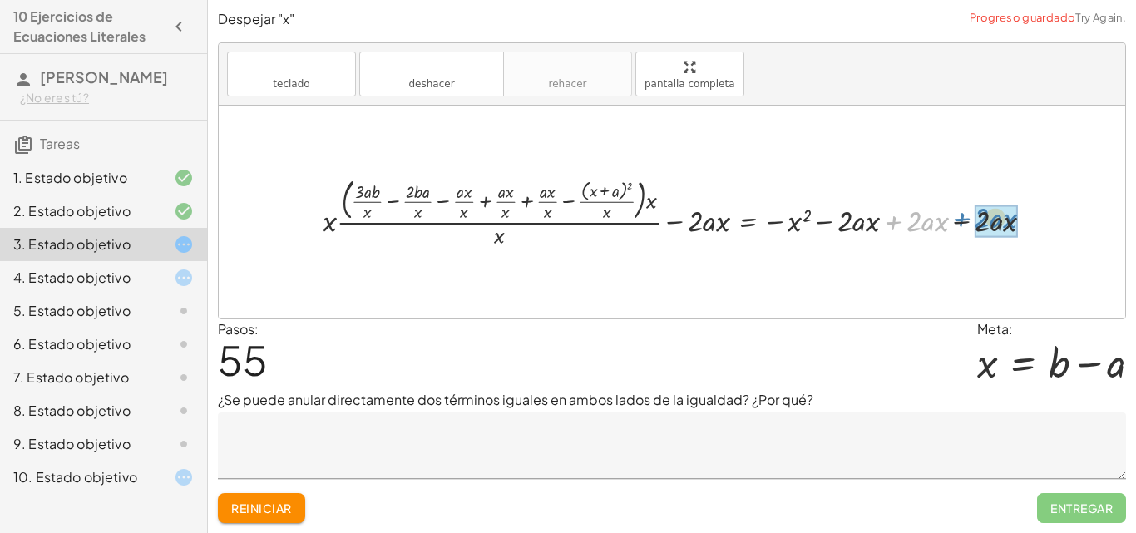
drag, startPoint x: 892, startPoint y: 220, endPoint x: 960, endPoint y: 217, distance: 68.3
click at [960, 217] on div at bounding box center [684, 211] width 741 height 77
drag, startPoint x: 330, startPoint y: 219, endPoint x: 499, endPoint y: 230, distance: 169.2
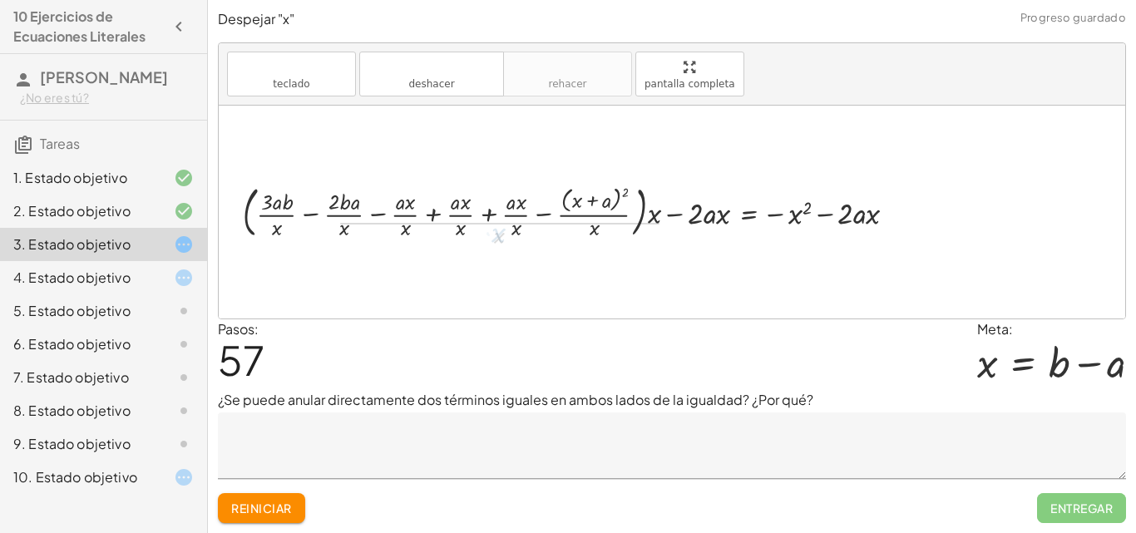
click at [411, 205] on div at bounding box center [575, 212] width 685 height 66
click at [401, 225] on div at bounding box center [575, 212] width 685 height 66
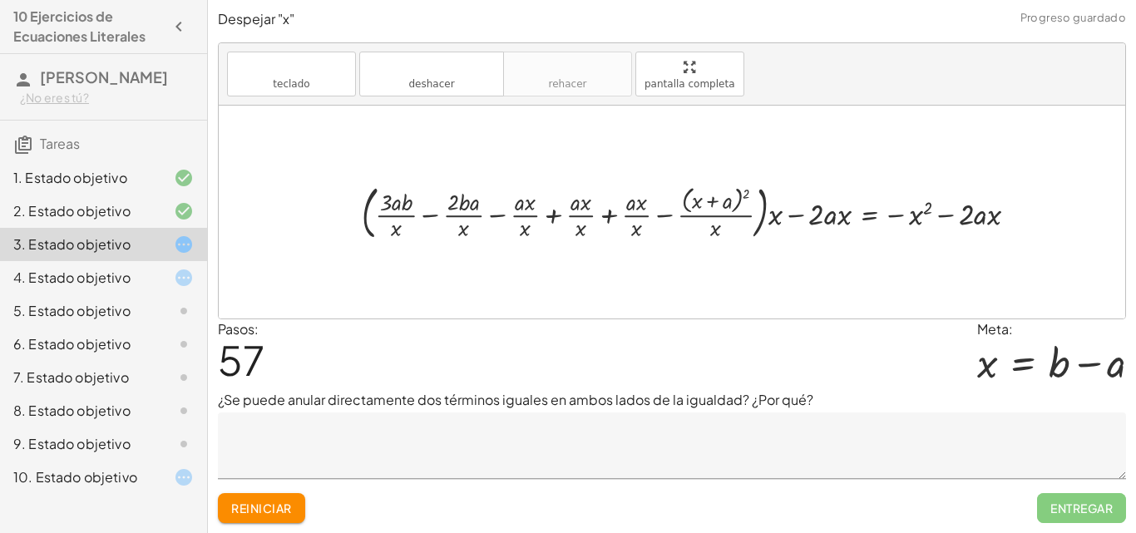
drag, startPoint x: 403, startPoint y: 231, endPoint x: 613, endPoint y: 233, distance: 210.4
click at [412, 205] on div at bounding box center [678, 212] width 746 height 72
click at [432, 200] on div at bounding box center [678, 212] width 746 height 72
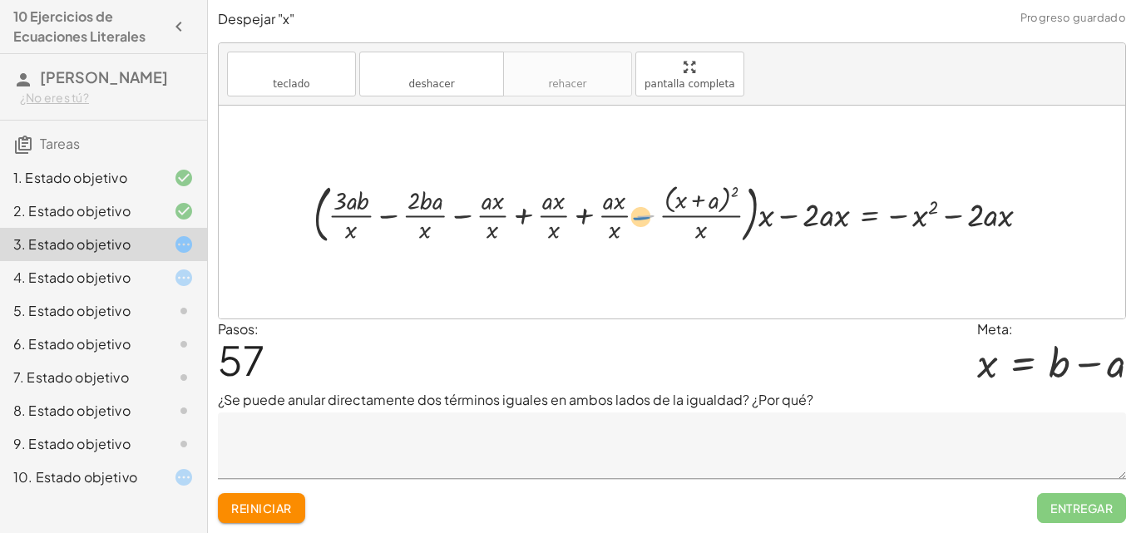
drag, startPoint x: 613, startPoint y: 233, endPoint x: 651, endPoint y: 216, distance: 41.7
click at [651, 216] on div at bounding box center [678, 212] width 746 height 72
click at [724, 235] on div at bounding box center [678, 212] width 746 height 72
click at [746, 227] on div at bounding box center [678, 212] width 746 height 72
click at [691, 229] on div at bounding box center [678, 212] width 746 height 72
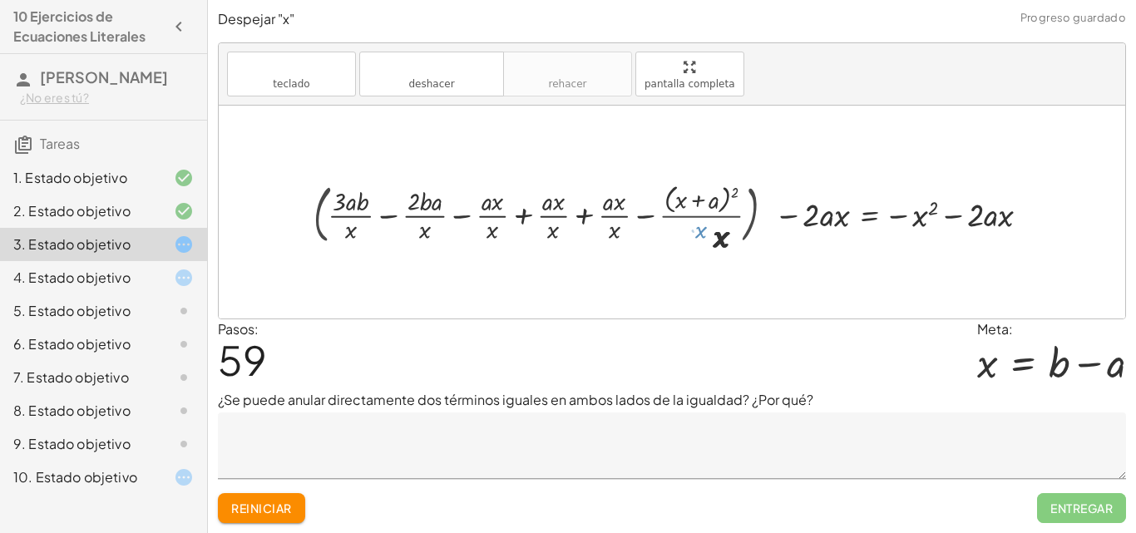
click at [753, 210] on div at bounding box center [654, 211] width 793 height 63
click at [751, 210] on div at bounding box center [654, 211] width 793 height 63
click at [755, 258] on div at bounding box center [672, 212] width 907 height 213
click at [767, 255] on div at bounding box center [672, 212] width 907 height 213
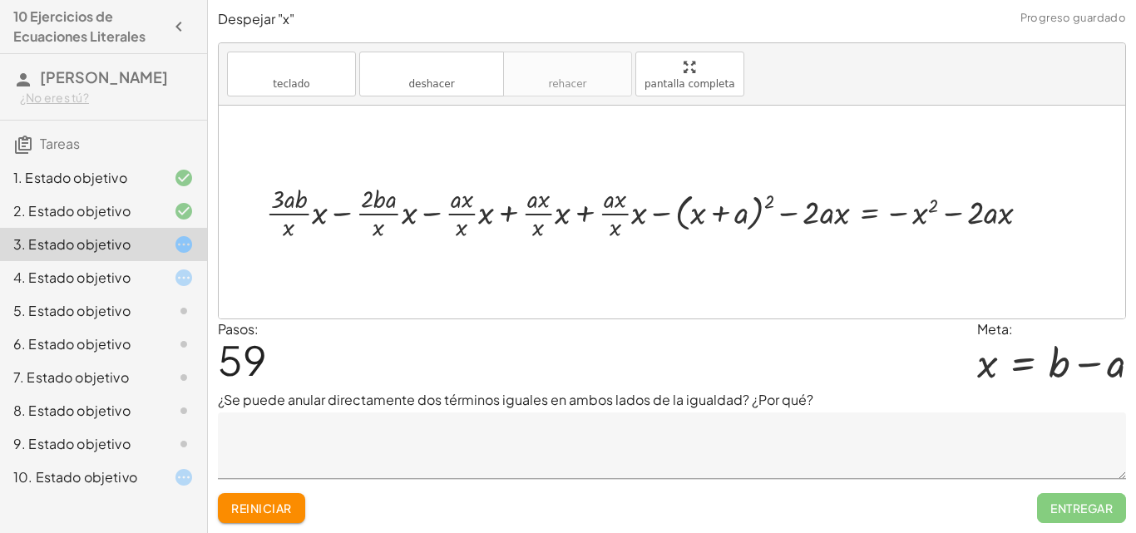
drag, startPoint x: 772, startPoint y: 113, endPoint x: 516, endPoint y: 274, distance: 302.3
click at [516, 274] on div at bounding box center [672, 212] width 907 height 213
drag, startPoint x: 640, startPoint y: 215, endPoint x: 620, endPoint y: 229, distance: 24.5
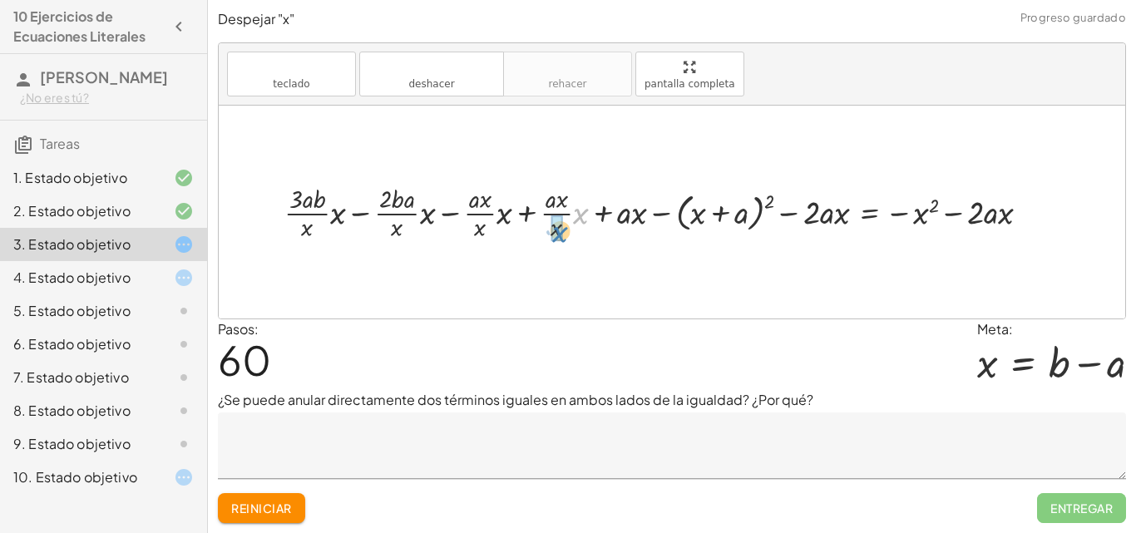
drag, startPoint x: 579, startPoint y: 212, endPoint x: 558, endPoint y: 230, distance: 27.7
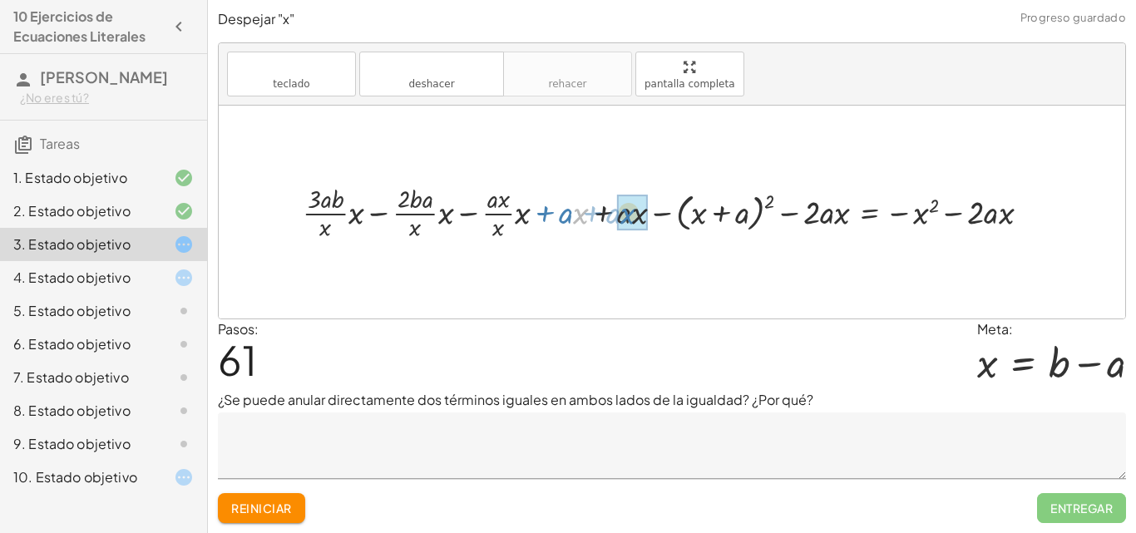
drag, startPoint x: 581, startPoint y: 215, endPoint x: 629, endPoint y: 215, distance: 47.4
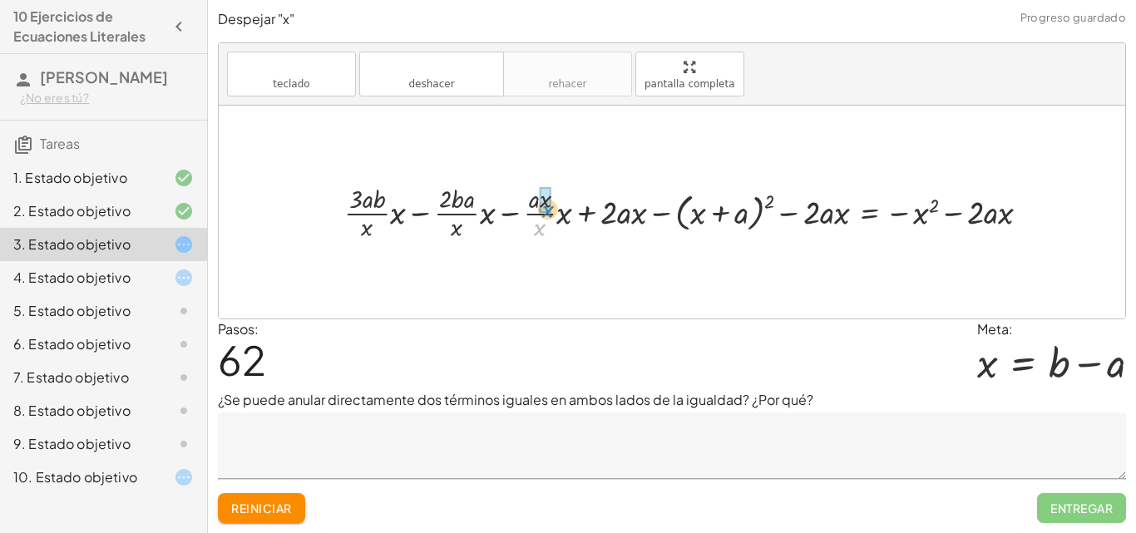
drag, startPoint x: 538, startPoint y: 224, endPoint x: 545, endPoint y: 203, distance: 21.8
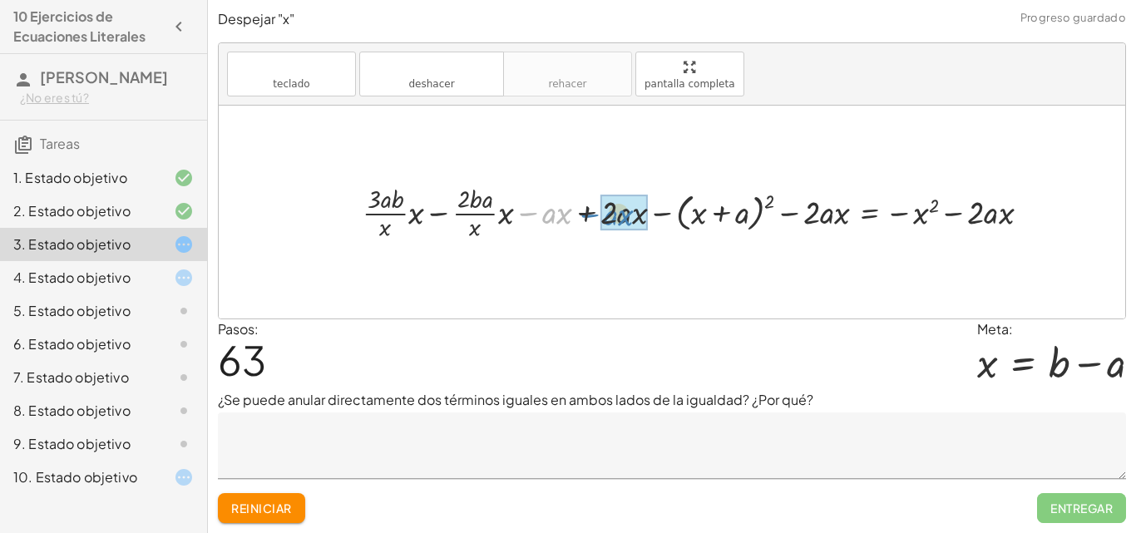
drag, startPoint x: 531, startPoint y: 213, endPoint x: 597, endPoint y: 213, distance: 65.7
click at [597, 213] on div at bounding box center [702, 211] width 697 height 63
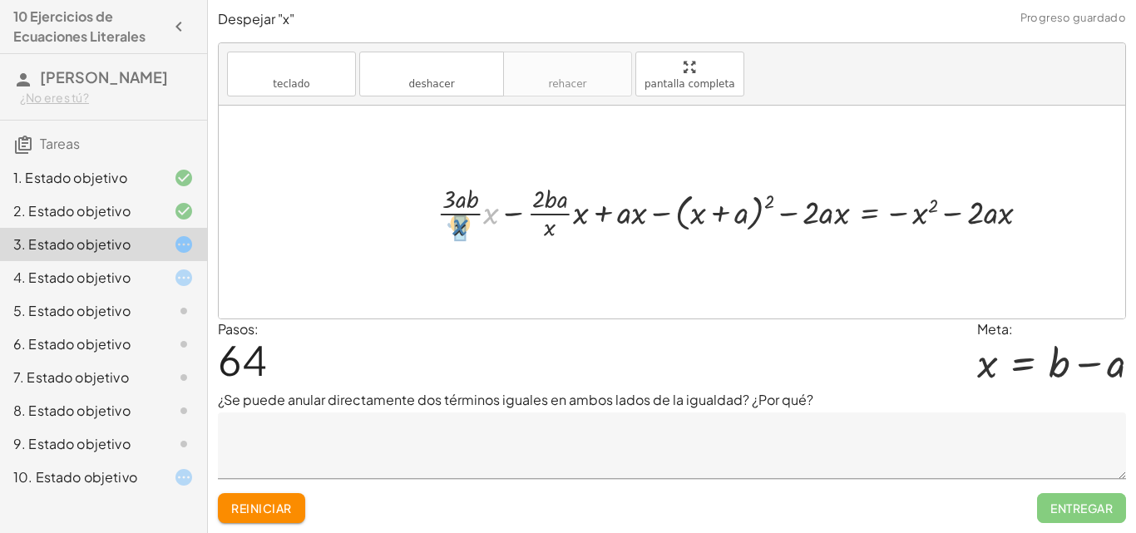
drag, startPoint x: 488, startPoint y: 220, endPoint x: 457, endPoint y: 230, distance: 32.6
drag, startPoint x: 548, startPoint y: 226, endPoint x: 581, endPoint y: 215, distance: 35.2
drag, startPoint x: 581, startPoint y: 215, endPoint x: 557, endPoint y: 217, distance: 23.3
drag, startPoint x: 535, startPoint y: 215, endPoint x: 444, endPoint y: 216, distance: 90.7
click at [439, 221] on div "+ · a · ( + x + b ) − ( + x + a ) 2 = - x 2 + · a · x + · a · b − ( + x + a ) 2…" at bounding box center [672, 212] width 907 height 213
